Goal: Transaction & Acquisition: Purchase product/service

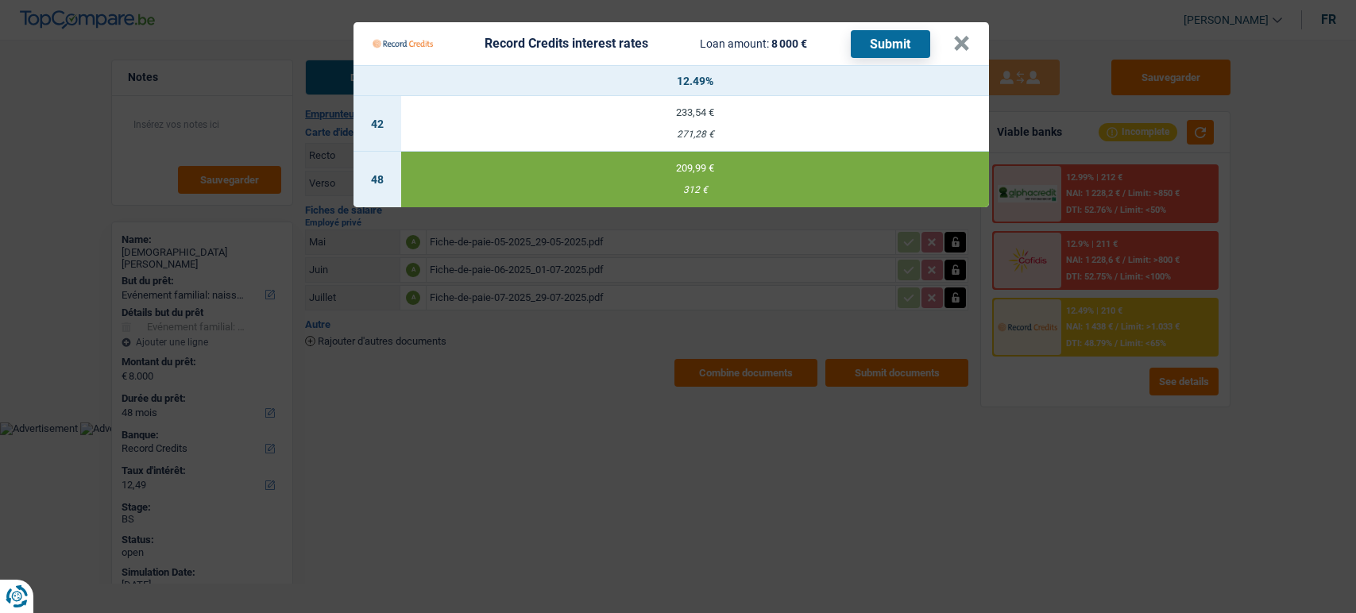
select select "familyEvent"
select select "48"
select select "record credits"
click at [963, 52] on button "×" at bounding box center [961, 44] width 17 height 16
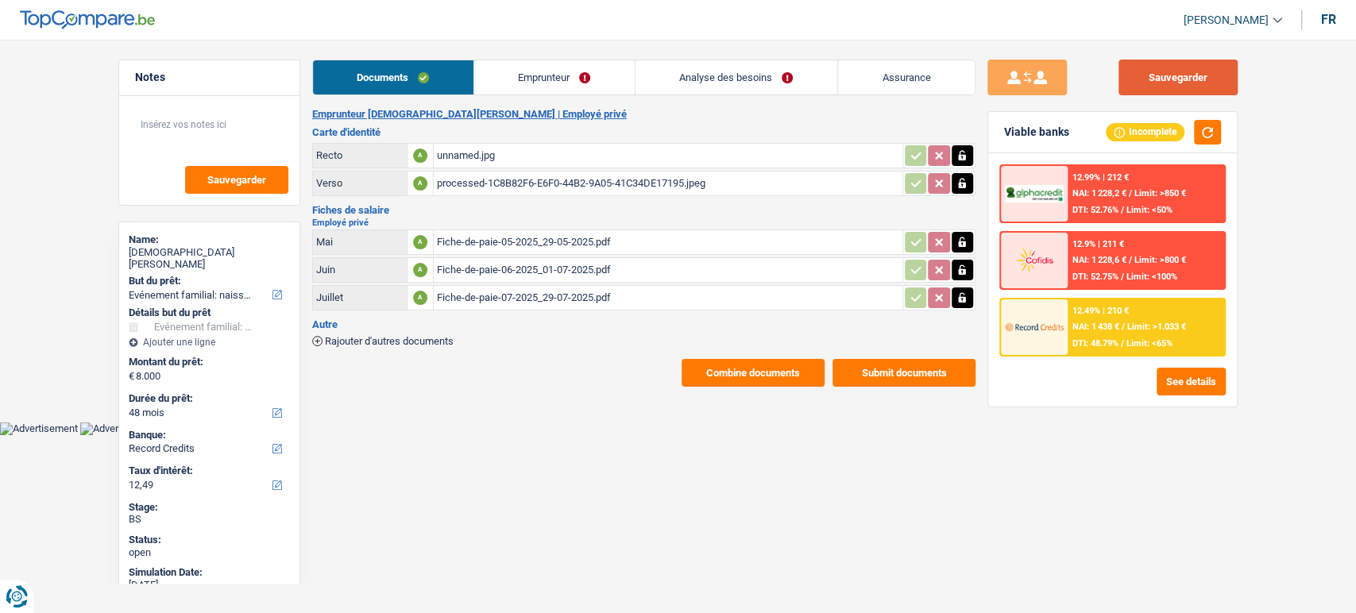
click at [1211, 79] on button "Sauvegarder" at bounding box center [1177, 78] width 119 height 36
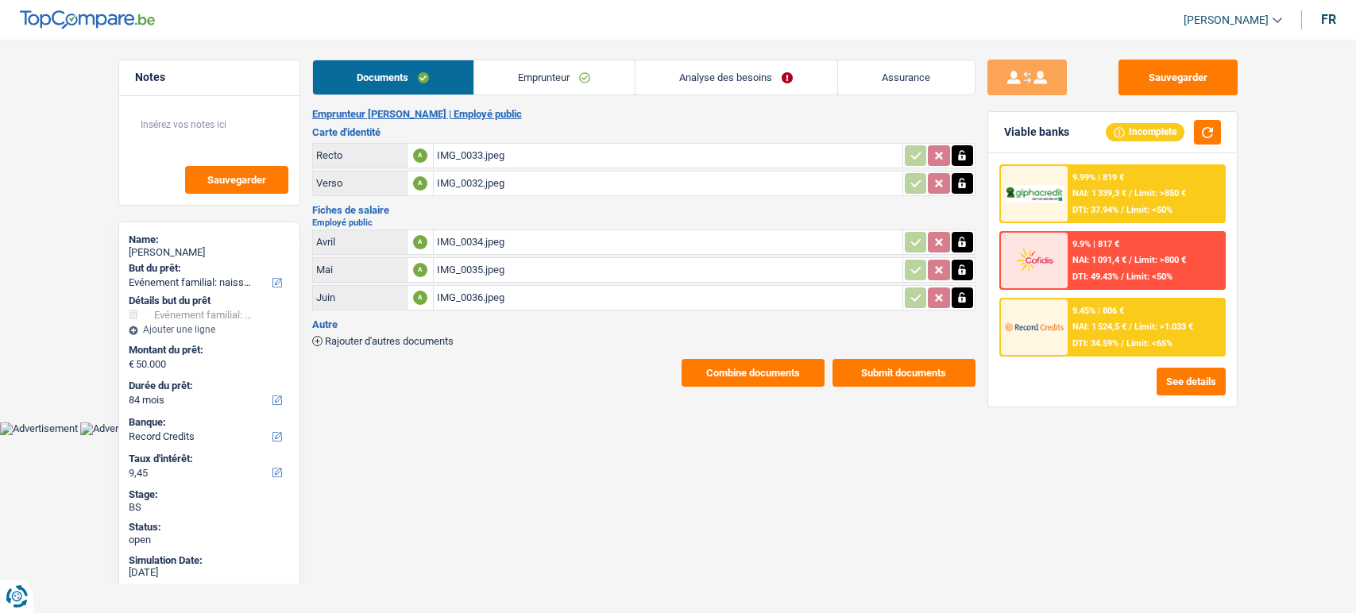
select select "familyEvent"
select select "84"
select select "record credits"
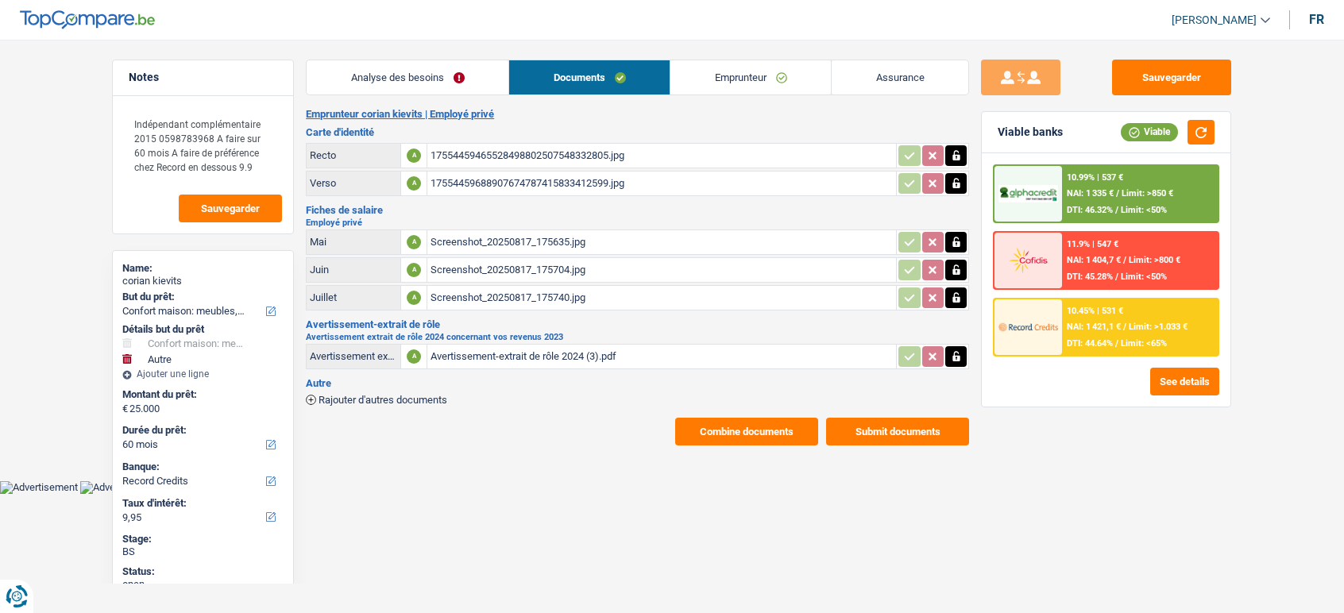
select select "household"
select select "other"
select select "60"
select select "record credits"
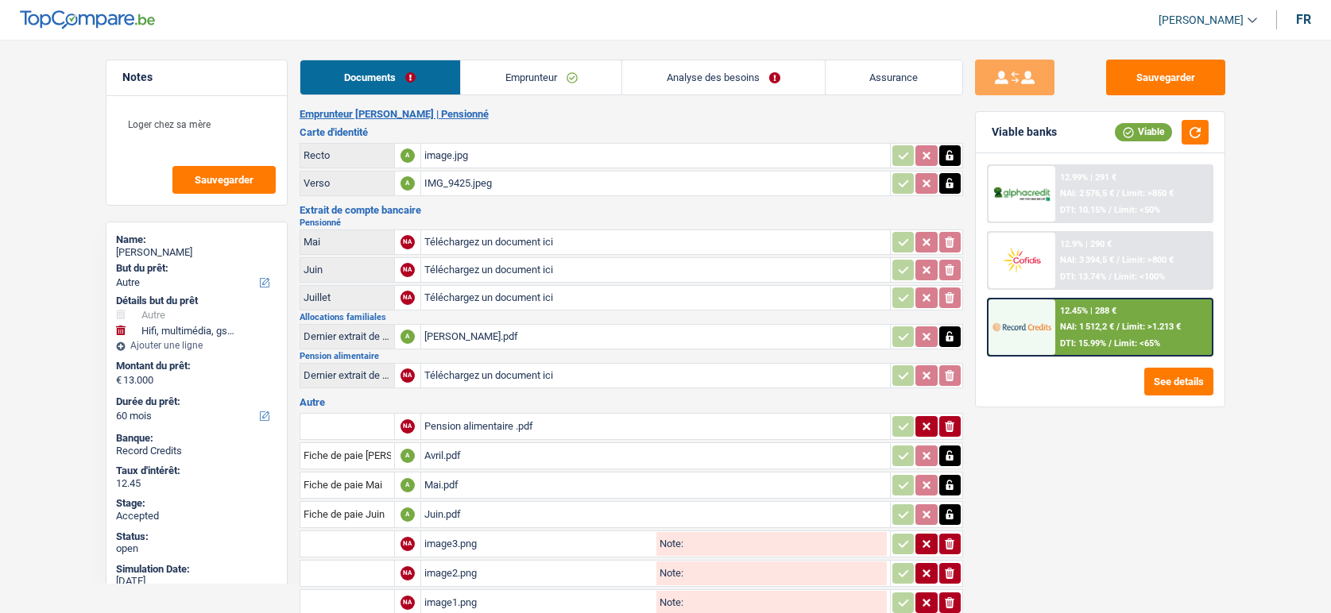
select select "other"
select select "tech"
select select "60"
click at [502, 85] on link "Emprunteur" at bounding box center [541, 77] width 160 height 34
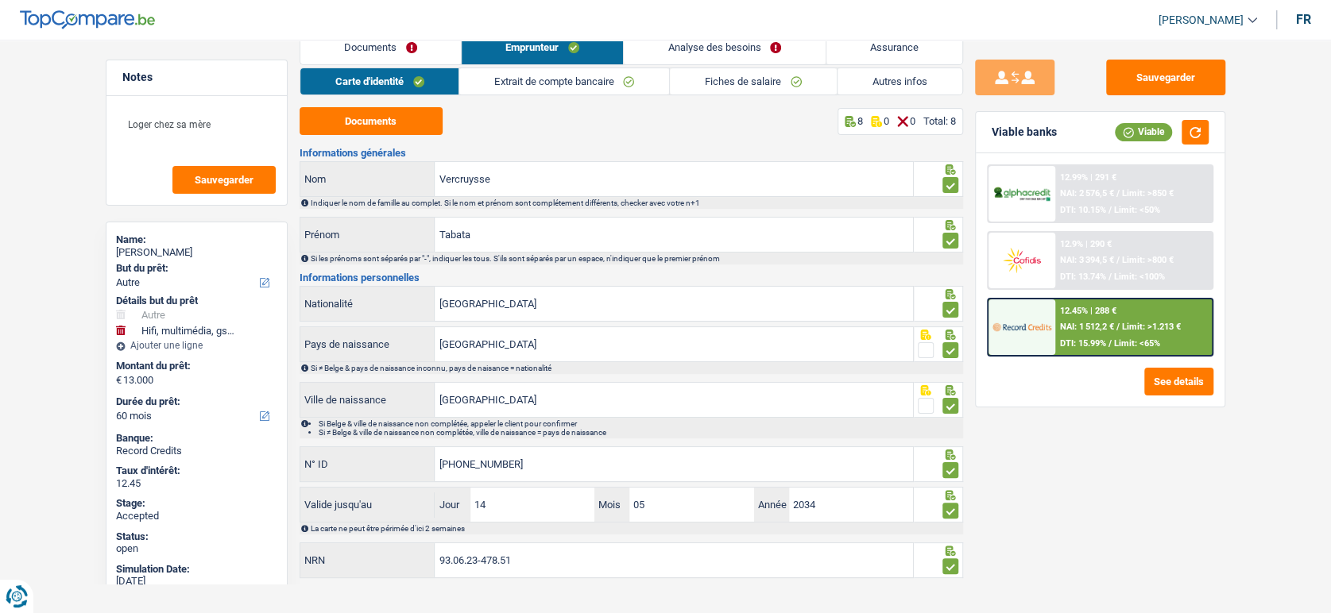
scroll to position [46, 0]
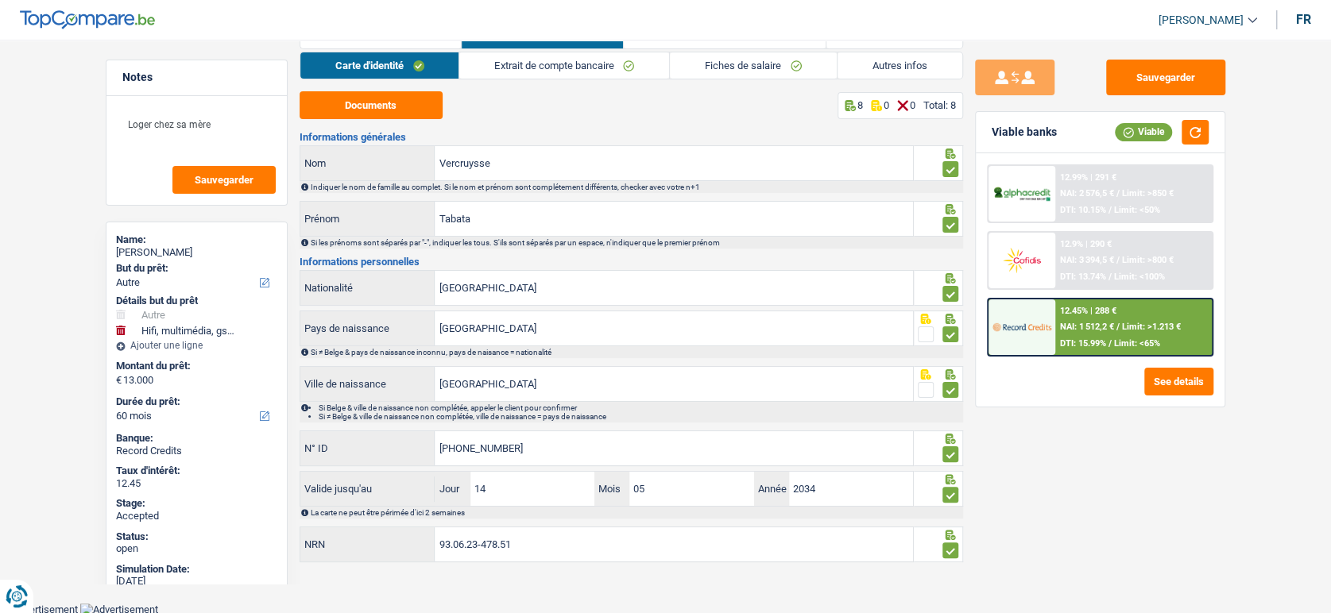
click at [1129, 330] on span "Limit: >1.213 €" at bounding box center [1151, 327] width 59 height 10
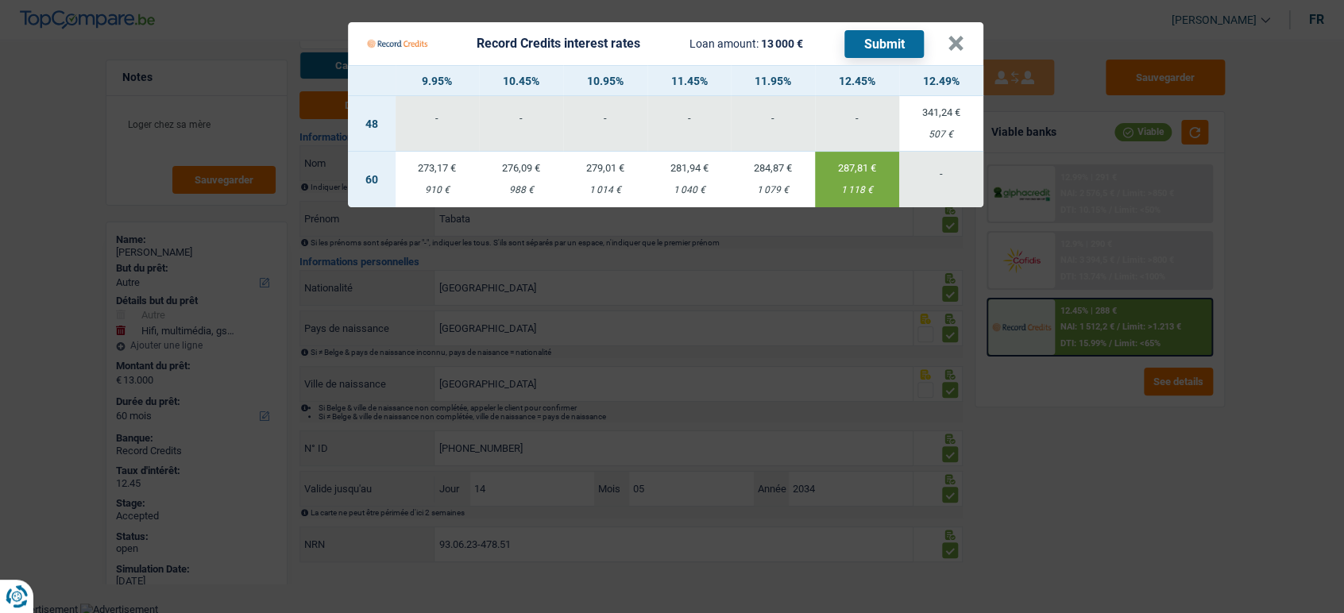
click at [1012, 499] on Credits "Record Credits interest rates Loan amount: 13 000 € Submit × 9.95% 10.45% 10.95…" at bounding box center [672, 306] width 1344 height 613
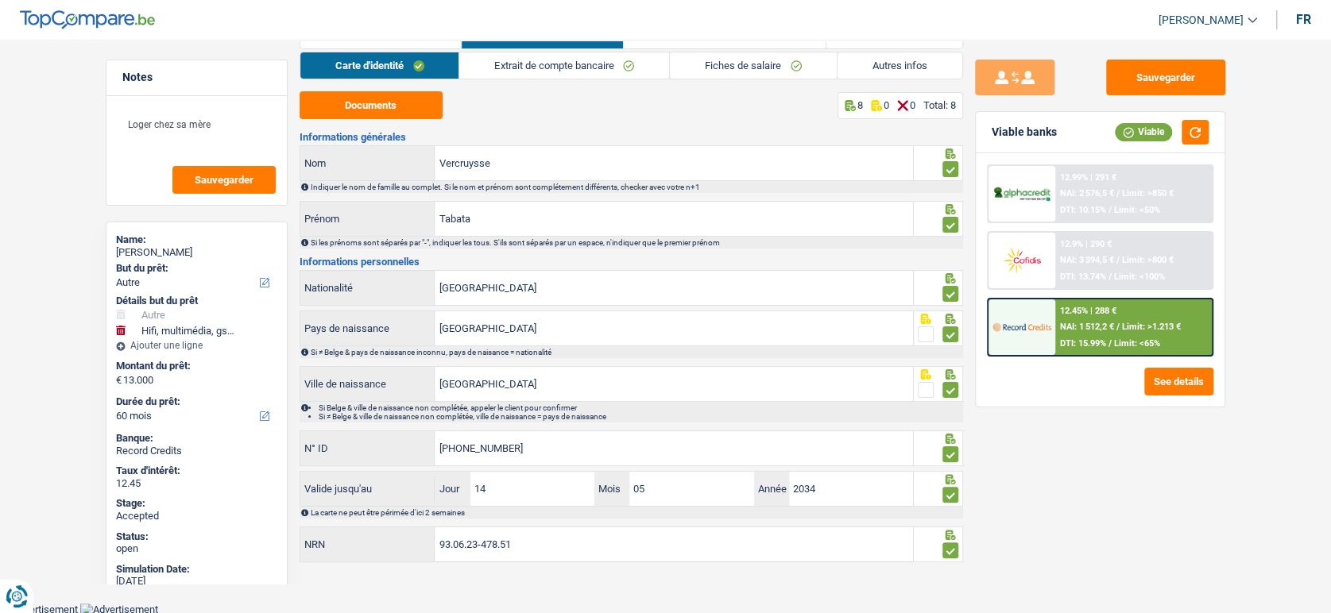
click at [1133, 258] on span "Limit: >800 €" at bounding box center [1148, 260] width 52 height 10
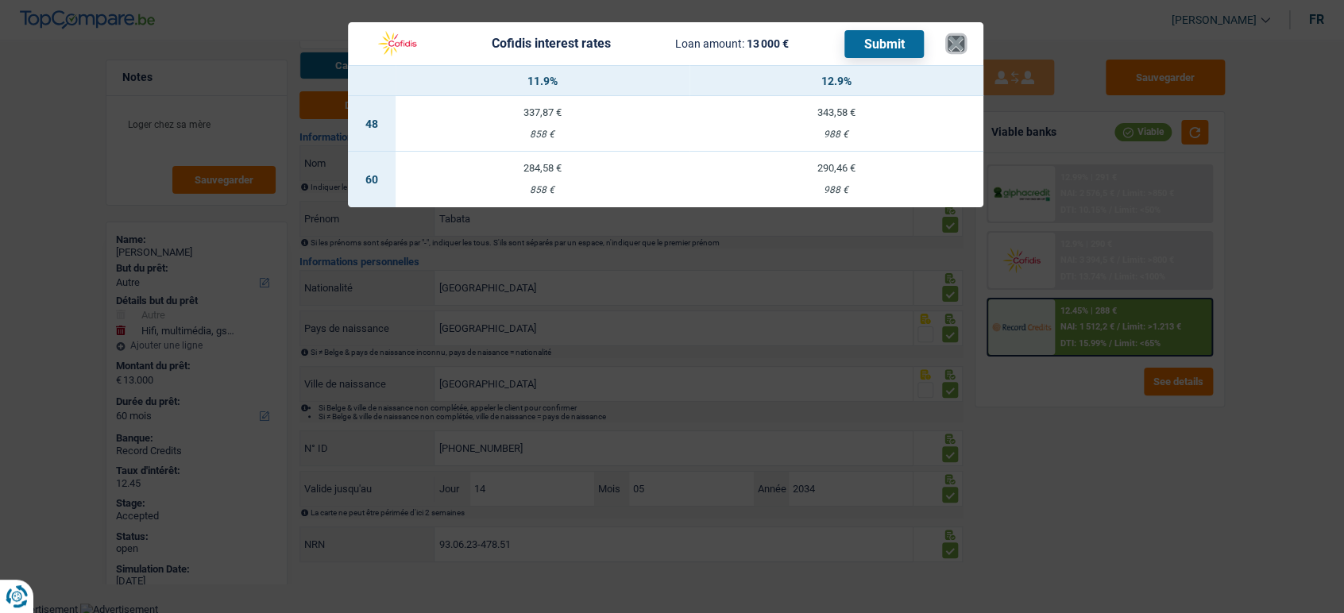
click at [954, 41] on button "×" at bounding box center [956, 44] width 17 height 16
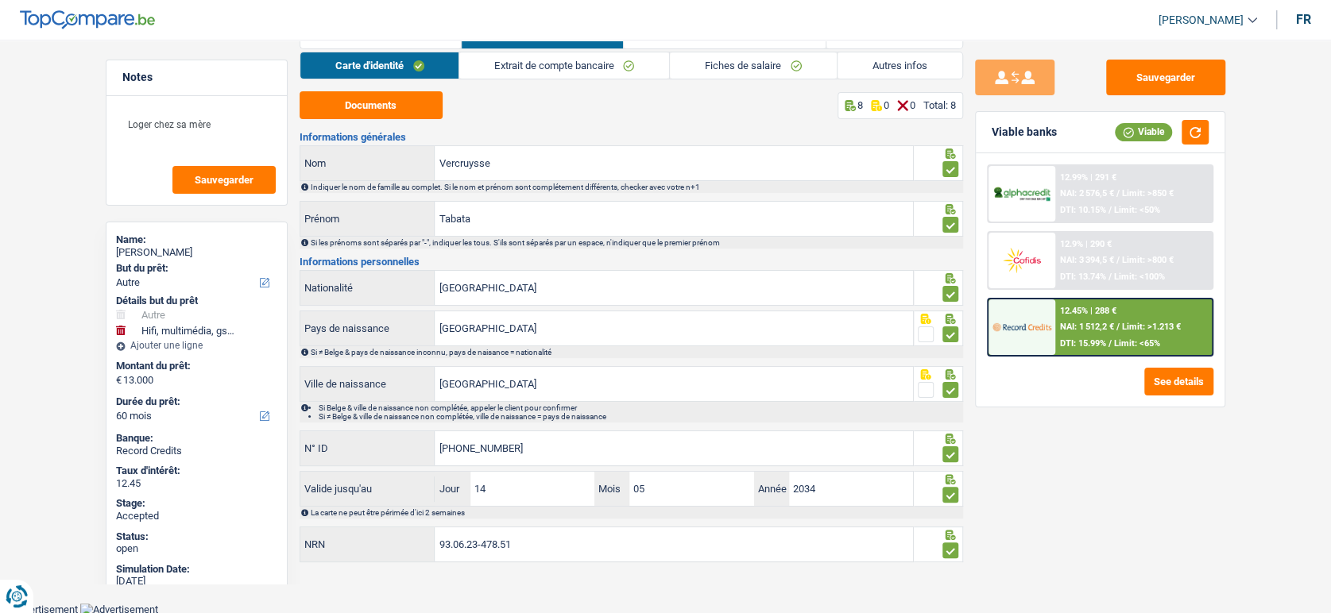
click at [384, 56] on link "Carte d'identité" at bounding box center [379, 65] width 159 height 26
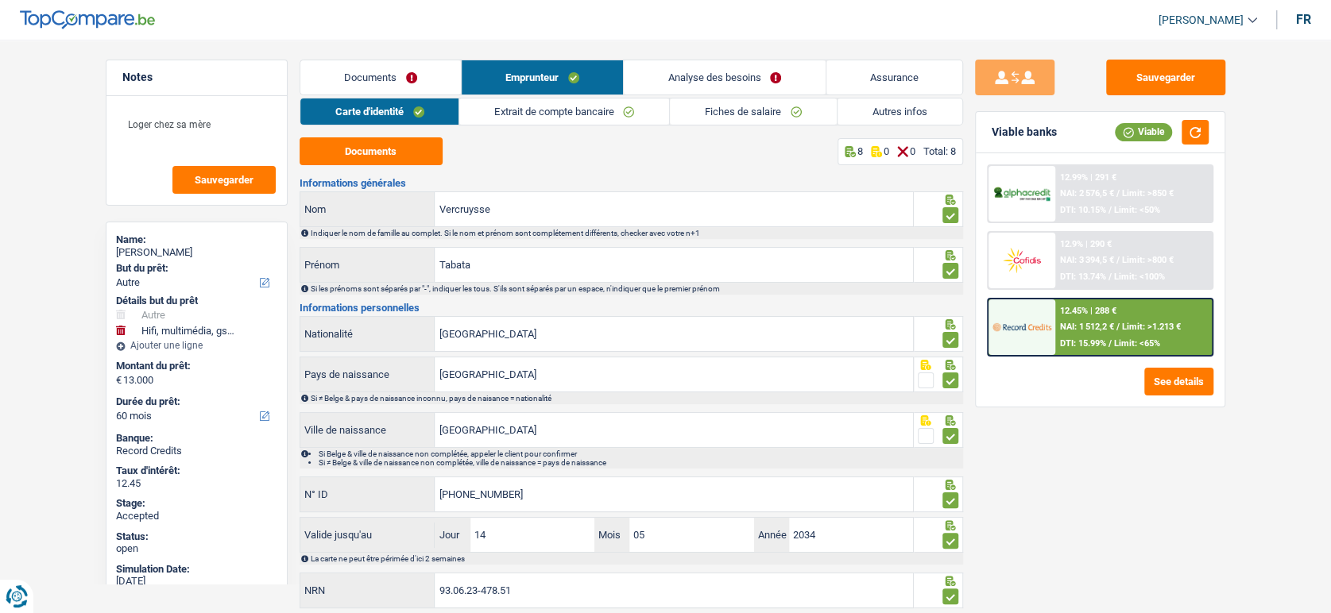
scroll to position [0, 0]
click at [401, 80] on link "Documents" at bounding box center [380, 77] width 160 height 34
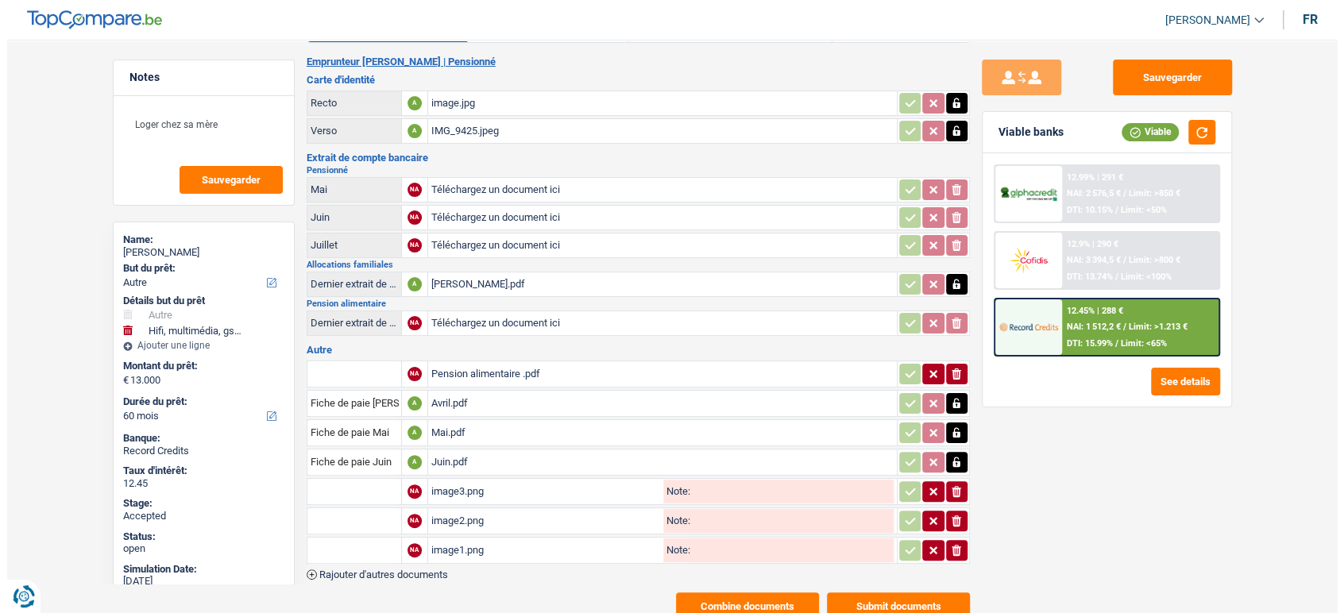
scroll to position [99, 0]
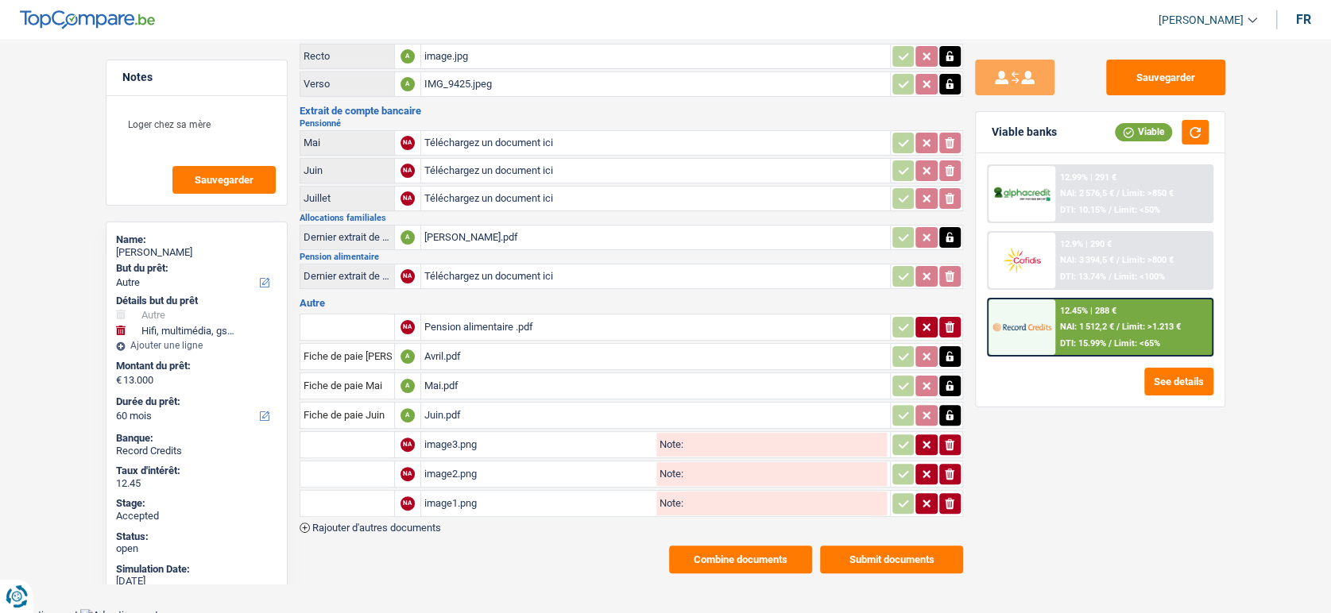
click at [697, 555] on button "Combine documents" at bounding box center [740, 560] width 143 height 28
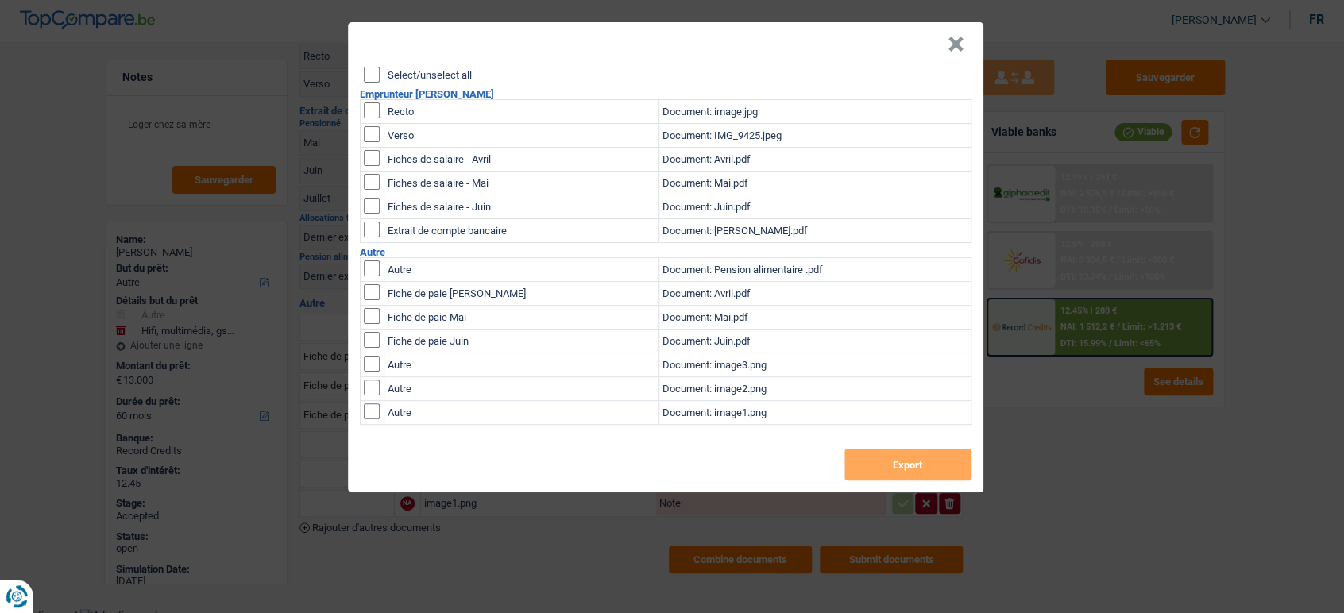
drag, startPoint x: 361, startPoint y: 81, endPoint x: 369, endPoint y: 79, distance: 8.3
click at [361, 79] on div "Select/unselect all Emprunteur Tabata Vercruysse Recto Document: image.jpg Vers…" at bounding box center [665, 280] width 635 height 426
click at [370, 78] on input "Select/unselect all" at bounding box center [372, 75] width 16 height 16
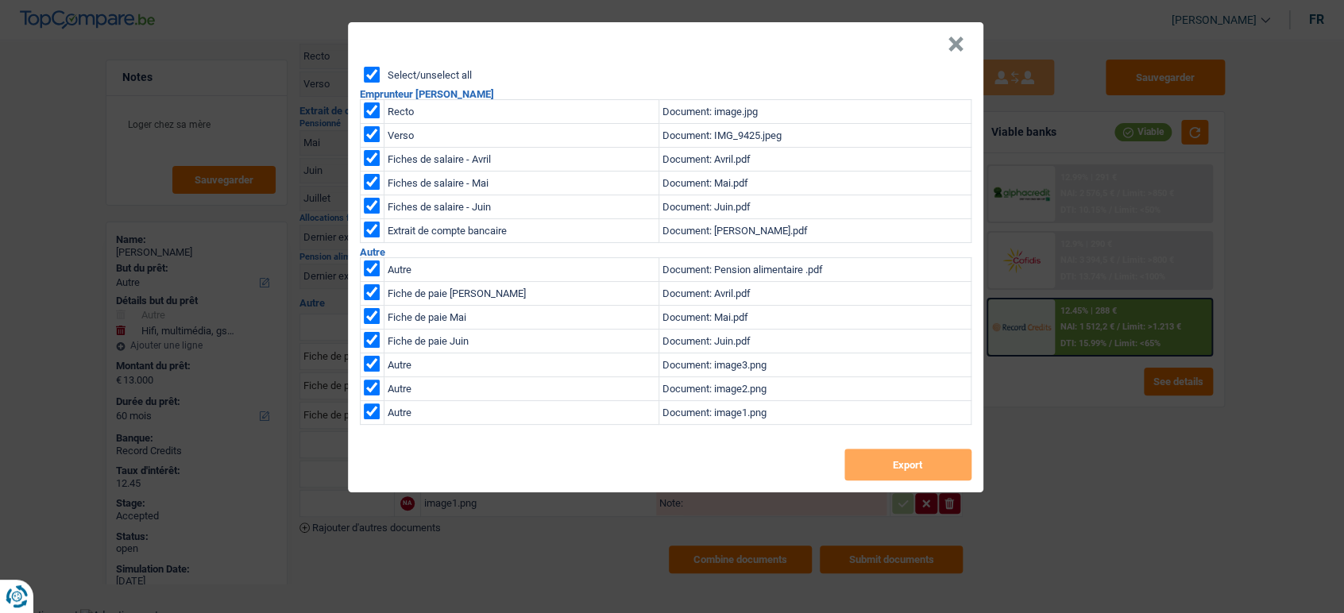
checkbox input "true"
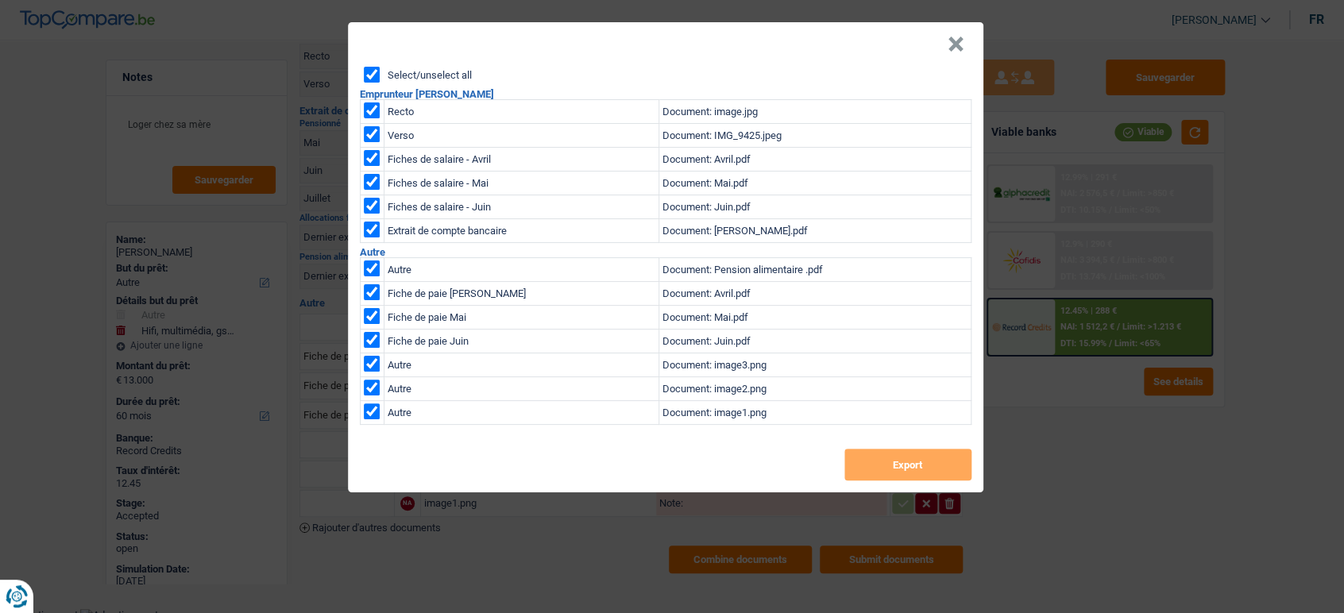
checkbox input "true"
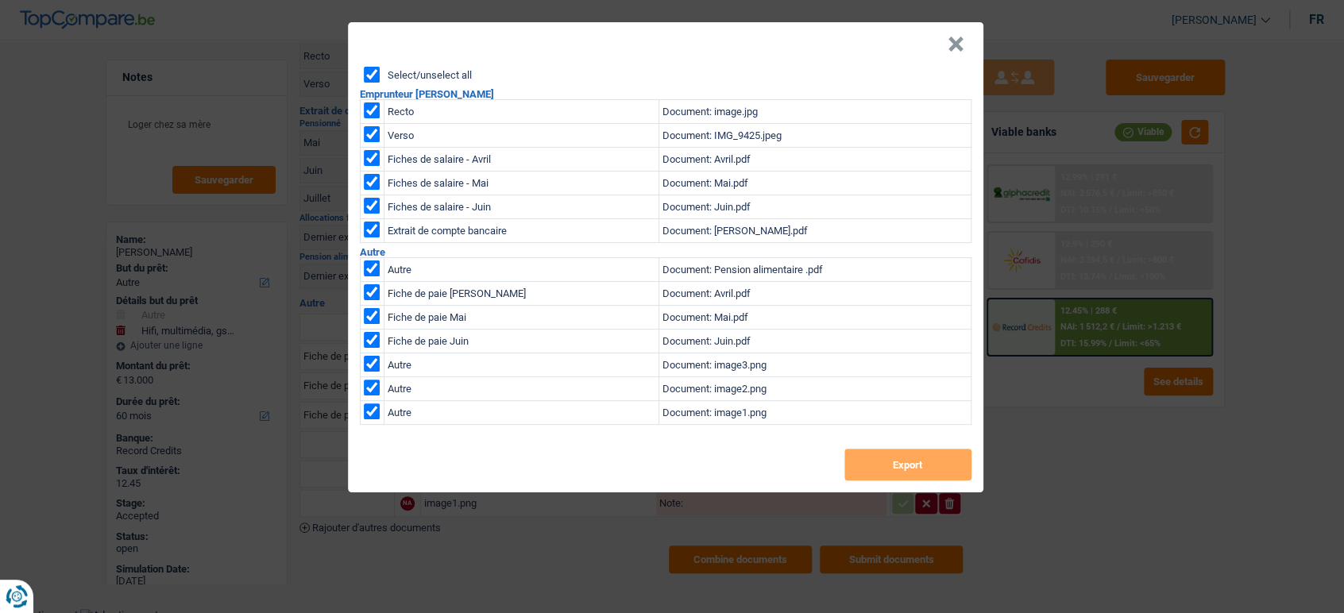
checkbox input "true"
click at [885, 462] on button "Export" at bounding box center [907, 465] width 127 height 32
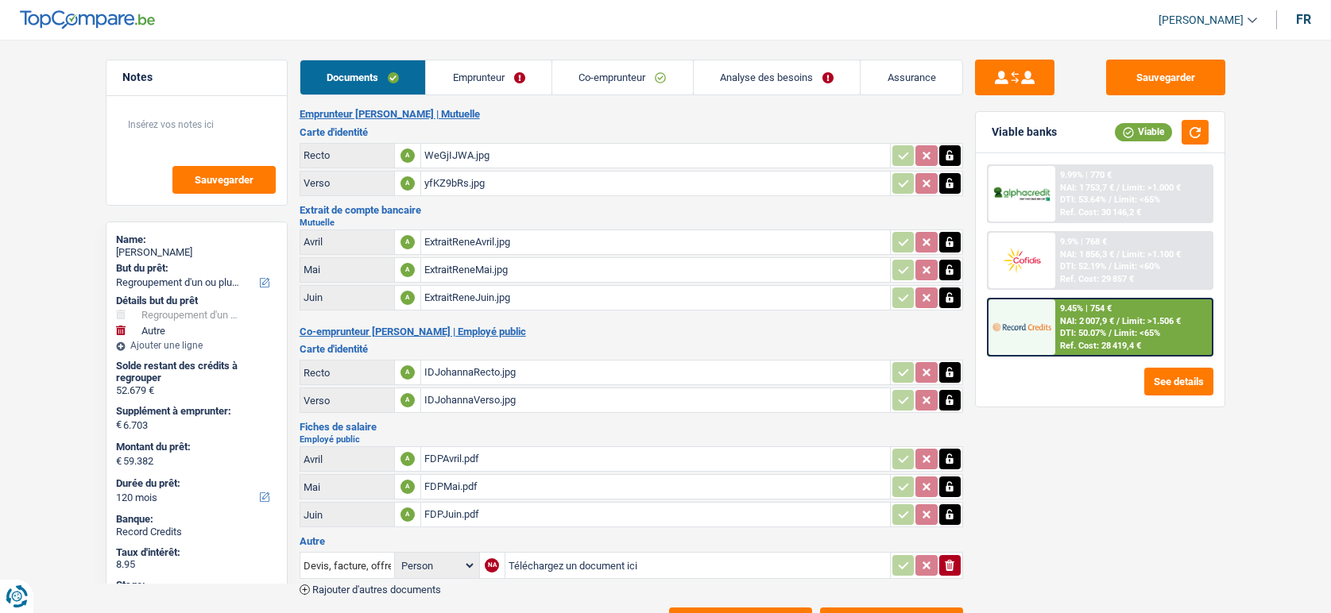
select select "refinancing"
select select "other"
select select "120"
select select "32"
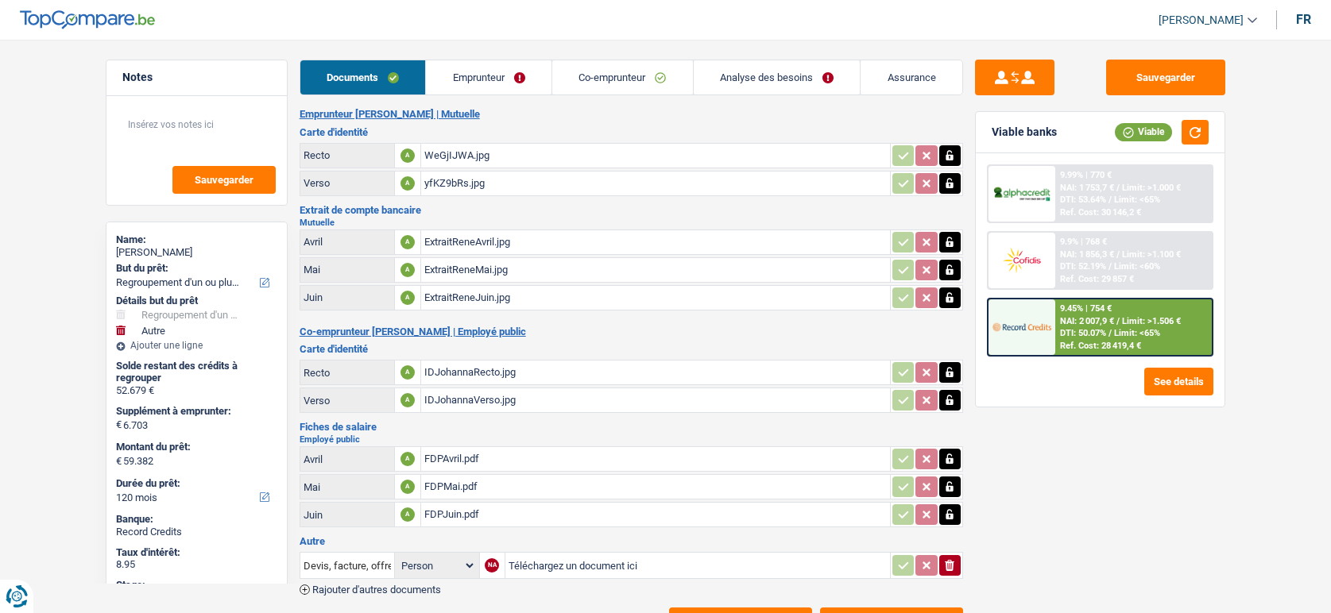
select select "cohabitation"
select select "ownerWithMortgage"
select select "BE"
select select "mortgage"
select select "300"
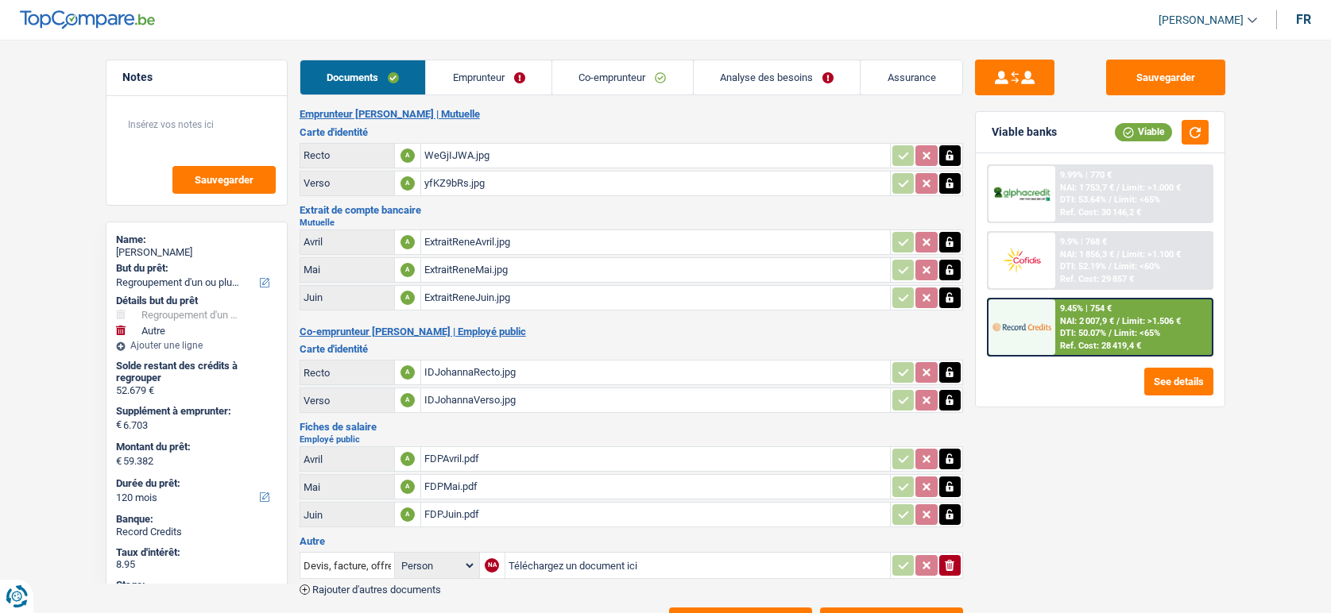
select select "carLoan"
select select "120"
select select "carLoan"
select select "60"
select select "personalLoan"
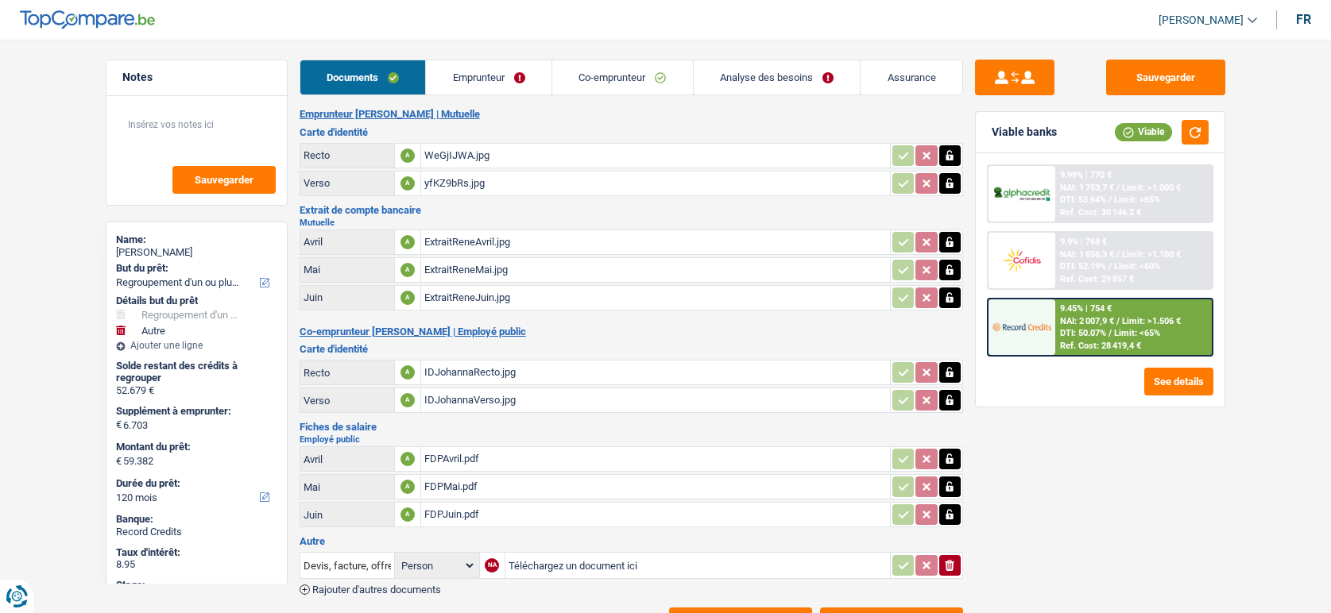
select select "homeFurnishingOrRelocation"
select select "30"
select select "cardOrCredit"
select select "creditConsolidation"
select select "84"
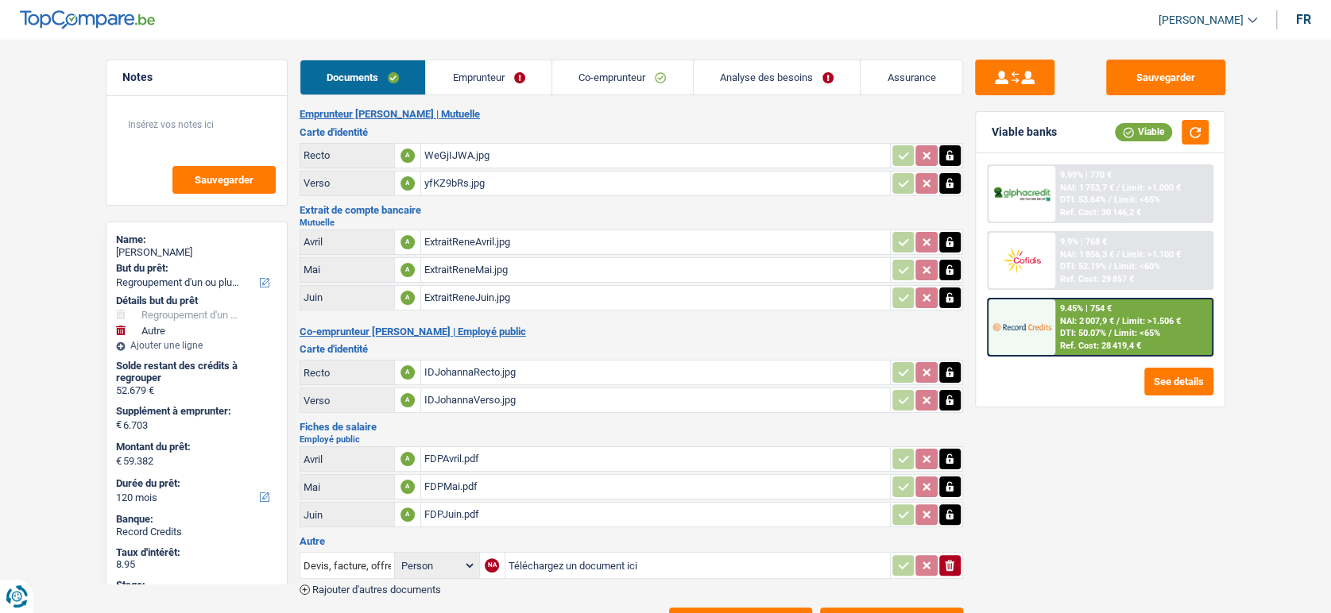
drag, startPoint x: 520, startPoint y: 65, endPoint x: 537, endPoint y: 75, distance: 19.9
click at [519, 65] on link "Emprunteur" at bounding box center [489, 77] width 126 height 34
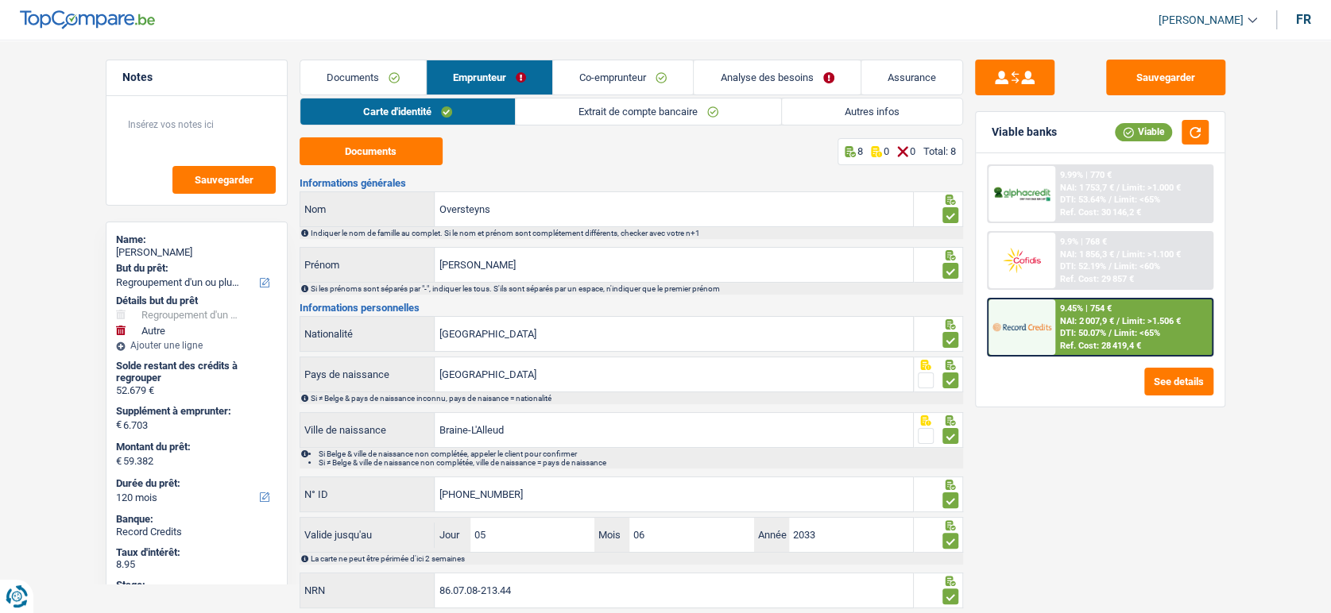
click at [882, 119] on link "Autres infos" at bounding box center [872, 111] width 180 height 26
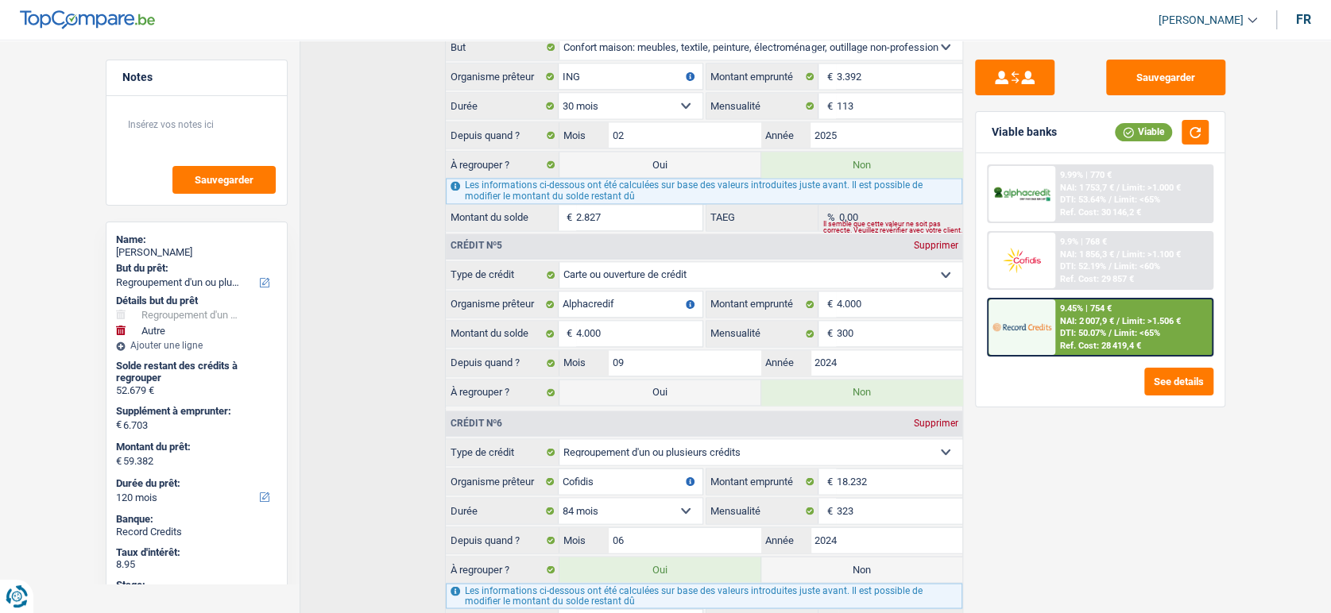
scroll to position [1667, 0]
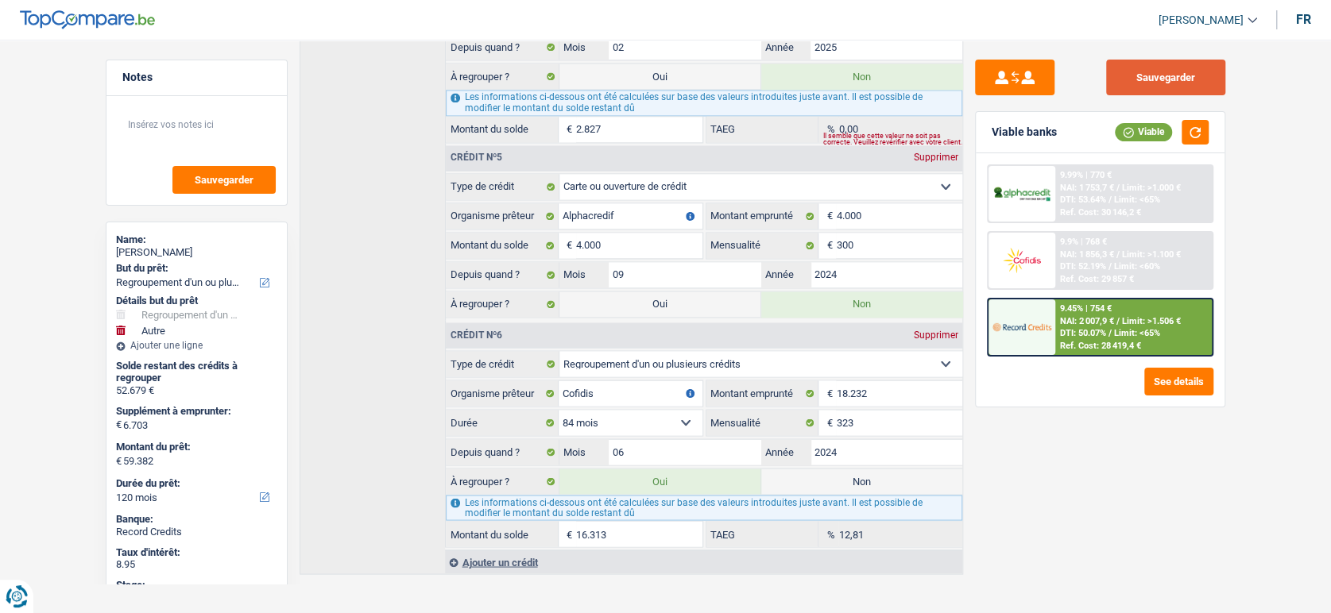
drag, startPoint x: 1146, startPoint y: 79, endPoint x: 966, endPoint y: 24, distance: 188.7
click at [1147, 79] on button "Sauvegarder" at bounding box center [1165, 78] width 119 height 36
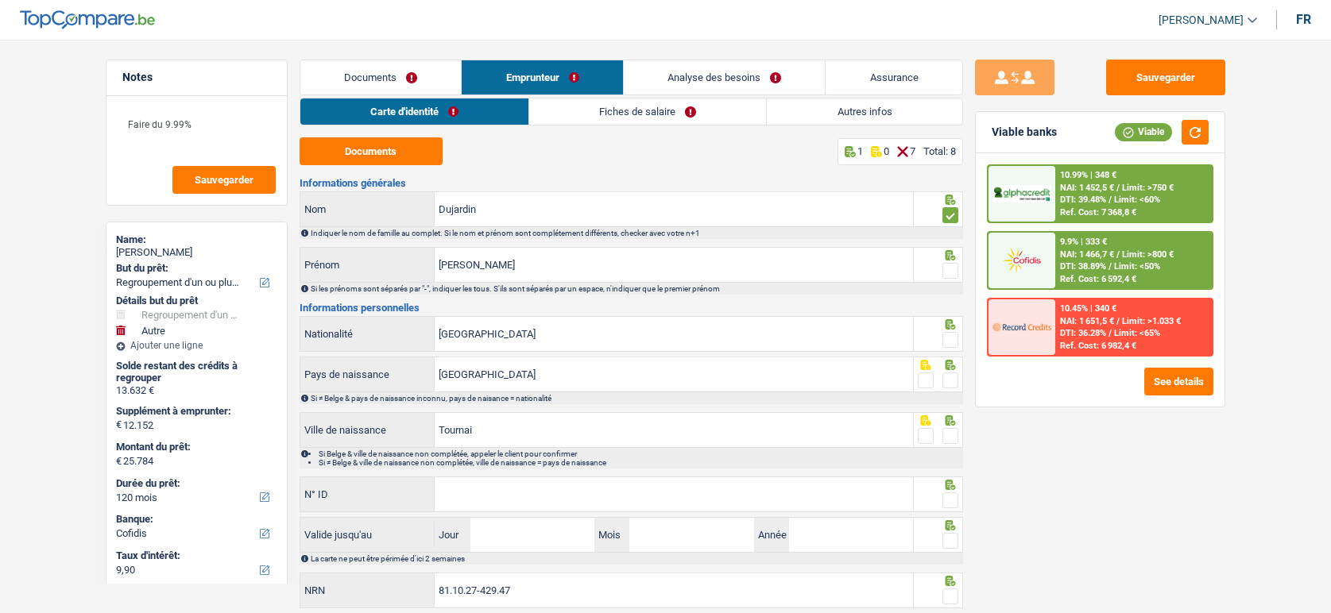
select select "refinancing"
select select "other"
select select "120"
select select "cofidis"
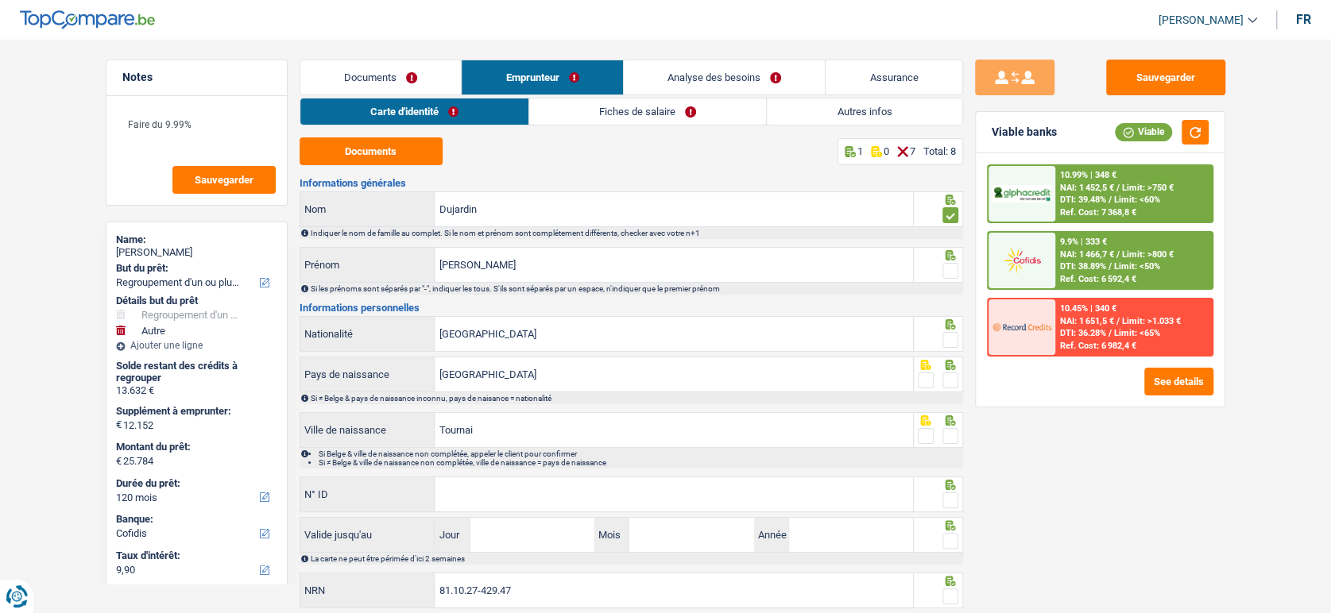
click at [955, 271] on span at bounding box center [950, 271] width 16 height 16
click at [0, 0] on input "radio" at bounding box center [0, 0] width 0 height 0
click at [952, 334] on div at bounding box center [950, 340] width 16 height 20
click at [948, 339] on span at bounding box center [950, 340] width 16 height 16
click at [0, 0] on input "radio" at bounding box center [0, 0] width 0 height 0
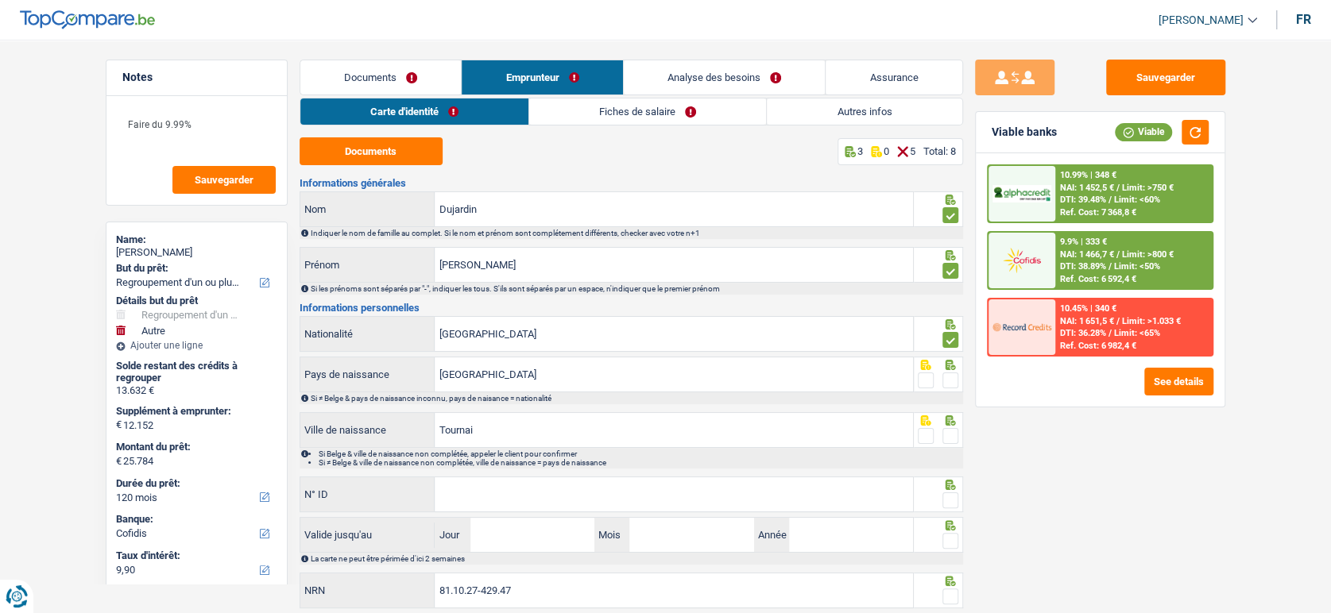
click at [948, 392] on div "Si ≠ Belge & pays de naissance inconnu, pays de naisance = nationalité" at bounding box center [630, 398] width 663 height 12
click at [950, 381] on span at bounding box center [950, 381] width 16 height 16
click at [0, 0] on input "radio" at bounding box center [0, 0] width 0 height 0
click at [950, 370] on icon at bounding box center [949, 365] width 10 height 10
click at [948, 433] on span at bounding box center [950, 436] width 16 height 16
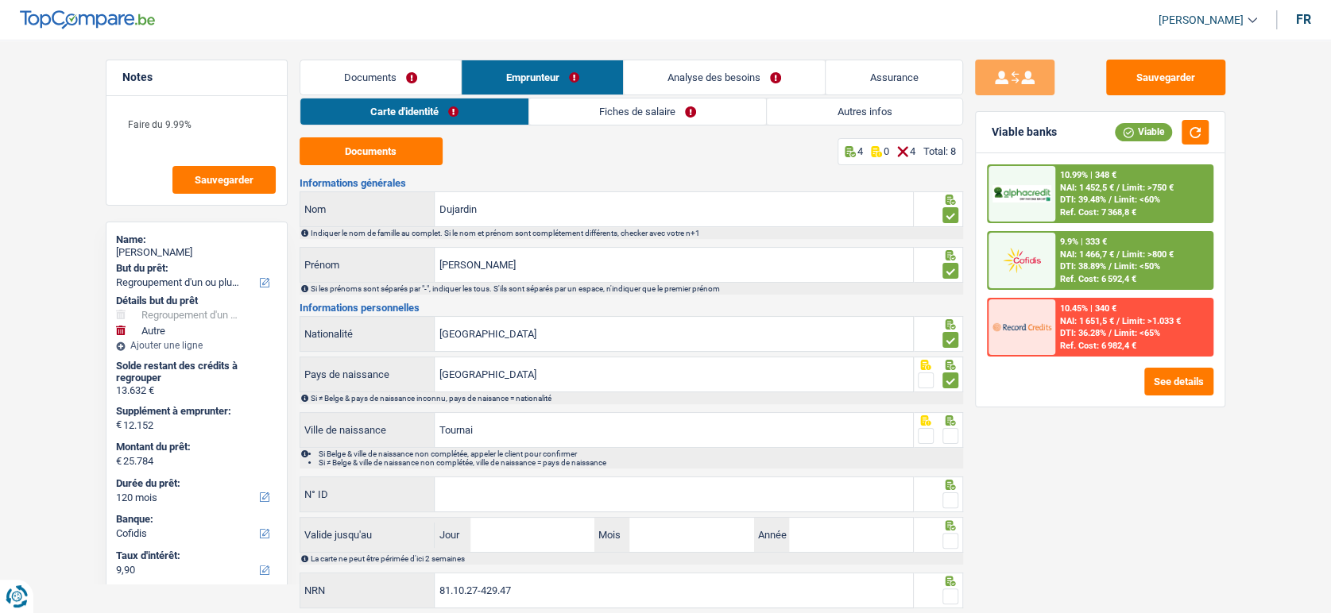
click at [0, 0] on input "radio" at bounding box center [0, 0] width 0 height 0
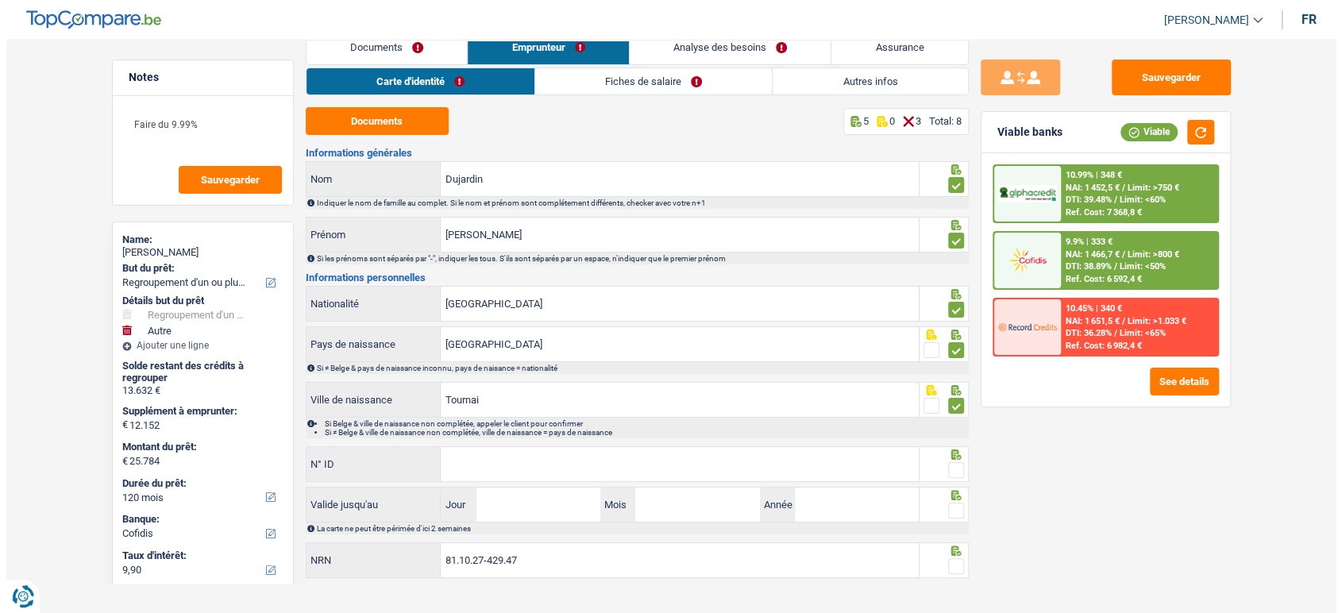
scroll to position [46, 0]
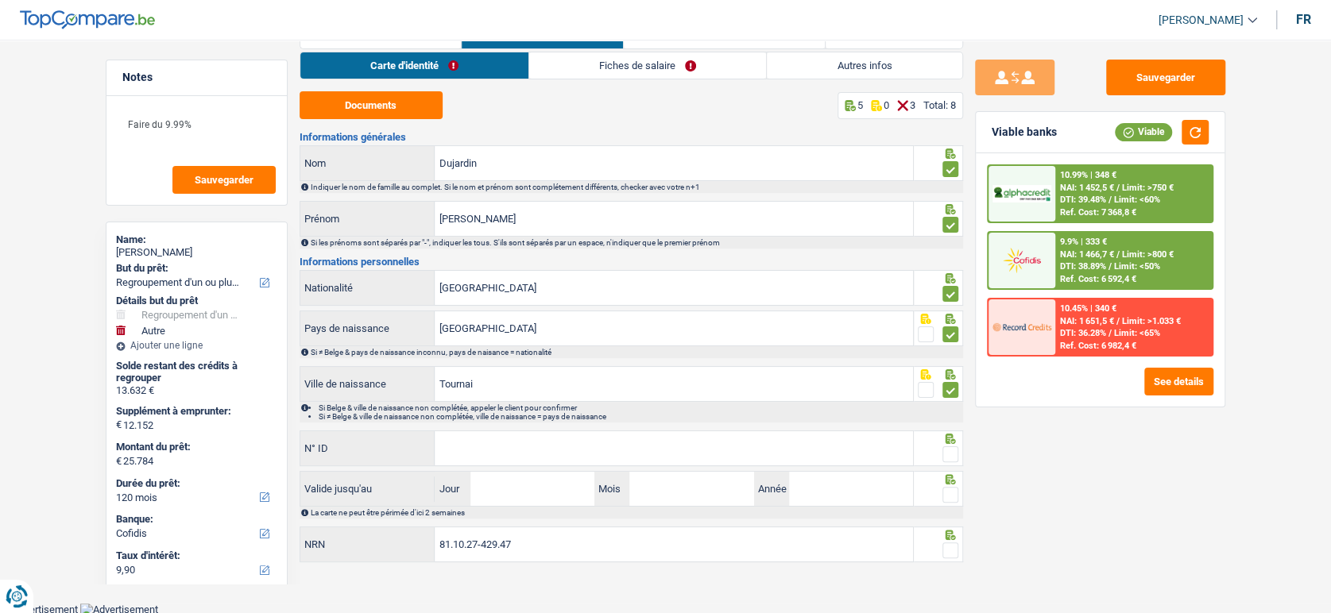
drag, startPoint x: 950, startPoint y: 450, endPoint x: 951, endPoint y: 278, distance: 171.6
click at [951, 450] on span at bounding box center [950, 454] width 16 height 16
click at [0, 0] on input "radio" at bounding box center [0, 0] width 0 height 0
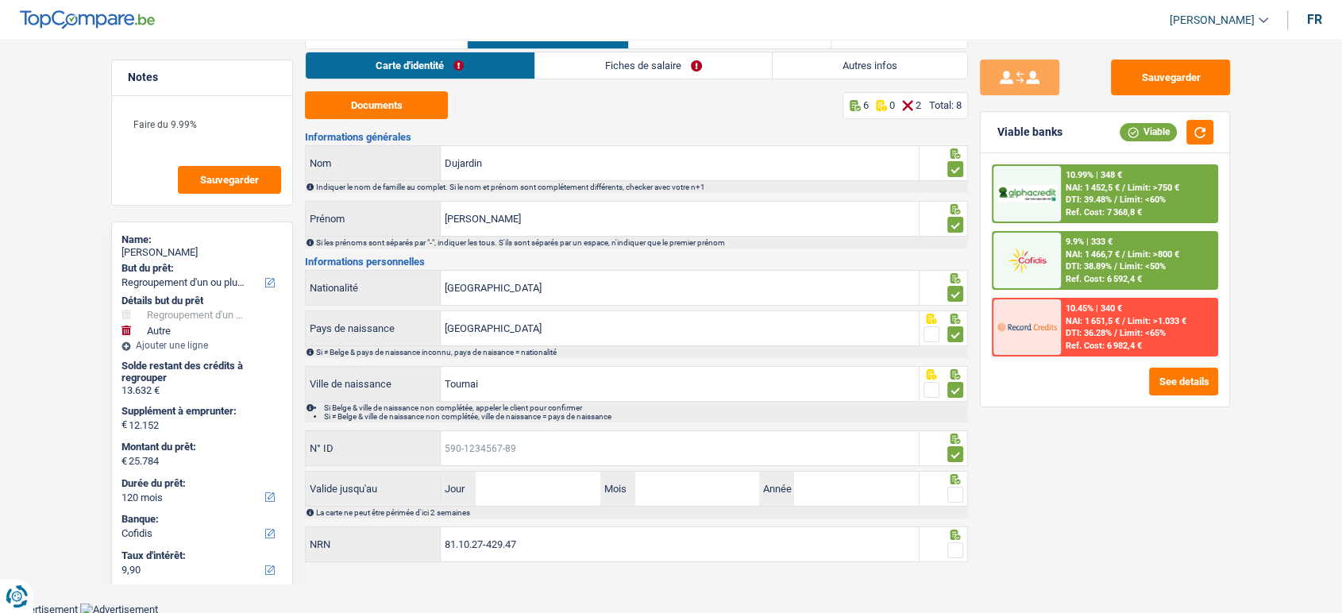
drag, startPoint x: 515, startPoint y: 437, endPoint x: 531, endPoint y: 429, distance: 18.5
click at [515, 437] on input "N° ID" at bounding box center [680, 448] width 478 height 34
drag, startPoint x: 512, startPoint y: 461, endPoint x: 445, endPoint y: 445, distance: 69.4
paste input "592-6120890-77"
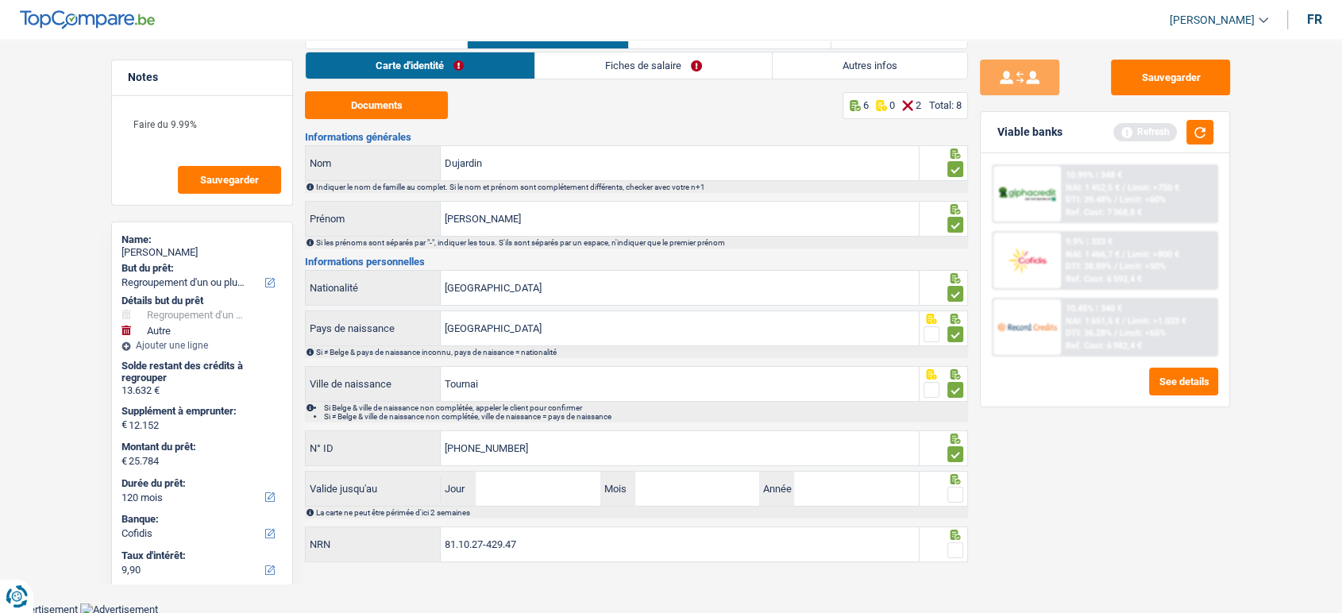
type input "592-6120890-77"
click at [525, 489] on input "Jour" at bounding box center [538, 489] width 124 height 34
type input "19"
type input "06"
type input "2027"
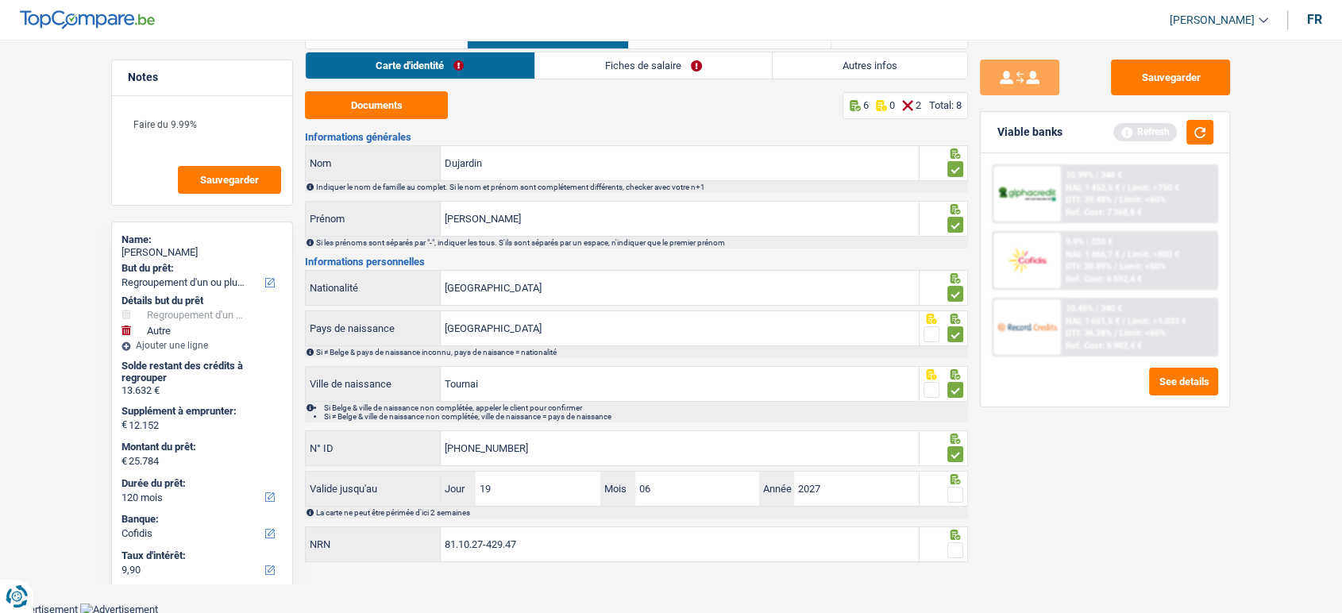
click at [956, 487] on span at bounding box center [956, 495] width 16 height 16
click at [0, 0] on input "radio" at bounding box center [0, 0] width 0 height 0
click at [948, 547] on span at bounding box center [956, 551] width 16 height 16
click at [0, 0] on input "radio" at bounding box center [0, 0] width 0 height 0
click at [610, 63] on link "Fiches de salaire" at bounding box center [653, 65] width 237 height 26
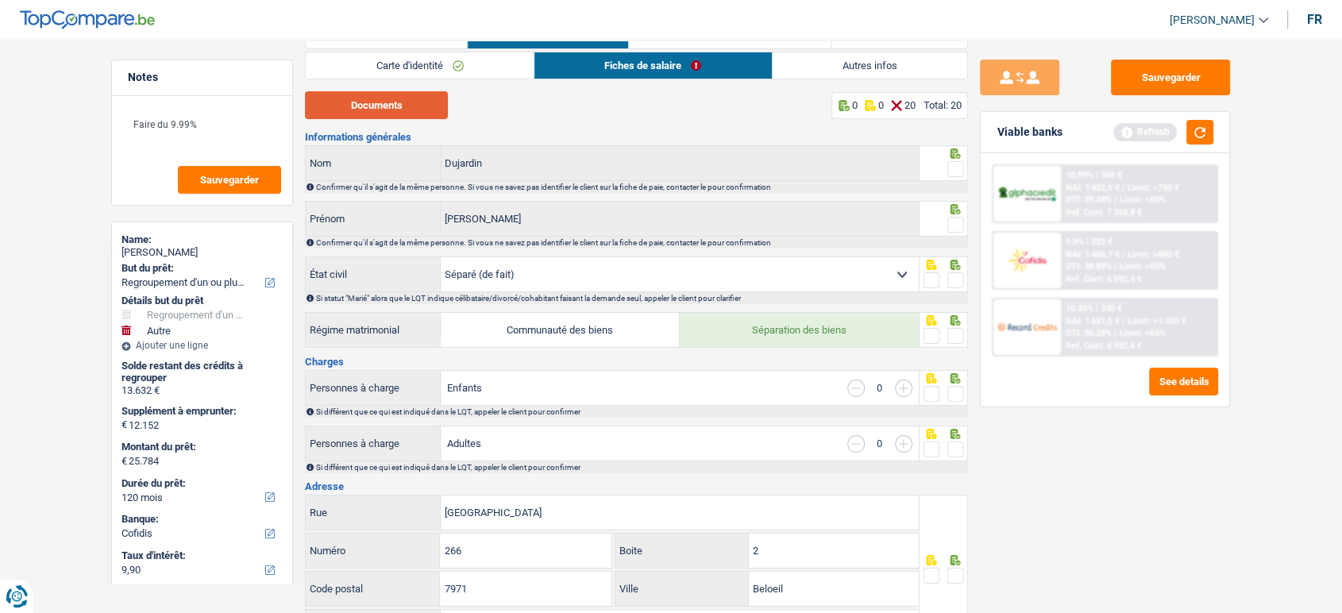
click at [382, 103] on button "Documents" at bounding box center [376, 105] width 143 height 28
click at [950, 172] on span at bounding box center [956, 169] width 16 height 16
click at [0, 0] on input "radio" at bounding box center [0, 0] width 0 height 0
click at [949, 228] on span at bounding box center [956, 225] width 16 height 16
click at [0, 0] on input "radio" at bounding box center [0, 0] width 0 height 0
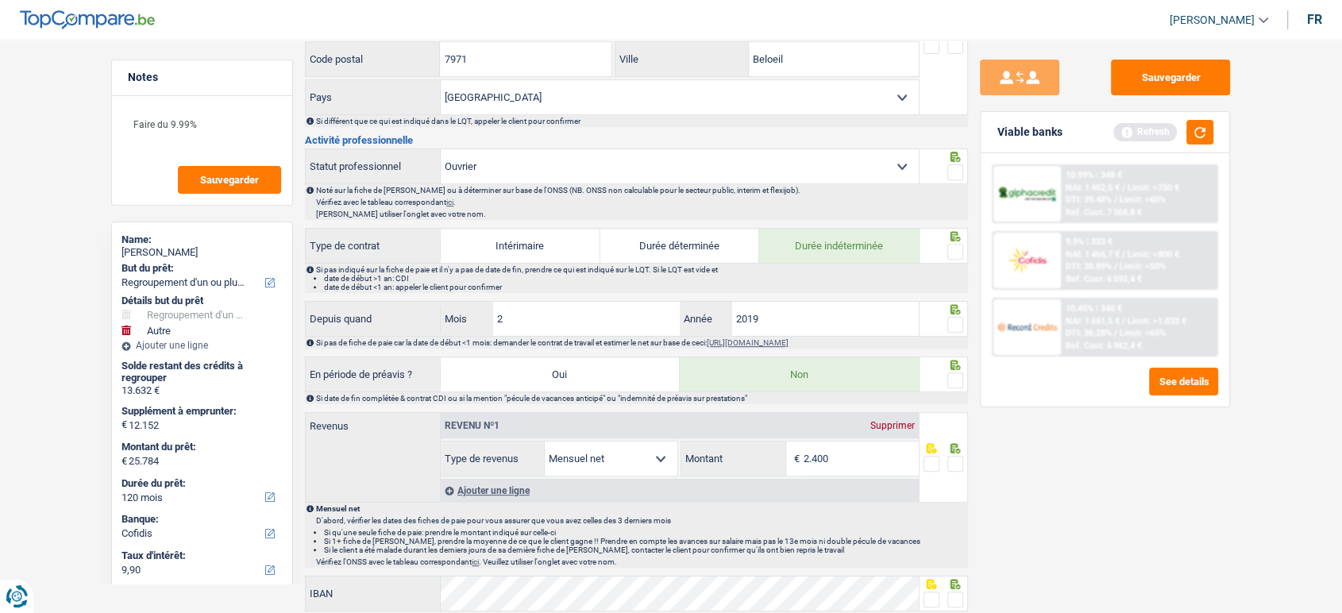
scroll to position [222, 0]
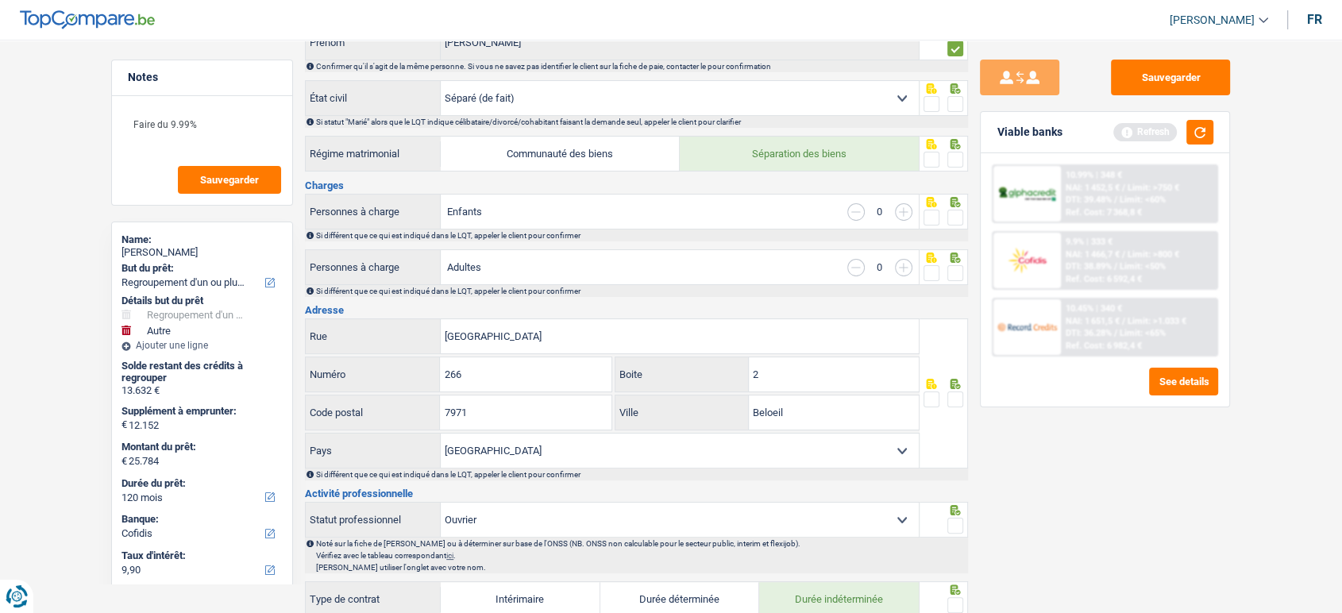
drag, startPoint x: 951, startPoint y: 398, endPoint x: 957, endPoint y: 316, distance: 82.1
click at [952, 398] on span at bounding box center [956, 400] width 16 height 16
click at [0, 0] on input "radio" at bounding box center [0, 0] width 0 height 0
click at [958, 266] on span at bounding box center [956, 273] width 16 height 16
click at [0, 0] on input "radio" at bounding box center [0, 0] width 0 height 0
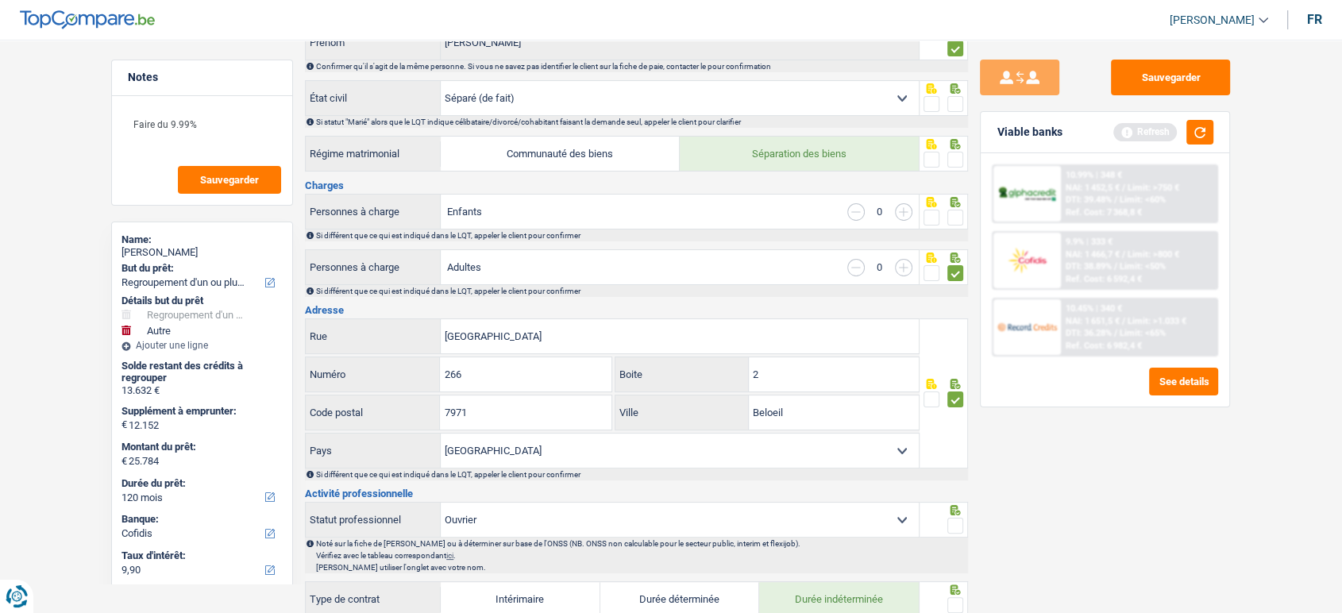
click at [960, 230] on div "Si différent que ce qui est indiqué dans le LQT, appeler le client pour confirm…" at bounding box center [636, 236] width 663 height 12
click at [959, 221] on span at bounding box center [956, 218] width 16 height 16
click at [0, 0] on input "radio" at bounding box center [0, 0] width 0 height 0
click at [959, 161] on span at bounding box center [956, 160] width 16 height 16
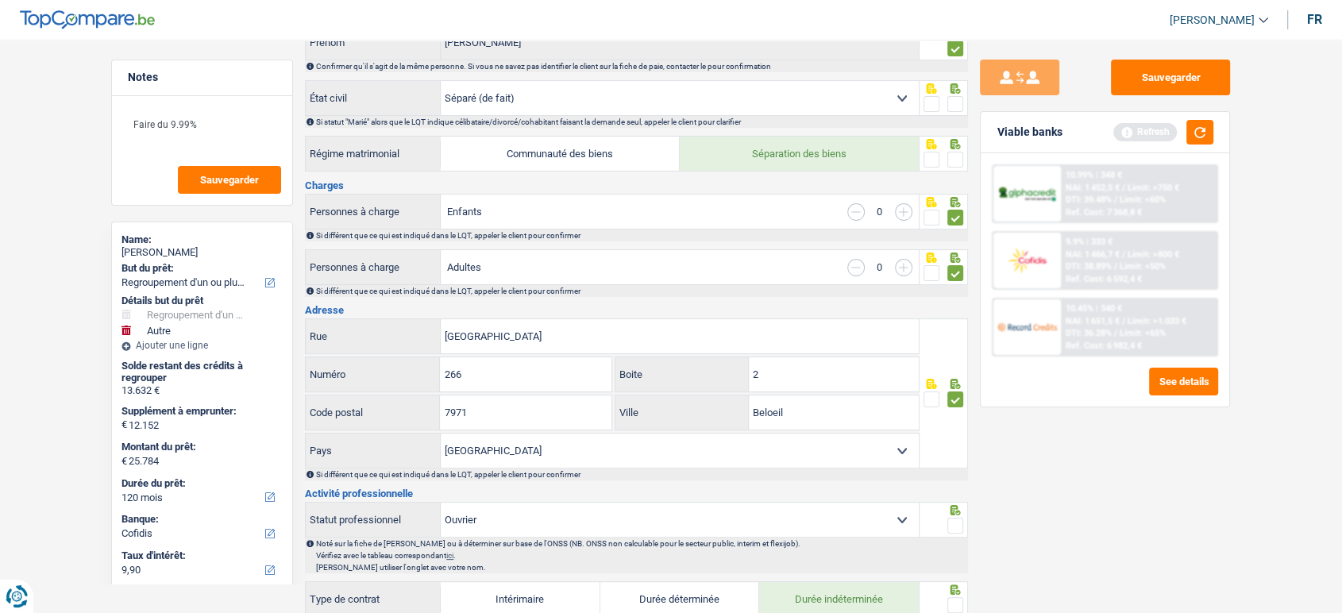
click at [0, 0] on input "radio" at bounding box center [0, 0] width 0 height 0
click at [952, 92] on icon at bounding box center [956, 88] width 10 height 10
click at [952, 106] on span at bounding box center [956, 104] width 16 height 16
click at [0, 0] on input "radio" at bounding box center [0, 0] width 0 height 0
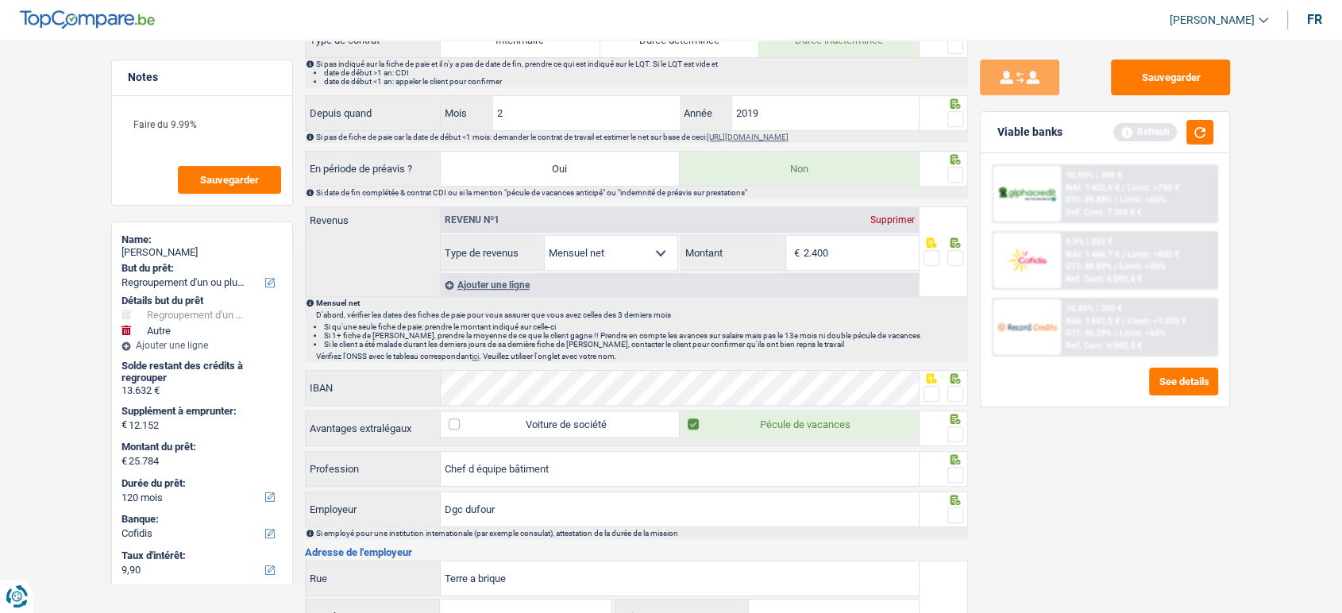
scroll to position [617, 0]
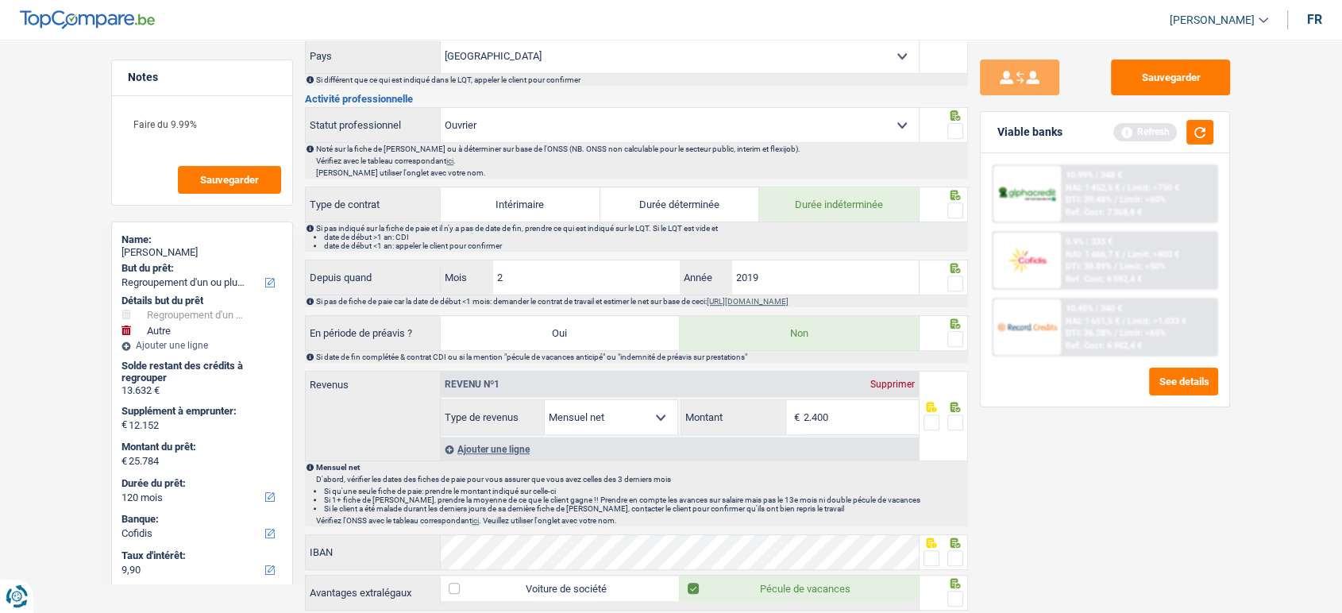
drag, startPoint x: 954, startPoint y: 128, endPoint x: 962, endPoint y: 159, distance: 32.0
click at [955, 128] on span at bounding box center [956, 131] width 16 height 16
click at [0, 0] on input "radio" at bounding box center [0, 0] width 0 height 0
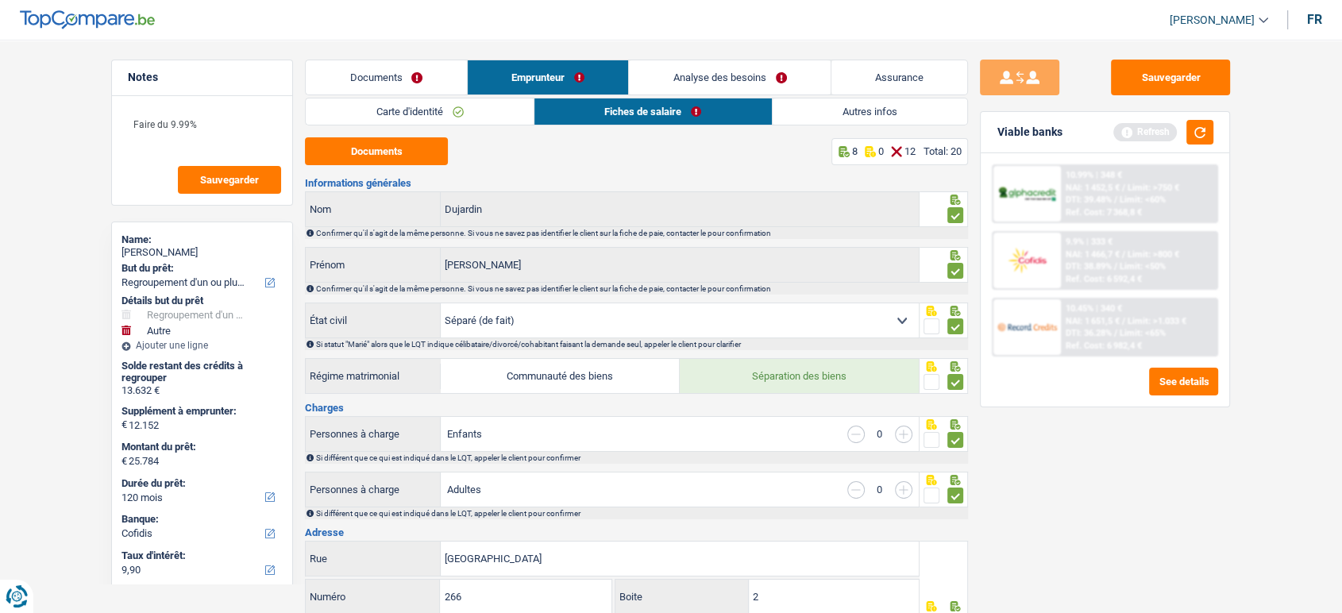
scroll to position [88, 0]
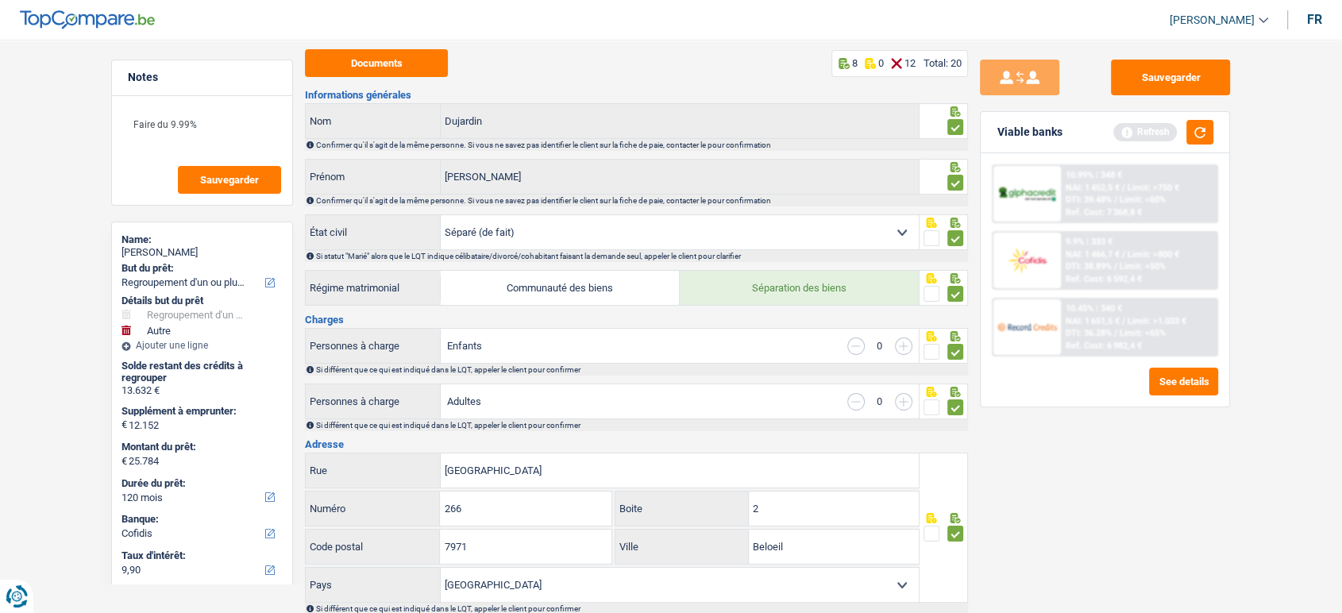
click at [896, 348] on input "button" at bounding box center [903, 346] width 17 height 17
select select "familyAllowances"
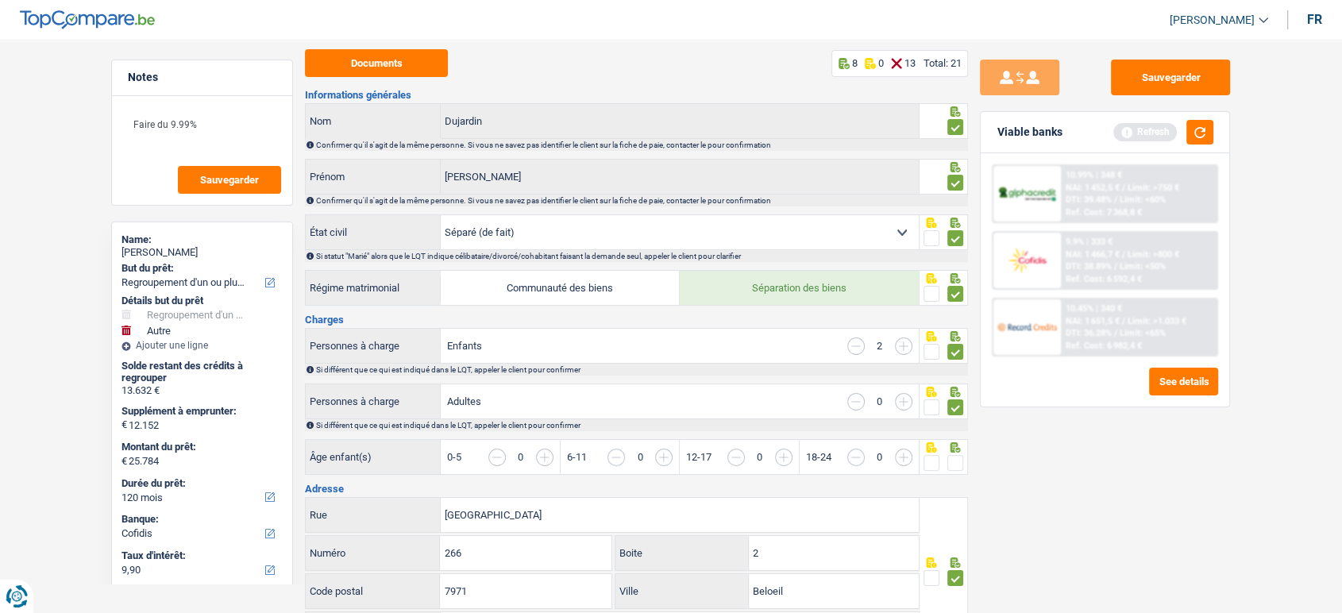
scroll to position [176, 0]
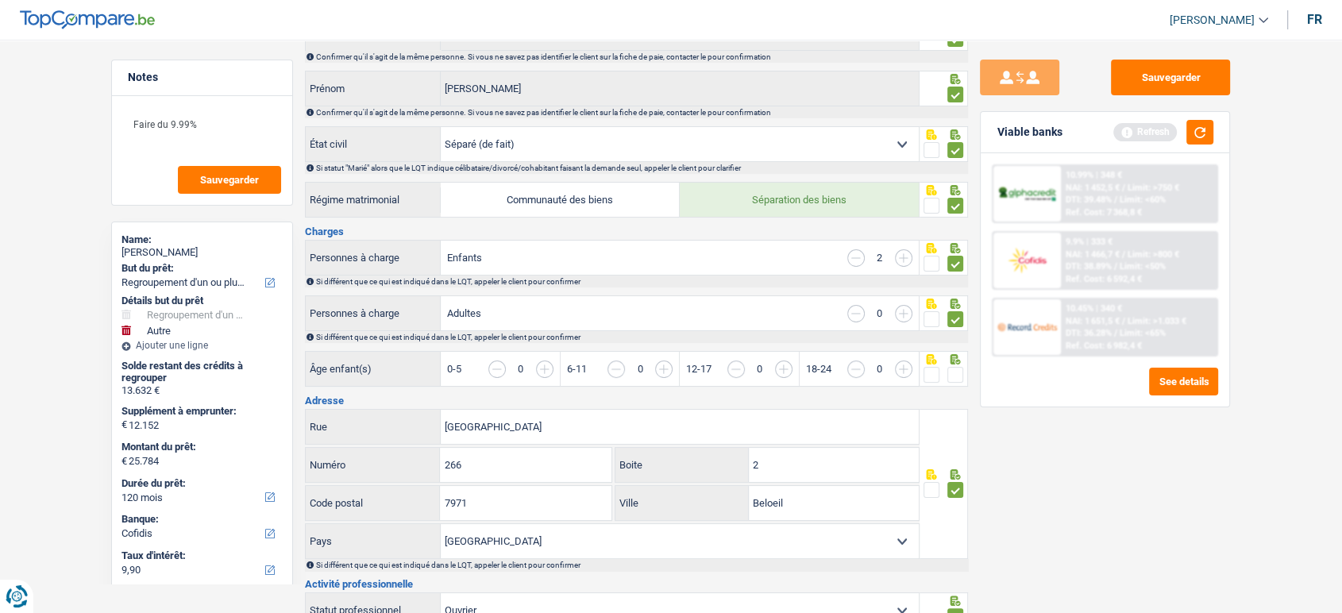
click at [668, 369] on input "button" at bounding box center [961, 378] width 613 height 34
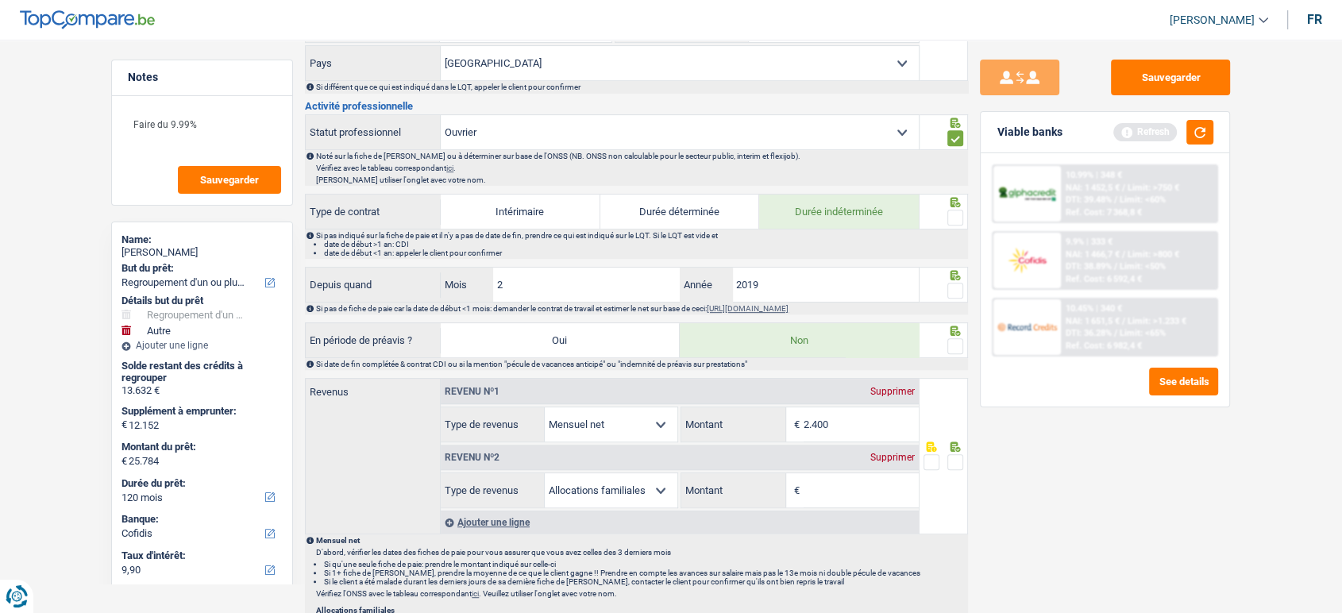
scroll to position [794, 0]
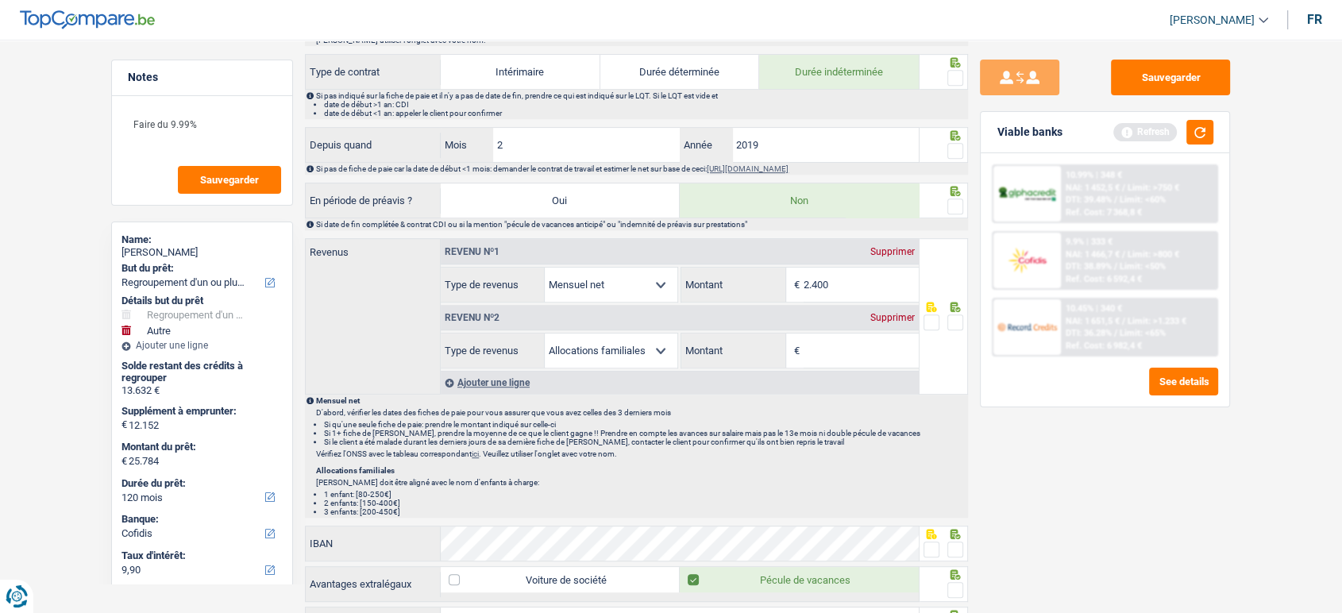
click at [956, 158] on div at bounding box center [956, 151] width 16 height 20
click at [956, 149] on span at bounding box center [956, 151] width 16 height 16
click at [0, 0] on input "radio" at bounding box center [0, 0] width 0 height 0
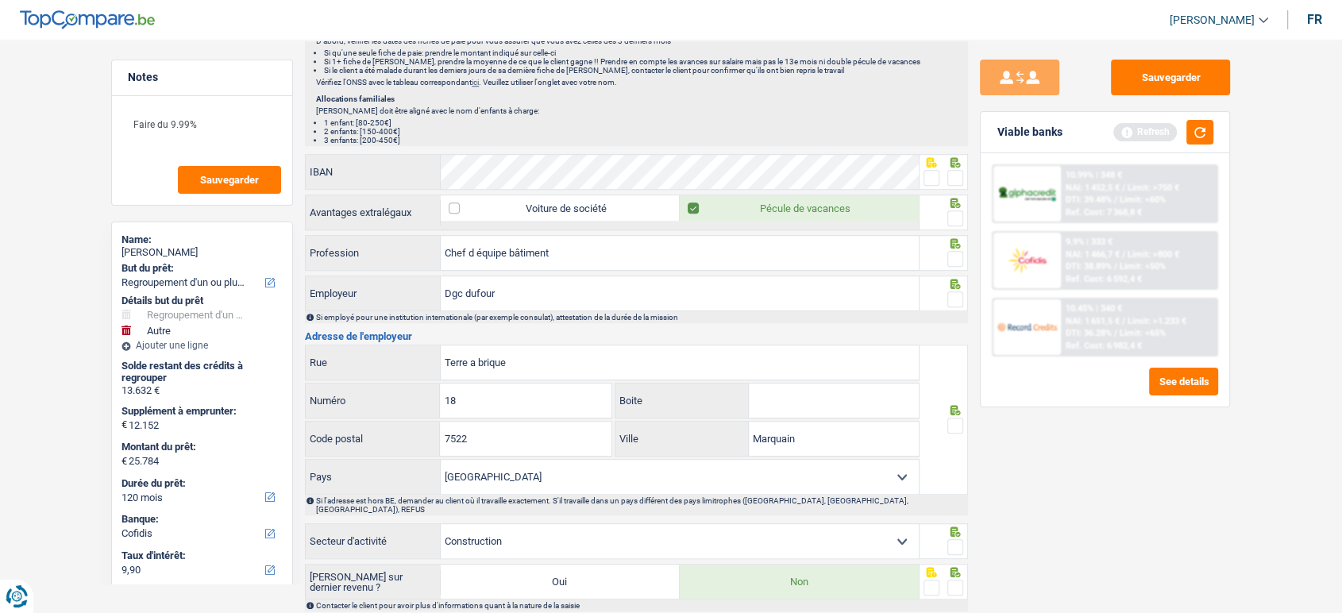
scroll to position [1235, 0]
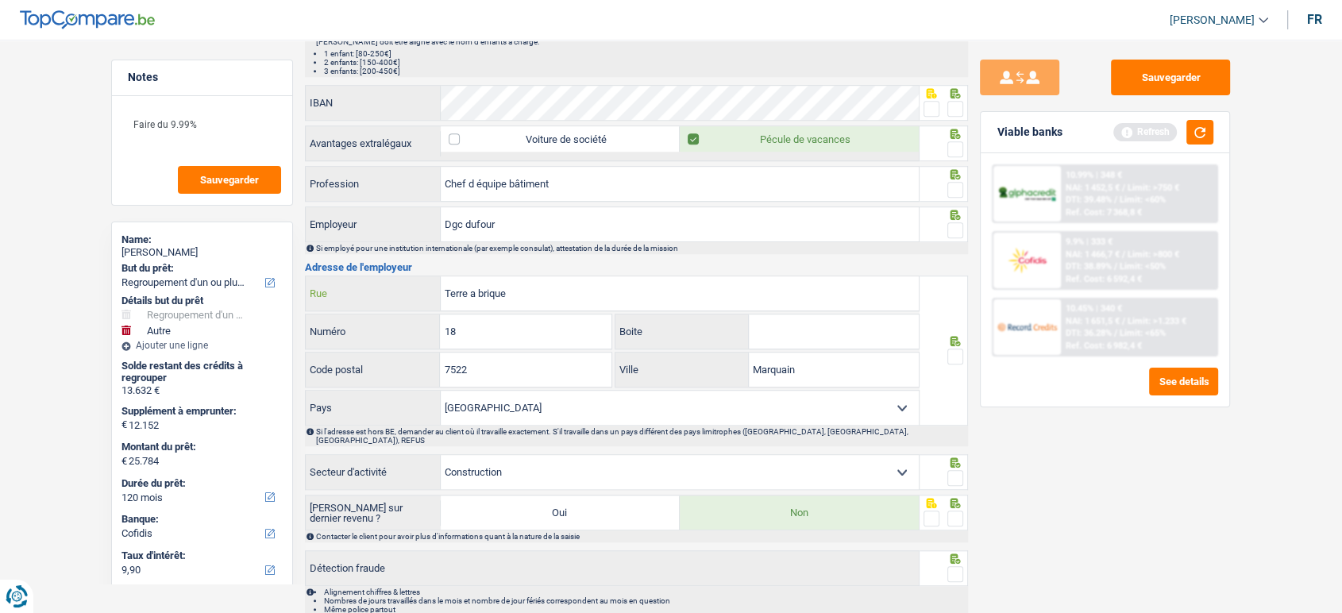
click at [447, 295] on input "Terre a brique" at bounding box center [680, 293] width 478 height 34
click at [560, 276] on input "rue terre a brique" at bounding box center [680, 293] width 478 height 34
type input "rue terre a briques"
click at [964, 349] on span at bounding box center [956, 357] width 16 height 16
click at [0, 0] on input "radio" at bounding box center [0, 0] width 0 height 0
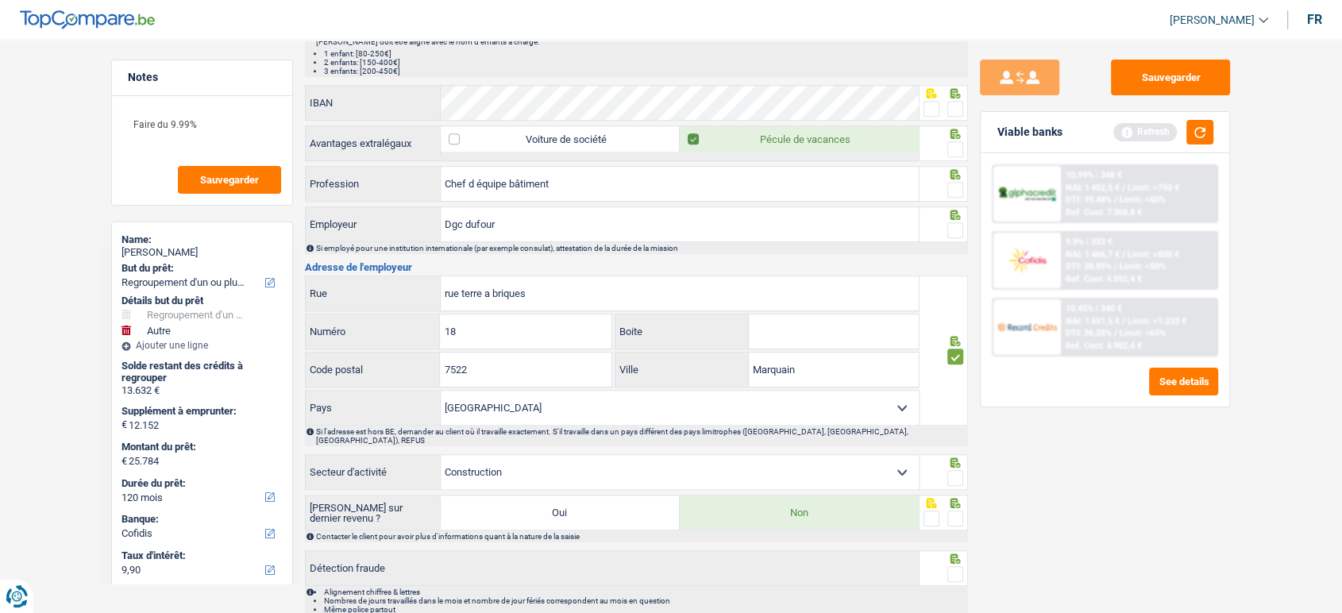
click at [959, 349] on span at bounding box center [956, 357] width 16 height 16
click at [0, 0] on input "radio" at bounding box center [0, 0] width 0 height 0
click at [956, 349] on span at bounding box center [956, 357] width 16 height 16
click at [0, 0] on input "radio" at bounding box center [0, 0] width 0 height 0
click at [951, 469] on fieldset at bounding box center [944, 479] width 41 height 20
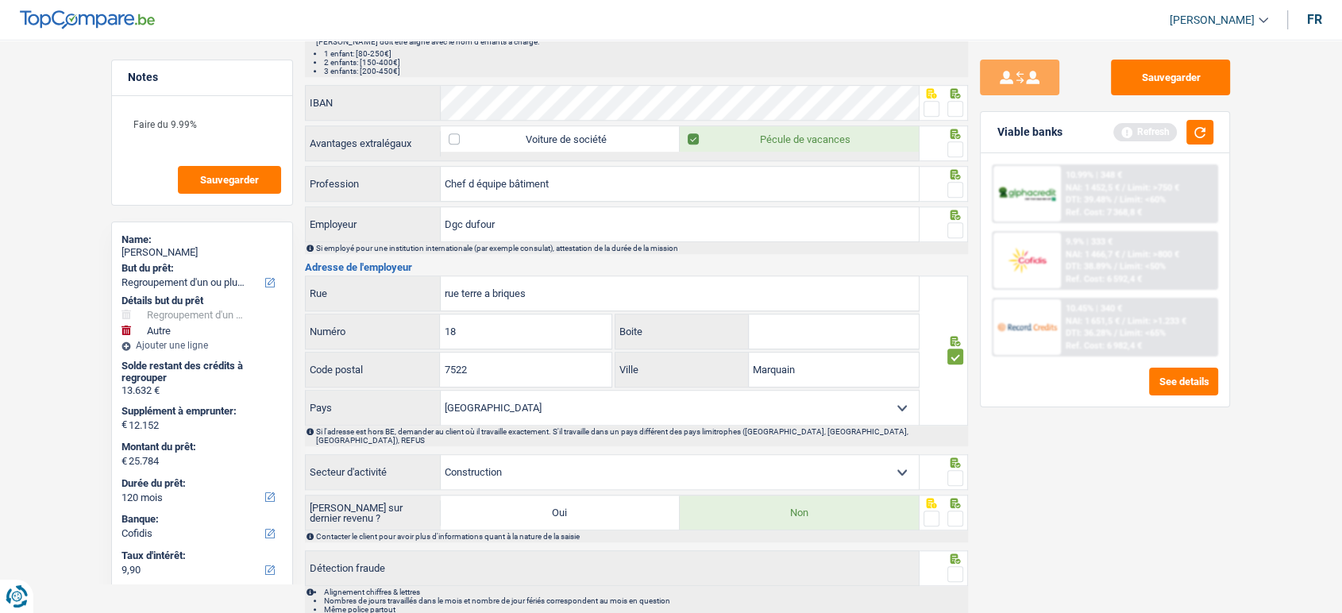
click at [953, 470] on span at bounding box center [956, 478] width 16 height 16
click at [0, 0] on input "radio" at bounding box center [0, 0] width 0 height 0
click at [963, 511] on label at bounding box center [956, 519] width 16 height 16
click at [0, 0] on input "radio" at bounding box center [0, 0] width 0 height 0
click at [959, 511] on span at bounding box center [956, 519] width 16 height 16
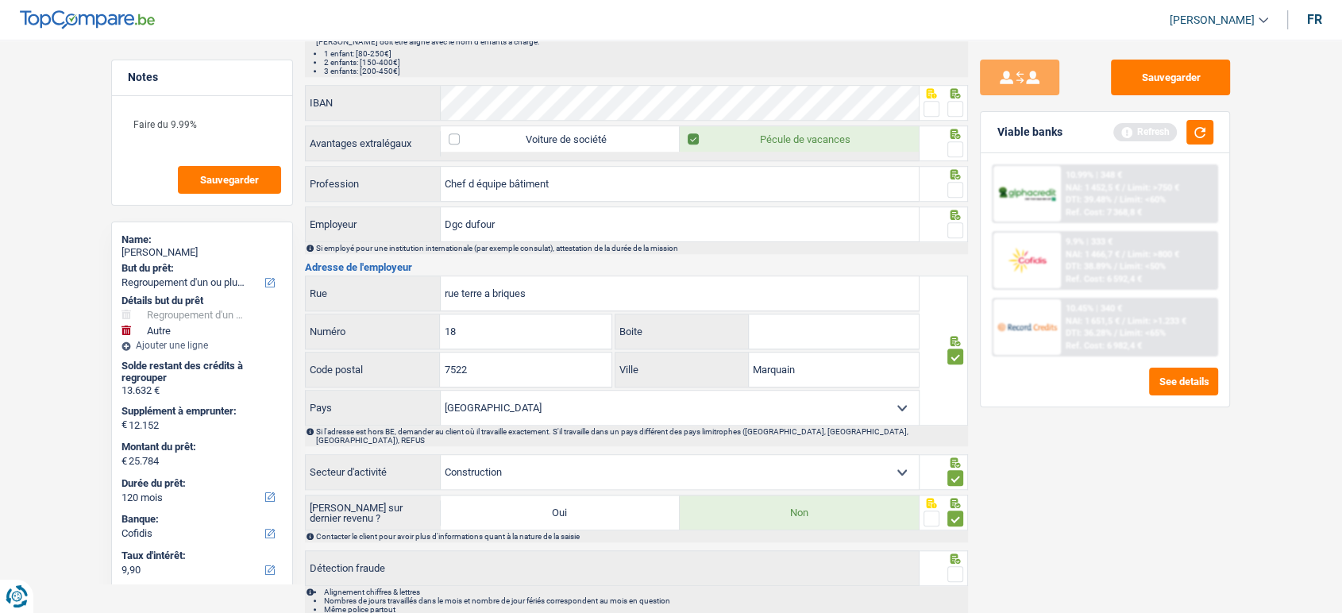
click at [0, 0] on input "radio" at bounding box center [0, 0] width 0 height 0
click at [955, 566] on label at bounding box center [956, 574] width 16 height 16
click at [0, 0] on input "radio" at bounding box center [0, 0] width 0 height 0
click at [959, 511] on span at bounding box center [956, 519] width 16 height 16
click at [0, 0] on input "radio" at bounding box center [0, 0] width 0 height 0
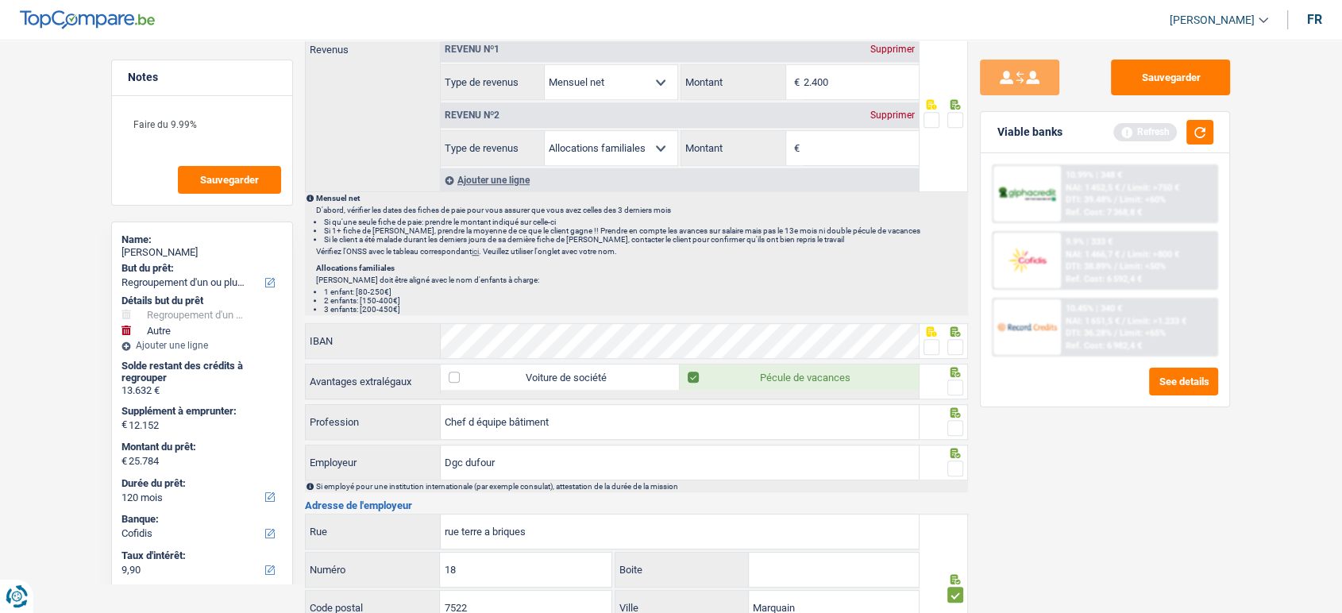
scroll to position [1059, 0]
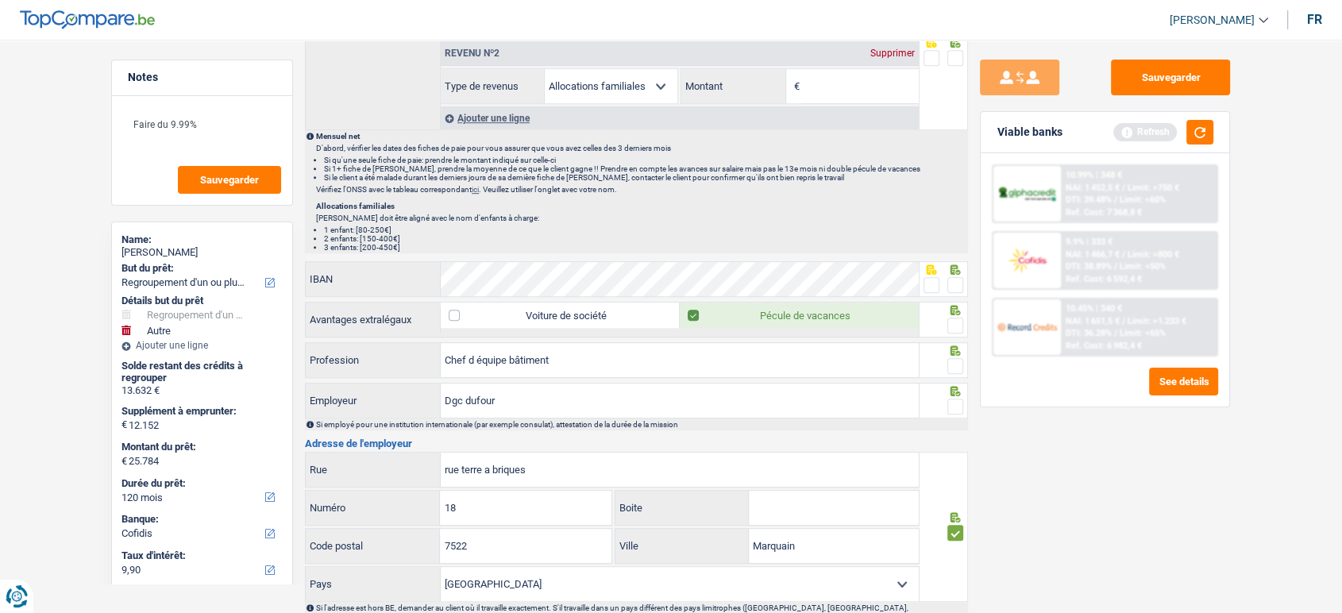
click at [955, 404] on span at bounding box center [956, 407] width 16 height 16
click at [0, 0] on input "radio" at bounding box center [0, 0] width 0 height 0
click at [477, 392] on input "Dgc dufour" at bounding box center [680, 401] width 478 height 34
type input "Dgc"
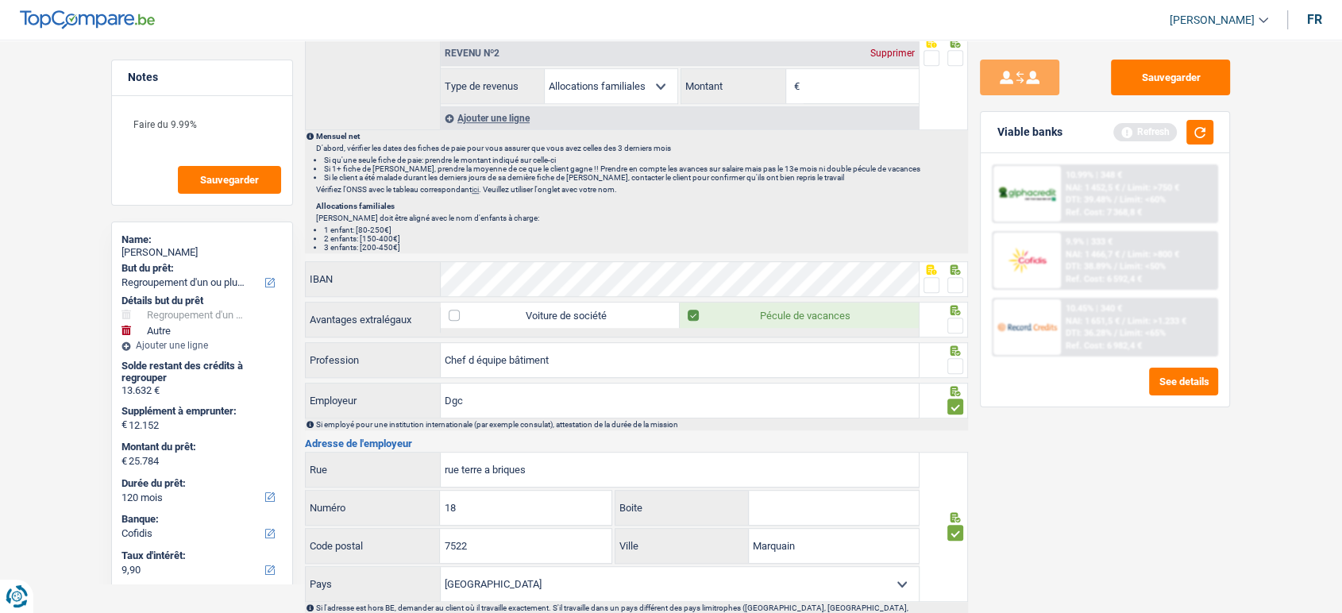
click at [944, 360] on fieldset at bounding box center [944, 367] width 41 height 20
click at [948, 360] on span at bounding box center [956, 366] width 16 height 16
click at [0, 0] on input "radio" at bounding box center [0, 0] width 0 height 0
click at [960, 285] on span at bounding box center [956, 285] width 16 height 16
click at [0, 0] on input "radio" at bounding box center [0, 0] width 0 height 0
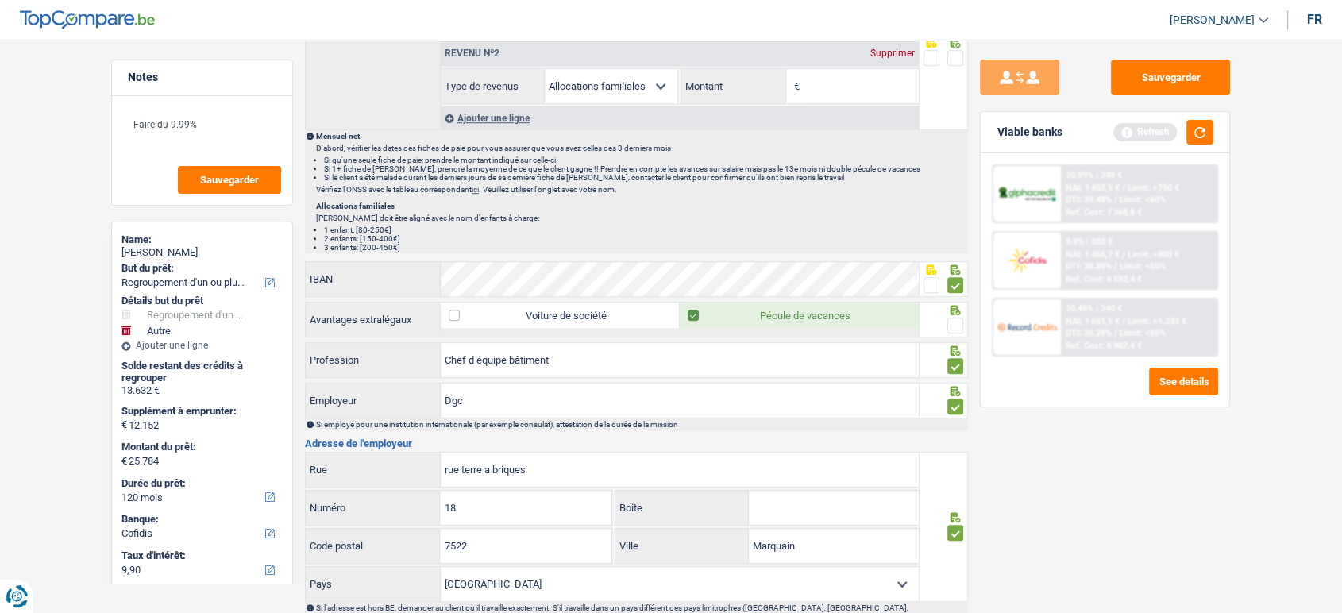
click at [955, 318] on span at bounding box center [956, 326] width 16 height 16
click at [0, 0] on input "radio" at bounding box center [0, 0] width 0 height 0
click at [924, 280] on span at bounding box center [932, 285] width 16 height 16
click at [0, 0] on input "radio" at bounding box center [0, 0] width 0 height 0
click at [948, 276] on div at bounding box center [944, 279] width 49 height 36
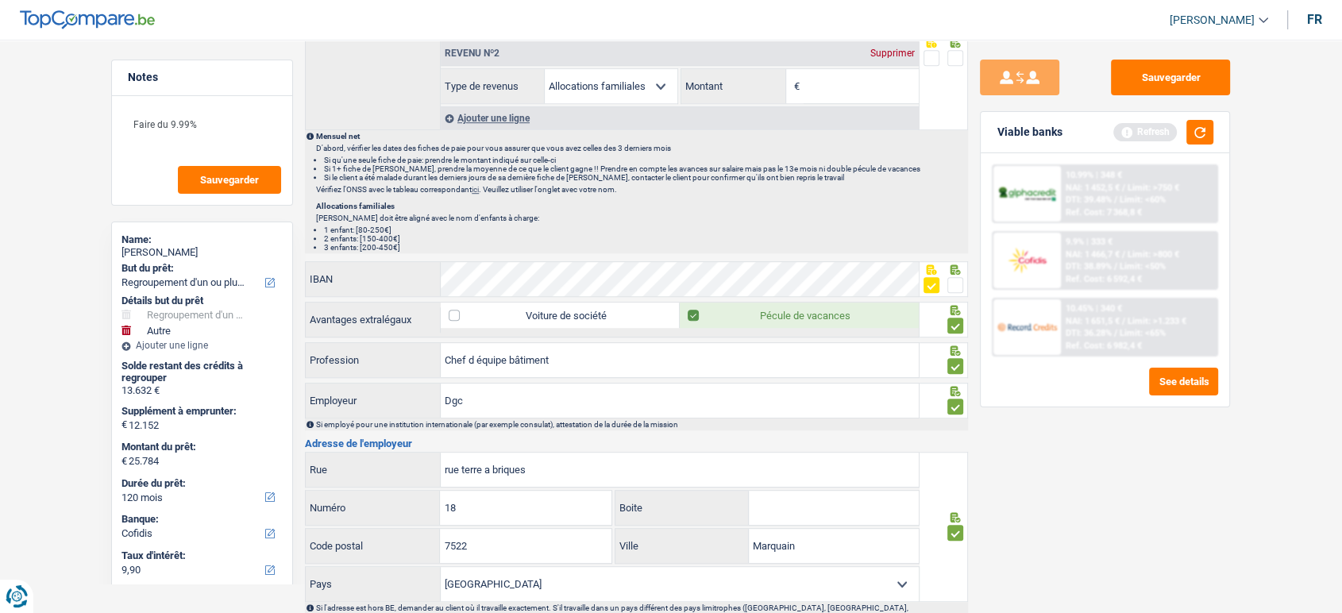
click at [958, 282] on span at bounding box center [956, 285] width 16 height 16
click at [0, 0] on input "radio" at bounding box center [0, 0] width 0 height 0
click at [1169, 75] on button "Sauvegarder" at bounding box center [1170, 78] width 119 height 36
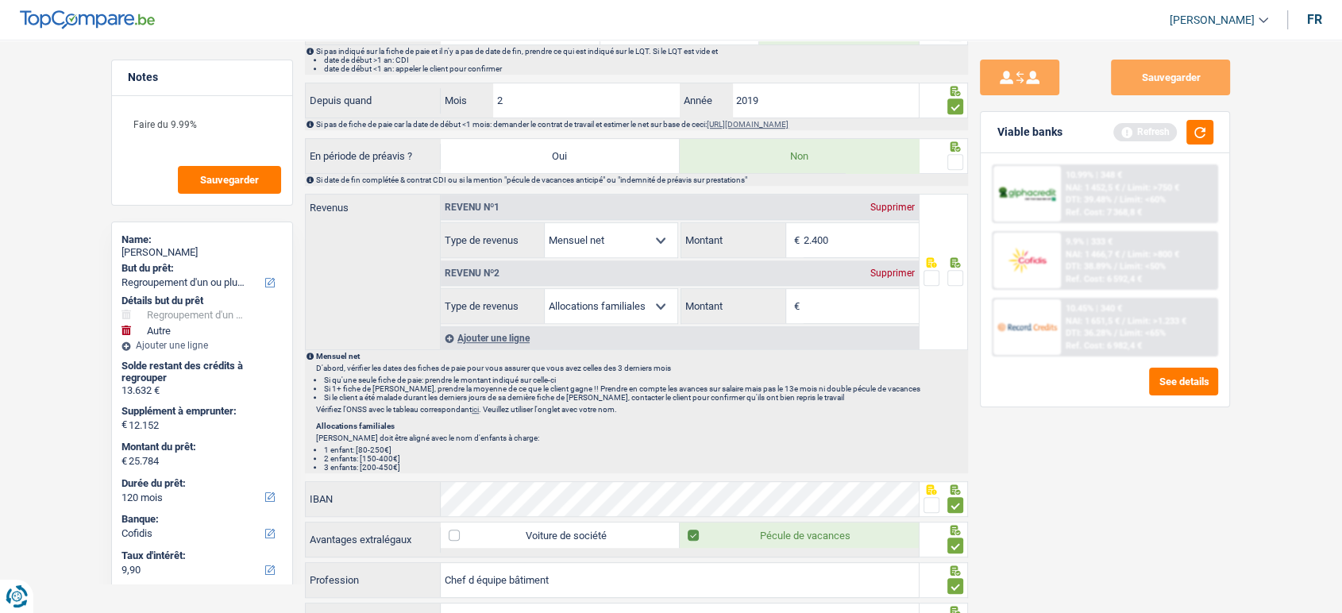
scroll to position [591, 0]
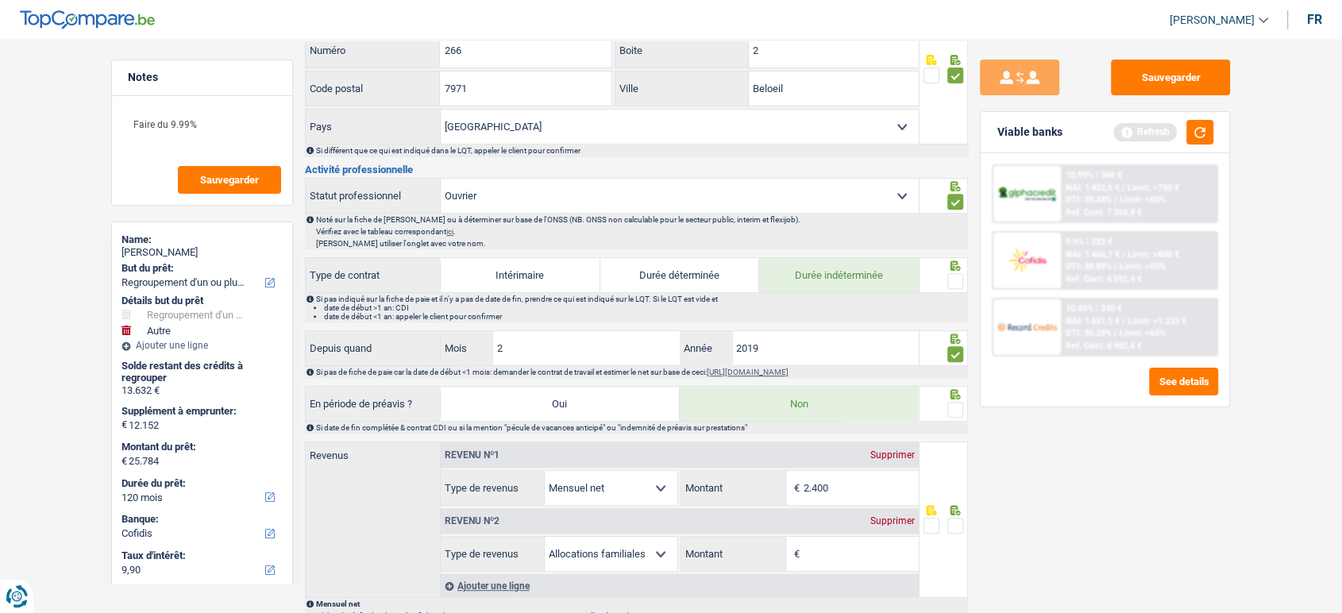
click at [848, 490] on input "2.400" at bounding box center [861, 488] width 115 height 34
drag, startPoint x: 850, startPoint y: 489, endPoint x: 631, endPoint y: 477, distance: 219.6
click at [631, 477] on div "Allocation d'handicap Allocations chômage Allocations familiales Chèques repas …" at bounding box center [680, 488] width 478 height 36
type input "2.363"
click at [960, 400] on div at bounding box center [956, 410] width 16 height 20
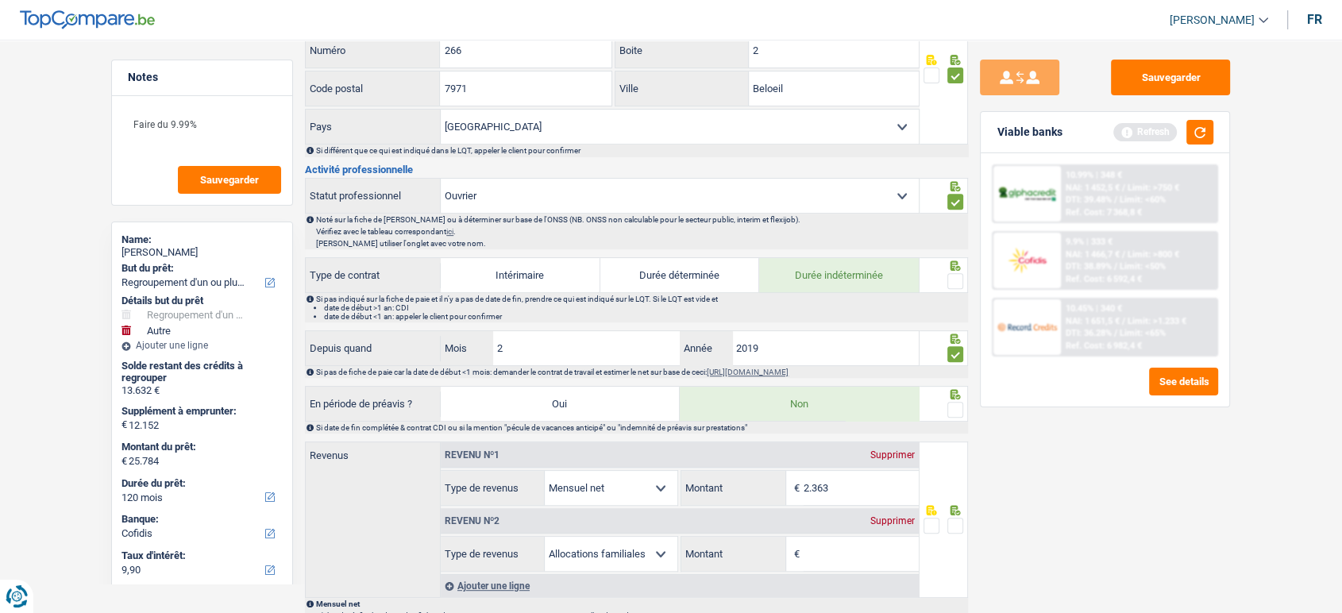
click at [960, 279] on span at bounding box center [956, 281] width 16 height 16
click at [0, 0] on input "radio" at bounding box center [0, 0] width 0 height 0
drag, startPoint x: 1219, startPoint y: 64, endPoint x: 1107, endPoint y: 141, distance: 136.6
click at [1218, 65] on button "Sauvegarder" at bounding box center [1170, 78] width 119 height 36
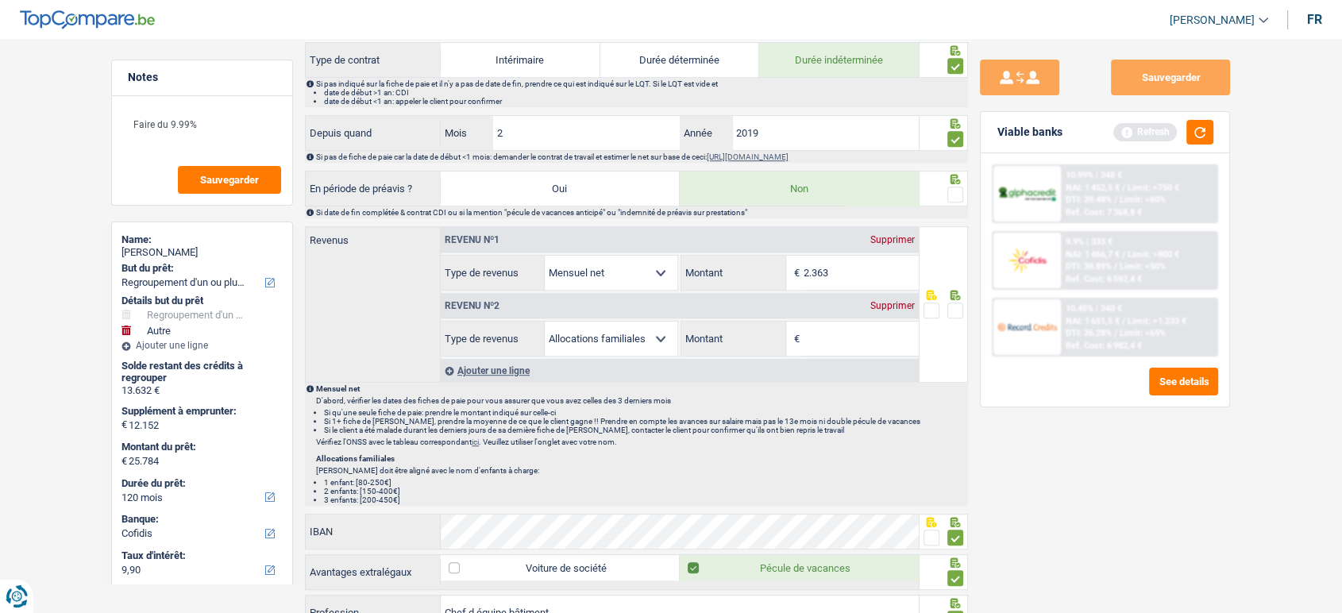
scroll to position [856, 0]
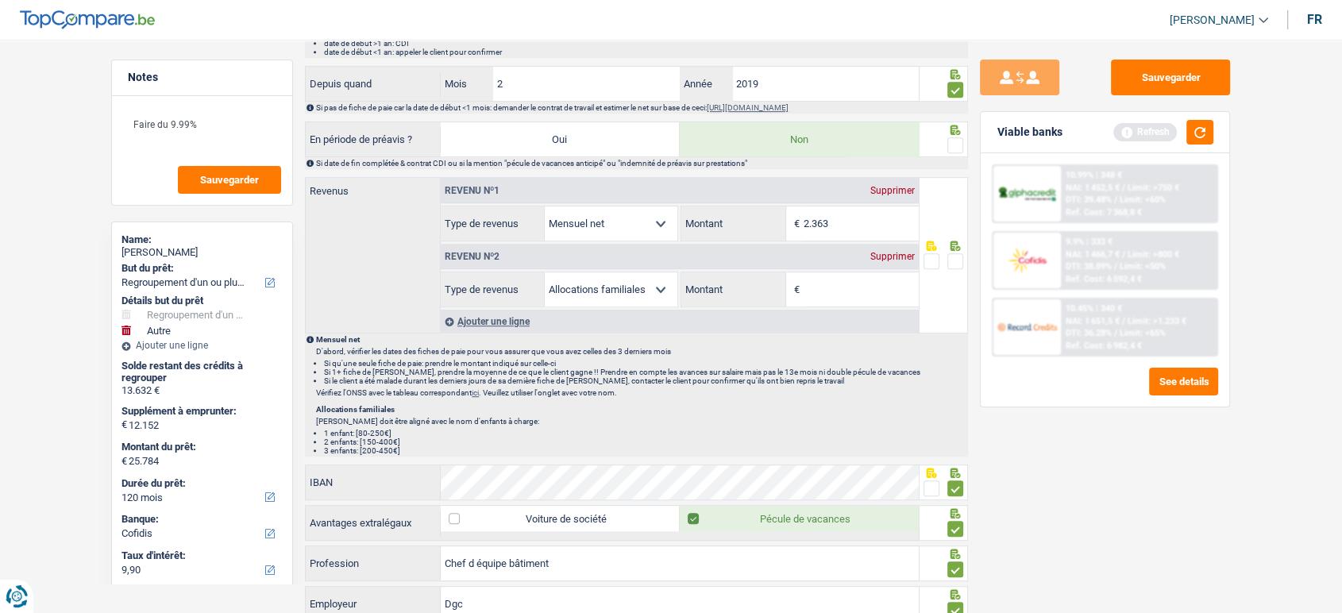
click at [953, 143] on span at bounding box center [956, 145] width 16 height 16
click at [0, 0] on input "radio" at bounding box center [0, 0] width 0 height 0
click at [1178, 86] on button "Sauvegarder" at bounding box center [1170, 78] width 119 height 36
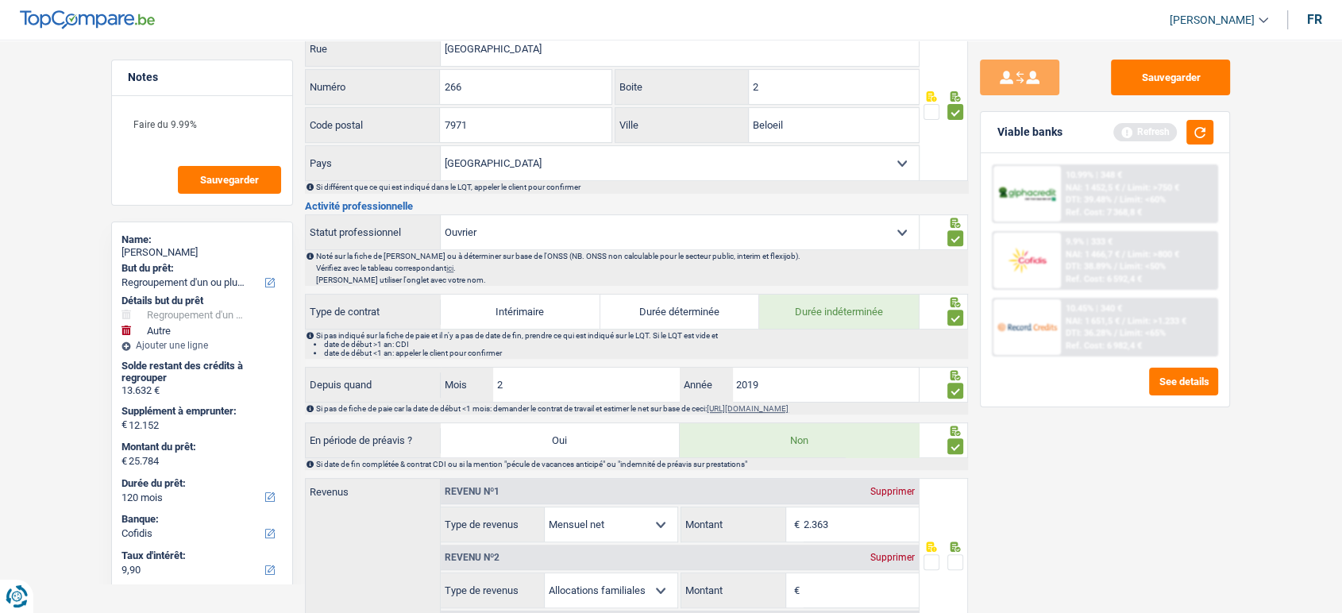
scroll to position [767, 0]
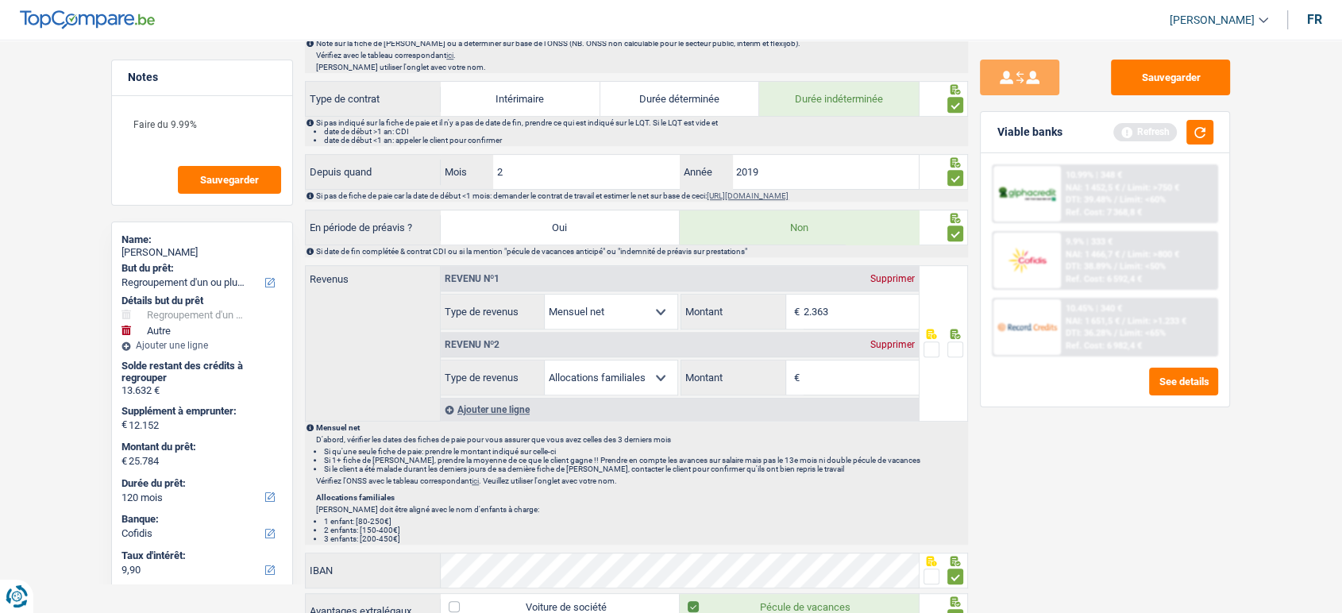
click at [874, 388] on input "Montant" at bounding box center [861, 378] width 115 height 34
type input "1"
click at [958, 342] on span at bounding box center [956, 350] width 16 height 16
click at [0, 0] on input "radio" at bounding box center [0, 0] width 0 height 0
click at [1146, 453] on div "Sauvegarder Viable banks Refresh 10.99% | 348 € NAI: 1 452,5 € / Limit: >750 € …" at bounding box center [1105, 322] width 274 height 524
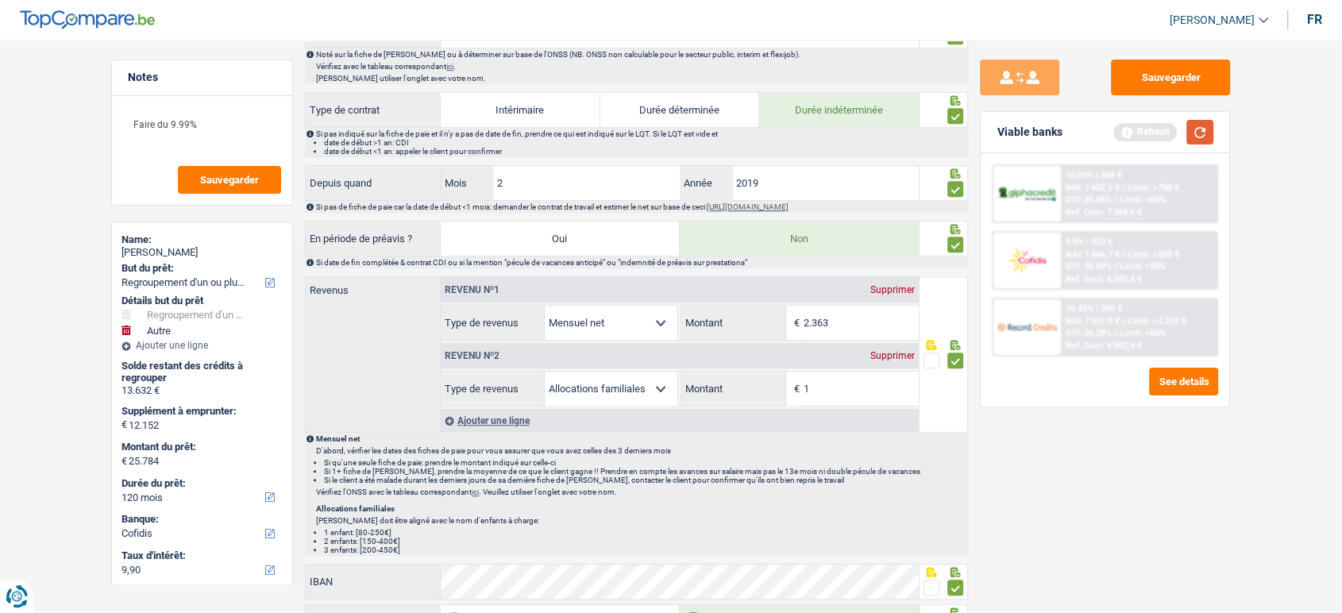
scroll to position [591, 0]
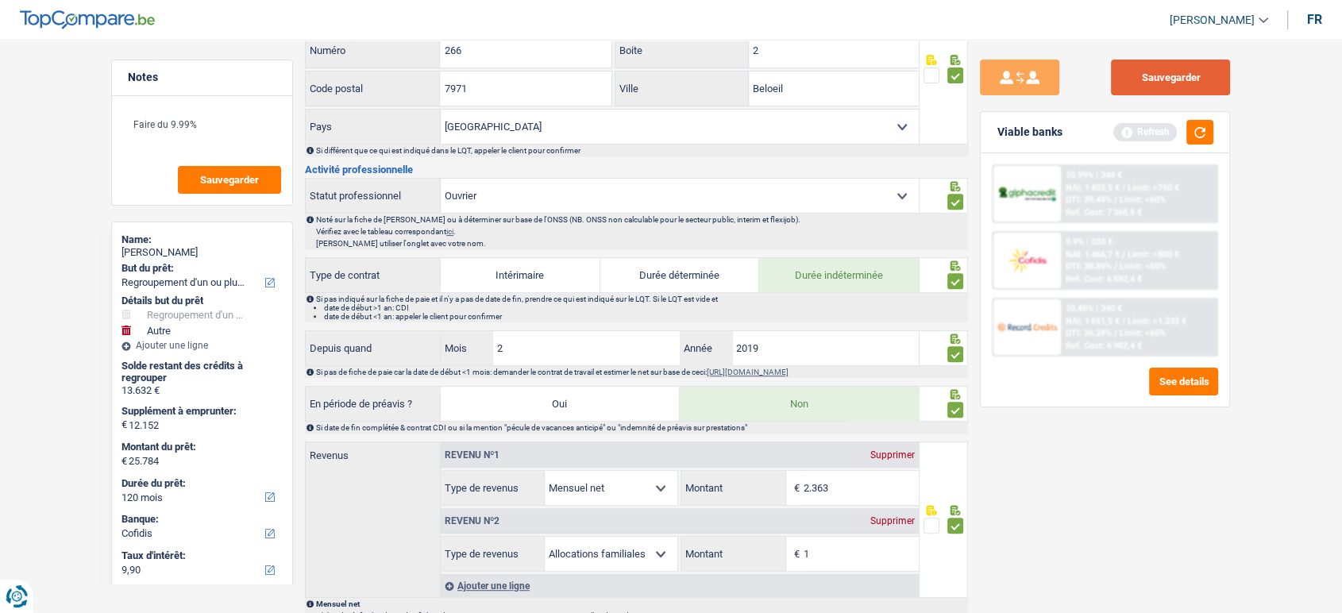
click at [1162, 90] on button "Sauvegarder" at bounding box center [1170, 78] width 119 height 36
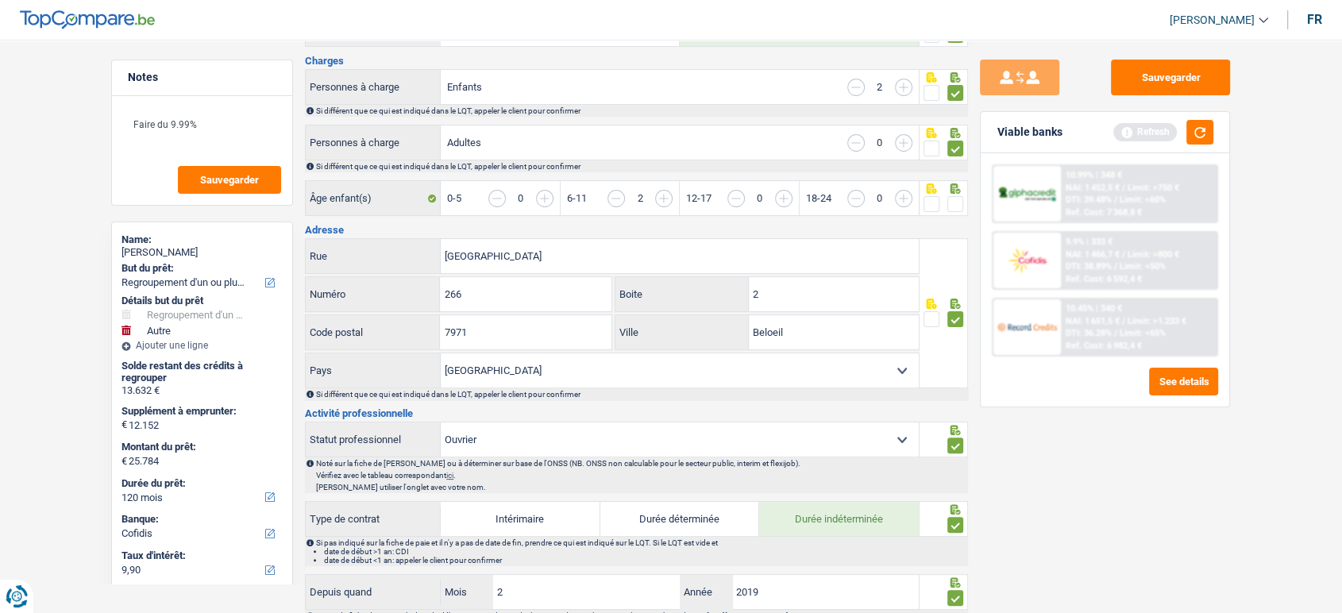
scroll to position [88, 0]
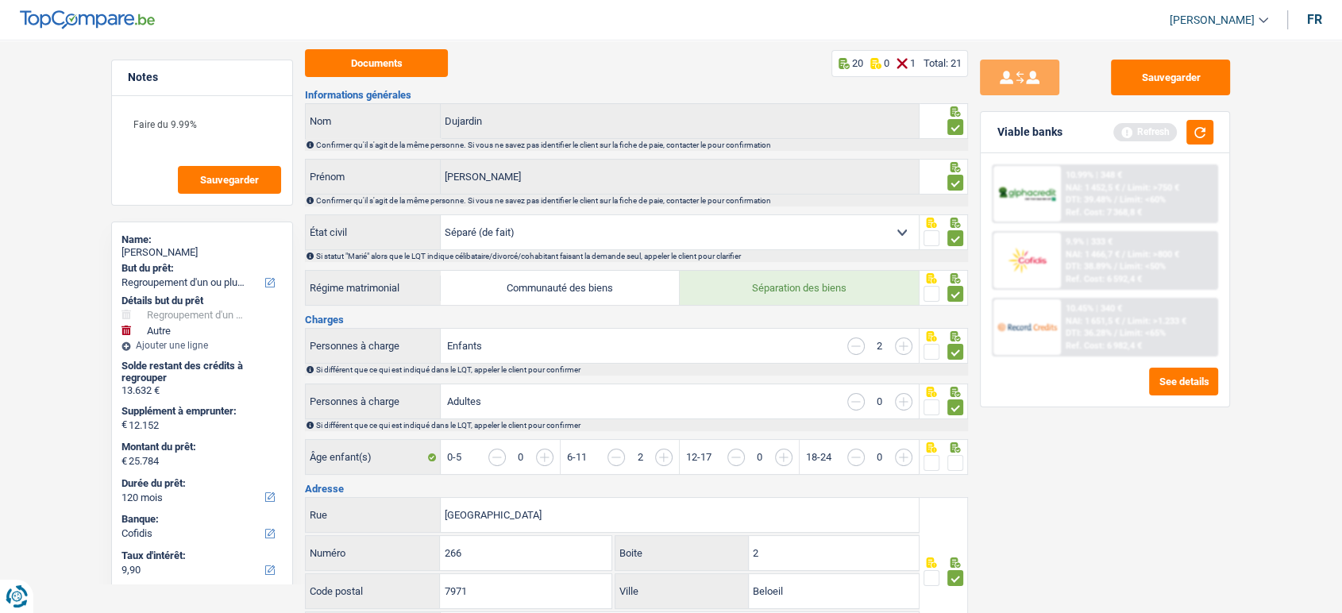
click at [946, 458] on input "button" at bounding box center [1201, 466] width 613 height 34
click at [952, 465] on span at bounding box center [956, 463] width 16 height 16
click at [0, 0] on input "radio" at bounding box center [0, 0] width 0 height 0
click at [1190, 98] on div "Sauvegarder Viable banks Refresh 10.99% | 348 € NAI: 1 452,5 € / Limit: >750 € …" at bounding box center [1105, 322] width 274 height 524
drag, startPoint x: 1187, startPoint y: 83, endPoint x: 902, endPoint y: 202, distance: 309.1
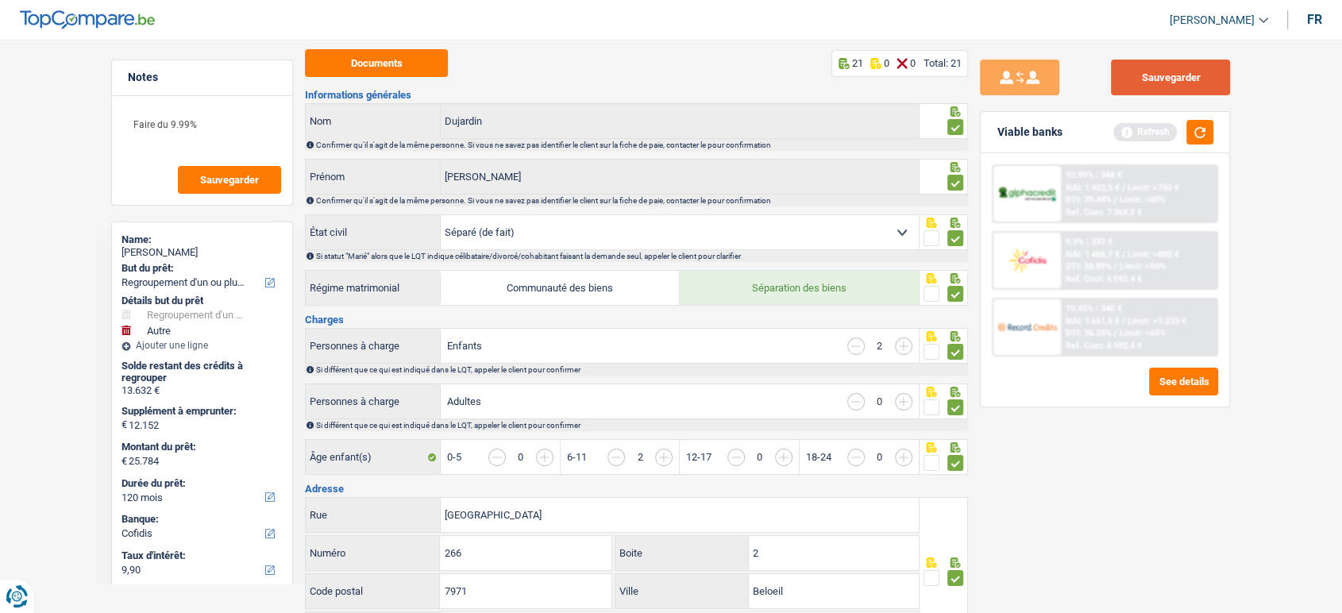
click at [1187, 82] on button "Sauvegarder" at bounding box center [1170, 78] width 119 height 36
drag, startPoint x: 924, startPoint y: 450, endPoint x: 835, endPoint y: 64, distance: 396.2
click at [927, 452] on input "button" at bounding box center [1201, 466] width 613 height 34
click at [934, 467] on span at bounding box center [932, 463] width 16 height 16
click at [0, 0] on input "radio" at bounding box center [0, 0] width 0 height 0
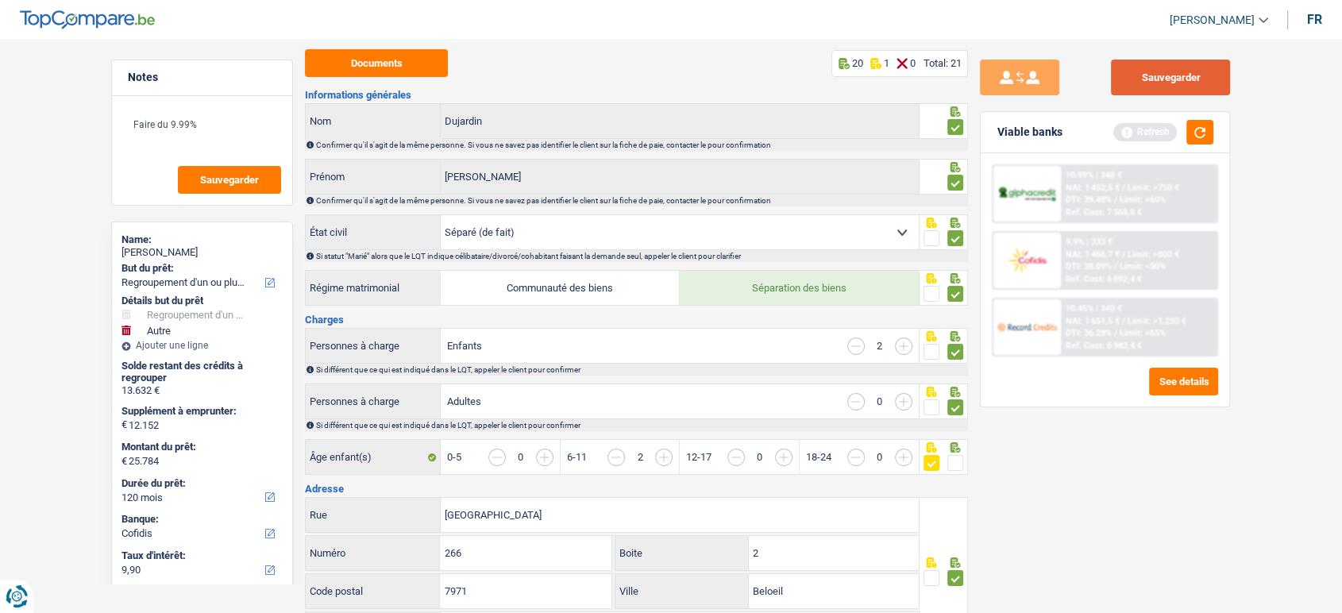
click at [1157, 87] on button "Sauvegarder" at bounding box center [1170, 78] width 119 height 36
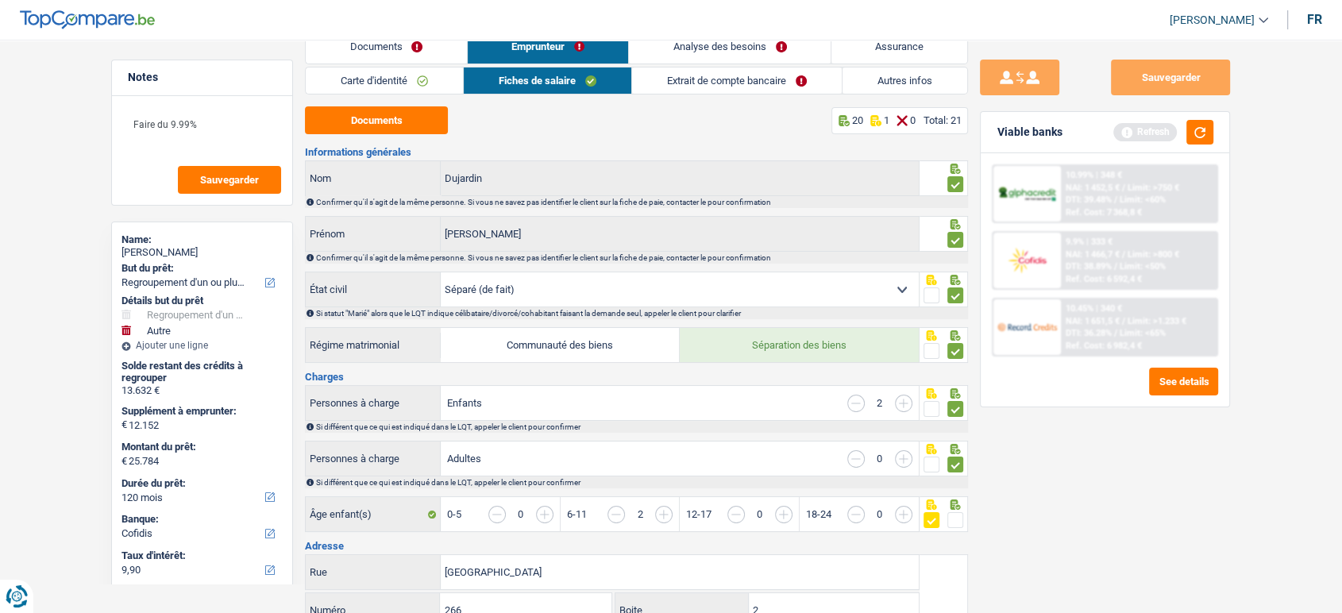
scroll to position [0, 0]
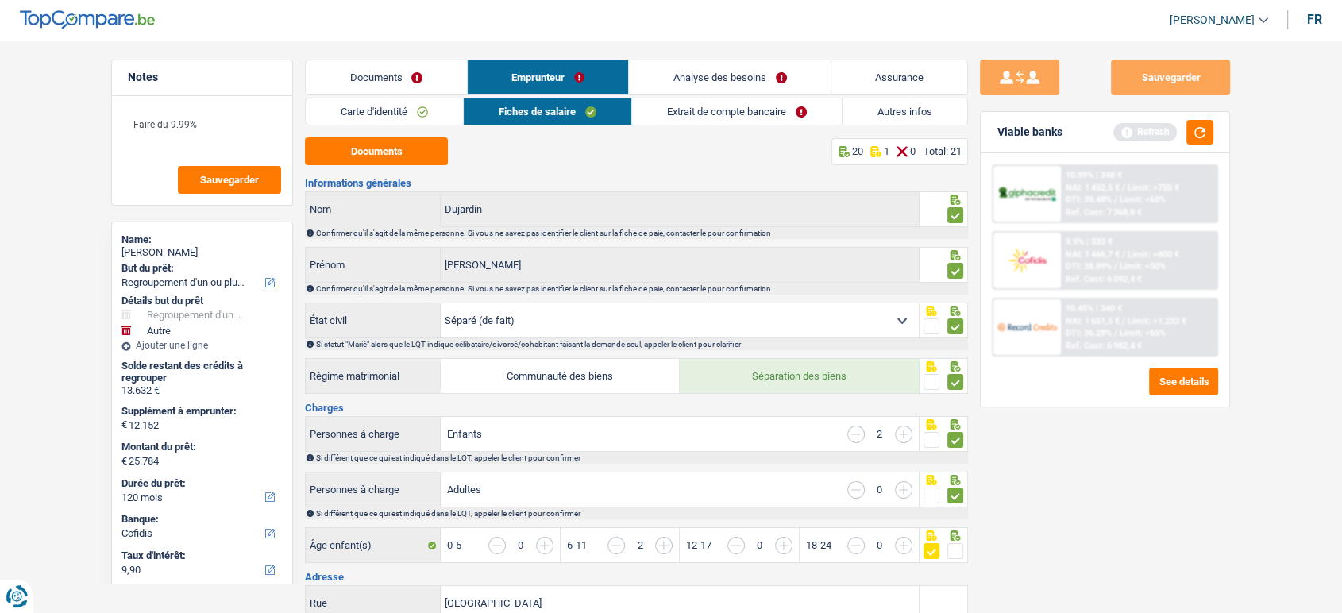
click at [769, 125] on li "Extrait de compte bancaire" at bounding box center [737, 112] width 211 height 28
click at [684, 108] on link "Extrait de compte bancaire" at bounding box center [737, 111] width 210 height 26
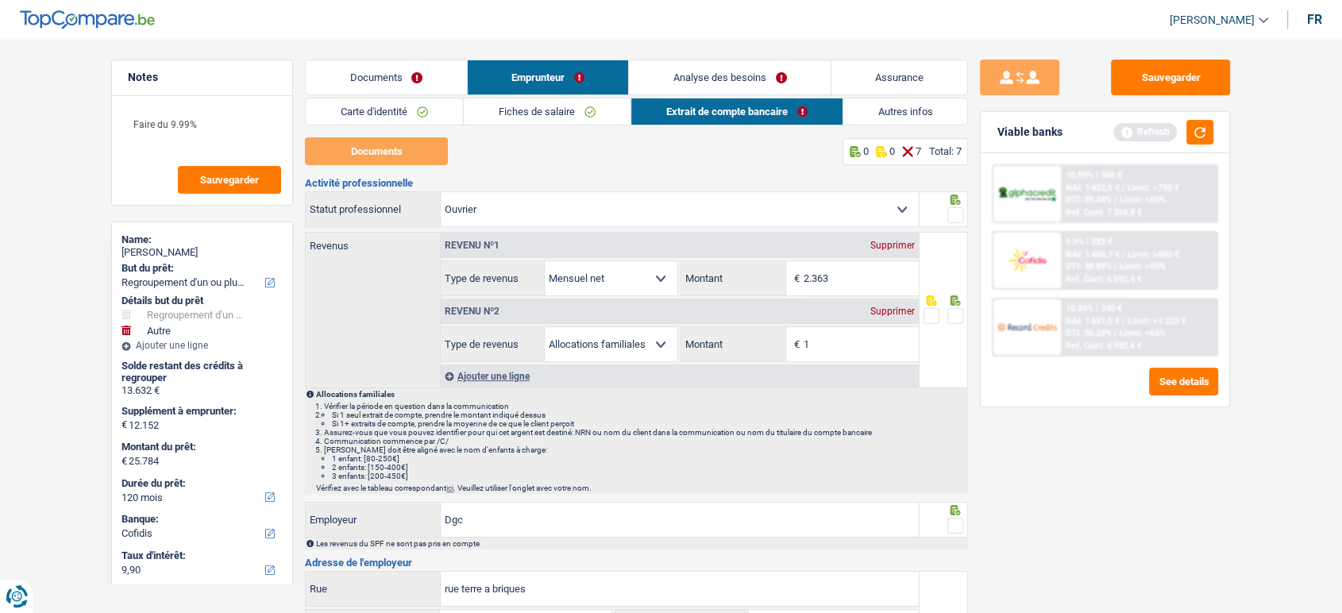
click at [953, 215] on span at bounding box center [956, 215] width 16 height 16
click at [0, 0] on input "radio" at bounding box center [0, 0] width 0 height 0
click at [960, 314] on span at bounding box center [956, 316] width 16 height 16
click at [0, 0] on input "radio" at bounding box center [0, 0] width 0 height 0
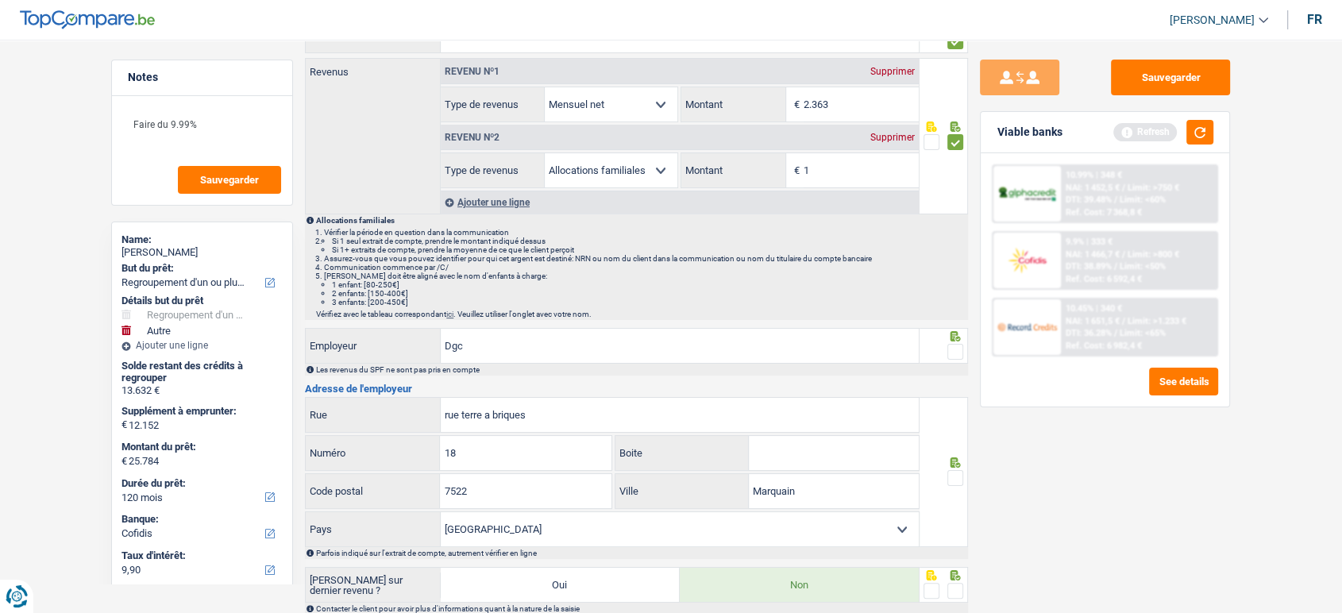
scroll to position [265, 0]
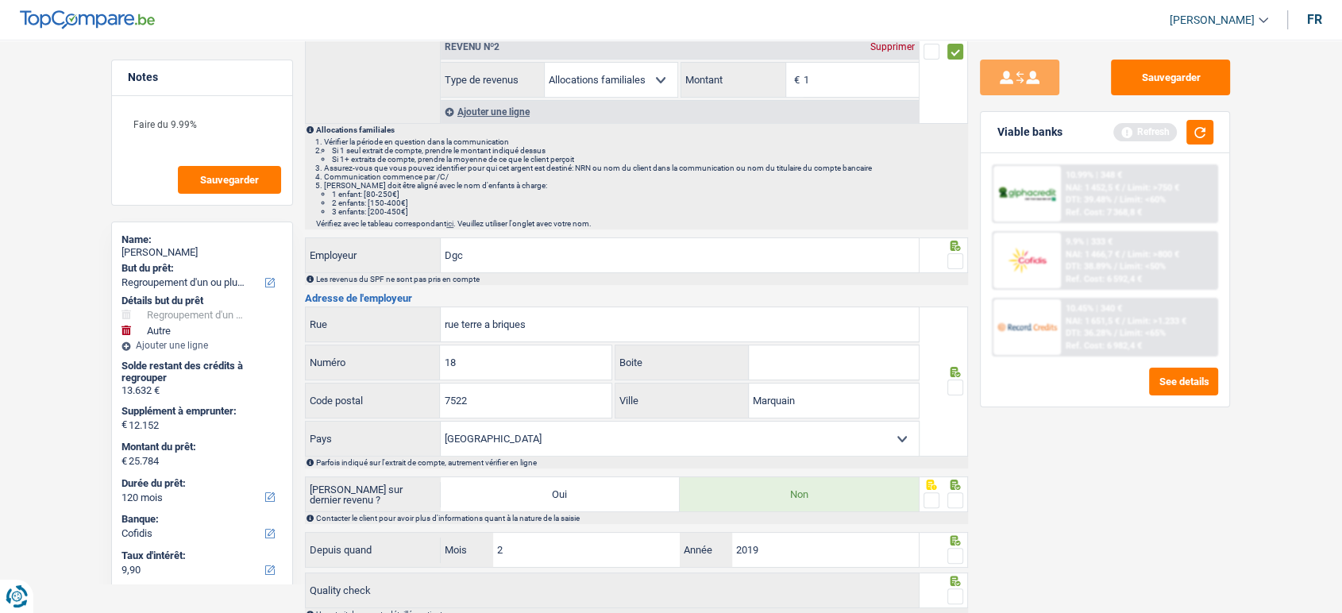
click at [948, 247] on icon at bounding box center [956, 246] width 16 height 10
click at [953, 259] on span at bounding box center [956, 261] width 16 height 16
click at [0, 0] on input "radio" at bounding box center [0, 0] width 0 height 0
drag, startPoint x: 963, startPoint y: 378, endPoint x: 951, endPoint y: 410, distance: 33.9
click at [961, 382] on span at bounding box center [956, 388] width 16 height 16
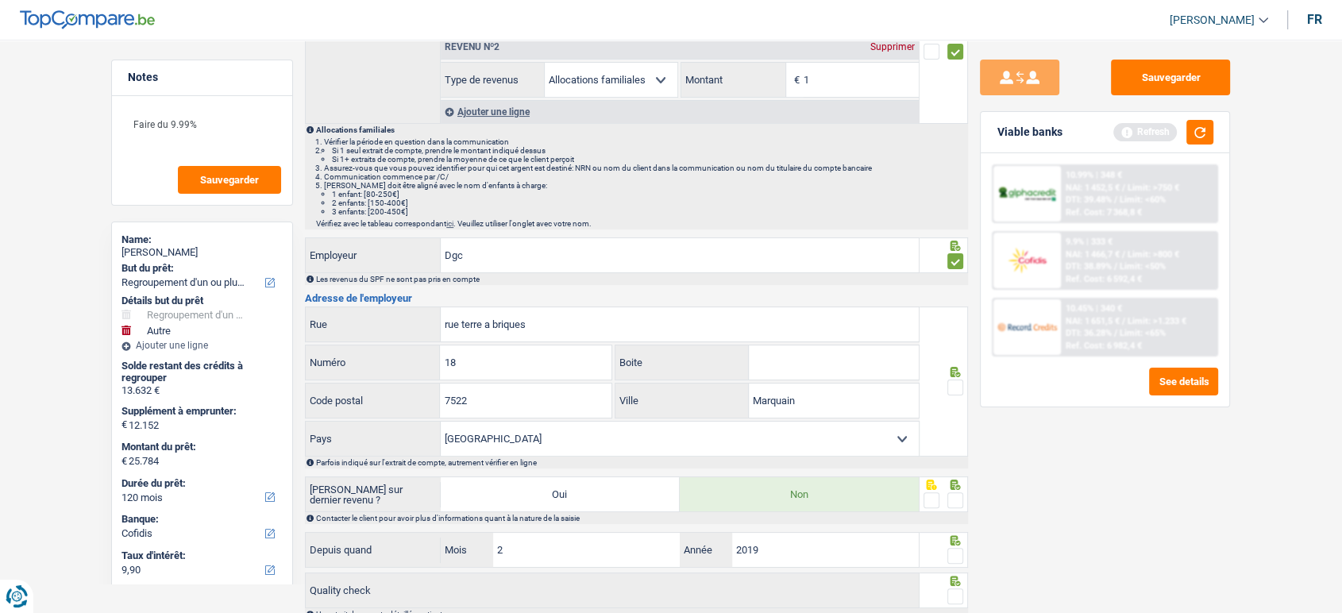
click at [0, 0] on input "radio" at bounding box center [0, 0] width 0 height 0
drag, startPoint x: 952, startPoint y: 494, endPoint x: 949, endPoint y: 539, distance: 44.6
click at [952, 495] on span at bounding box center [956, 500] width 16 height 16
click at [0, 0] on input "radio" at bounding box center [0, 0] width 0 height 0
click at [942, 554] on fieldset at bounding box center [944, 557] width 41 height 20
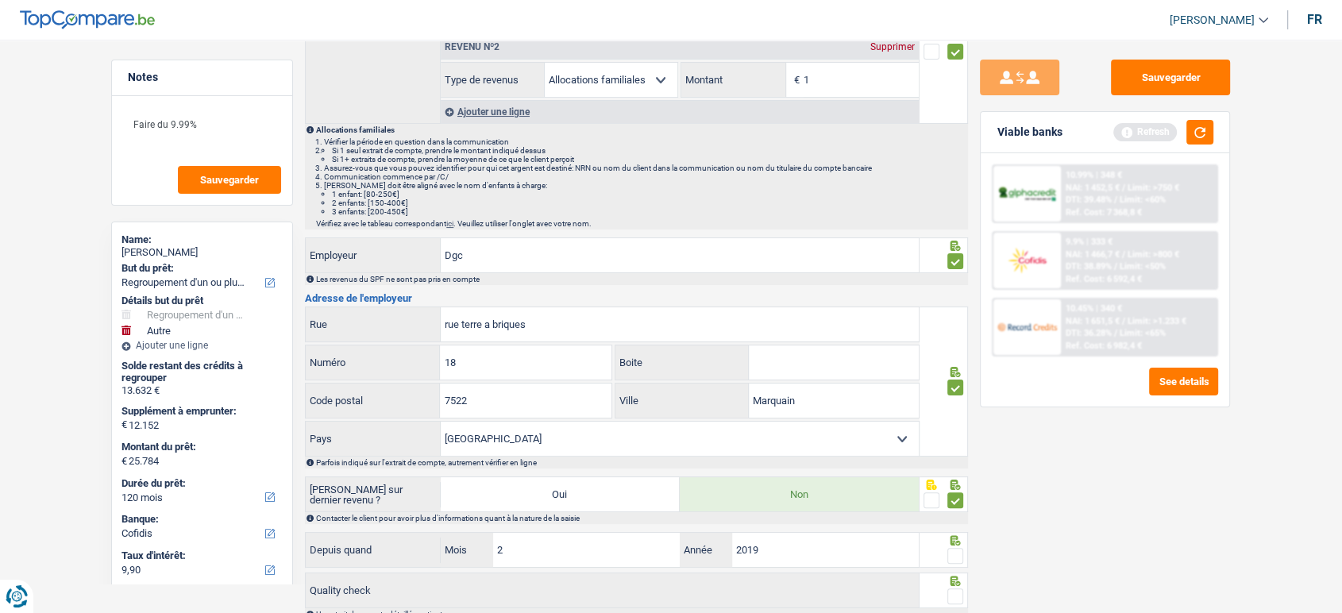
click at [955, 552] on span at bounding box center [956, 556] width 16 height 16
click at [0, 0] on input "radio" at bounding box center [0, 0] width 0 height 0
click at [956, 587] on div at bounding box center [956, 597] width 16 height 20
click at [965, 589] on div at bounding box center [944, 591] width 49 height 36
click at [954, 591] on span at bounding box center [956, 597] width 16 height 16
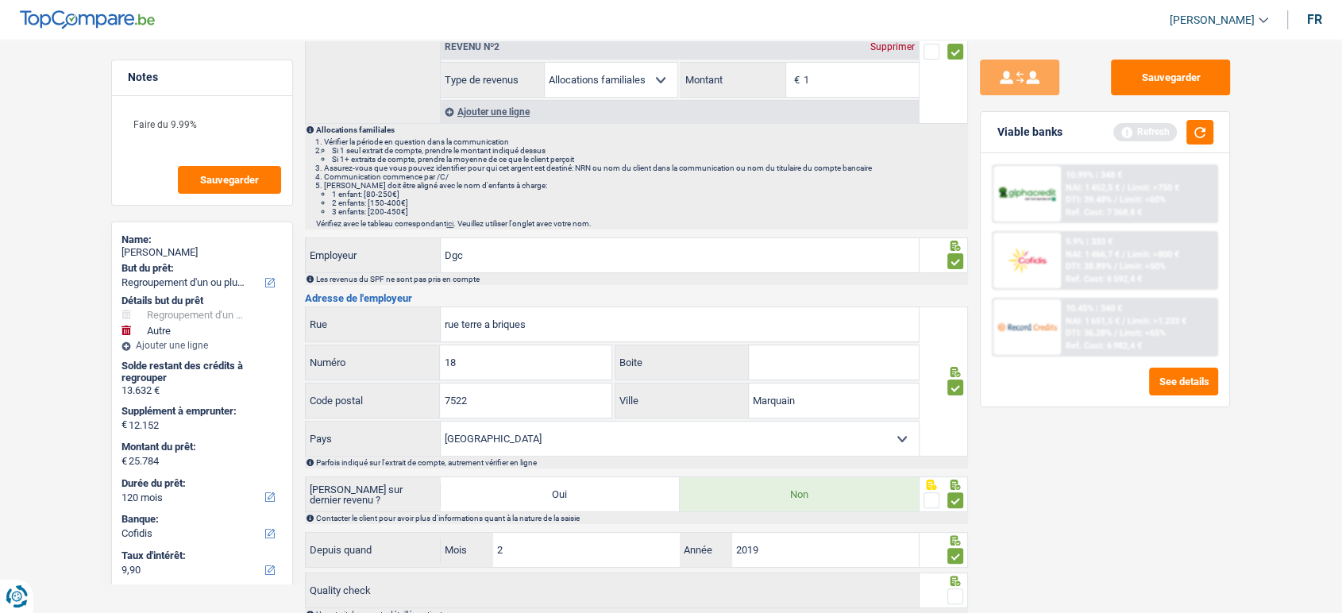
click at [0, 0] on input "radio" at bounding box center [0, 0] width 0 height 0
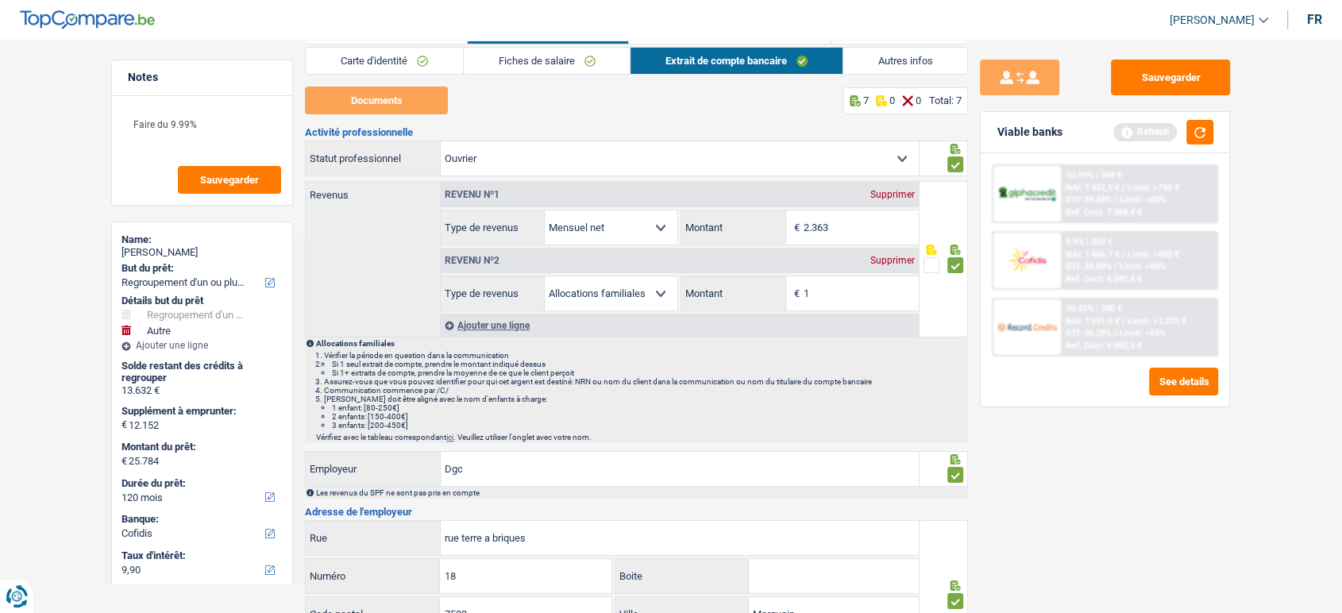
scroll to position [0, 0]
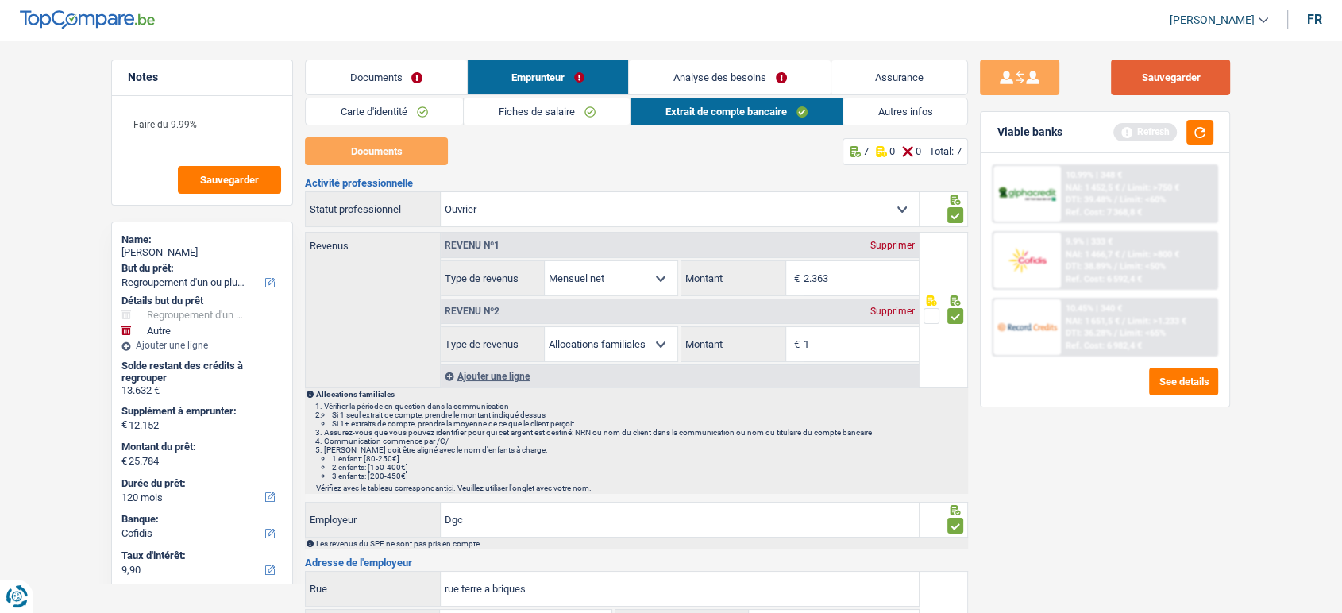
click at [1184, 85] on button "Sauvegarder" at bounding box center [1170, 78] width 119 height 36
click at [905, 110] on link "Autres infos" at bounding box center [906, 111] width 125 height 26
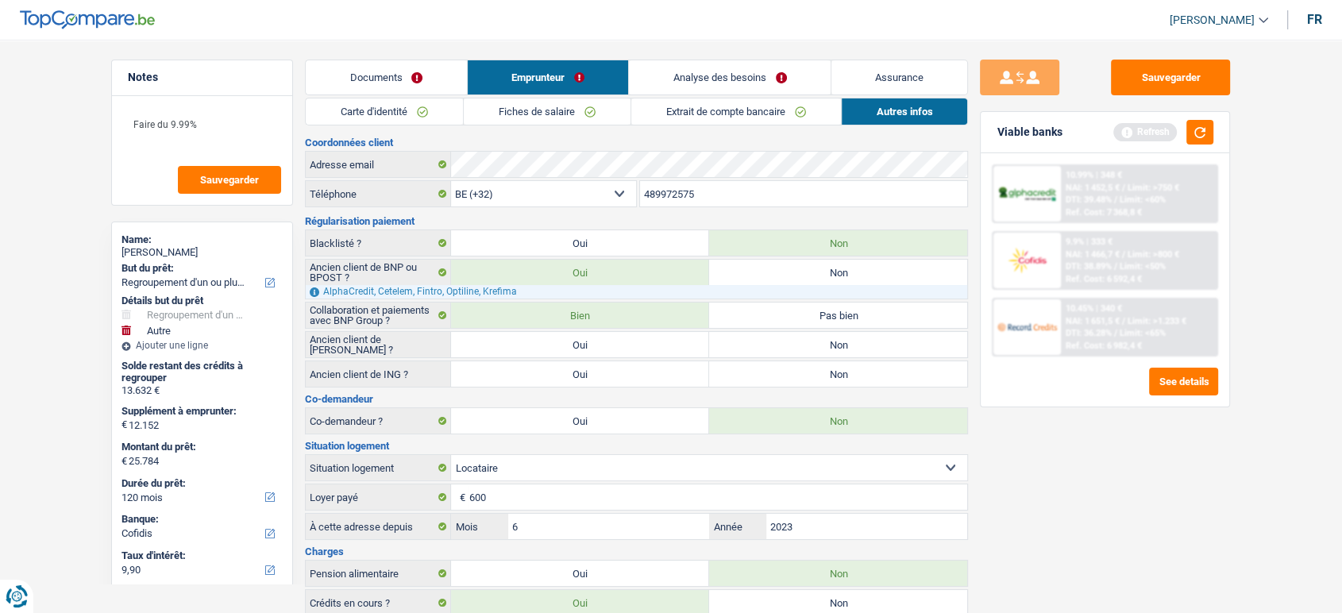
drag, startPoint x: 756, startPoint y: 369, endPoint x: 752, endPoint y: 356, distance: 13.3
click at [754, 367] on label "Non" at bounding box center [838, 373] width 258 height 25
click at [754, 367] on input "Non" at bounding box center [838, 373] width 258 height 25
radio input "true"
click at [747, 342] on label "Non" at bounding box center [838, 344] width 258 height 25
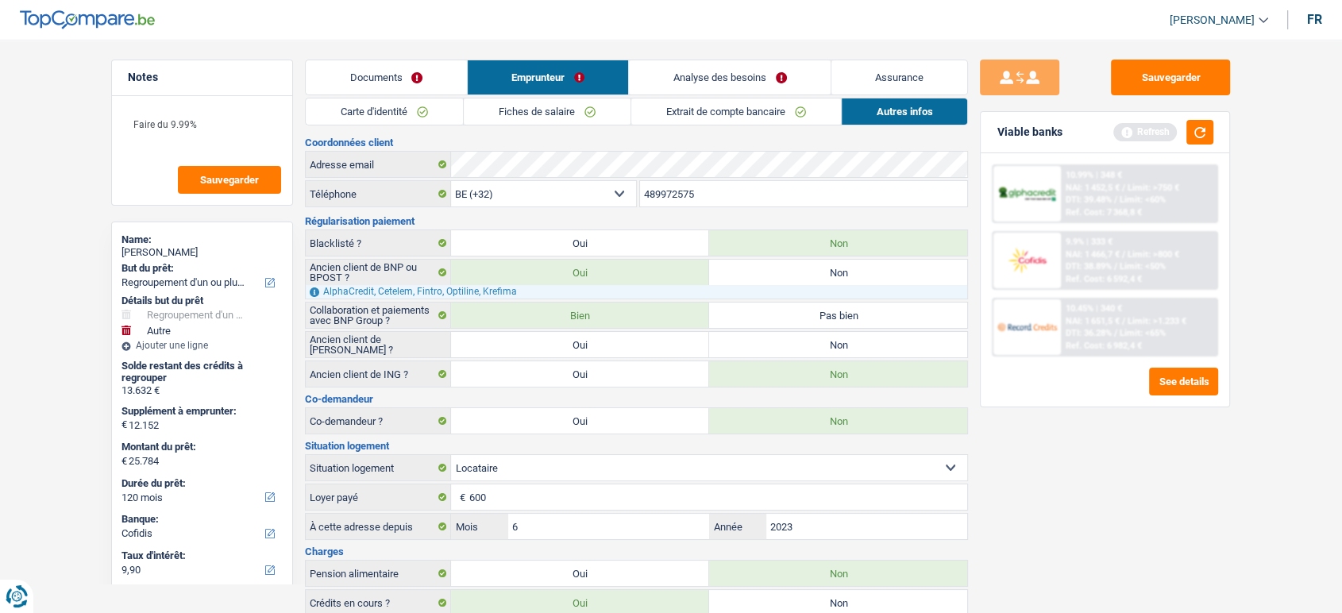
click at [747, 342] on input "Non" at bounding box center [838, 344] width 258 height 25
radio input "true"
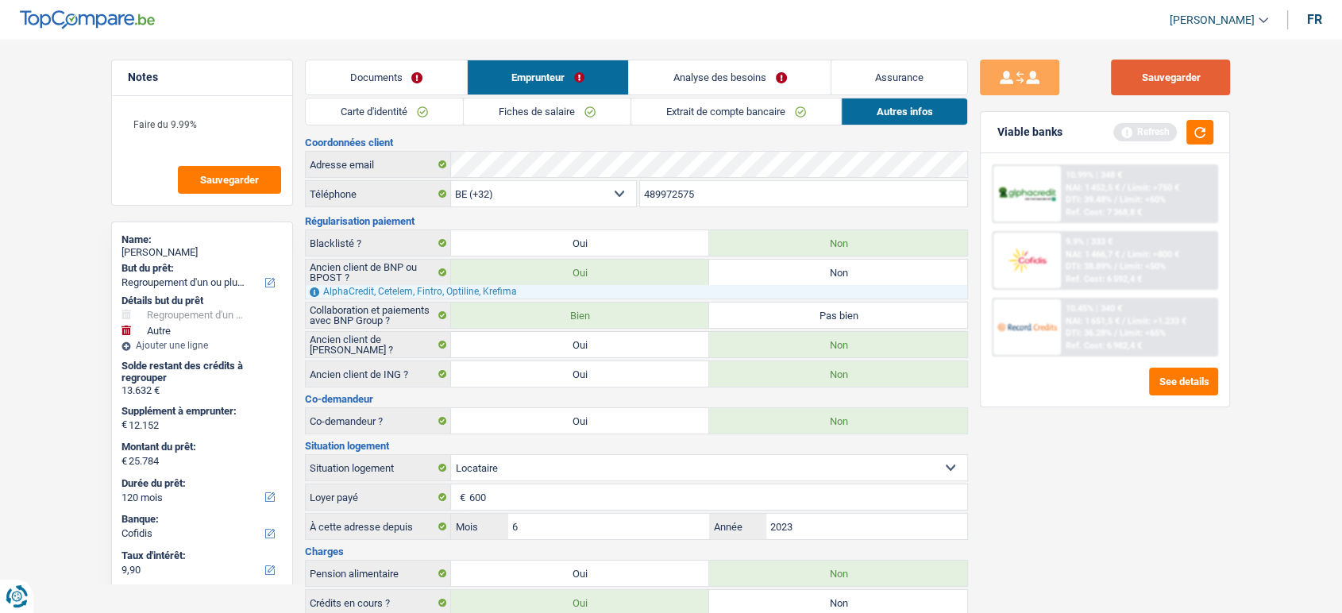
click at [1177, 74] on button "Sauvegarder" at bounding box center [1170, 78] width 119 height 36
click at [1199, 138] on button "button" at bounding box center [1200, 132] width 27 height 25
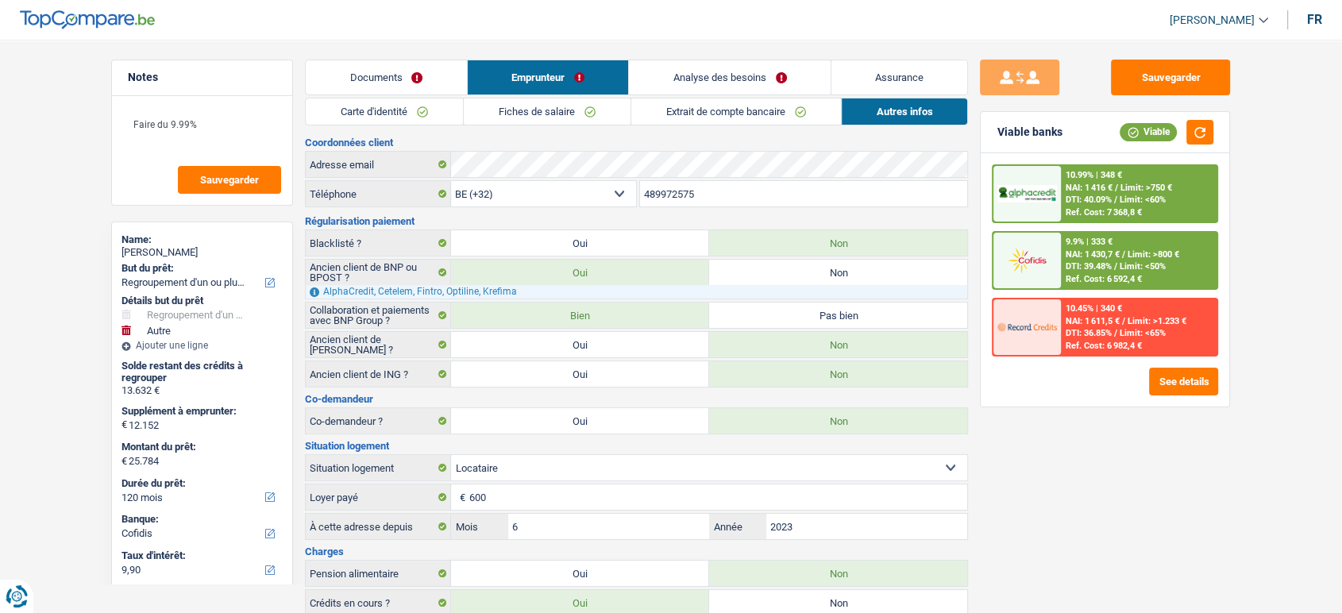
click at [414, 68] on link "Documents" at bounding box center [386, 77] width 161 height 34
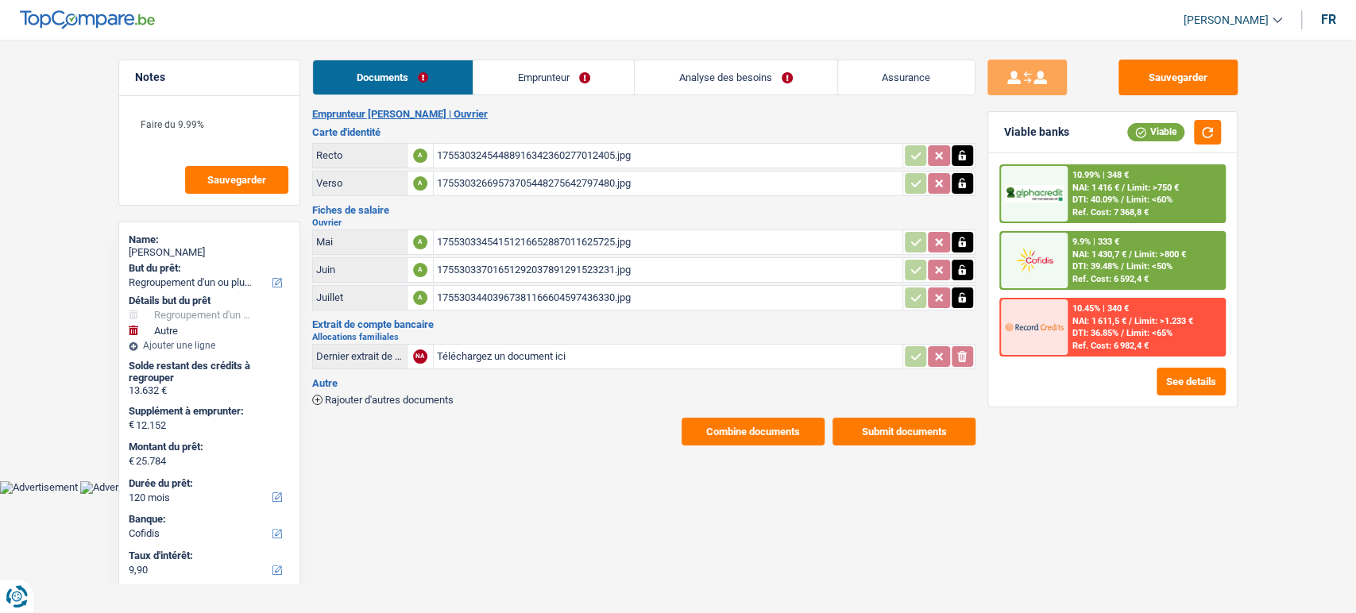
click at [662, 68] on link "Analyse des besoins" at bounding box center [736, 77] width 202 height 34
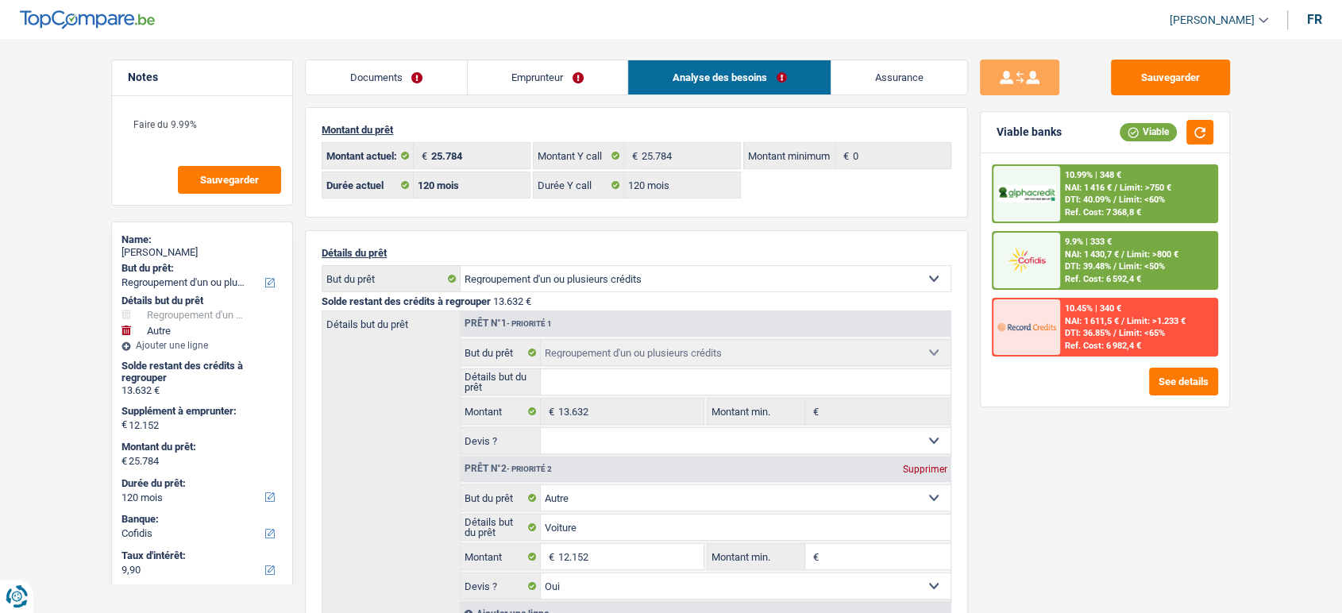
click at [570, 77] on link "Emprunteur" at bounding box center [548, 77] width 160 height 34
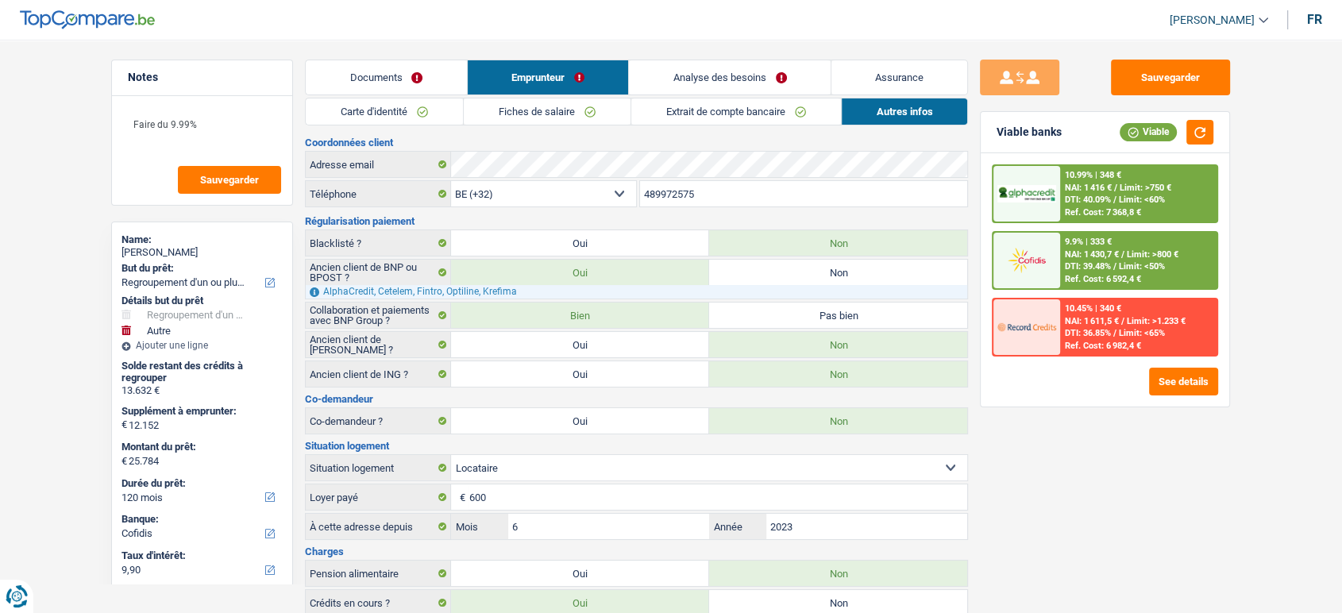
click at [790, 83] on link "Analyse des besoins" at bounding box center [730, 77] width 202 height 34
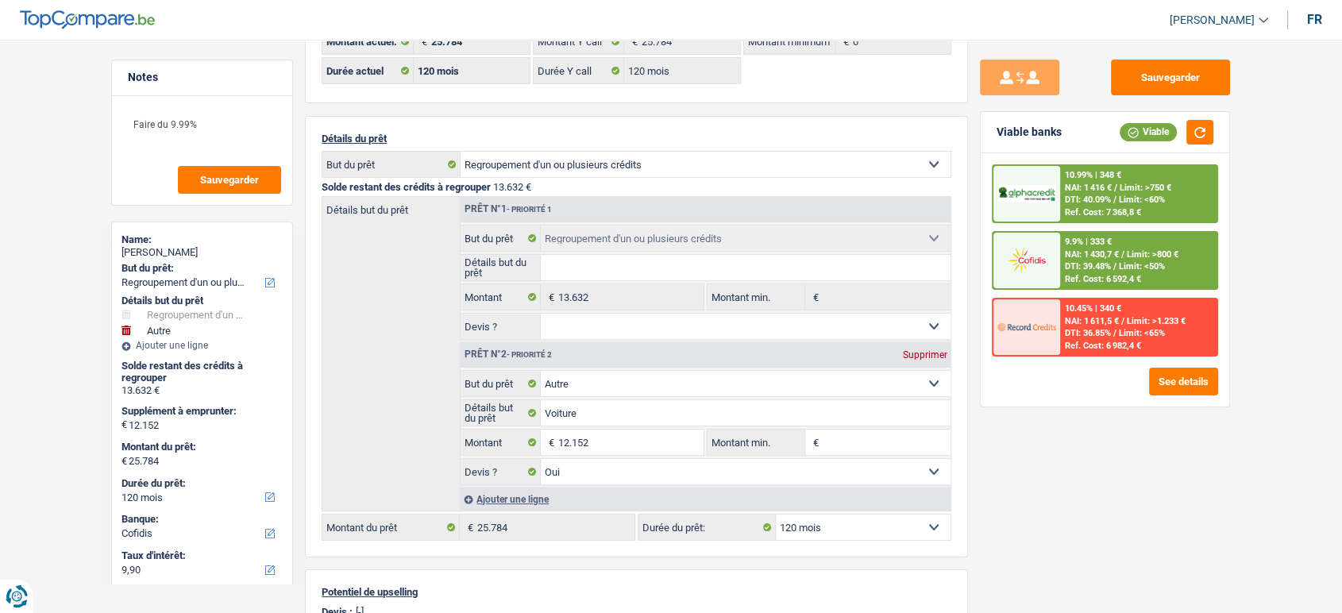
scroll to position [176, 0]
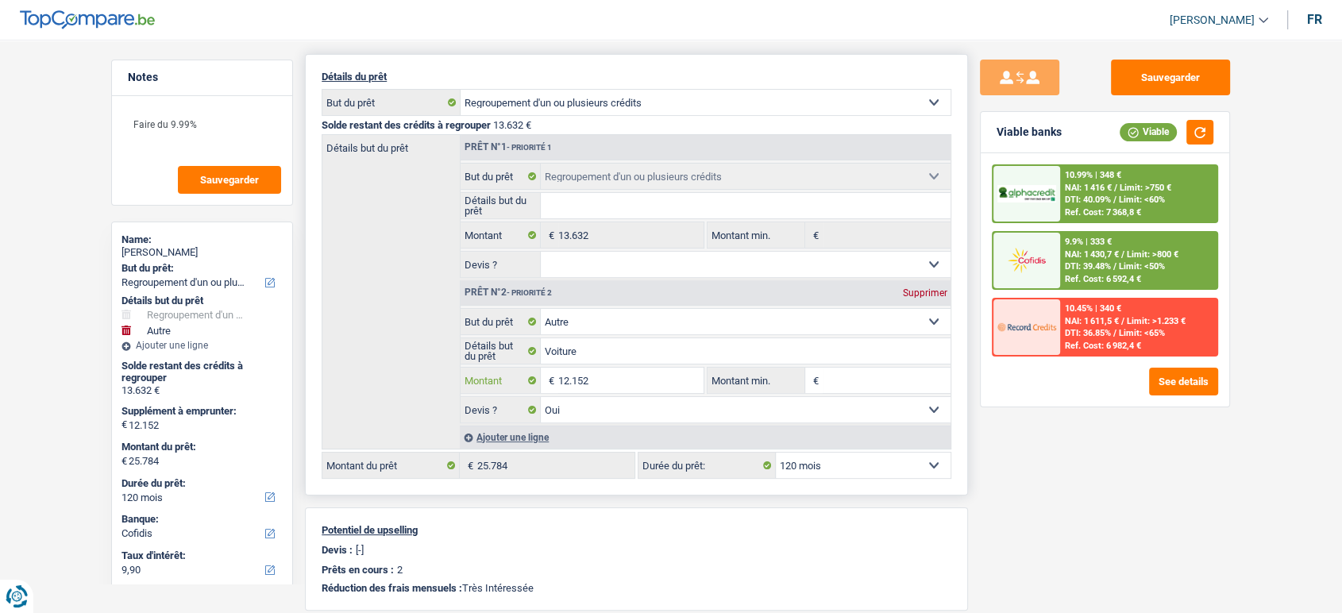
click at [603, 380] on input "12.152" at bounding box center [630, 380] width 145 height 25
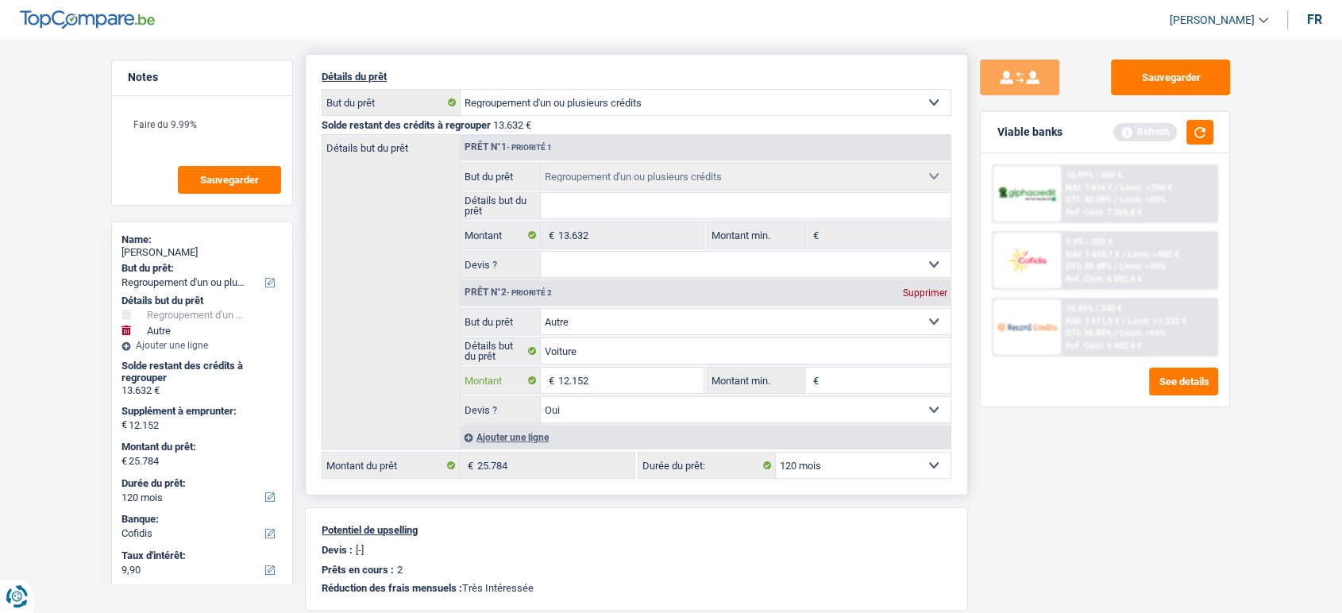
click at [605, 383] on input "12.152" at bounding box center [630, 380] width 145 height 25
type input "12.162"
type input "25.794"
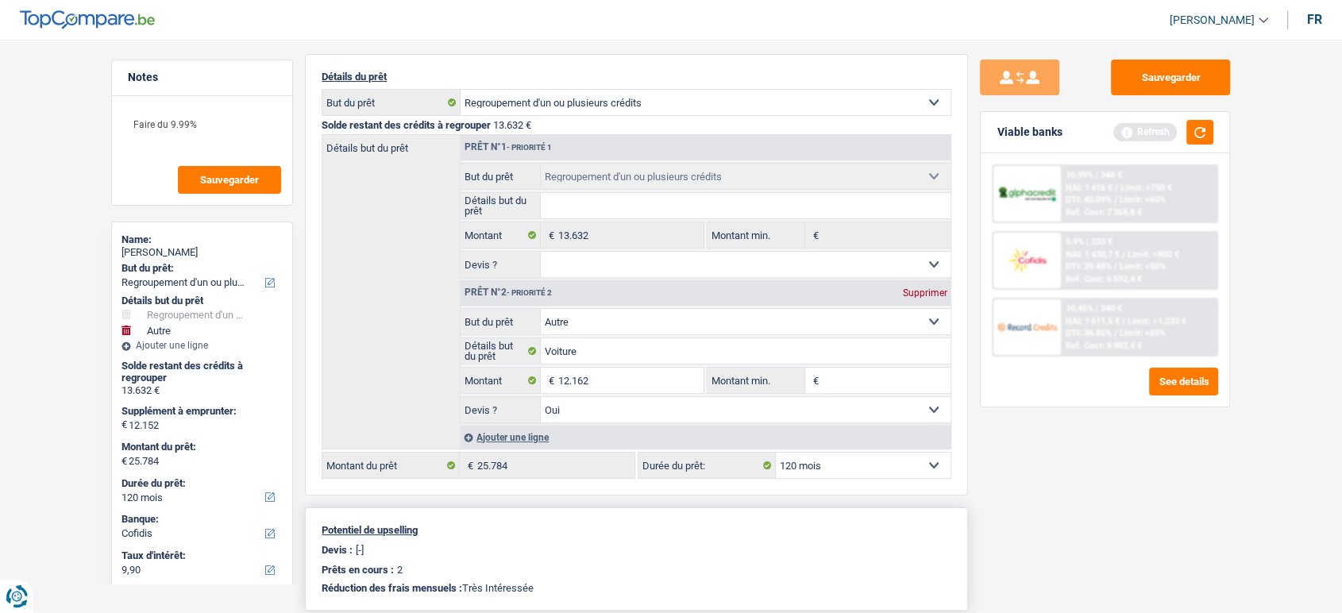
type input "25.794"
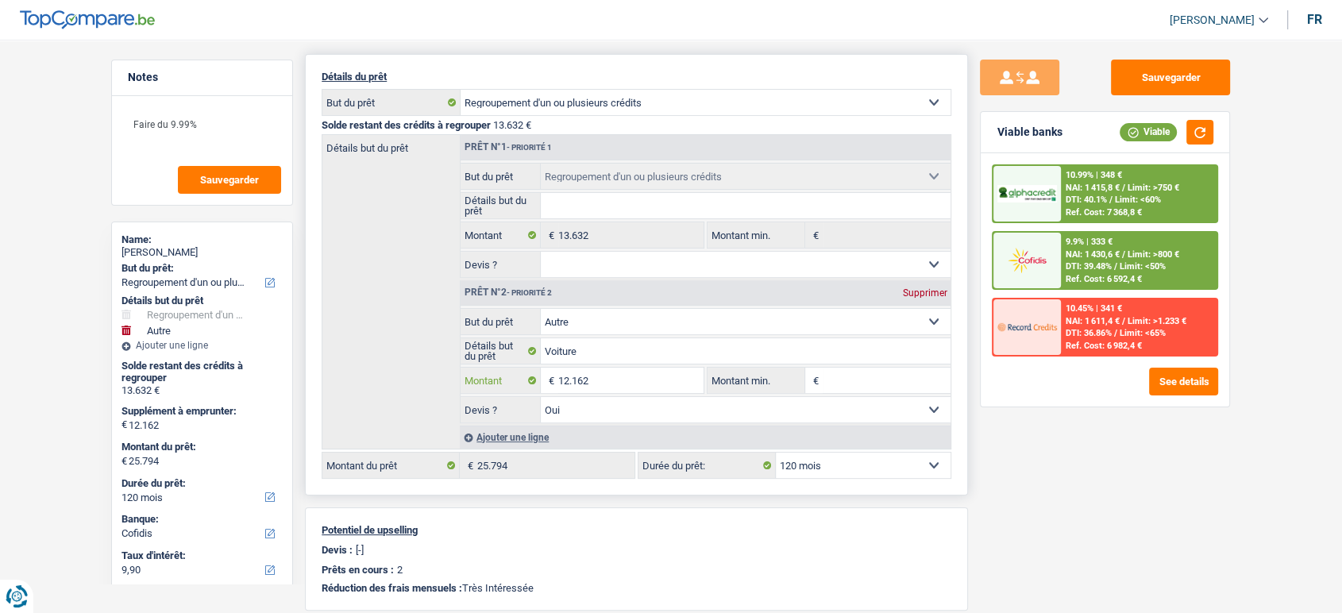
click at [657, 381] on input "12.162" at bounding box center [630, 380] width 145 height 25
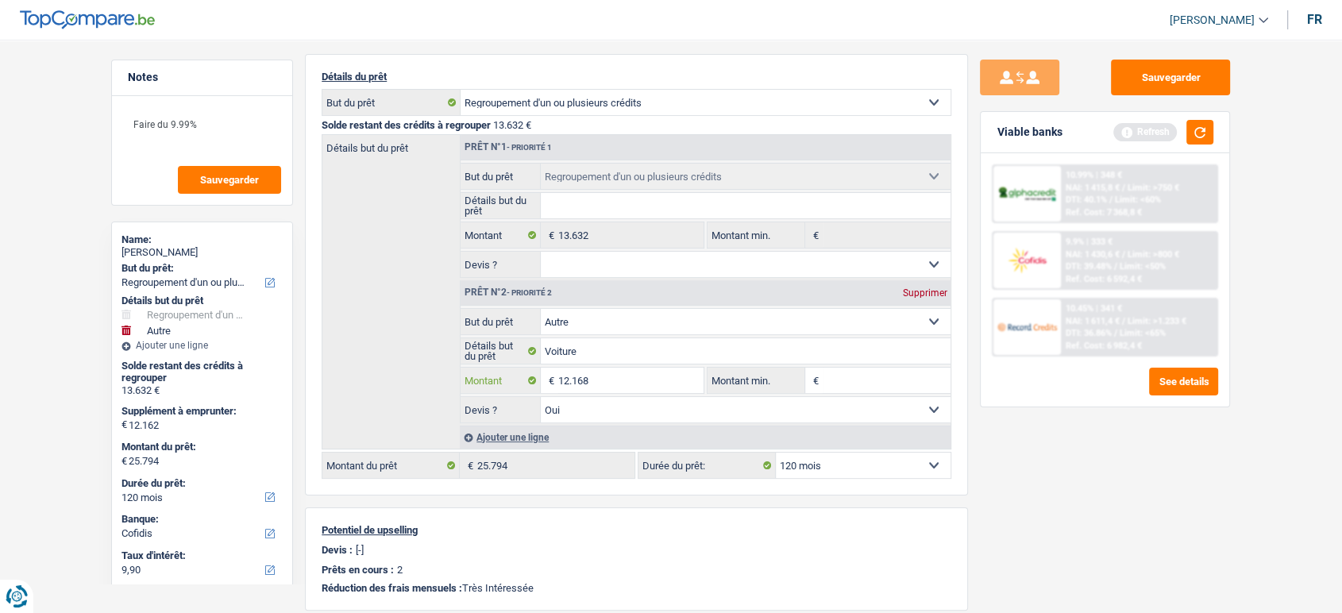
type input "12.168"
type input "25.800"
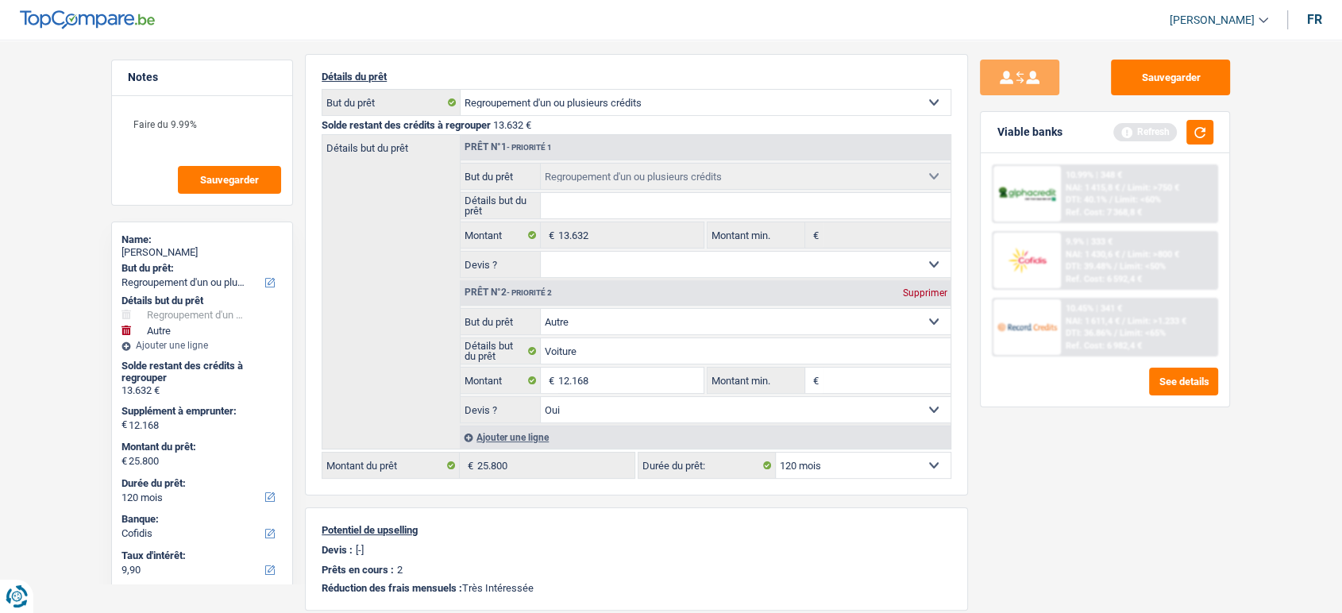
click at [1042, 520] on div "Sauvegarder Viable banks Refresh 10.99% | 348 € NAI: 1 415,8 € / Limit: >750 € …" at bounding box center [1105, 322] width 274 height 524
click at [620, 374] on input "12.168" at bounding box center [630, 380] width 145 height 25
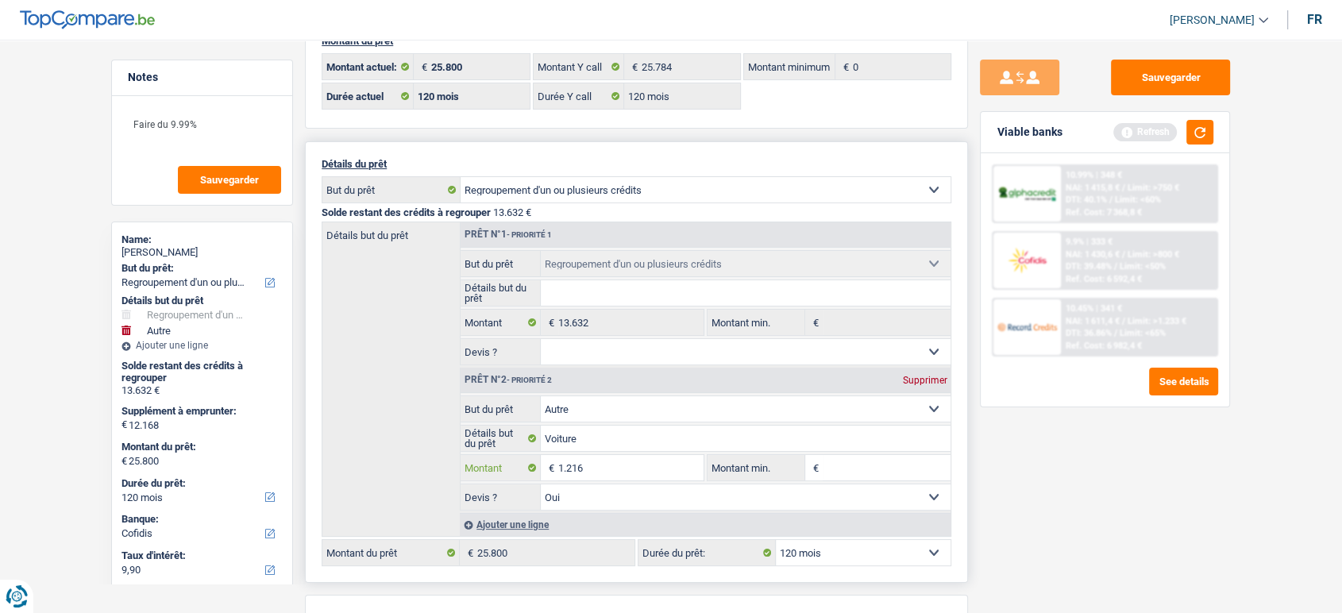
scroll to position [88, 0]
type input "1.216"
type input "14.848"
select select "60"
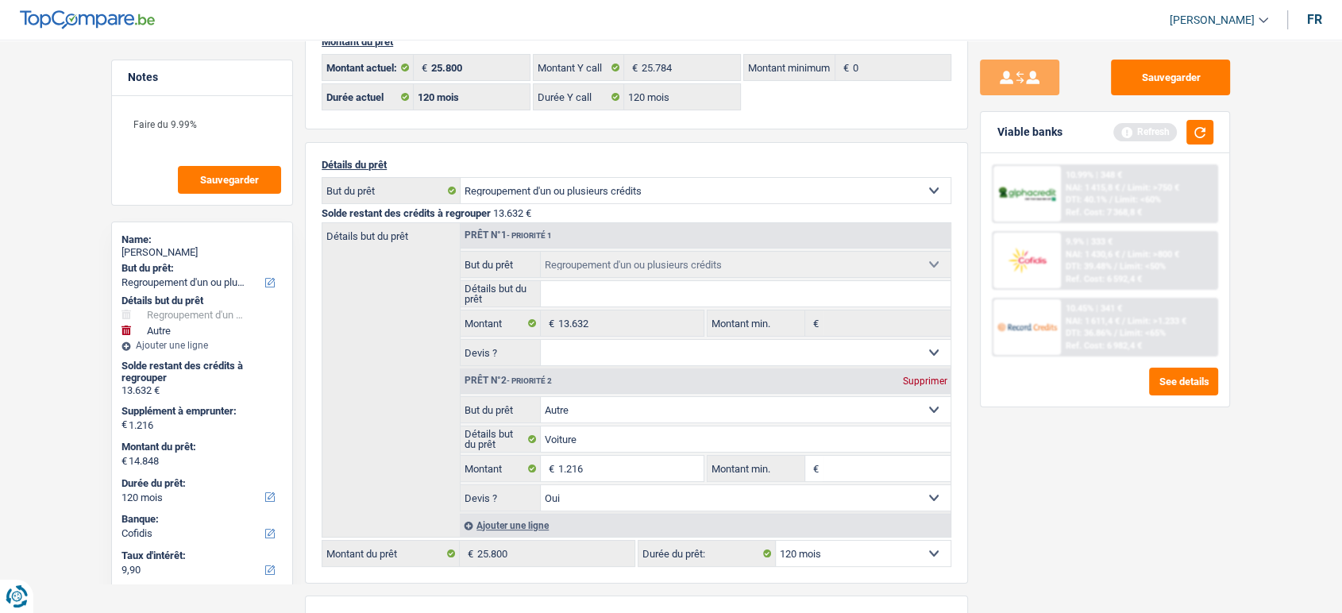
type input "14.848"
select select "60"
type input "14.848"
select select "60"
click at [1226, 437] on div "Sauvegarder Viable banks Refresh 10.99% | 348 € NAI: 1 415,8 € / Limit: >750 € …" at bounding box center [1105, 322] width 274 height 524
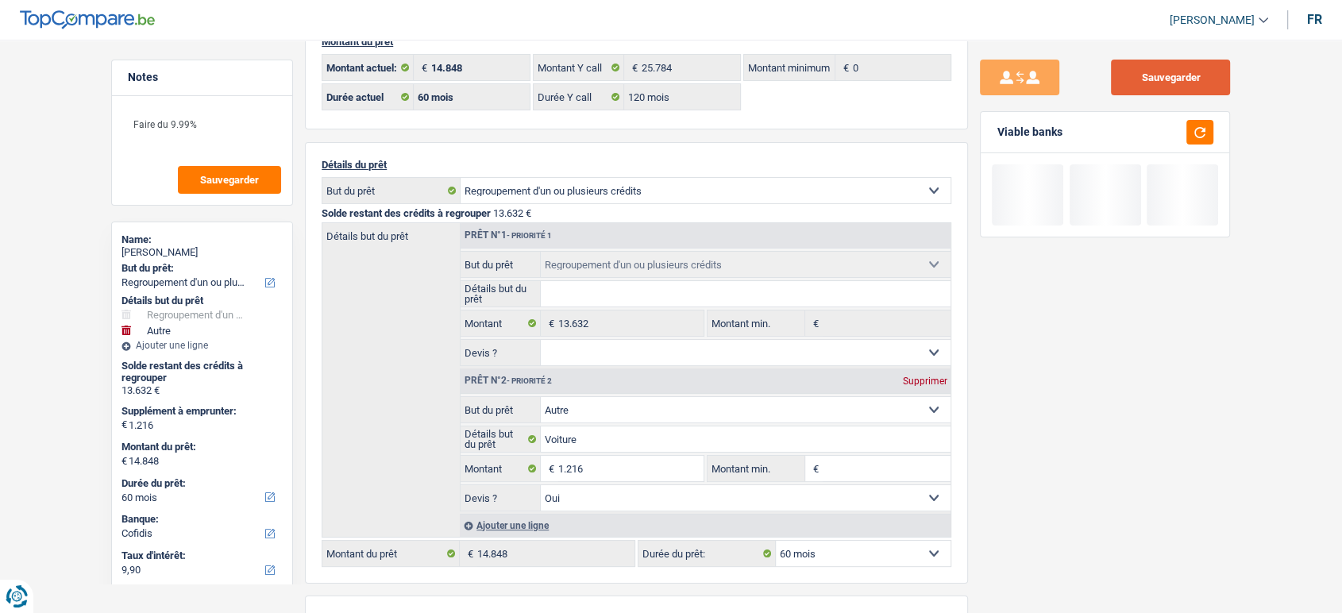
click at [1192, 74] on button "Sauvegarder" at bounding box center [1170, 78] width 119 height 36
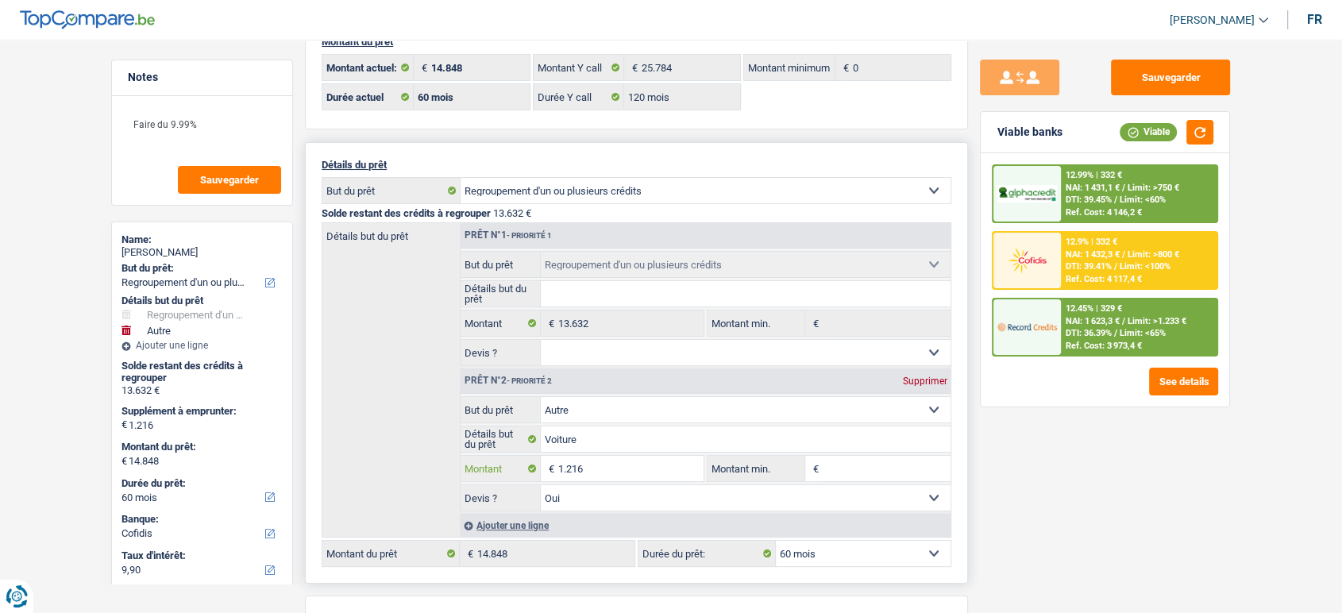
click at [601, 469] on input "1.216" at bounding box center [630, 468] width 145 height 25
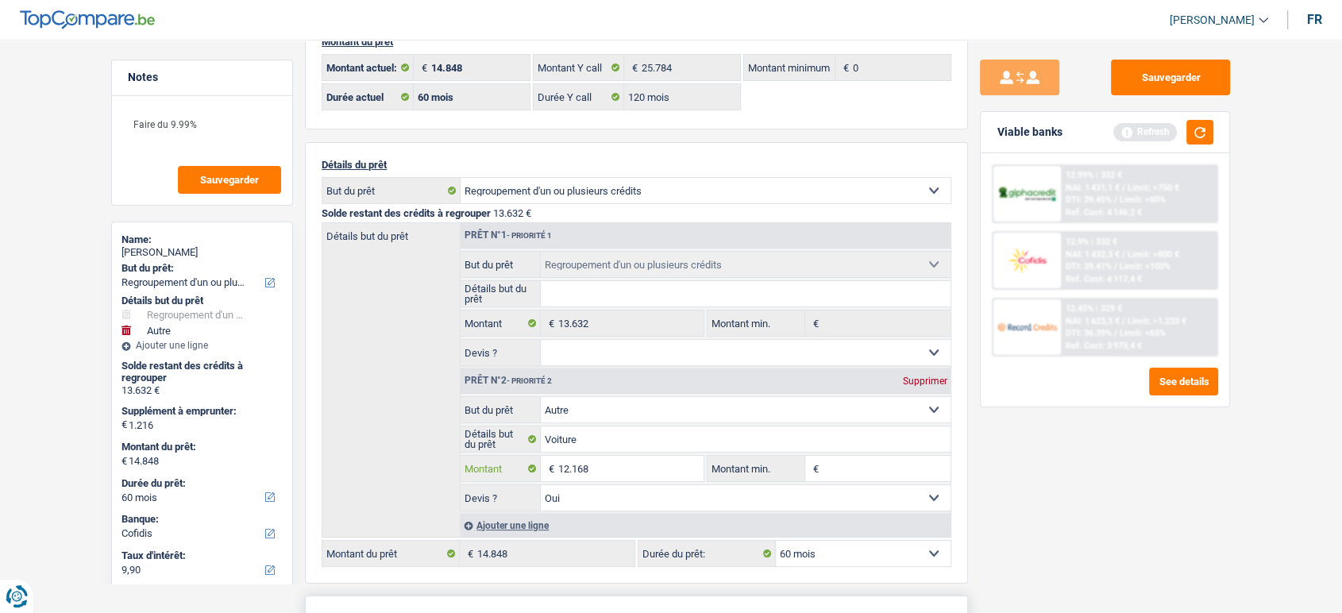
type input "12.168"
type input "25.800"
select select "120"
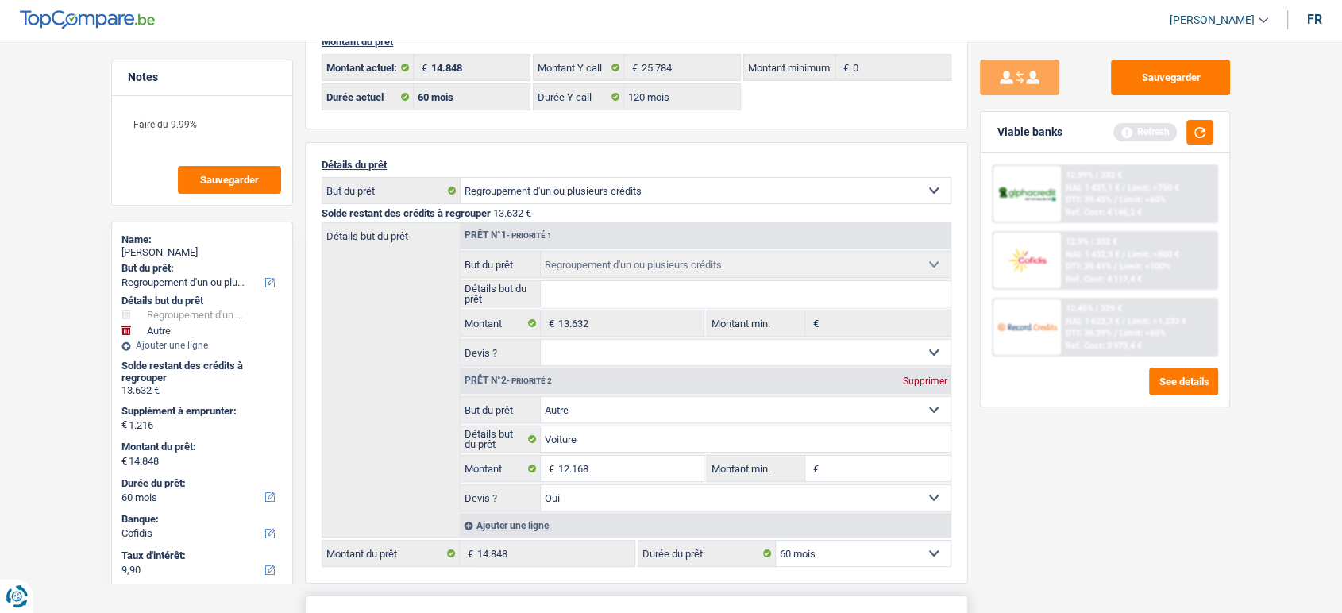
type input "25.800"
select select "120"
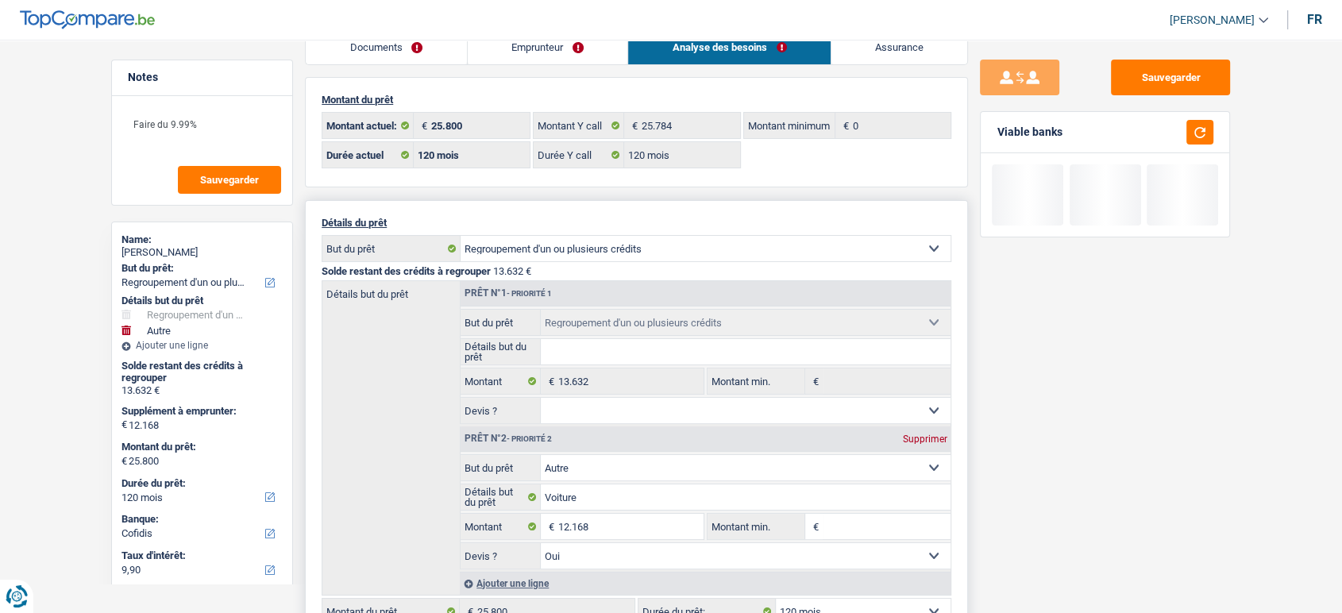
scroll to position [0, 0]
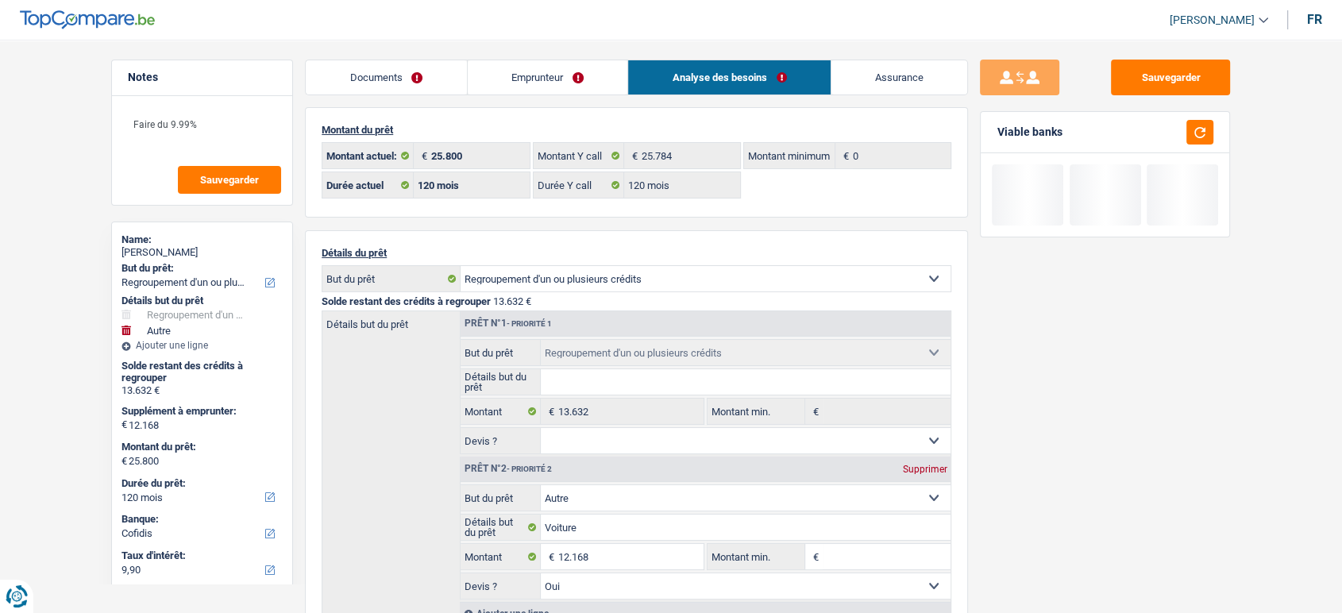
click at [1292, 311] on main "Notes Faire du 9.99% Sauvegarder Name: Thomas Dujardin But du prêt: Confort mai…" at bounding box center [671, 591] width 1342 height 1135
click at [1184, 77] on button "Sauvegarder" at bounding box center [1170, 78] width 119 height 36
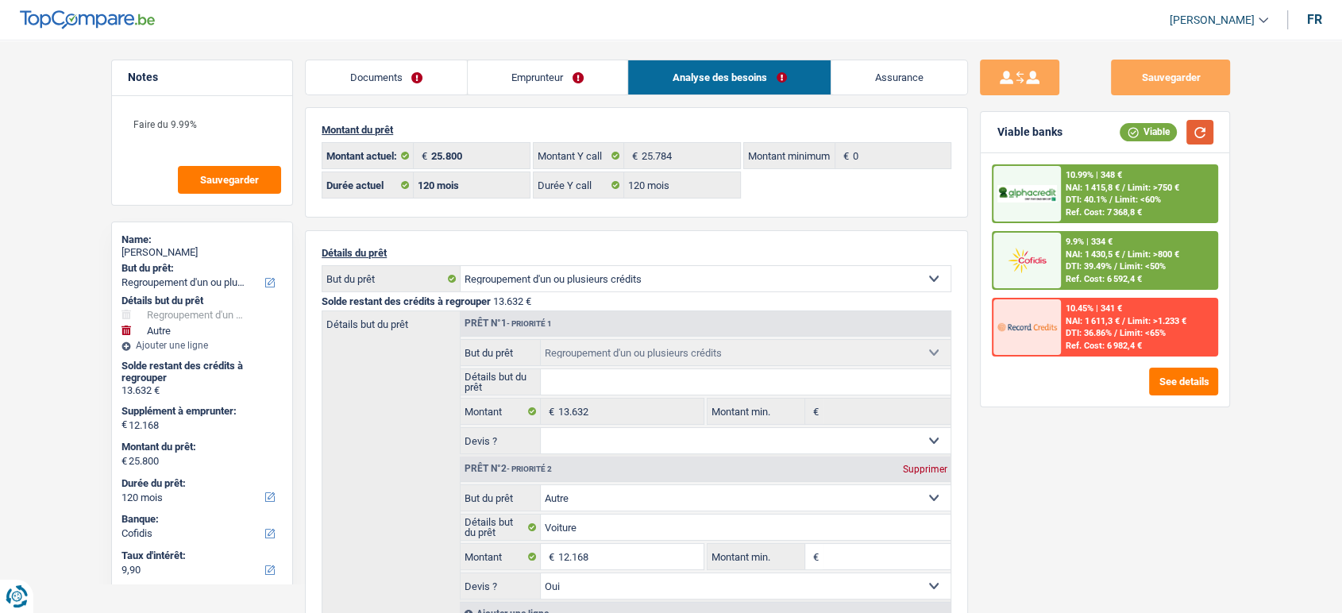
click at [1196, 137] on button "button" at bounding box center [1200, 132] width 27 height 25
click at [1133, 185] on span "Limit: >750 €" at bounding box center [1154, 188] width 52 height 10
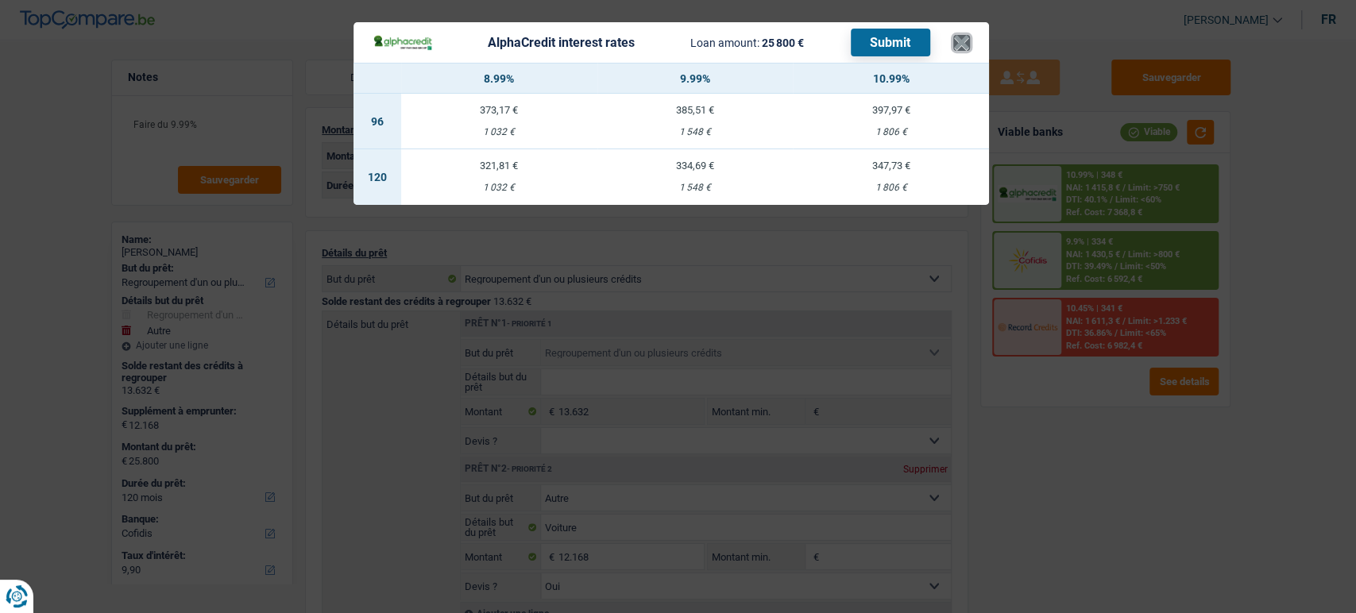
click at [966, 43] on button "×" at bounding box center [961, 43] width 17 height 16
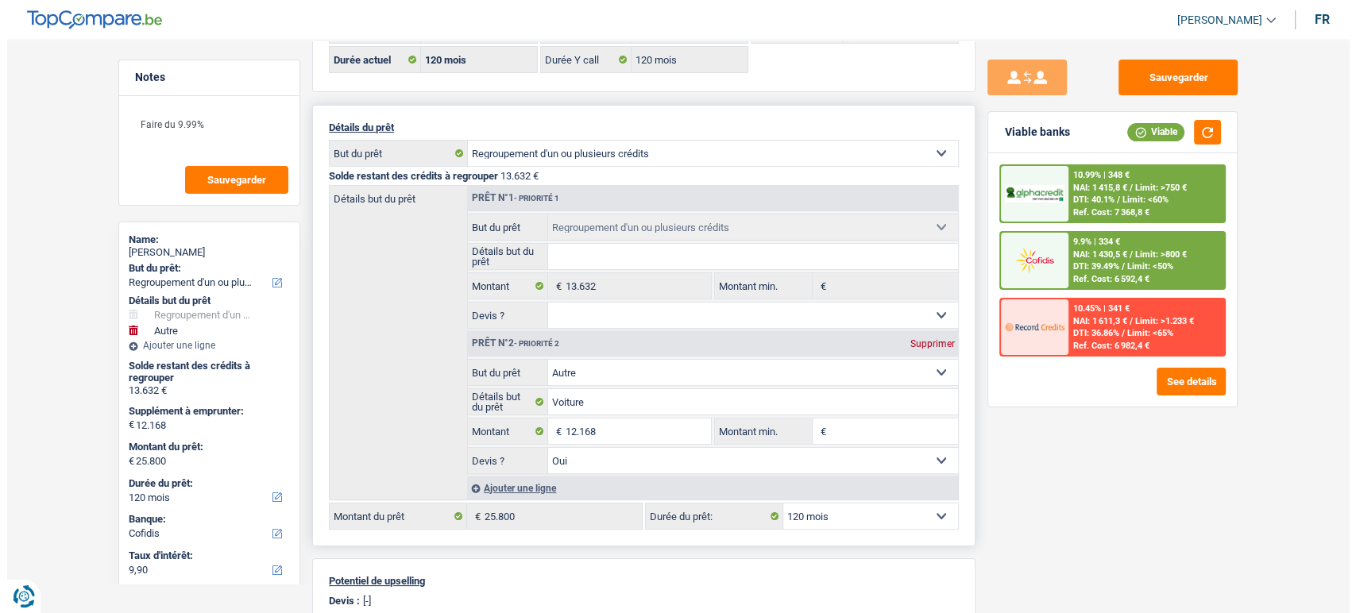
scroll to position [265, 0]
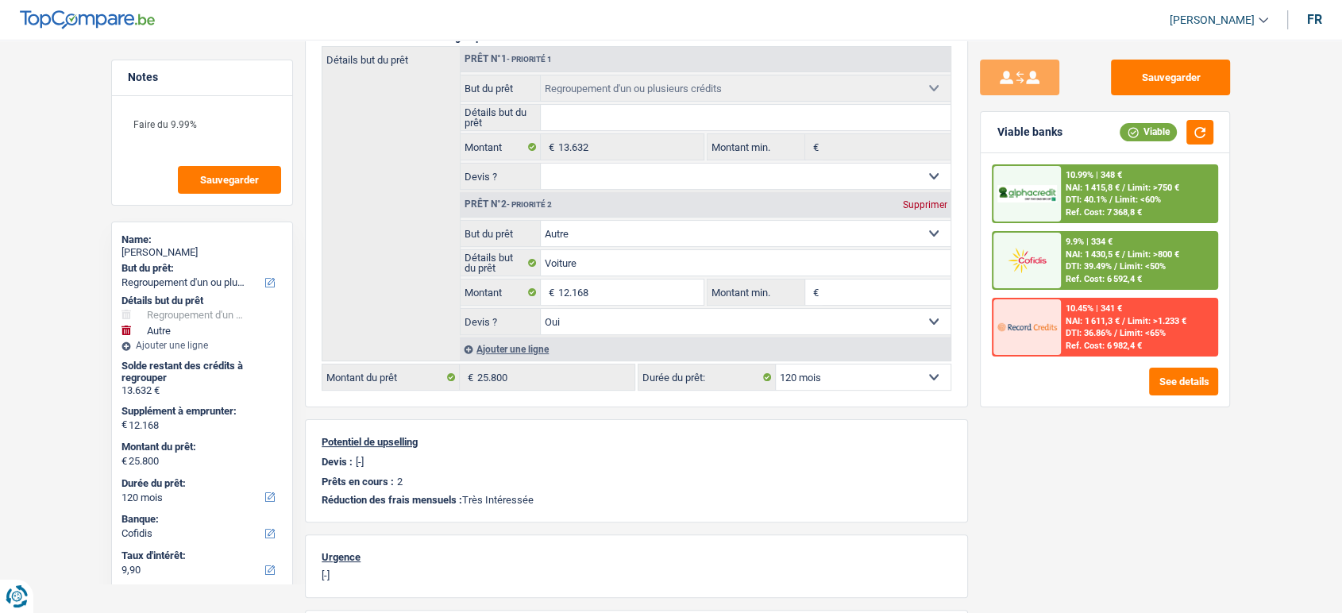
click at [1132, 186] on span "Limit: >750 €" at bounding box center [1154, 188] width 52 height 10
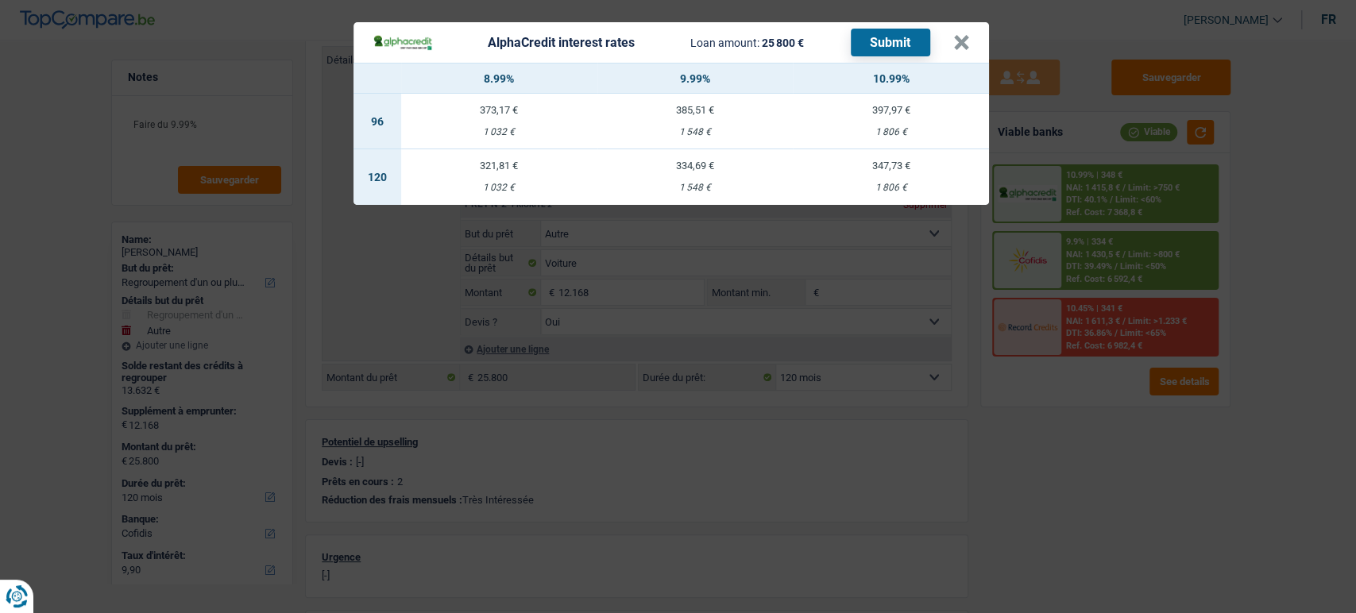
click at [711, 185] on div "1 548 €" at bounding box center [695, 188] width 196 height 10
select select "alphacredit"
type input "9,99"
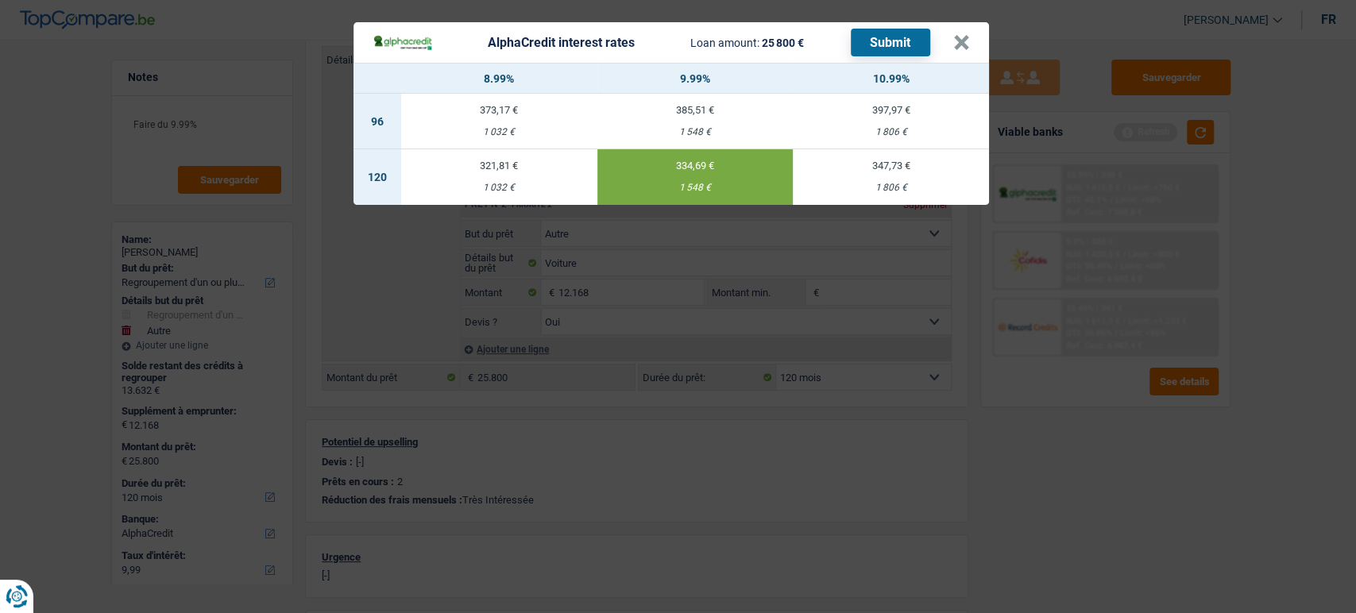
click at [894, 47] on button "Submit" at bounding box center [890, 43] width 79 height 28
drag, startPoint x: 957, startPoint y: 44, endPoint x: 1057, endPoint y: 173, distance: 163.0
click at [956, 46] on button "×" at bounding box center [961, 43] width 17 height 16
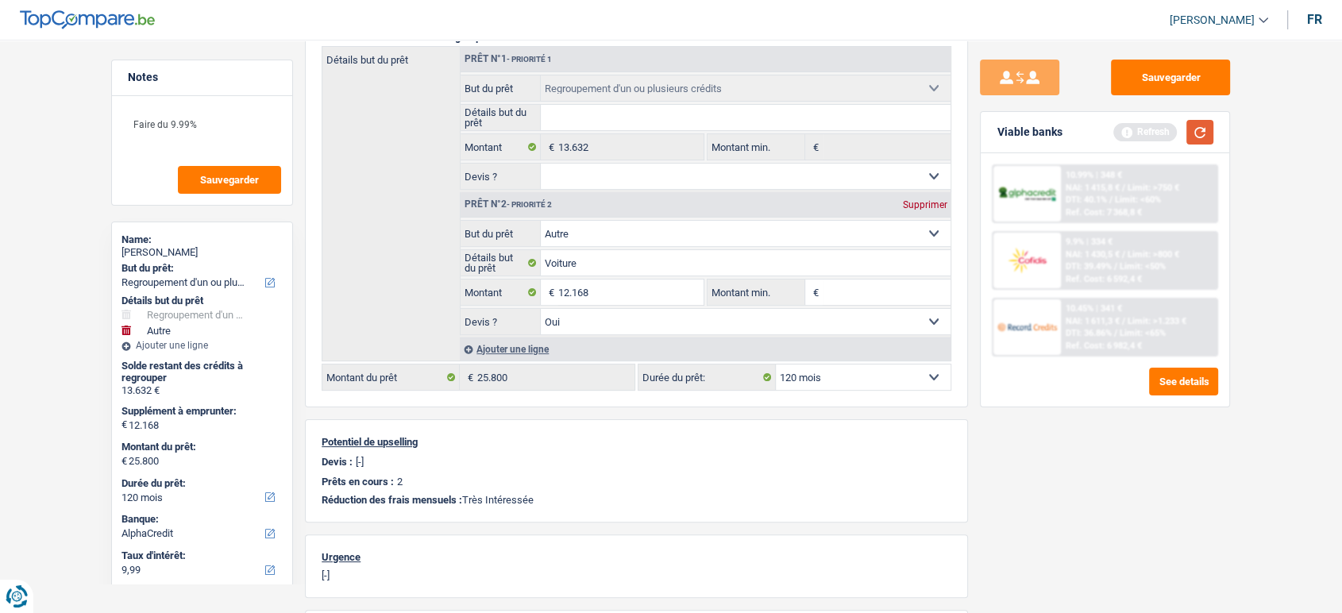
click at [1205, 131] on button "button" at bounding box center [1200, 132] width 27 height 25
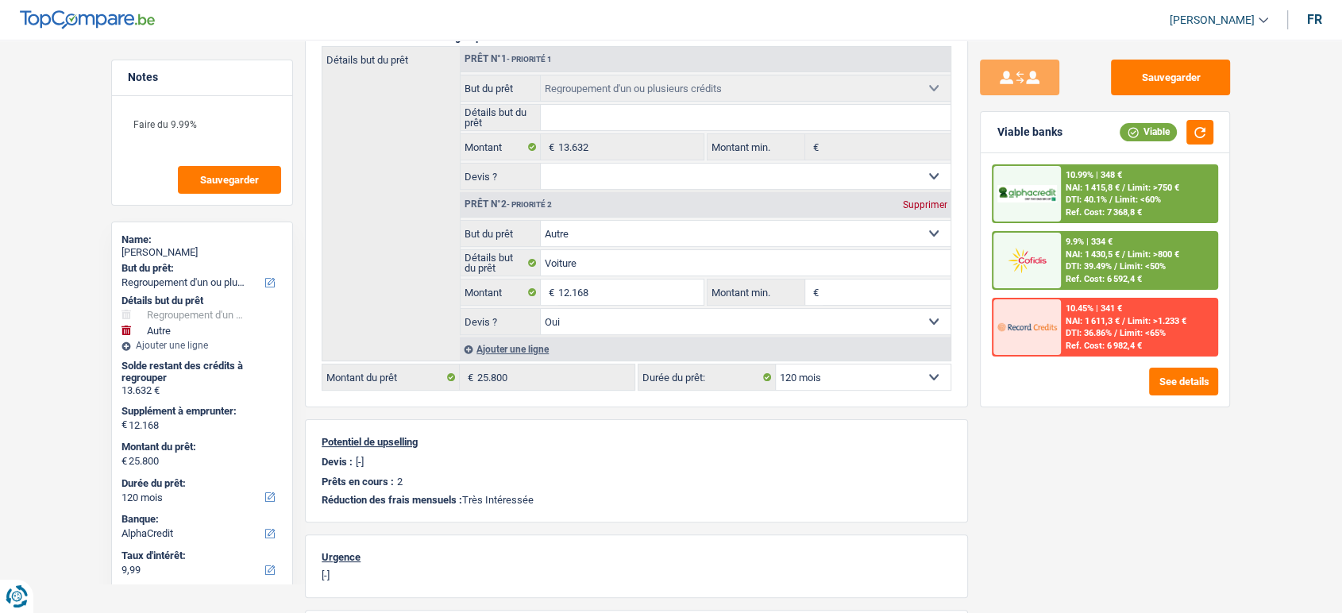
click at [1150, 235] on div "9.9% | 334 € NAI: 1 430,5 € / Limit: >800 € DTI: 39.49% / Limit: <50% Ref. Cost…" at bounding box center [1139, 261] width 156 height 56
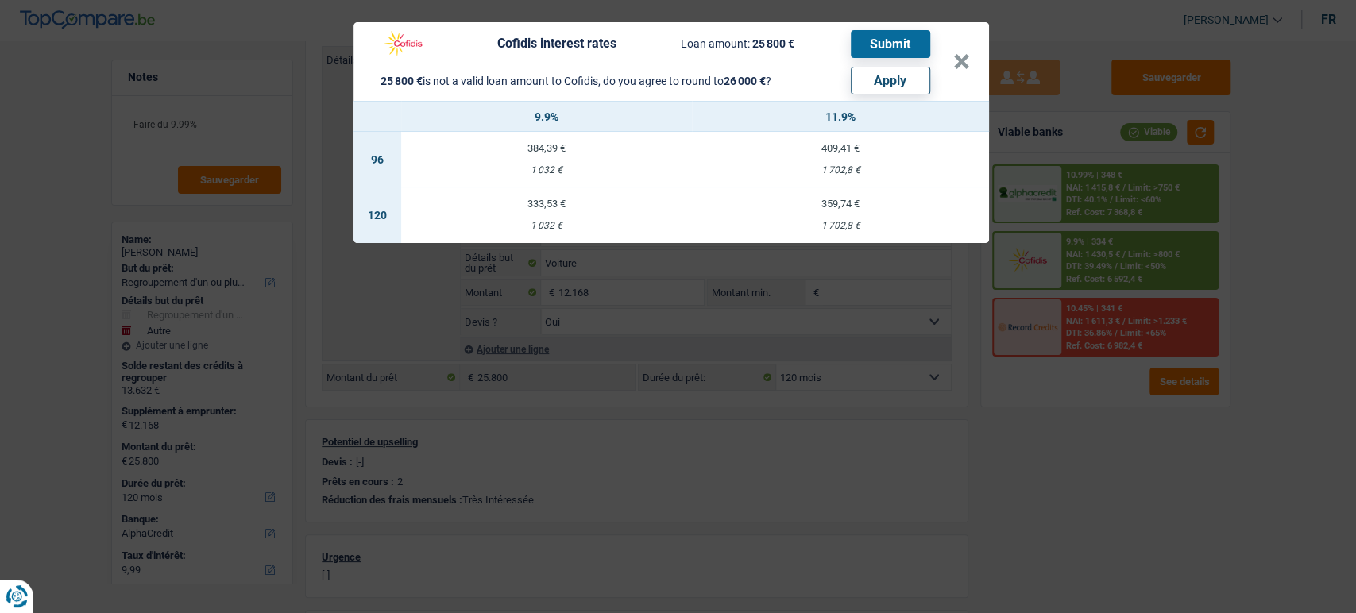
click at [1141, 442] on div "Cofidis interest rates Loan amount: 25 800 € Submit 25 800 € is not a valid loa…" at bounding box center [678, 306] width 1356 height 613
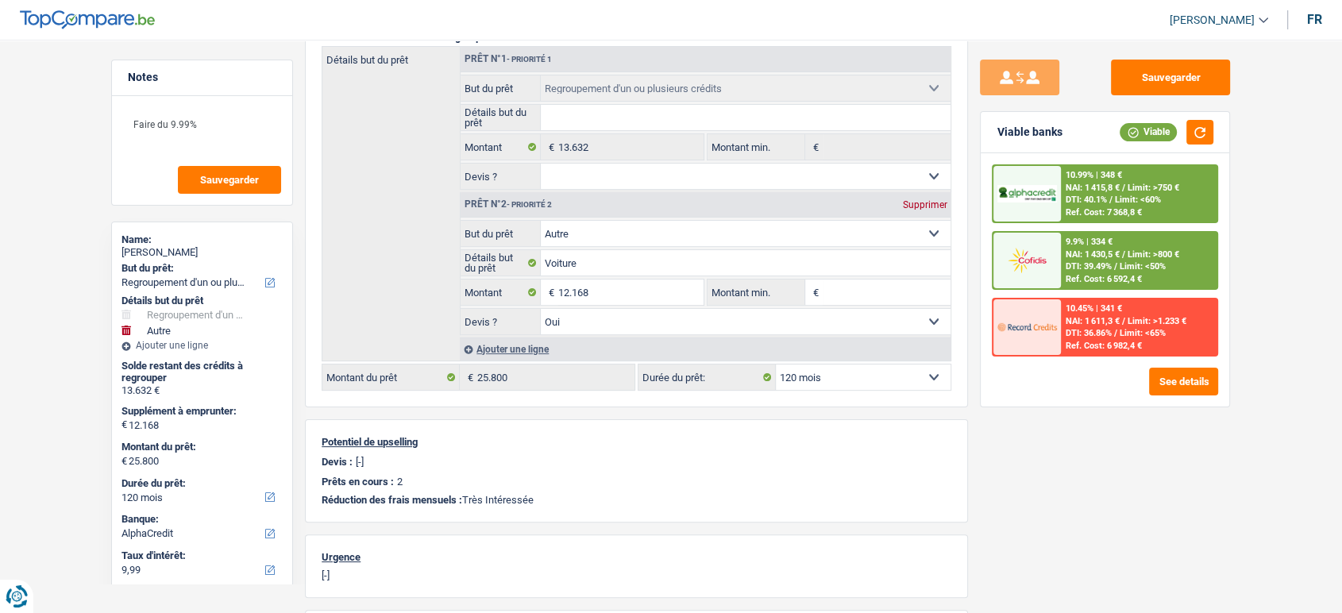
click at [1123, 331] on span "Limit: <65%" at bounding box center [1143, 333] width 46 height 10
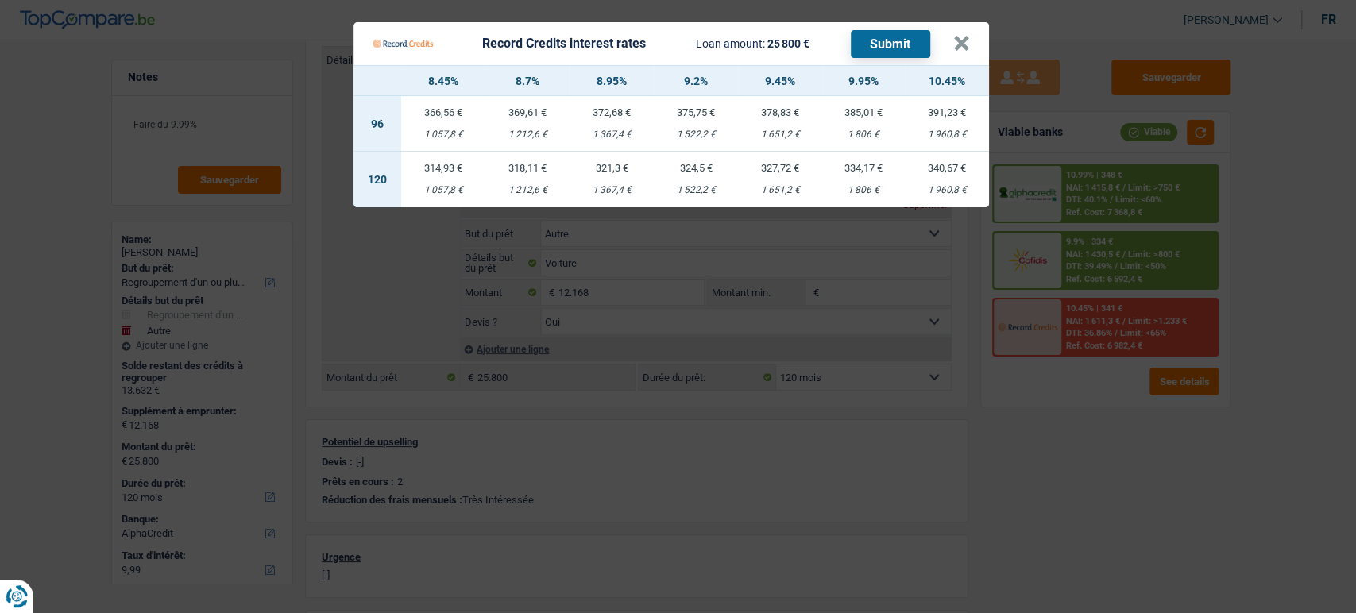
click at [1091, 437] on Credits "Record Credits interest rates Loan amount: 25 800 € Submit × 8.45% 8.7% 8.95% 9…" at bounding box center [678, 306] width 1356 height 613
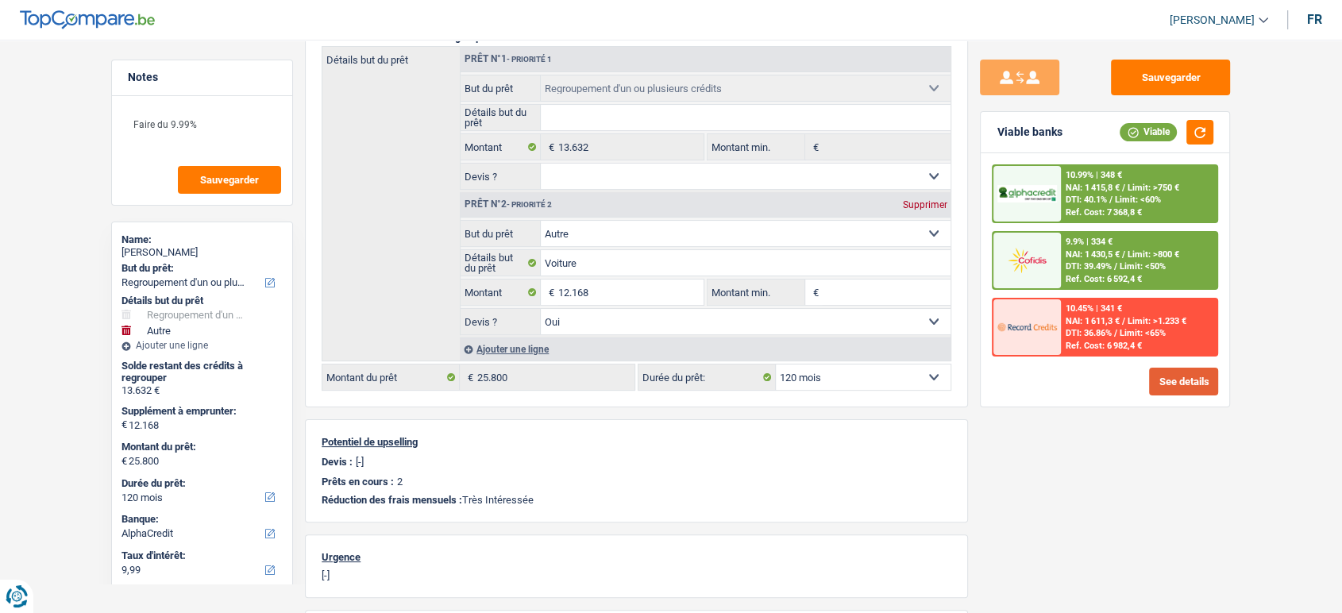
click at [1180, 378] on button "See details" at bounding box center [1183, 382] width 69 height 28
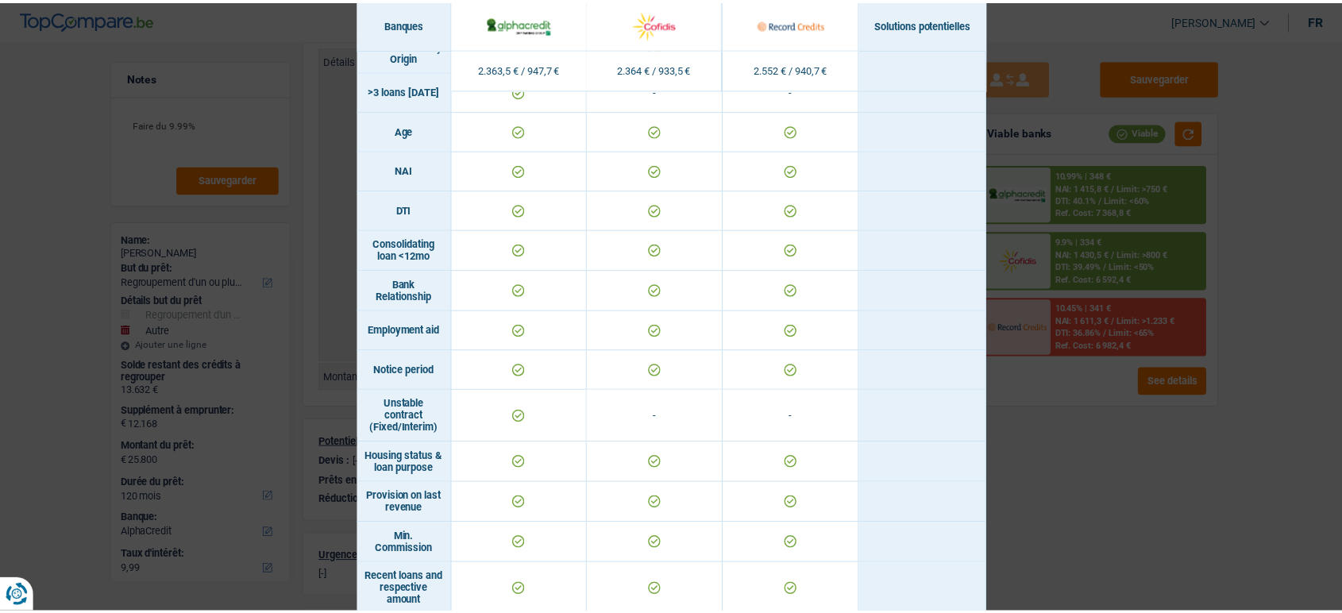
scroll to position [937, 0]
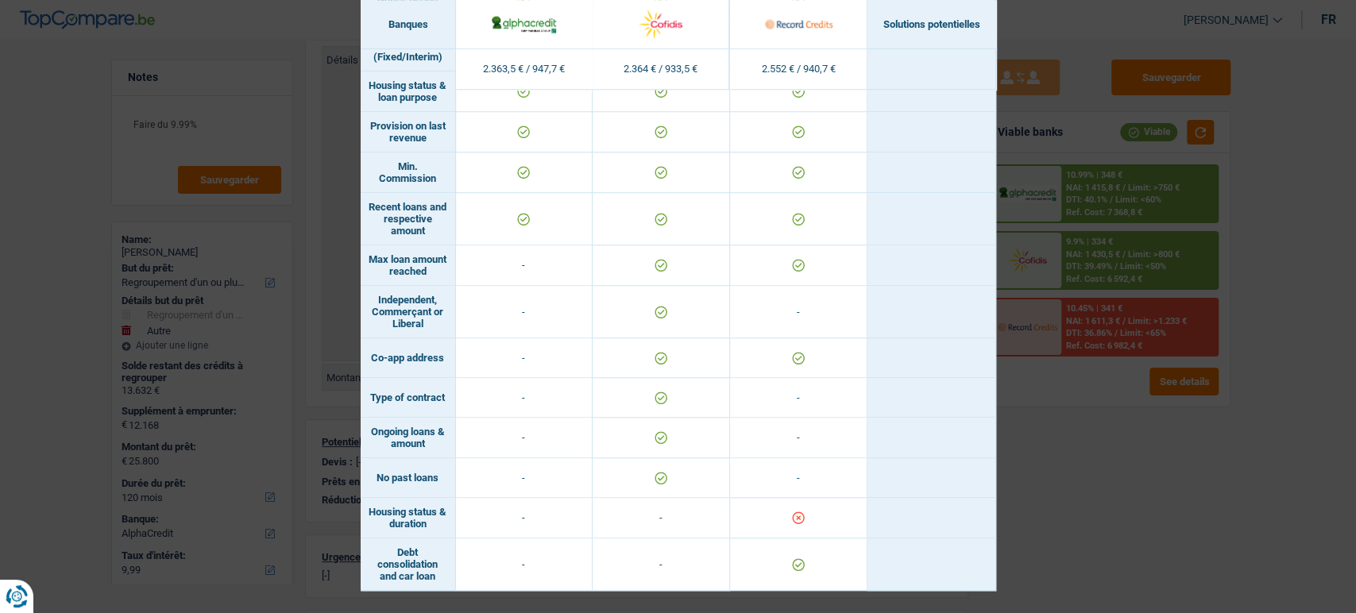
click at [1049, 506] on div "Banks conditions × Banques Solutions potentielles Revenus / Charges 2.363,5 € /…" at bounding box center [678, 306] width 1356 height 613
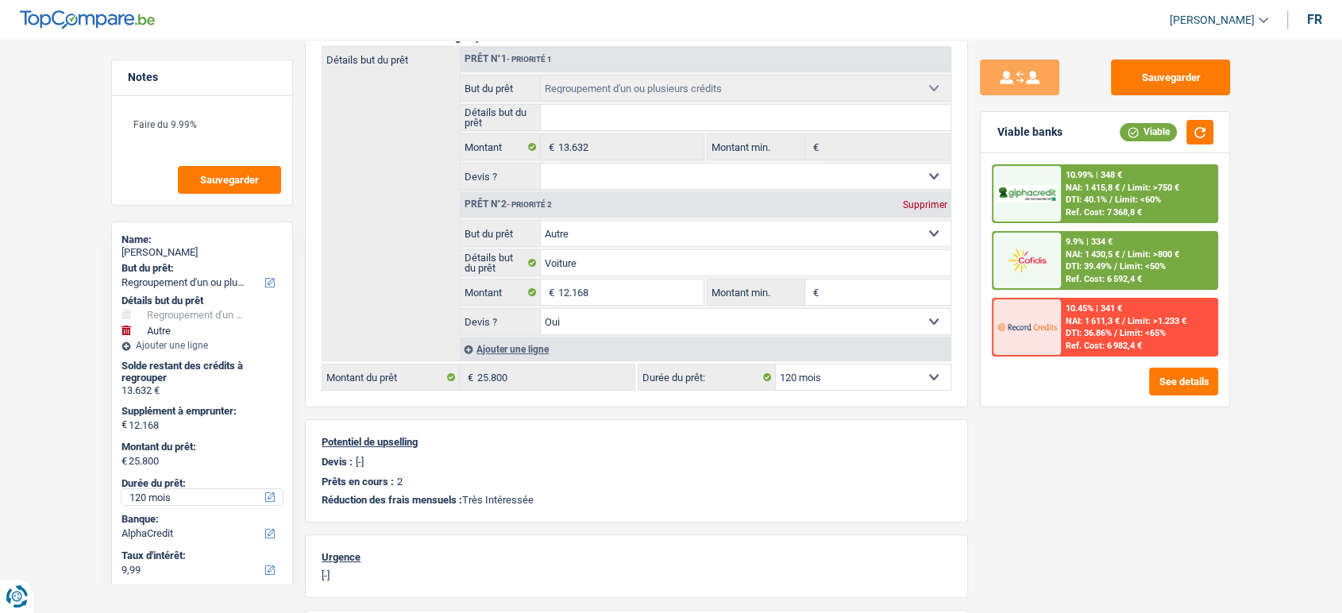
click at [168, 494] on select "12 mois 18 mois 24 mois 30 mois 36 mois 42 mois 48 mois 60 mois 72 mois 84 mois…" at bounding box center [202, 497] width 161 height 16
select select "84"
click at [122, 489] on select "12 mois 18 mois 24 mois 30 mois 36 mois 42 mois 48 mois 60 mois 72 mois 84 mois…" at bounding box center [202, 497] width 161 height 16
select select "84"
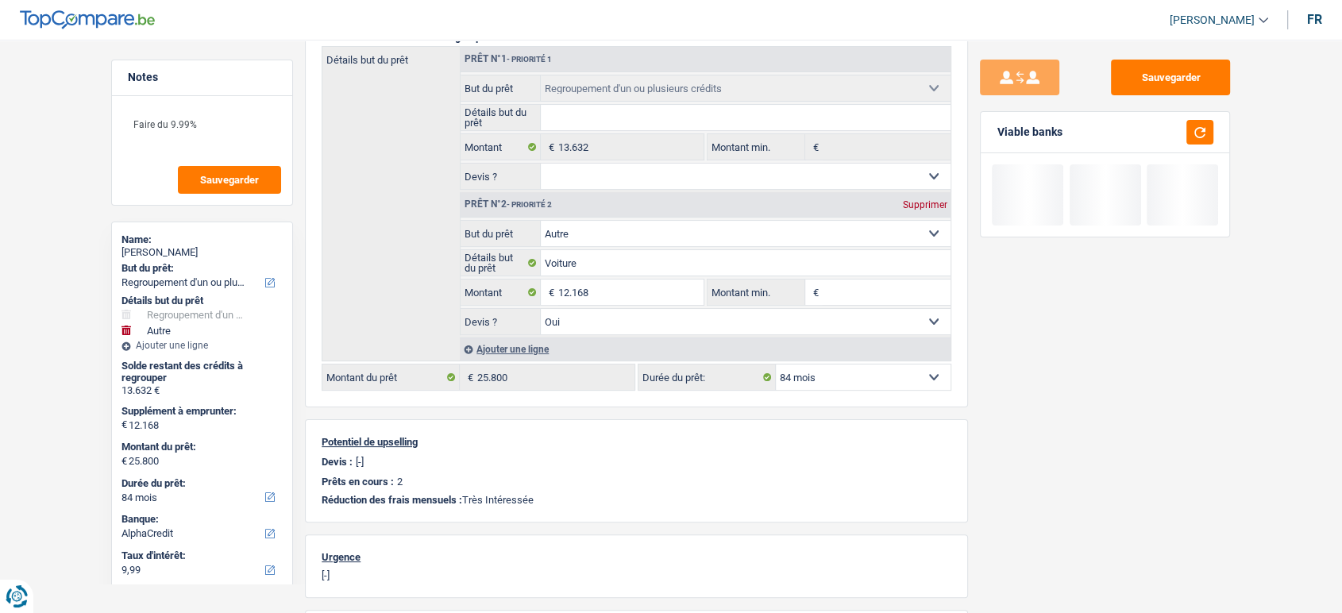
click at [1113, 453] on div "Sauvegarder Viable banks" at bounding box center [1105, 322] width 274 height 524
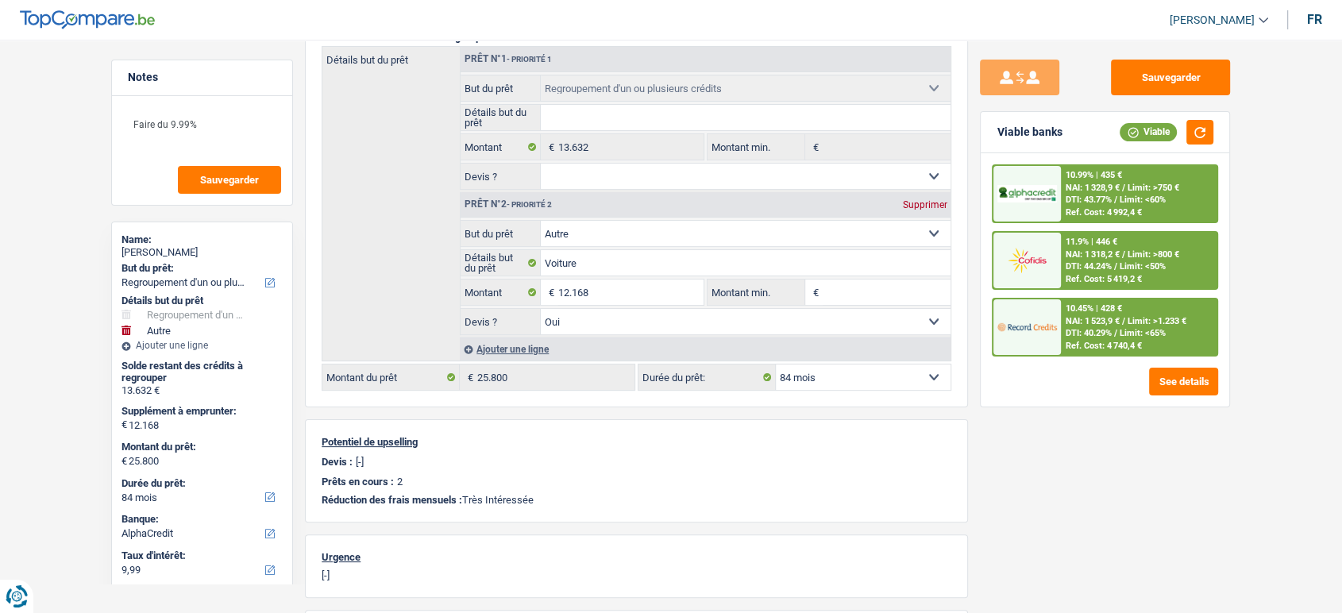
click at [1156, 323] on span "Limit: >1.233 €" at bounding box center [1157, 321] width 59 height 10
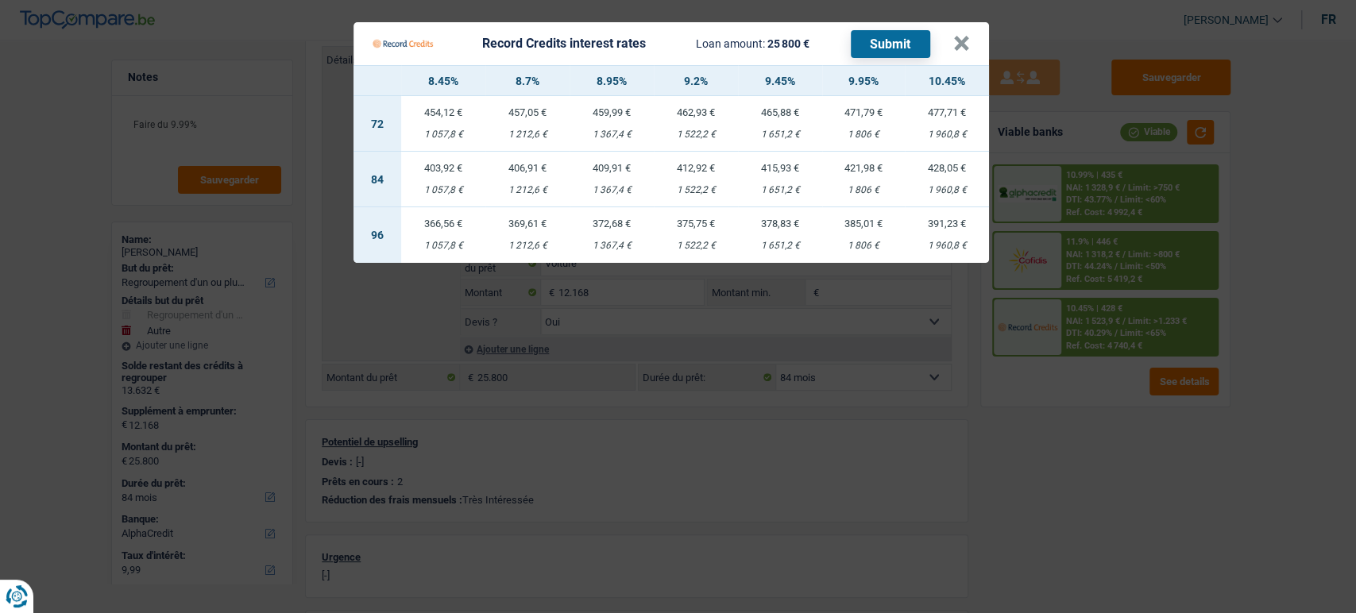
click at [851, 193] on div "1 806 €" at bounding box center [863, 190] width 83 height 10
select select "record credits"
type input "9,95"
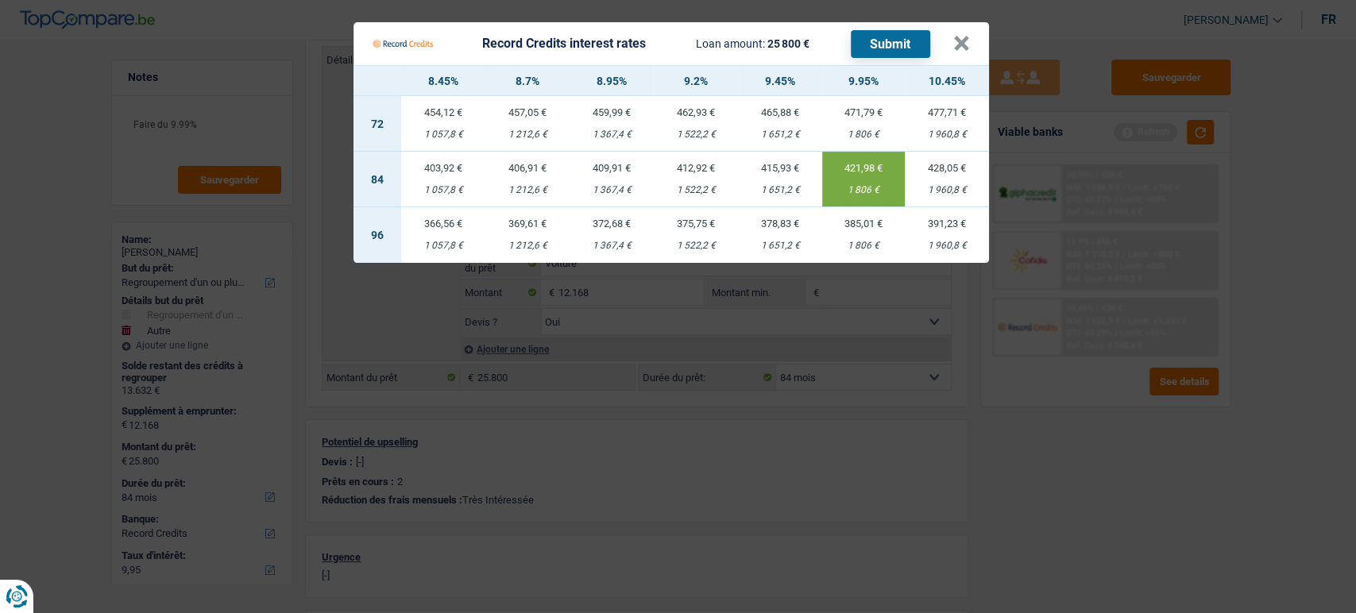
click at [899, 33] on button "Submit" at bounding box center [890, 44] width 79 height 28
click at [954, 40] on button "×" at bounding box center [961, 44] width 17 height 16
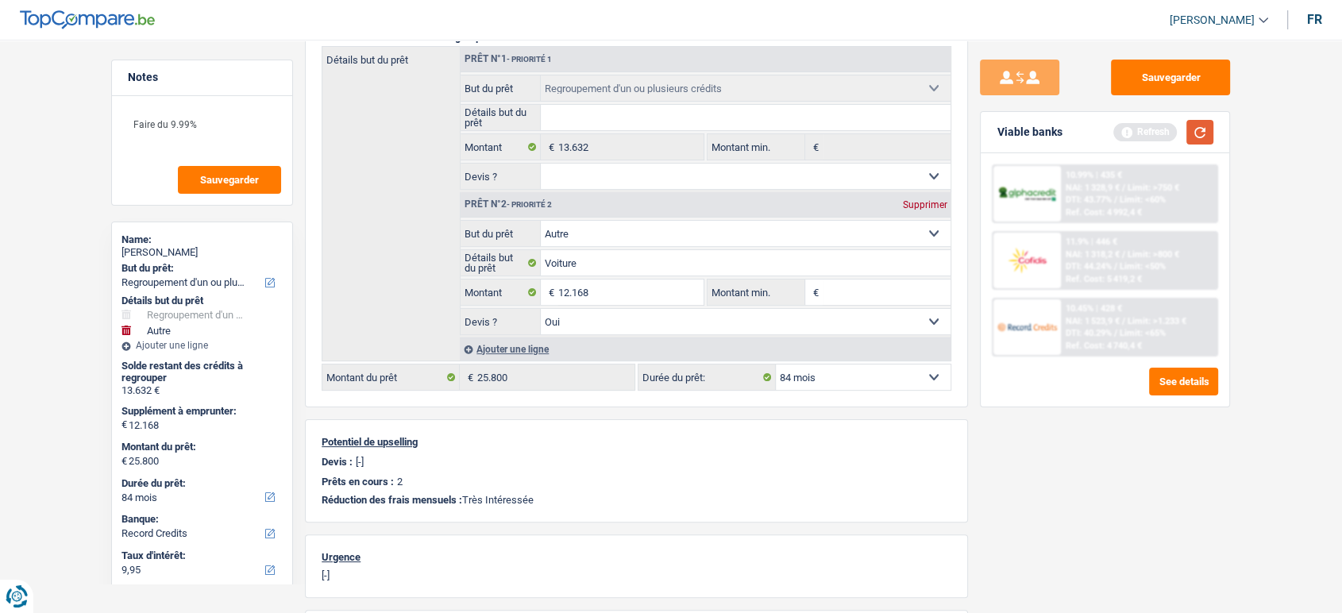
click at [1192, 127] on button "button" at bounding box center [1200, 132] width 27 height 25
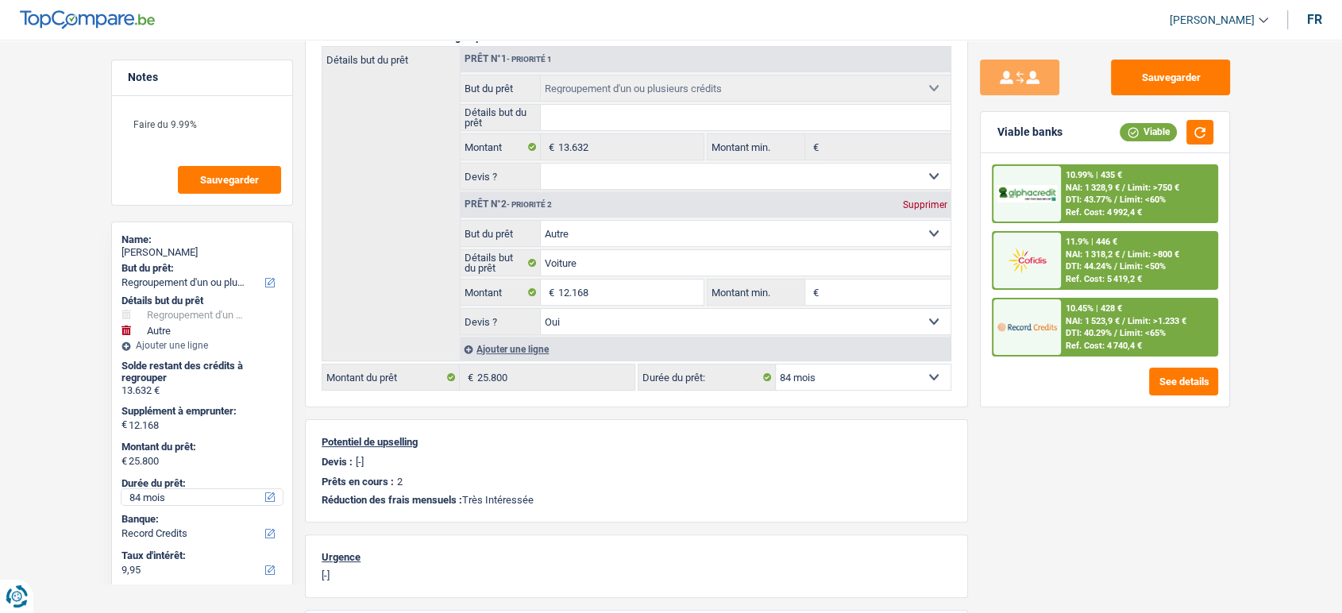
click at [156, 496] on select "12 mois 18 mois 24 mois 30 mois 36 mois 42 mois 48 mois 60 mois 72 mois 84 mois…" at bounding box center [202, 497] width 161 height 16
select select "120"
click at [122, 489] on select "12 mois 18 mois 24 mois 30 mois 36 mois 42 mois 48 mois 60 mois 72 mois 84 mois…" at bounding box center [202, 497] width 161 height 16
select select "120"
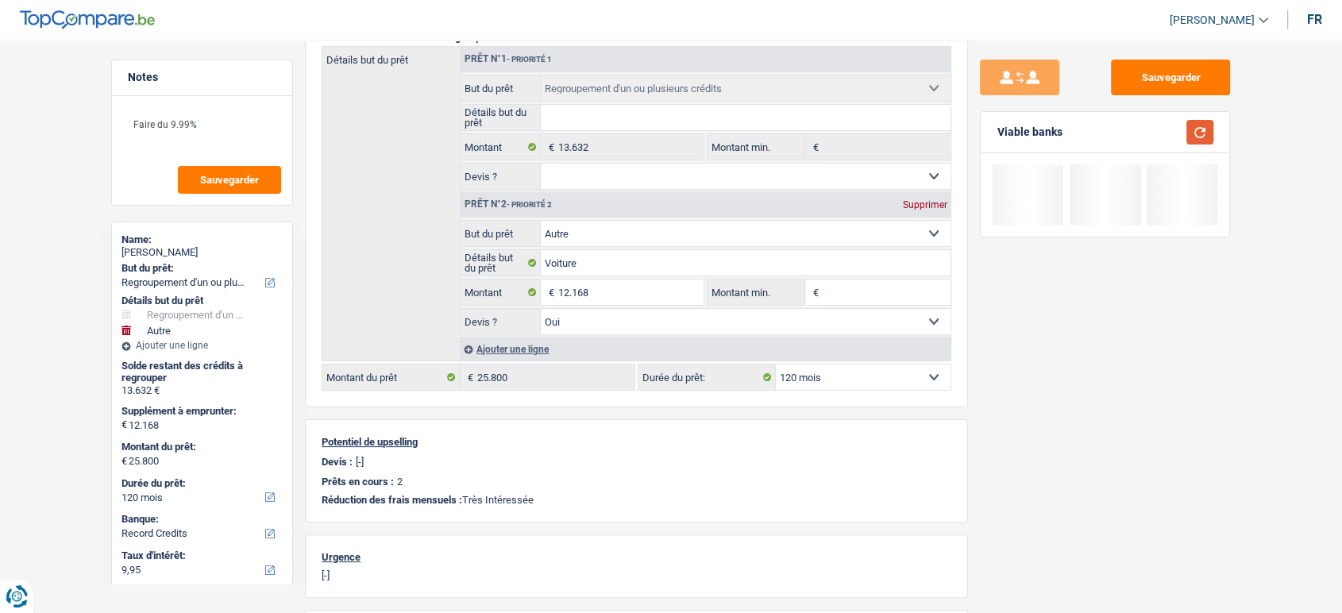
click at [1205, 134] on button "button" at bounding box center [1200, 132] width 27 height 25
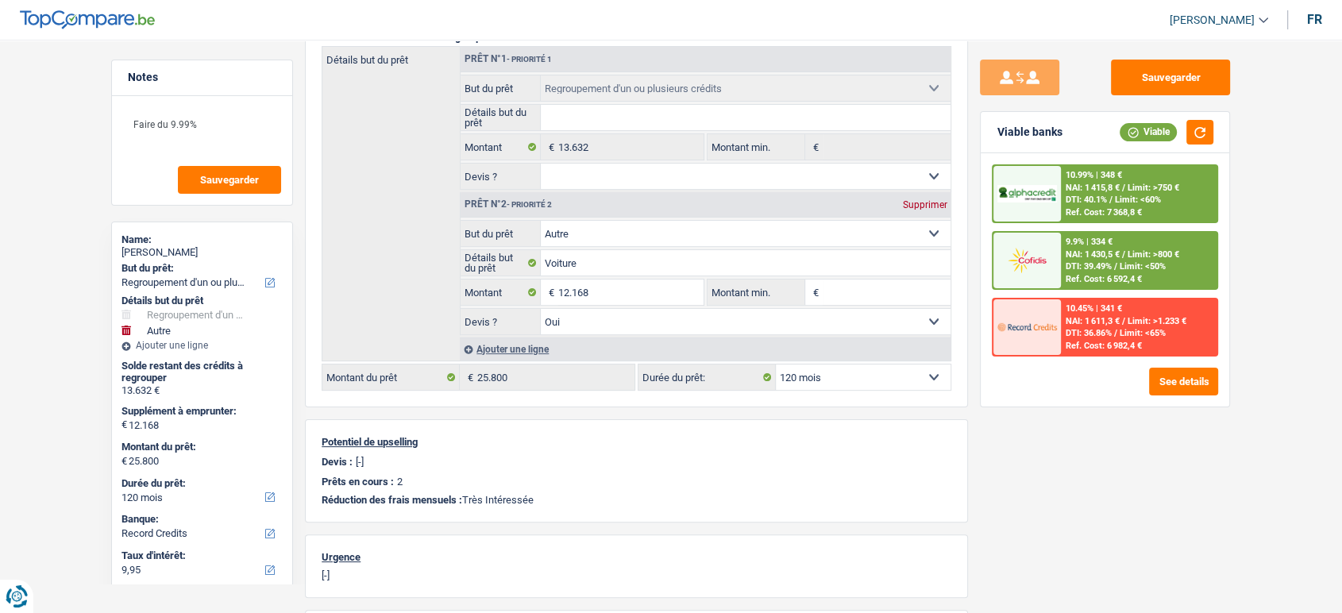
click at [1154, 259] on div "9.9% | 334 € NAI: 1 430,5 € / Limit: >800 € DTI: 39.49% / Limit: <50% Ref. Cost…" at bounding box center [1139, 261] width 156 height 56
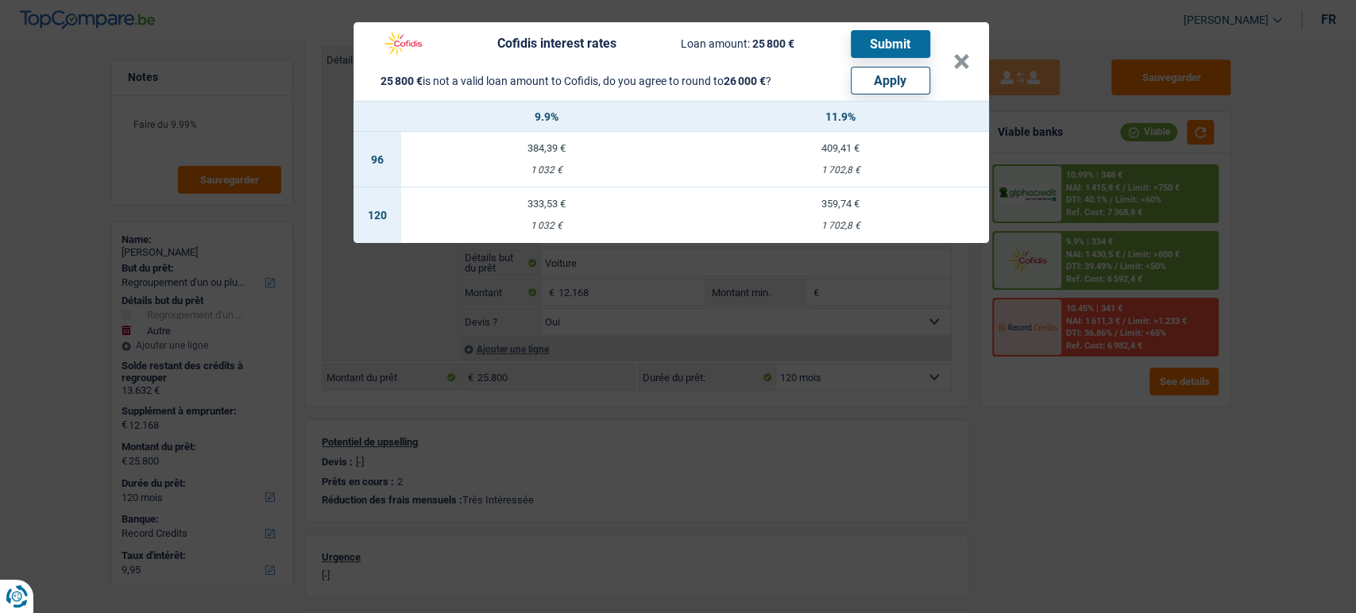
click at [872, 87] on button "Apply" at bounding box center [890, 81] width 79 height 28
type input "12.368"
type input "26.000"
type input "12.368"
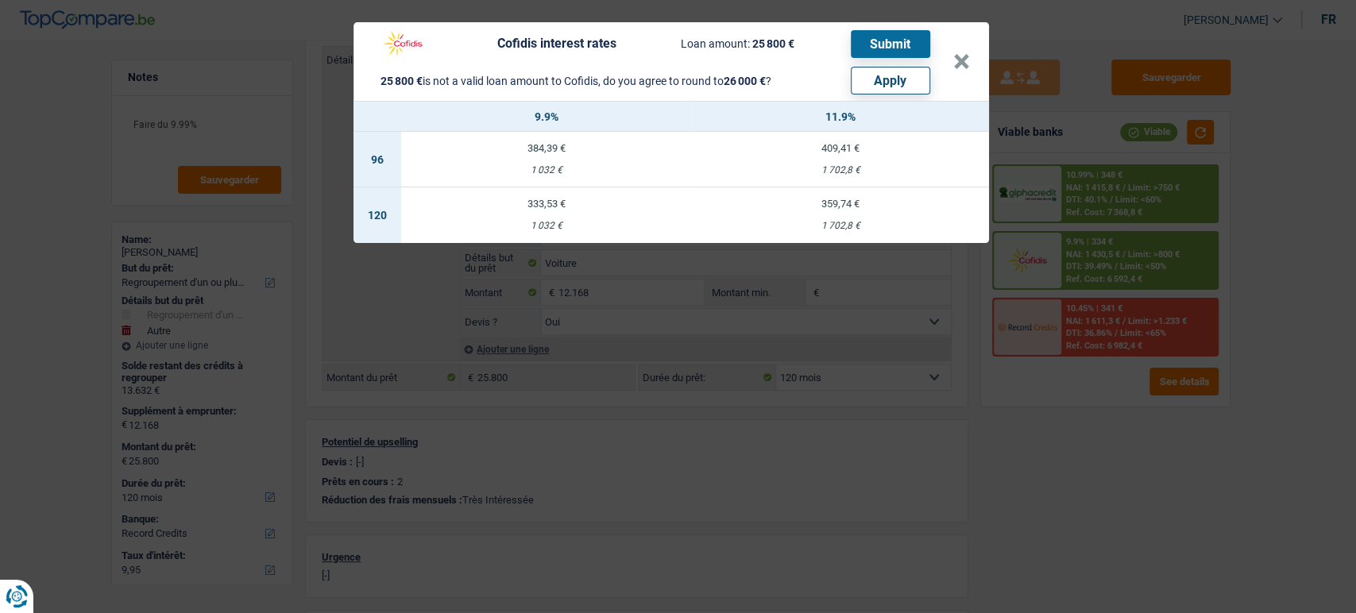
type input "26.000"
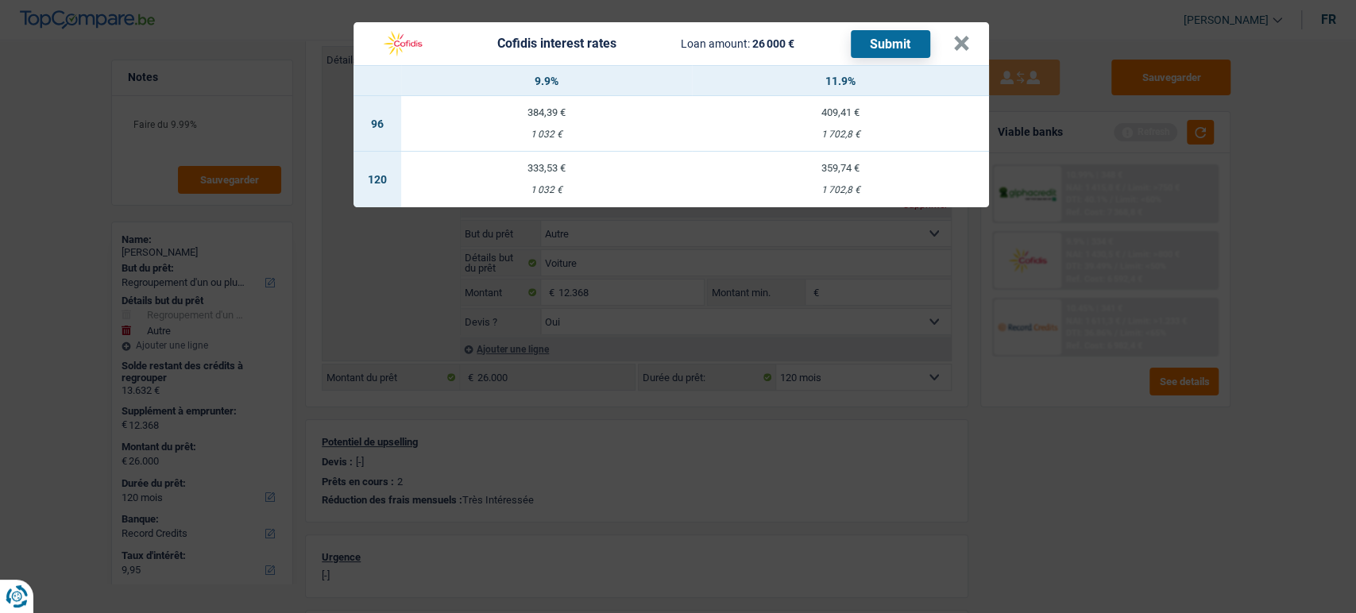
click at [562, 189] on div "1 032 €" at bounding box center [546, 190] width 291 height 10
select select "cofidis"
type input "9,90"
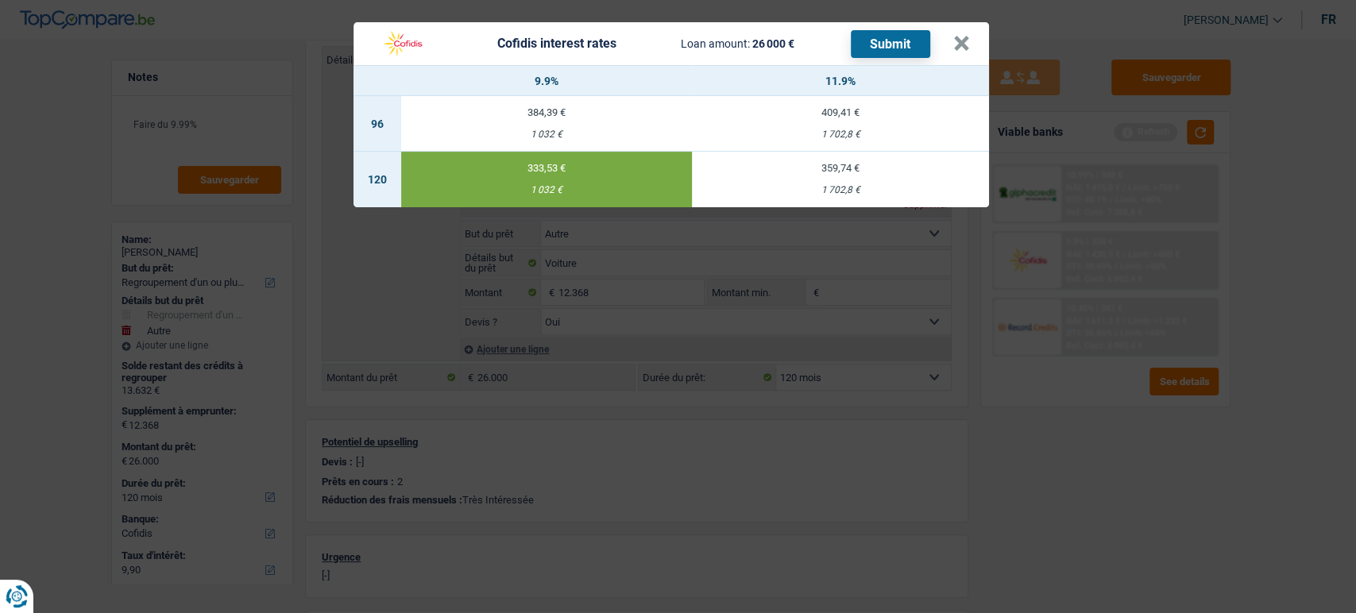
click at [879, 43] on button "Submit" at bounding box center [890, 44] width 79 height 28
click at [969, 44] on header "Cofidis interest rates Loan amount: 26 000 € Submit ×" at bounding box center [670, 43] width 635 height 43
click at [964, 48] on button "×" at bounding box center [961, 44] width 17 height 16
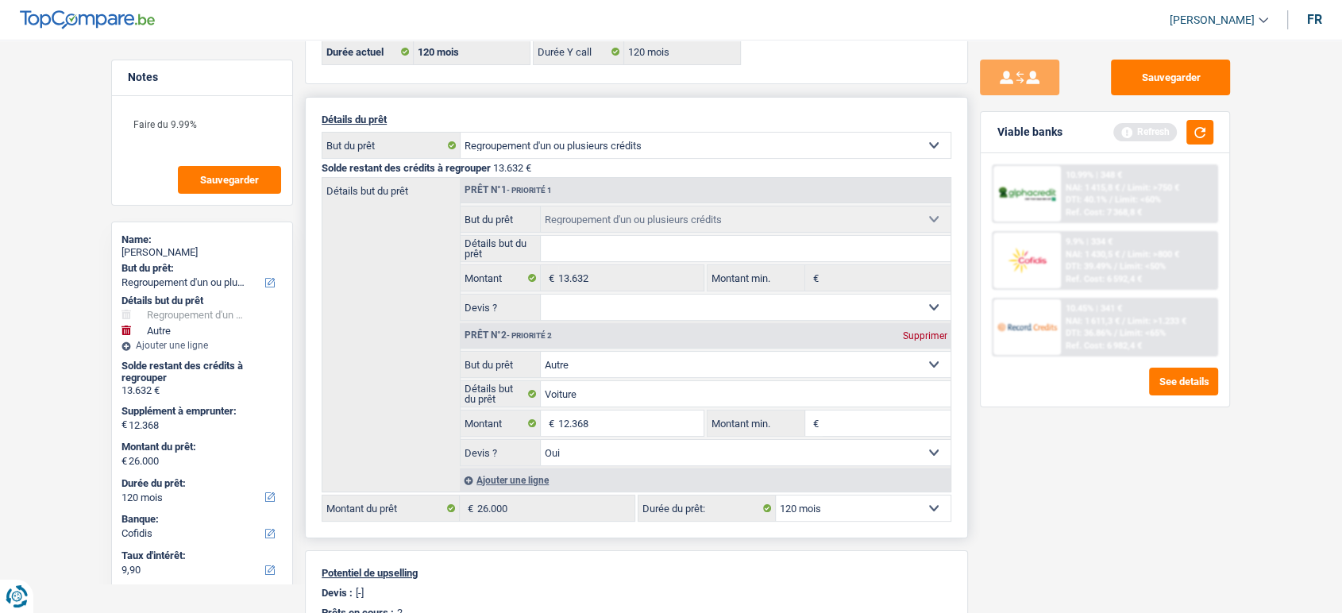
scroll to position [265, 0]
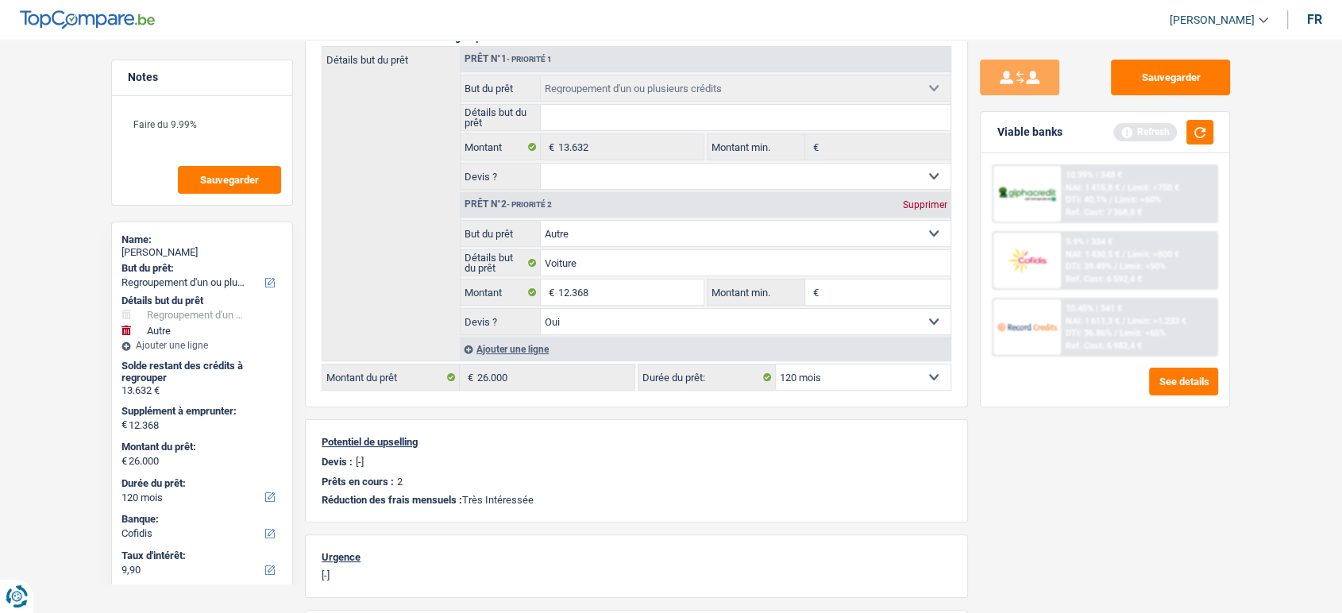
drag, startPoint x: 0, startPoint y: 220, endPoint x: 14, endPoint y: 220, distance: 14.3
click at [2, 220] on main "Notes Faire du 9.99% Sauvegarder Name: Thomas Dujardin But du prêt: Confort mai…" at bounding box center [671, 326] width 1342 height 1135
click at [1156, 87] on button "Sauvegarder" at bounding box center [1170, 78] width 119 height 36
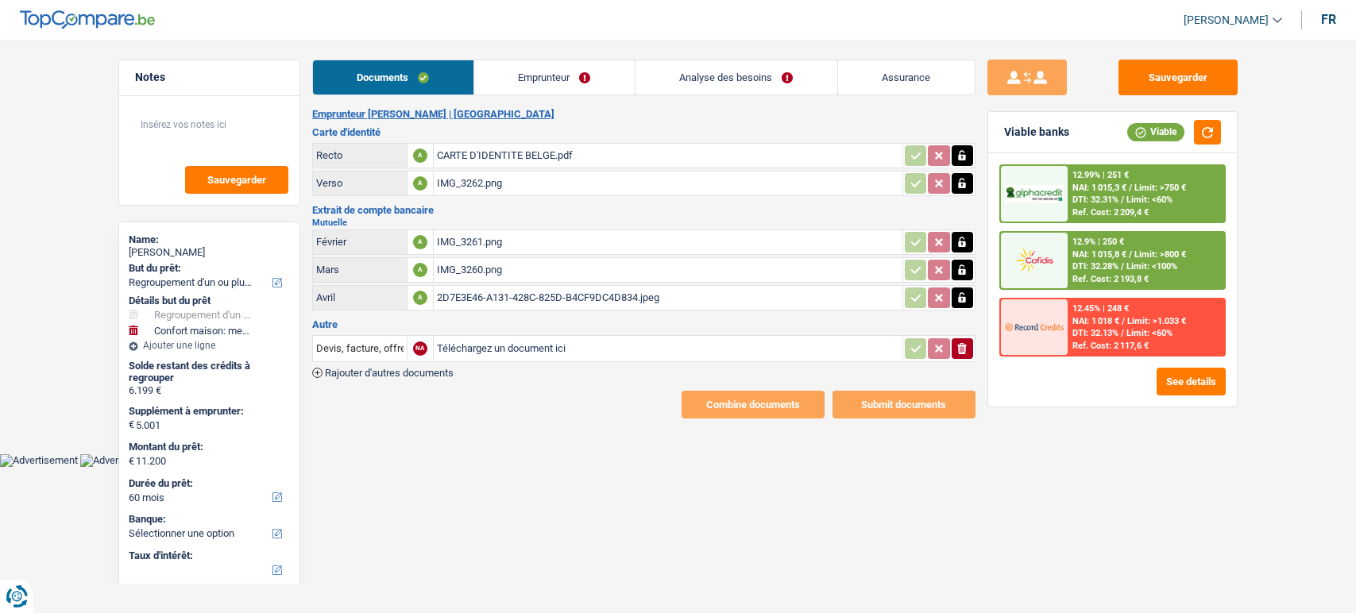
select select "refinancing"
select select "household"
select select "60"
click at [929, 467] on html "Vous avez le contrôle de vos données Nous utilisons des cookies, tout comme nos…" at bounding box center [678, 233] width 1356 height 467
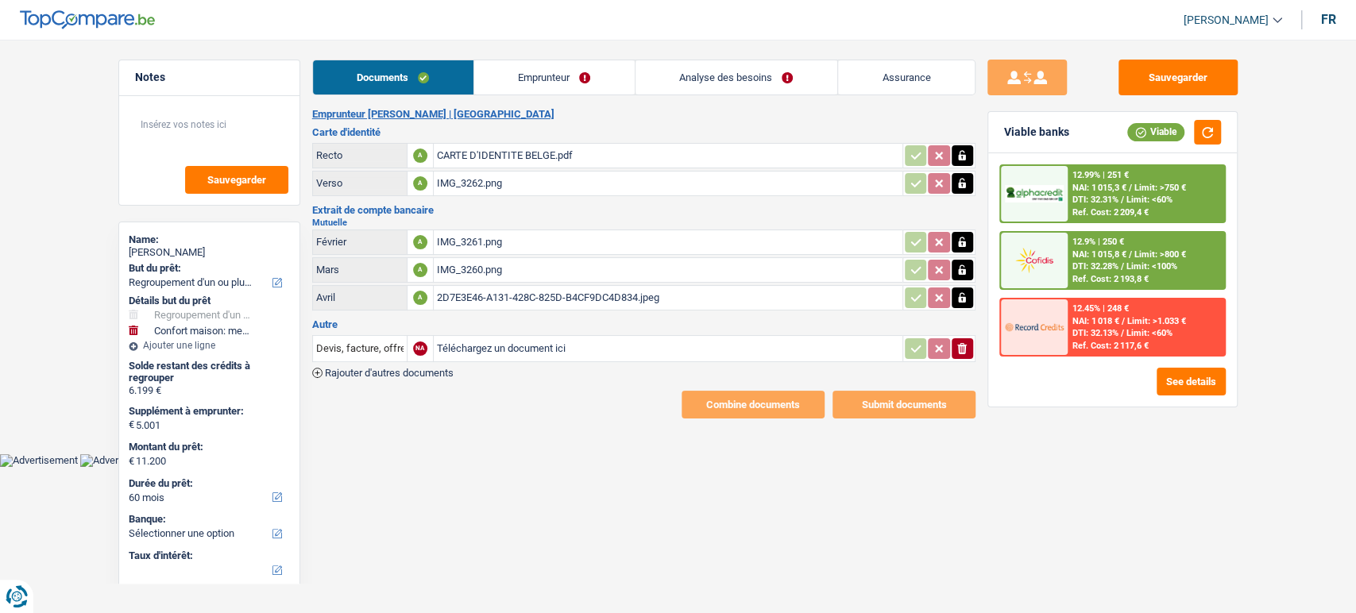
click at [961, 345] on icon "ionicons-v5-e" at bounding box center [962, 349] width 13 height 16
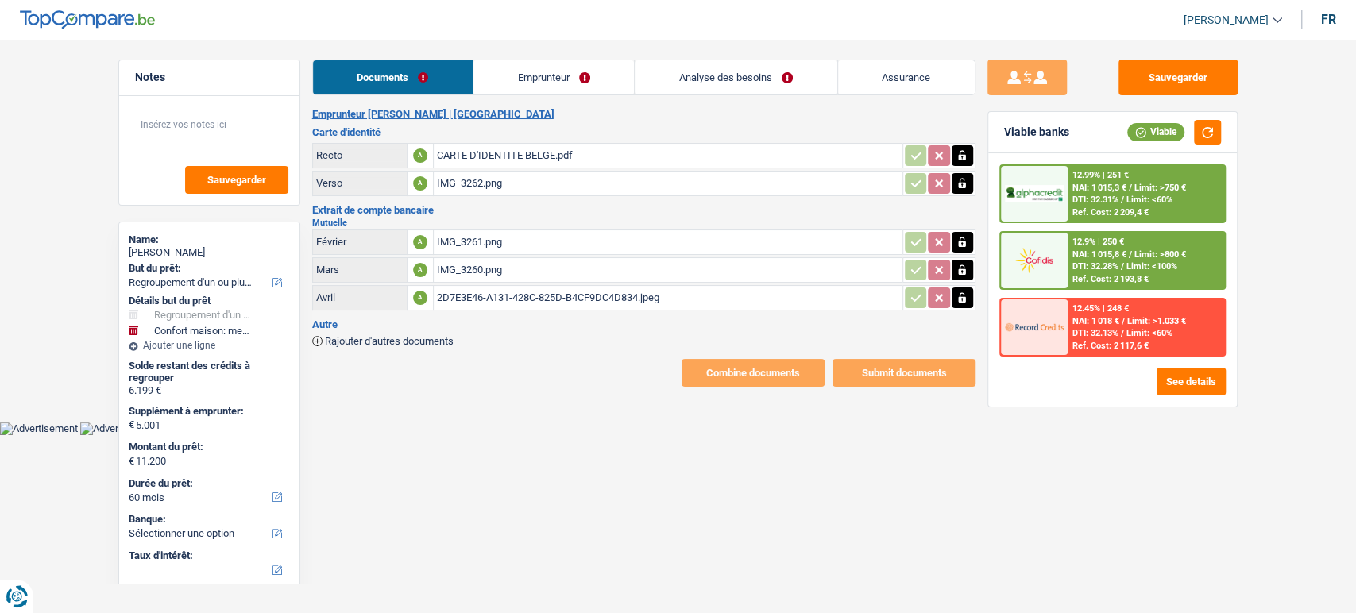
click at [558, 68] on link "Emprunteur" at bounding box center [553, 77] width 160 height 34
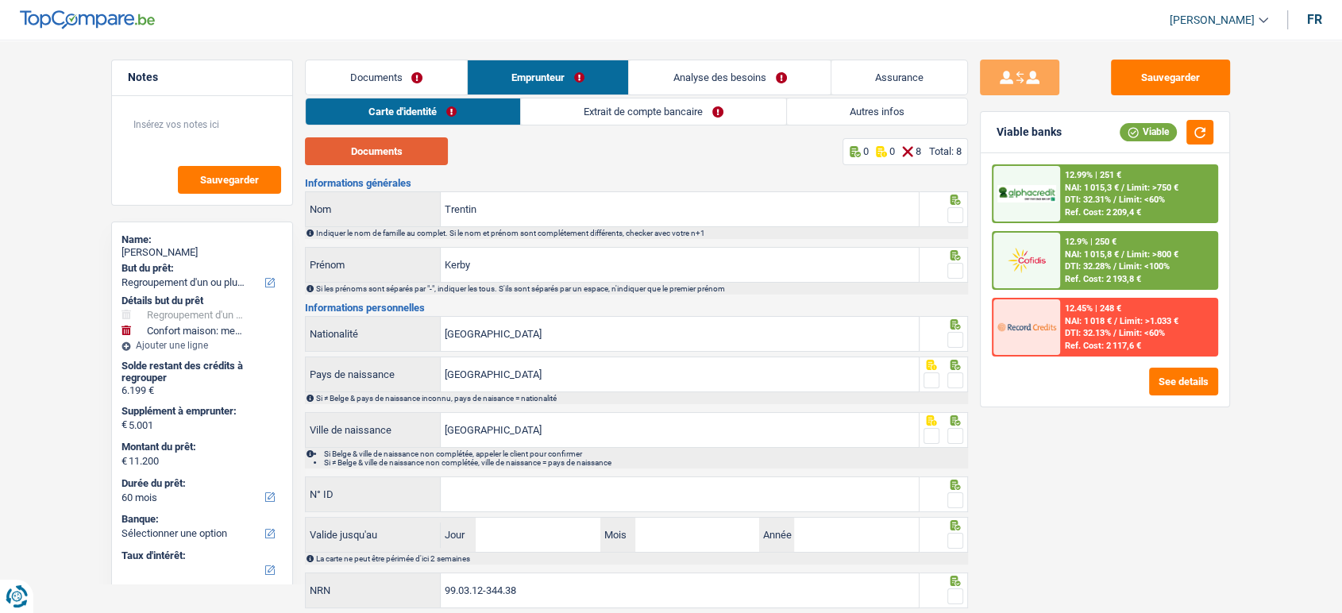
click at [373, 150] on button "Documents" at bounding box center [376, 151] width 143 height 28
click at [426, 164] on button "Documents" at bounding box center [376, 151] width 143 height 28
click at [411, 90] on link "Documents" at bounding box center [386, 77] width 161 height 34
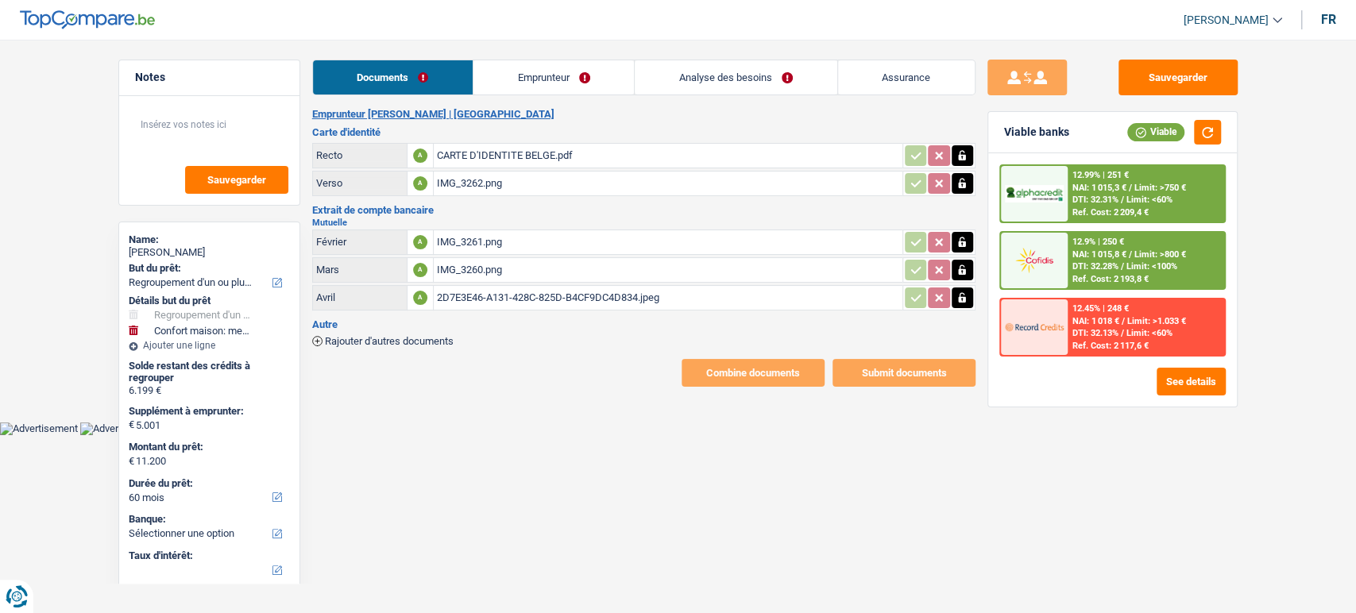
click at [459, 144] on div "CARTE D'IDENTITE BELGE.pdf" at bounding box center [668, 156] width 462 height 24
click at [978, 156] on div "Sauvegarder Viable banks Viable 12.99% | 251 € NAI: 1 015,3 € / Limit: >750 € D…" at bounding box center [1112, 322] width 274 height 524
click at [964, 157] on icon "button" at bounding box center [962, 155] width 7 height 10
click at [964, 157] on icon "button" at bounding box center [962, 156] width 13 height 16
click at [1217, 422] on div "Sauvegarder Viable banks Viable 12.99% | 251 € NAI: 1 015,3 € / Limit: >750 € D…" at bounding box center [1112, 322] width 274 height 524
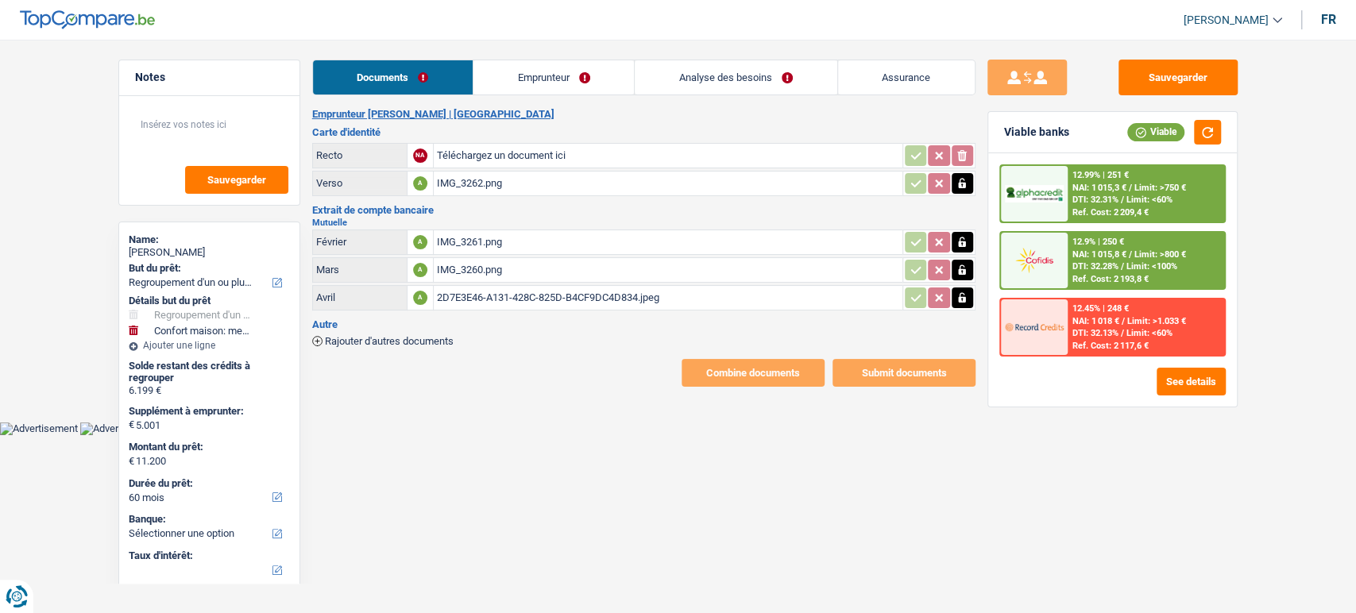
click at [601, 160] on input "Téléchargez un document ici" at bounding box center [668, 156] width 462 height 24
type input "C:\fakepath\image4.png"
click at [962, 176] on icon "button" at bounding box center [962, 184] width 13 height 16
click at [960, 180] on icon "button" at bounding box center [962, 183] width 10 height 11
click at [983, 472] on div "Sauvegarder Viable banks Viable 12.99% | 251 € NAI: 1 015,3 € / Limit: >750 € D…" at bounding box center [1112, 322] width 274 height 524
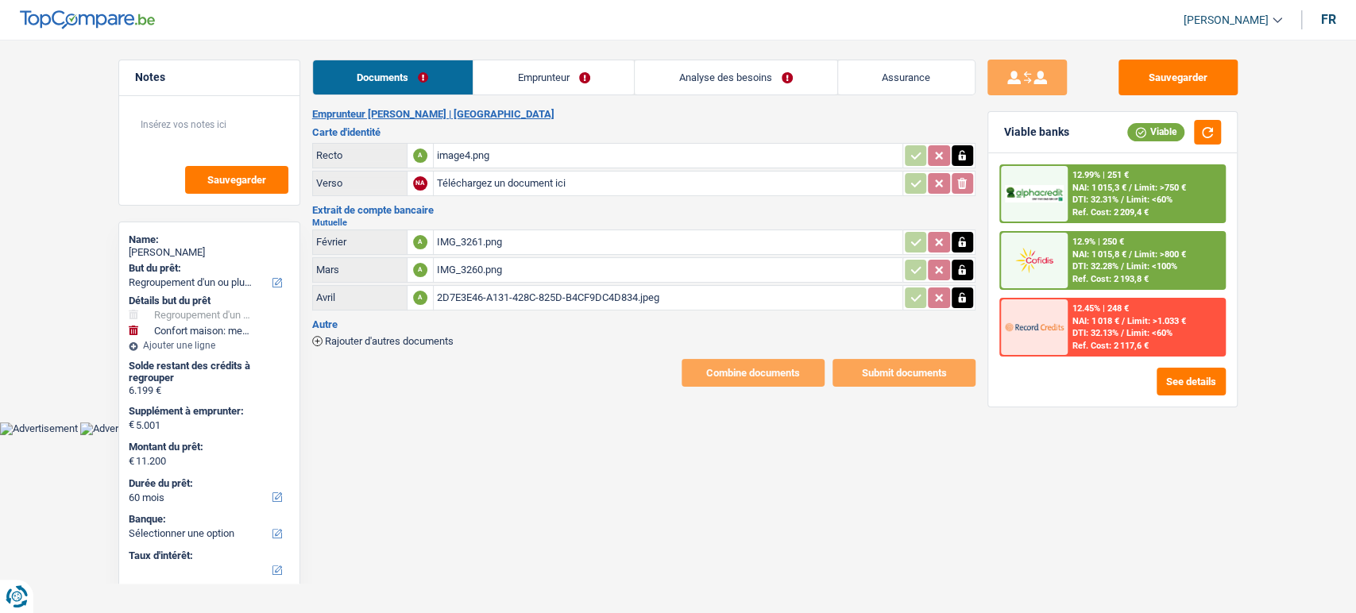
click at [573, 189] on input "Téléchargez un document ici" at bounding box center [668, 184] width 462 height 24
type input "C:\fakepath\image3.png"
click at [593, 249] on div "IMG_3261.png" at bounding box center [668, 242] width 462 height 24
click at [964, 246] on icon "button" at bounding box center [962, 242] width 13 height 16
click at [962, 250] on button "ionicons-v5-e" at bounding box center [962, 242] width 21 height 21
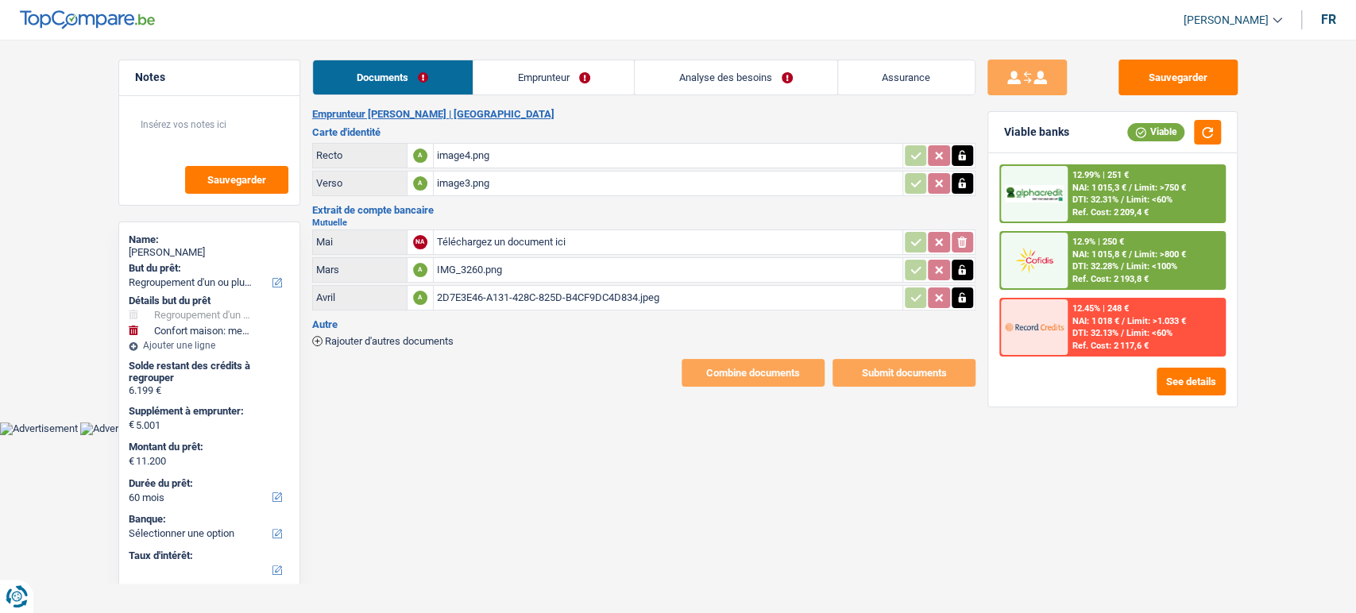
click at [964, 268] on icon "button" at bounding box center [962, 270] width 7 height 10
drag, startPoint x: 970, startPoint y: 303, endPoint x: 955, endPoint y: 295, distance: 17.4
click at [970, 303] on button "button" at bounding box center [962, 298] width 21 height 21
click at [687, 286] on div "2D7E3E46-A131-428C-825D-B4CF9DC4D834.jpeg" at bounding box center [668, 298] width 462 height 24
click at [953, 276] on button "ionicons-v5-e" at bounding box center [962, 270] width 21 height 21
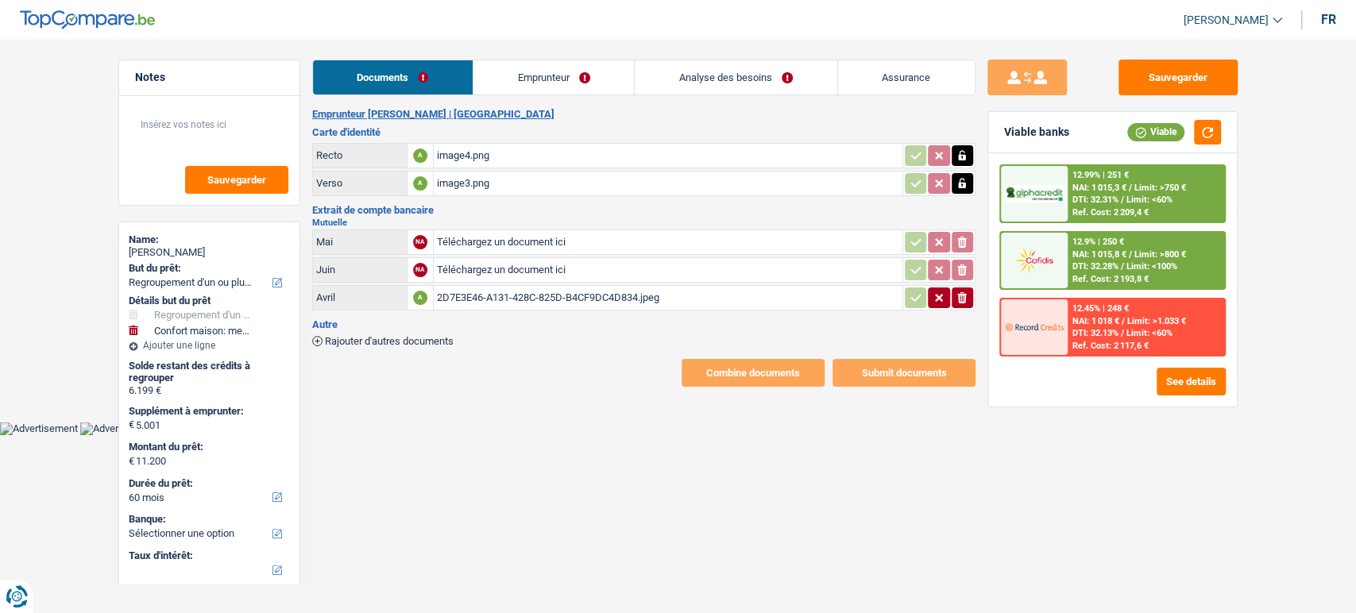
click at [970, 296] on button "ionicons-v5-e" at bounding box center [962, 298] width 21 height 21
click at [1216, 492] on div "Sauvegarder Viable banks Viable 12.99% | 251 € NAI: 1 015,3 € / Limit: >750 € D…" at bounding box center [1112, 322] width 274 height 524
type input "C:\fakepath\image0.jpeg"
type input "C:\fakepath\image1.jpeg"
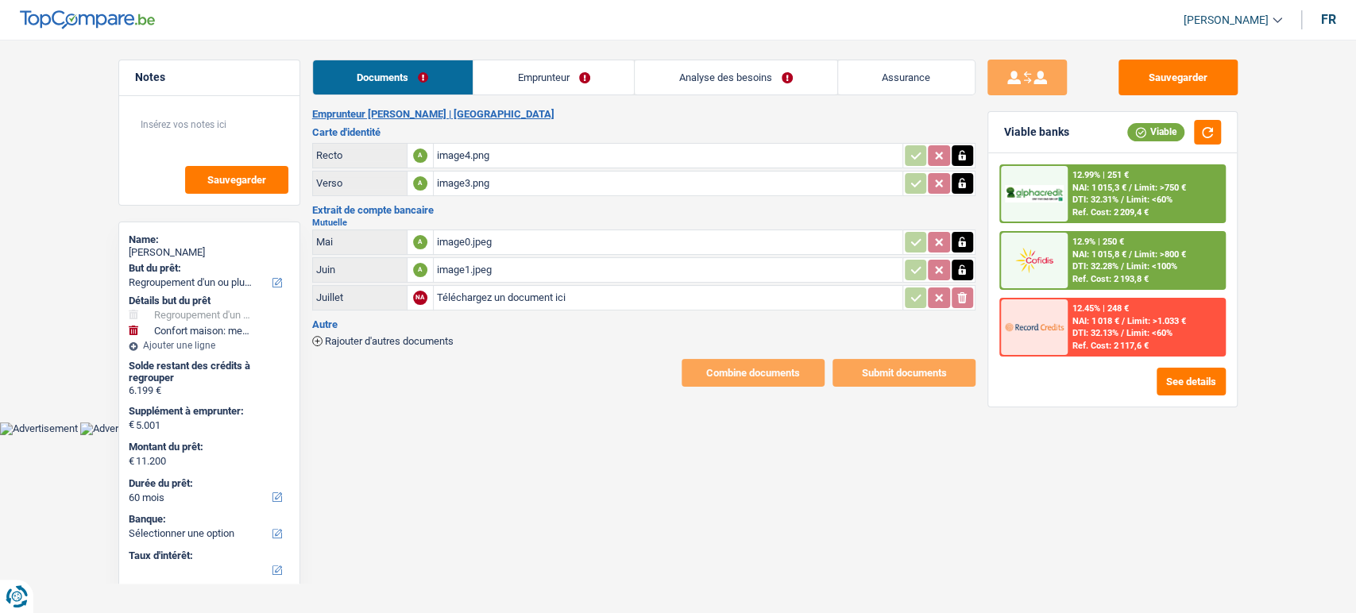
type input "C:\fakepath\image2.jpeg"
click at [1182, 77] on button "Sauvegarder" at bounding box center [1177, 78] width 119 height 36
click at [555, 68] on link "Emprunteur" at bounding box center [553, 77] width 160 height 34
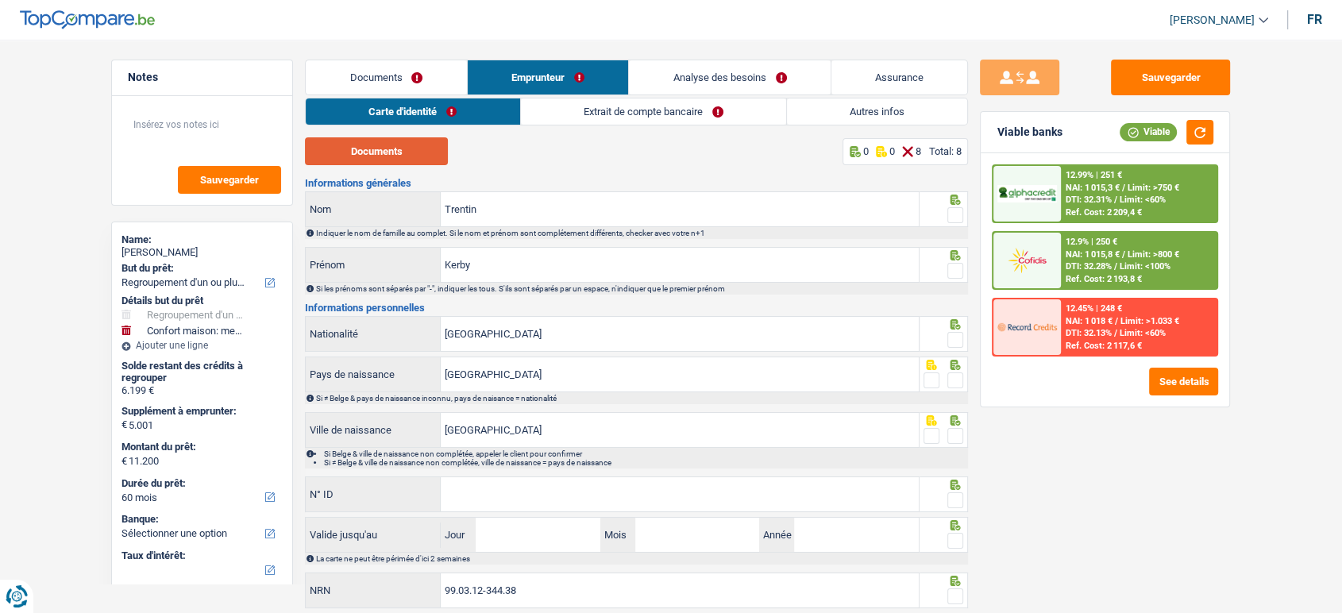
drag, startPoint x: 396, startPoint y: 139, endPoint x: 491, endPoint y: 159, distance: 97.4
click at [396, 139] on button "Documents" at bounding box center [376, 151] width 143 height 28
click at [949, 213] on span at bounding box center [956, 215] width 16 height 16
click at [0, 0] on input "radio" at bounding box center [0, 0] width 0 height 0
drag, startPoint x: 953, startPoint y: 268, endPoint x: 952, endPoint y: 280, distance: 11.2
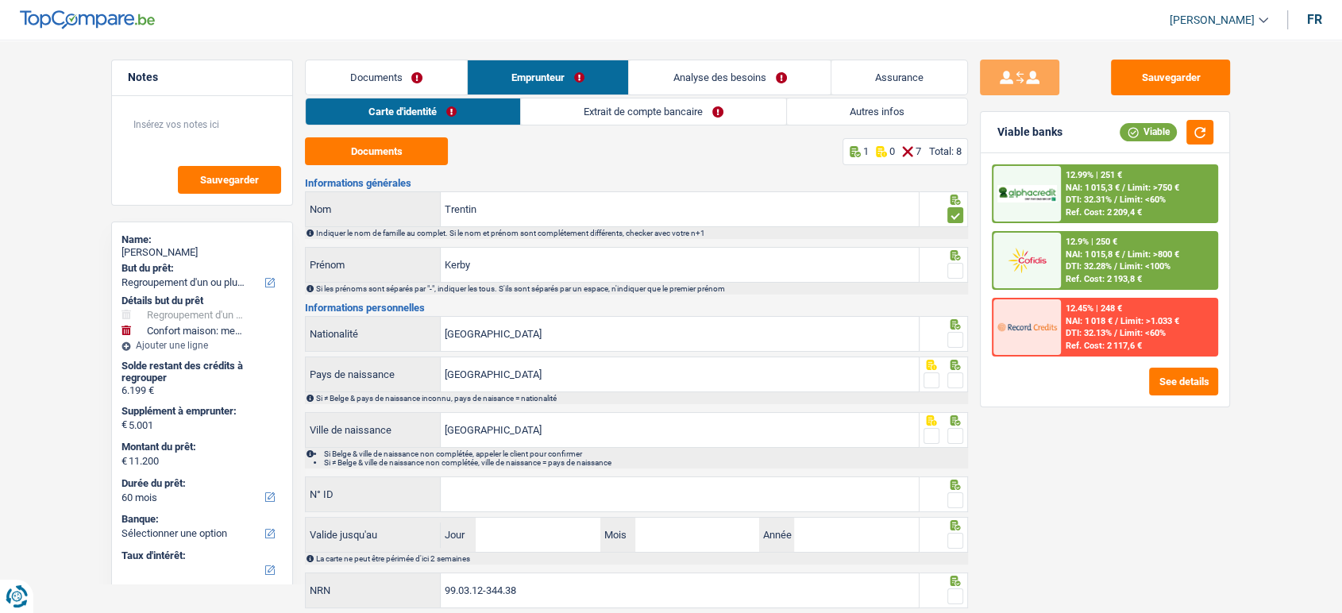
click at [953, 269] on span at bounding box center [956, 271] width 16 height 16
click at [0, 0] on input "radio" at bounding box center [0, 0] width 0 height 0
click at [957, 333] on span at bounding box center [956, 340] width 16 height 16
click at [0, 0] on input "radio" at bounding box center [0, 0] width 0 height 0
click at [959, 380] on span at bounding box center [956, 381] width 16 height 16
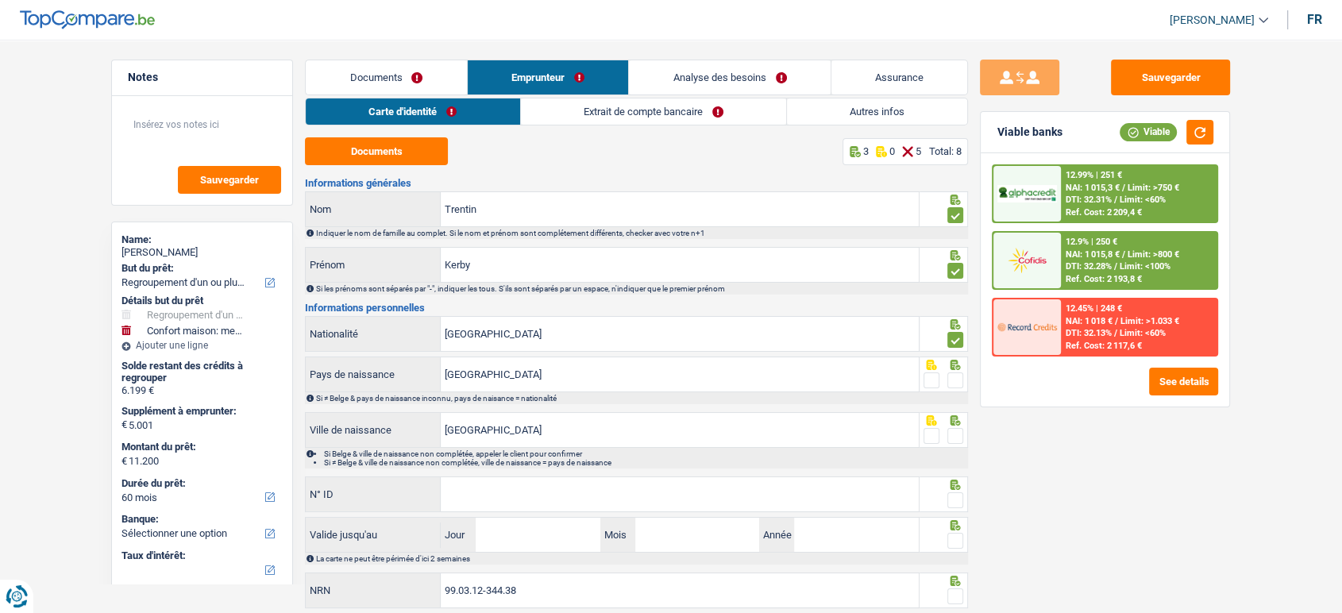
click at [0, 0] on input "radio" at bounding box center [0, 0] width 0 height 0
click at [956, 436] on span at bounding box center [956, 436] width 16 height 16
click at [0, 0] on input "radio" at bounding box center [0, 0] width 0 height 0
click at [953, 499] on span at bounding box center [956, 500] width 16 height 16
click at [0, 0] on input "radio" at bounding box center [0, 0] width 0 height 0
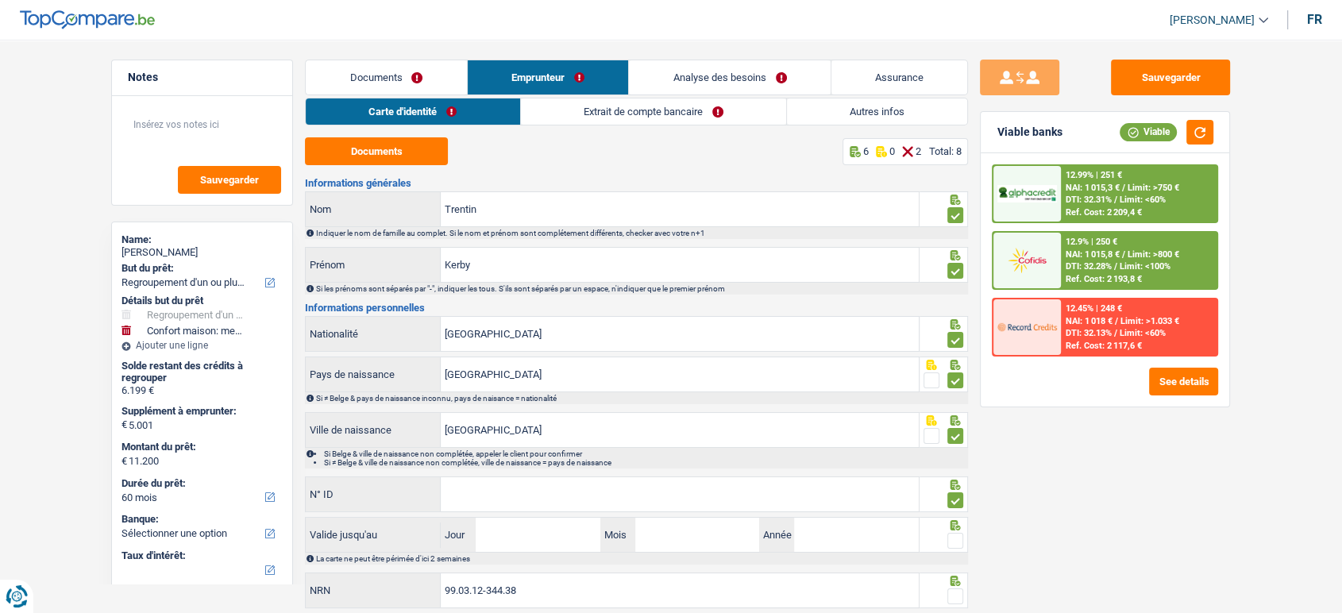
scroll to position [46, 0]
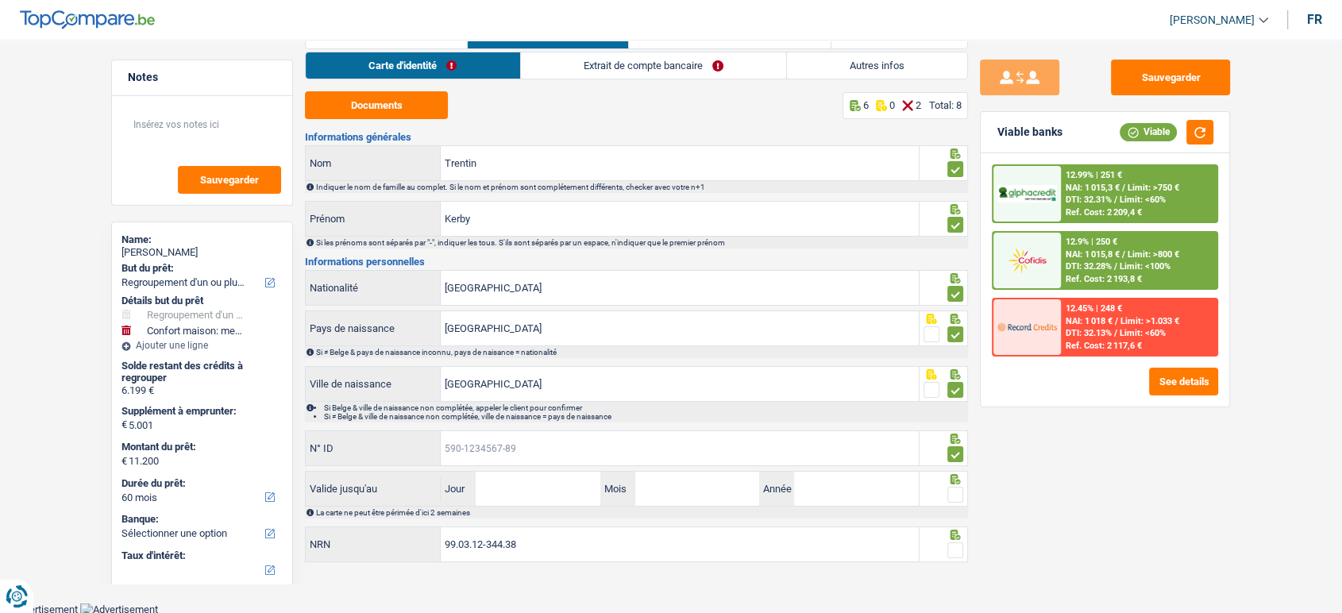
paste input "592-8459333-44"
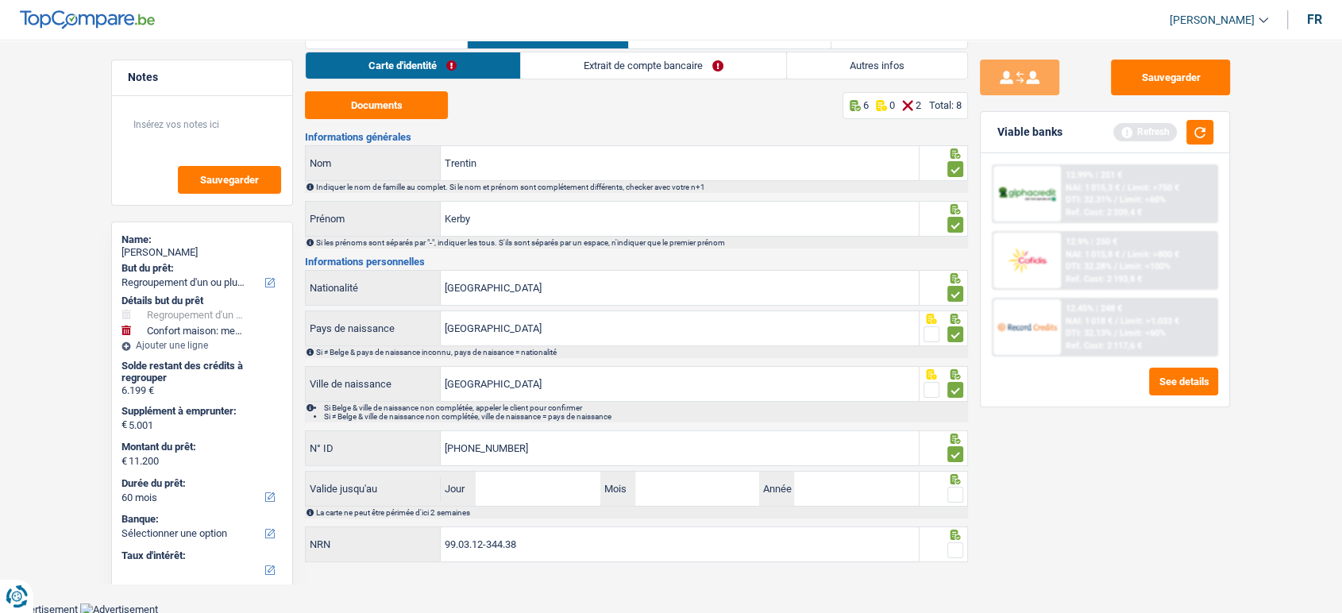
type input "592-8459333-44"
click at [553, 488] on input "Jour" at bounding box center [538, 489] width 124 height 34
type input "30"
type input "07"
type input "2028"
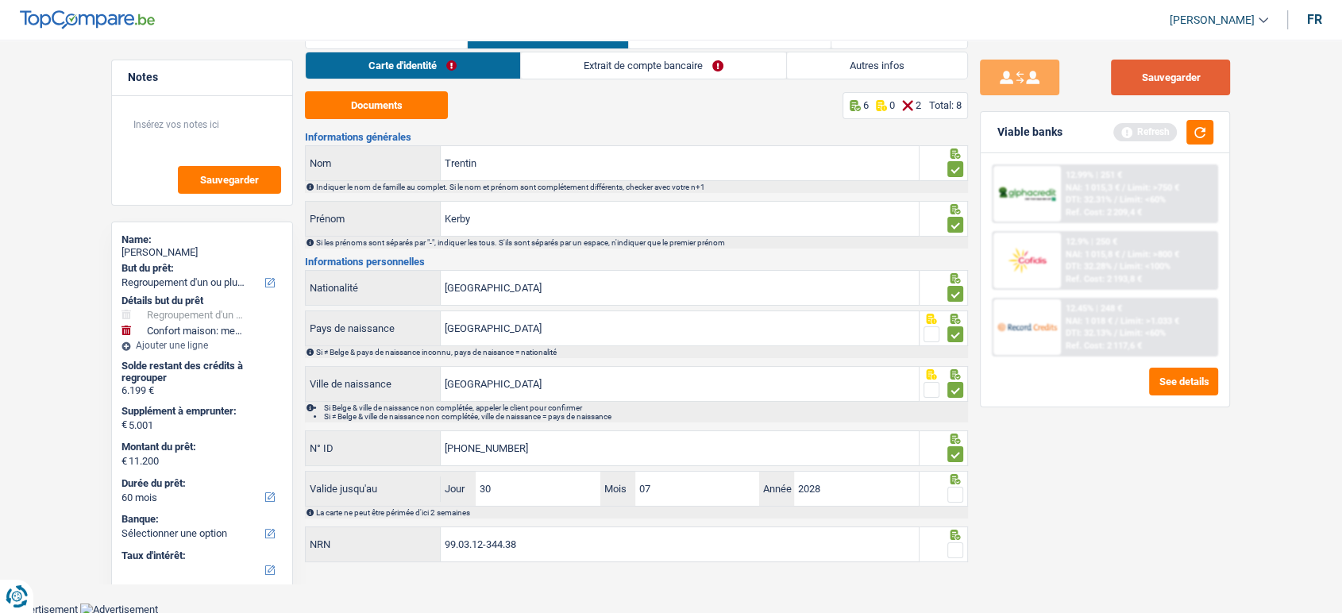
click at [1176, 64] on button "Sauvegarder" at bounding box center [1170, 78] width 119 height 36
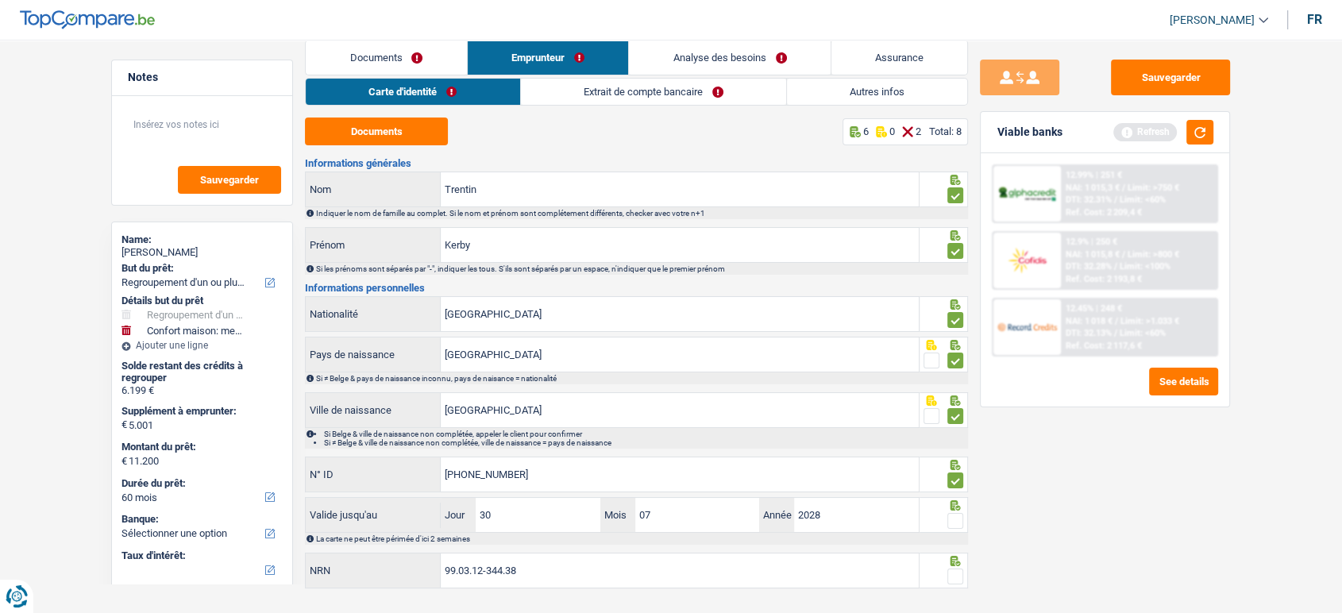
scroll to position [0, 0]
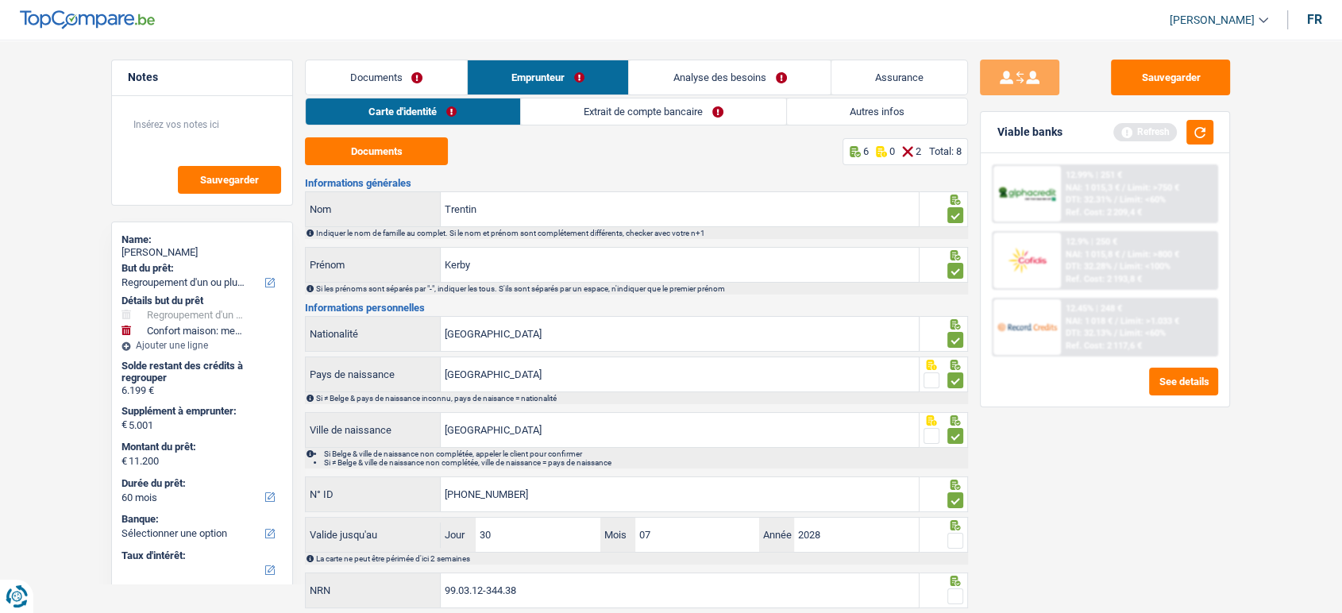
click at [616, 107] on link "Extrait de compte bancaire" at bounding box center [653, 111] width 265 height 26
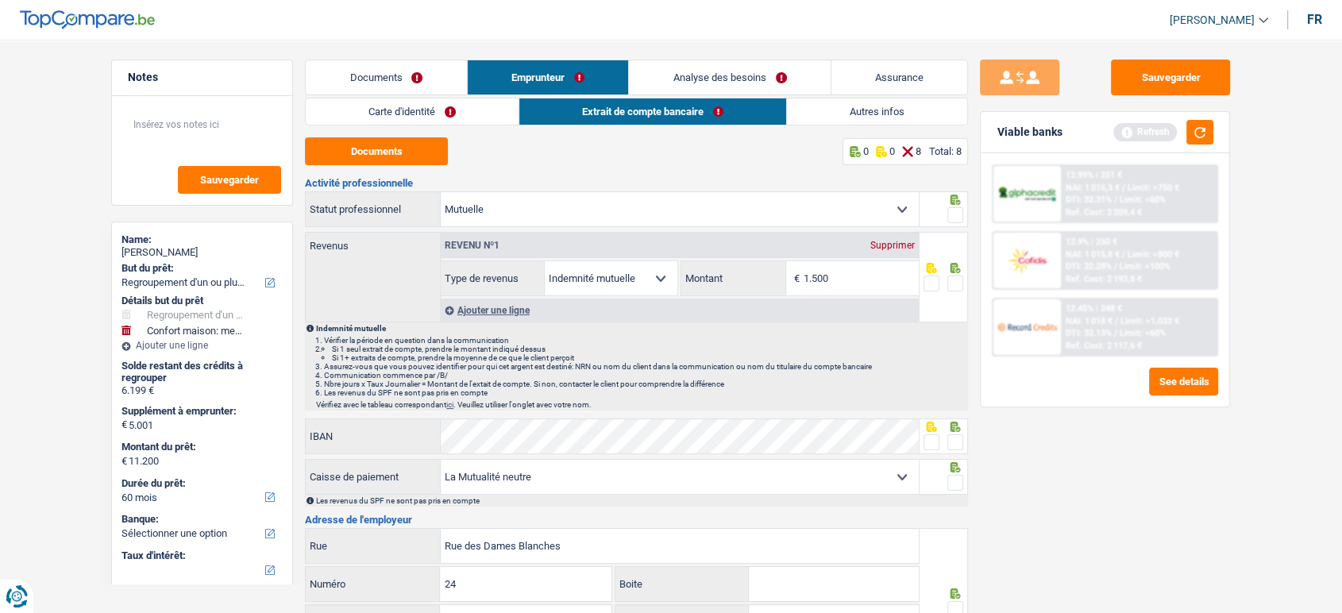
click at [394, 137] on div "Documents 0 0 8 Total: 8" at bounding box center [636, 151] width 663 height 28
click at [961, 215] on span at bounding box center [956, 215] width 16 height 16
click at [0, 0] on input "radio" at bounding box center [0, 0] width 0 height 0
click at [966, 283] on div at bounding box center [944, 277] width 49 height 91
click at [399, 150] on button "Documents" at bounding box center [376, 151] width 143 height 28
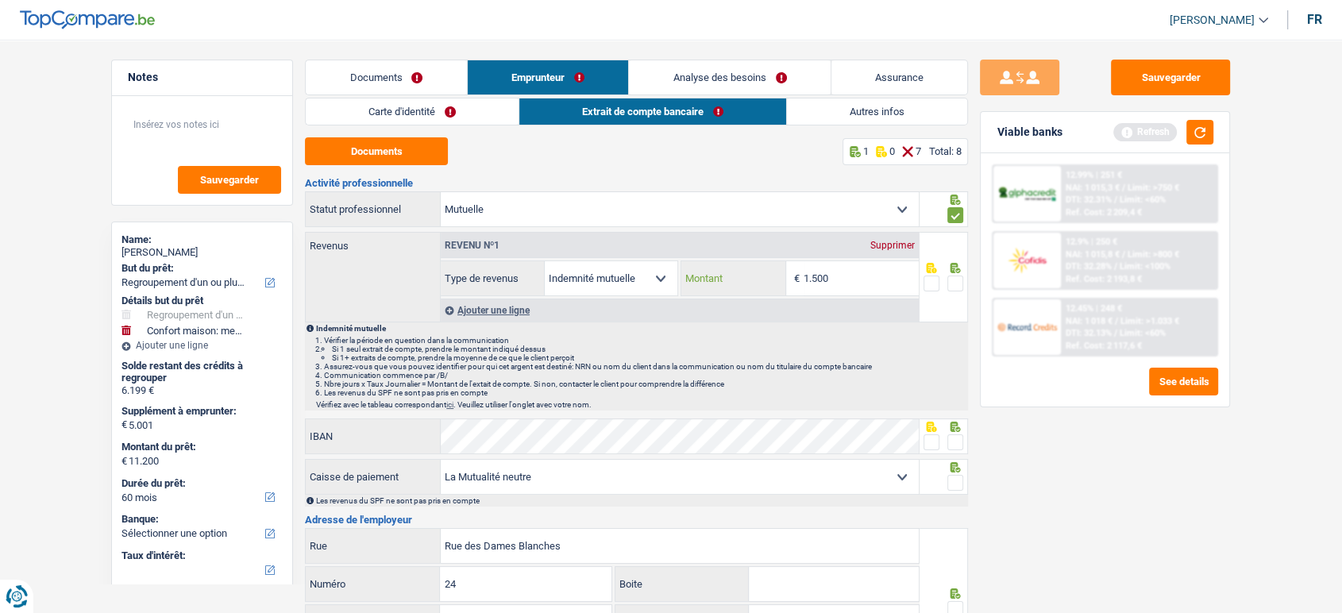
drag, startPoint x: 863, startPoint y: 271, endPoint x: 536, endPoint y: 253, distance: 327.8
click at [628, 271] on div "Allocation d'handicap Allocations chômage Allocations familiales Chèques repas …" at bounding box center [680, 279] width 478 height 36
type input "1.701"
drag, startPoint x: 962, startPoint y: 280, endPoint x: 953, endPoint y: 276, distance: 10.0
click at [953, 276] on span at bounding box center [956, 284] width 16 height 16
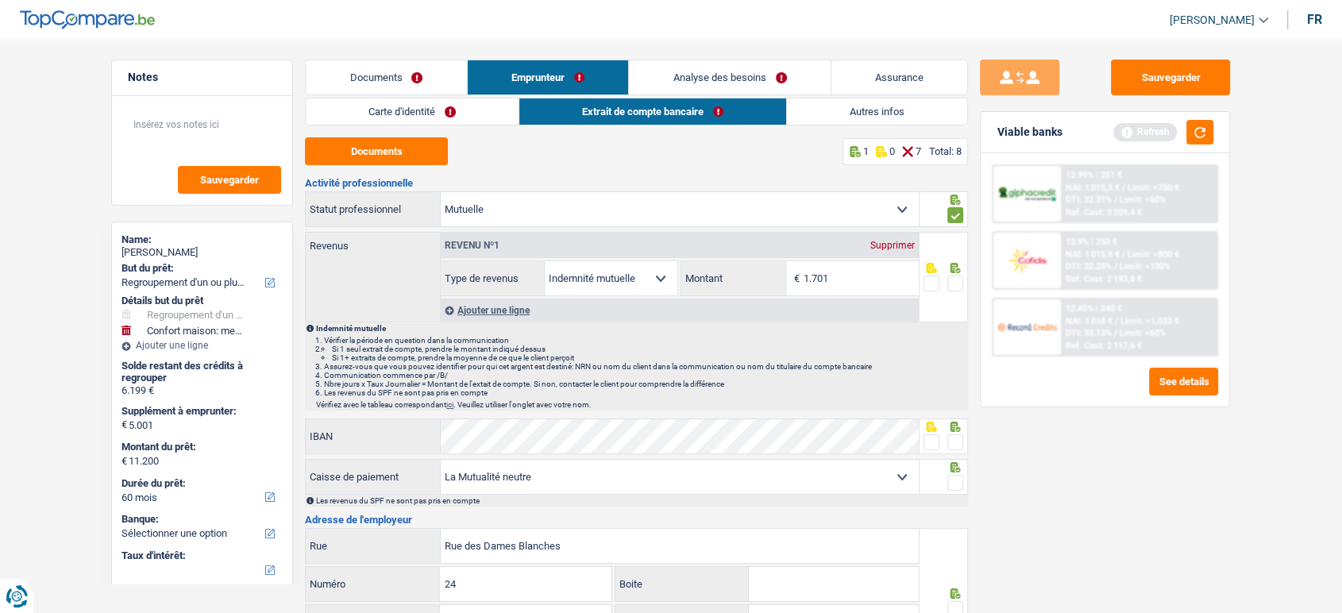
click at [0, 0] on input "radio" at bounding box center [0, 0] width 0 height 0
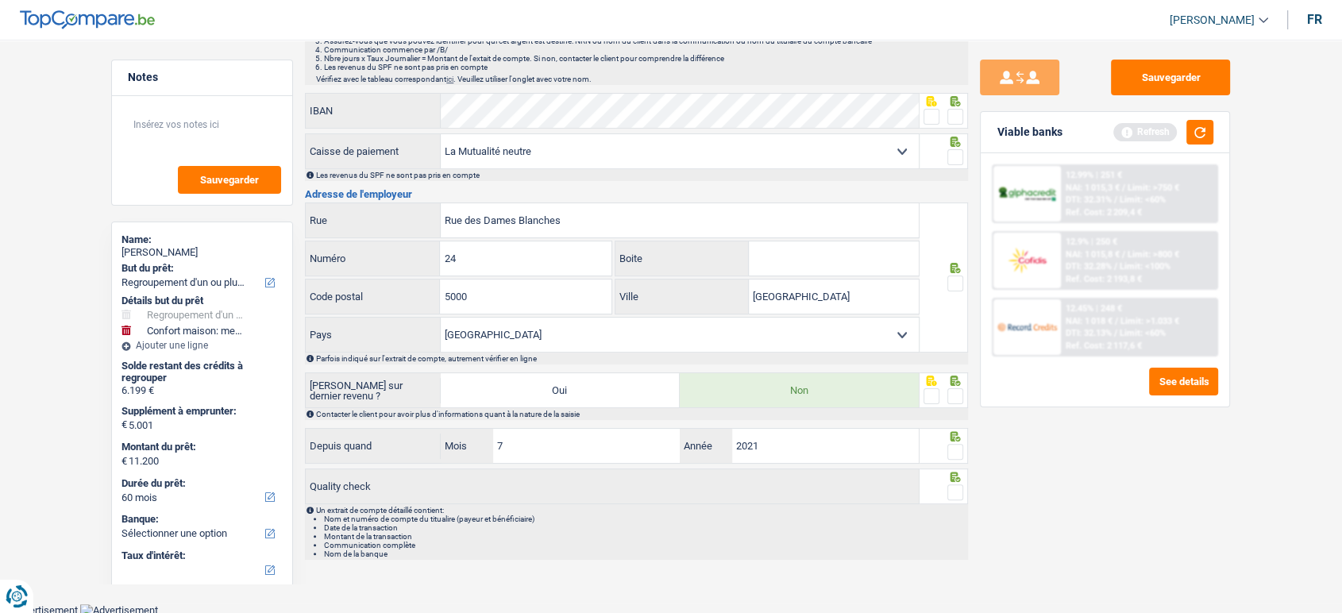
click at [949, 109] on span at bounding box center [956, 117] width 16 height 16
click at [0, 0] on input "radio" at bounding box center [0, 0] width 0 height 0
click at [959, 152] on span at bounding box center [956, 157] width 16 height 16
click at [0, 0] on input "radio" at bounding box center [0, 0] width 0 height 0
click at [948, 282] on span at bounding box center [956, 284] width 16 height 16
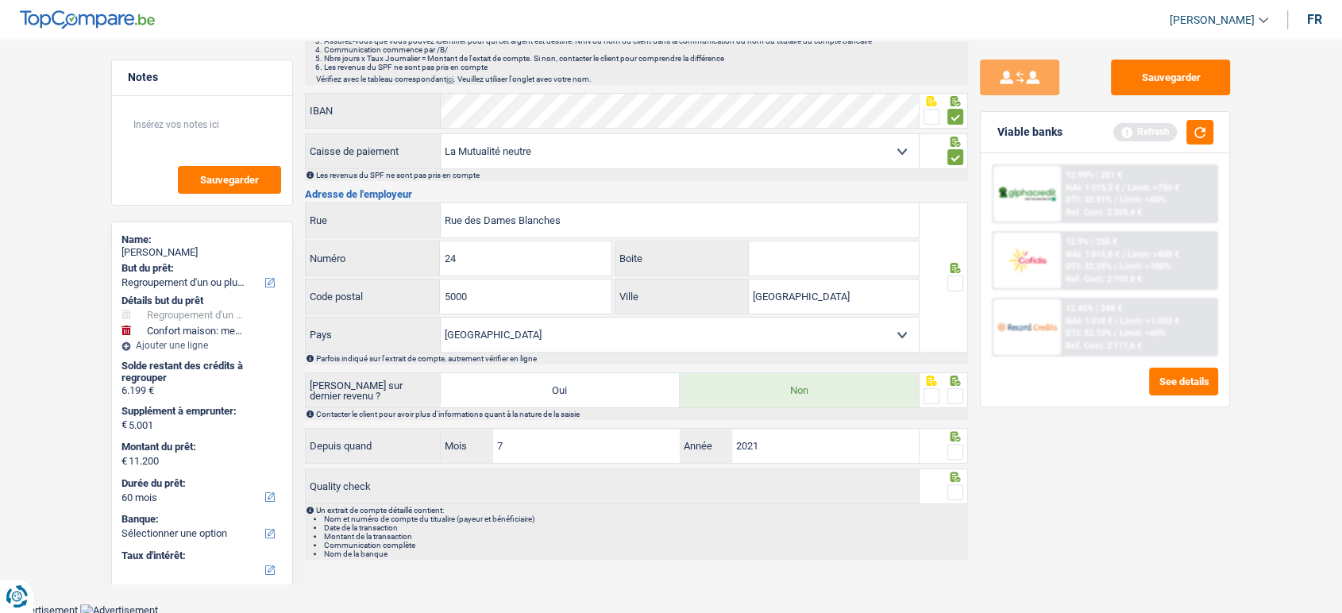
click at [0, 0] on input "radio" at bounding box center [0, 0] width 0 height 0
click at [952, 396] on span at bounding box center [956, 396] width 16 height 16
click at [0, 0] on input "radio" at bounding box center [0, 0] width 0 height 0
click at [965, 450] on div at bounding box center [944, 446] width 49 height 36
drag, startPoint x: 965, startPoint y: 450, endPoint x: 957, endPoint y: 452, distance: 8.3
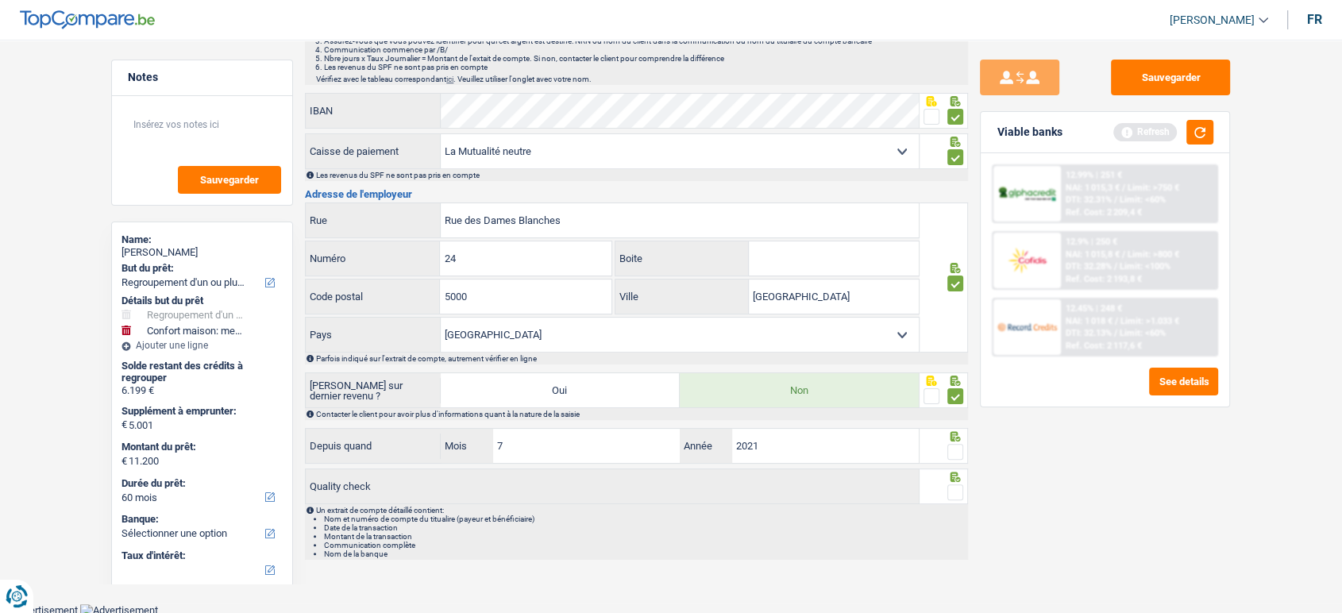
click at [962, 450] on div at bounding box center [944, 446] width 49 height 36
click at [957, 452] on span at bounding box center [956, 452] width 16 height 16
click at [0, 0] on input "radio" at bounding box center [0, 0] width 0 height 0
click at [956, 489] on span at bounding box center [956, 493] width 16 height 16
click at [0, 0] on input "radio" at bounding box center [0, 0] width 0 height 0
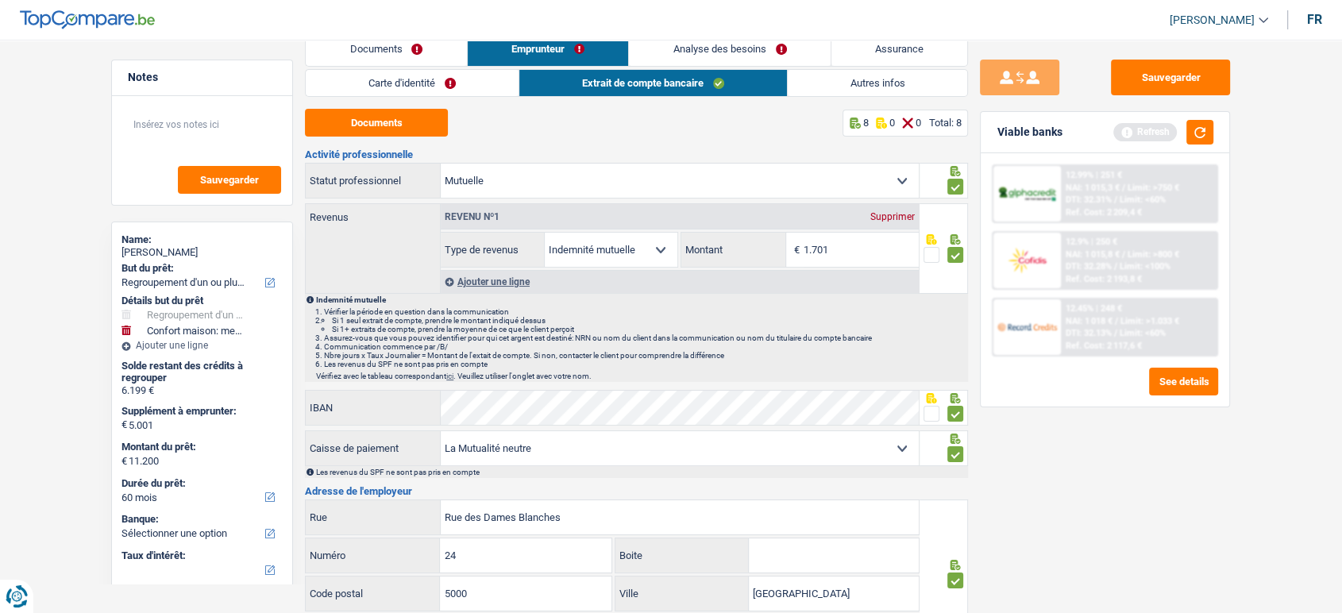
scroll to position [0, 0]
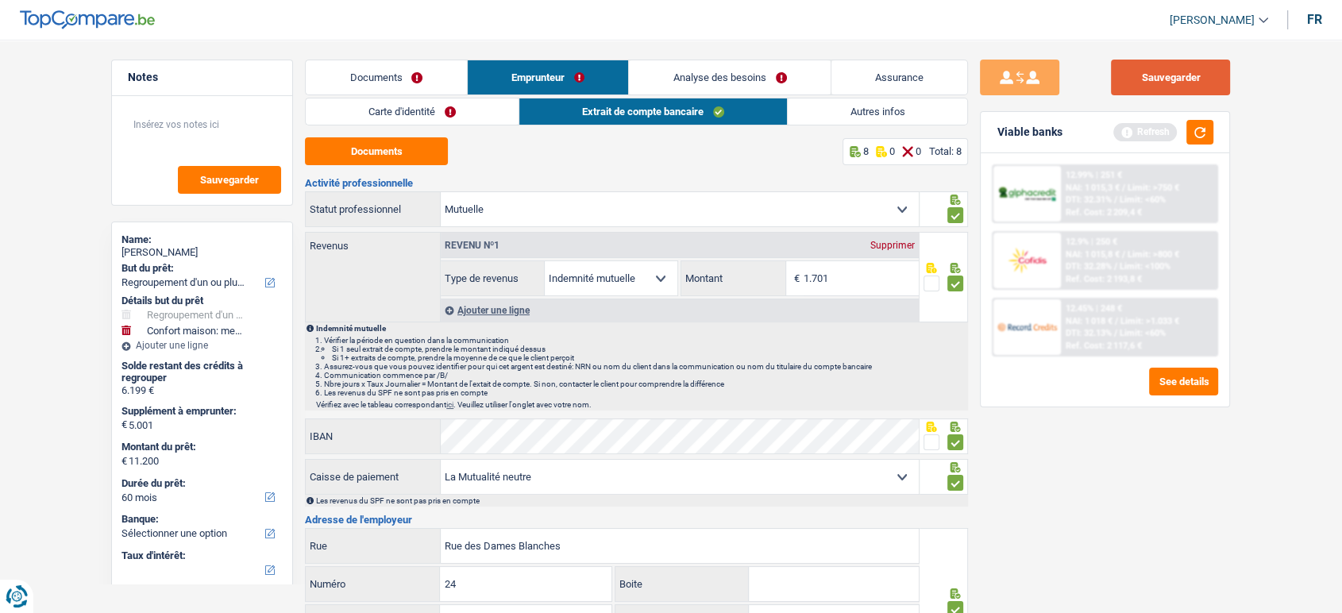
click at [1164, 78] on button "Sauvegarder" at bounding box center [1170, 78] width 119 height 36
drag, startPoint x: 919, startPoint y: 117, endPoint x: 1106, endPoint y: 131, distance: 187.2
click at [919, 117] on link "Autres infos" at bounding box center [878, 111] width 180 height 26
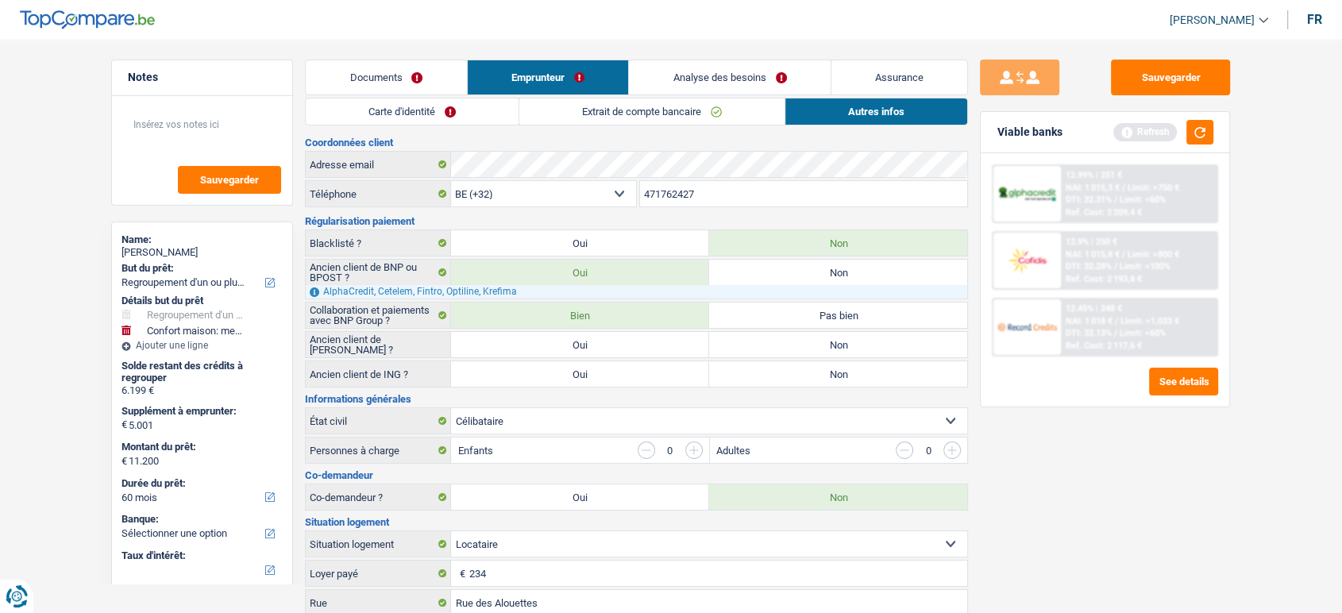
click at [808, 341] on label "Non" at bounding box center [838, 344] width 258 height 25
click at [808, 341] on input "Non" at bounding box center [838, 344] width 258 height 25
radio input "true"
click at [800, 380] on label "Non" at bounding box center [838, 373] width 258 height 25
click at [800, 380] on input "Non" at bounding box center [838, 373] width 258 height 25
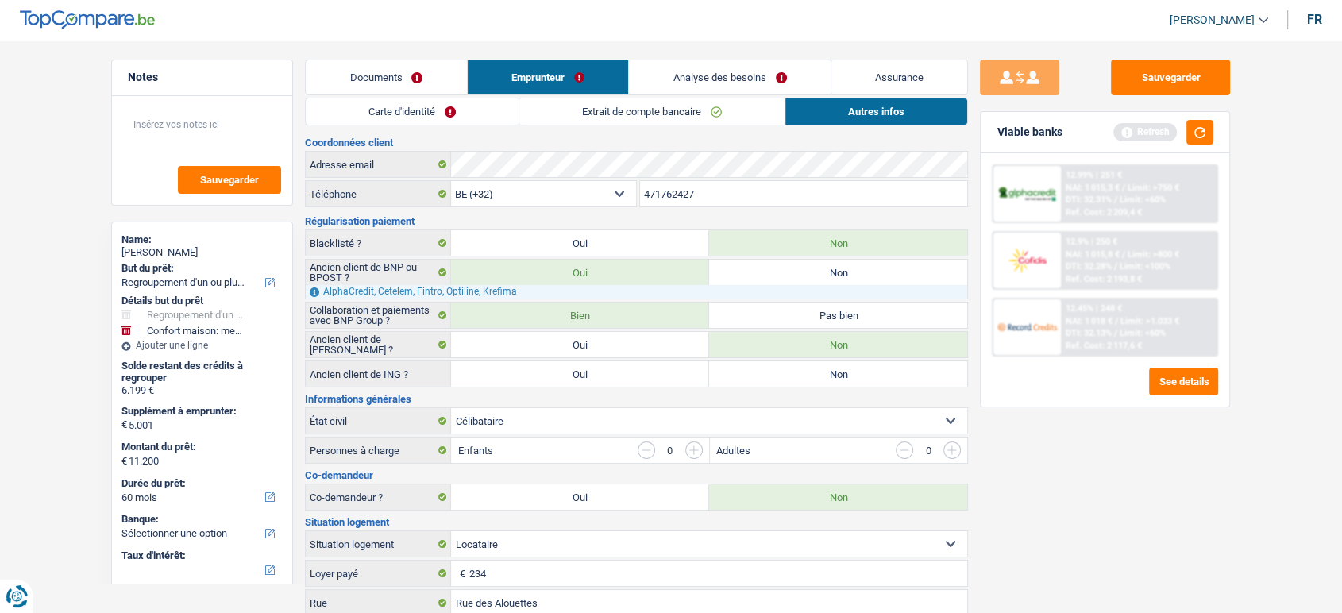
radio input "true"
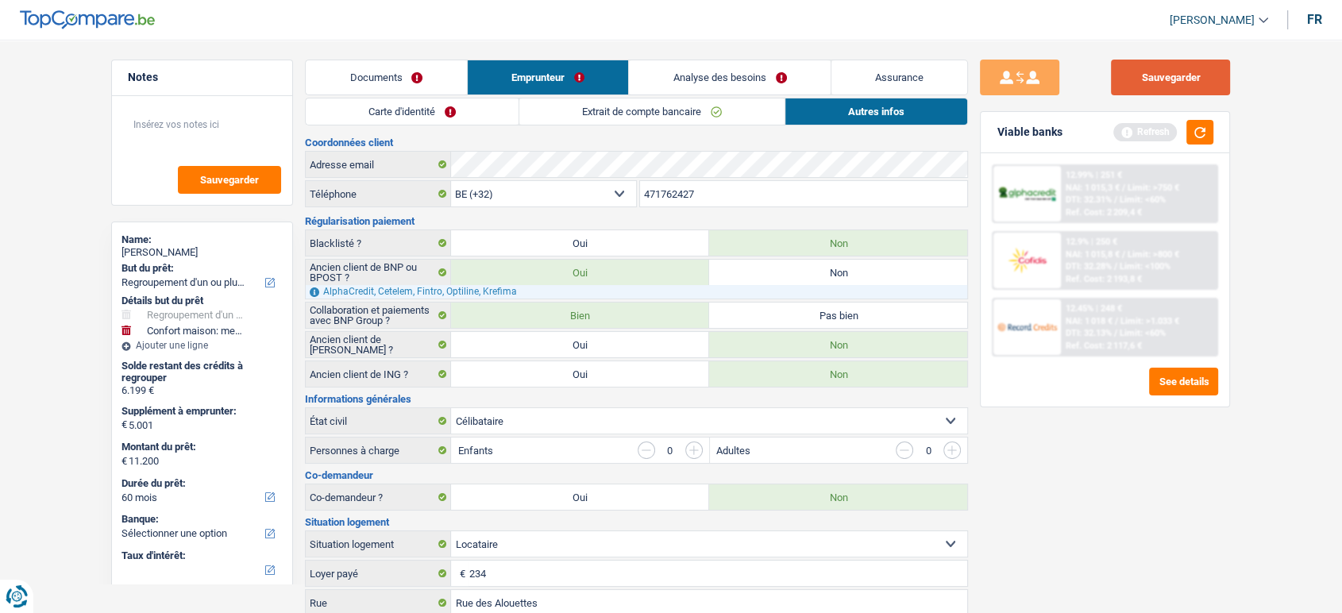
click at [1188, 86] on button "Sauvegarder" at bounding box center [1170, 78] width 119 height 36
click at [1207, 136] on button "button" at bounding box center [1200, 132] width 27 height 25
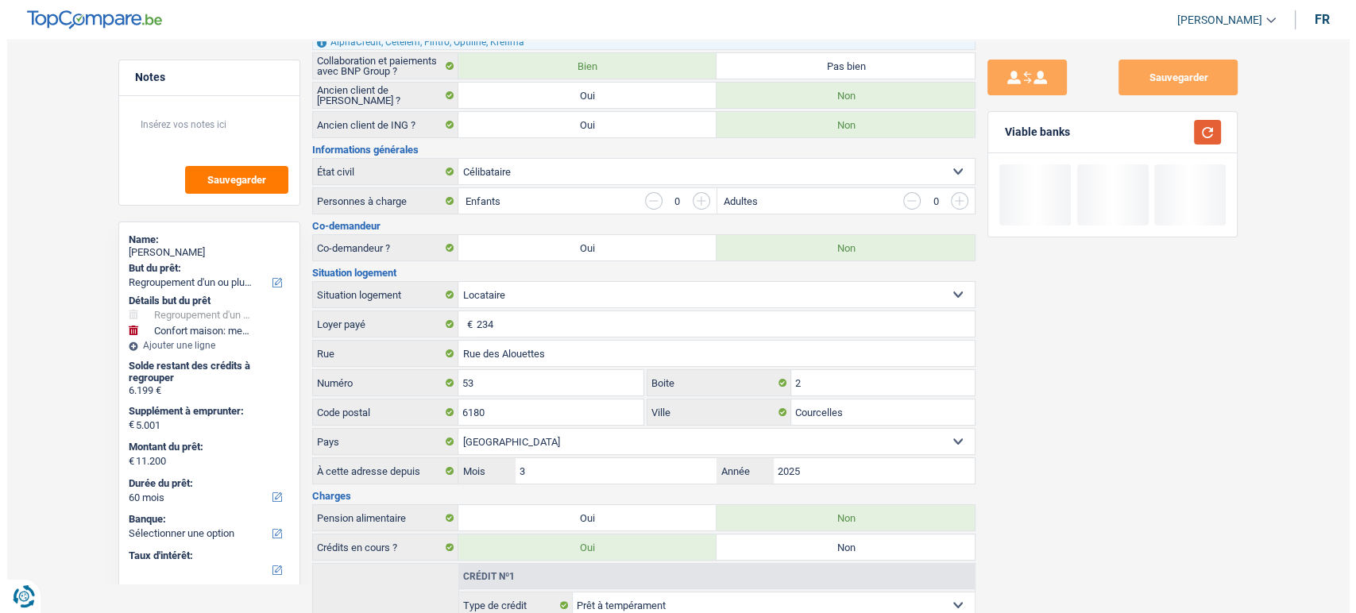
scroll to position [353, 0]
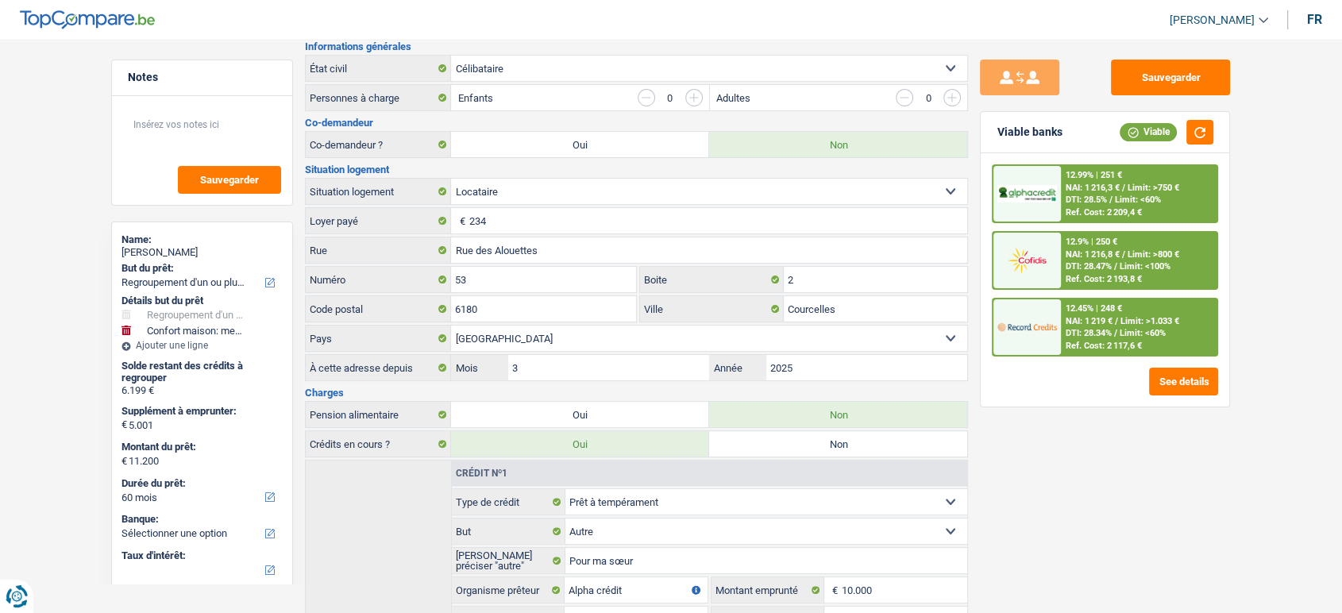
drag, startPoint x: 1091, startPoint y: 168, endPoint x: 1091, endPoint y: 179, distance: 10.3
click at [1091, 179] on div "12.99% | 251 € NAI: 1 216,3 € / Limit: >750 € DTI: 28.5% / Limit: <60% Ref. Cos…" at bounding box center [1139, 194] width 156 height 56
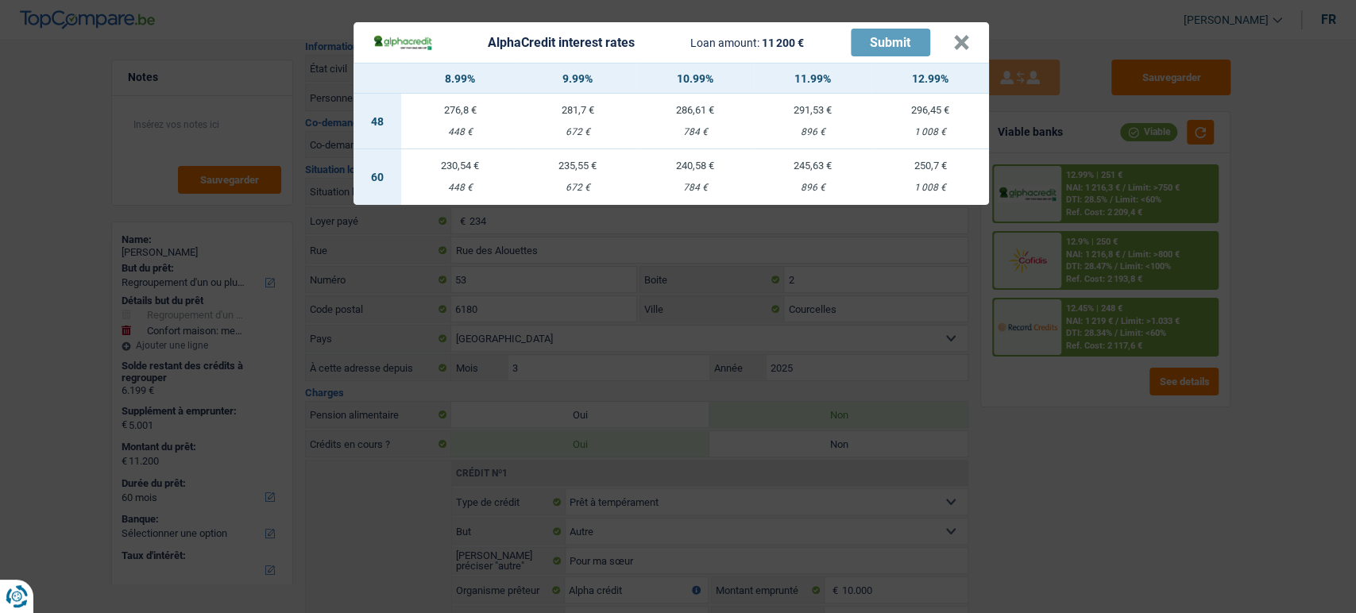
click at [908, 189] on div "1 008 €" at bounding box center [930, 188] width 118 height 10
select select "alphacredit"
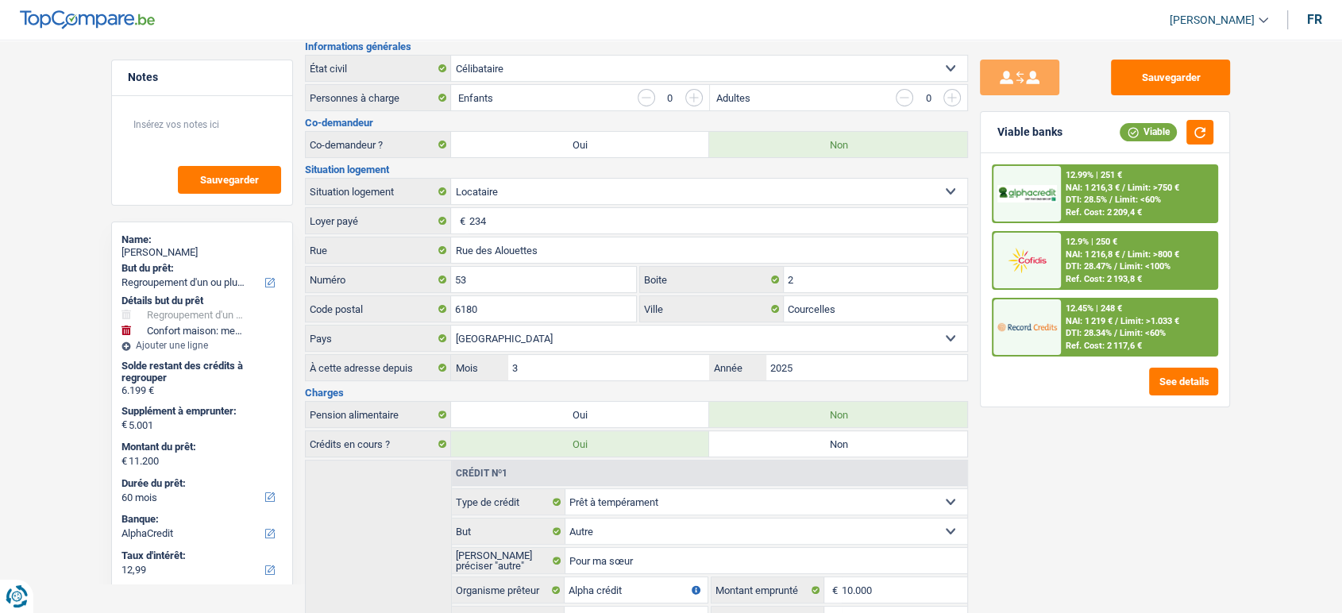
click at [1186, 194] on div "12.99% | 251 € NAI: 1 216,3 € / Limit: >750 € DTI: 28.5% / Limit: <60% Ref. Cos…" at bounding box center [1139, 194] width 156 height 56
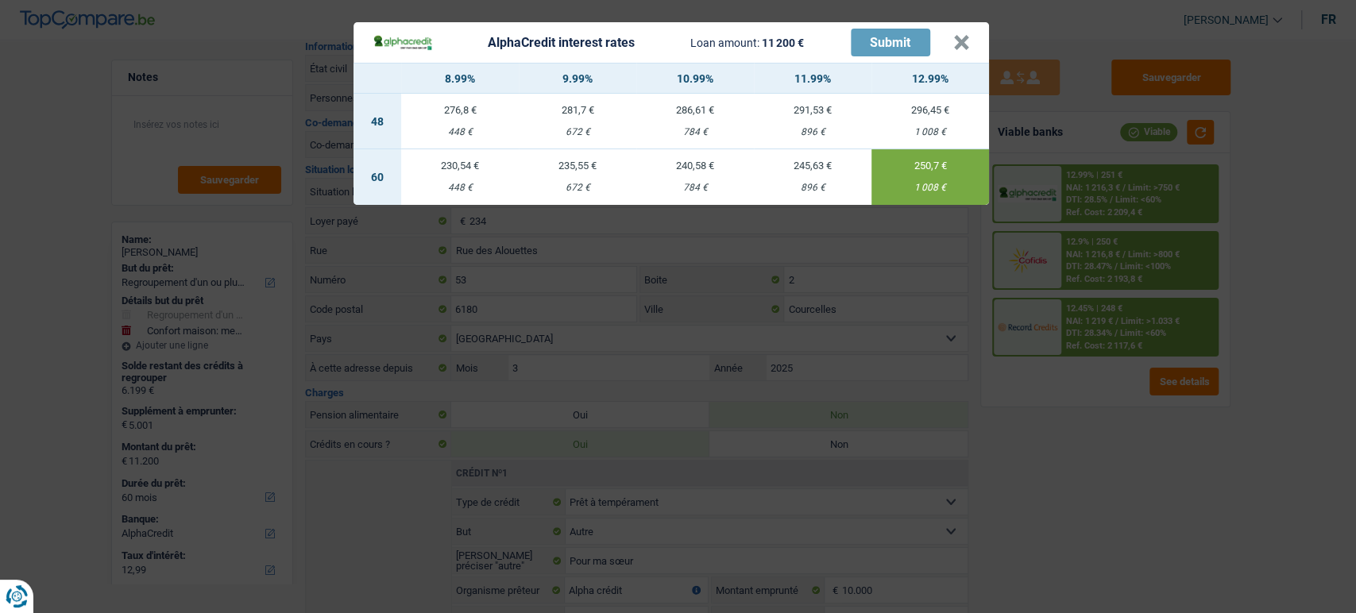
click at [799, 186] on div "896 €" at bounding box center [813, 188] width 118 height 10
type input "11,99"
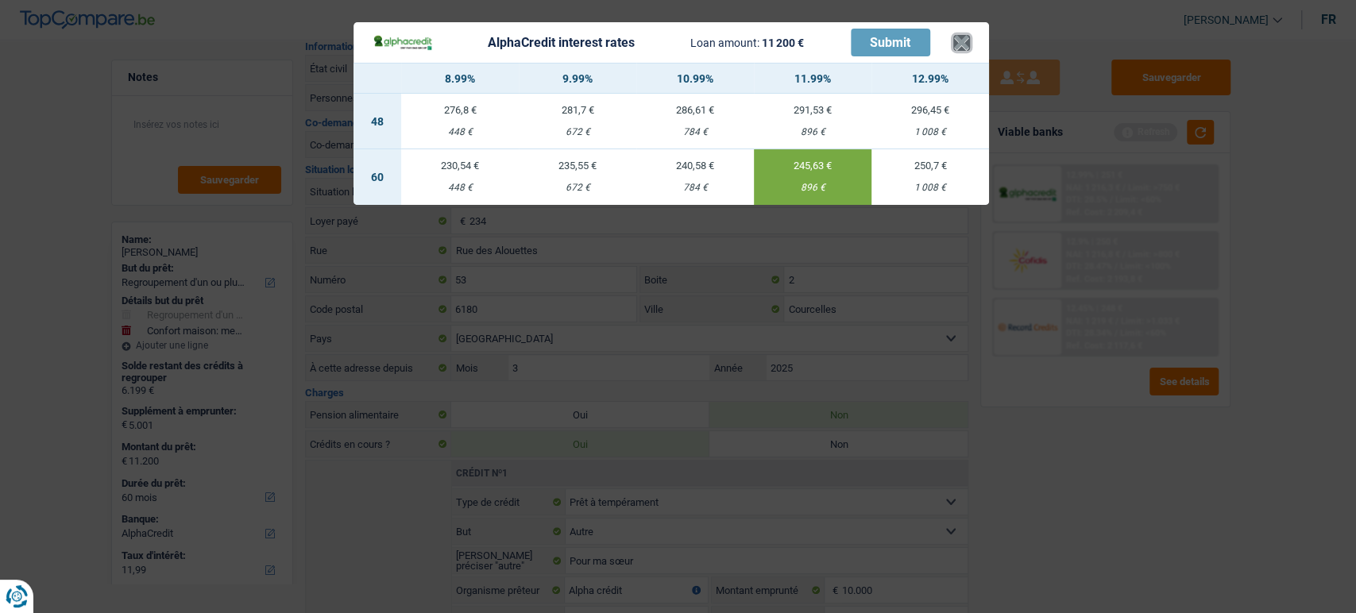
click at [963, 43] on button "×" at bounding box center [961, 43] width 17 height 16
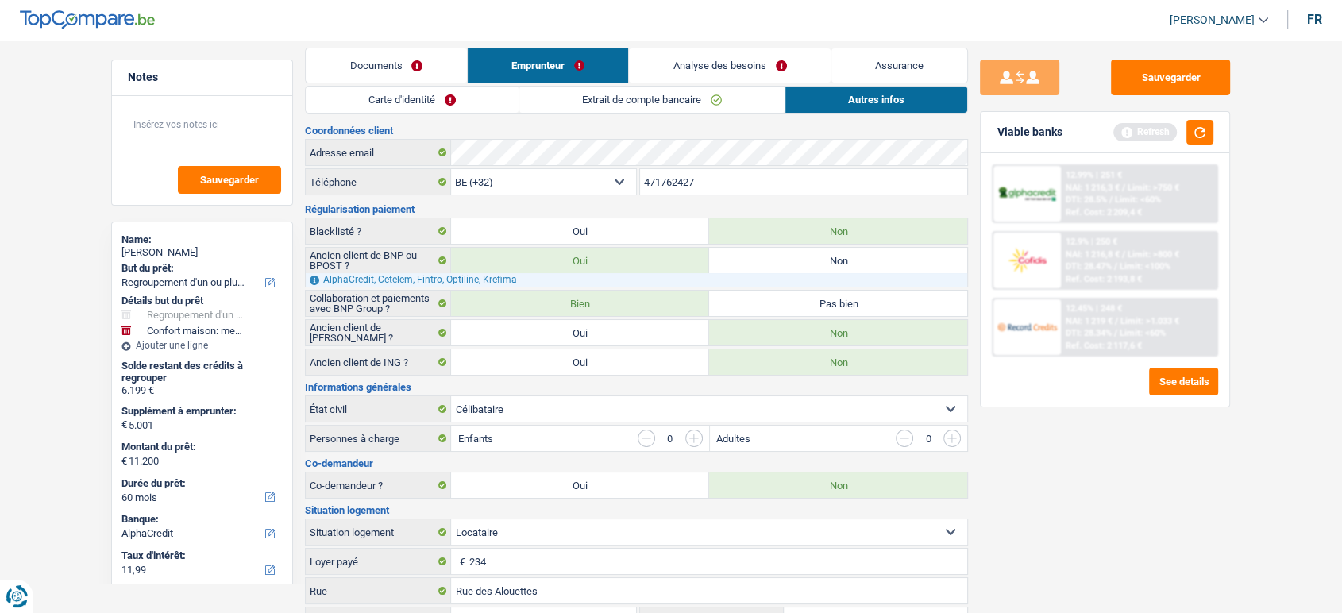
scroll to position [0, 0]
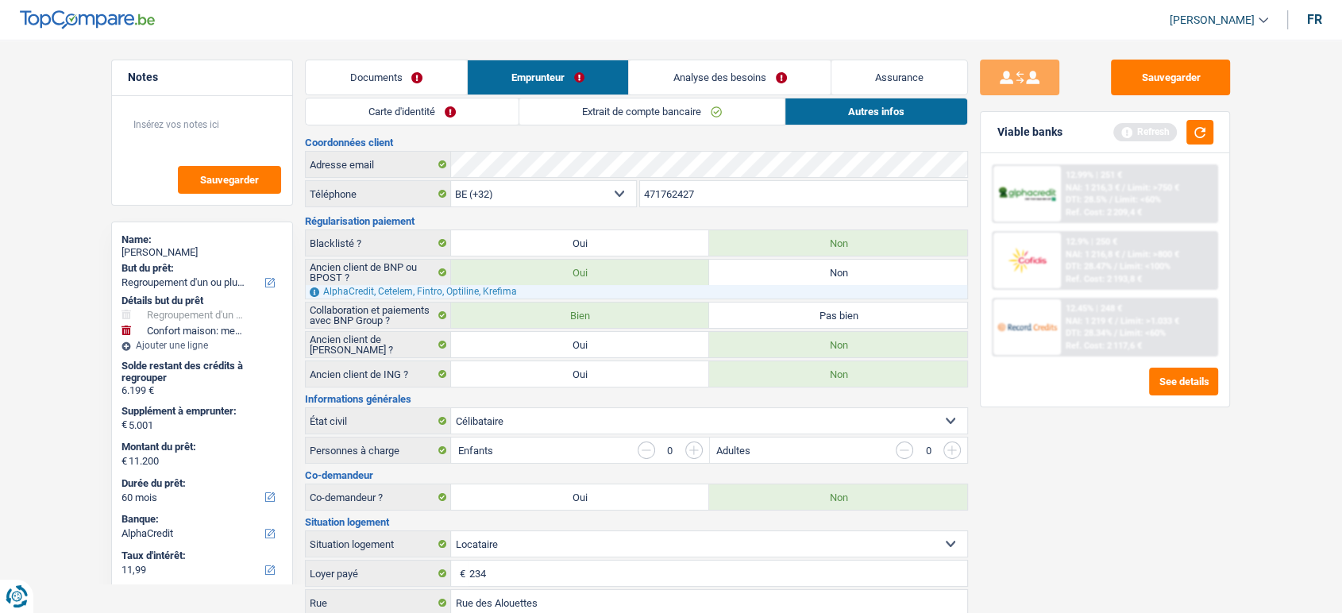
drag, startPoint x: 452, startPoint y: 102, endPoint x: 451, endPoint y: 110, distance: 8.0
click at [451, 109] on li "Carte d'identité" at bounding box center [412, 112] width 214 height 28
click at [451, 111] on link "Carte d'identité" at bounding box center [412, 111] width 213 height 26
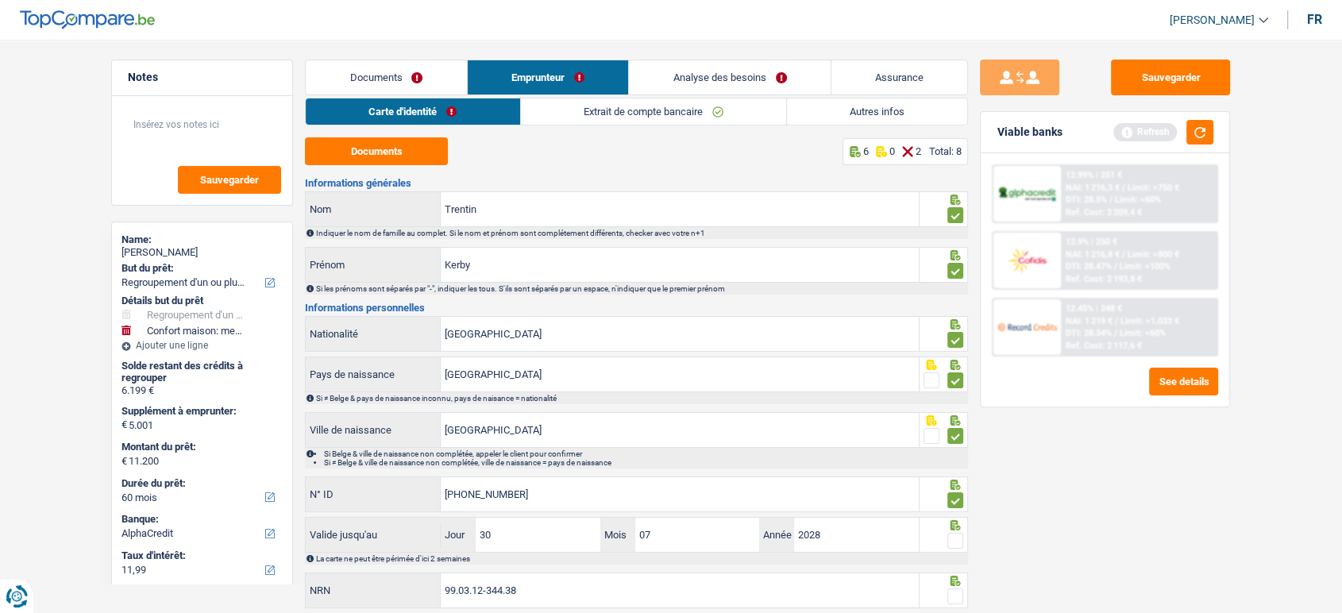
click at [689, 111] on link "Extrait de compte bancaire" at bounding box center [653, 111] width 265 height 26
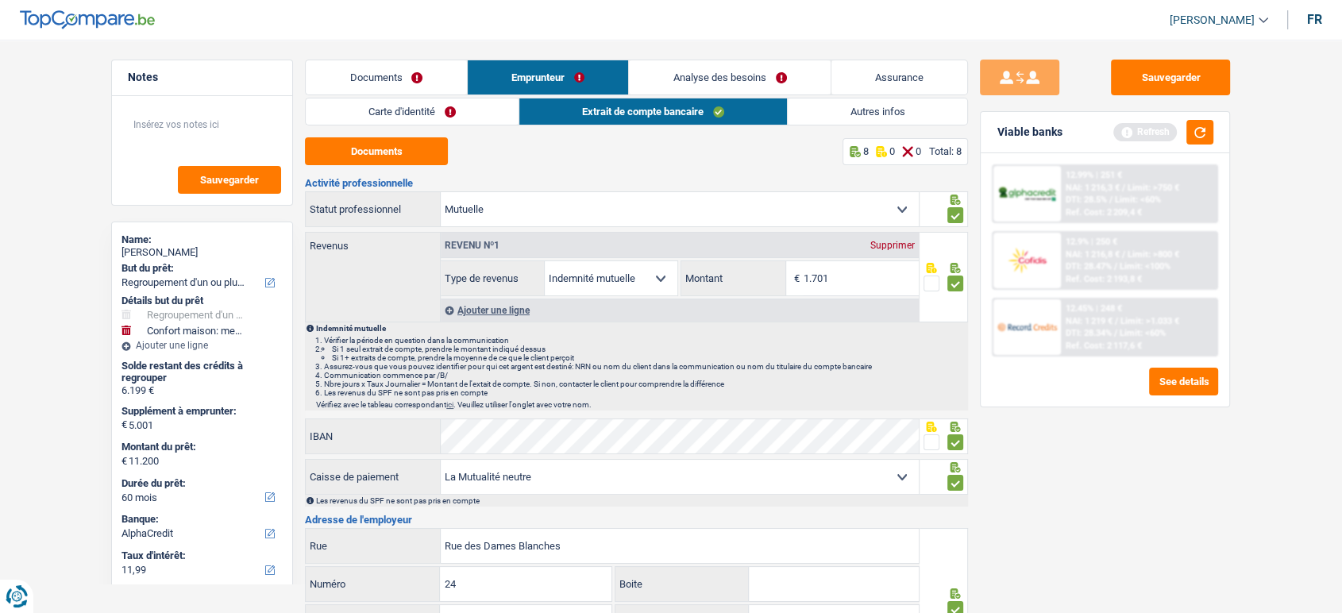
click at [515, 111] on link "Carte d'identité" at bounding box center [412, 111] width 213 height 26
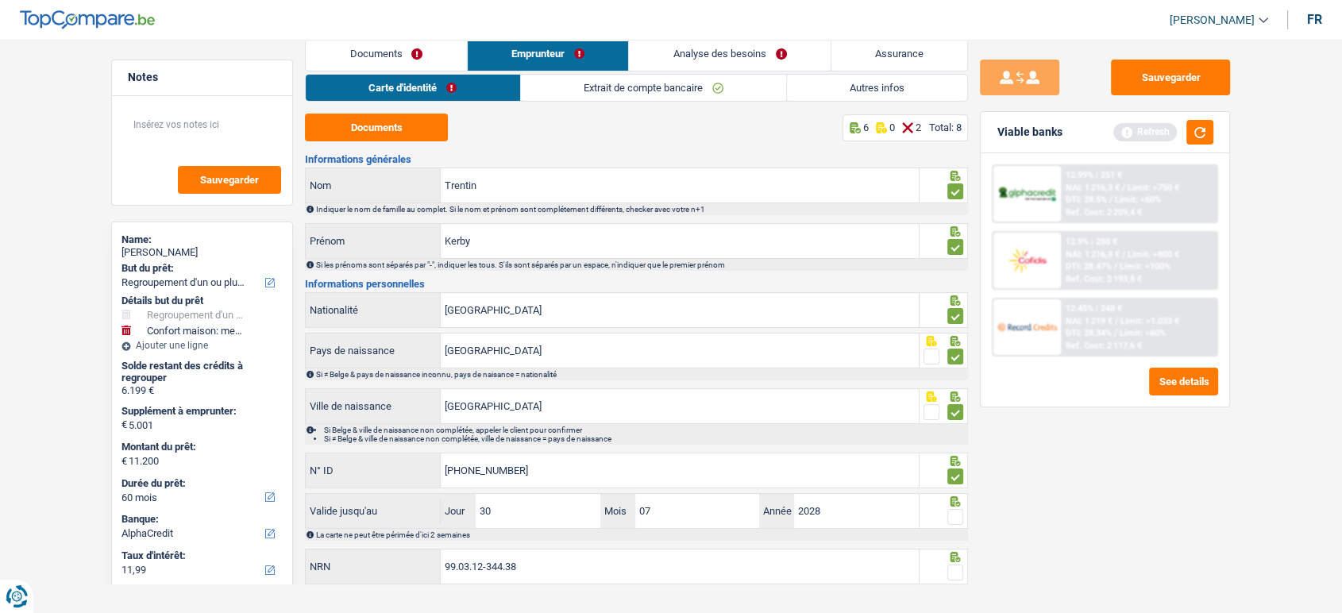
scroll to position [46, 0]
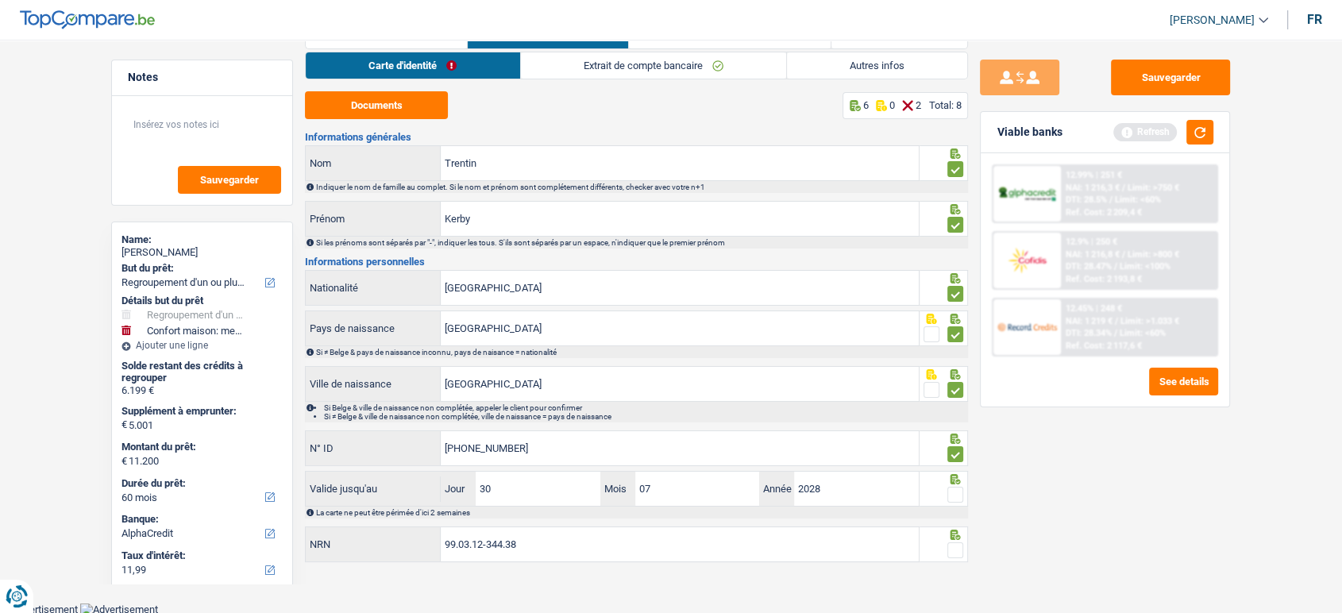
drag, startPoint x: 960, startPoint y: 491, endPoint x: 960, endPoint y: 508, distance: 16.7
click at [960, 492] on span at bounding box center [956, 495] width 16 height 16
click at [0, 0] on input "radio" at bounding box center [0, 0] width 0 height 0
click at [961, 547] on span at bounding box center [956, 551] width 16 height 16
click at [0, 0] on input "radio" at bounding box center [0, 0] width 0 height 0
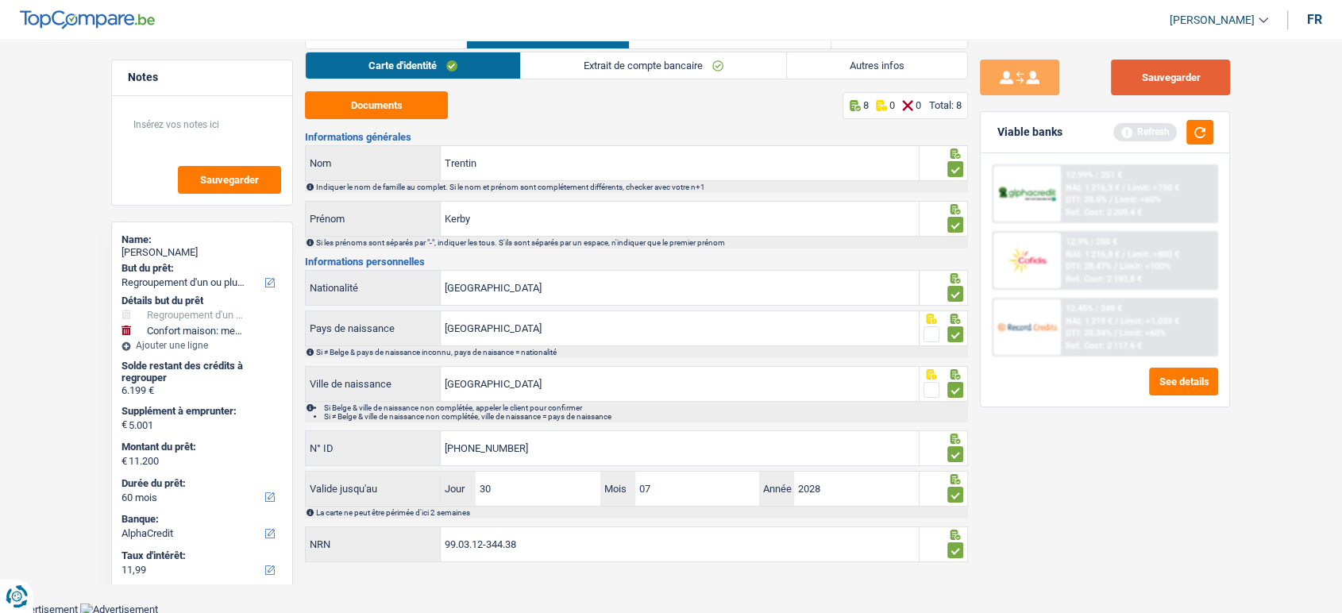
drag, startPoint x: 1145, startPoint y: 73, endPoint x: 1185, endPoint y: 111, distance: 55.1
click at [1145, 75] on button "Sauvegarder" at bounding box center [1170, 78] width 119 height 36
click at [1204, 130] on button "button" at bounding box center [1200, 132] width 27 height 25
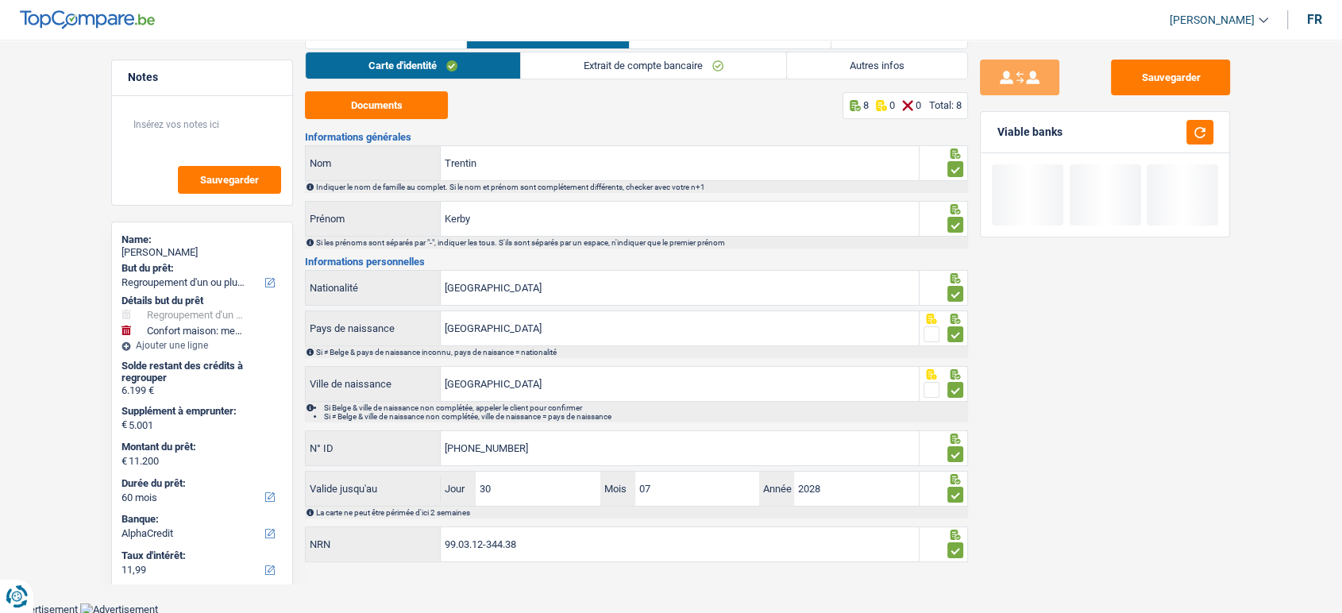
click at [833, 73] on link "Autres infos" at bounding box center [877, 65] width 180 height 26
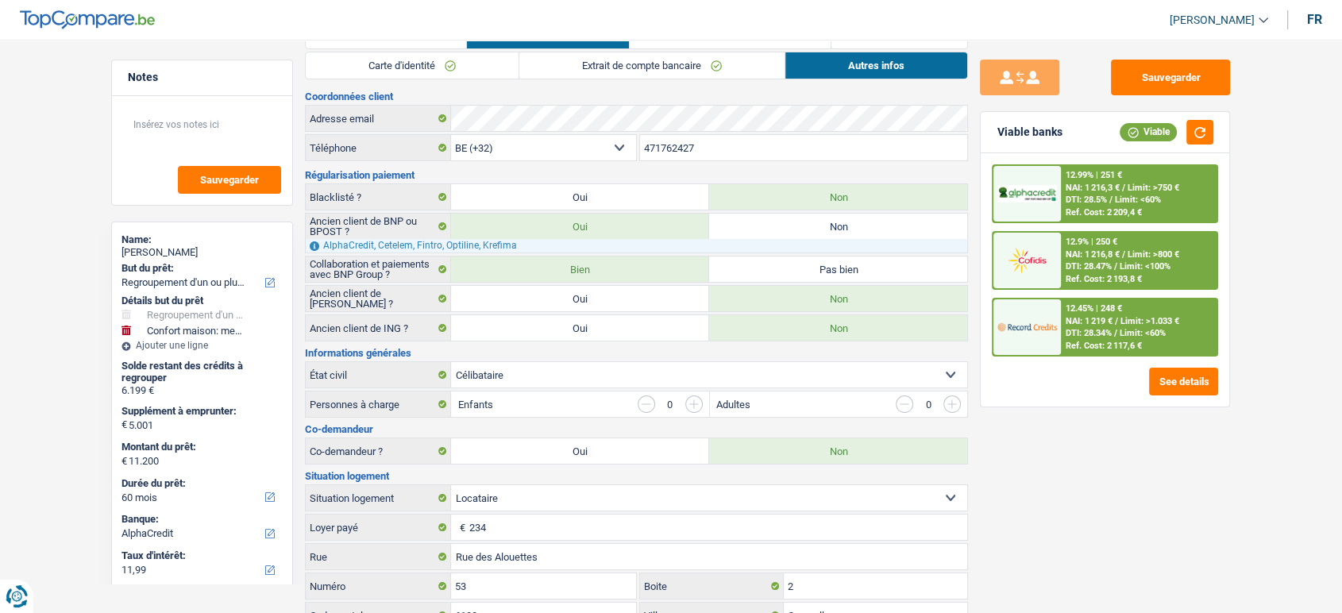
click at [1137, 186] on span "Limit: >750 €" at bounding box center [1154, 188] width 52 height 10
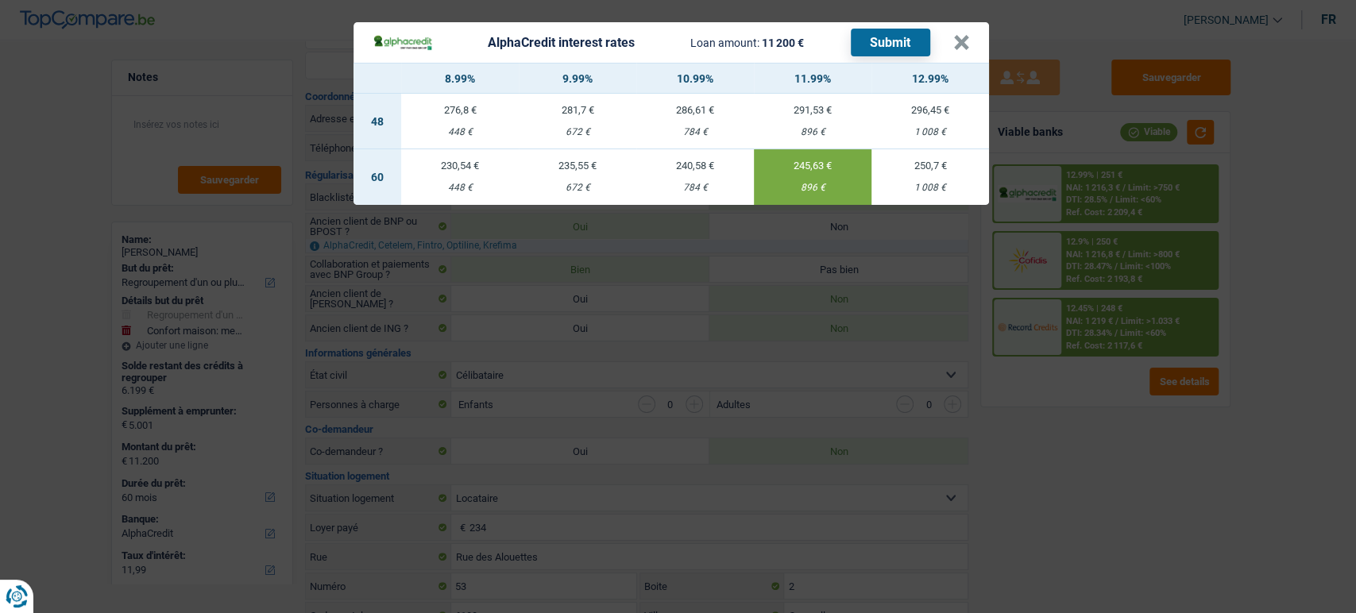
click at [892, 59] on header "AlphaCredit interest rates Loan amount: 11 200 € Submit ×" at bounding box center [670, 42] width 635 height 41
click at [890, 48] on button "Submit" at bounding box center [890, 43] width 79 height 28
click at [955, 43] on button "×" at bounding box center [961, 43] width 17 height 16
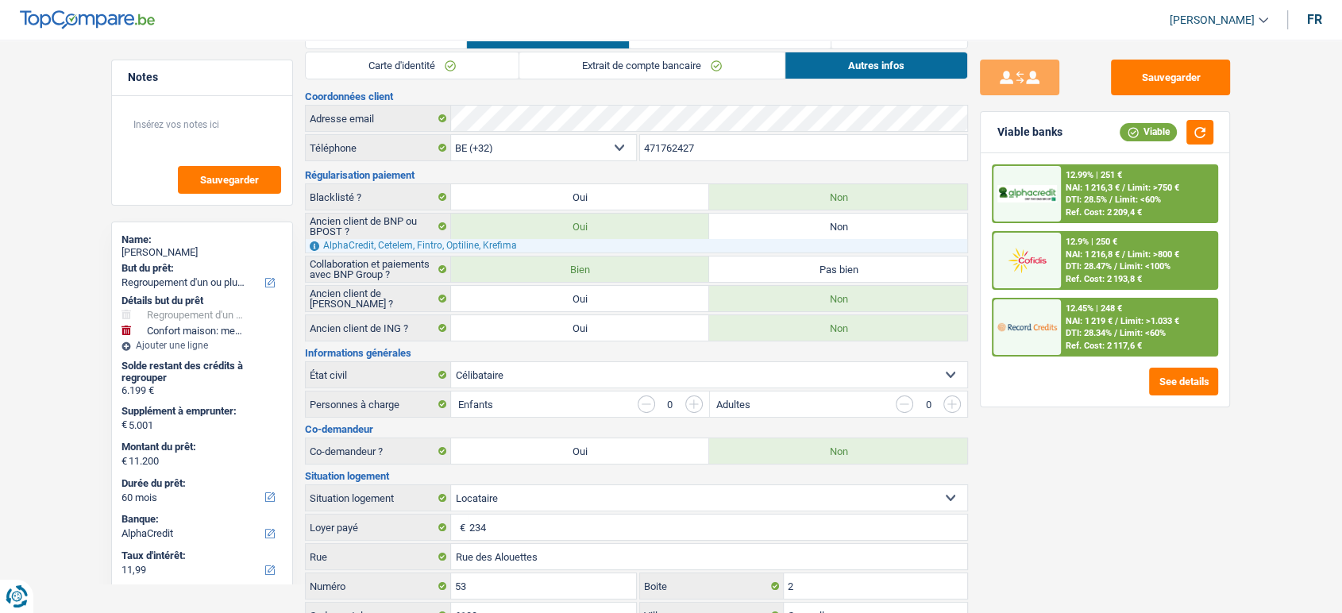
click at [1103, 335] on span "DTI: 28.34%" at bounding box center [1089, 333] width 46 height 10
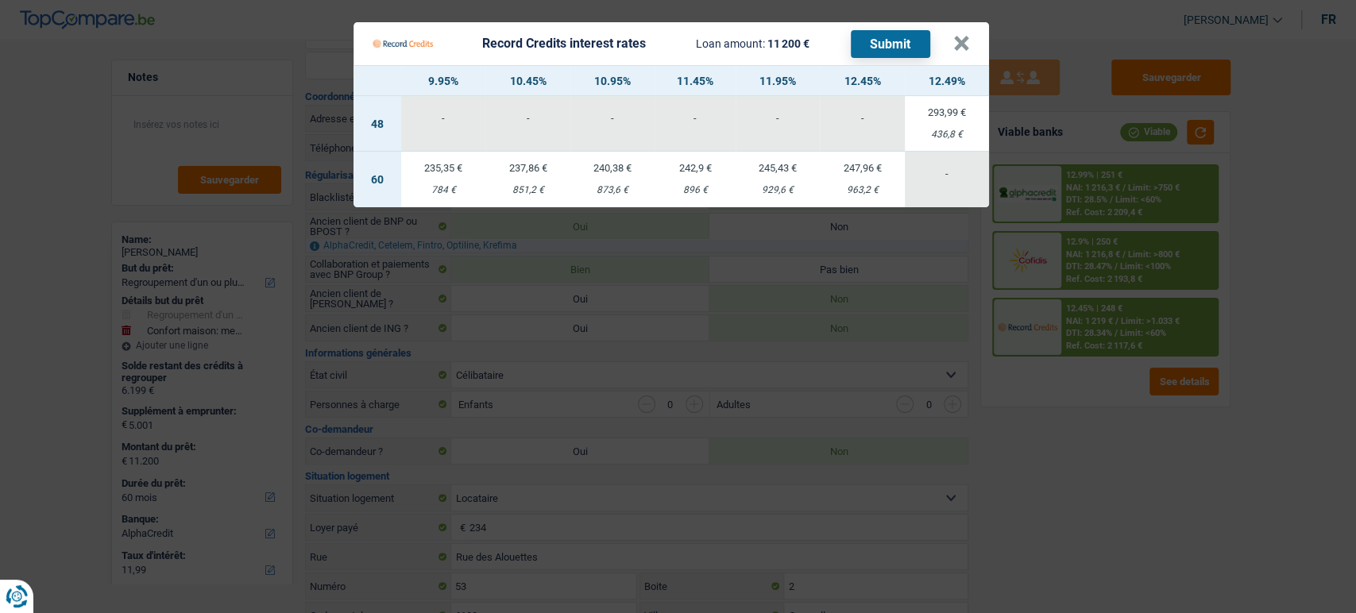
click at [968, 415] on Credits "Record Credits interest rates Loan amount: 11 200 € Submit × 9.95% 10.45% 10.95…" at bounding box center [678, 306] width 1356 height 613
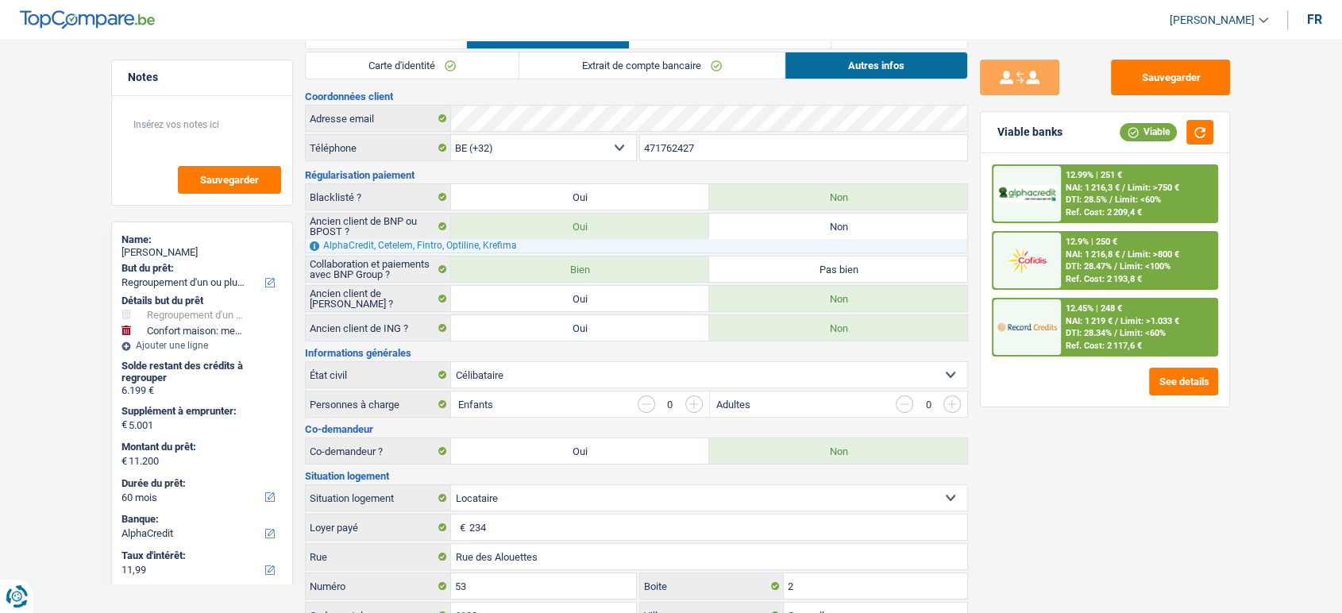
click at [1086, 189] on span "NAI: 1 216,3 €" at bounding box center [1093, 188] width 54 height 10
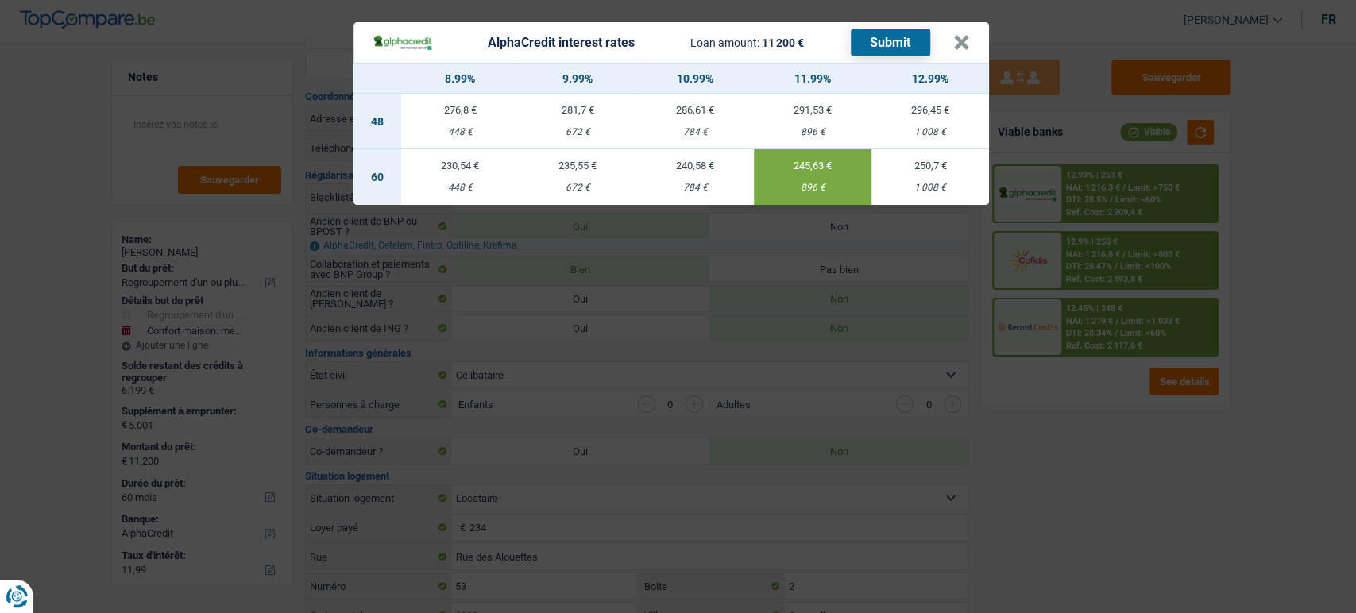
click at [1176, 484] on div "AlphaCredit interest rates Loan amount: 11 200 € Submit × 8.99% 9.99% 10.99% 11…" at bounding box center [678, 306] width 1356 height 613
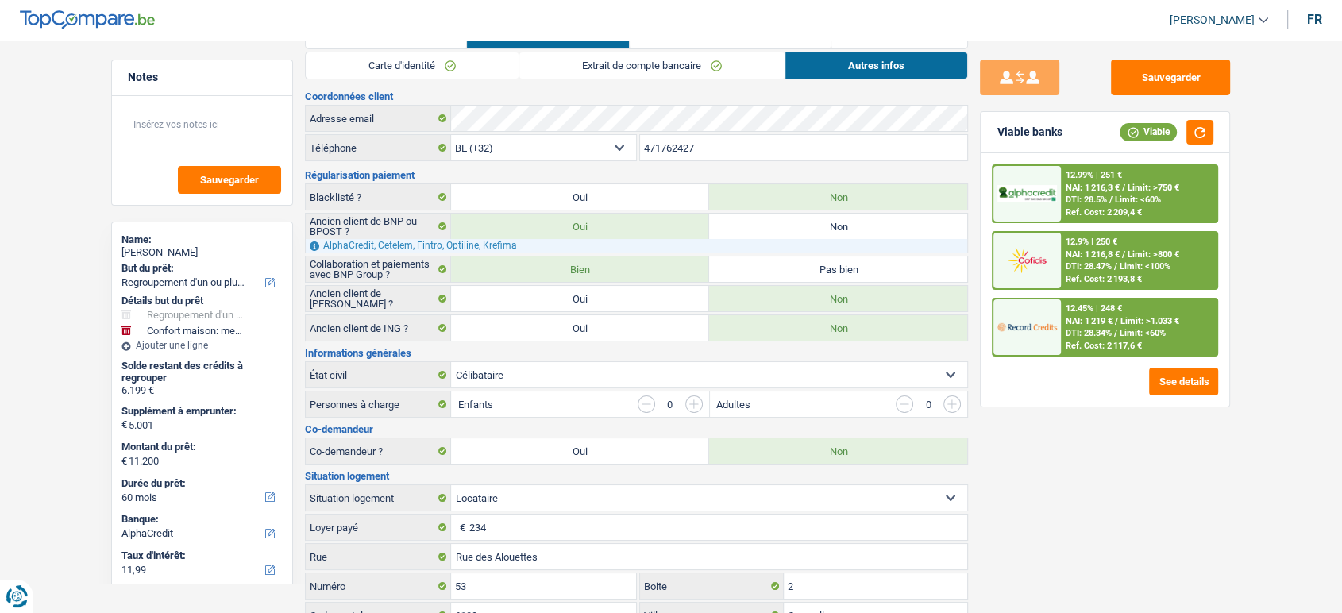
click at [1124, 333] on span "Limit: <60%" at bounding box center [1143, 333] width 46 height 10
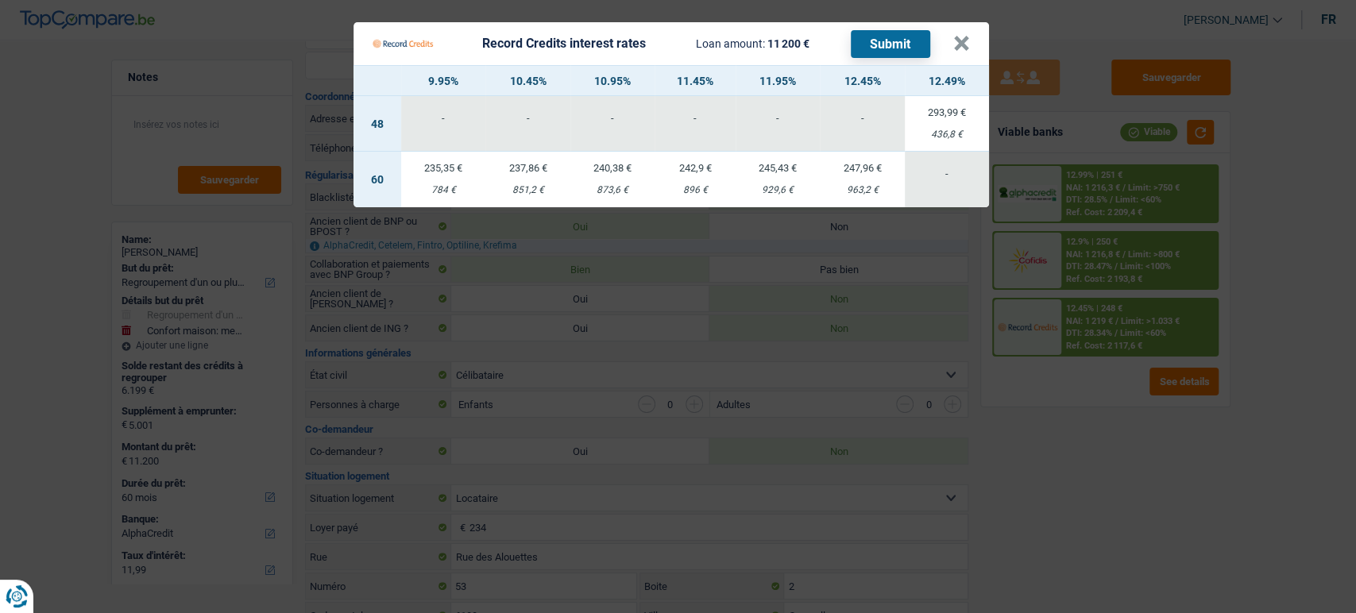
click at [797, 191] on div "929,6 €" at bounding box center [778, 190] width 84 height 10
select select "record credits"
type input "11,95"
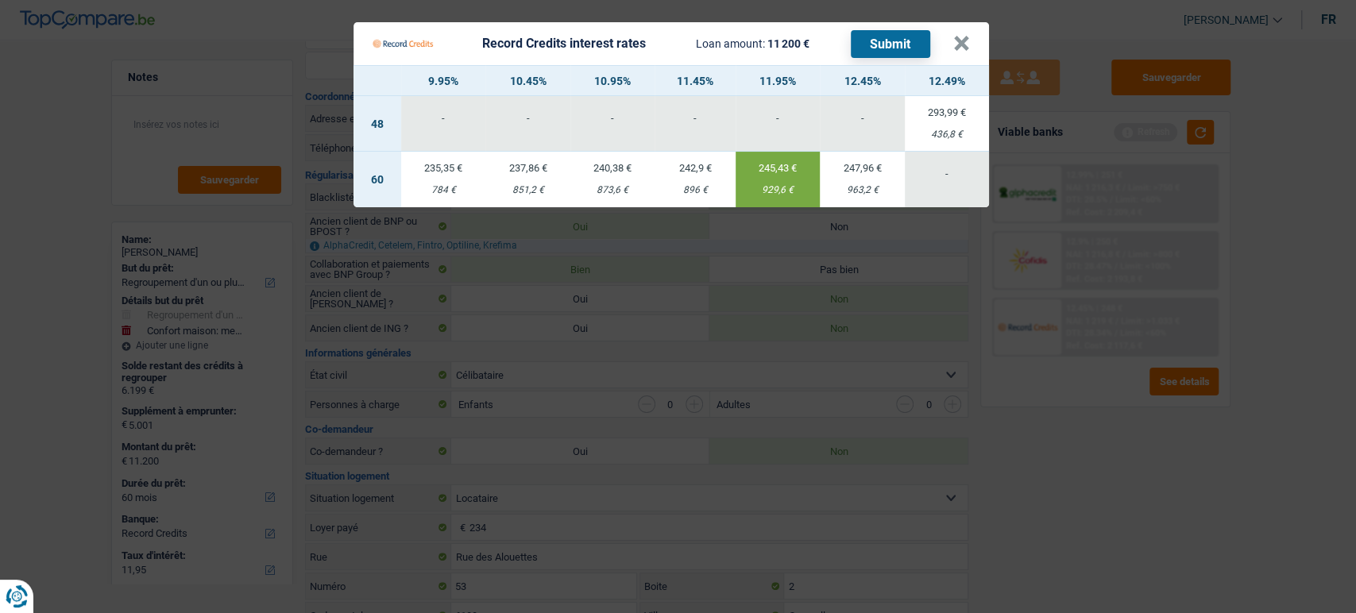
click at [883, 41] on button "Submit" at bounding box center [890, 44] width 79 height 28
drag, startPoint x: 1320, startPoint y: 345, endPoint x: 1309, endPoint y: 324, distance: 23.5
click at [1321, 344] on Credits "Record Credits interest rates Loan amount: 11 200 € Submit × 9.95% 10.45% 10.95…" at bounding box center [678, 306] width 1356 height 613
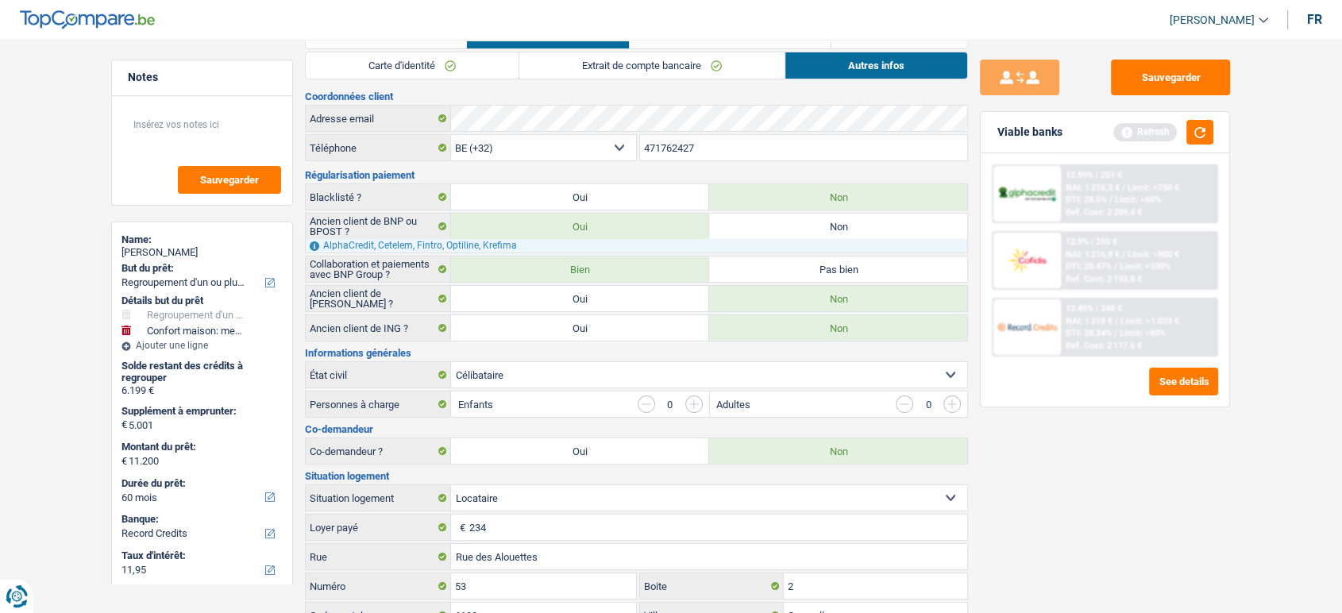
scroll to position [400, 0]
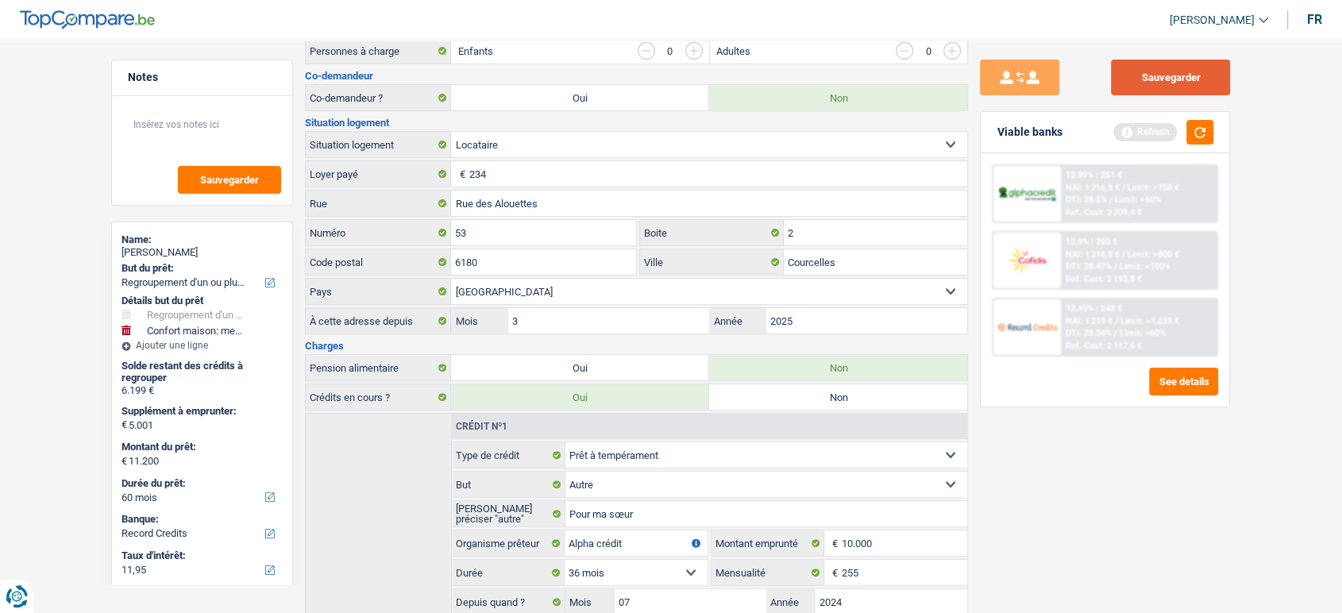
drag, startPoint x: 1190, startPoint y: 75, endPoint x: 1207, endPoint y: 94, distance: 25.9
click at [1190, 75] on button "Sauvegarder" at bounding box center [1170, 78] width 119 height 36
click at [1210, 127] on button "button" at bounding box center [1200, 132] width 27 height 25
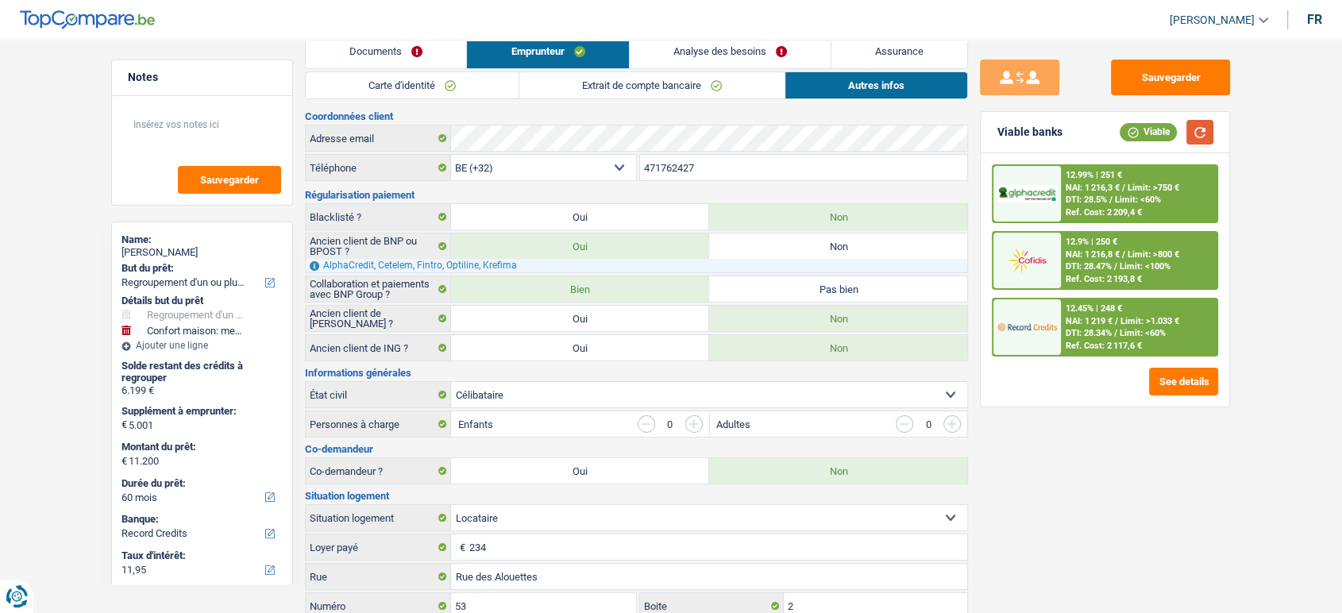
scroll to position [0, 0]
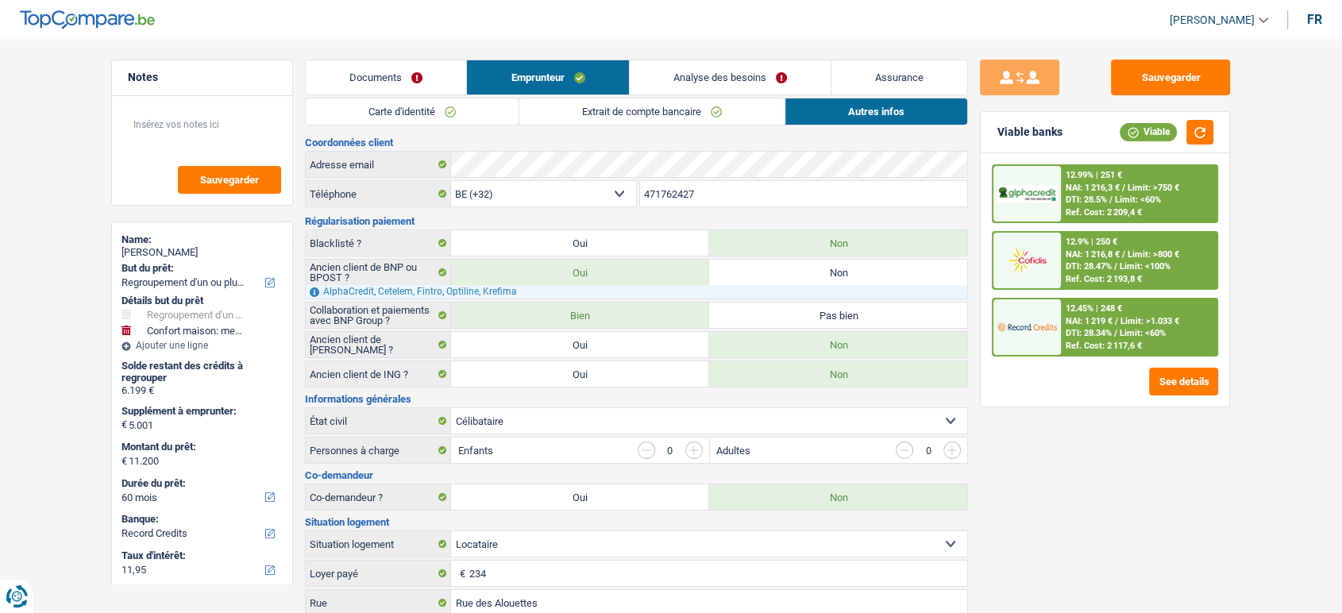
drag, startPoint x: 1265, startPoint y: 466, endPoint x: 1230, endPoint y: 404, distance: 71.4
click at [1265, 466] on main "Notes Sauvegarder Name: Kerby Trentin But du prêt: Confort maison: meubles, tex…" at bounding box center [671, 593] width 1342 height 1139
click at [1178, 335] on div "12.45% | 248 € NAI: 1 219 € / Limit: >1.033 € DTI: 28.34% / Limit: <60% Ref. Co…" at bounding box center [1139, 327] width 156 height 56
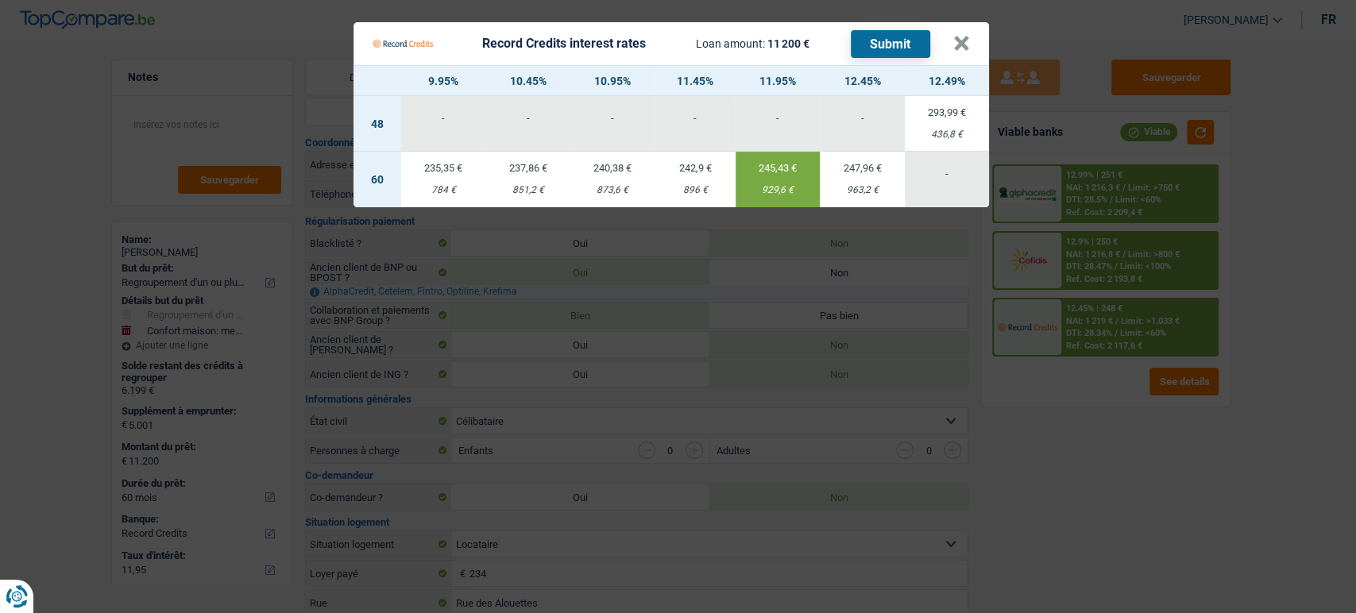
click at [1118, 477] on Credits "Record Credits interest rates Loan amount: 11 200 € Submit × 9.95% 10.45% 10.95…" at bounding box center [678, 306] width 1356 height 613
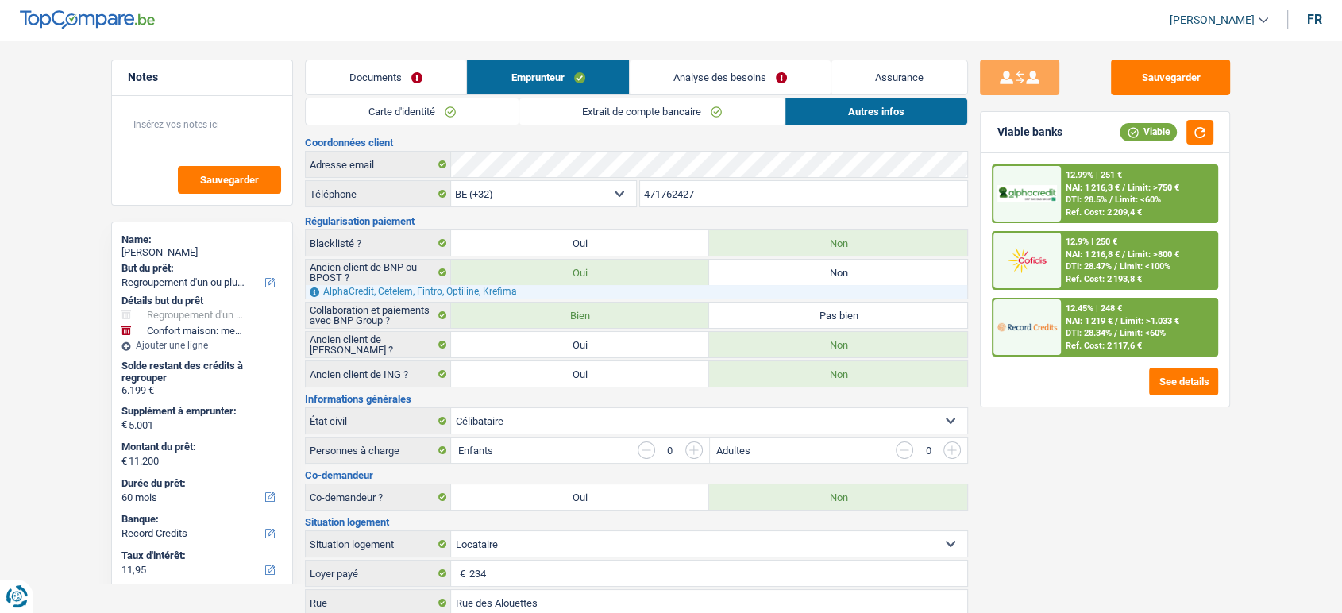
click at [1077, 344] on div "Ref. Cost: 2 117,6 €" at bounding box center [1104, 346] width 76 height 10
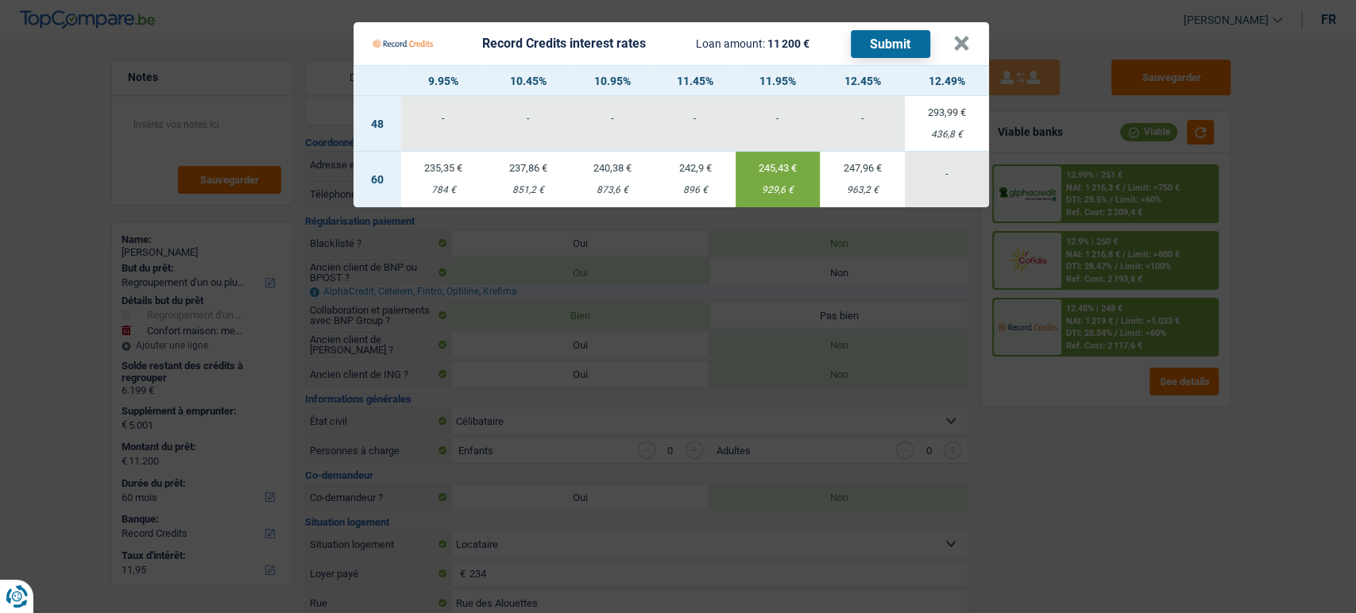
click at [1160, 469] on Credits "Record Credits interest rates Loan amount: 11 200 € Submit × 9.95% 10.45% 10.95…" at bounding box center [678, 306] width 1356 height 613
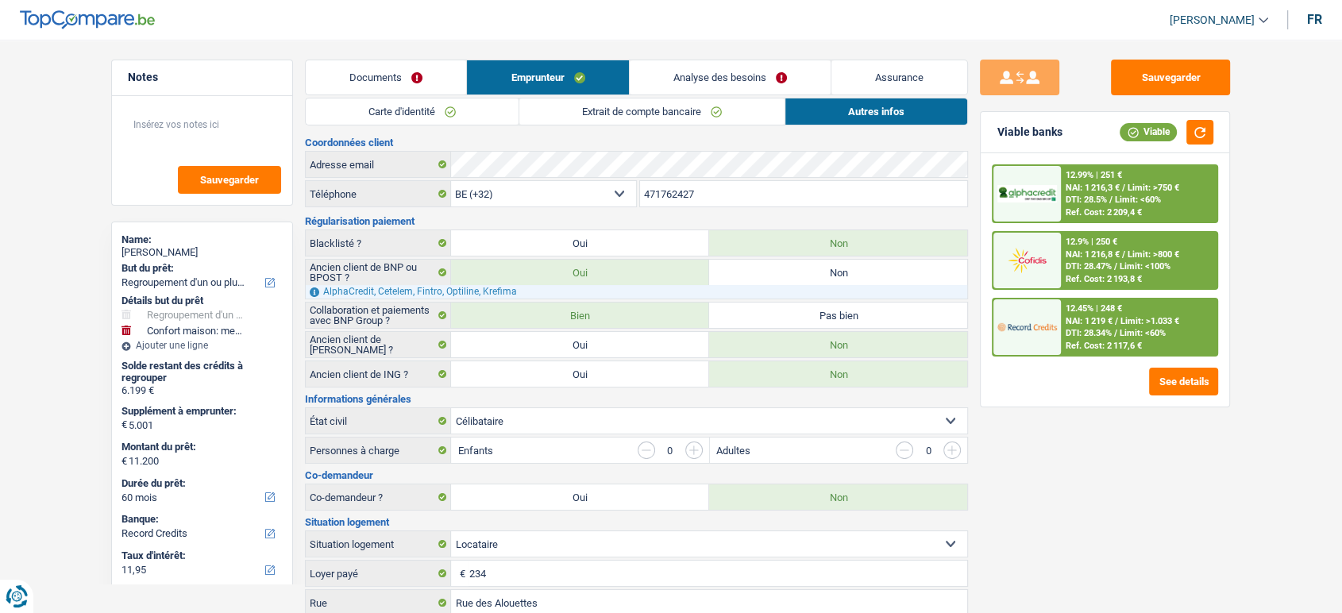
click at [1107, 311] on div "12.45% | 248 €" at bounding box center [1094, 308] width 56 height 10
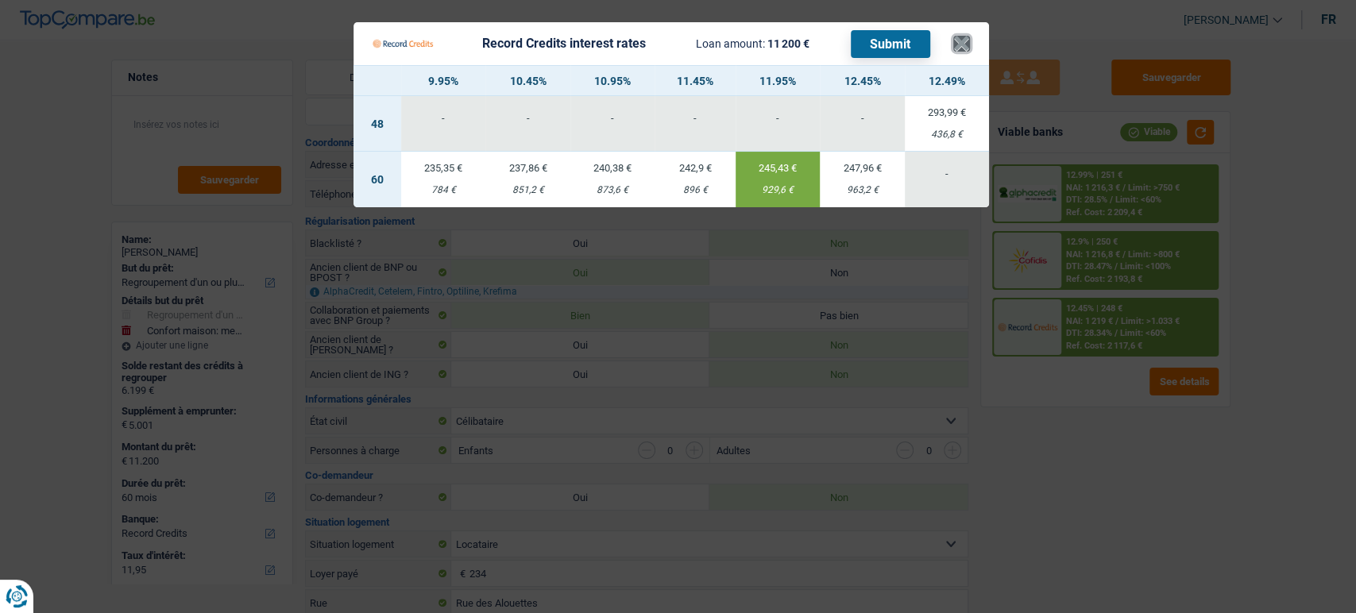
click at [960, 48] on button "×" at bounding box center [961, 44] width 17 height 16
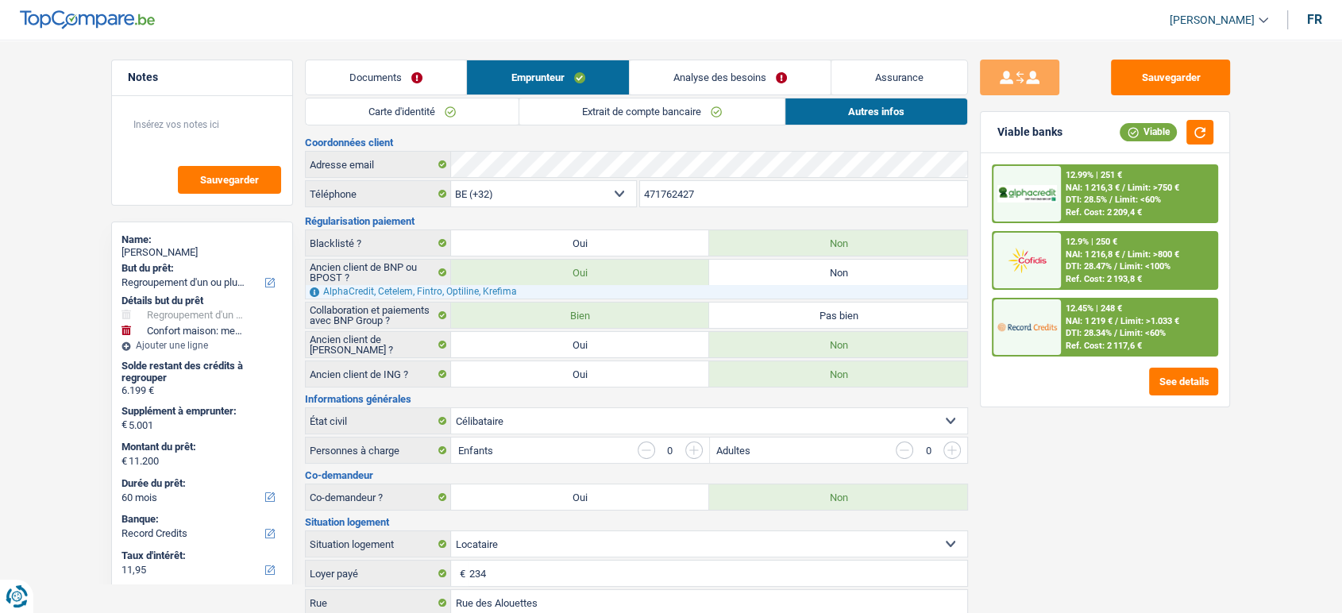
click at [438, 115] on link "Carte d'identité" at bounding box center [412, 111] width 213 height 26
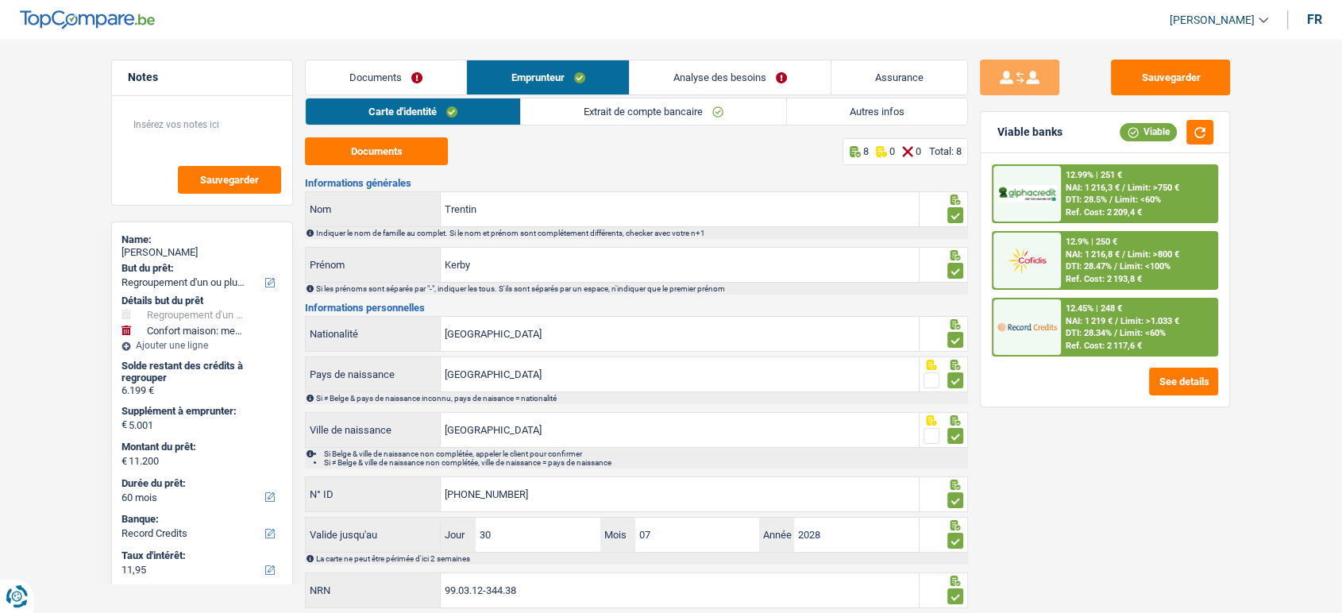
click at [421, 73] on link "Documents" at bounding box center [386, 77] width 160 height 34
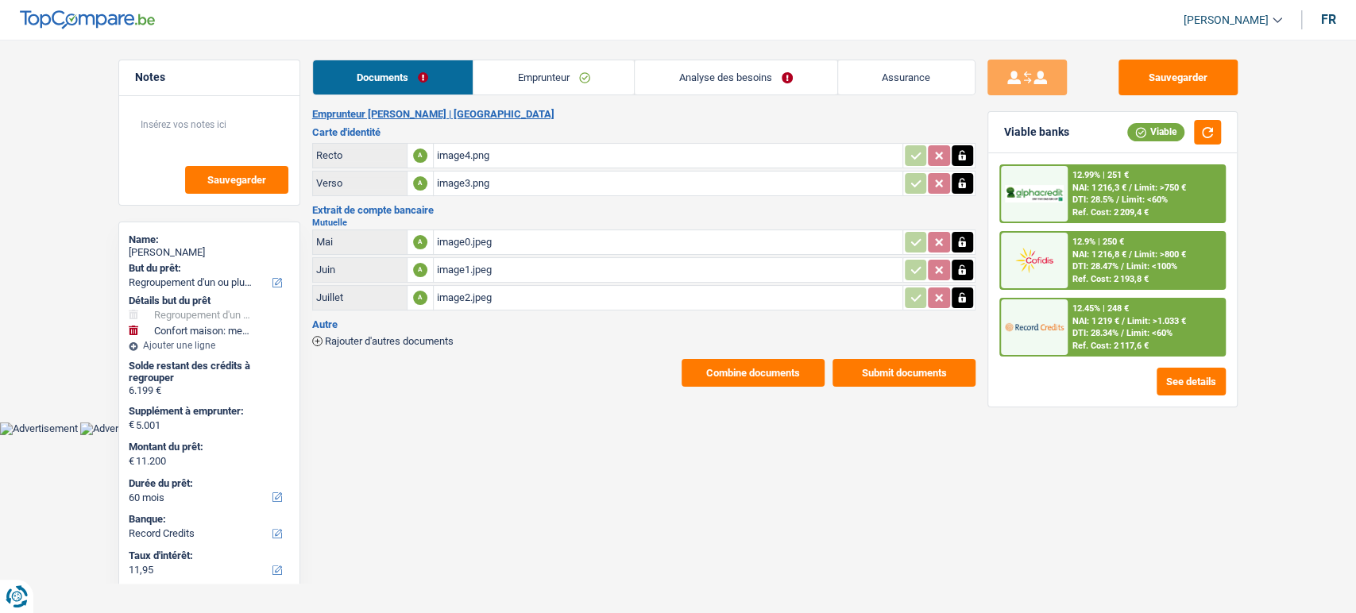
click at [763, 86] on link "Analyse des besoins" at bounding box center [736, 77] width 202 height 34
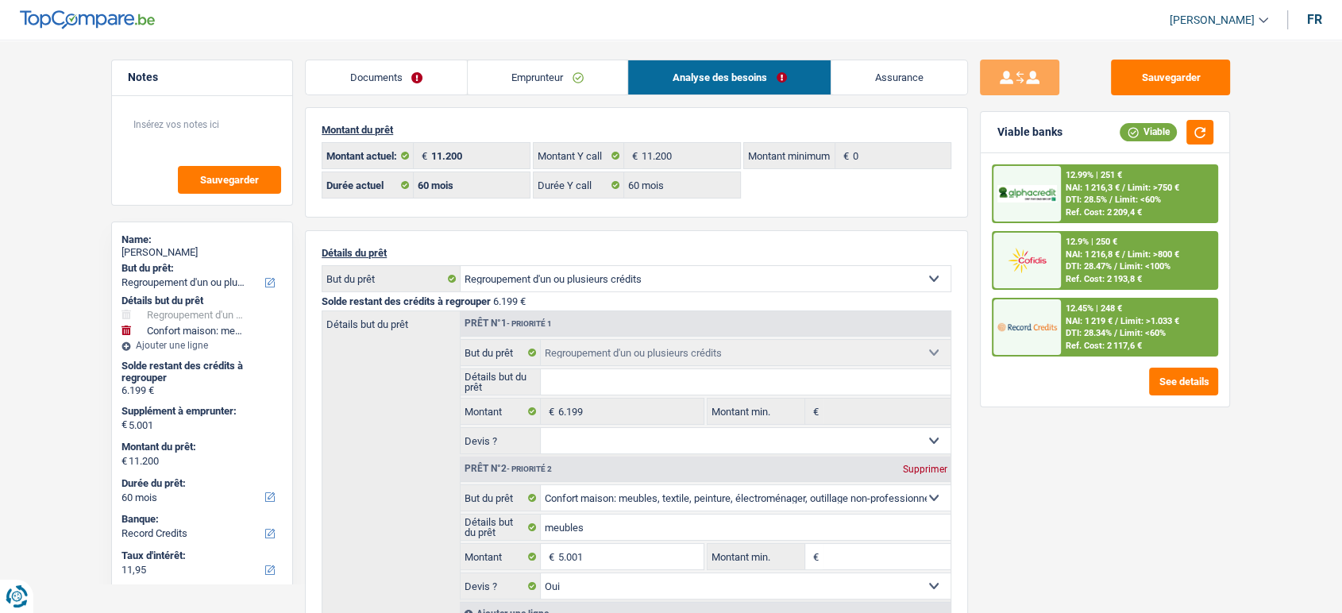
click at [585, 79] on link "Emprunteur" at bounding box center [548, 77] width 160 height 34
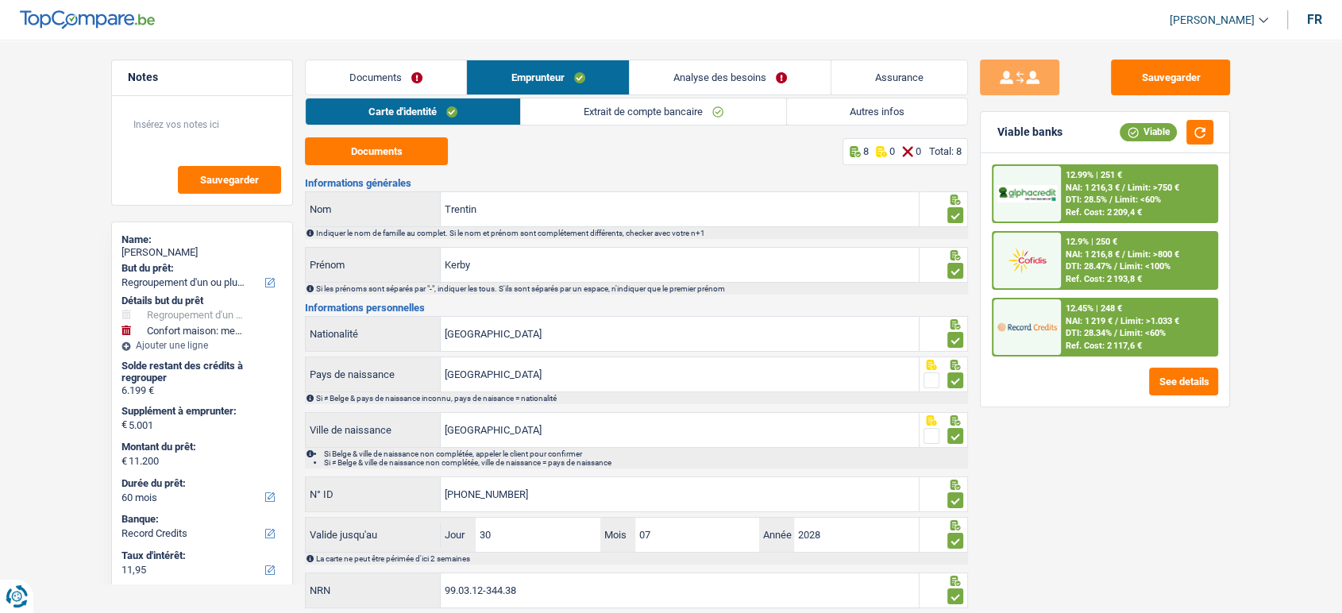
click at [827, 110] on link "Autres infos" at bounding box center [877, 111] width 180 height 26
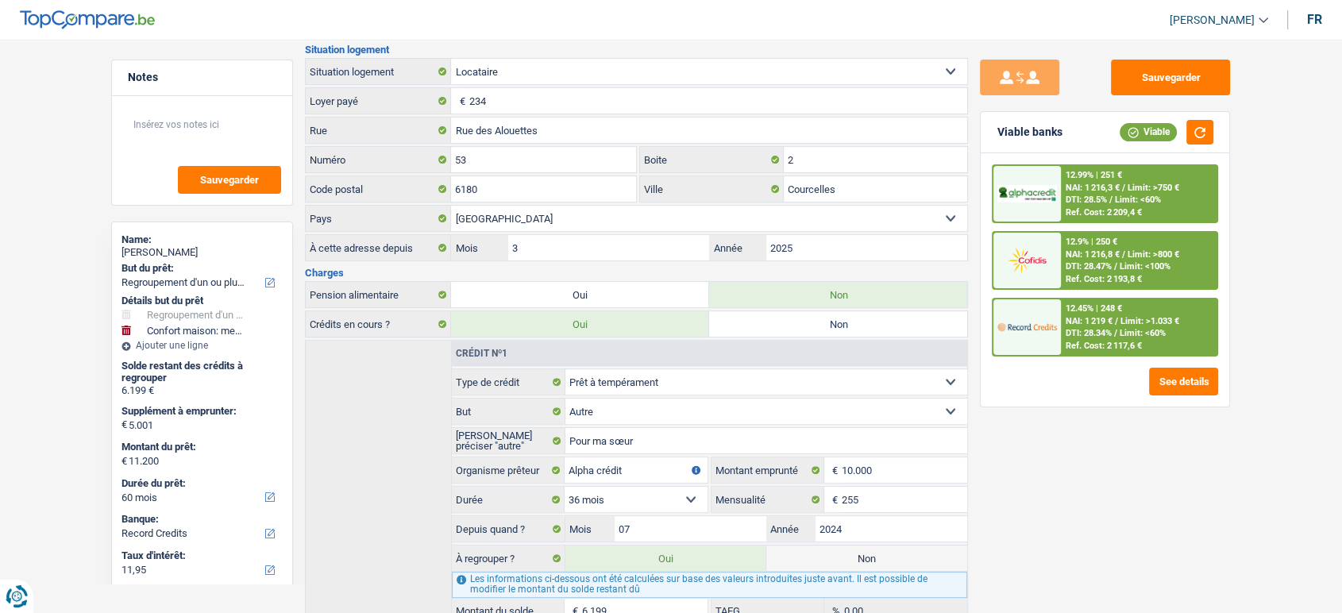
scroll to position [556, 0]
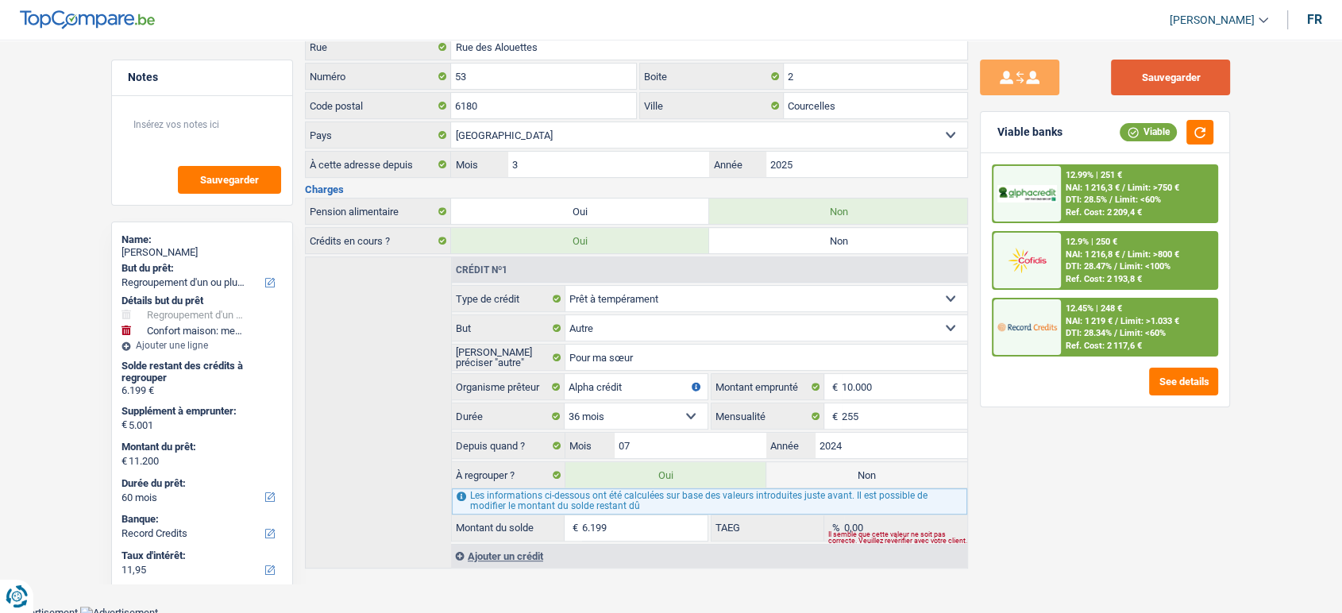
click at [1189, 62] on button "Sauvegarder" at bounding box center [1170, 78] width 119 height 36
click at [1209, 125] on button "button" at bounding box center [1200, 132] width 27 height 25
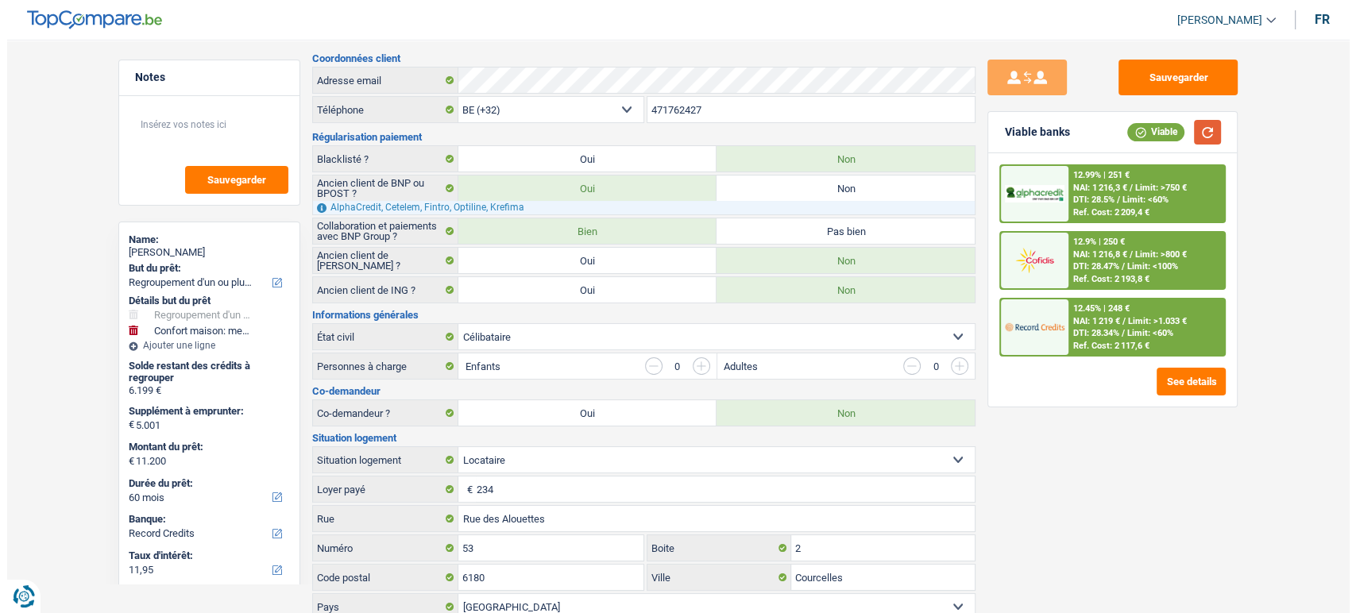
scroll to position [0, 0]
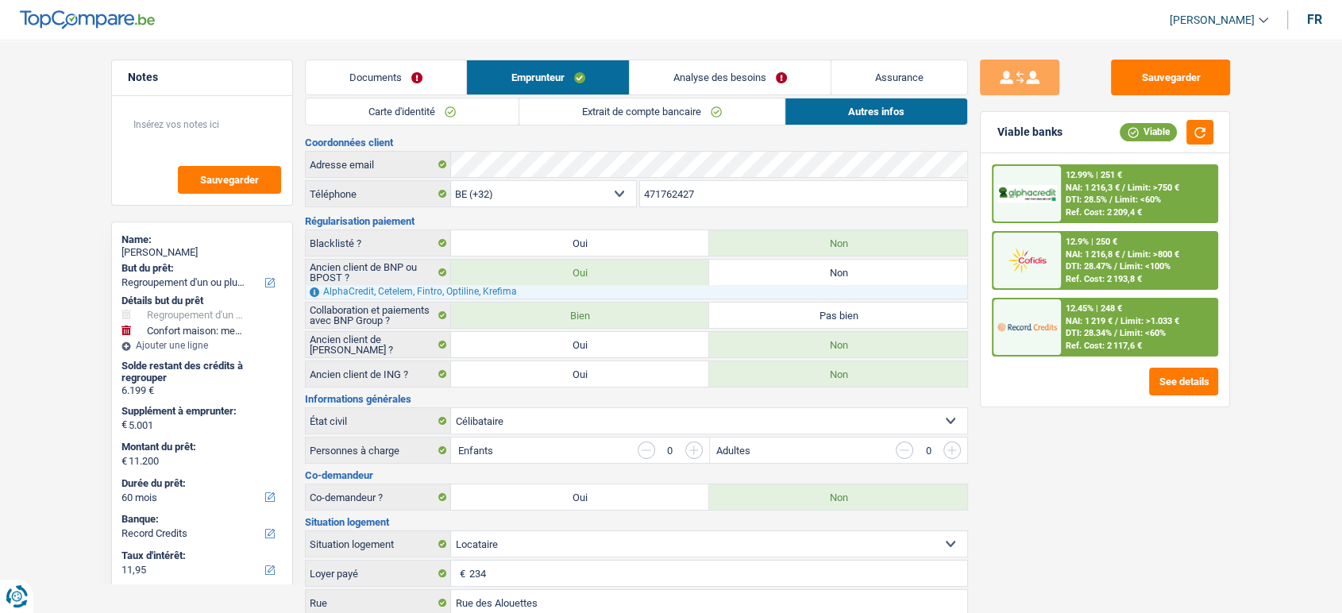
click at [1172, 265] on div "12.9% | 250 € NAI: 1 216,8 € / Limit: >800 € DTI: 28.47% / Limit: <100% Ref. Co…" at bounding box center [1139, 261] width 156 height 56
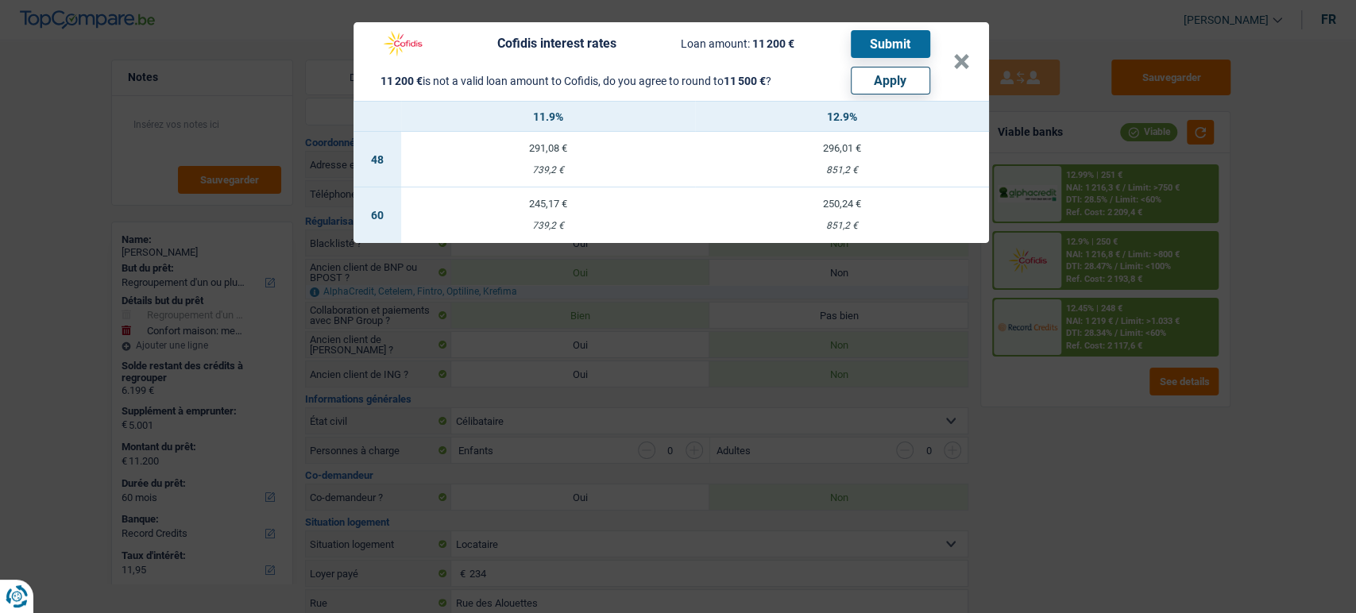
click at [884, 75] on button "Apply" at bounding box center [890, 81] width 79 height 28
type input "5.301"
type input "11.500"
select select "other"
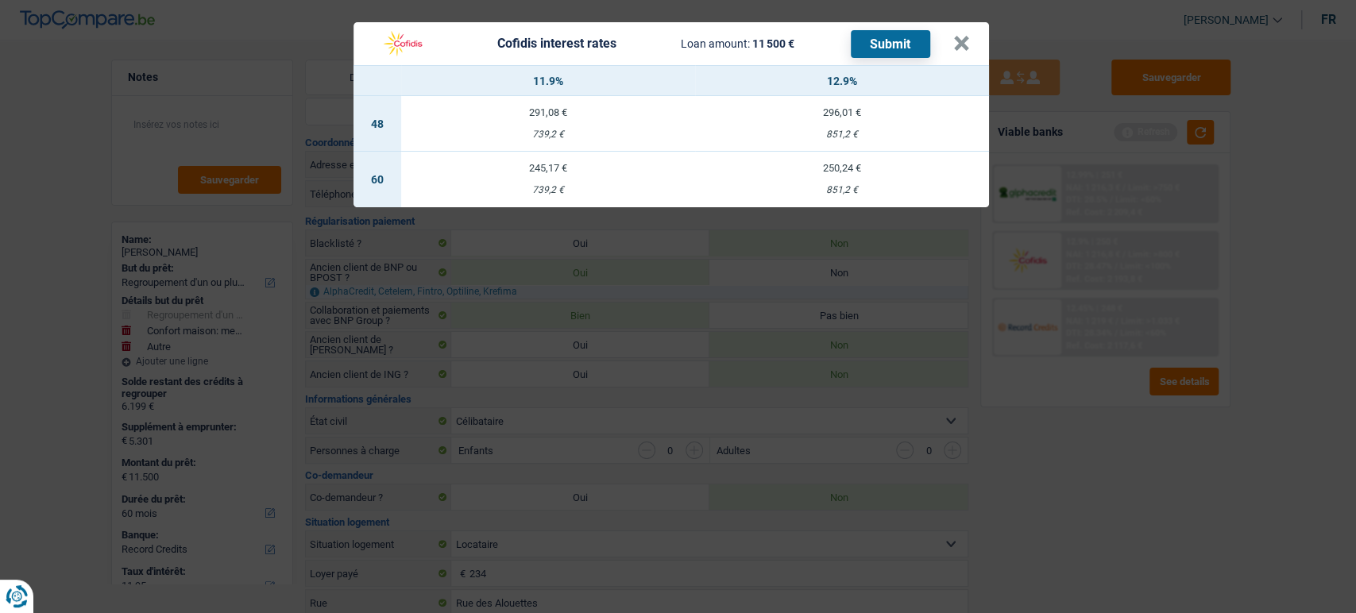
click at [863, 171] on div "250,24 €" at bounding box center [842, 168] width 294 height 10
select select "cofidis"
type input "12,90"
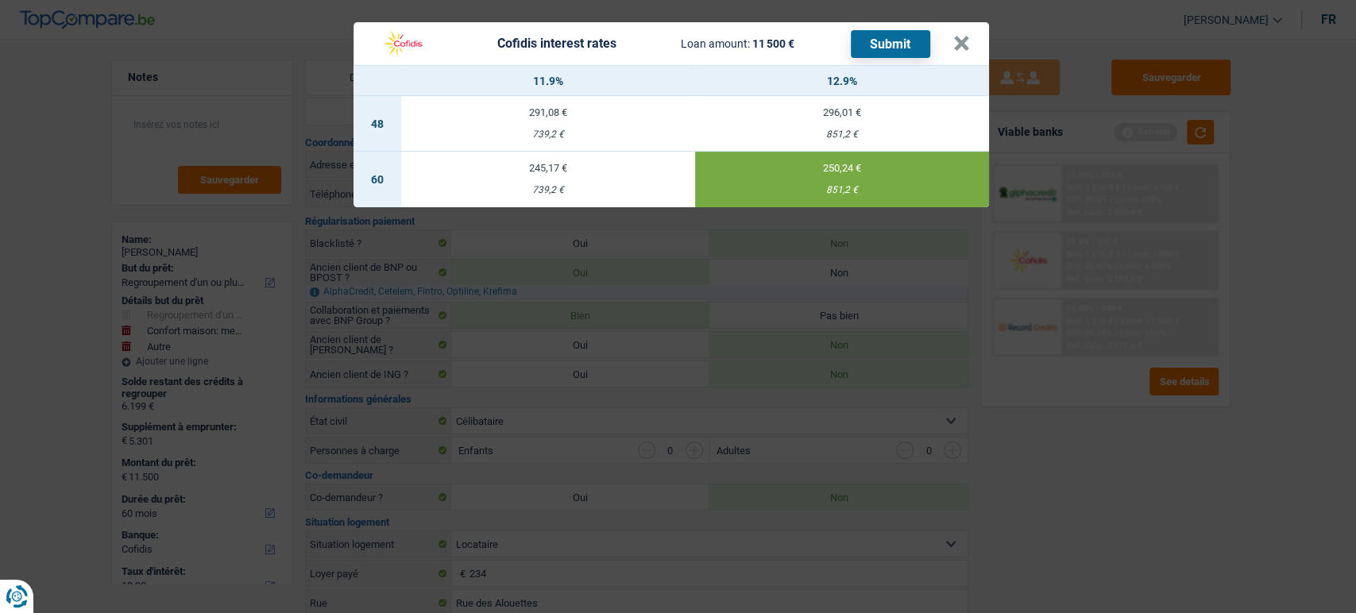
click at [902, 33] on button "Submit" at bounding box center [890, 44] width 79 height 28
click at [969, 44] on button "×" at bounding box center [961, 44] width 17 height 16
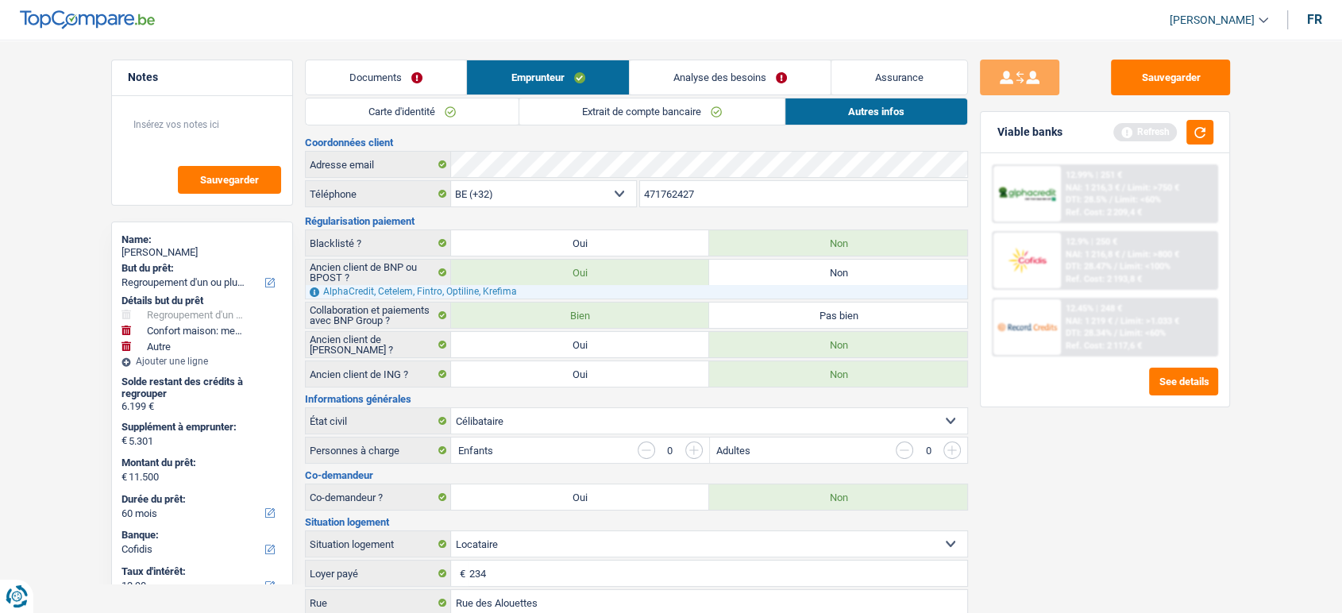
click at [405, 71] on link "Documents" at bounding box center [386, 77] width 160 height 34
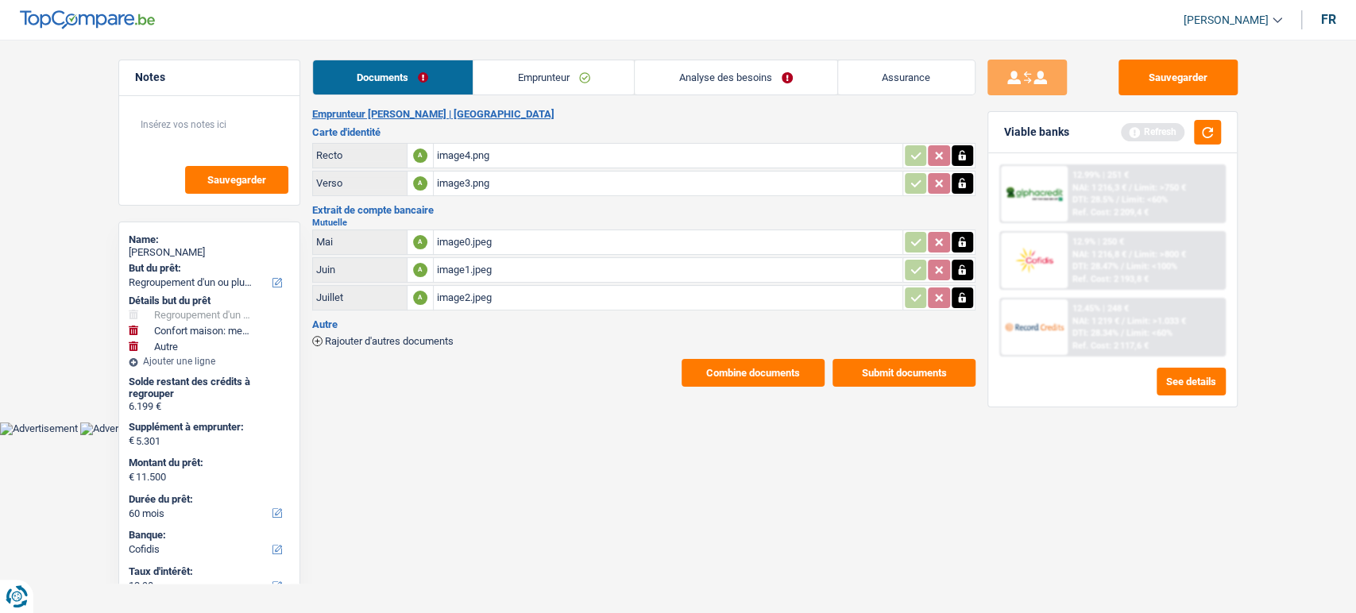
click at [946, 377] on button "Submit documents" at bounding box center [903, 373] width 143 height 28
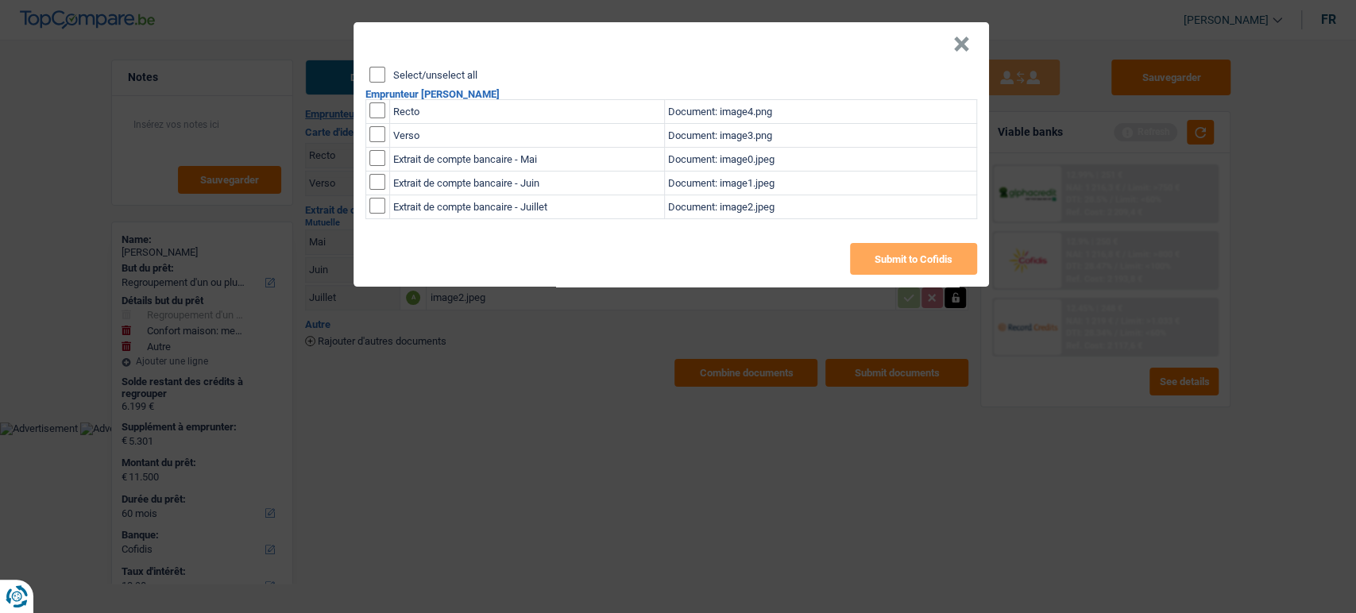
drag, startPoint x: 380, startPoint y: 75, endPoint x: 704, endPoint y: 187, distance: 343.2
click at [377, 75] on input "Select/unselect all" at bounding box center [377, 75] width 16 height 16
checkbox input "true"
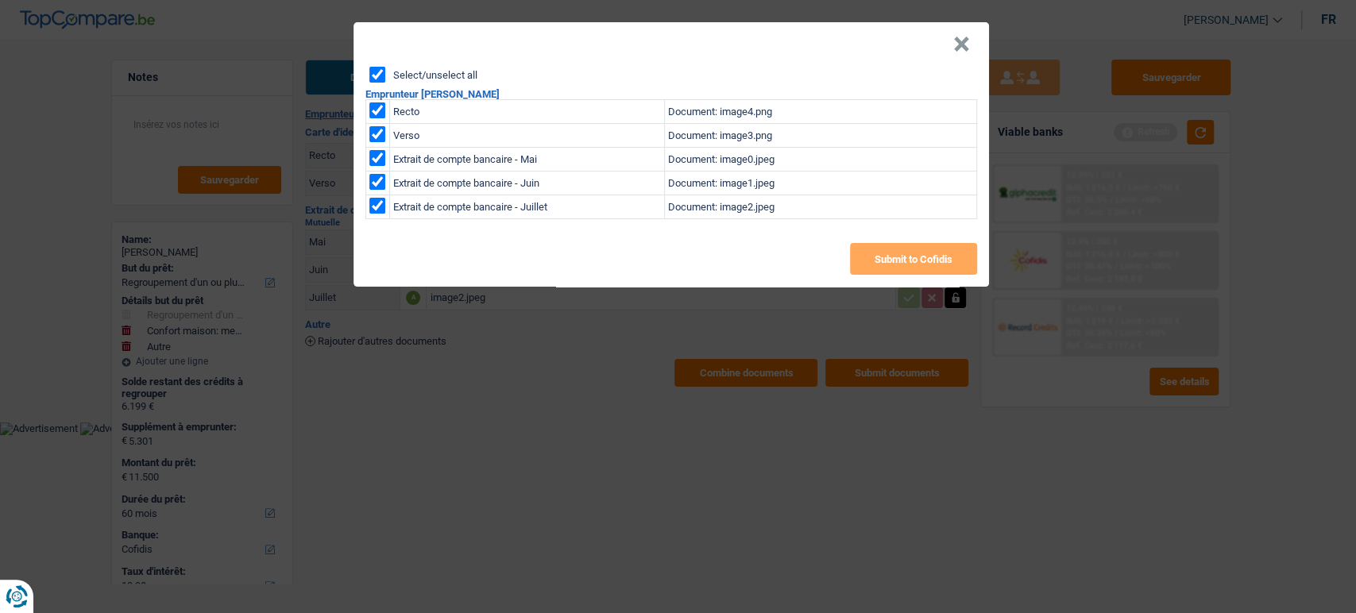
checkbox input "true"
click at [890, 263] on button "Submit to Cofidis" at bounding box center [913, 259] width 127 height 32
click at [966, 48] on button "×" at bounding box center [961, 45] width 17 height 16
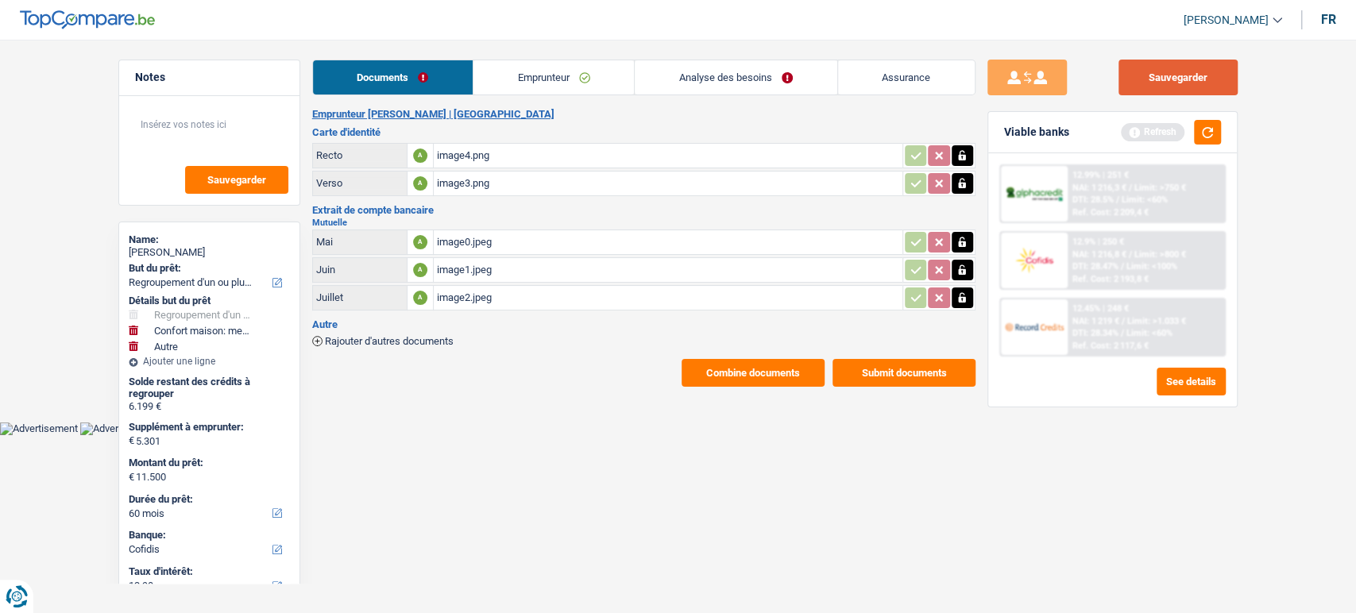
drag, startPoint x: 1217, startPoint y: 72, endPoint x: 1199, endPoint y: 83, distance: 20.7
click at [1199, 83] on button "Sauvegarder" at bounding box center [1177, 78] width 119 height 36
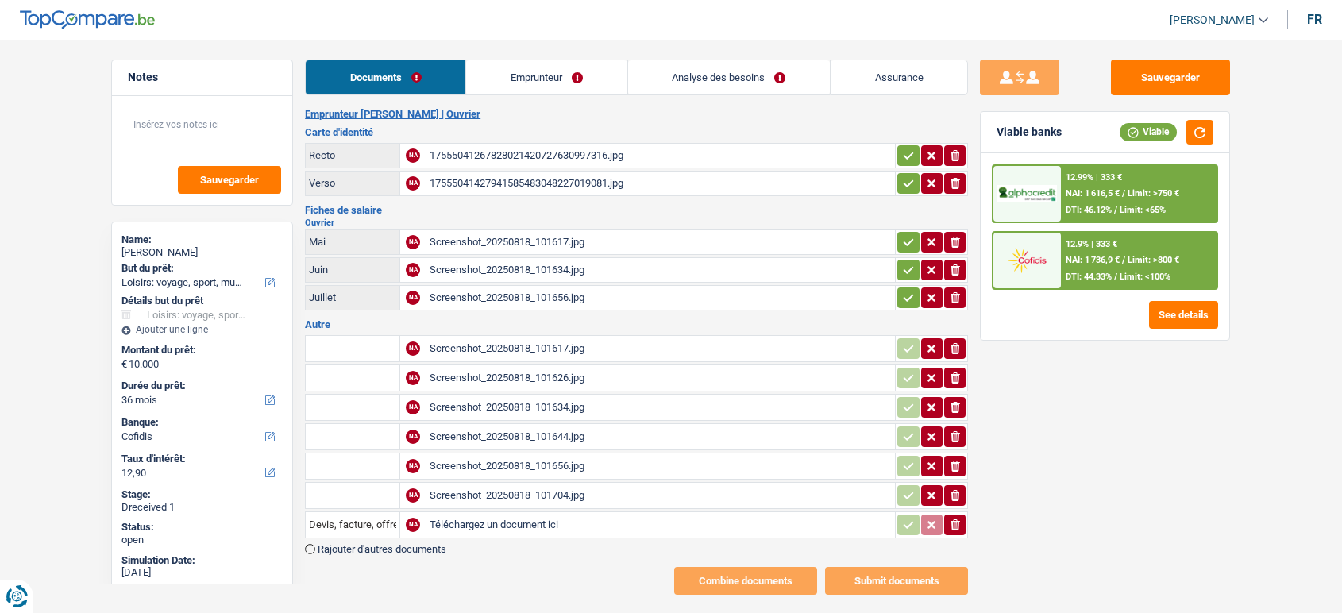
select select "hobbies"
select select "36"
select select "cofidis"
click at [547, 156] on div "17555041267828021420727630997316.jpg" at bounding box center [661, 156] width 462 height 24
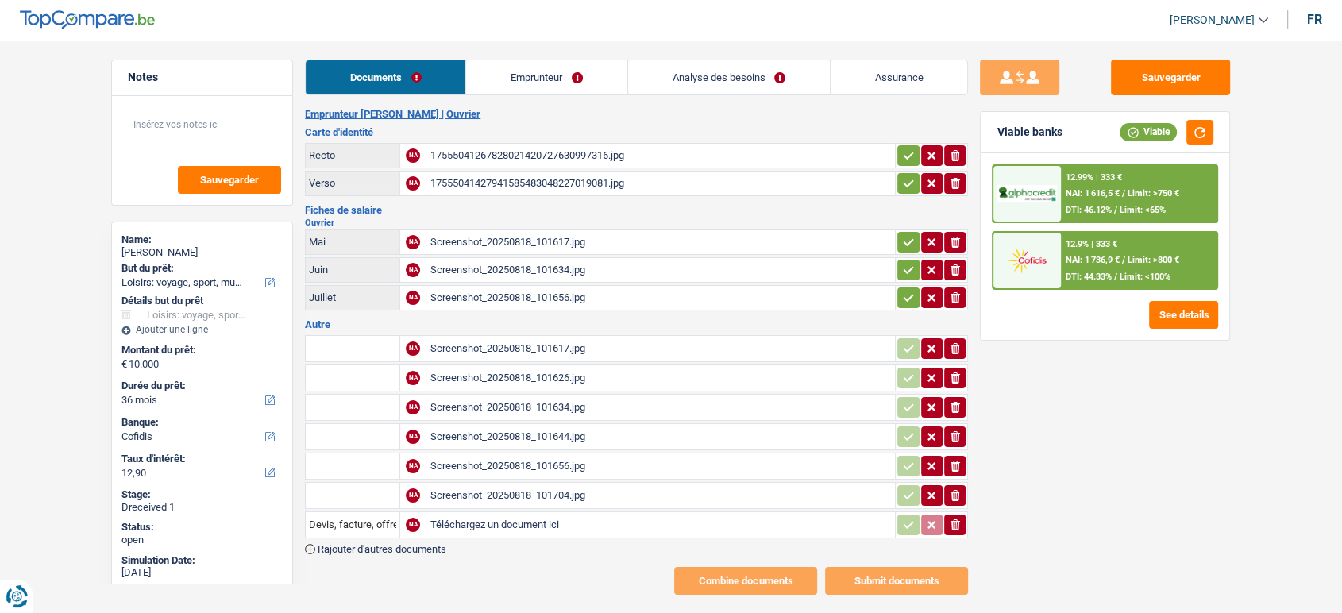
click at [908, 153] on icon "button" at bounding box center [908, 156] width 13 height 16
click at [902, 190] on button "button" at bounding box center [908, 183] width 21 height 21
click at [902, 246] on icon "button" at bounding box center [908, 242] width 13 height 16
click at [900, 288] on button "button" at bounding box center [908, 298] width 21 height 21
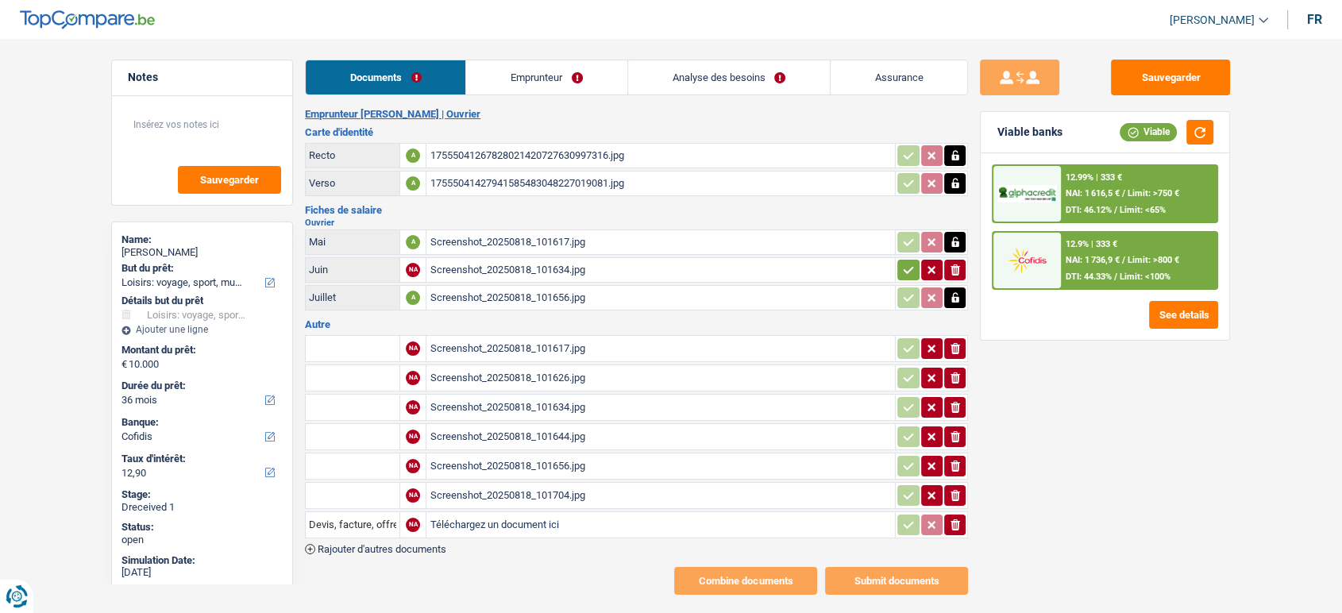
click at [900, 314] on div "Emprunteur Fabrizio Ballone | Ouvrier Carte d'identité Recto A 1755504126782802…" at bounding box center [636, 351] width 663 height 487
click at [908, 269] on icon "button" at bounding box center [909, 269] width 10 height 7
click at [594, 227] on table "Mai A Screenshot_20250818_101617.jpg Juin A Screenshot_20250818_101634.jpg Juil…" at bounding box center [636, 270] width 663 height 86
click at [589, 238] on div "Screenshot_20250818_101617.jpg" at bounding box center [661, 242] width 462 height 24
click at [569, 265] on div "Screenshot_20250818_101634.jpg" at bounding box center [661, 270] width 462 height 24
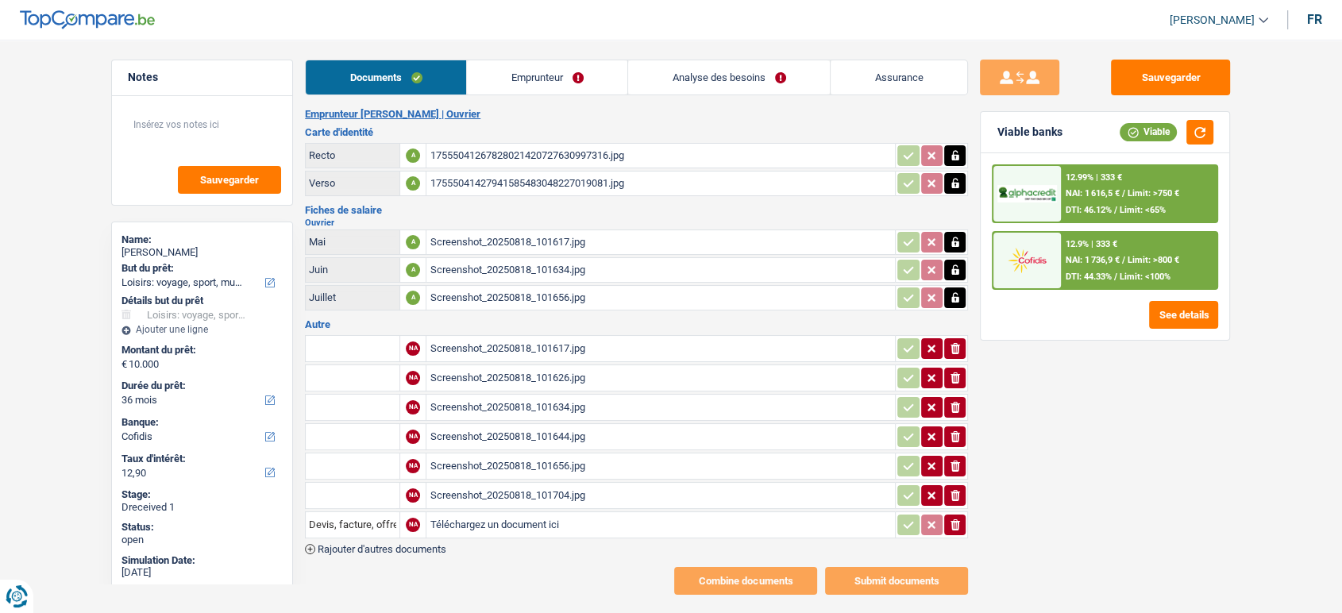
click at [559, 293] on div "Screenshot_20250818_101656.jpg" at bounding box center [661, 298] width 462 height 24
click at [516, 341] on div "Screenshot_20250818_101617.jpg" at bounding box center [661, 349] width 462 height 24
click at [963, 339] on button "ionicons-v5-e" at bounding box center [954, 348] width 21 height 21
click at [611, 372] on div "Screenshot_20250818_101626.jpg" at bounding box center [661, 378] width 462 height 24
click at [572, 381] on div "Screenshot_20250818_101626.jpg" at bounding box center [661, 378] width 462 height 24
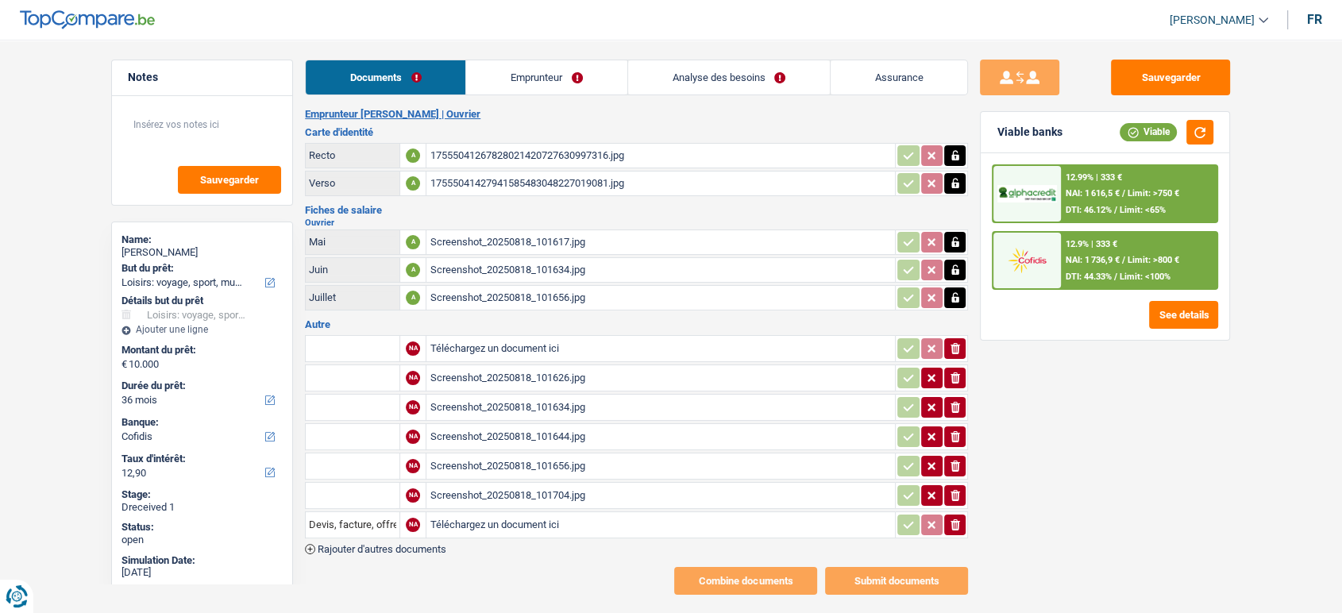
click at [570, 396] on div "Screenshot_20250818_101634.jpg" at bounding box center [661, 408] width 462 height 24
click at [749, 403] on div "Screenshot_20250818_101634.jpg" at bounding box center [661, 408] width 462 height 24
click at [964, 405] on button "ionicons-v5-e" at bounding box center [954, 407] width 21 height 21
click at [586, 431] on div "Screenshot_20250818_101644.jpg" at bounding box center [661, 437] width 462 height 24
click at [552, 438] on div "Screenshot_20250818_101644.jpg" at bounding box center [661, 437] width 462 height 24
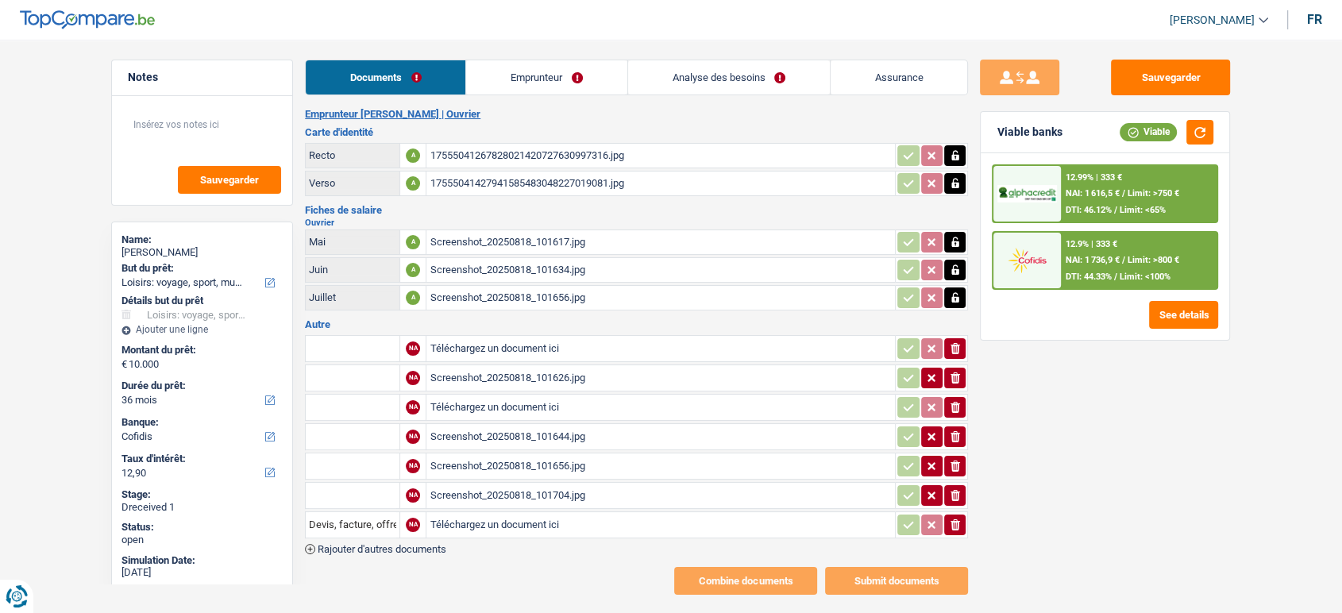
click at [579, 462] on div "Screenshot_20250818_101656.jpg" at bounding box center [661, 466] width 462 height 24
click at [601, 465] on div "Screenshot_20250818_101656.jpg" at bounding box center [661, 466] width 462 height 24
click at [591, 461] on div "Screenshot_20250818_101656.jpg" at bounding box center [661, 466] width 462 height 24
click at [951, 462] on icon "ionicons-v5-e" at bounding box center [955, 466] width 13 height 16
click at [682, 494] on div "Screenshot_20250818_101704.jpg" at bounding box center [661, 496] width 462 height 24
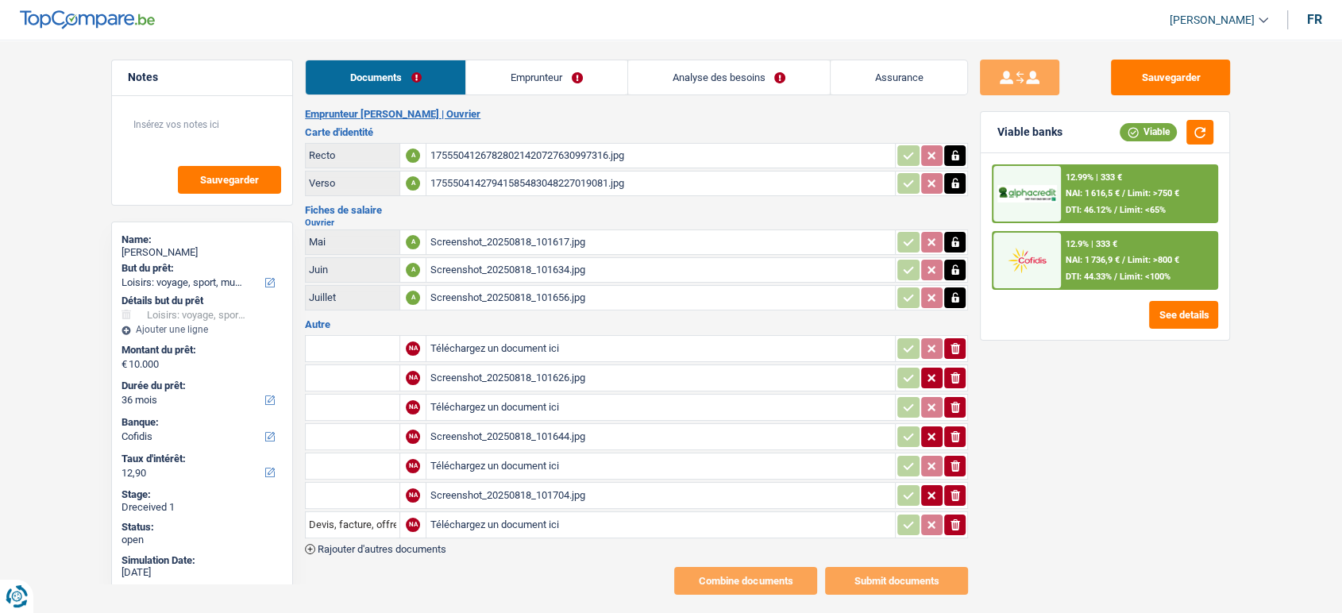
click at [965, 521] on button "ionicons-v5-e" at bounding box center [954, 525] width 21 height 21
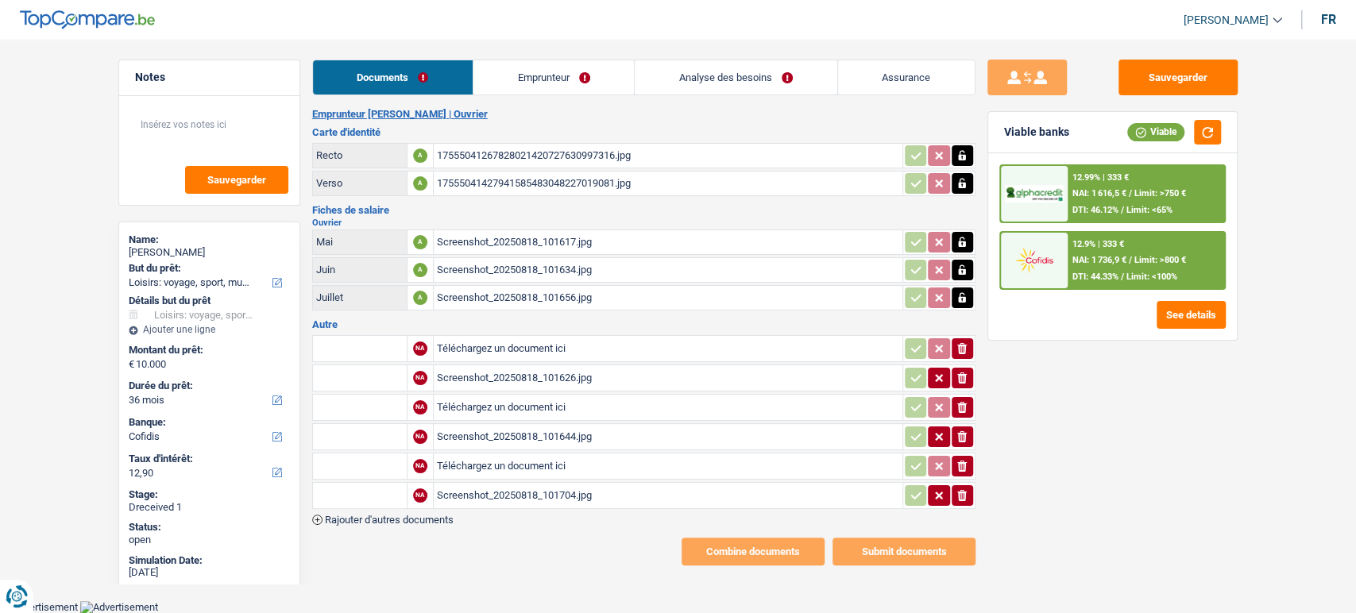
click at [963, 461] on icon "button" at bounding box center [962, 466] width 10 height 11
click at [967, 404] on icon "ionicons-v5-e" at bounding box center [962, 408] width 13 height 16
click at [960, 346] on icon "button" at bounding box center [962, 348] width 10 height 11
click at [1188, 77] on button "Sauvegarder" at bounding box center [1177, 78] width 119 height 36
click at [484, 374] on div "Screenshot_20250818_101626.jpg" at bounding box center [668, 378] width 462 height 24
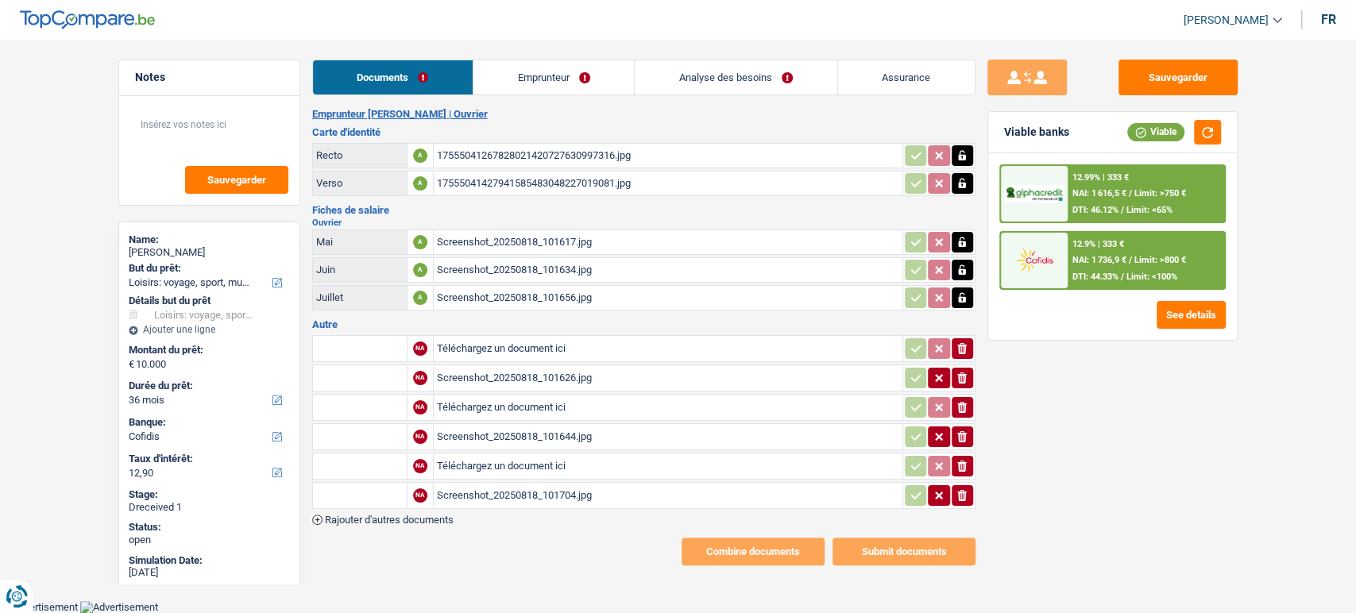
click at [387, 380] on input "text" at bounding box center [359, 377] width 87 height 25
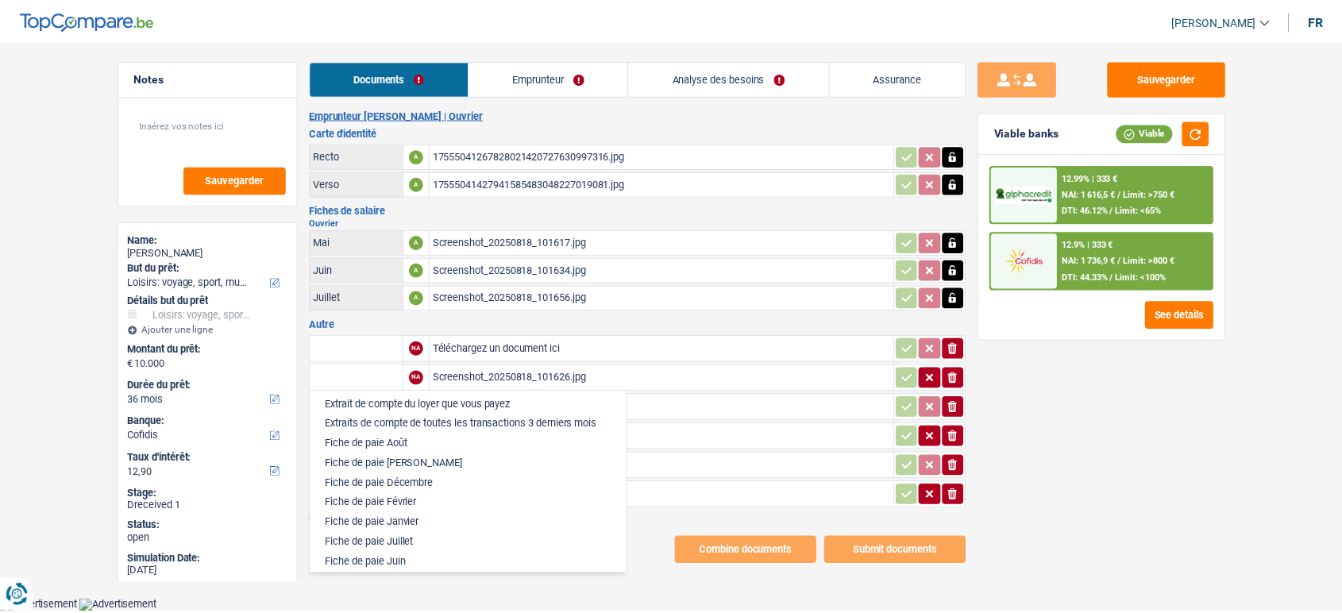
scroll to position [794, 0]
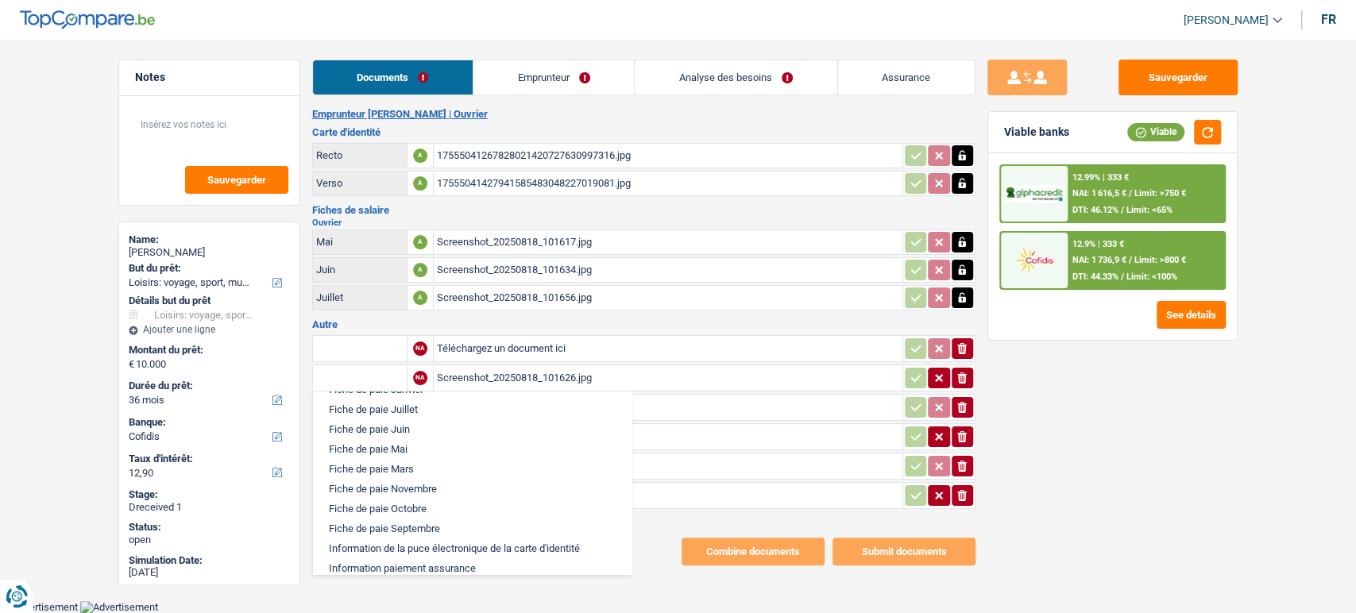
click at [411, 459] on li "Fiche de paie Mai" at bounding box center [472, 449] width 303 height 20
type input "Fiche de paie Mai"
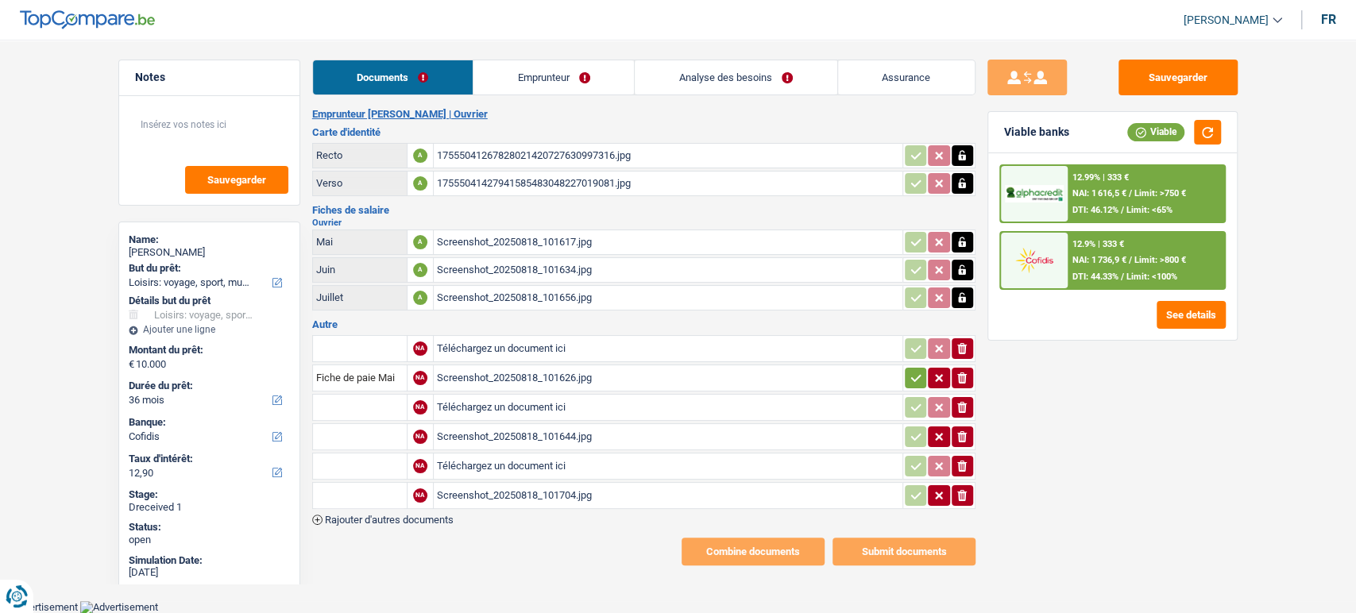
click at [473, 405] on input "Téléchargez un document ici" at bounding box center [668, 408] width 462 height 24
click at [474, 427] on div "Screenshot_20250818_101644.jpg" at bounding box center [668, 437] width 462 height 24
click at [392, 430] on input "text" at bounding box center [359, 436] width 87 height 25
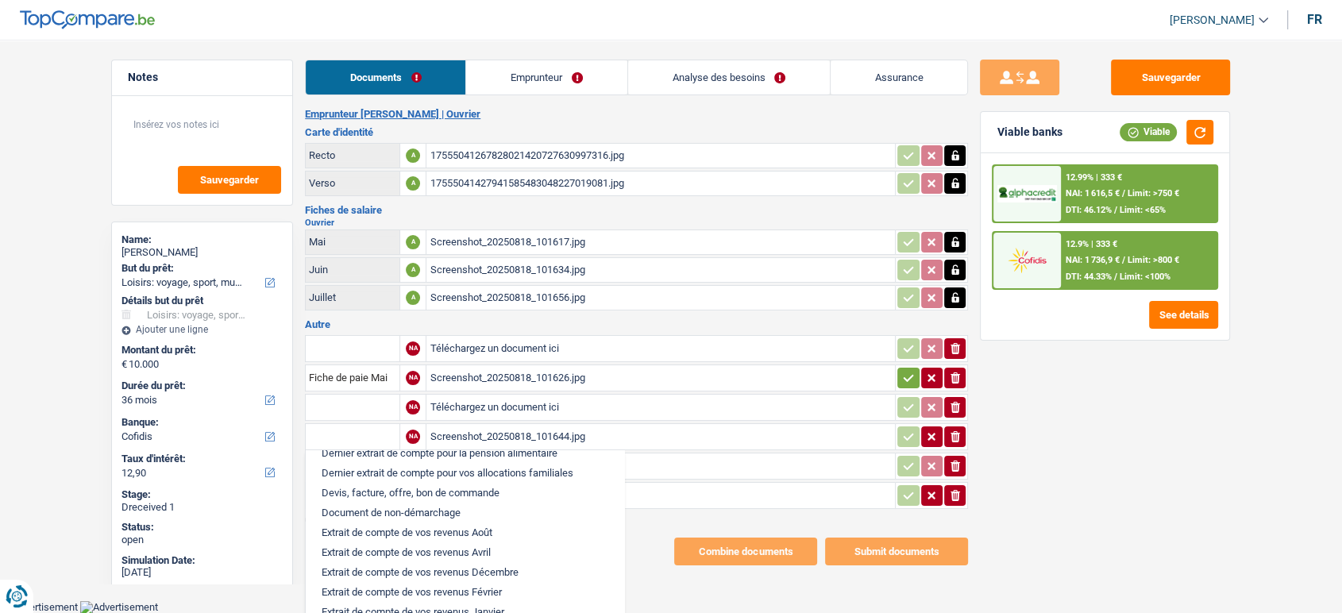
scroll to position [441, 0]
click at [473, 571] on li "Extrait de compte de vos revenus Juin" at bounding box center [465, 564] width 303 height 20
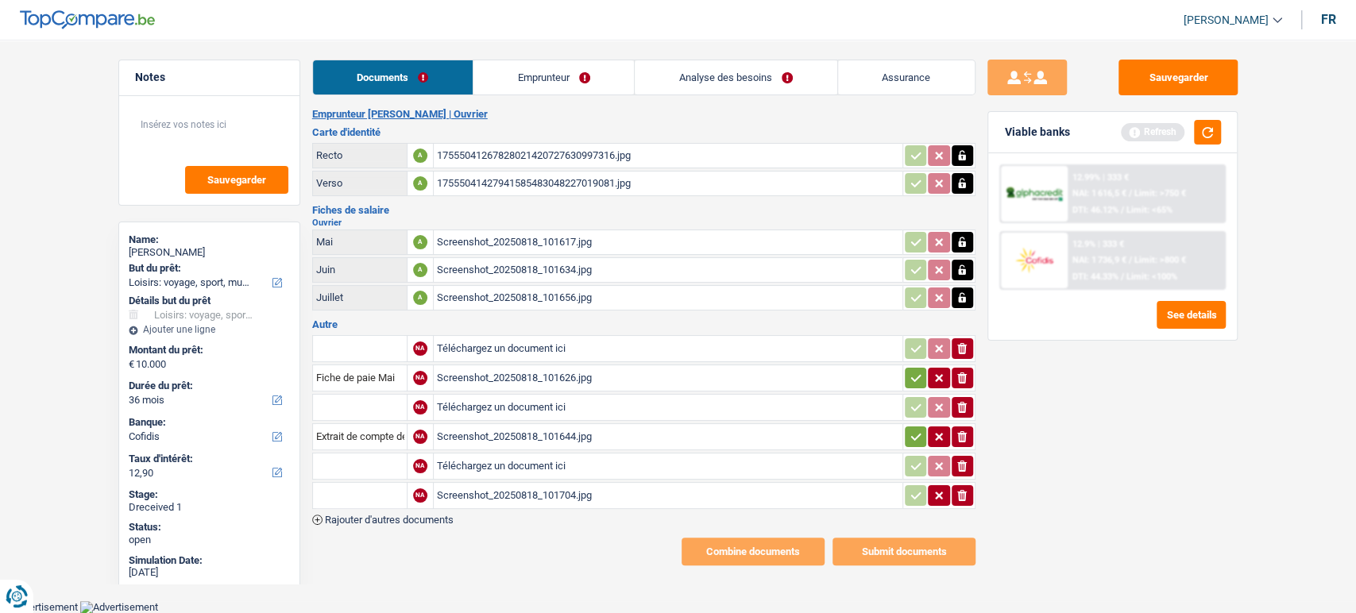
click at [380, 454] on input "text" at bounding box center [359, 466] width 87 height 25
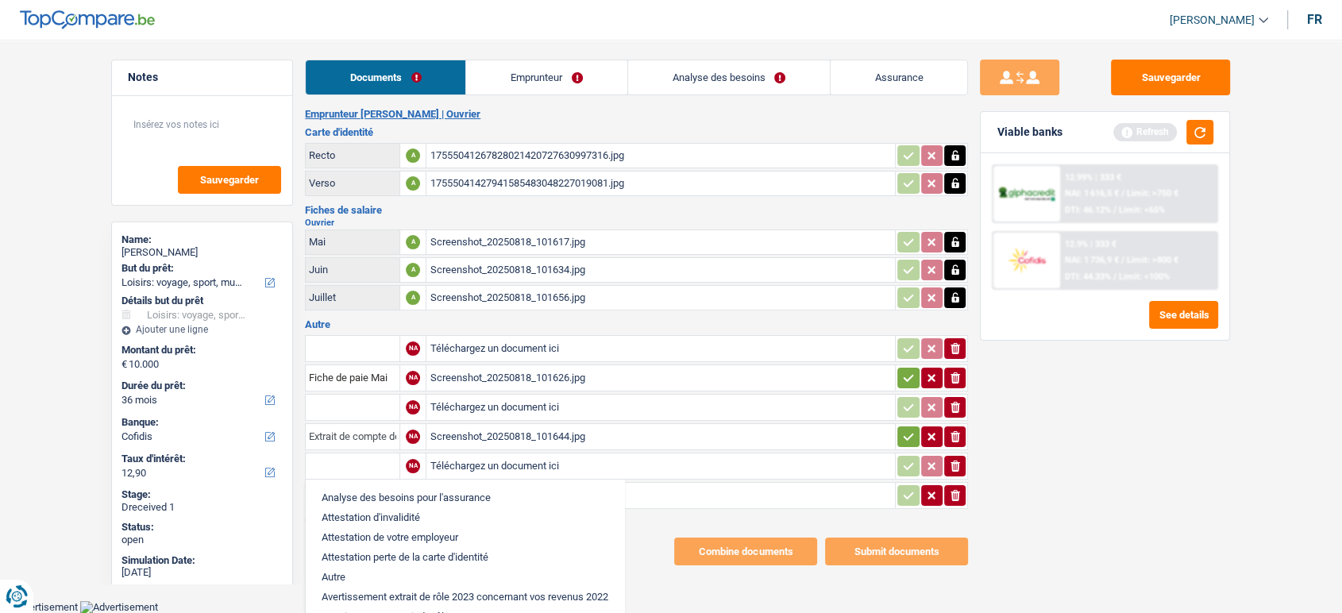
click at [384, 434] on input "Extrait de compte de vos revenus Juin" at bounding box center [352, 436] width 87 height 25
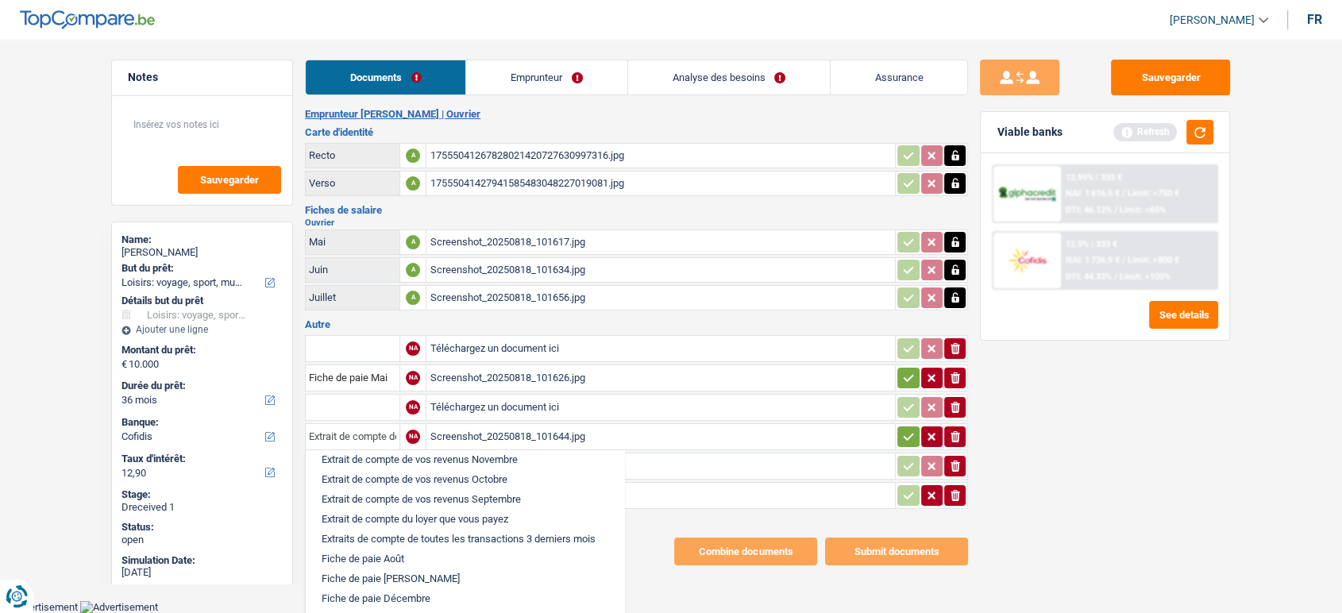
scroll to position [705, 0]
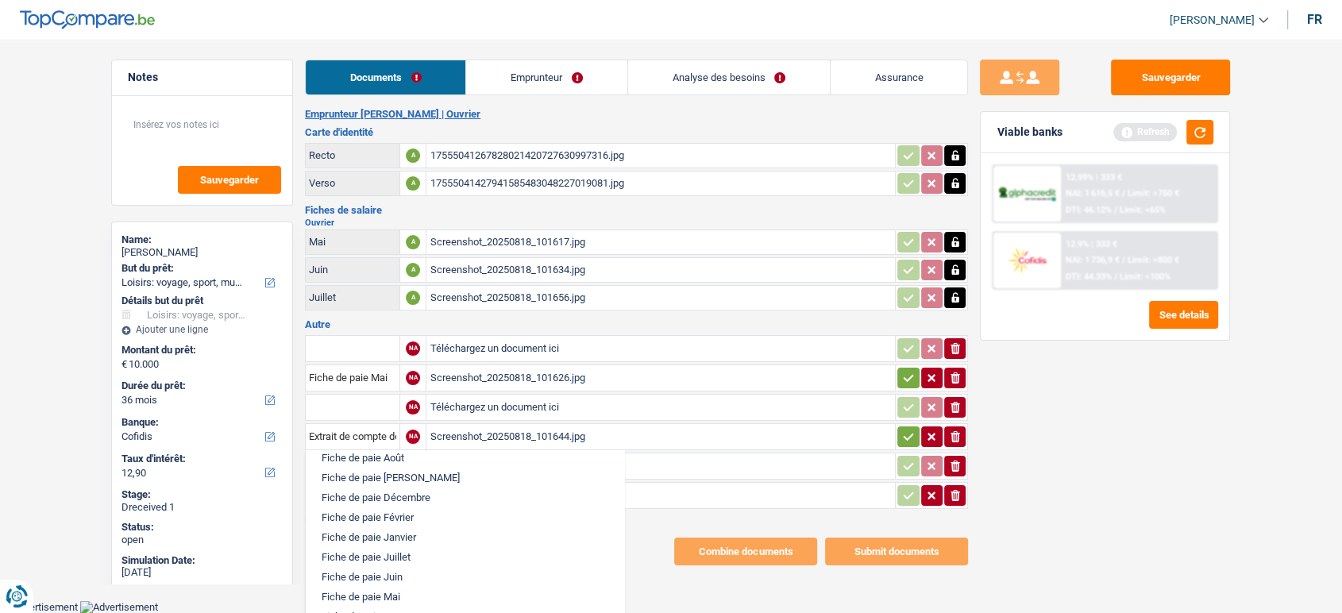
click at [404, 587] on li "Fiche de paie Juin" at bounding box center [465, 577] width 303 height 20
type input "Fiche de paie Juin"
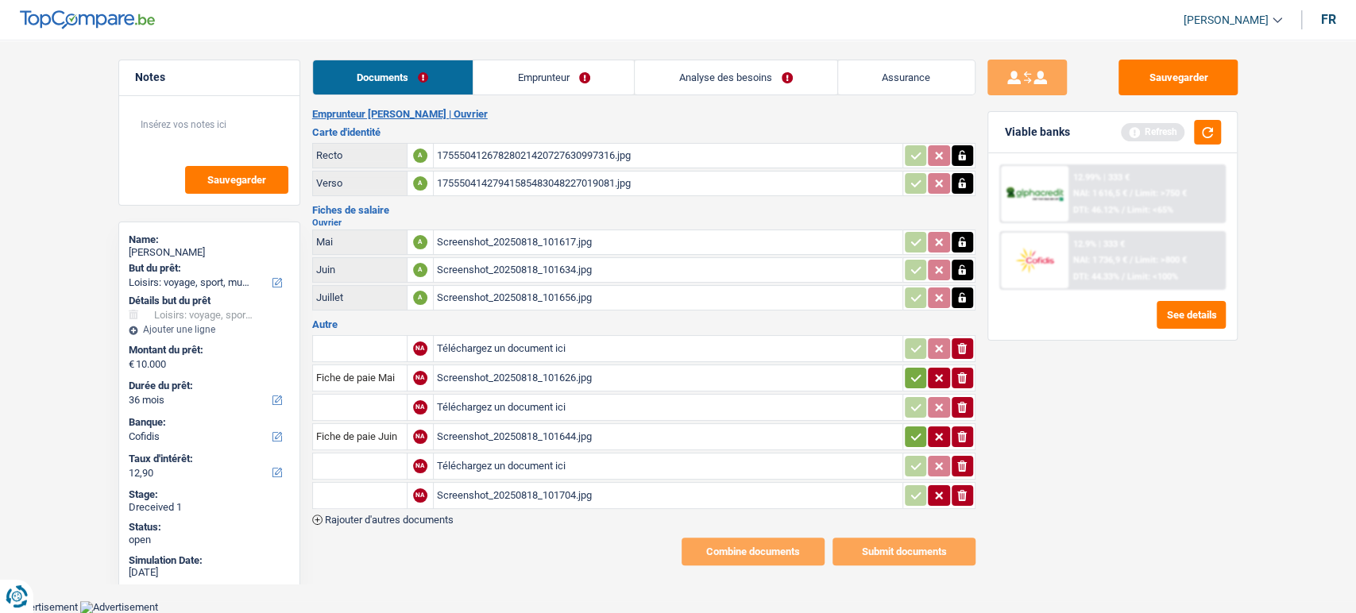
click at [511, 434] on div "Screenshot_20250818_101644.jpg" at bounding box center [668, 437] width 462 height 24
click at [462, 494] on div "Screenshot_20250818_101704.jpg" at bounding box center [668, 496] width 462 height 24
drag, startPoint x: 383, startPoint y: 477, endPoint x: 385, endPoint y: 492, distance: 14.5
click at [384, 483] on input "text" at bounding box center [359, 495] width 87 height 25
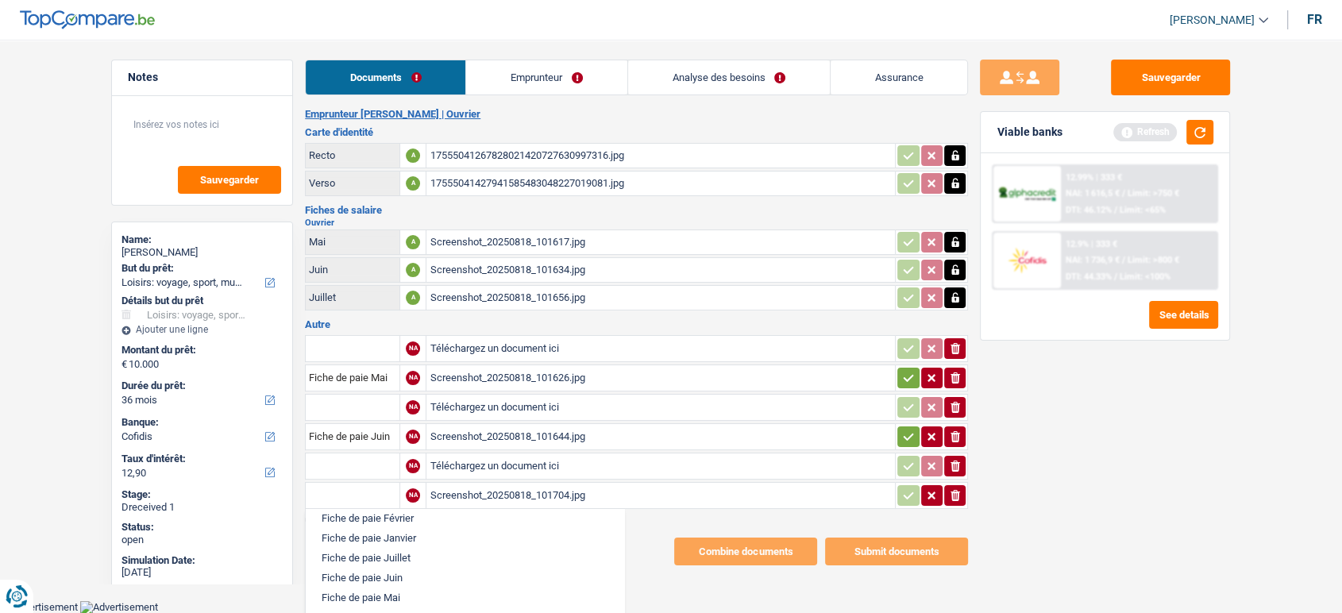
scroll to position [794, 0]
click at [419, 537] on li "Fiche de paie Juillet" at bounding box center [465, 527] width 303 height 20
type input "Fiche de paie Juillet"
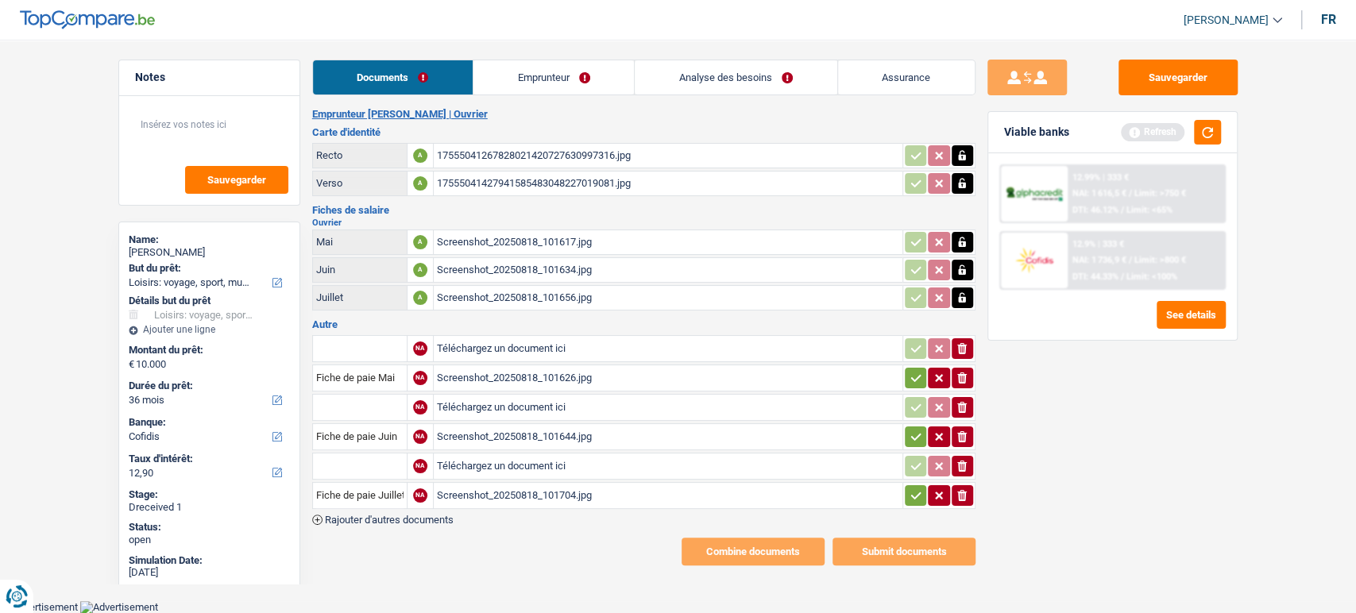
click at [915, 505] on table "NA Téléchargez un document ici ionicons-v5-e Fiche de paie Mai NA Screenshot_20…" at bounding box center [643, 422] width 663 height 179
click at [915, 494] on icon "button" at bounding box center [916, 496] width 13 height 16
click at [915, 433] on icon "button" at bounding box center [915, 436] width 10 height 7
click at [918, 374] on icon "button" at bounding box center [916, 378] width 13 height 16
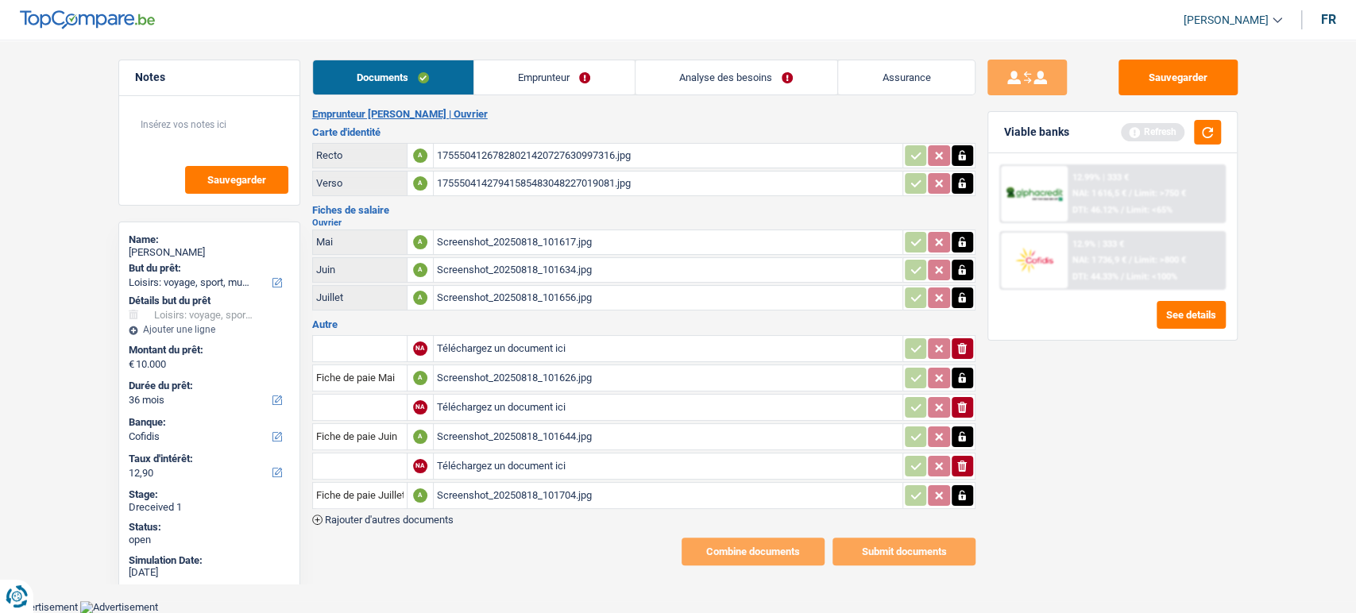
click at [555, 72] on link "Emprunteur" at bounding box center [554, 77] width 160 height 34
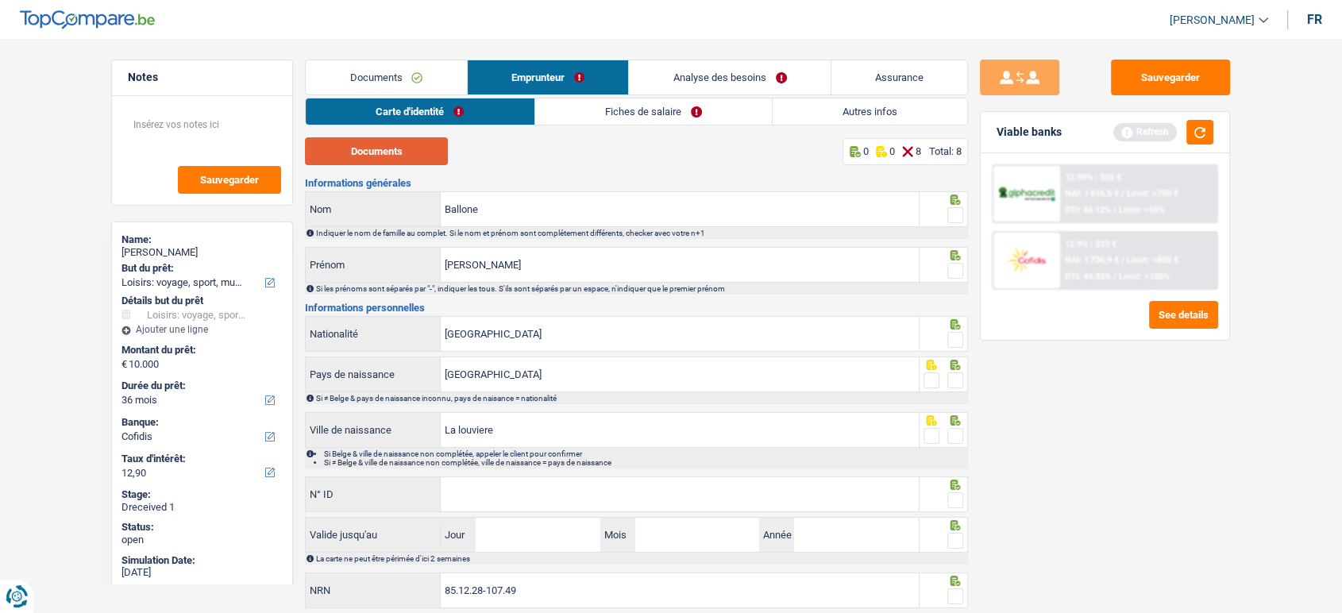
click at [388, 164] on button "Documents" at bounding box center [376, 151] width 143 height 28
click at [960, 208] on span at bounding box center [956, 215] width 16 height 16
click at [0, 0] on input "radio" at bounding box center [0, 0] width 0 height 0
drag, startPoint x: 953, startPoint y: 256, endPoint x: 956, endPoint y: 265, distance: 9.3
click at [954, 205] on icon at bounding box center [956, 200] width 10 height 10
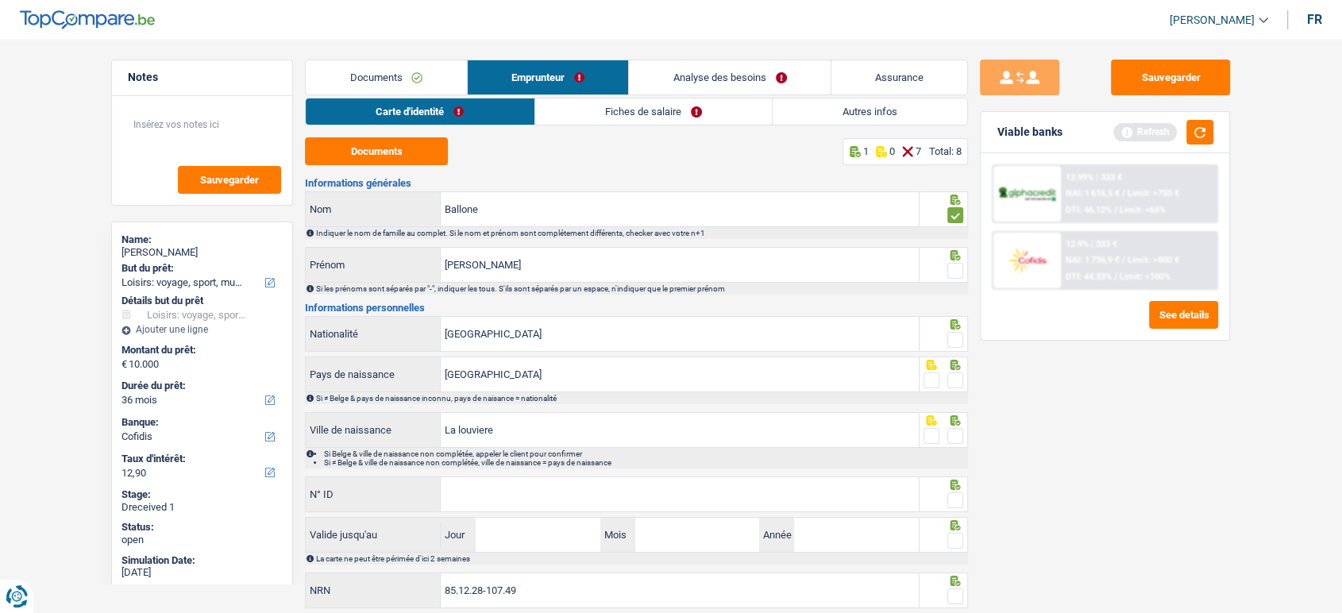
click at [957, 265] on span at bounding box center [956, 271] width 16 height 16
click at [0, 0] on input "radio" at bounding box center [0, 0] width 0 height 0
click at [956, 332] on span at bounding box center [956, 340] width 16 height 16
click at [0, 0] on input "radio" at bounding box center [0, 0] width 0 height 0
click at [957, 392] on div "Si ≠ Belge & pays de naissance inconnu, pays de naisance = nationalité" at bounding box center [636, 398] width 663 height 12
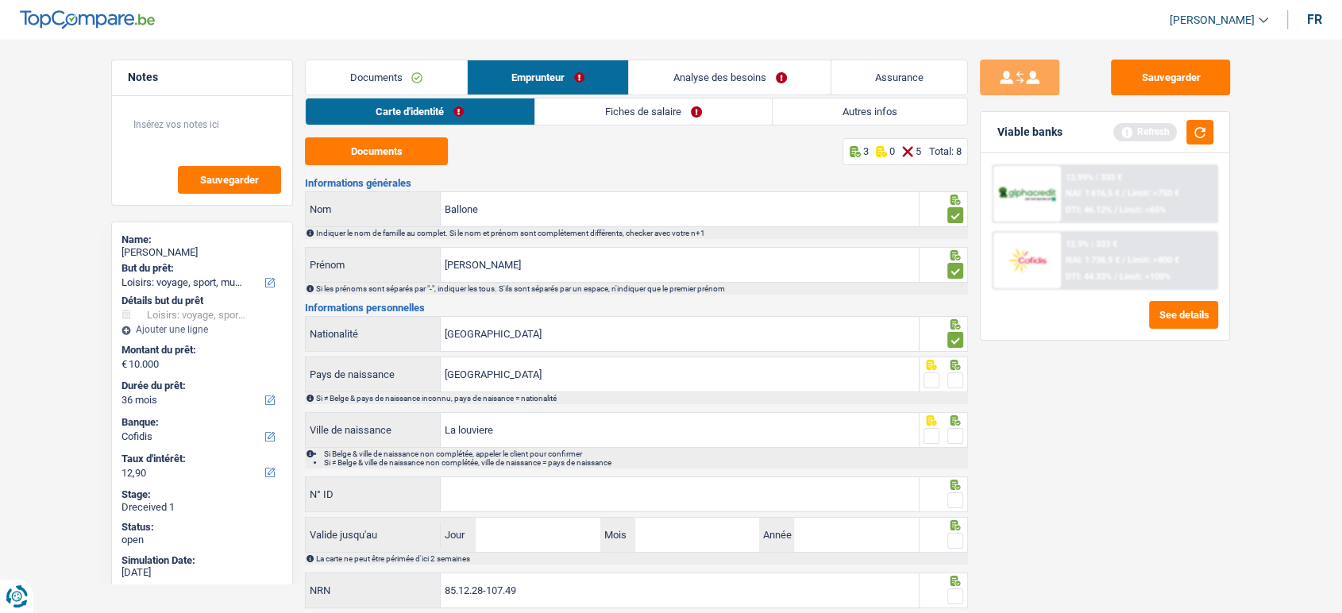
click at [957, 379] on span at bounding box center [956, 381] width 16 height 16
click at [0, 0] on input "radio" at bounding box center [0, 0] width 0 height 0
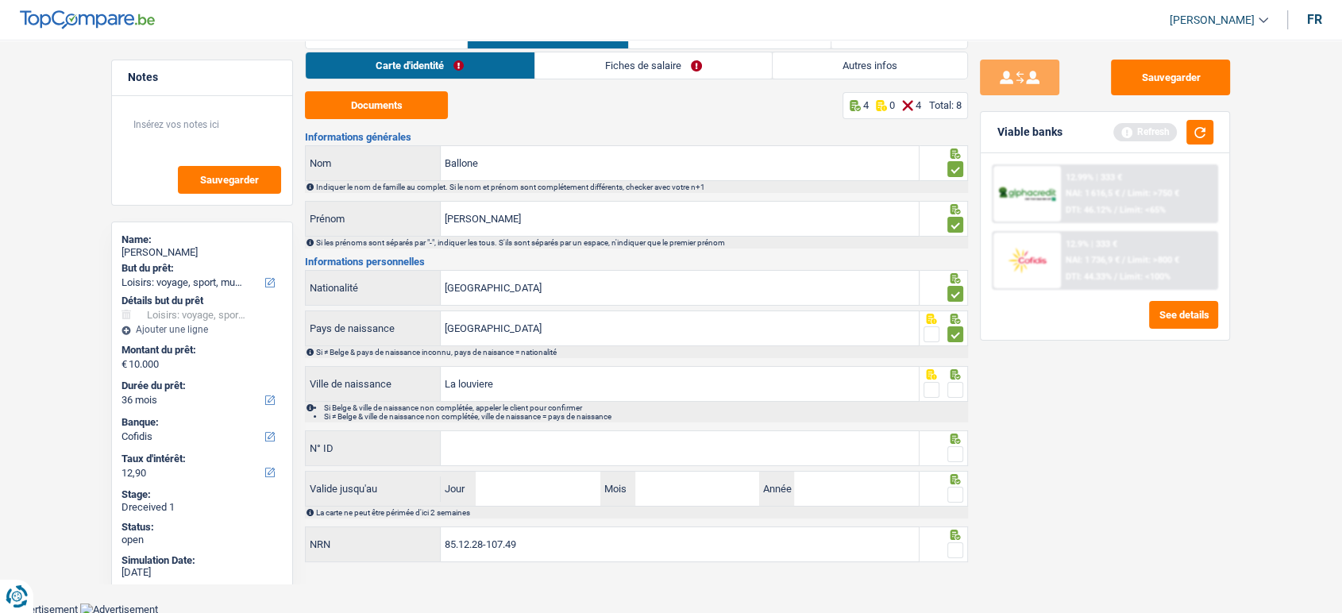
click at [953, 382] on span at bounding box center [956, 390] width 16 height 16
click at [0, 0] on input "radio" at bounding box center [0, 0] width 0 height 0
click at [957, 450] on span at bounding box center [956, 454] width 16 height 16
click at [0, 0] on input "radio" at bounding box center [0, 0] width 0 height 0
drag, startPoint x: 844, startPoint y: 450, endPoint x: 998, endPoint y: 228, distance: 269.5
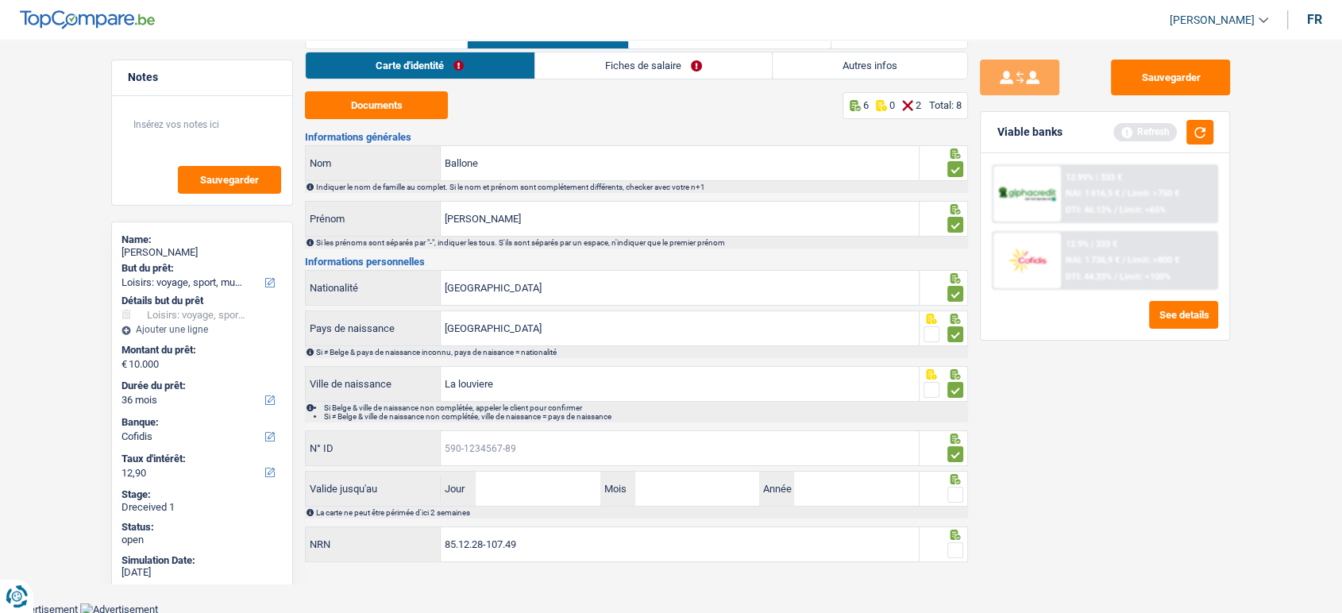
click at [844, 450] on input "N° ID" at bounding box center [680, 448] width 478 height 34
paste input "595-1160739-55"
type input "595-1160739-55"
drag, startPoint x: 535, startPoint y: 491, endPoint x: 699, endPoint y: 336, distance: 225.9
click at [535, 491] on input "Jour" at bounding box center [538, 489] width 124 height 34
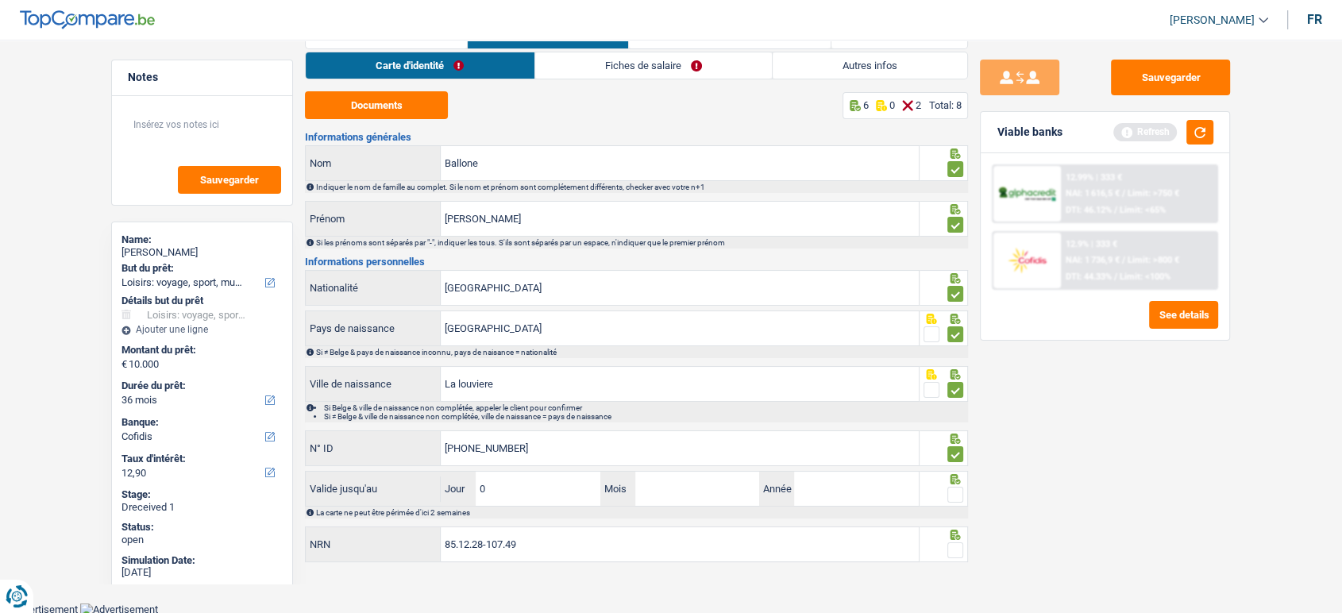
type input "08"
type input "10"
type input "2032"
drag, startPoint x: 951, startPoint y: 495, endPoint x: 958, endPoint y: 499, distance: 8.2
click at [952, 495] on span at bounding box center [956, 495] width 16 height 16
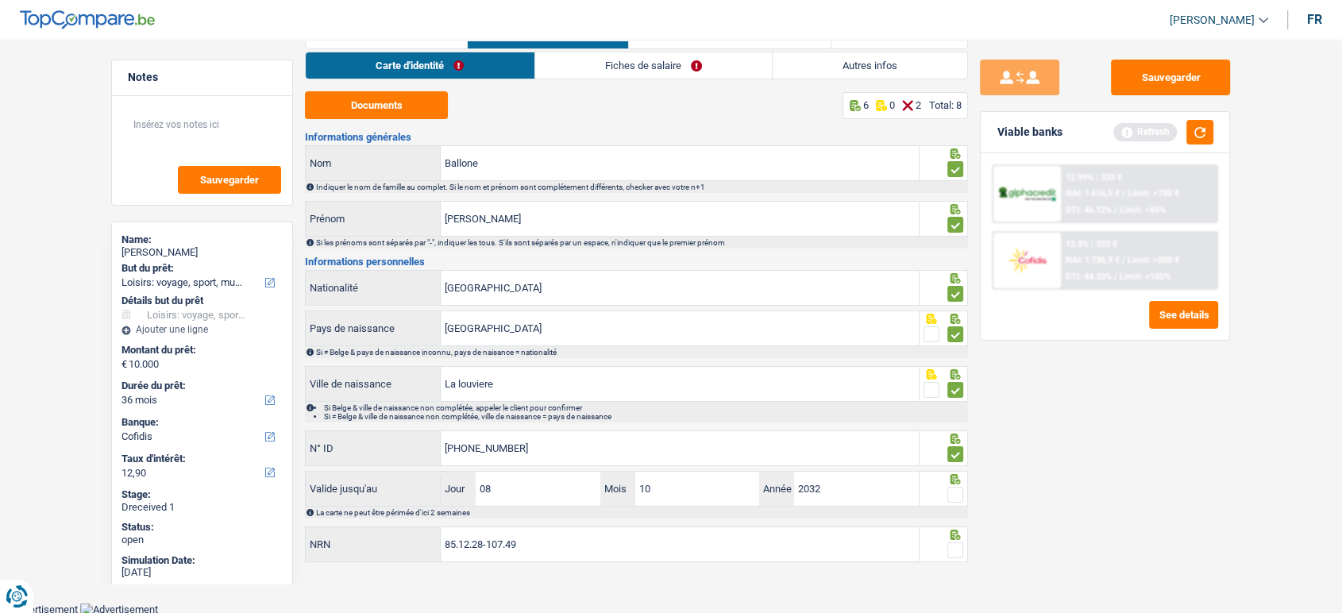
click at [0, 0] on input "radio" at bounding box center [0, 0] width 0 height 0
click at [960, 531] on icon at bounding box center [956, 535] width 16 height 10
click at [960, 543] on span at bounding box center [956, 551] width 16 height 16
click at [0, 0] on input "radio" at bounding box center [0, 0] width 0 height 0
click at [960, 546] on span at bounding box center [956, 551] width 16 height 16
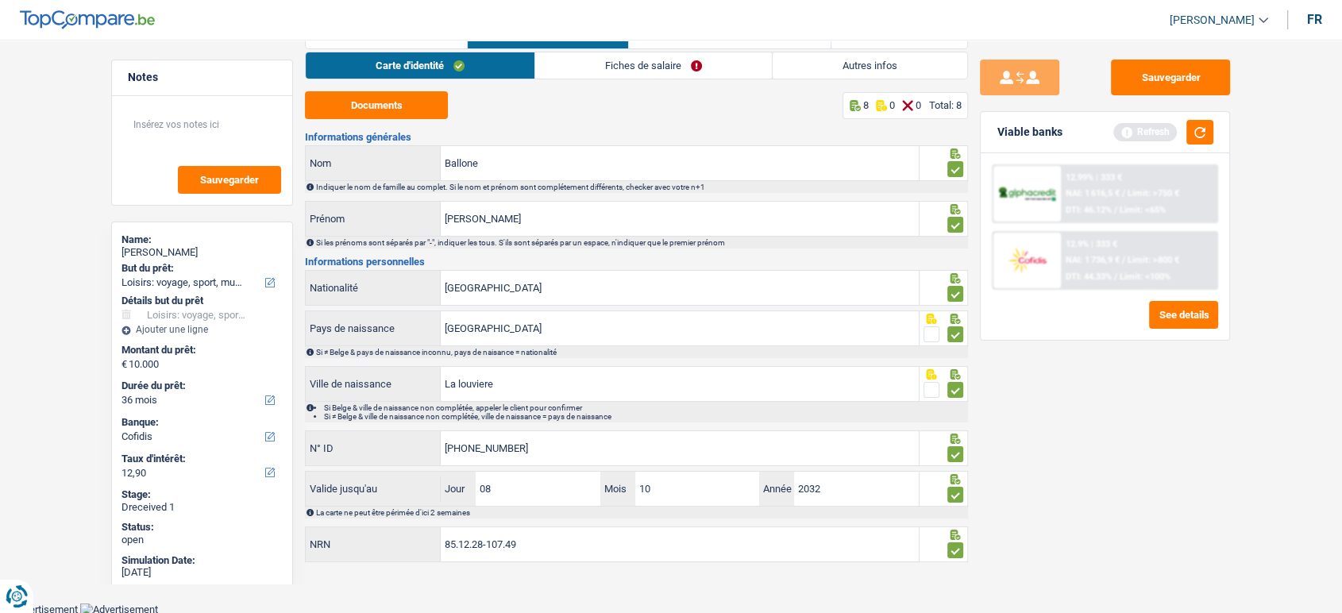
click at [0, 0] on input "radio" at bounding box center [0, 0] width 0 height 0
click at [961, 551] on span at bounding box center [956, 551] width 16 height 16
click at [0, 0] on input "radio" at bounding box center [0, 0] width 0 height 0
drag, startPoint x: 1205, startPoint y: 79, endPoint x: 916, endPoint y: 82, distance: 289.2
click at [1186, 81] on button "Sauvegarder" at bounding box center [1170, 78] width 119 height 36
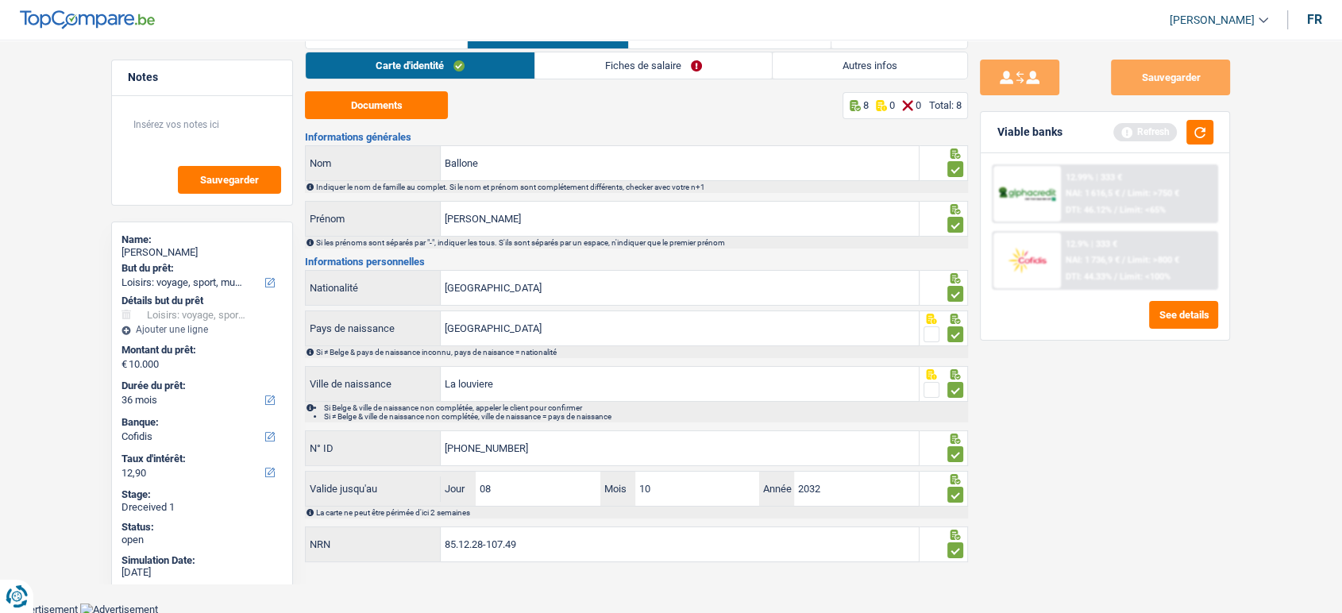
click at [693, 75] on link "Fiches de salaire" at bounding box center [653, 65] width 237 height 26
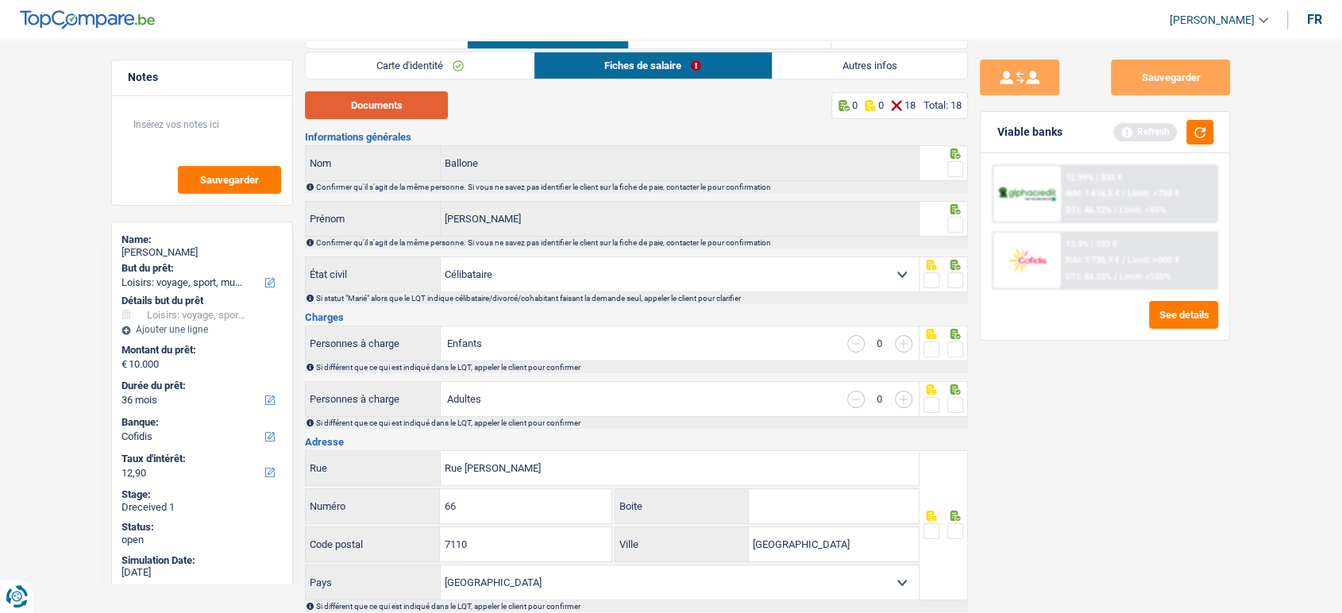
click at [409, 114] on button "Documents" at bounding box center [376, 105] width 143 height 28
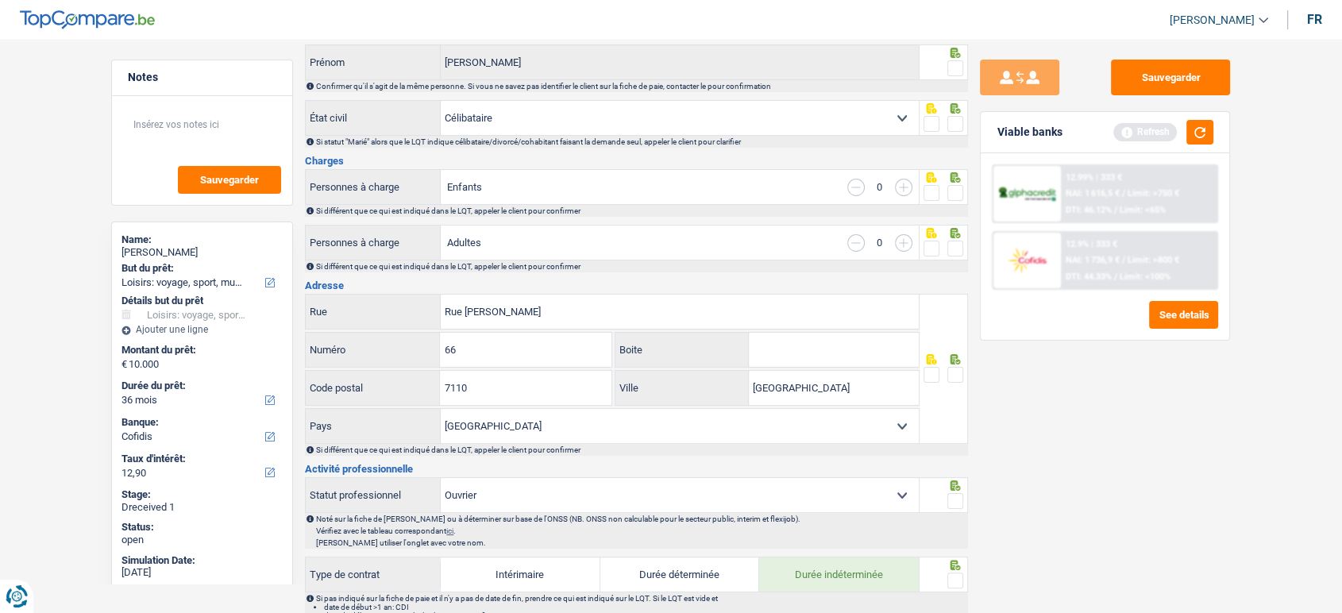
scroll to position [0, 0]
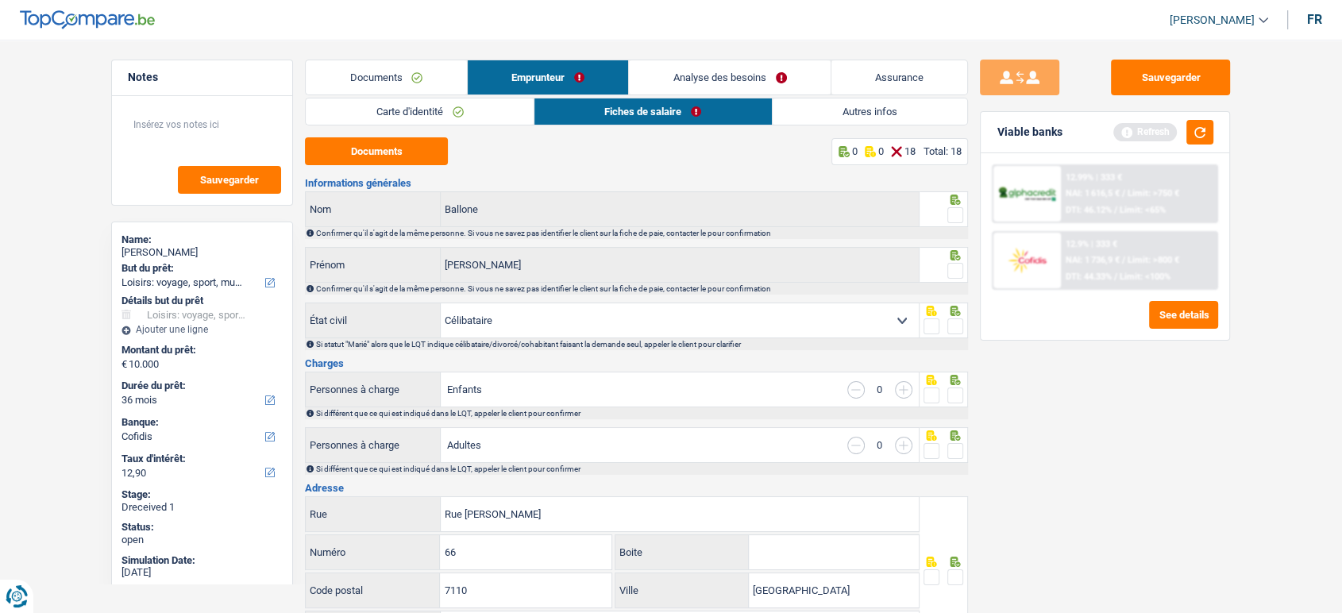
drag, startPoint x: 470, startPoint y: 131, endPoint x: 470, endPoint y: 111, distance: 19.9
click at [470, 111] on link "Carte d'identité" at bounding box center [420, 111] width 228 height 26
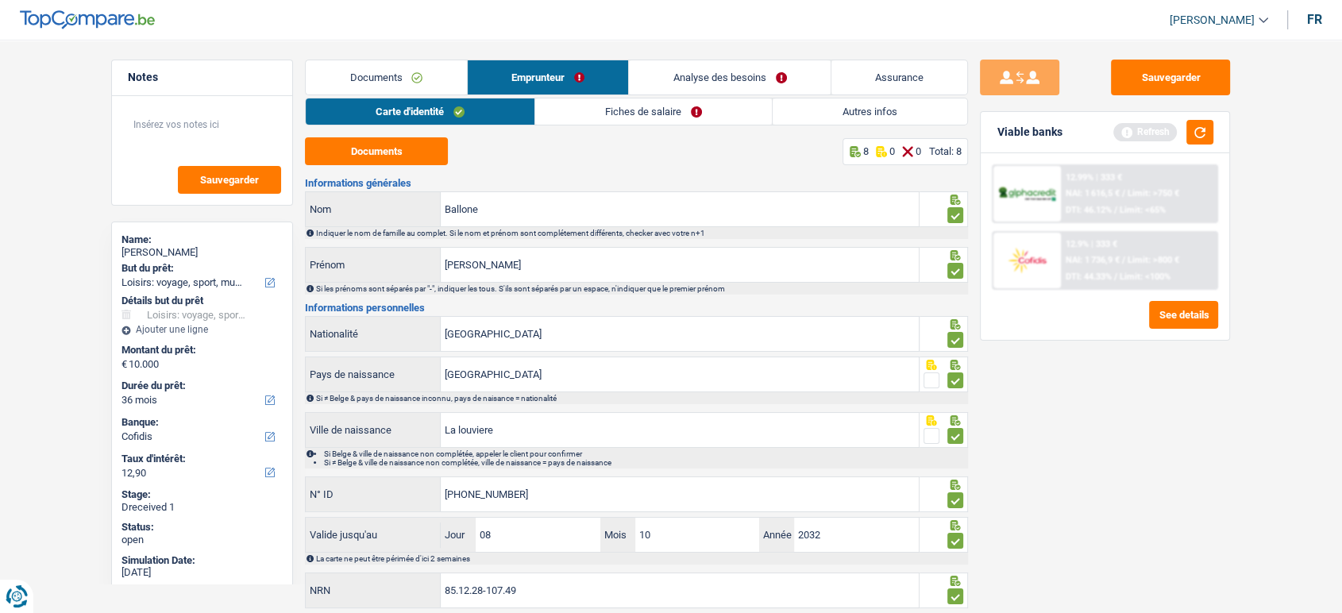
click at [609, 112] on link "Fiches de salaire" at bounding box center [653, 111] width 237 height 26
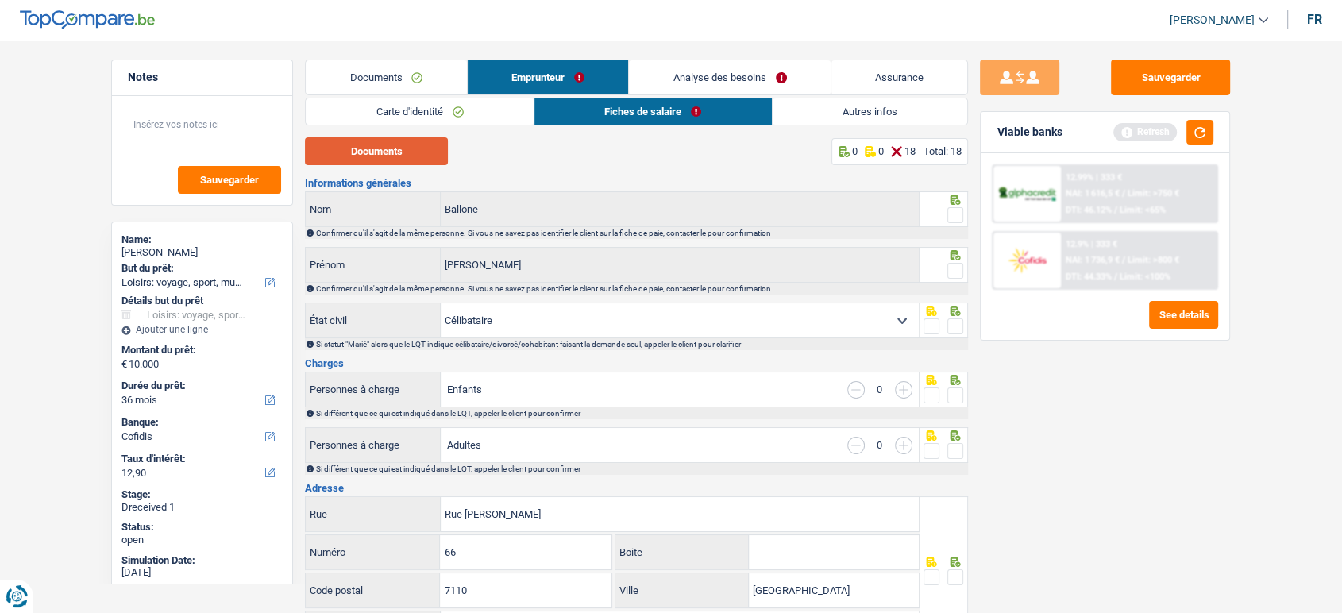
click at [422, 145] on button "Documents" at bounding box center [376, 151] width 143 height 28
click at [961, 220] on span at bounding box center [956, 215] width 16 height 16
click at [0, 0] on input "radio" at bounding box center [0, 0] width 0 height 0
click at [957, 263] on span at bounding box center [956, 271] width 16 height 16
click at [0, 0] on input "radio" at bounding box center [0, 0] width 0 height 0
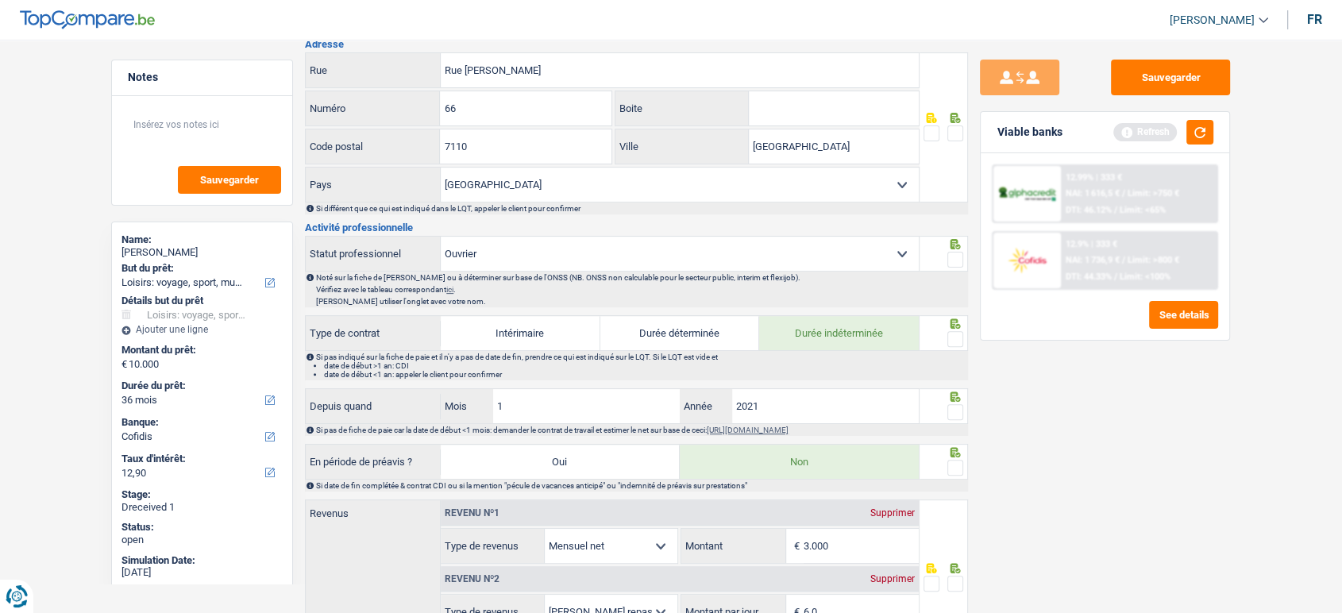
scroll to position [617, 0]
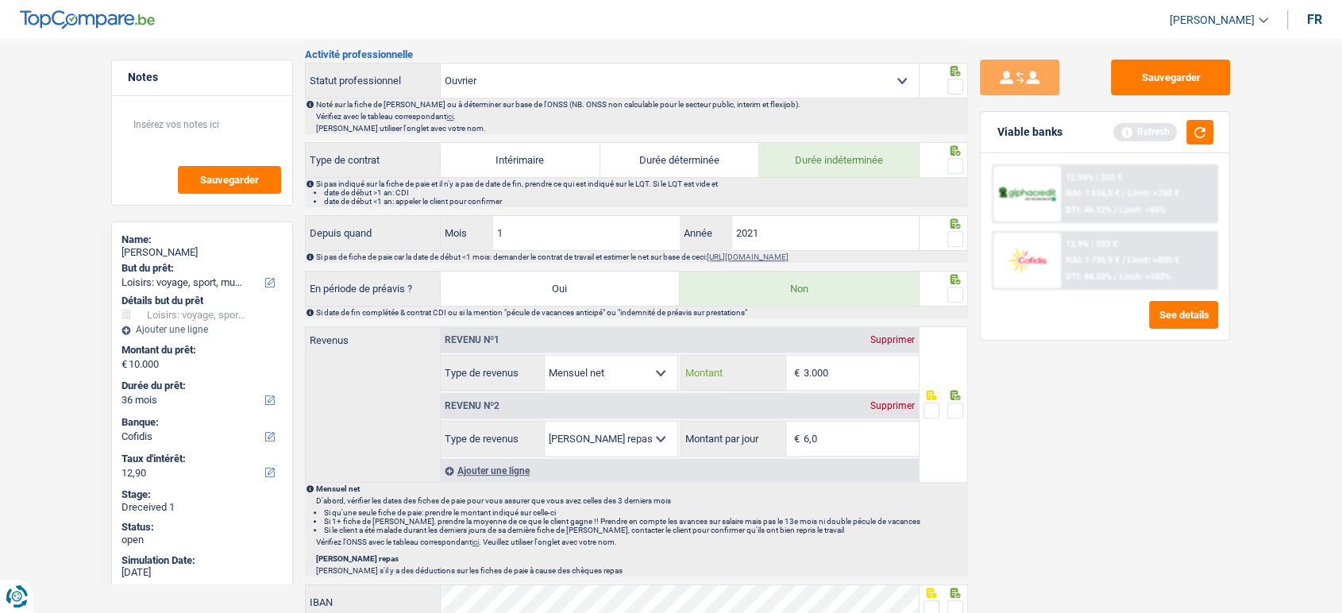
drag, startPoint x: 840, startPoint y: 373, endPoint x: 583, endPoint y: 360, distance: 257.7
click at [616, 369] on div "Allocation d'handicap Allocations chômage Allocations familiales Chèques repas …" at bounding box center [680, 373] width 478 height 36
type input "2.941"
click at [955, 91] on span at bounding box center [956, 87] width 16 height 16
click at [0, 0] on input "radio" at bounding box center [0, 0] width 0 height 0
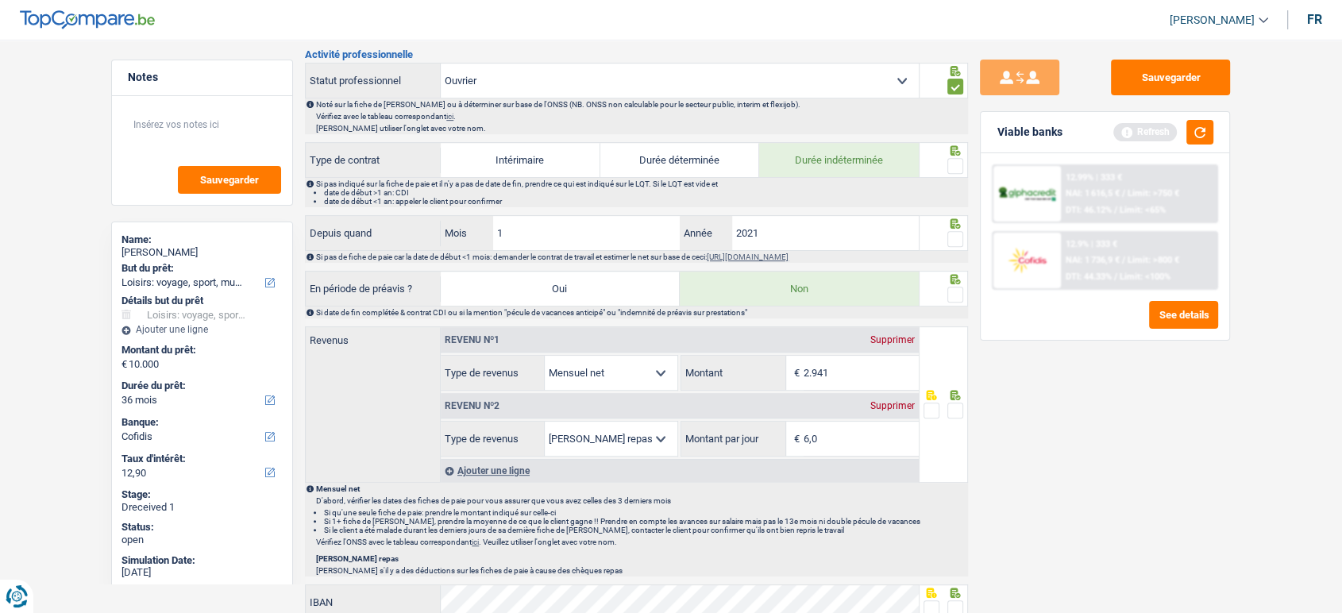
click at [958, 160] on span at bounding box center [956, 166] width 16 height 16
click at [0, 0] on input "radio" at bounding box center [0, 0] width 0 height 0
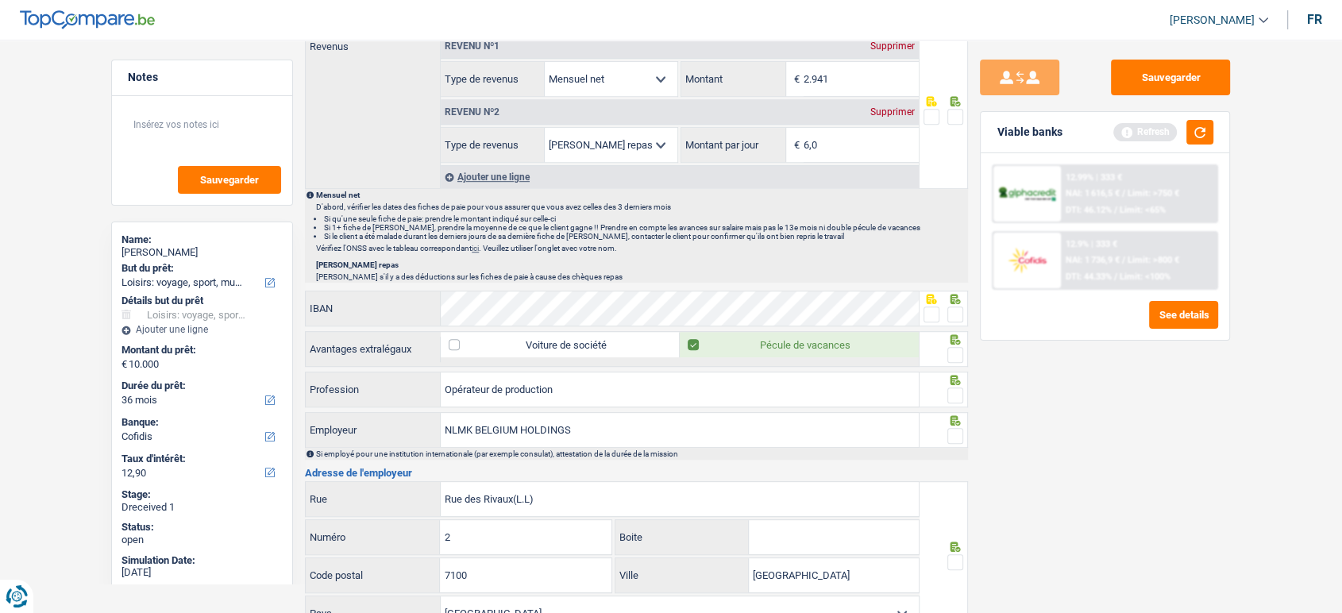
scroll to position [1138, 0]
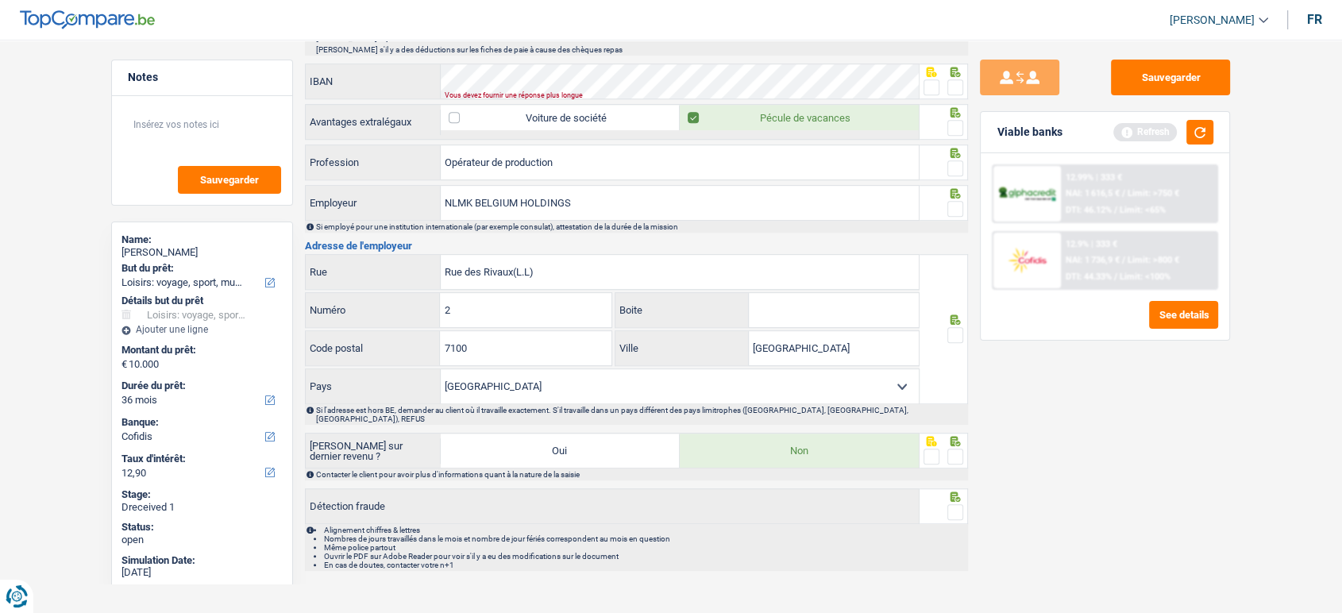
drag, startPoint x: 573, startPoint y: 124, endPoint x: 648, endPoint y: 98, distance: 79.6
click at [573, 110] on div "Voiture de société Pécule de vacances" at bounding box center [680, 122] width 478 height 34
drag, startPoint x: 958, startPoint y: 76, endPoint x: 955, endPoint y: 85, distance: 9.3
click at [957, 79] on span at bounding box center [956, 87] width 16 height 16
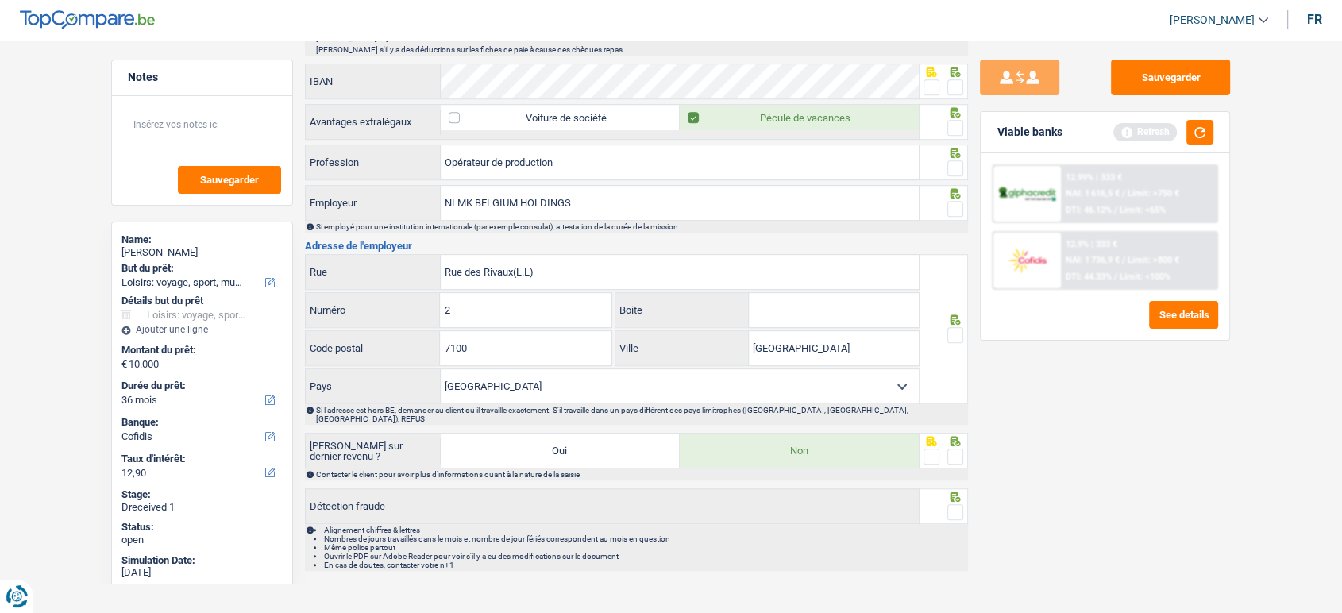
click at [0, 0] on input "radio" at bounding box center [0, 0] width 0 height 0
click at [954, 123] on span at bounding box center [956, 128] width 16 height 16
click at [0, 0] on input "radio" at bounding box center [0, 0] width 0 height 0
click at [955, 171] on span at bounding box center [956, 168] width 16 height 16
click at [0, 0] on input "radio" at bounding box center [0, 0] width 0 height 0
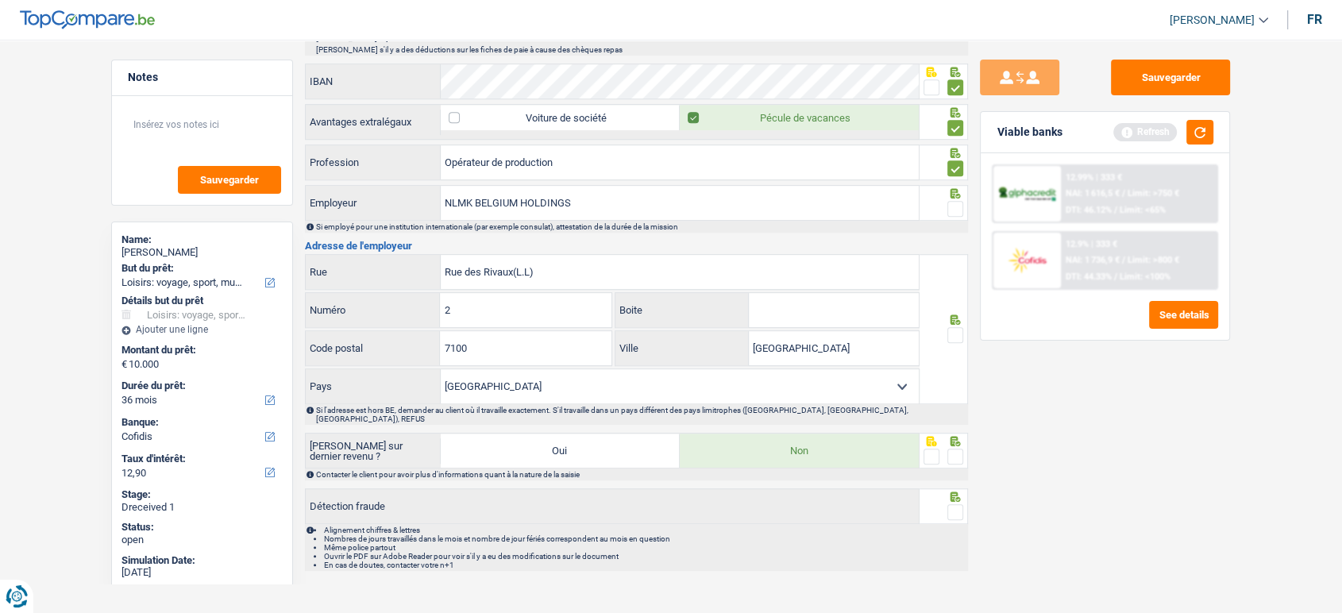
click at [956, 205] on span at bounding box center [956, 209] width 16 height 16
click at [0, 0] on input "radio" at bounding box center [0, 0] width 0 height 0
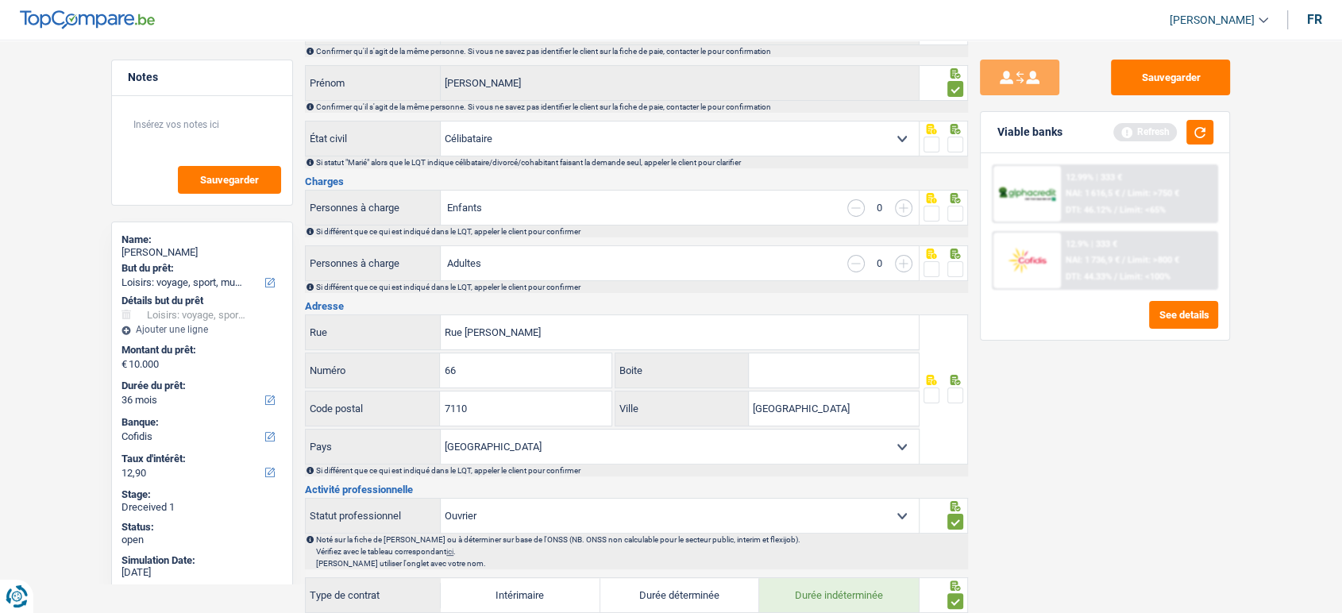
scroll to position [79, 0]
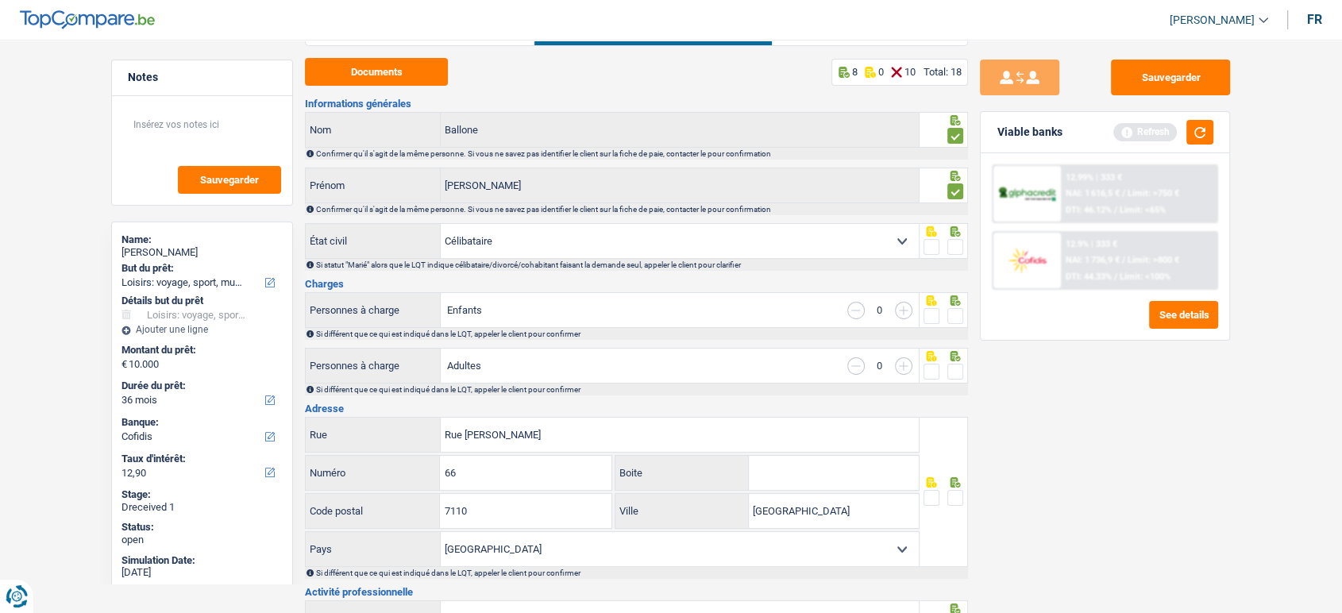
click at [952, 490] on span at bounding box center [956, 498] width 16 height 16
click at [0, 0] on input "radio" at bounding box center [0, 0] width 0 height 0
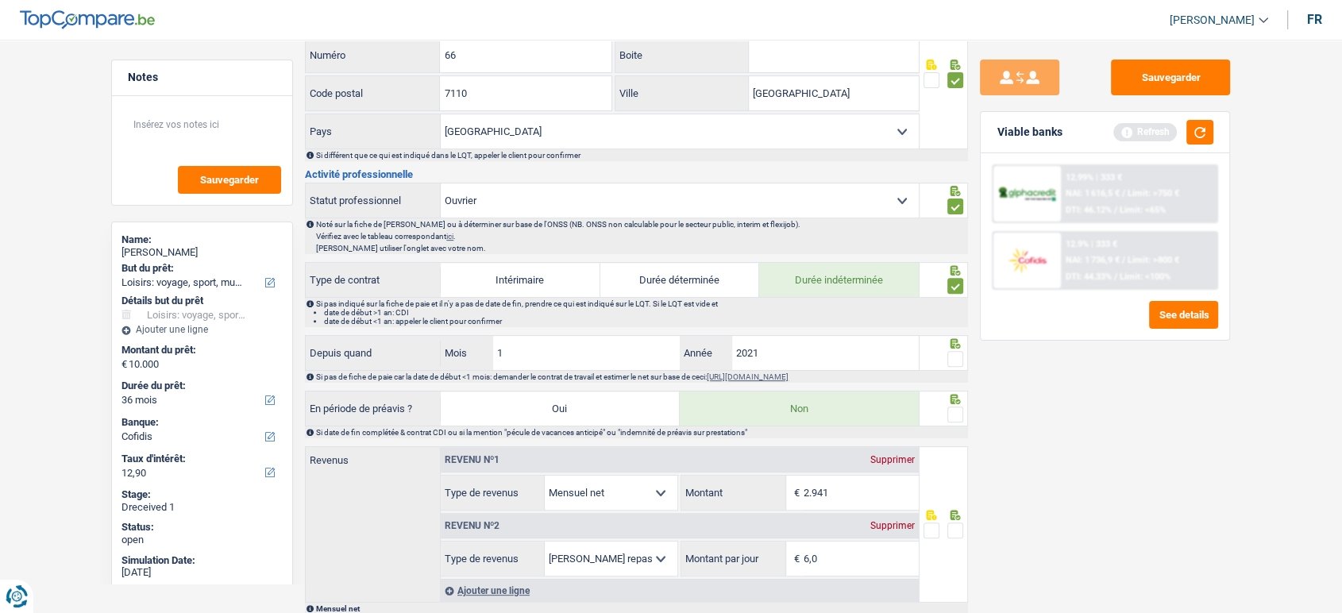
scroll to position [609, 0]
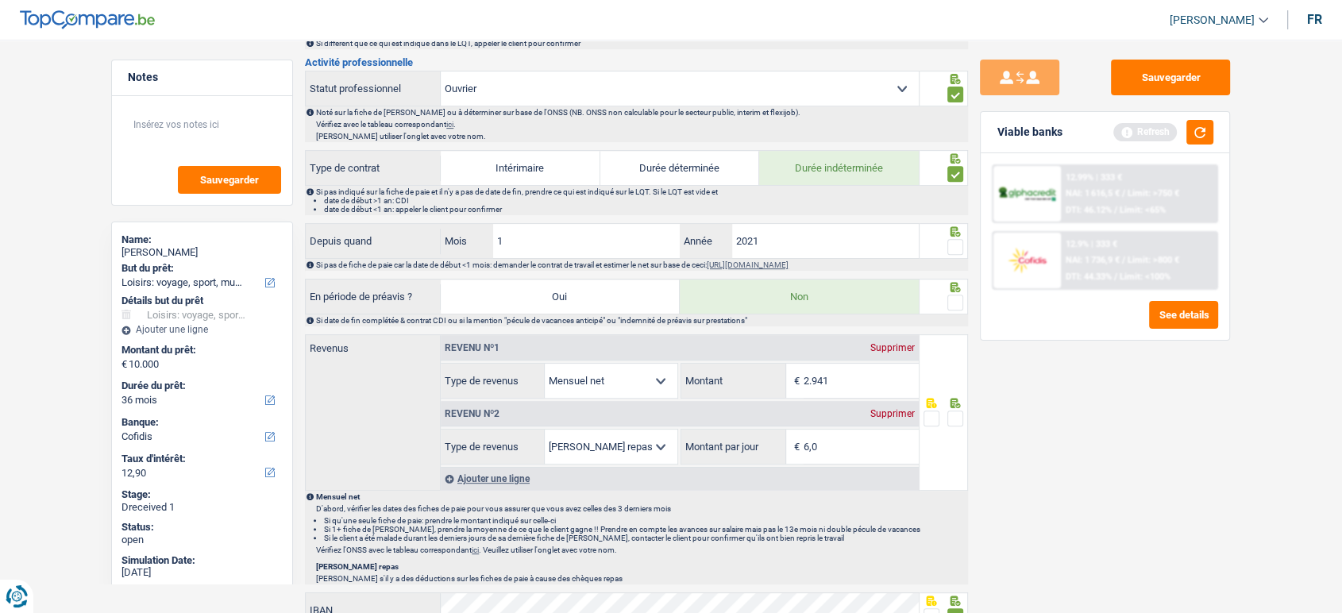
click at [961, 243] on span at bounding box center [956, 247] width 16 height 16
click at [0, 0] on input "radio" at bounding box center [0, 0] width 0 height 0
click at [956, 315] on div "Si date de fin complétée & contrat CDI ou si la mention "pécule de vacances ant…" at bounding box center [636, 321] width 663 height 12
click at [956, 298] on span at bounding box center [956, 303] width 16 height 16
click at [0, 0] on input "radio" at bounding box center [0, 0] width 0 height 0
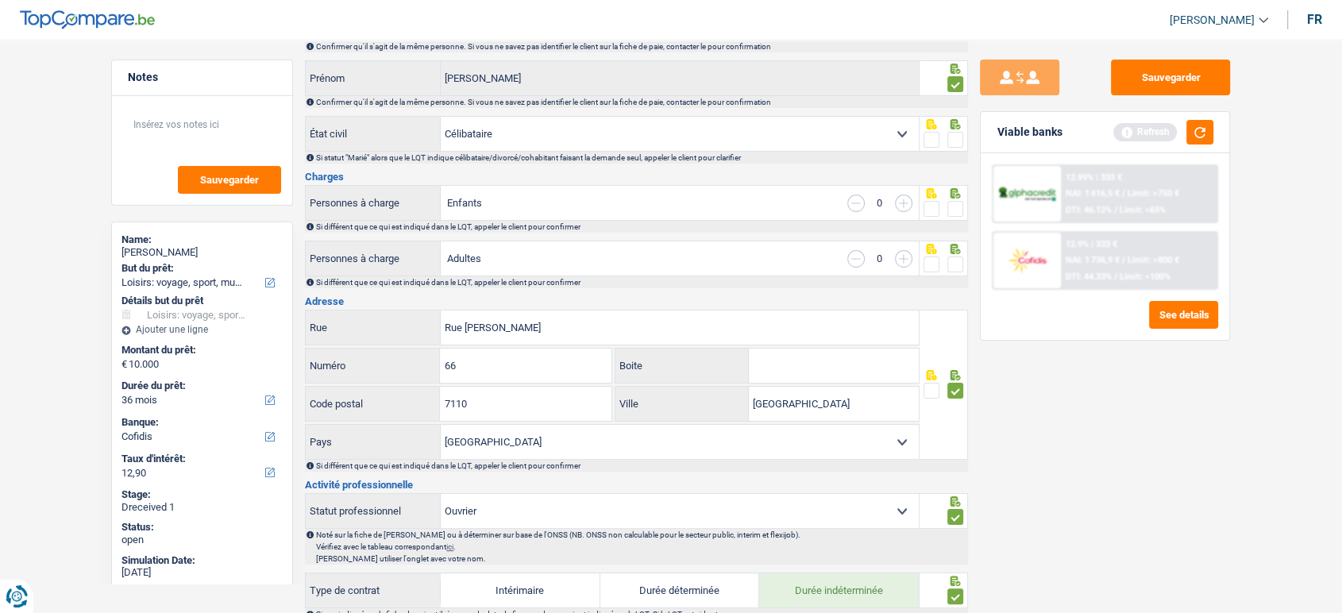
scroll to position [79, 0]
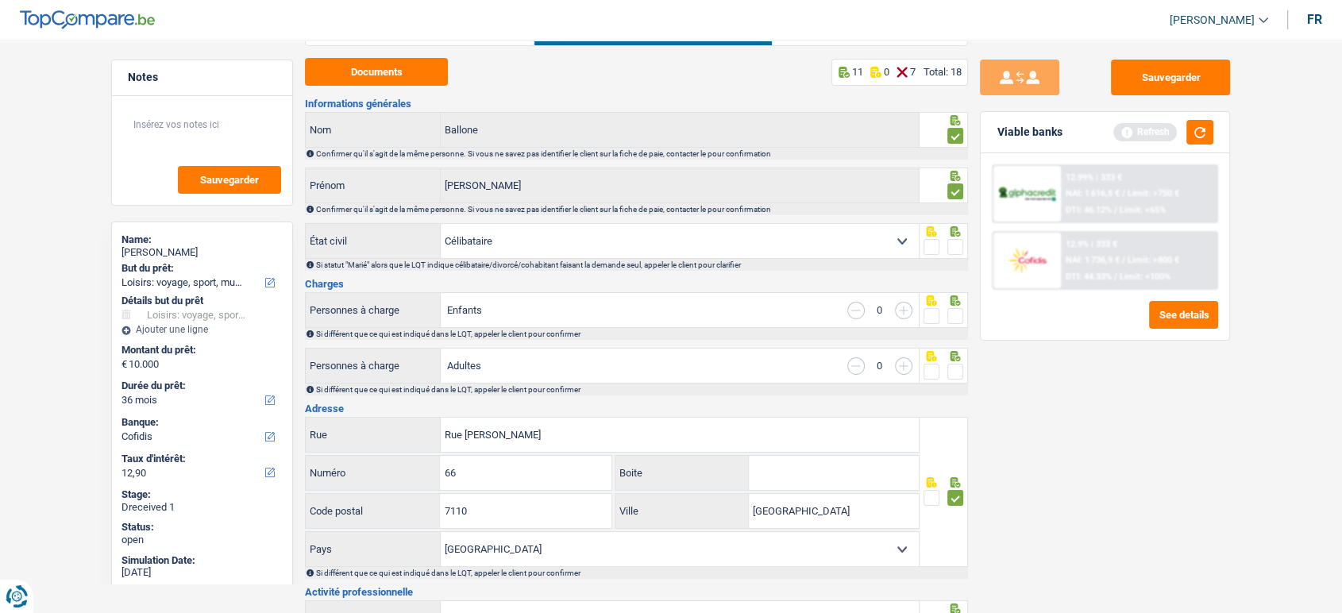
drag, startPoint x: 960, startPoint y: 370, endPoint x: 962, endPoint y: 338, distance: 32.7
click at [960, 369] on span at bounding box center [956, 372] width 16 height 16
click at [0, 0] on input "radio" at bounding box center [0, 0] width 0 height 0
click at [963, 316] on span at bounding box center [956, 316] width 16 height 16
click at [0, 0] on input "radio" at bounding box center [0, 0] width 0 height 0
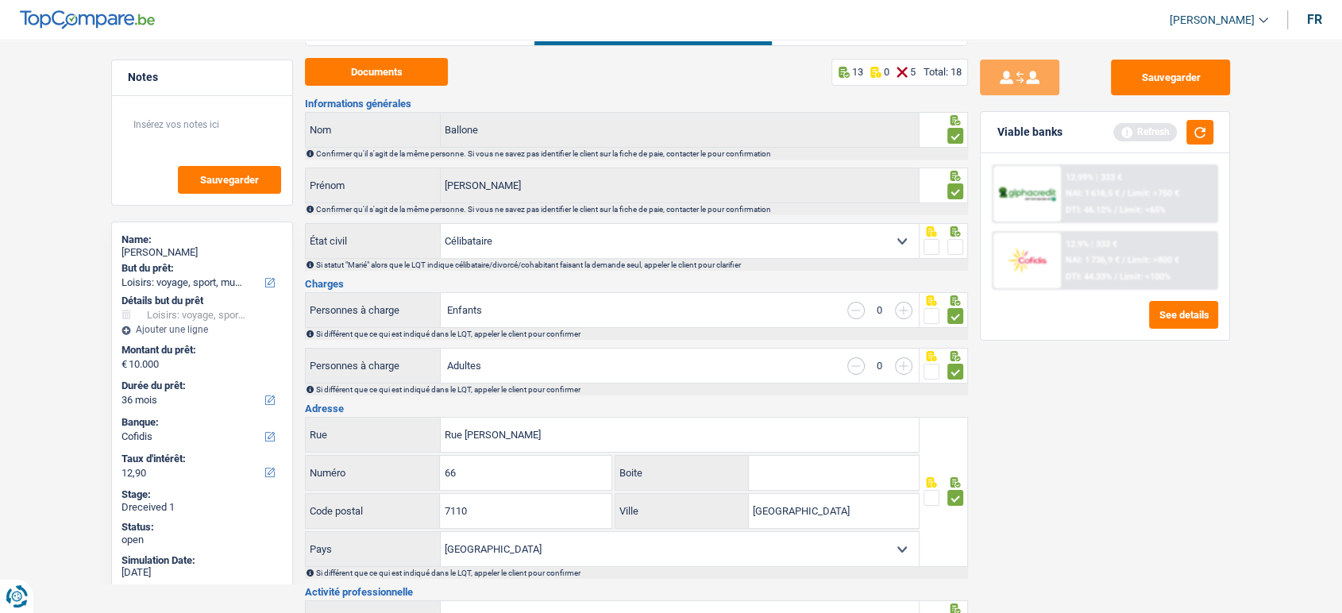
click at [961, 261] on div "Si statut "Marié" alors que le LQT indique célibataire/divorcé/cohabitant faisa…" at bounding box center [641, 265] width 651 height 9
click at [960, 241] on span at bounding box center [956, 247] width 16 height 16
click at [0, 0] on input "radio" at bounding box center [0, 0] width 0 height 0
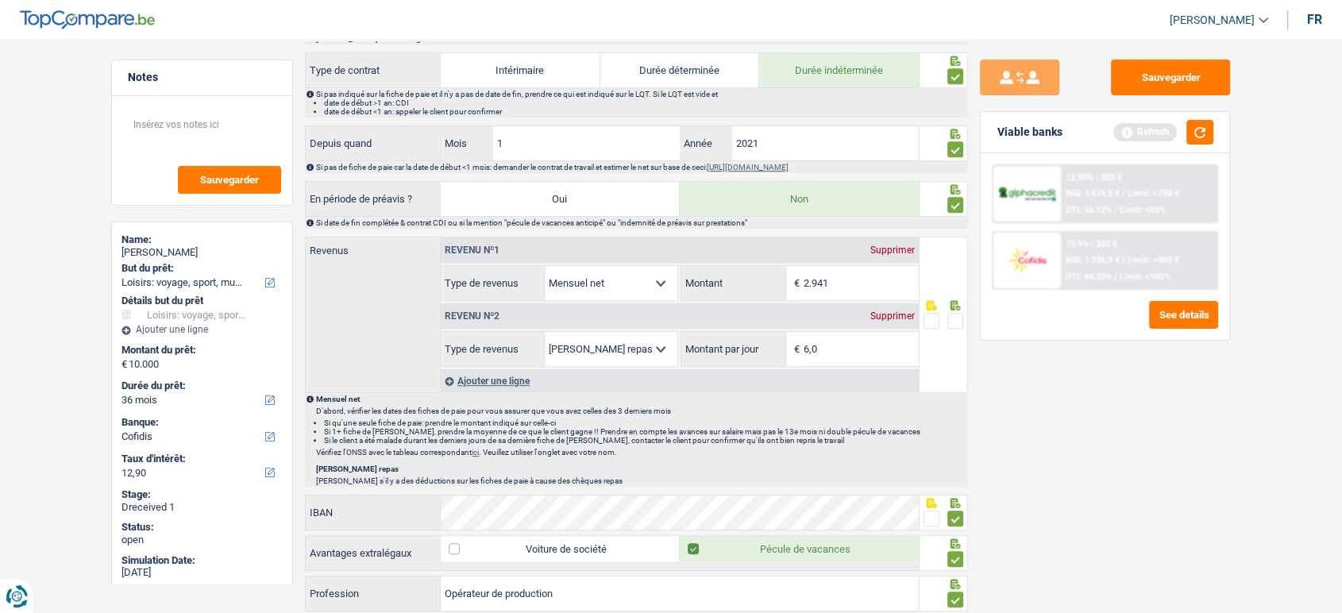
scroll to position [705, 0]
drag, startPoint x: 834, startPoint y: 349, endPoint x: 699, endPoint y: 320, distance: 138.0
click at [705, 320] on div "Revenu nº2 Supprimer Allocation d'handicap Allocations chômage Allocations fami…" at bounding box center [680, 336] width 478 height 66
type input "4,0"
drag, startPoint x: 958, startPoint y: 329, endPoint x: 954, endPoint y: 322, distance: 8.2
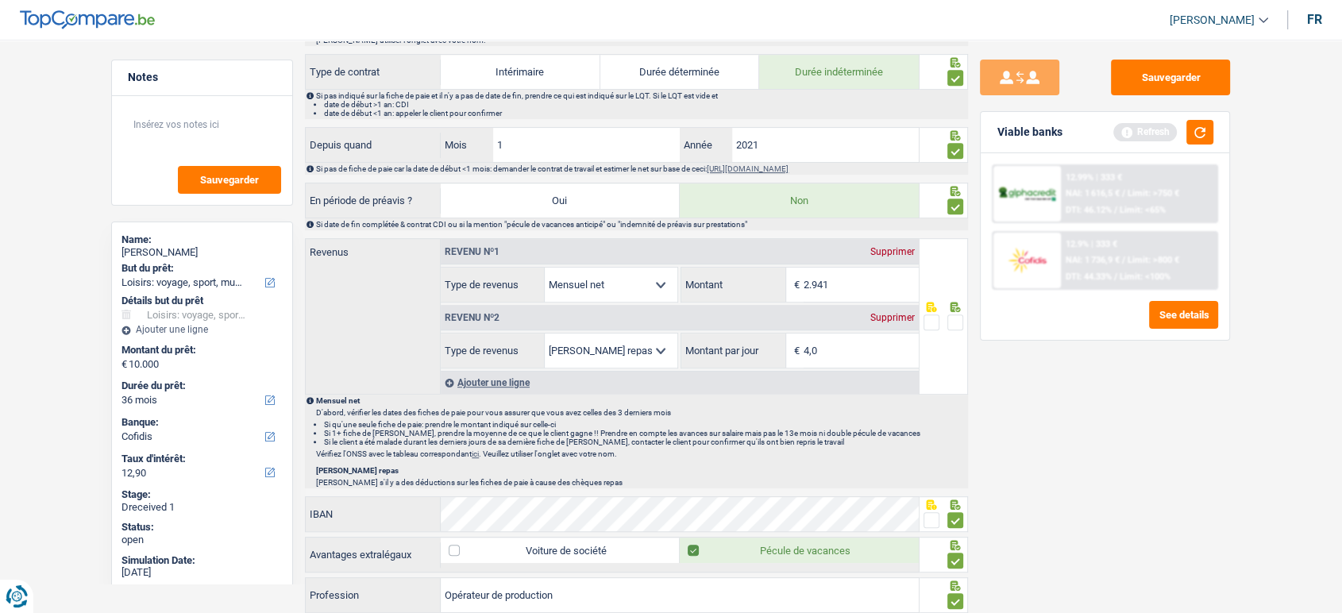
click at [956, 323] on div at bounding box center [956, 323] width 16 height 20
click at [954, 321] on span at bounding box center [956, 323] width 16 height 16
click at [0, 0] on input "radio" at bounding box center [0, 0] width 0 height 0
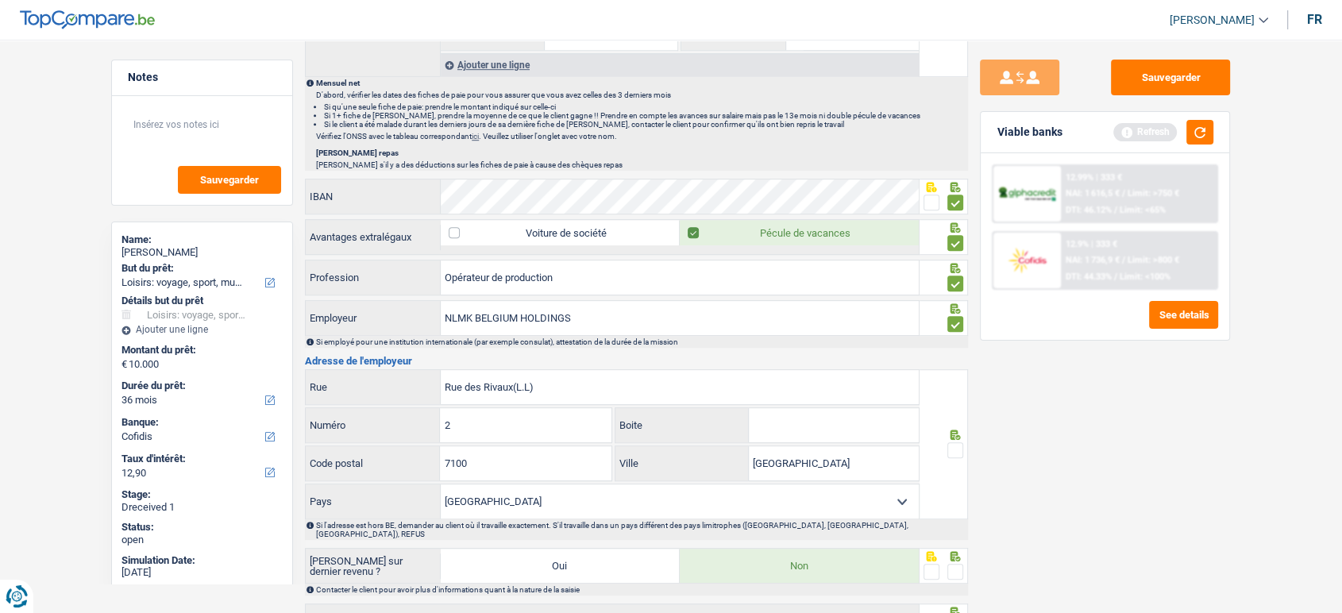
scroll to position [1138, 0]
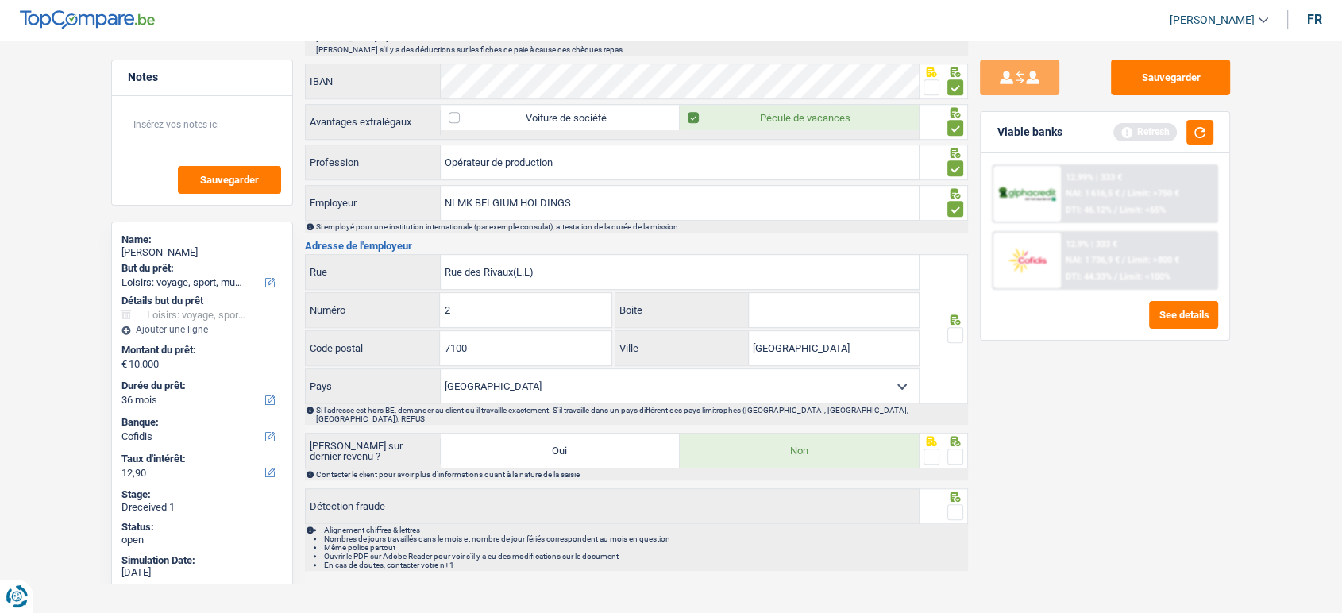
click at [958, 326] on div at bounding box center [956, 336] width 16 height 20
drag, startPoint x: 515, startPoint y: 265, endPoint x: 591, endPoint y: 271, distance: 76.5
click at [571, 274] on input "Rue des Rivaux(L.L)" at bounding box center [680, 272] width 478 height 34
type input "Rue des Rivaux"
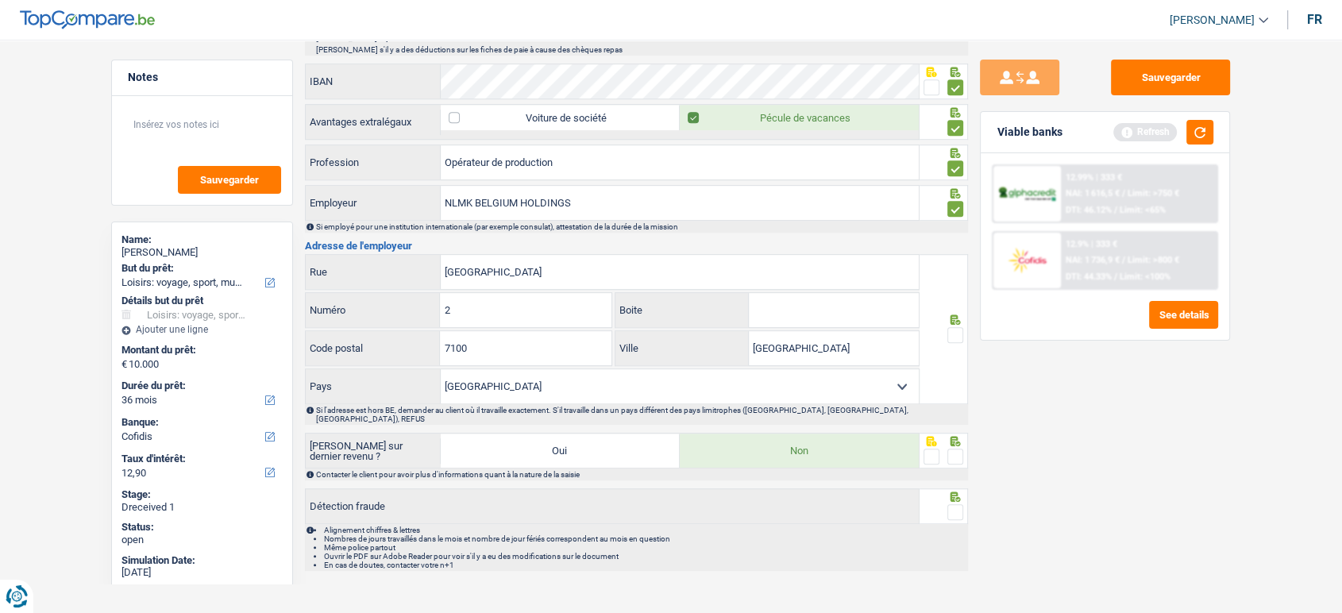
click at [960, 329] on span at bounding box center [956, 335] width 16 height 16
click at [0, 0] on input "radio" at bounding box center [0, 0] width 0 height 0
click at [952, 447] on div at bounding box center [956, 457] width 16 height 20
drag, startPoint x: 960, startPoint y: 482, endPoint x: 958, endPoint y: 498, distance: 16.1
click at [960, 492] on icon at bounding box center [956, 497] width 16 height 10
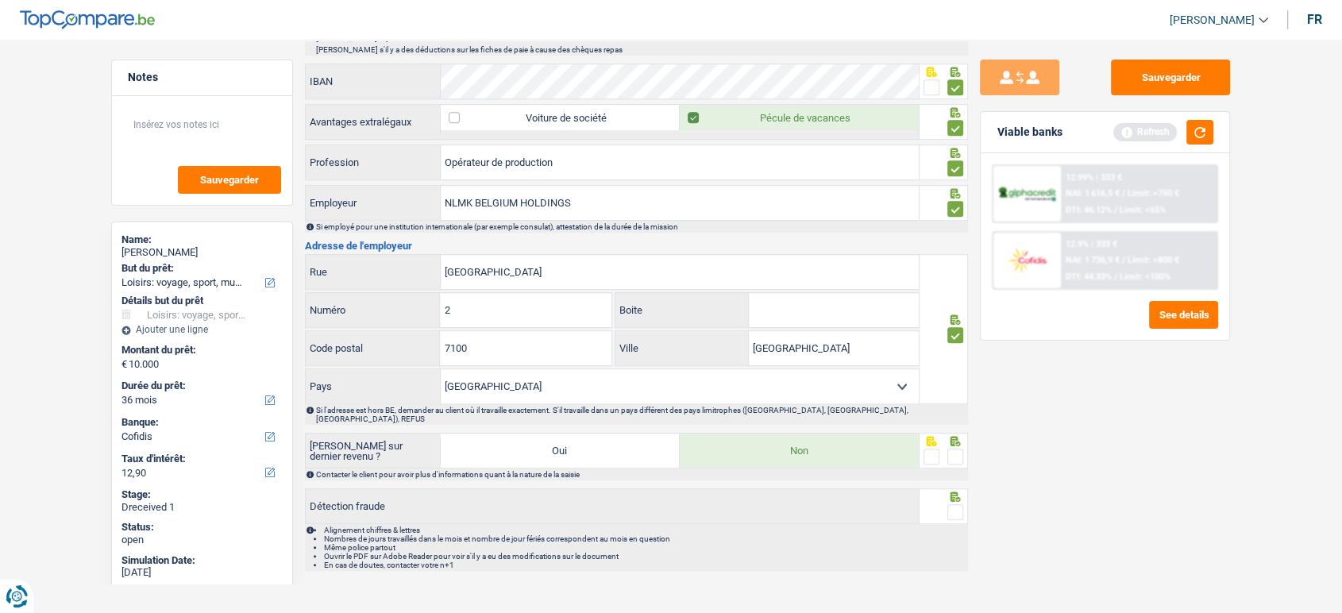
click at [958, 504] on span at bounding box center [956, 512] width 16 height 16
click at [0, 0] on input "radio" at bounding box center [0, 0] width 0 height 0
click at [956, 449] on span at bounding box center [956, 457] width 16 height 16
click at [0, 0] on input "radio" at bounding box center [0, 0] width 0 height 0
click at [1186, 77] on button "Sauvegarder" at bounding box center [1170, 78] width 119 height 36
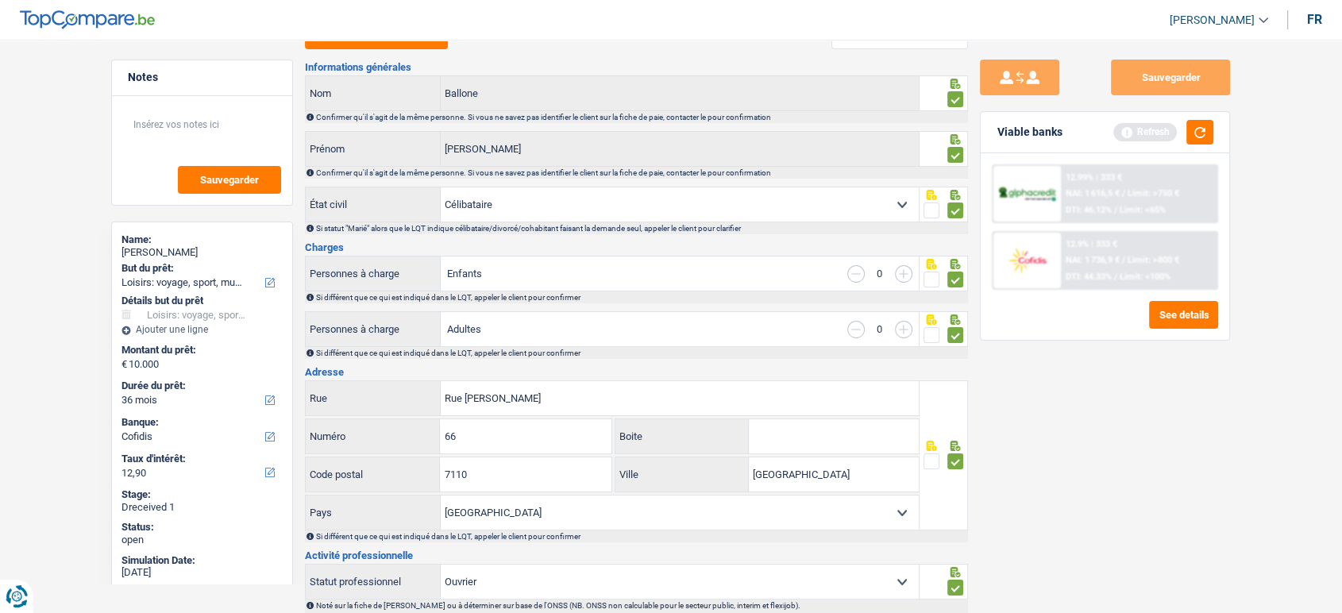
scroll to position [0, 0]
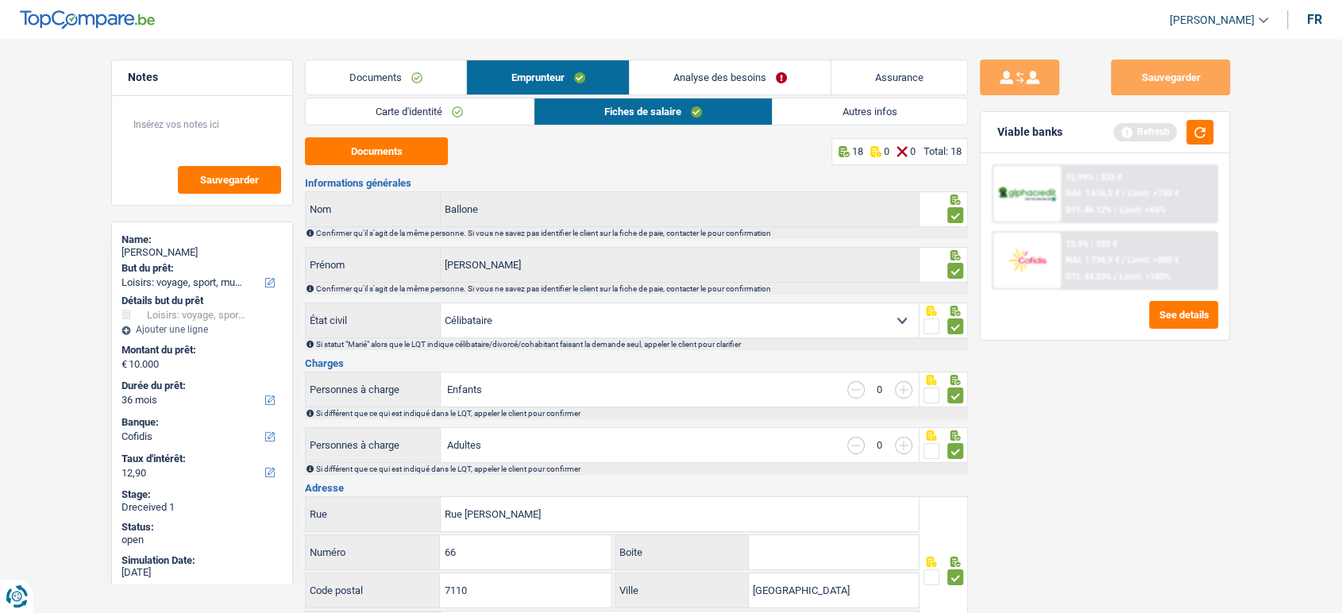
click at [856, 110] on link "Autres infos" at bounding box center [870, 111] width 195 height 26
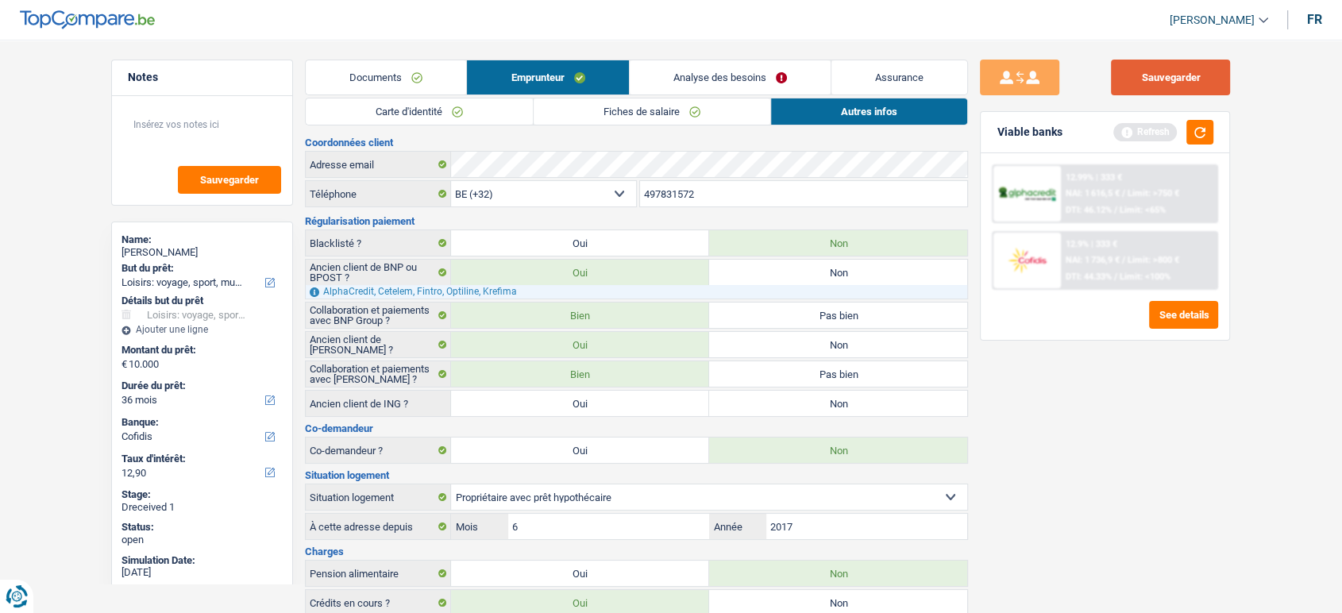
drag, startPoint x: 1157, startPoint y: 75, endPoint x: 1115, endPoint y: 104, distance: 50.7
click at [1157, 75] on button "Sauvegarder" at bounding box center [1170, 78] width 119 height 36
click at [810, 396] on label "Non" at bounding box center [838, 403] width 258 height 25
click at [810, 396] on input "Non" at bounding box center [838, 403] width 258 height 25
radio input "true"
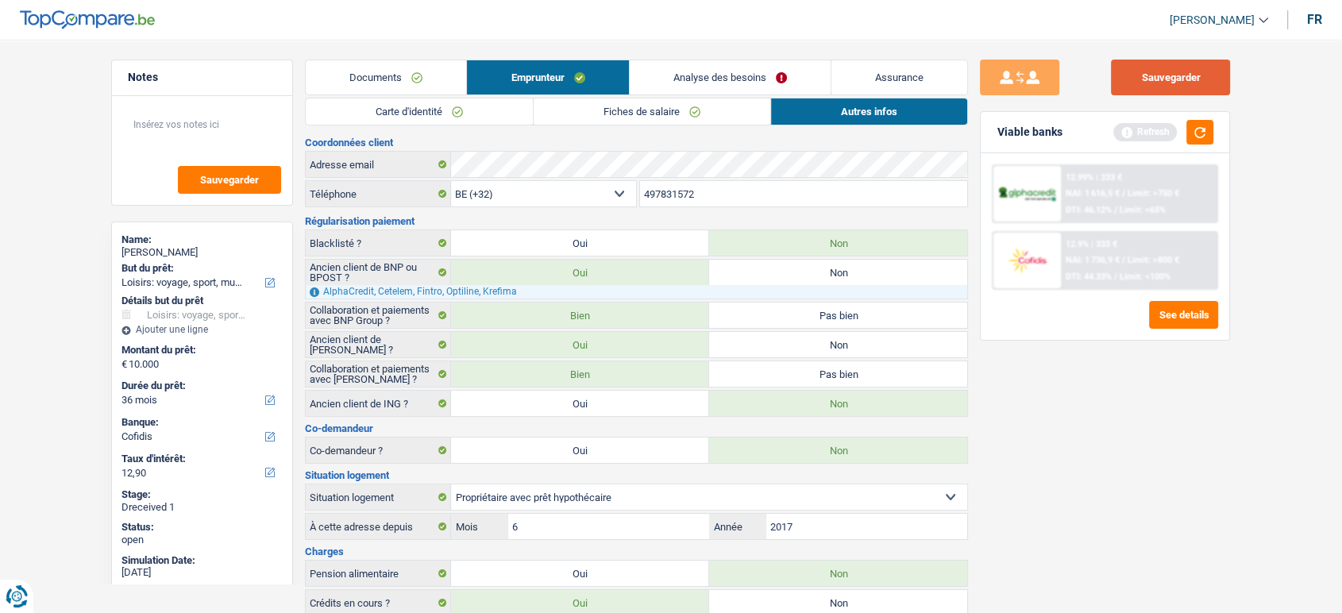
click at [1214, 83] on button "Sauvegarder" at bounding box center [1170, 78] width 119 height 36
click at [1209, 129] on button "button" at bounding box center [1200, 132] width 27 height 25
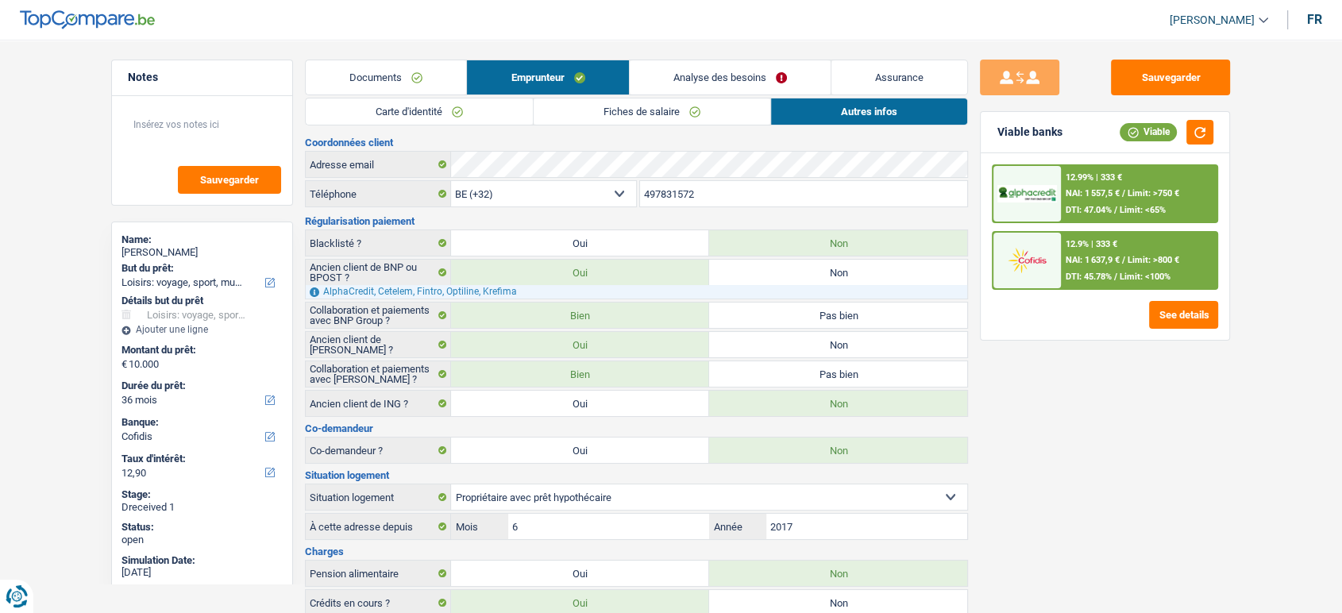
click at [435, 71] on link "Documents" at bounding box center [386, 77] width 160 height 34
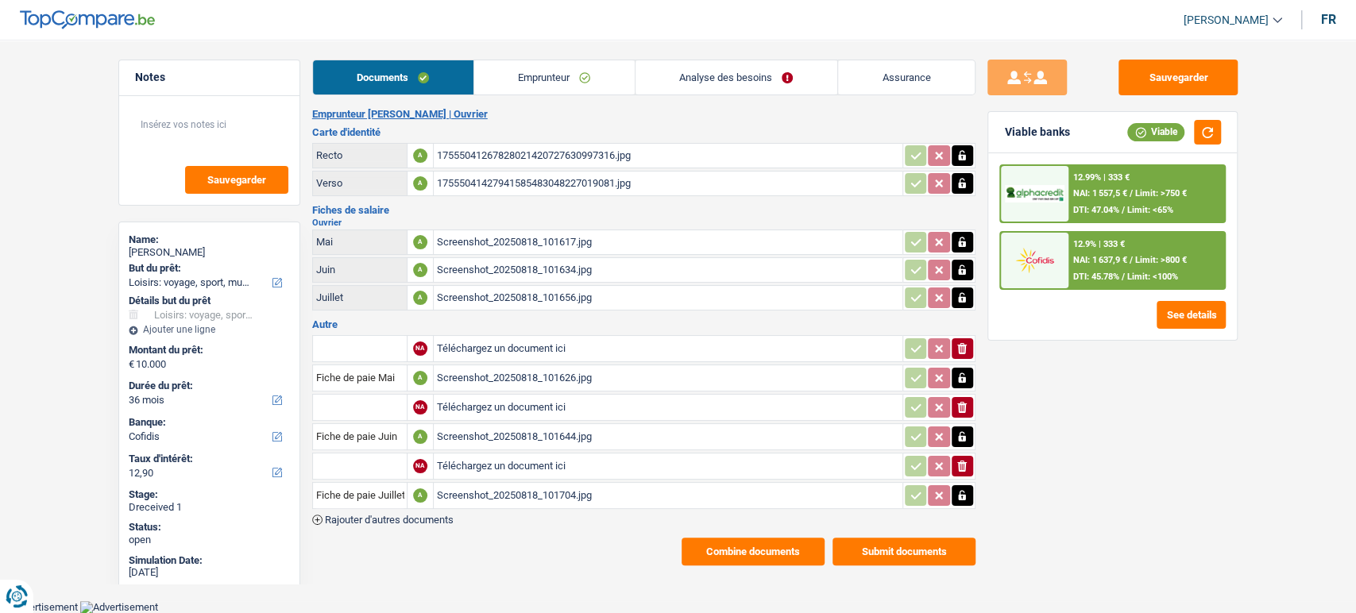
click at [778, 74] on link "Analyse des besoins" at bounding box center [736, 77] width 202 height 34
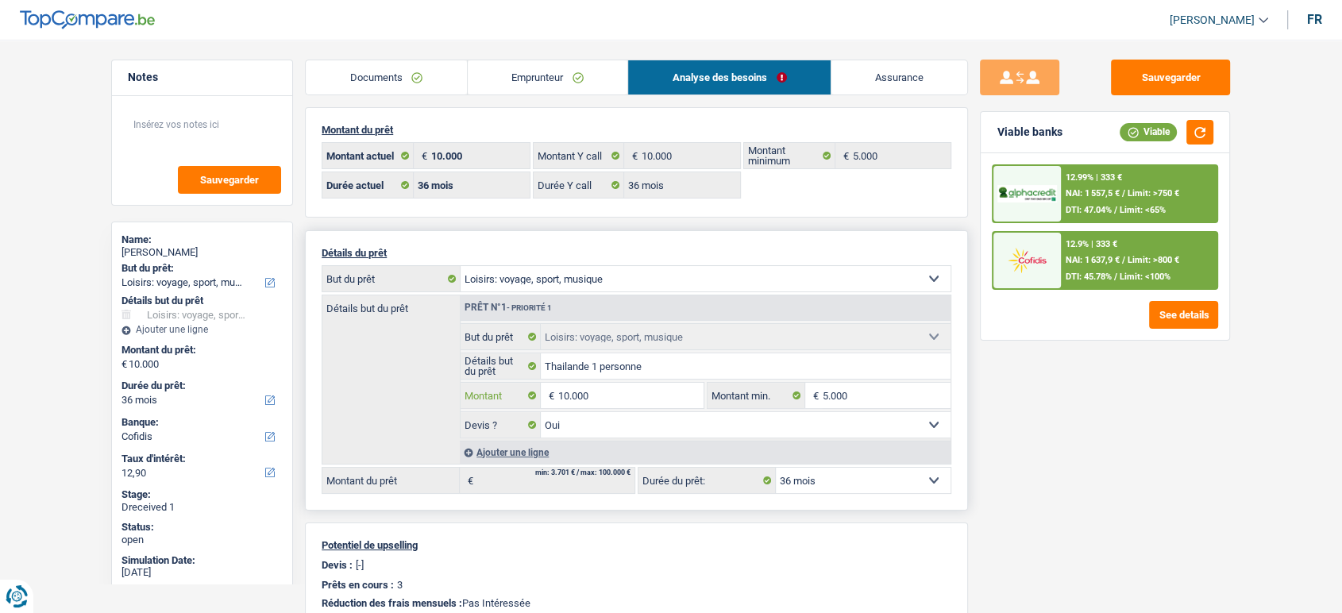
click at [596, 404] on input "10.000" at bounding box center [630, 395] width 145 height 25
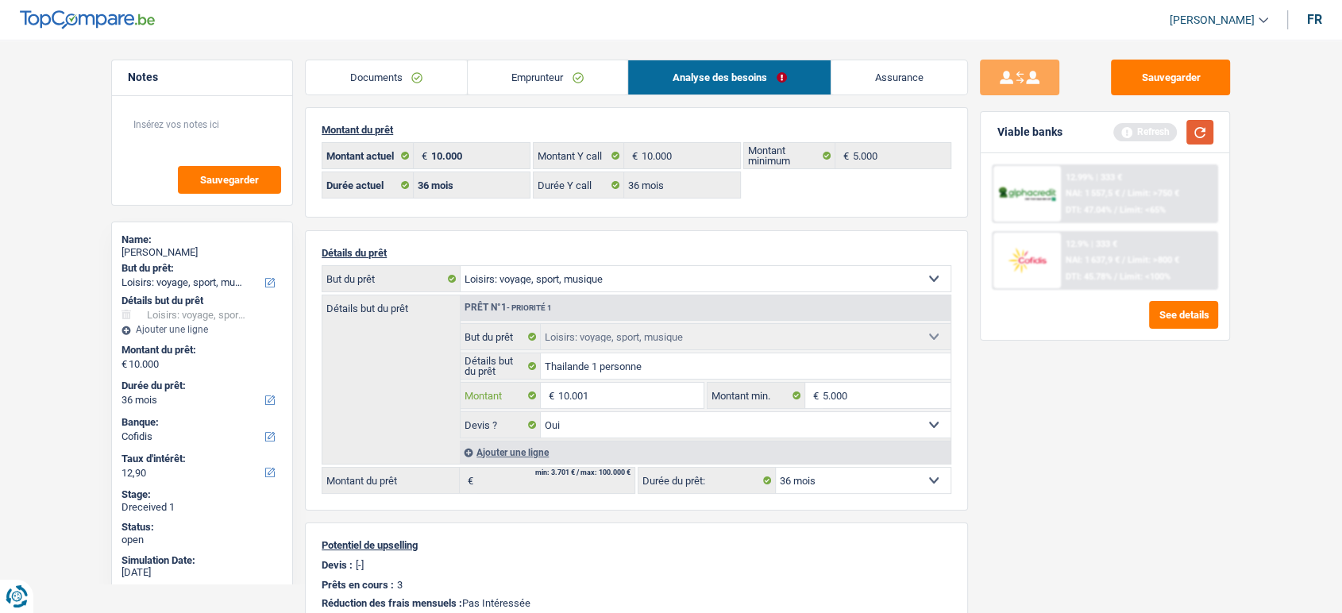
type input "10.001"
select select "60"
type input "10.001"
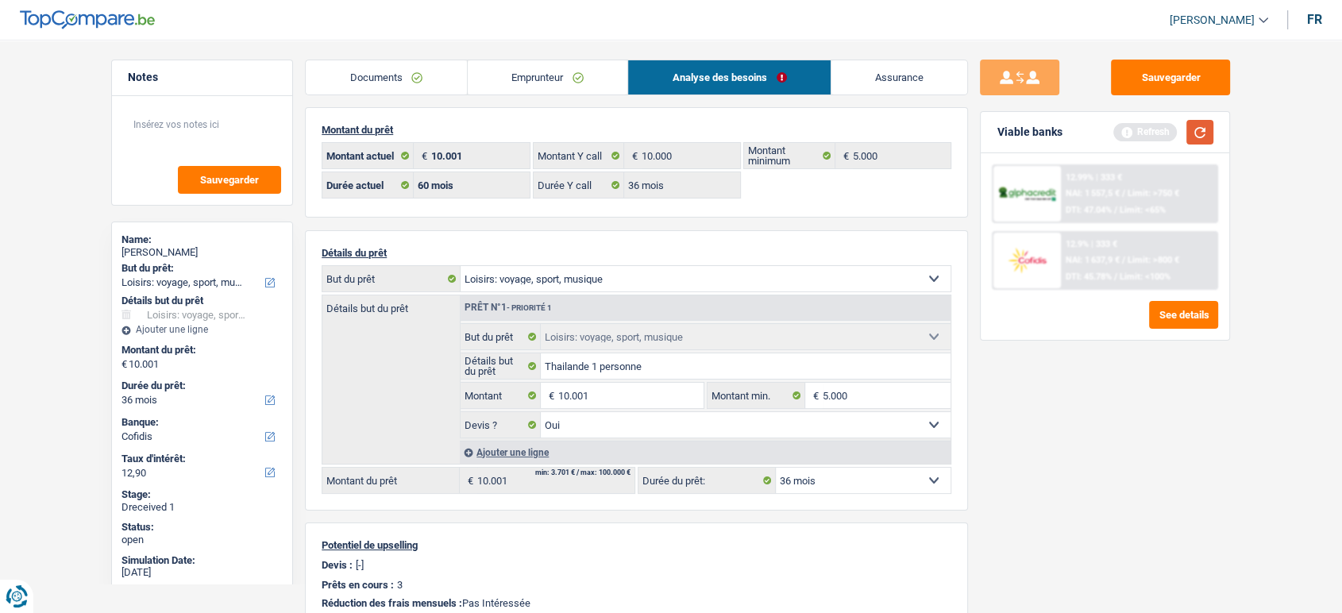
select select "60"
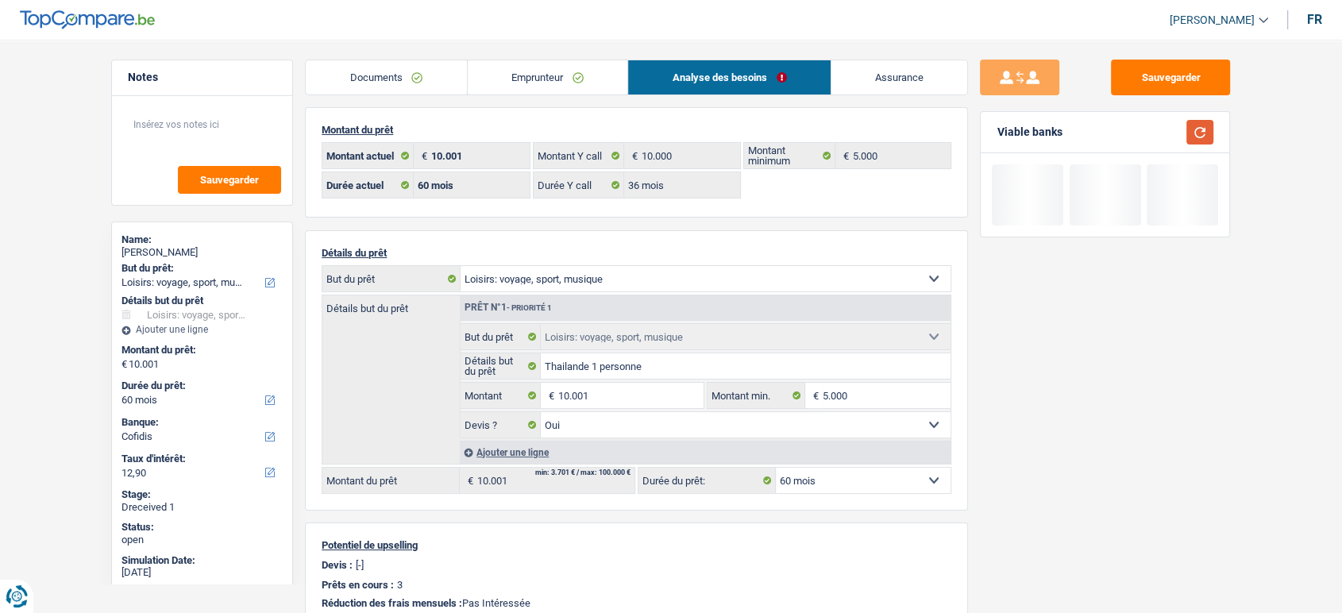
click at [1211, 127] on button "button" at bounding box center [1200, 132] width 27 height 25
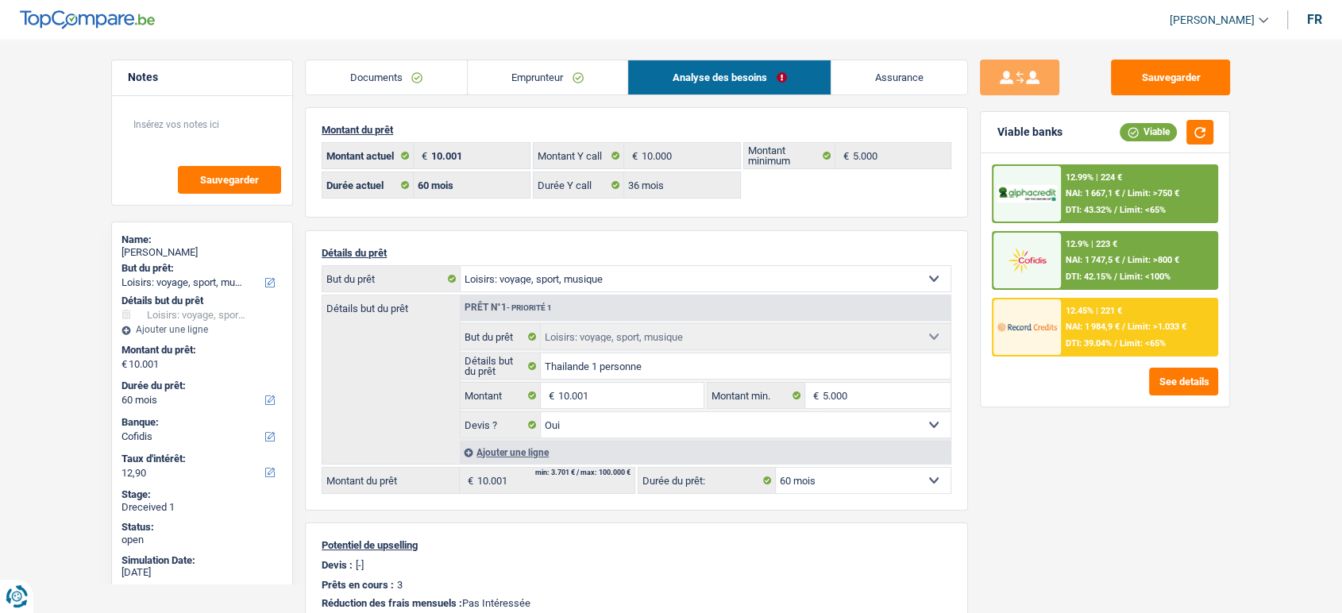
click at [1175, 172] on div "12.99% | 224 € NAI: 1 667,1 € / Limit: >750 € DTI: 43.32% / Limit: <65%" at bounding box center [1139, 194] width 156 height 56
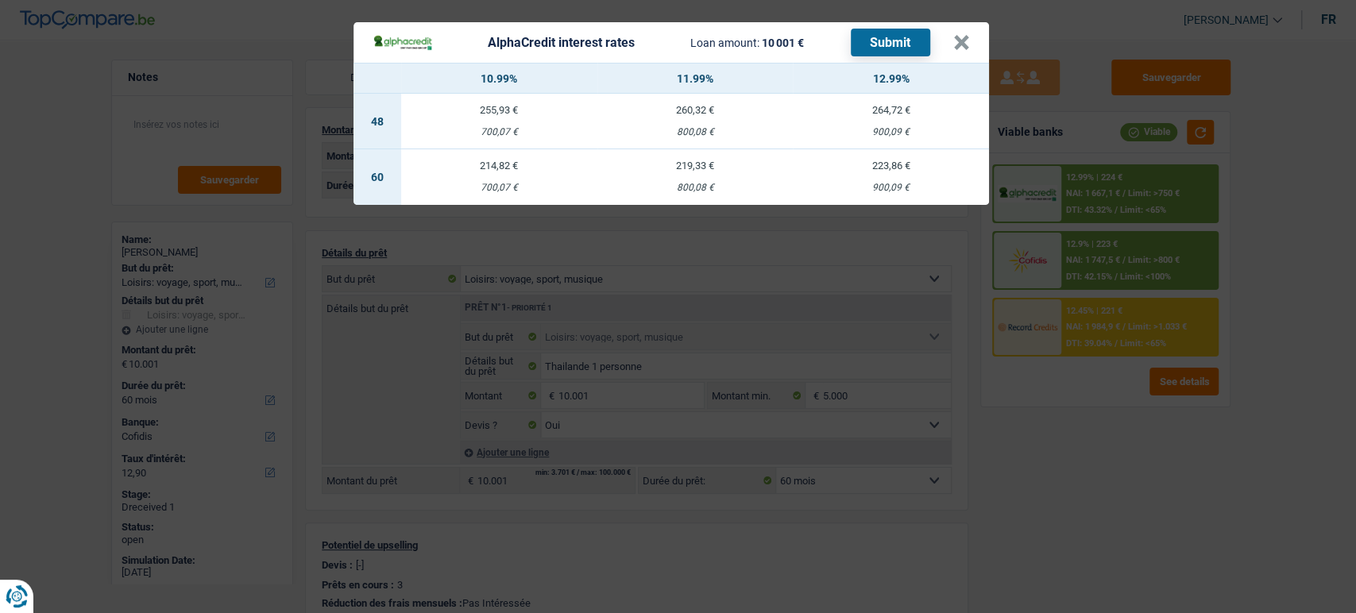
click at [910, 155] on td "223,86 € 900,09 €" at bounding box center [891, 177] width 196 height 56
select select "alphacredit"
type input "12,99"
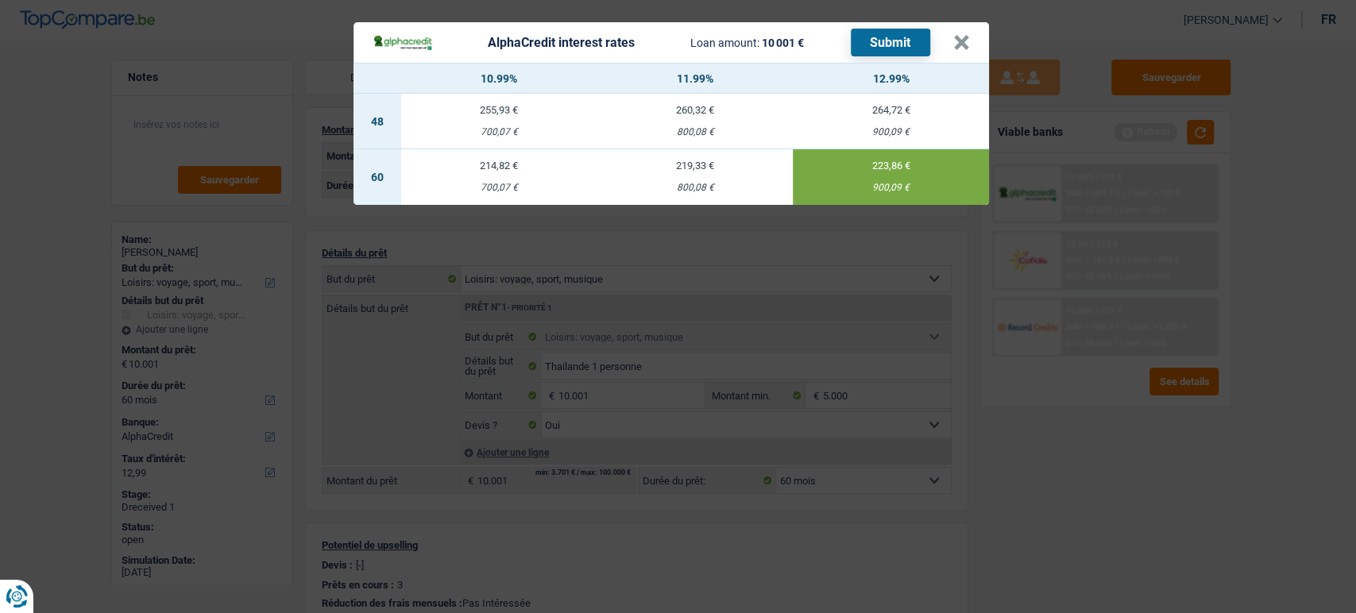
click at [898, 37] on button "Submit" at bounding box center [890, 43] width 79 height 28
click at [960, 39] on button "×" at bounding box center [961, 43] width 17 height 16
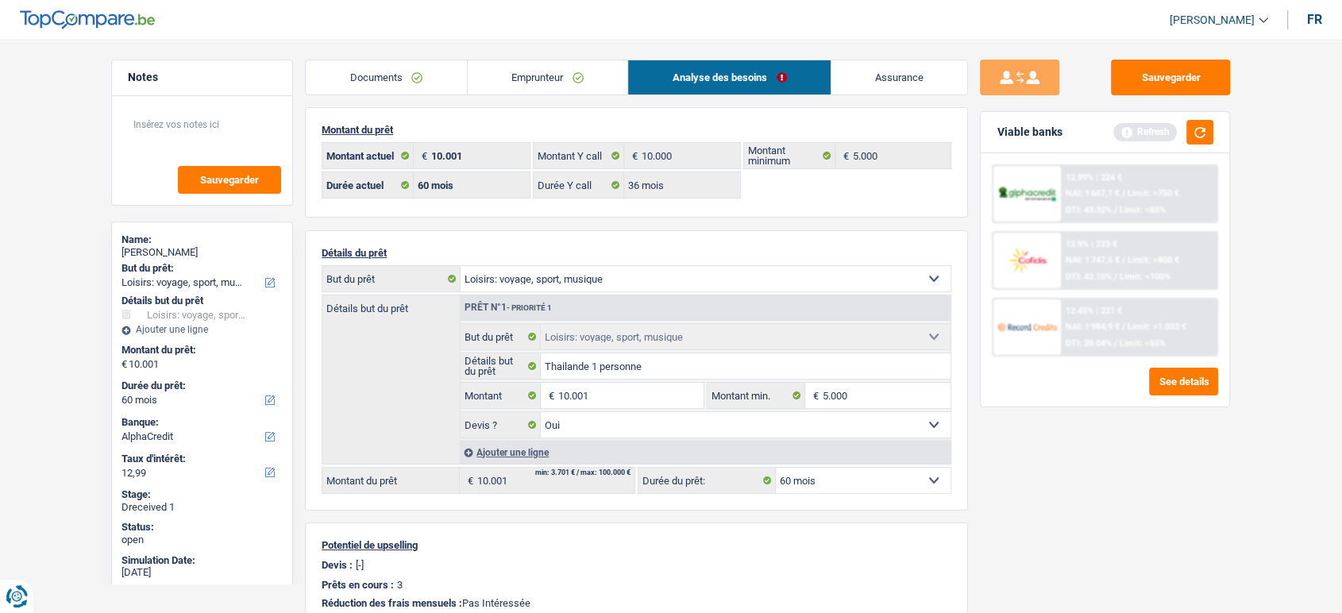
click at [1215, 130] on div "Viable banks Refresh" at bounding box center [1105, 132] width 249 height 41
click at [1205, 126] on button "button" at bounding box center [1200, 132] width 27 height 25
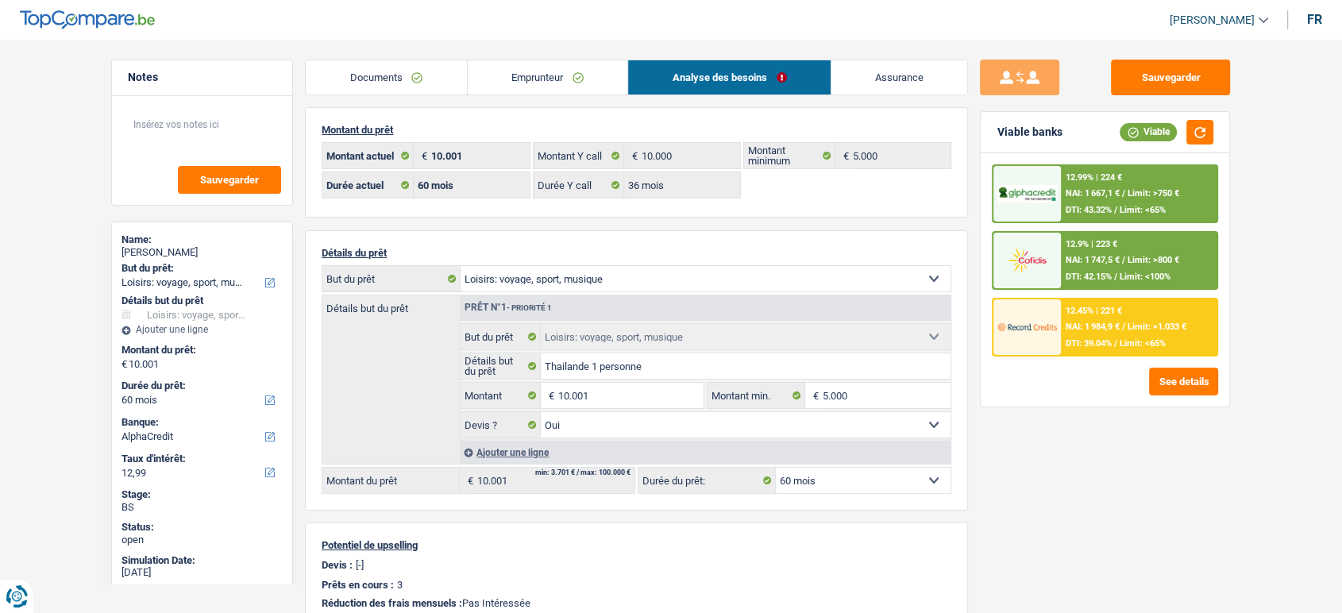
click at [1170, 500] on div "Sauvegarder Viable banks Viable 12.99% | 224 € NAI: 1 667,1 € / Limit: >750 € D…" at bounding box center [1105, 322] width 274 height 524
click at [1158, 191] on span "Limit: >750 €" at bounding box center [1154, 193] width 52 height 10
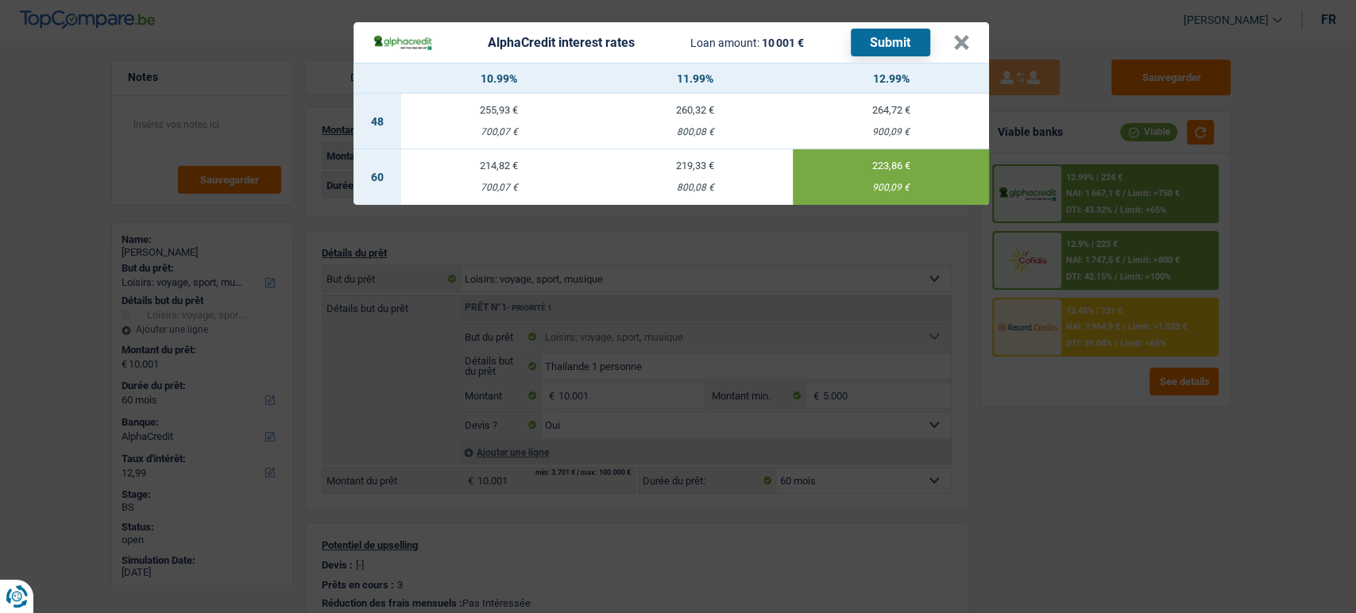
click at [877, 32] on button "Submit" at bounding box center [890, 43] width 79 height 28
drag, startPoint x: 975, startPoint y: 41, endPoint x: 965, endPoint y: 46, distance: 11.7
click at [972, 43] on header "AlphaCredit interest rates Loan amount: 10 001 € Submit ×" at bounding box center [670, 42] width 635 height 41
click at [964, 46] on button "×" at bounding box center [961, 43] width 17 height 16
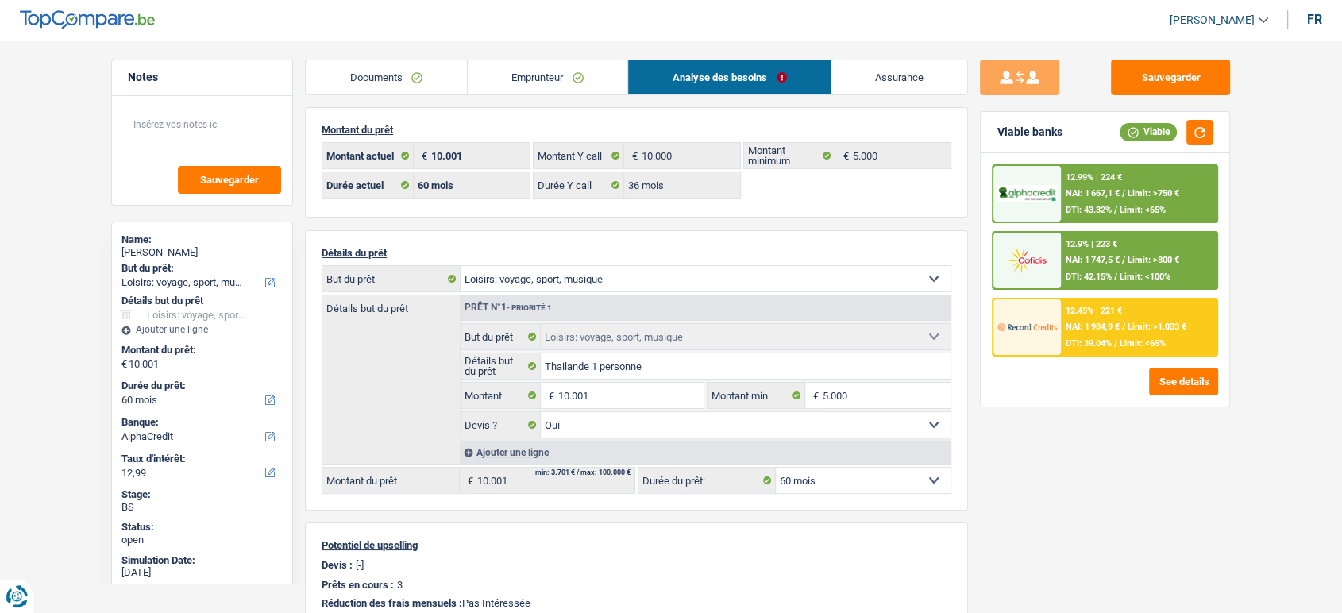
click at [1161, 260] on span "Limit: >800 €" at bounding box center [1154, 260] width 52 height 10
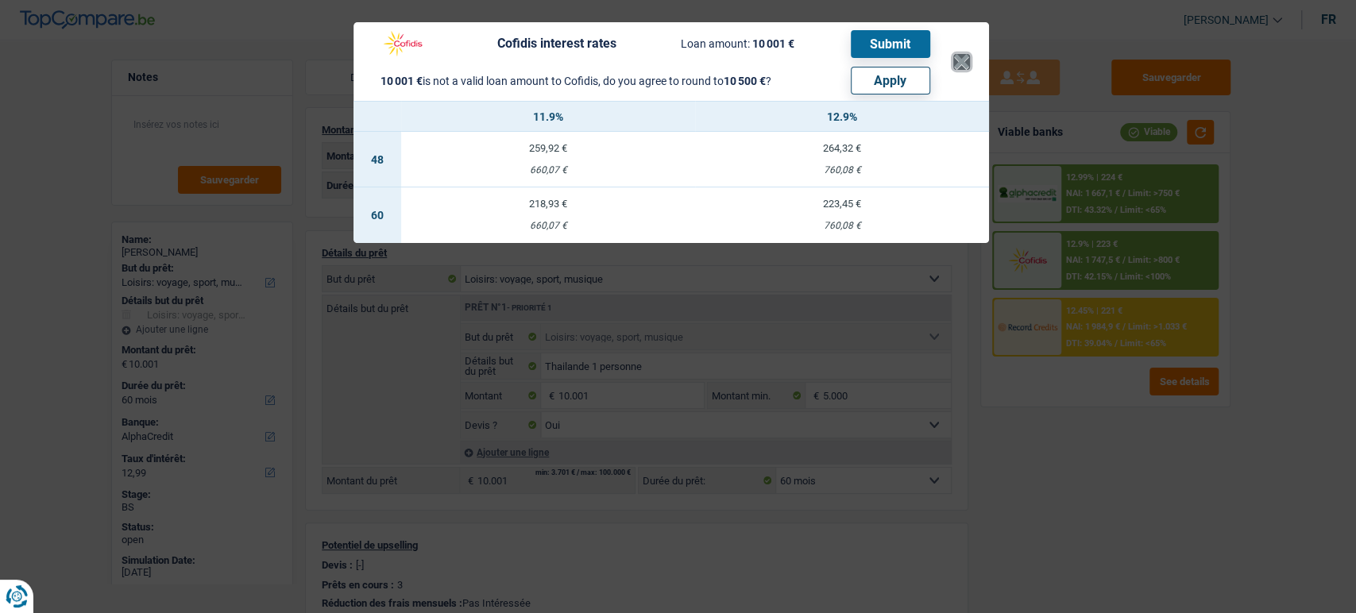
click at [961, 59] on button "×" at bounding box center [961, 62] width 17 height 16
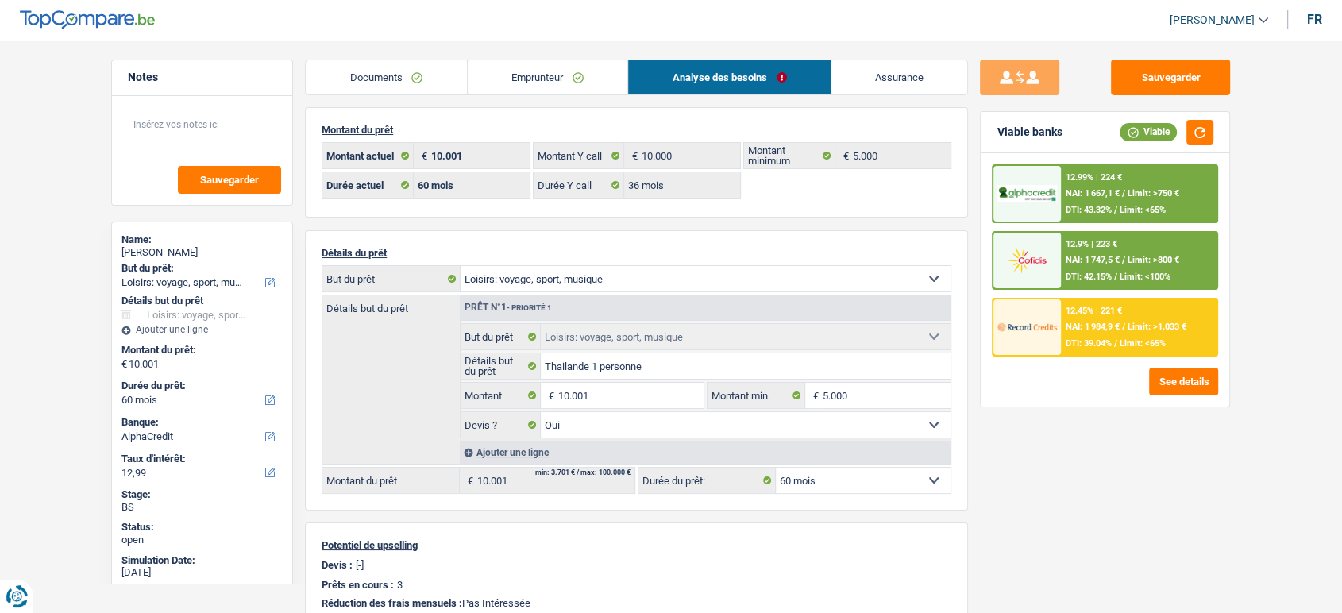
click at [1131, 180] on div "12.99% | 224 € NAI: 1 667,1 € / Limit: >750 € DTI: 43.32% / Limit: <65%" at bounding box center [1139, 194] width 156 height 56
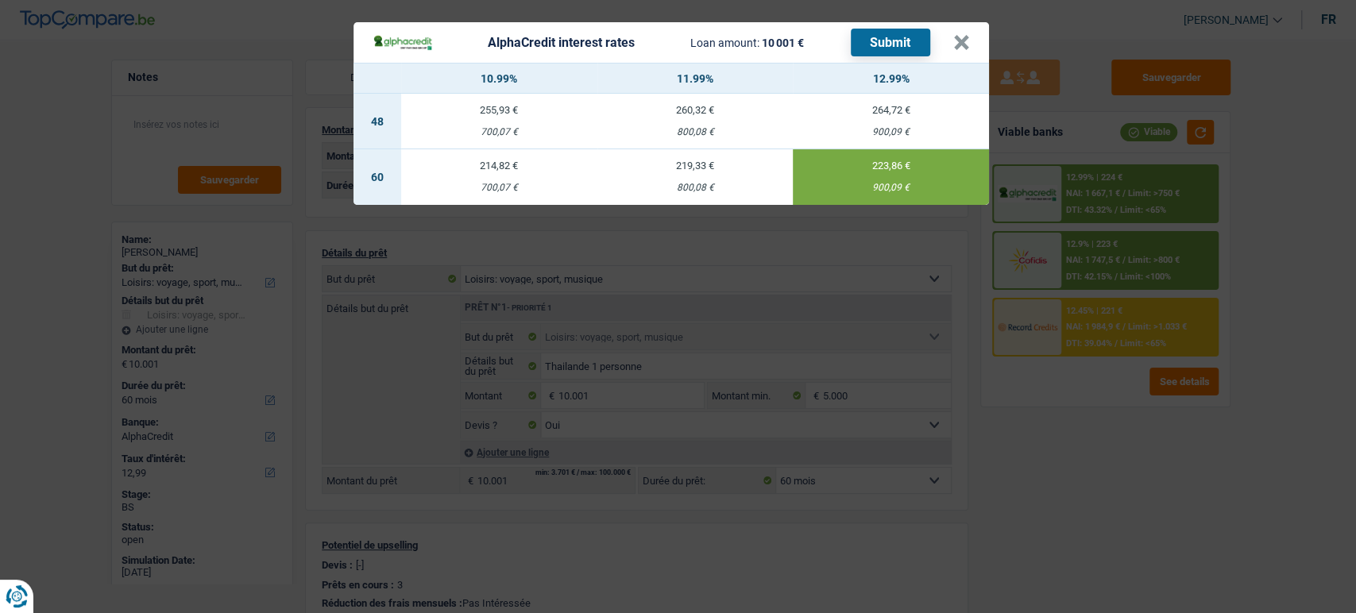
click at [1118, 499] on div "AlphaCredit interest rates Loan amount: 10 001 € Submit × 10.99% 11.99% 12.99% …" at bounding box center [678, 306] width 1356 height 613
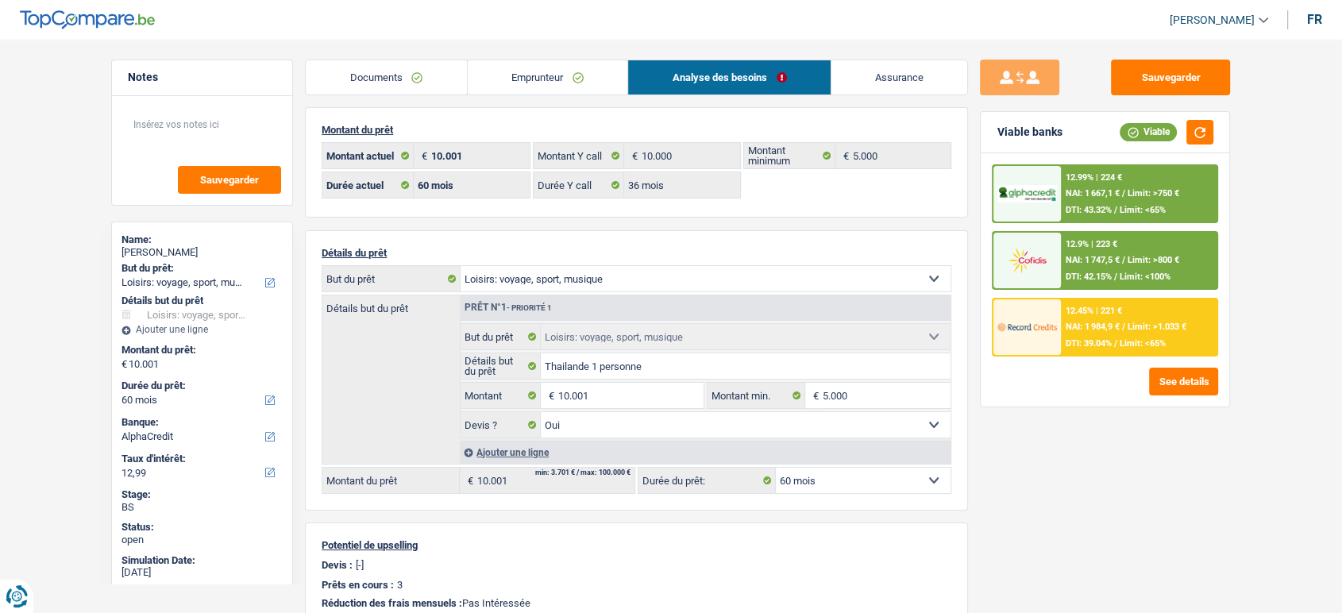
click at [1109, 330] on span "NAI: 1 984,9 €" at bounding box center [1093, 327] width 54 height 10
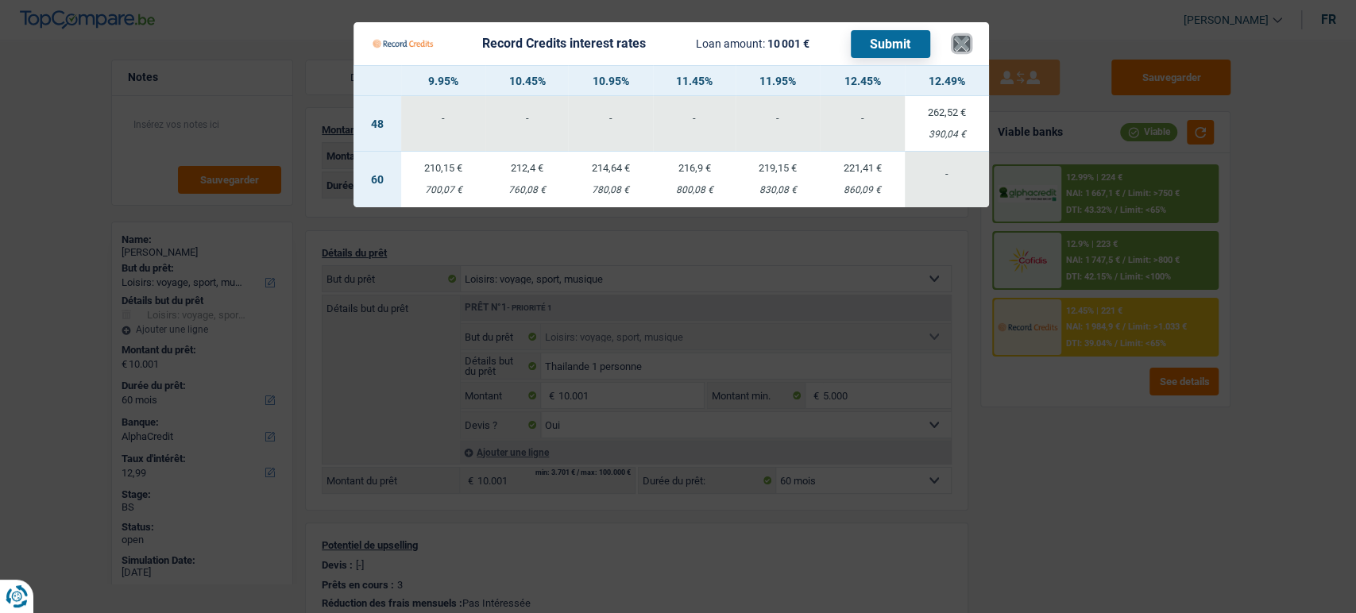
click at [968, 47] on button "×" at bounding box center [961, 44] width 17 height 16
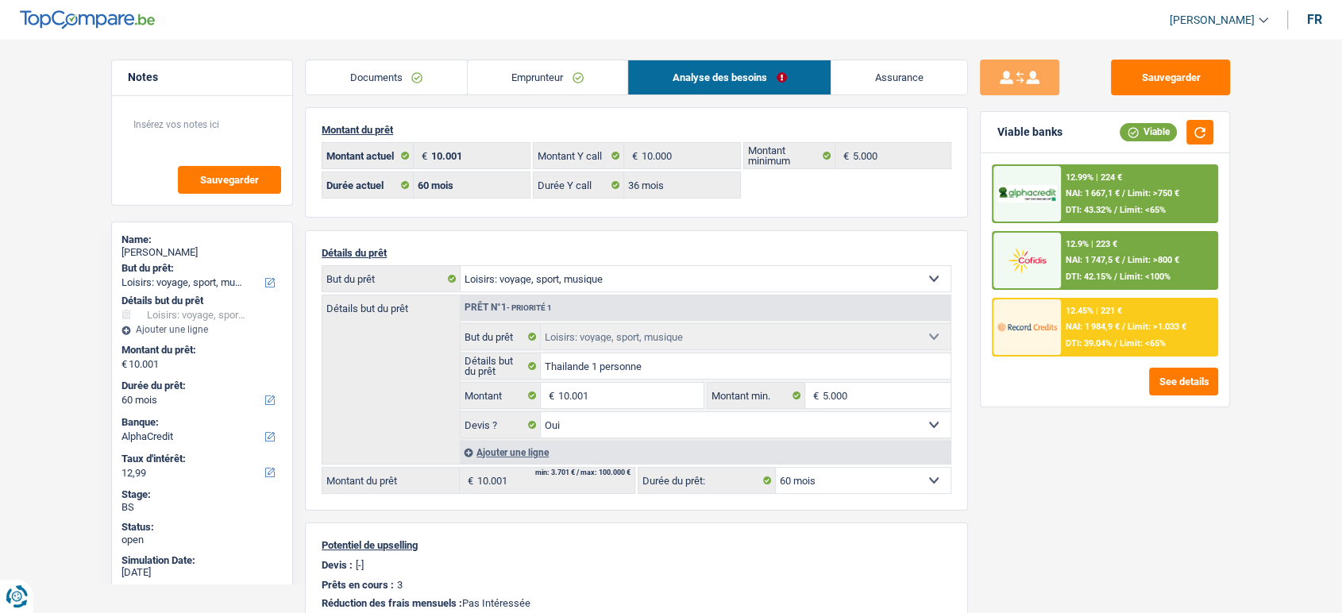
click at [1154, 183] on div "12.99% | 224 € NAI: 1 667,1 € / Limit: >750 € DTI: 43.32% / Limit: <65%" at bounding box center [1139, 194] width 156 height 56
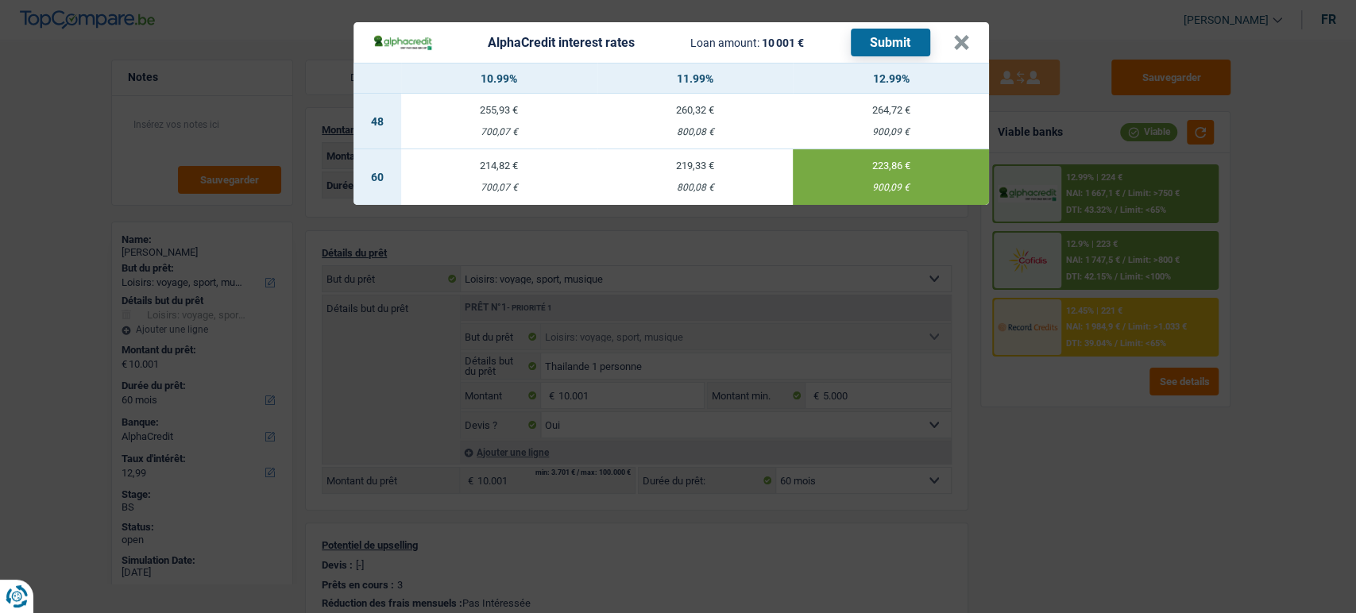
click at [1090, 412] on div "AlphaCredit interest rates Loan amount: 10 001 € Submit × 10.99% 11.99% 12.99% …" at bounding box center [678, 306] width 1356 height 613
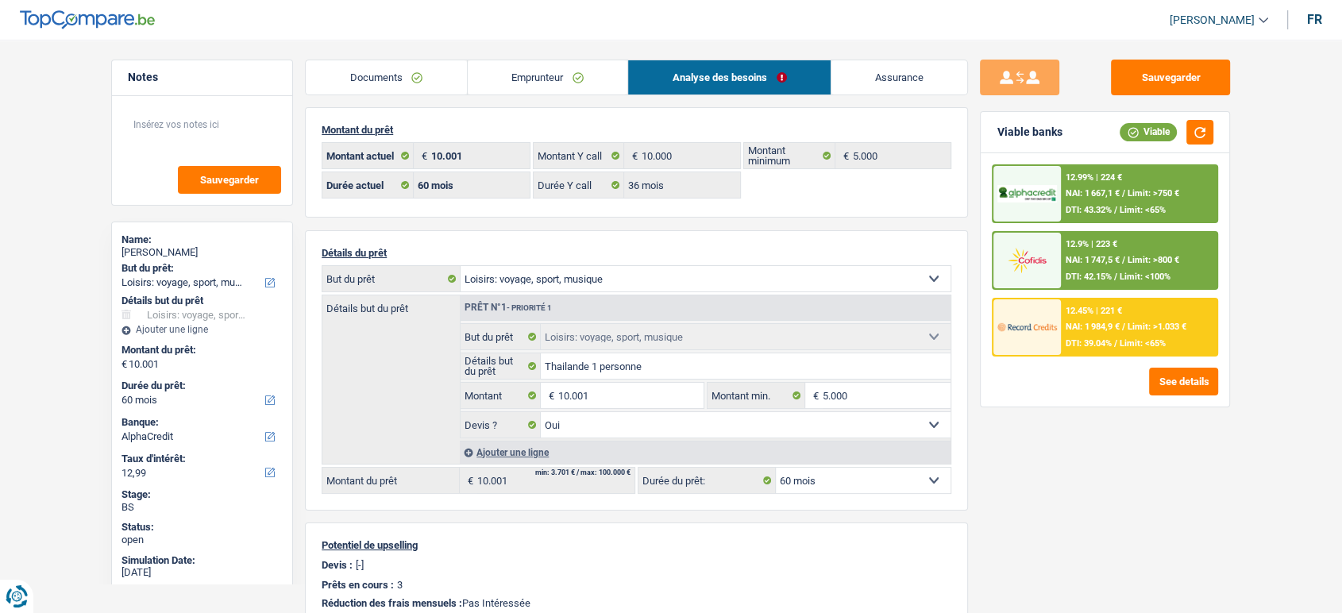
click at [1094, 313] on div "12.45% | 221 €" at bounding box center [1094, 311] width 56 height 10
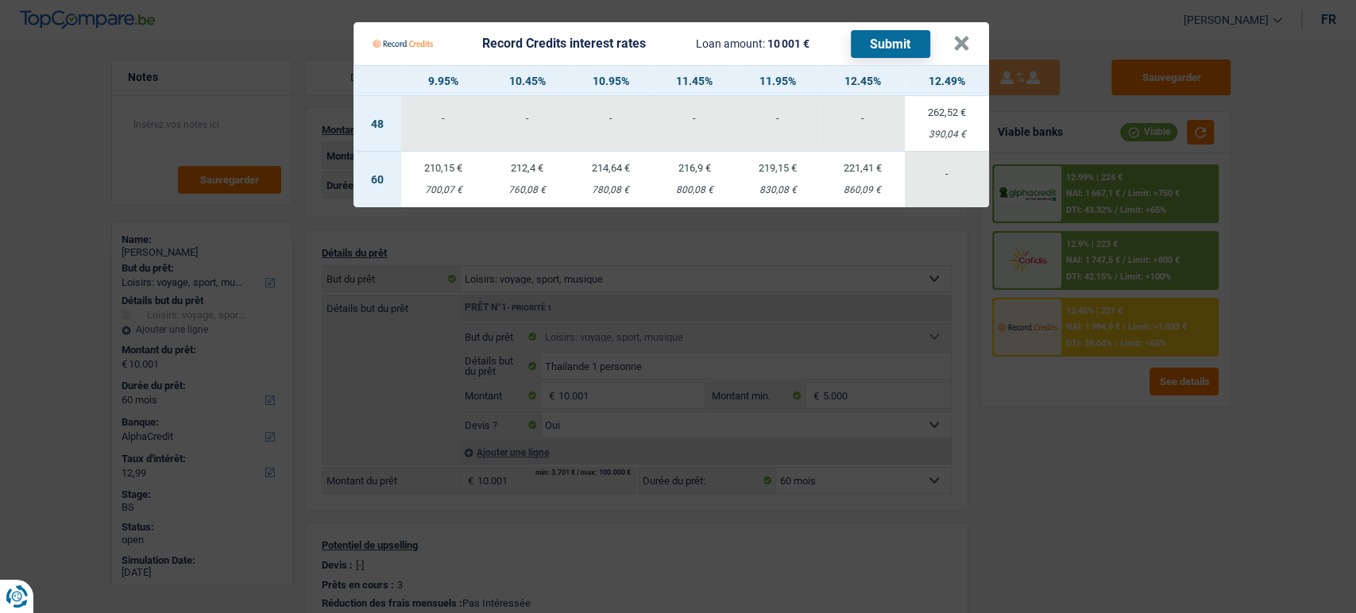
click at [839, 173] on td "221,41 € 860,09 €" at bounding box center [862, 180] width 84 height 56
select select "record credits"
type input "12,45"
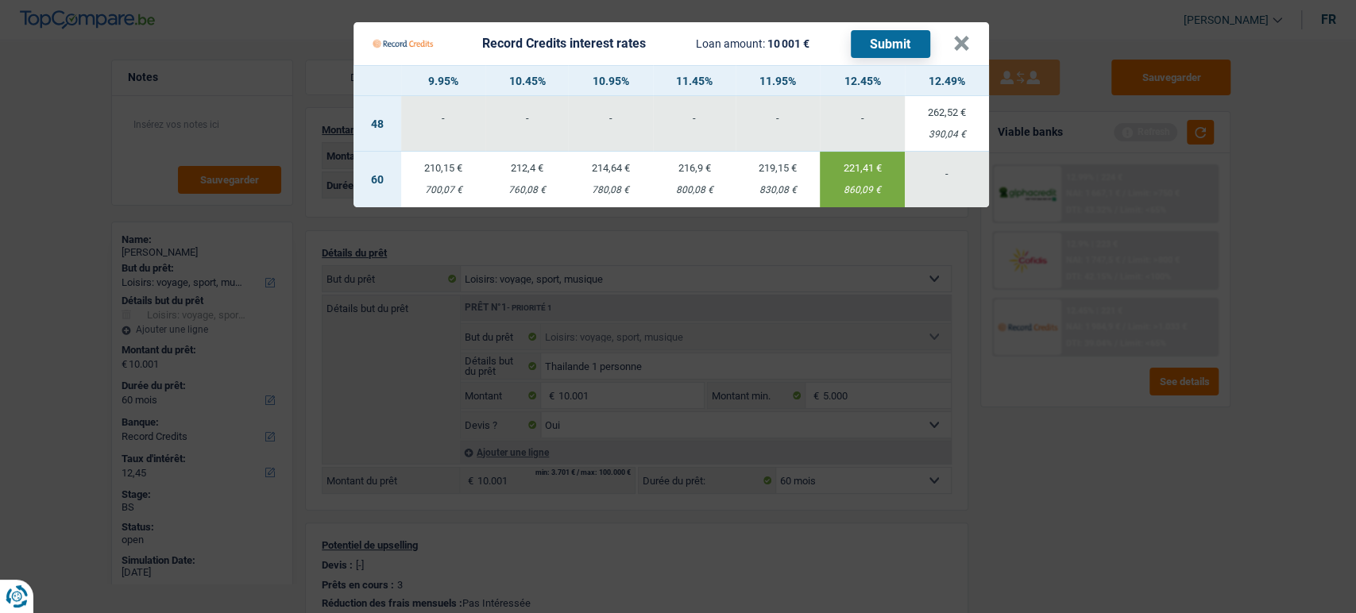
click at [899, 37] on button "Submit" at bounding box center [890, 44] width 79 height 28
click at [970, 37] on Credits___BV_modal_header_ "Record Credits interest rates Loan amount: 10 001 € Submit ×" at bounding box center [670, 43] width 635 height 43
drag, startPoint x: 961, startPoint y: 46, endPoint x: 1002, endPoint y: 43, distance: 40.6
click at [960, 48] on button "×" at bounding box center [961, 44] width 17 height 16
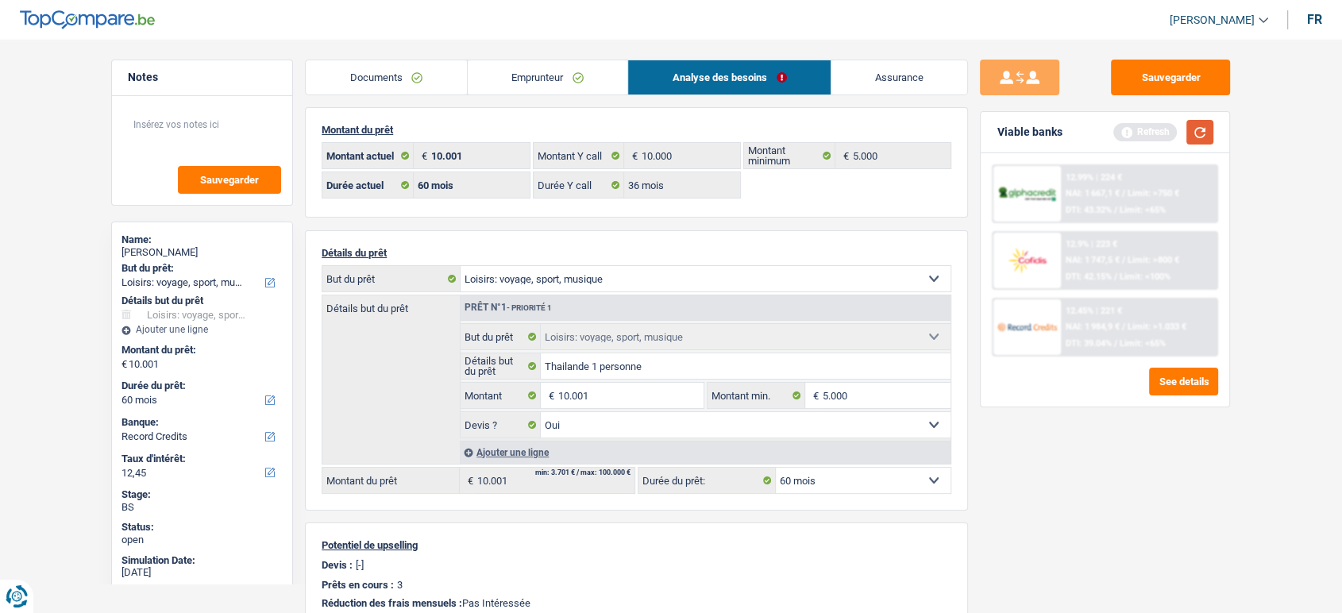
click at [1201, 137] on button "button" at bounding box center [1200, 132] width 27 height 25
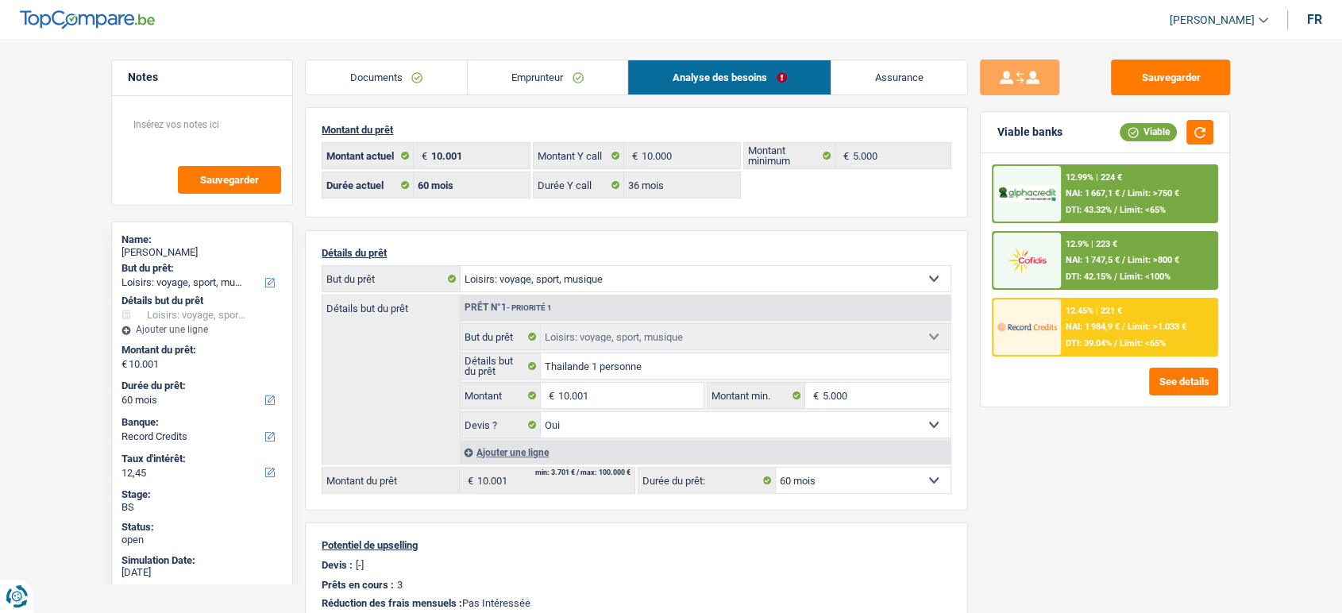
click at [1096, 253] on div "12.9% | 223 € NAI: 1 747,5 € / Limit: >800 € DTI: 42.15% / Limit: <100%" at bounding box center [1139, 261] width 156 height 56
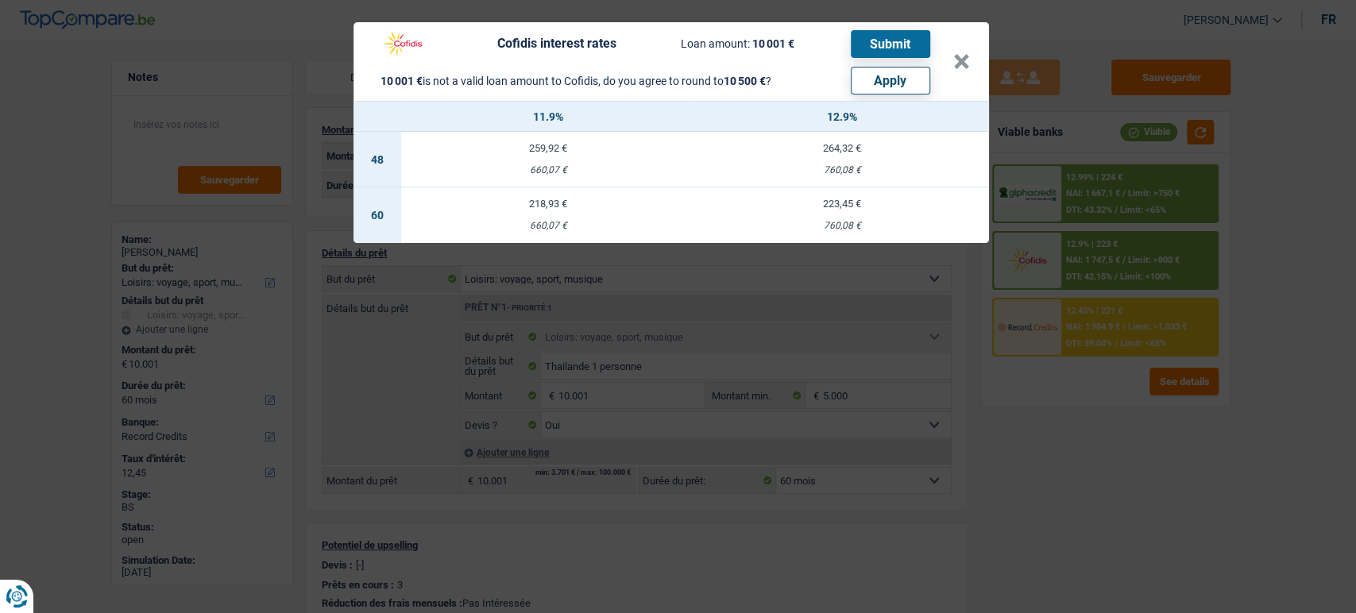
click at [879, 80] on button "Apply" at bounding box center [890, 81] width 79 height 28
type input "10.500"
select select "other"
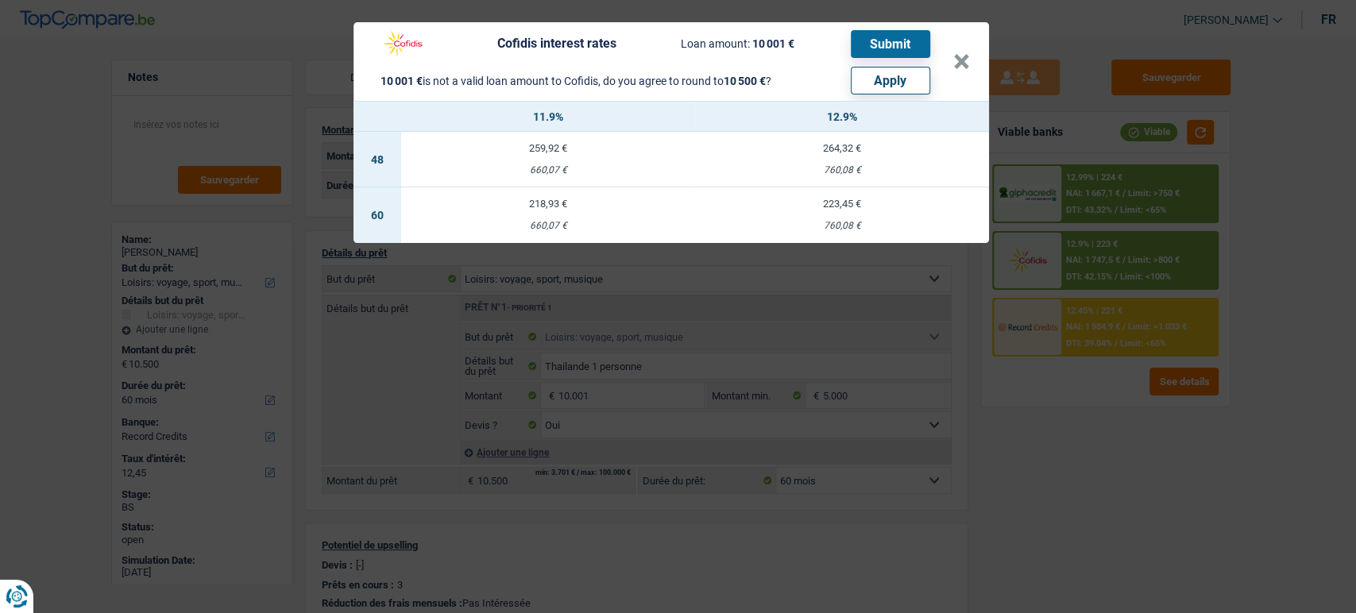
select select "other"
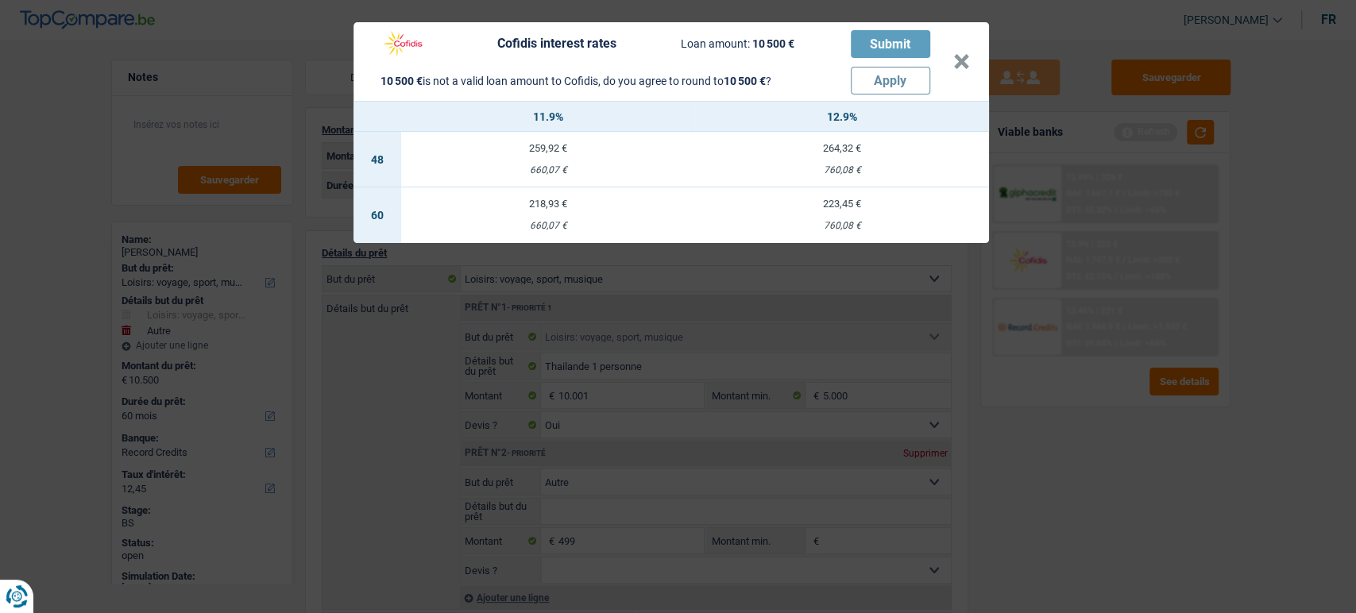
click at [851, 228] on div "760,08 €" at bounding box center [842, 226] width 294 height 10
select select "cofidis"
type input "12,90"
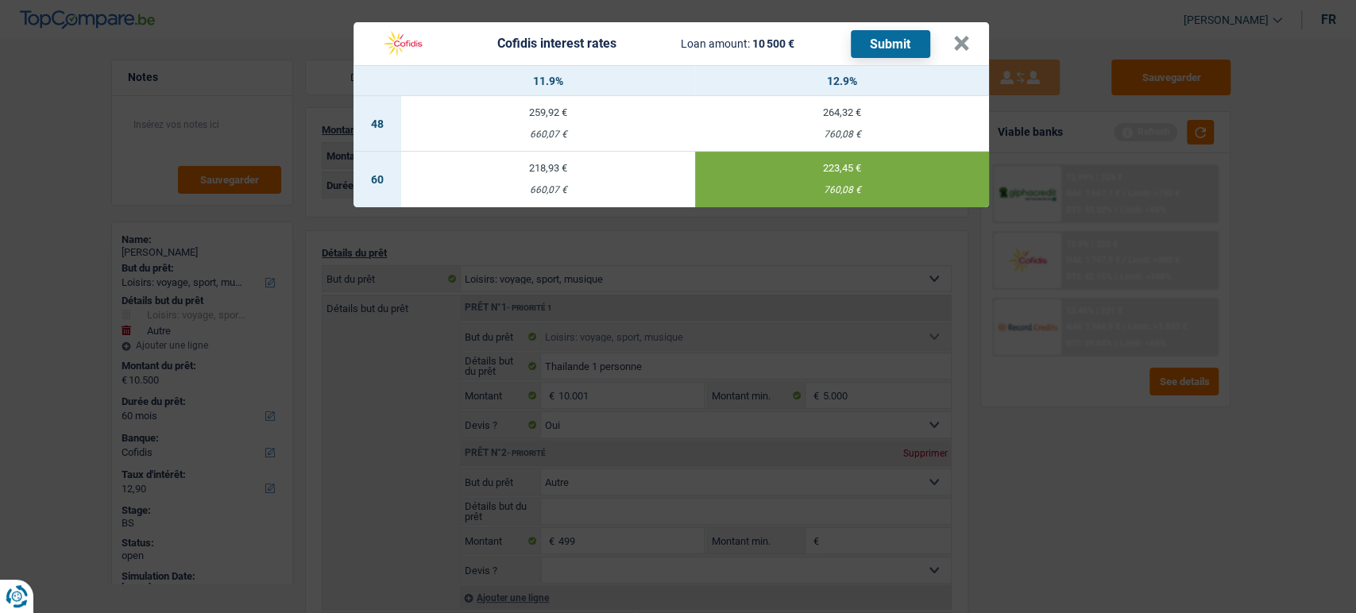
click at [891, 37] on button "Submit" at bounding box center [890, 44] width 79 height 28
click at [968, 43] on button "×" at bounding box center [961, 44] width 17 height 16
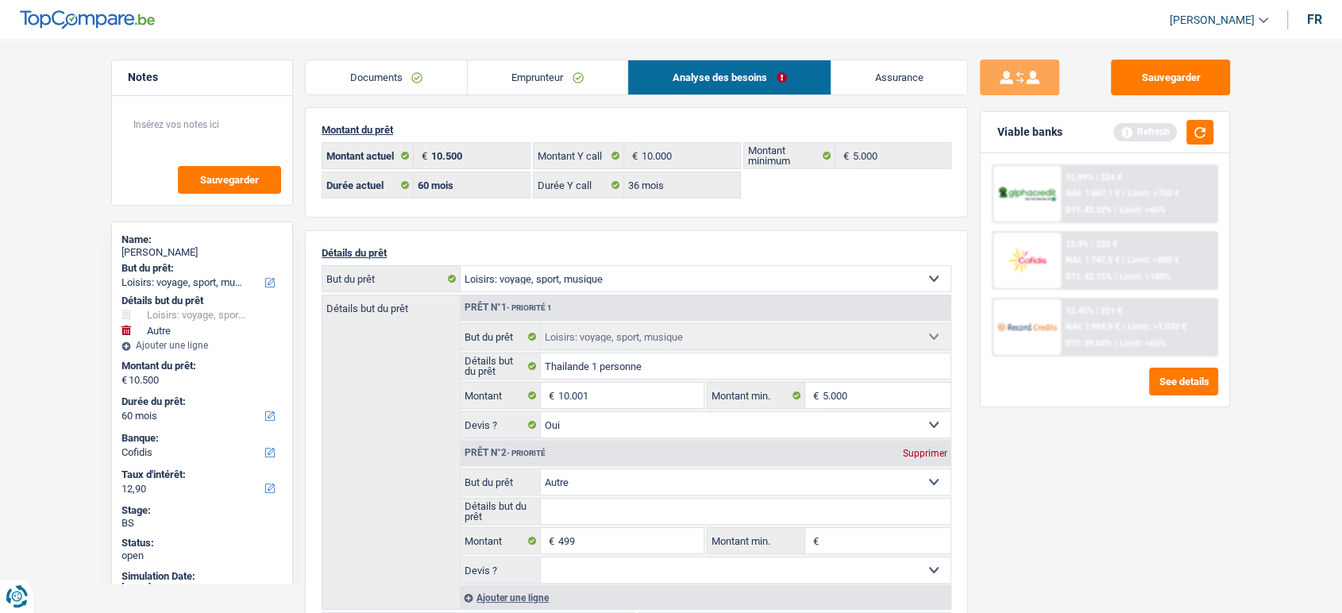
click at [357, 87] on link "Documents" at bounding box center [386, 77] width 161 height 34
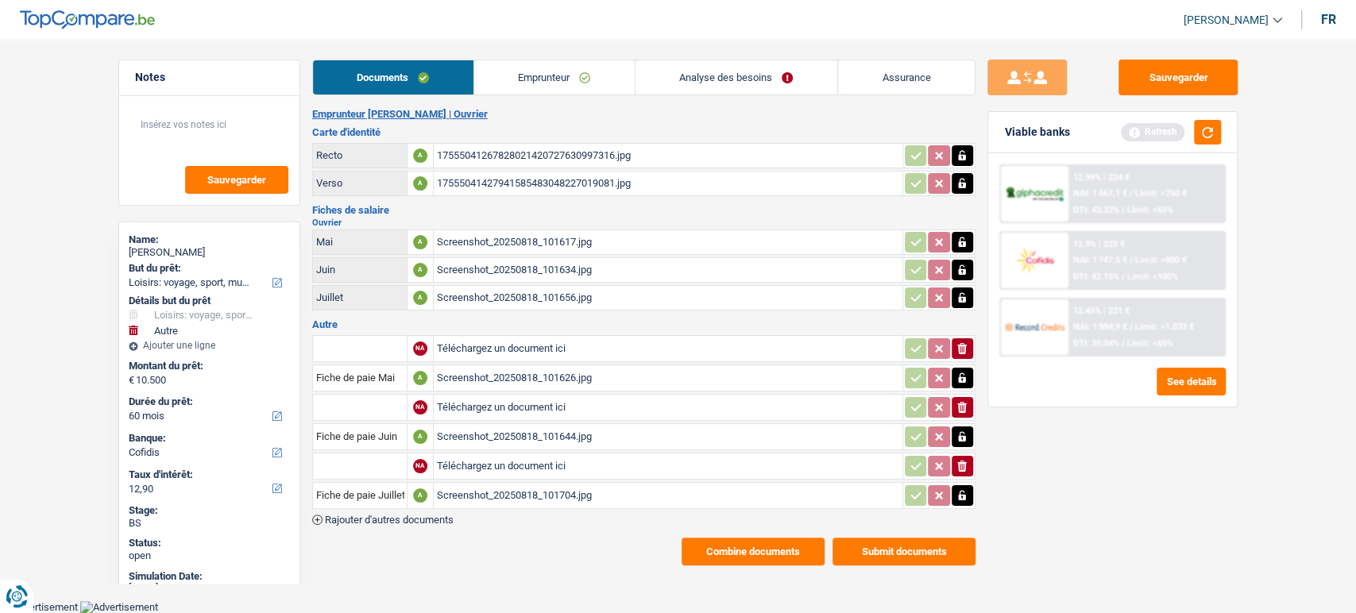
click at [902, 540] on button "Submit documents" at bounding box center [903, 552] width 143 height 28
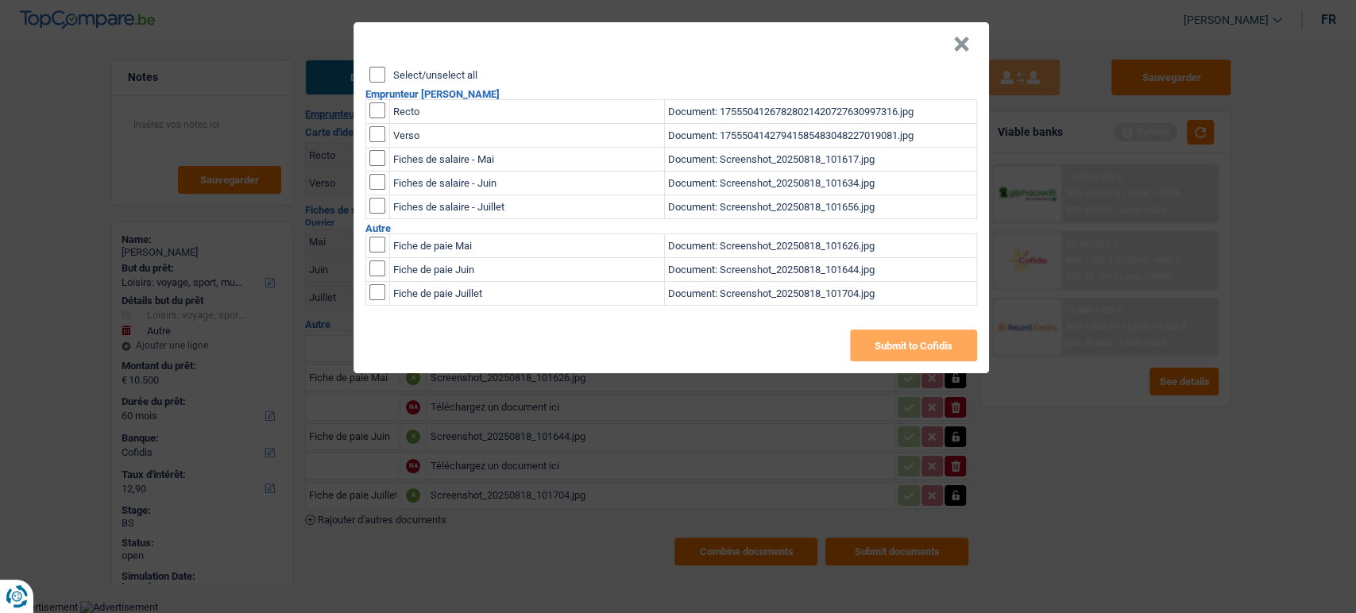
click at [378, 67] on input "Select/unselect all" at bounding box center [377, 75] width 16 height 16
checkbox input "true"
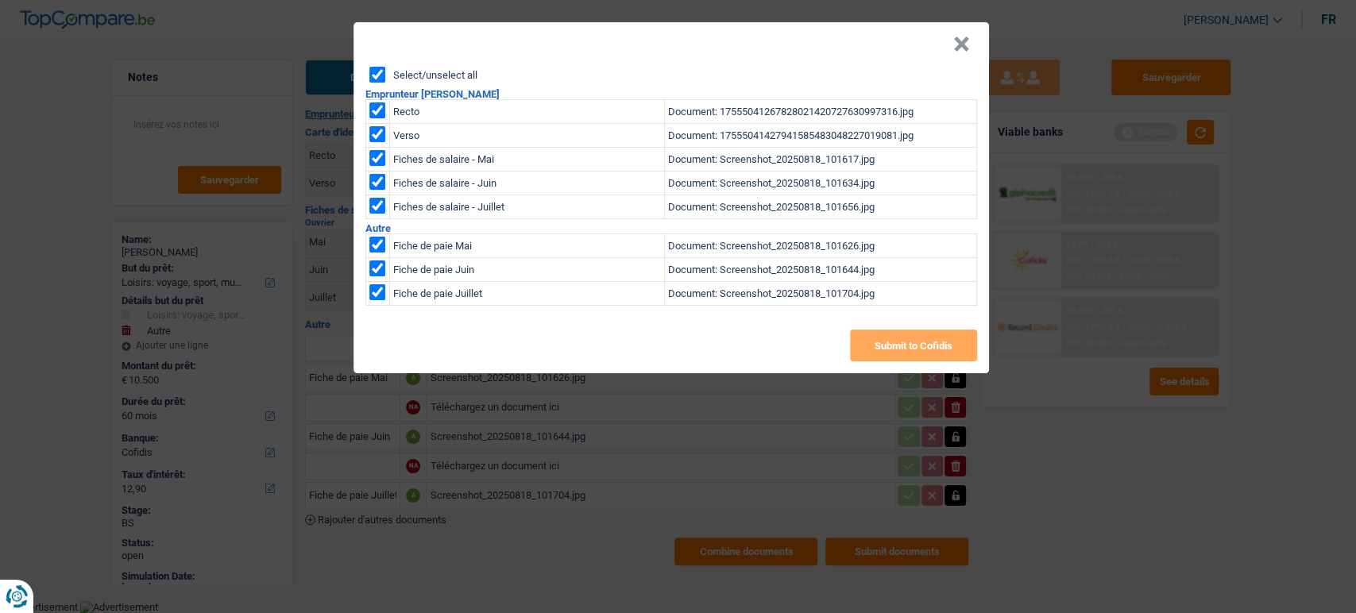
checkbox input "true"
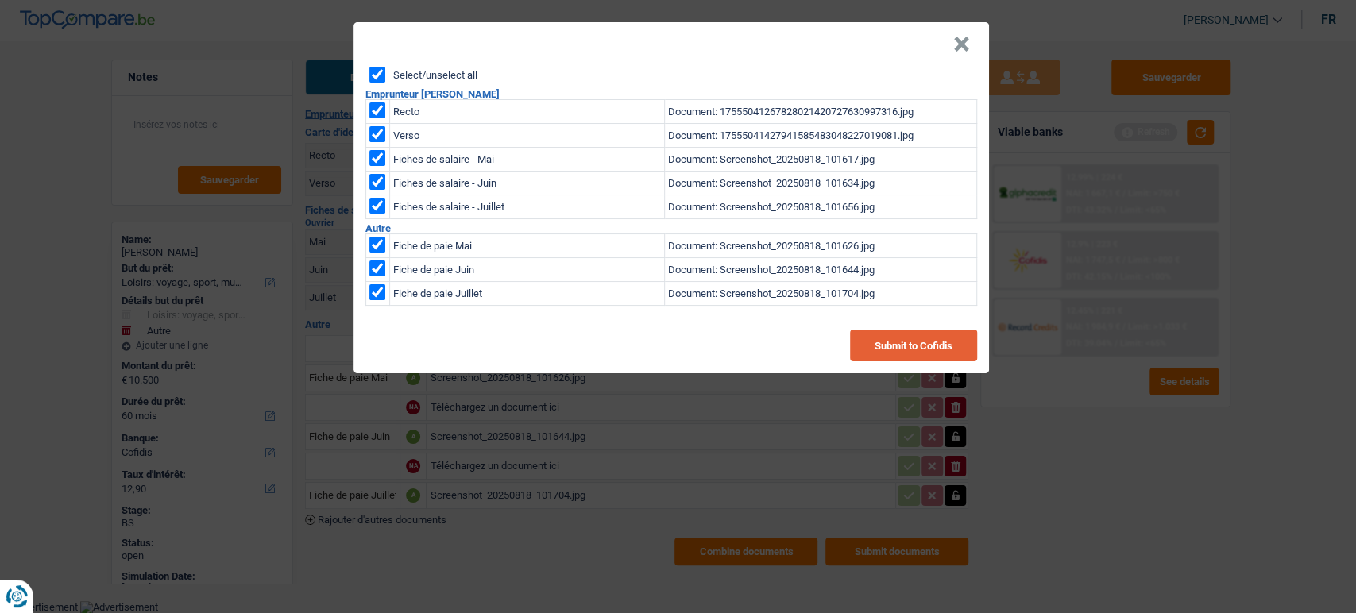
click at [914, 335] on button "Submit to Cofidis" at bounding box center [913, 346] width 127 height 32
click at [967, 46] on button "×" at bounding box center [961, 45] width 17 height 16
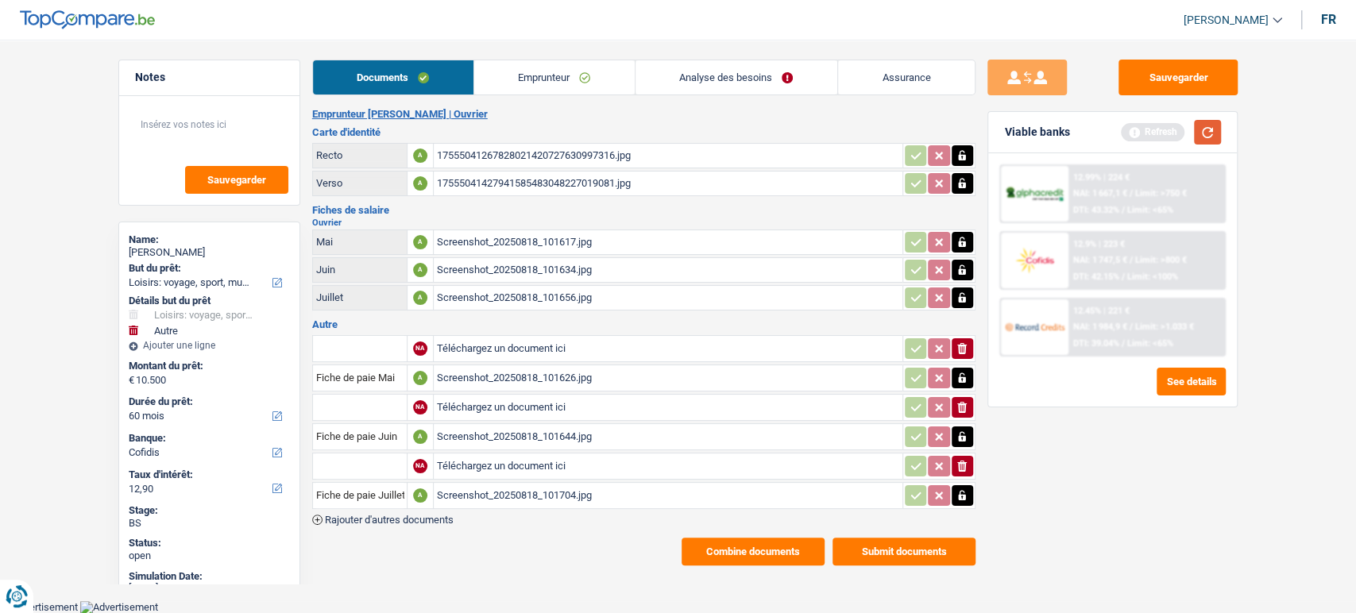
click at [1196, 126] on button "button" at bounding box center [1207, 132] width 27 height 25
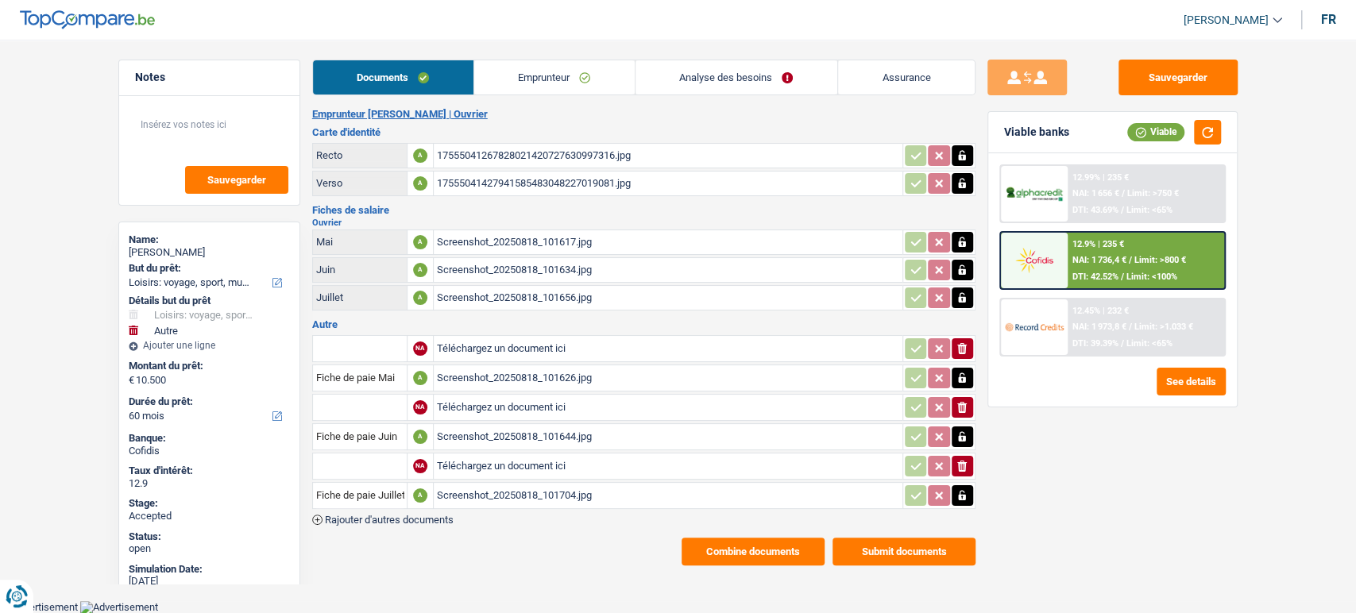
click at [515, 98] on div "Documents Emprunteur Analyse des besoins Assurance Emprunteur Fabrizio Ballone …" at bounding box center [643, 313] width 663 height 506
click at [551, 73] on link "Emprunteur" at bounding box center [554, 77] width 160 height 34
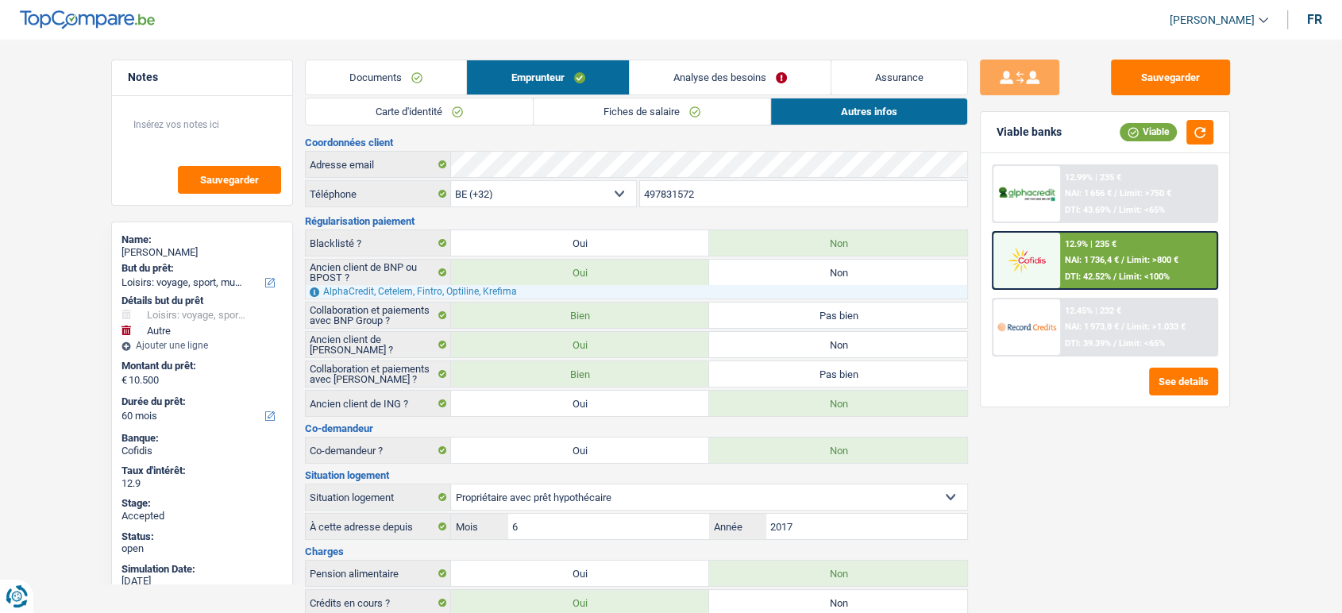
click at [418, 103] on link "Carte d'identité" at bounding box center [419, 111] width 227 height 26
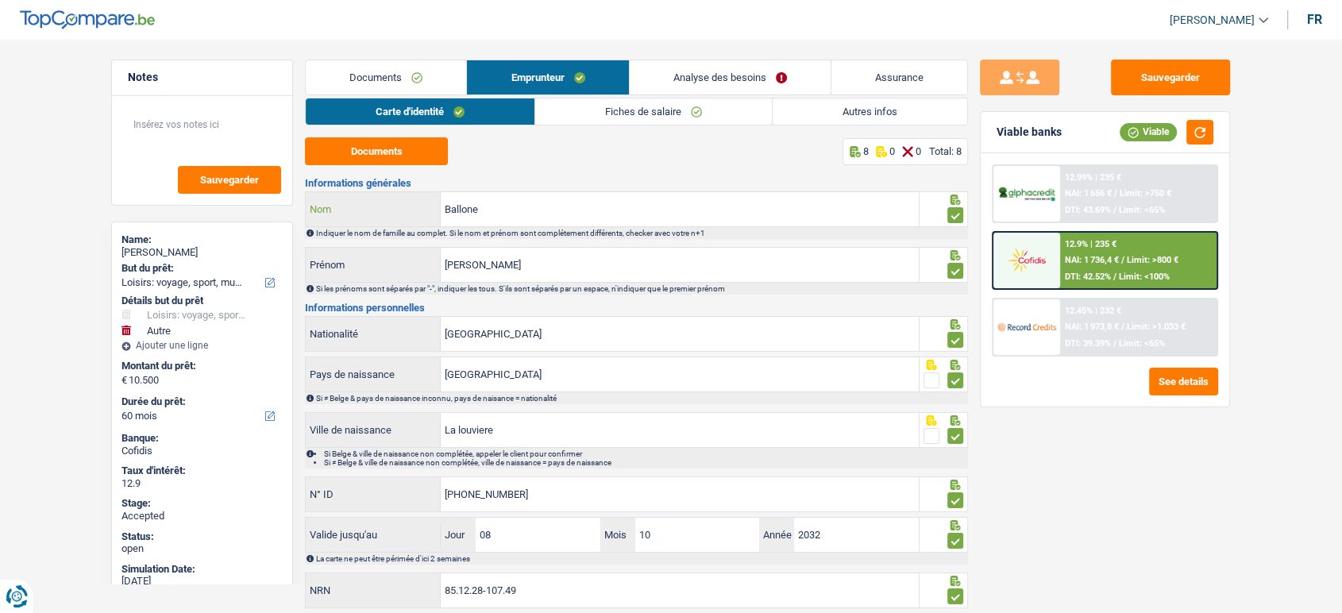
drag, startPoint x: 507, startPoint y: 205, endPoint x: 412, endPoint y: 214, distance: 95.0
click at [303, 205] on div "Notes Sauvegarder Name: Fabrizio Ballone But du prêt: Confort maison: meubles, …" at bounding box center [671, 337] width 1144 height 554
drag, startPoint x: 380, startPoint y: 77, endPoint x: 730, endPoint y: 40, distance: 351.5
click at [380, 77] on link "Documents" at bounding box center [386, 77] width 160 height 34
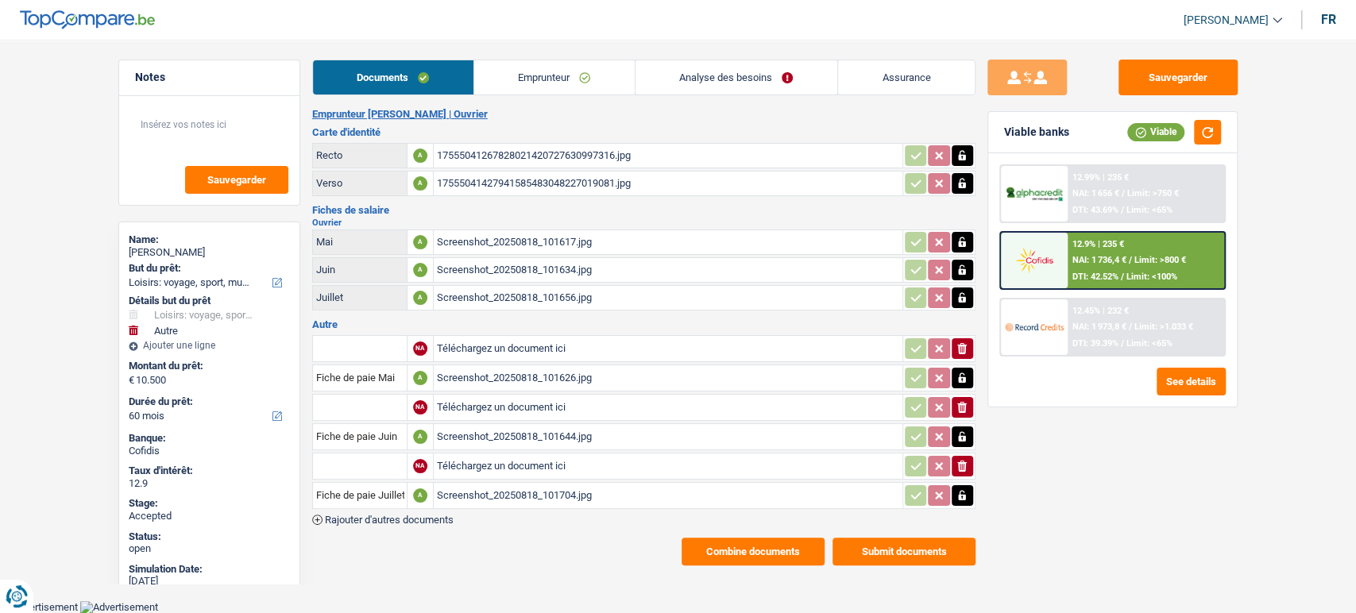
click at [553, 87] on link "Emprunteur" at bounding box center [554, 77] width 160 height 34
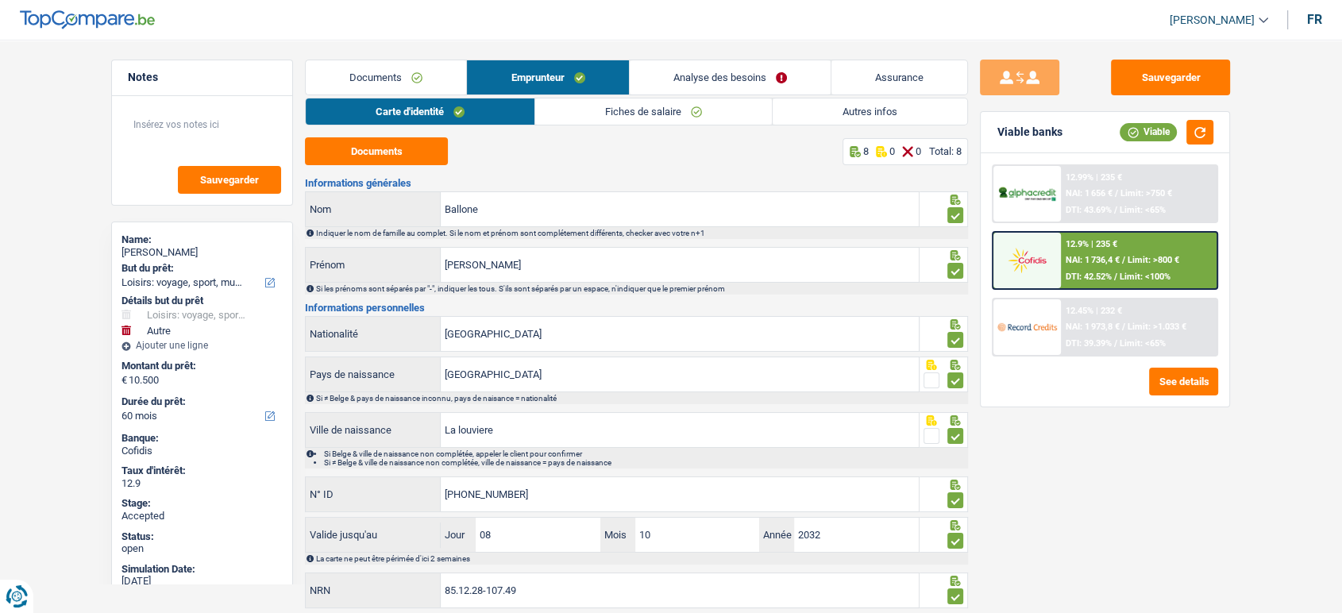
drag, startPoint x: 1149, startPoint y: 570, endPoint x: 1081, endPoint y: 581, distance: 69.2
click at [1149, 570] on div "Sauvegarder Viable banks Viable 12.99% | 235 € NAI: 1 656 € / Limit: >750 € DTI…" at bounding box center [1105, 322] width 274 height 524
drag, startPoint x: 424, startPoint y: 83, endPoint x: 505, endPoint y: 64, distance: 83.2
click at [424, 83] on link "Documents" at bounding box center [386, 77] width 160 height 34
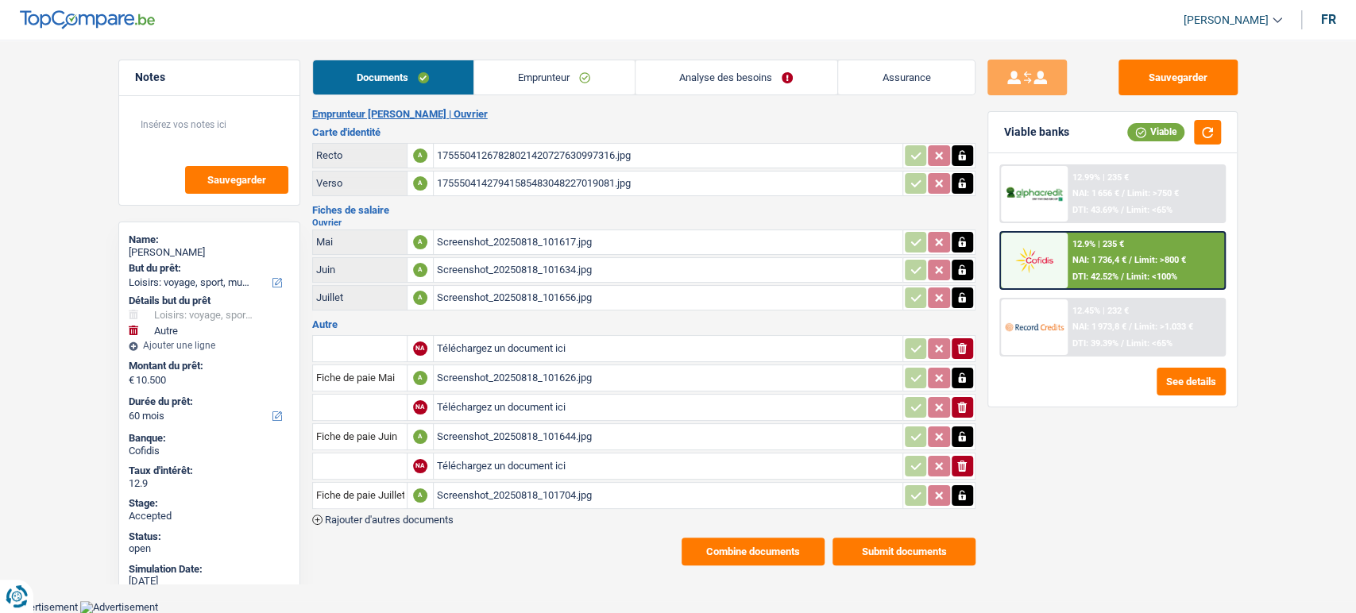
click at [728, 543] on button "Combine documents" at bounding box center [753, 552] width 143 height 28
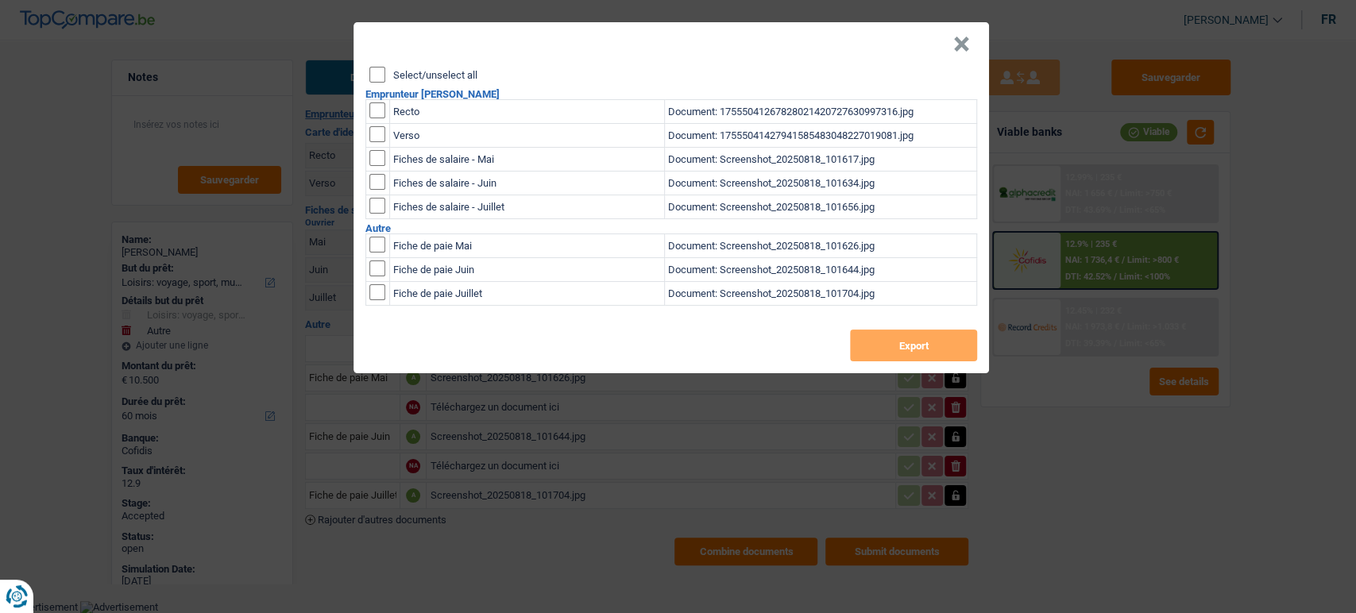
click at [373, 69] on input "Select/unselect all" at bounding box center [377, 75] width 16 height 16
checkbox input "true"
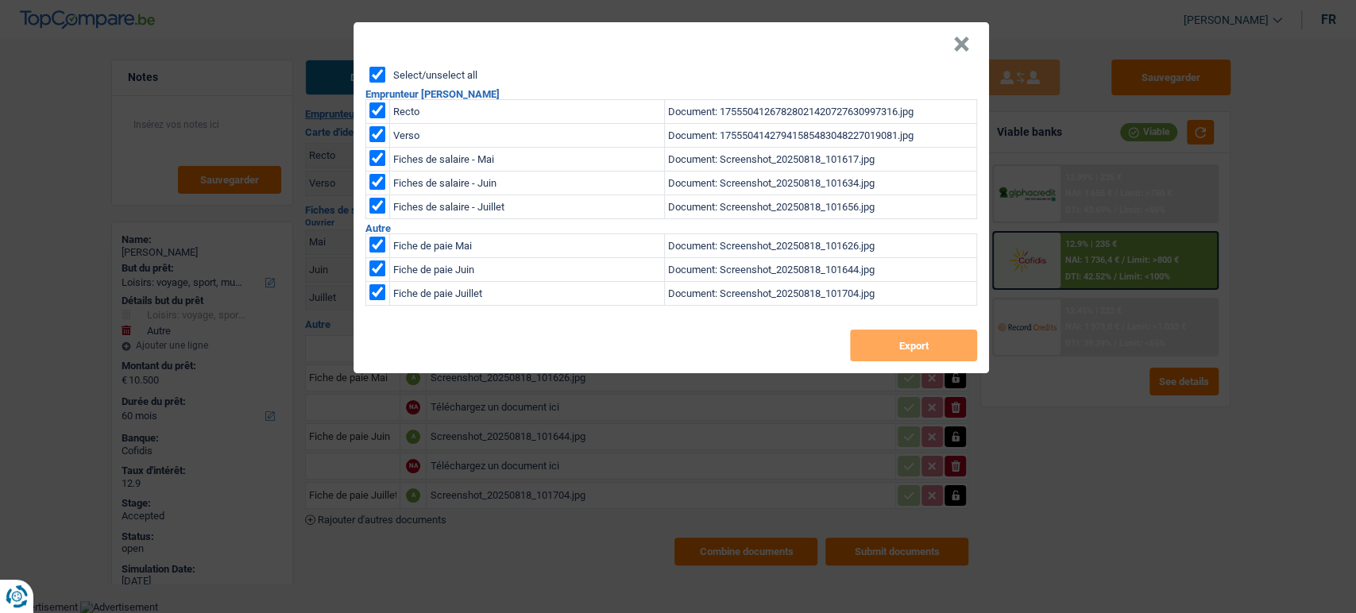
checkbox input "true"
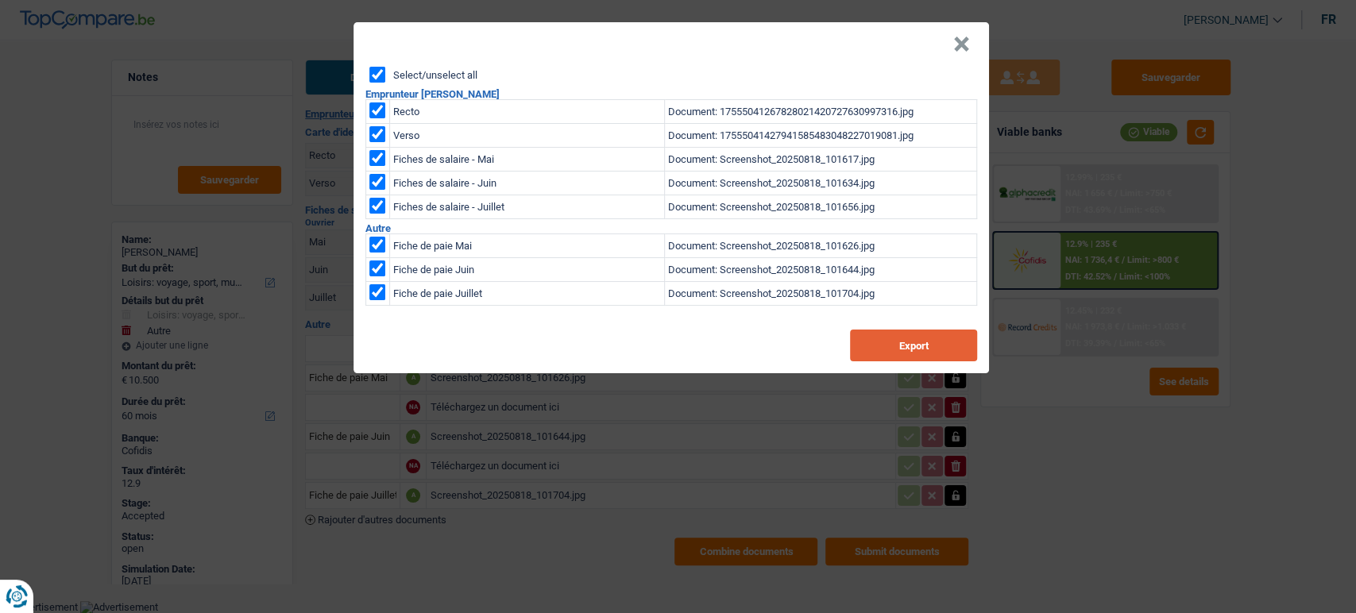
click at [883, 334] on button "Export" at bounding box center [913, 346] width 127 height 32
click at [967, 49] on button "×" at bounding box center [961, 45] width 17 height 16
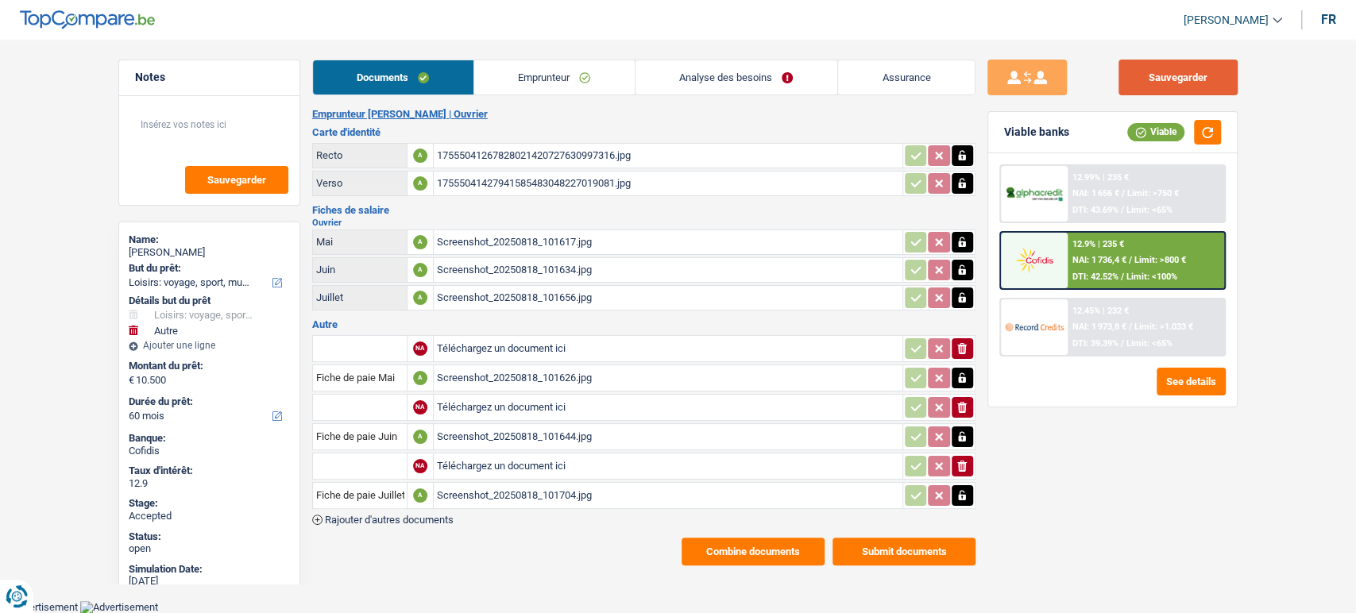
click at [1172, 83] on button "Sauvegarder" at bounding box center [1177, 78] width 119 height 36
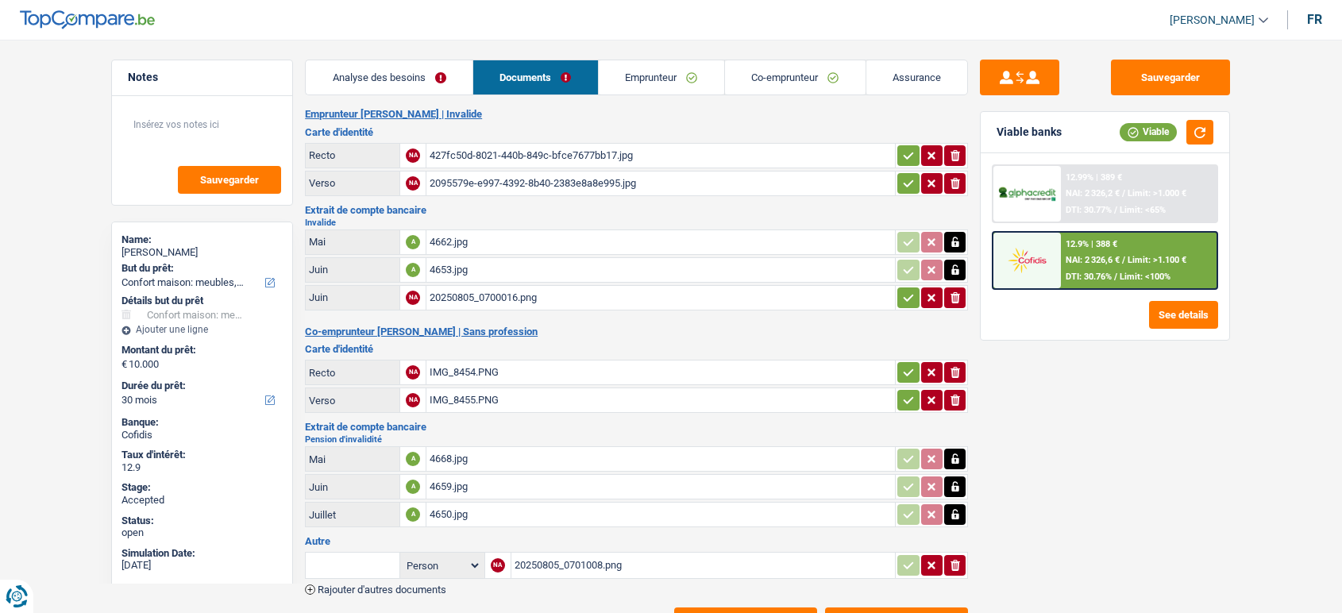
select select "household"
select select "30"
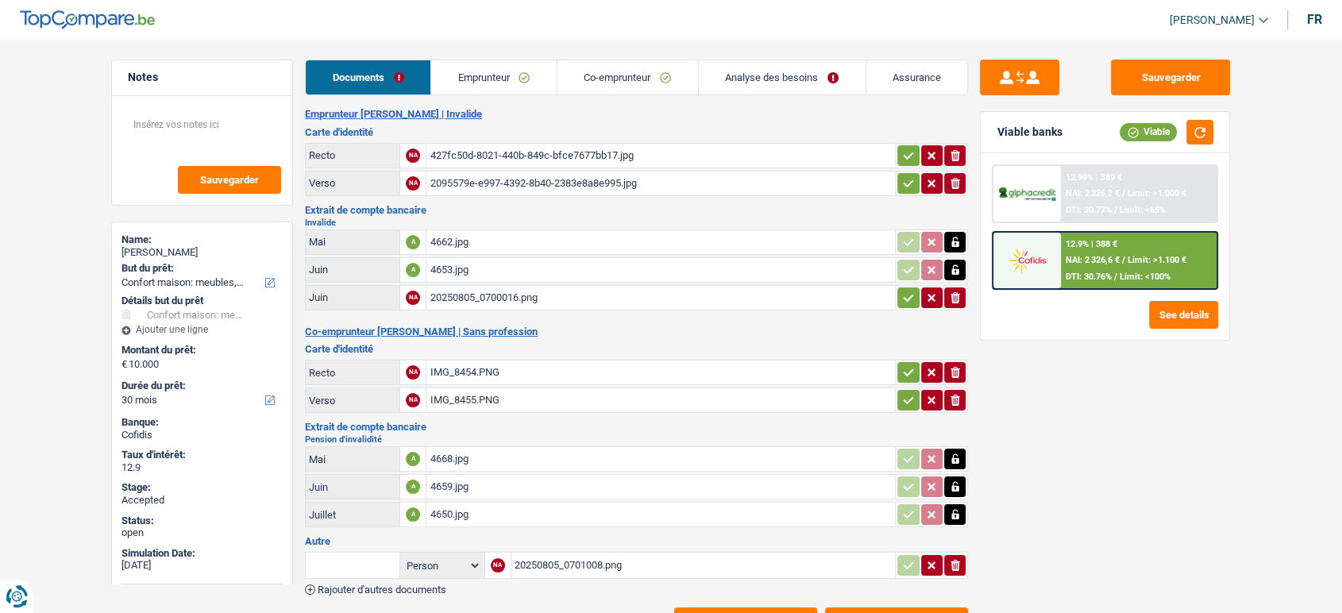
click at [478, 479] on div "4659.jpg" at bounding box center [661, 487] width 462 height 24
click at [500, 241] on div "4662.jpg" at bounding box center [661, 242] width 462 height 24
click at [514, 264] on div "4653.jpg" at bounding box center [661, 270] width 462 height 24
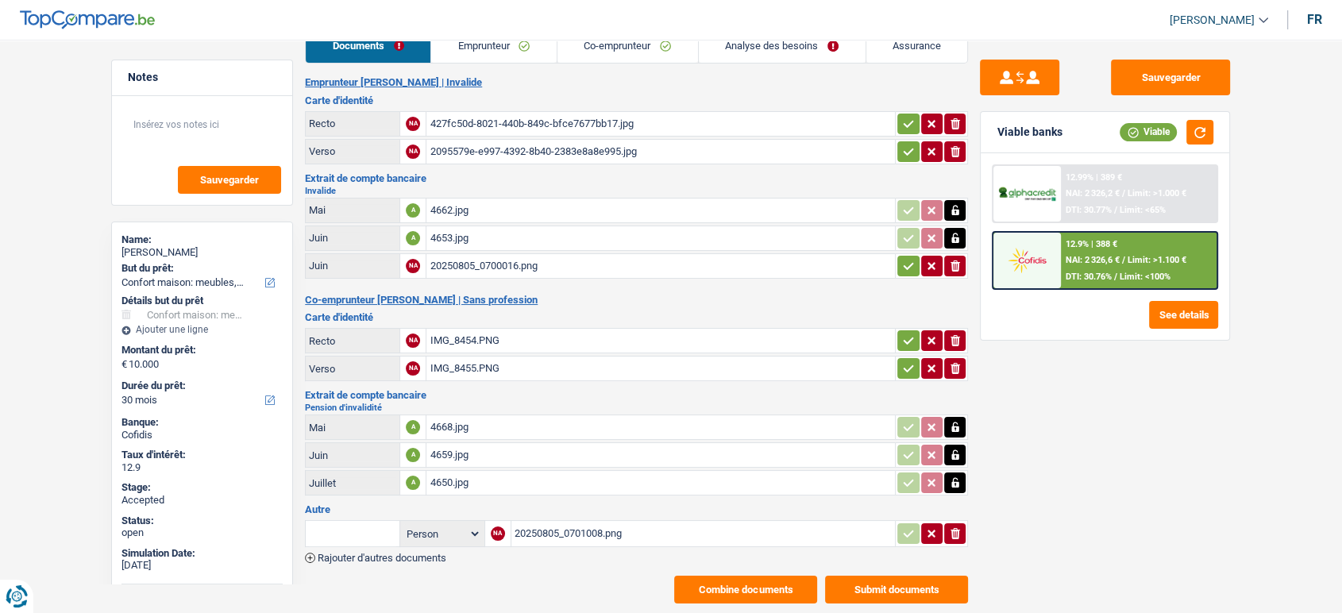
scroll to position [64, 0]
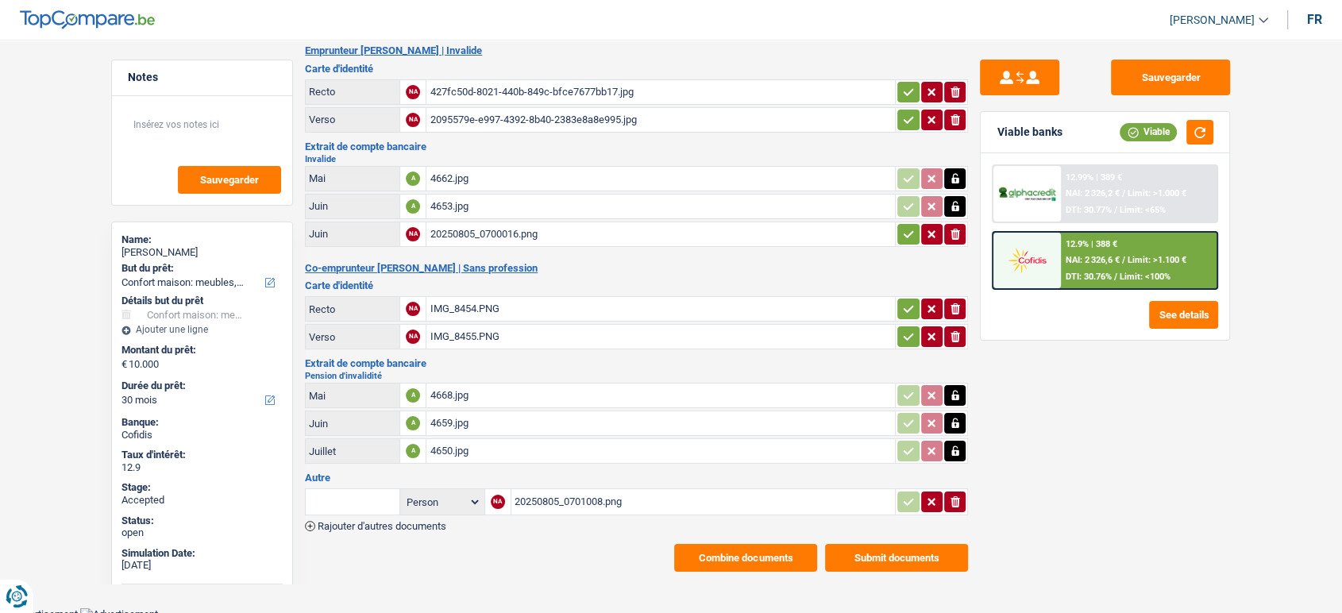
click at [890, 544] on button "Submit documents" at bounding box center [896, 558] width 143 height 28
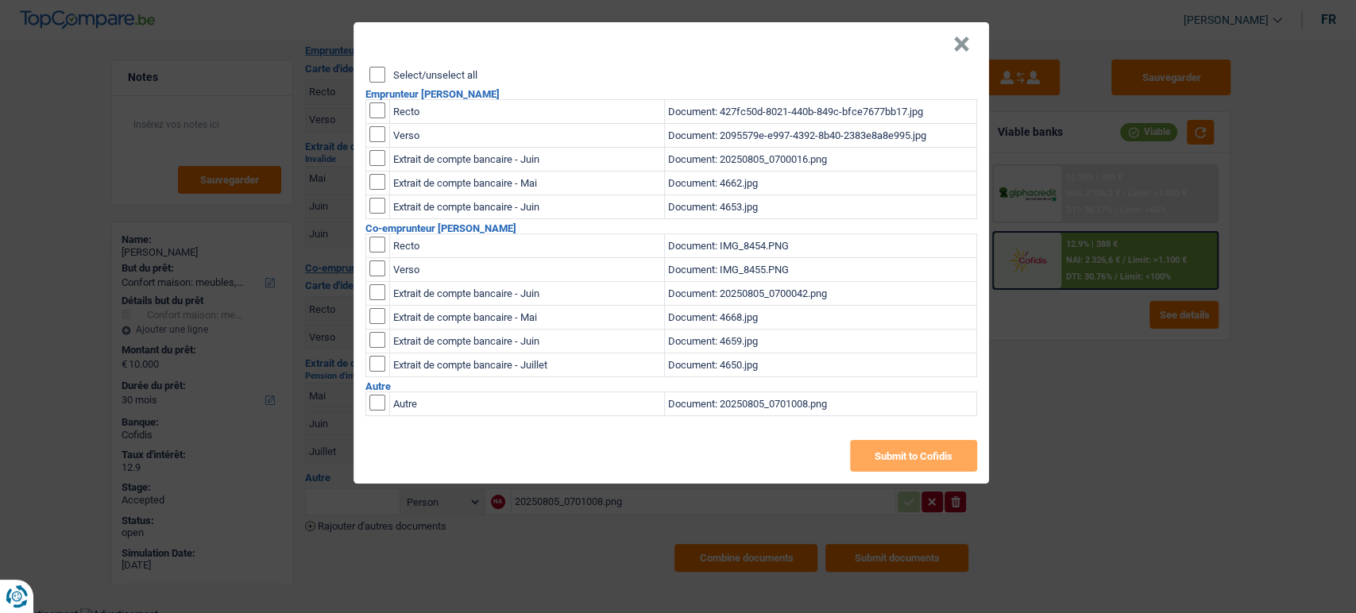
click at [960, 41] on button "×" at bounding box center [961, 45] width 17 height 16
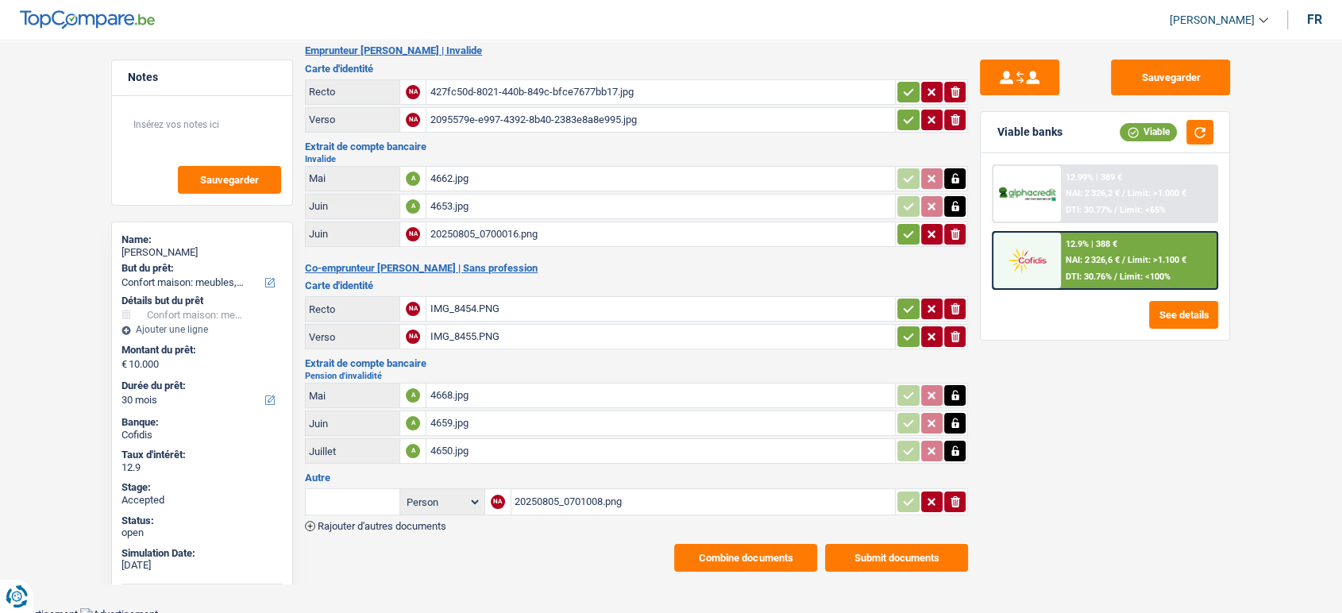
drag, startPoint x: 980, startPoint y: 570, endPoint x: 944, endPoint y: 564, distance: 37.0
click at [975, 570] on div "Sauvegarder Viable banks Viable 12.99% | 389 € NAI: 2 326,2 € / Limit: >1.000 €…" at bounding box center [1105, 322] width 274 height 524
click at [929, 555] on button "Submit documents" at bounding box center [896, 558] width 143 height 28
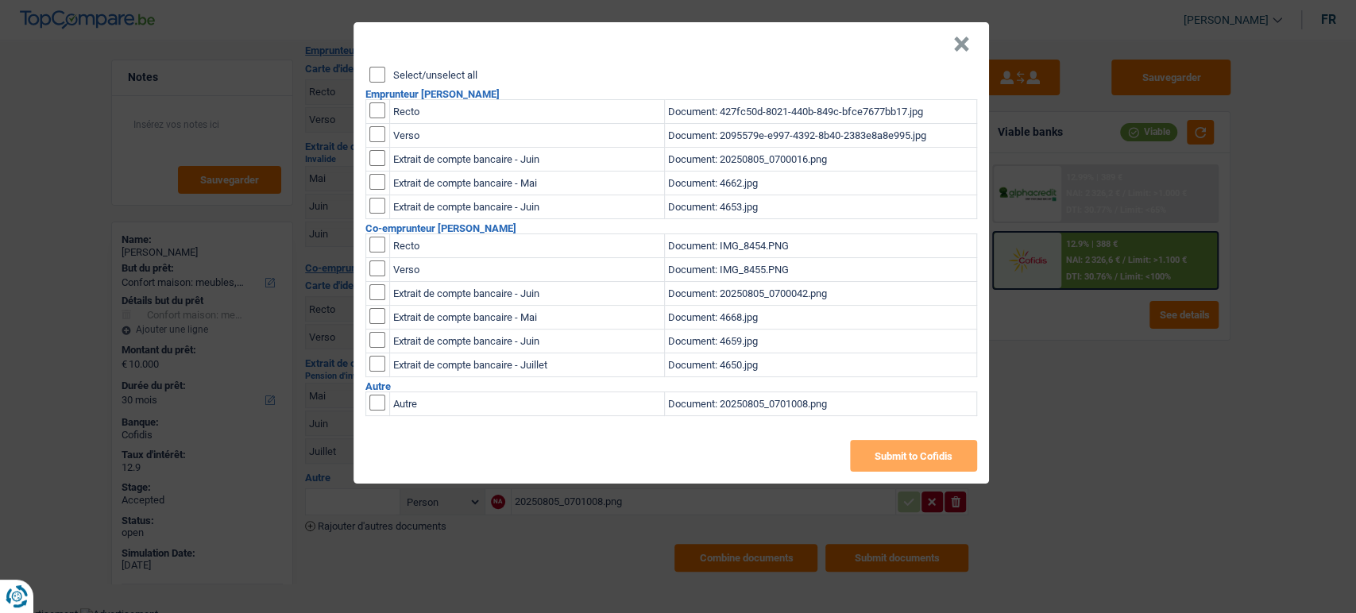
click at [960, 49] on button "×" at bounding box center [961, 45] width 17 height 16
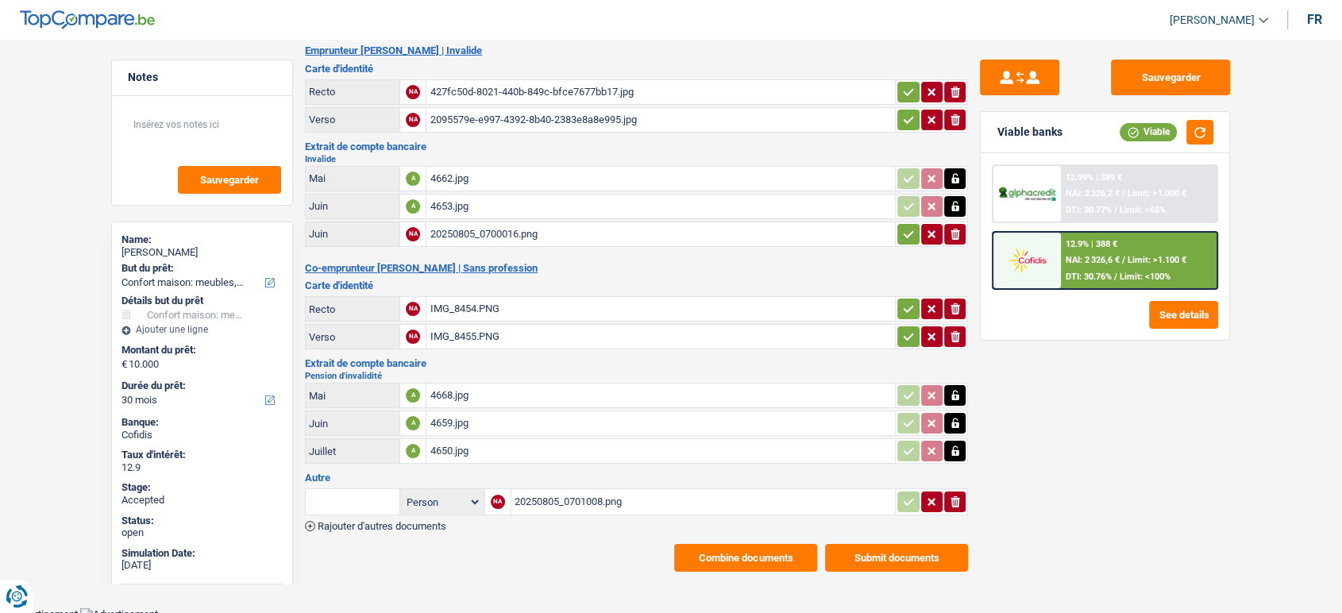
click at [508, 231] on div "20250805_0700016.png" at bounding box center [661, 234] width 462 height 24
click at [512, 203] on div "4653.jpg" at bounding box center [661, 207] width 462 height 24
click at [897, 546] on button "Submit documents" at bounding box center [896, 558] width 143 height 28
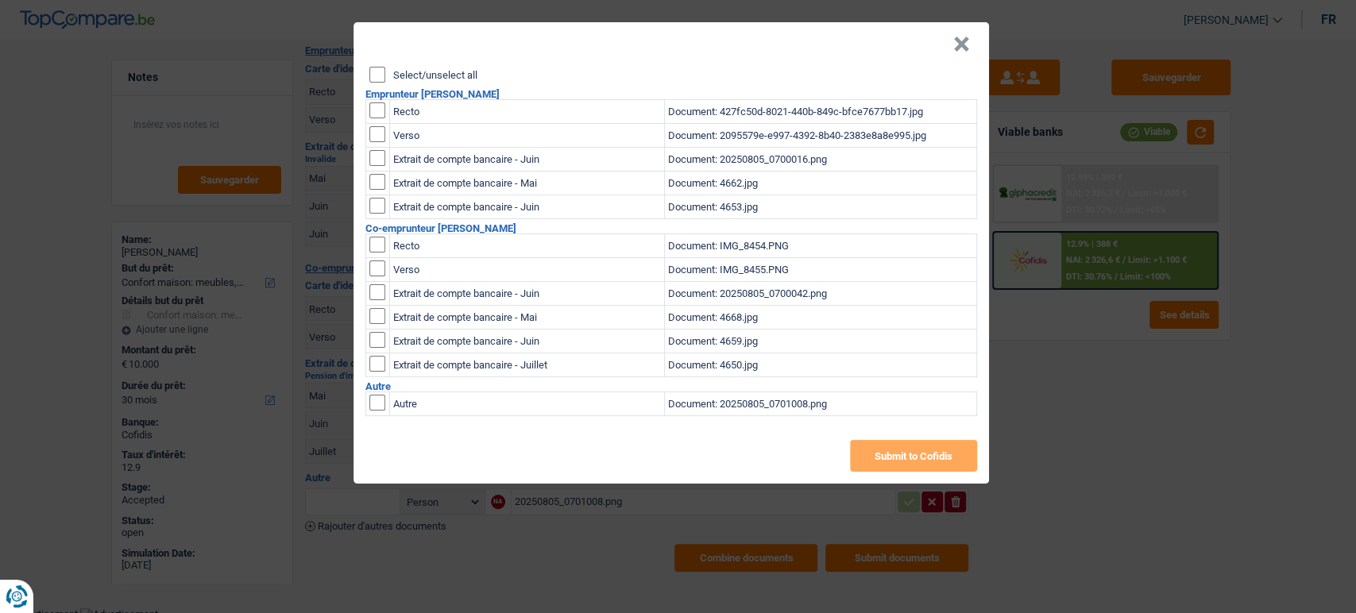
drag, startPoint x: 370, startPoint y: 156, endPoint x: 384, endPoint y: 191, distance: 37.0
click at [370, 157] on input "checkbox" at bounding box center [377, 158] width 16 height 16
checkbox input "true"
click at [384, 191] on td at bounding box center [378, 184] width 24 height 24
click at [375, 166] on input "checkbox" at bounding box center [377, 158] width 16 height 16
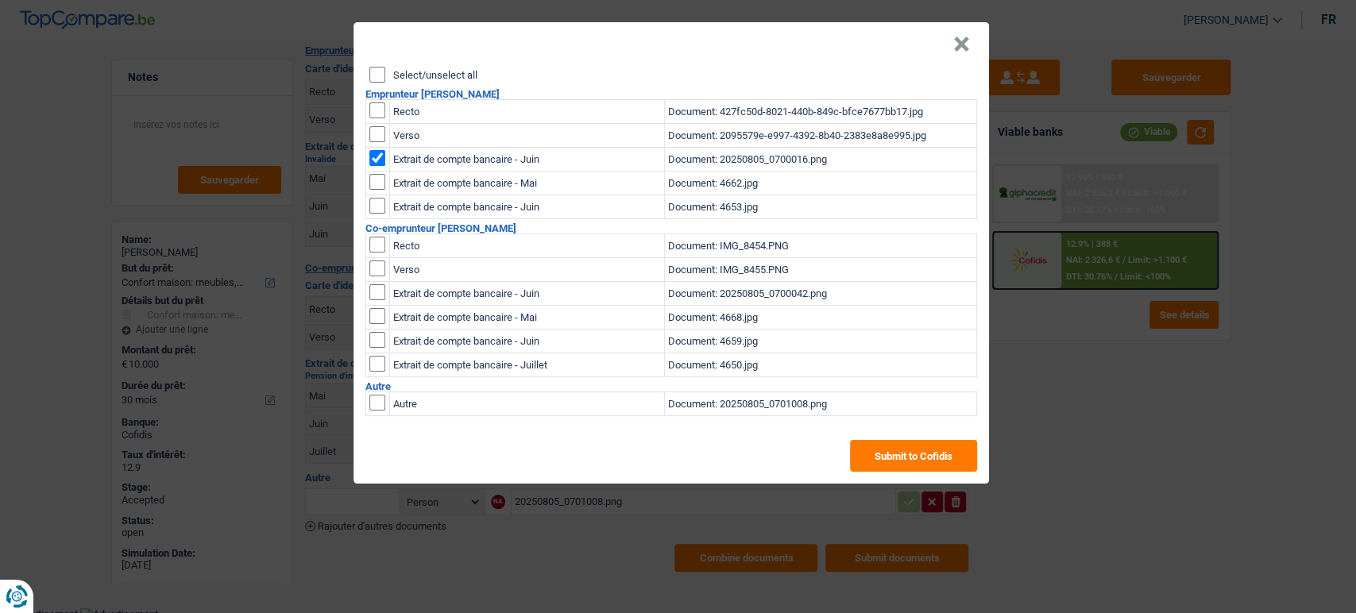
checkbox input "true"
click at [378, 166] on input "checkbox" at bounding box center [377, 158] width 16 height 16
checkbox input "true"
click at [967, 44] on button "×" at bounding box center [961, 45] width 17 height 16
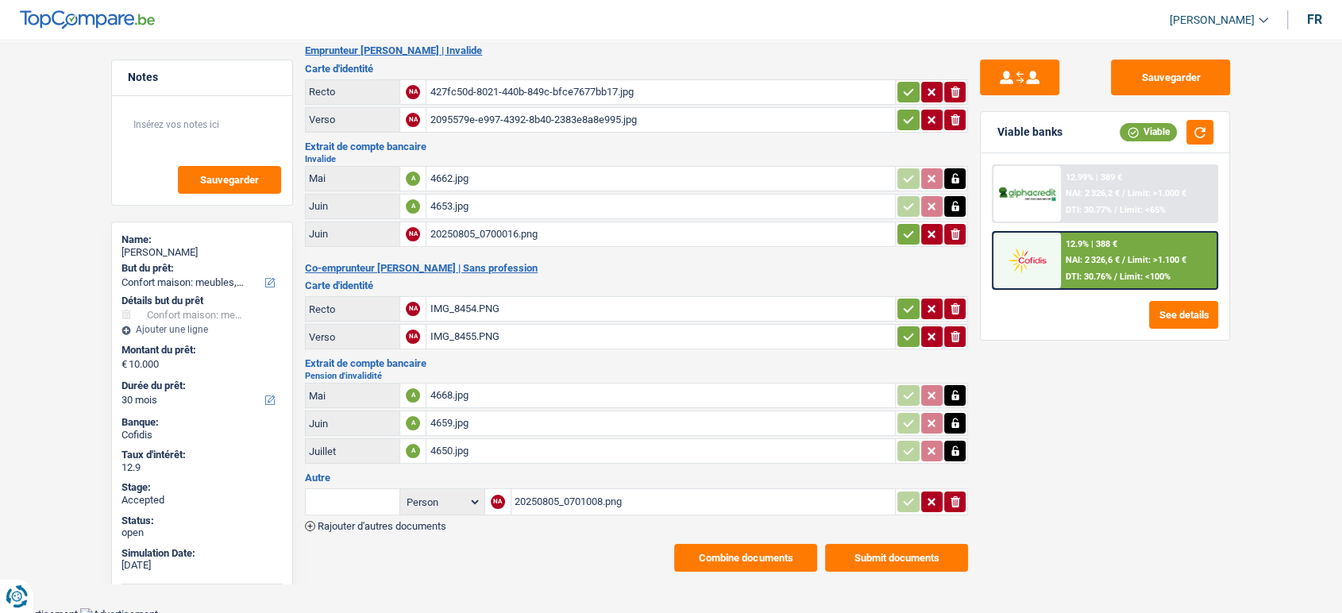
click at [481, 389] on div "4668.jpg" at bounding box center [661, 396] width 462 height 24
click at [883, 544] on button "Submit documents" at bounding box center [896, 558] width 143 height 28
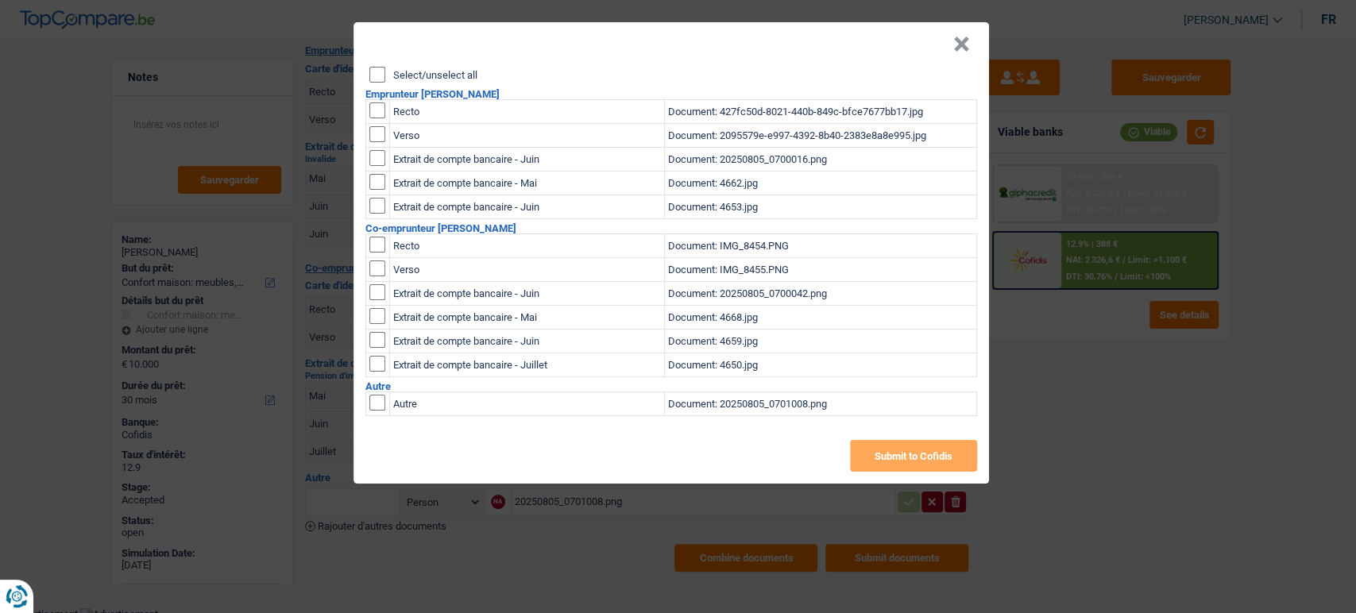
click at [373, 195] on td at bounding box center [378, 207] width 24 height 24
click at [376, 172] on td at bounding box center [378, 184] width 24 height 24
drag, startPoint x: 376, startPoint y: 158, endPoint x: 375, endPoint y: 199, distance: 40.5
click at [375, 164] on input "checkbox" at bounding box center [377, 158] width 16 height 16
checkbox input "true"
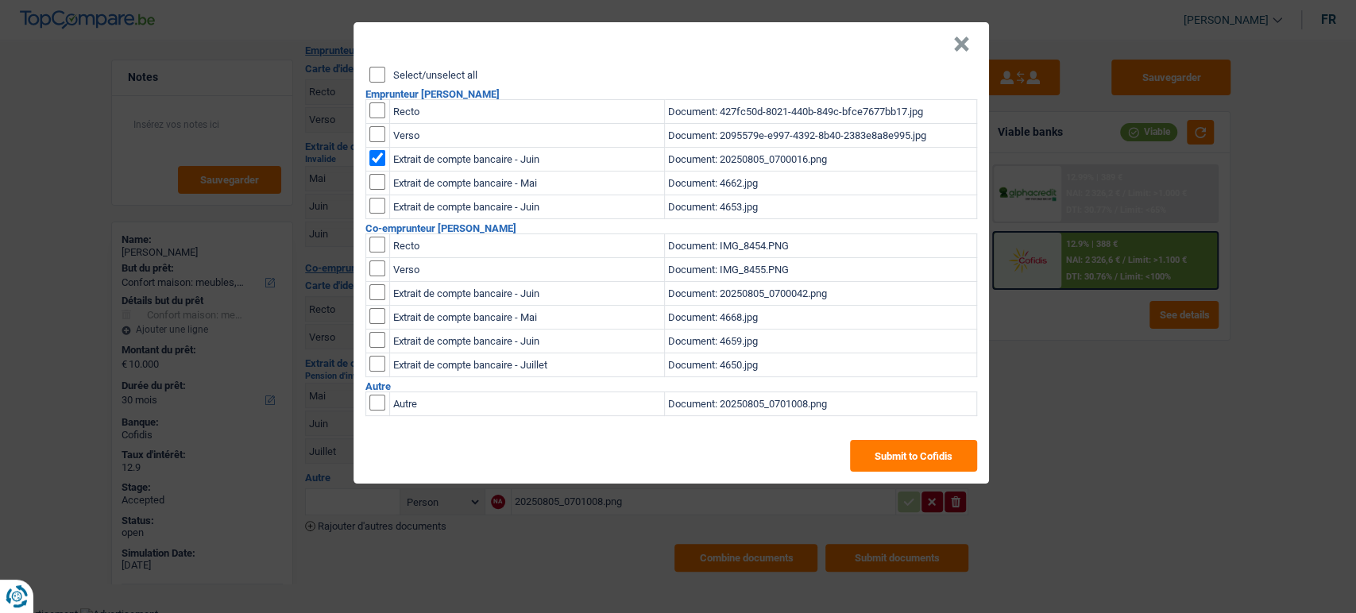
click at [377, 166] on input "checkbox" at bounding box center [377, 158] width 16 height 16
checkbox input "true"
click at [381, 166] on input "checkbox" at bounding box center [377, 158] width 16 height 16
checkbox input "true"
click at [921, 438] on div "Select/unselect all Emprunteur [PERSON_NAME] Recto Document: 427fc50d-8021-440b…" at bounding box center [670, 275] width 635 height 417
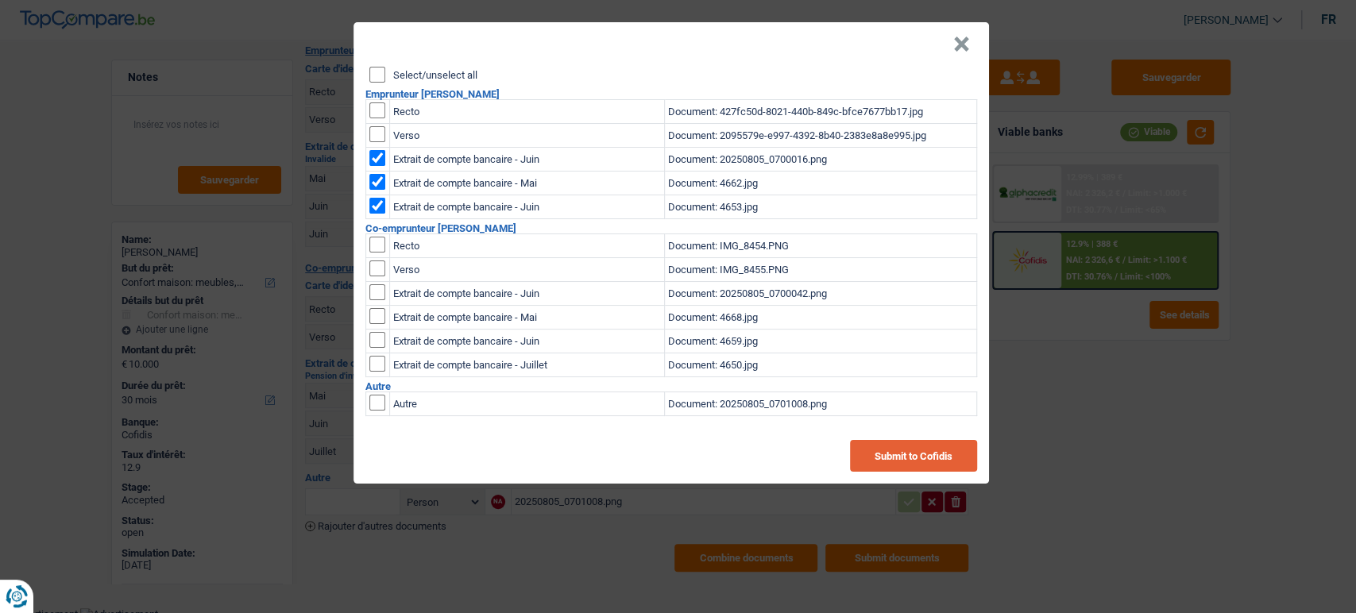
click at [921, 454] on button "Submit to Cofidis" at bounding box center [913, 456] width 127 height 32
click at [964, 37] on button "×" at bounding box center [961, 45] width 17 height 16
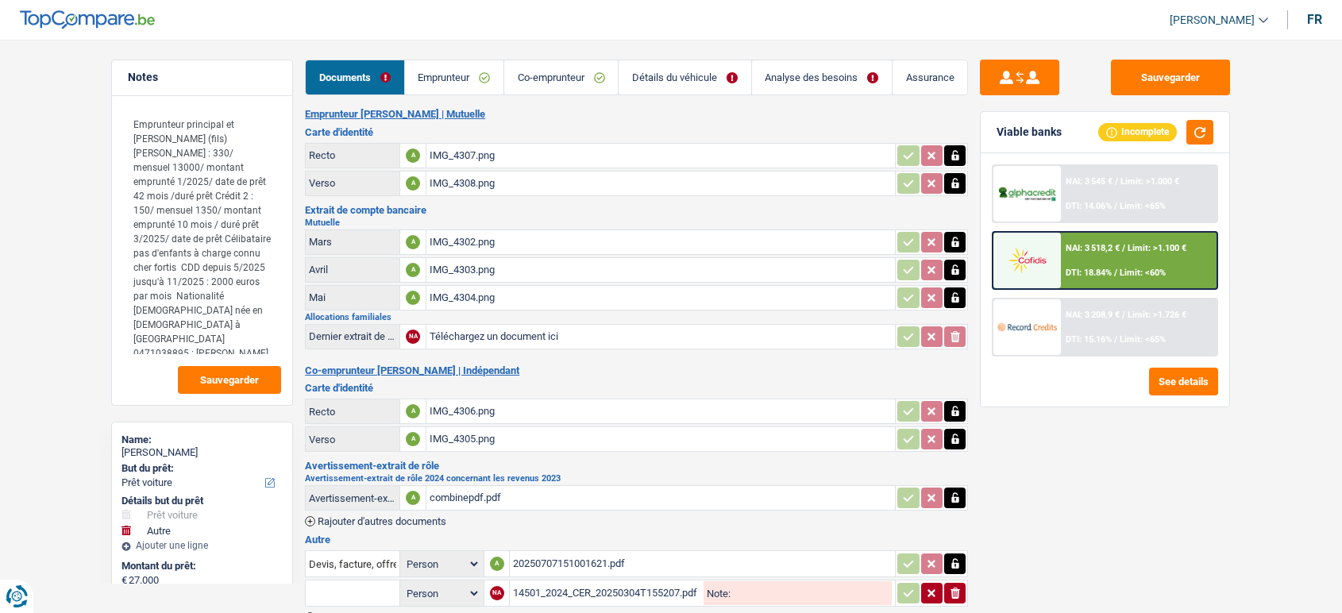
select select "car"
select select "other"
select select "60"
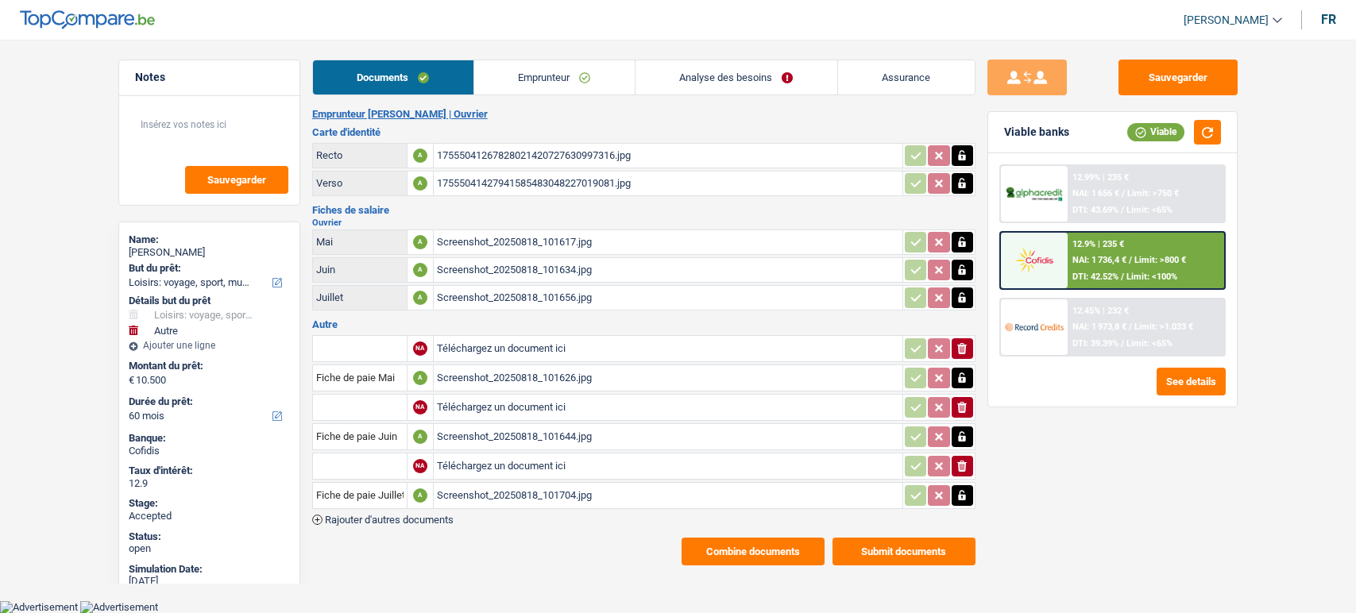
select select "hobbies"
select select "other"
select select "60"
click at [1132, 342] on span "Limit: <65%" at bounding box center [1149, 343] width 46 height 10
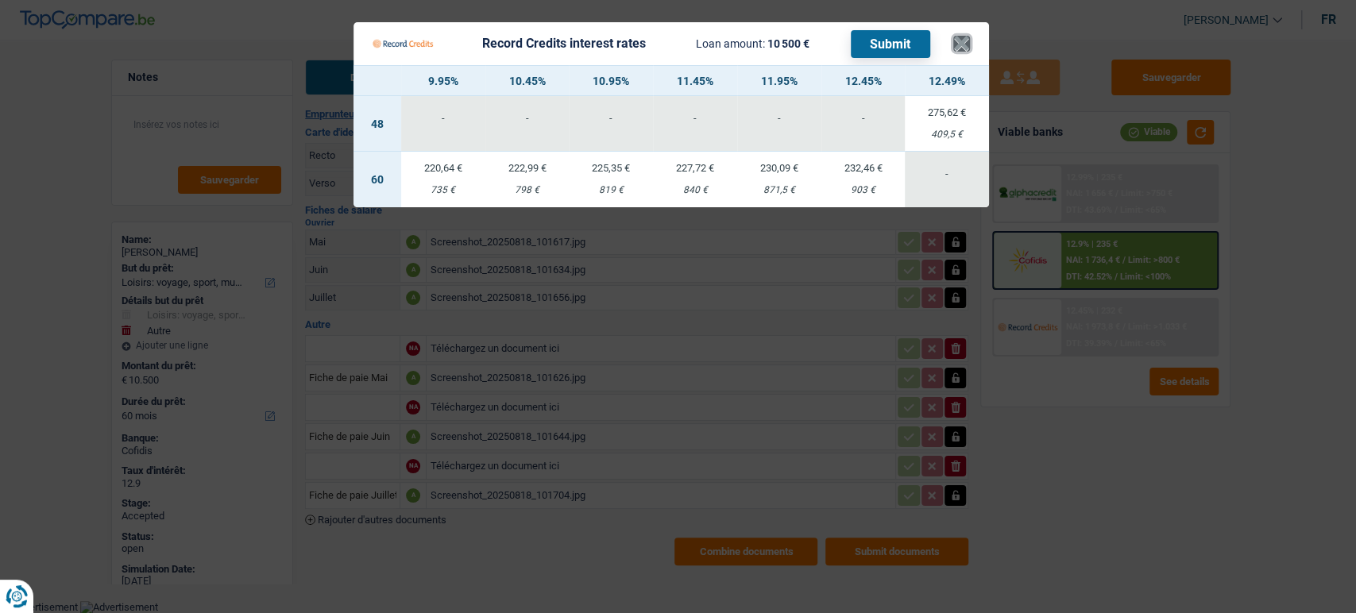
click at [964, 42] on button "×" at bounding box center [961, 44] width 17 height 16
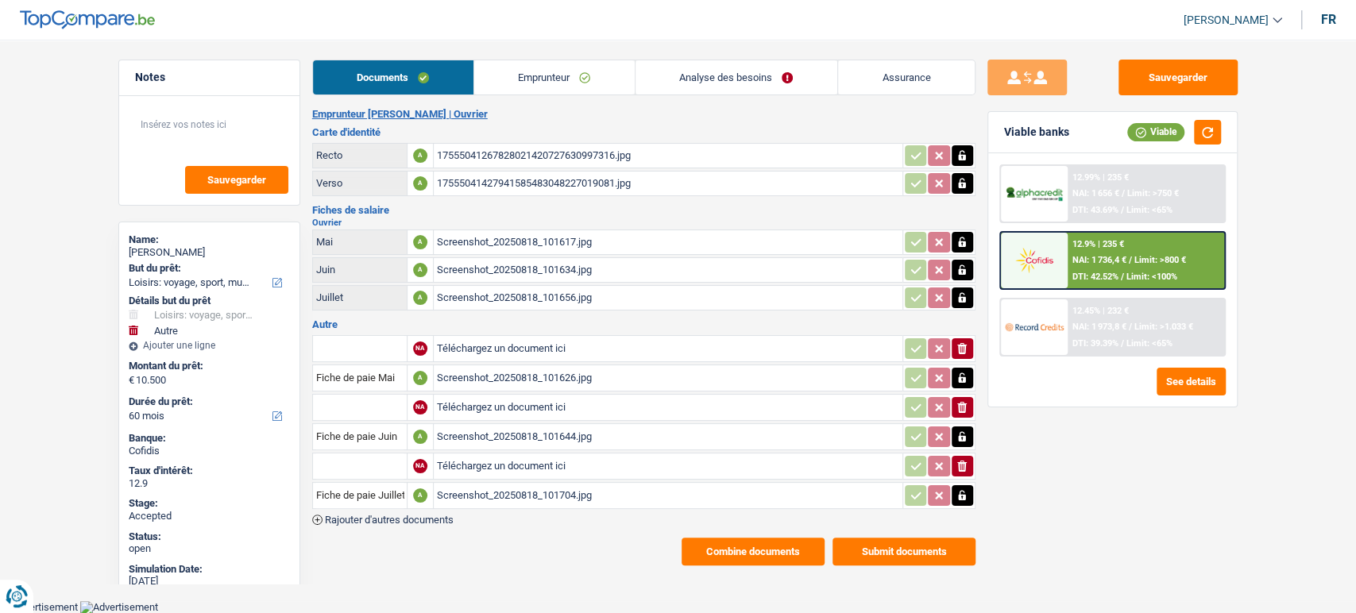
click at [1115, 330] on span "NAI: 1 973,8 €" at bounding box center [1099, 327] width 54 height 10
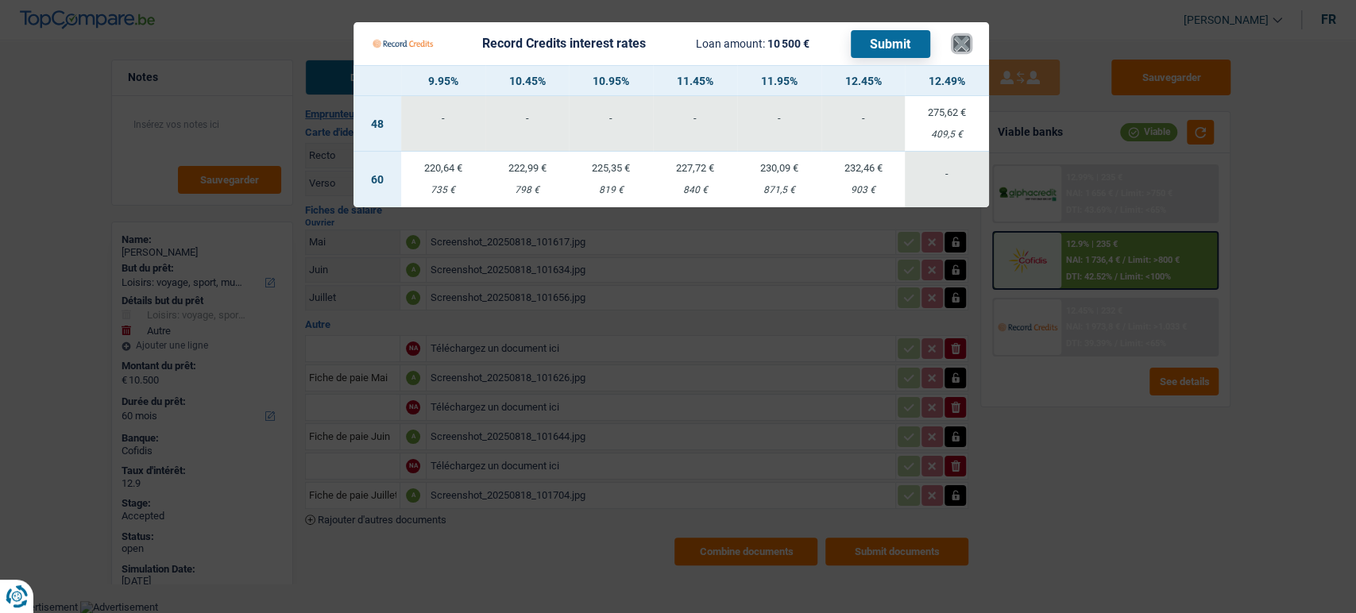
click at [964, 44] on button "×" at bounding box center [961, 44] width 17 height 16
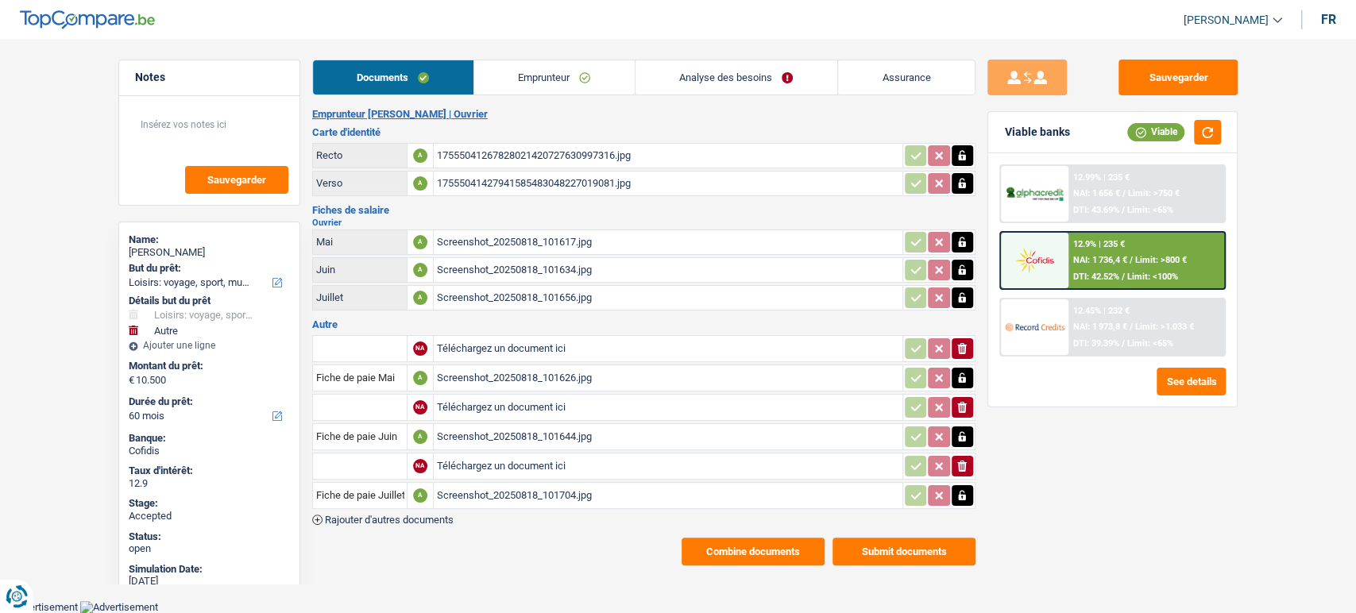
click at [747, 552] on button "Combine documents" at bounding box center [753, 552] width 143 height 28
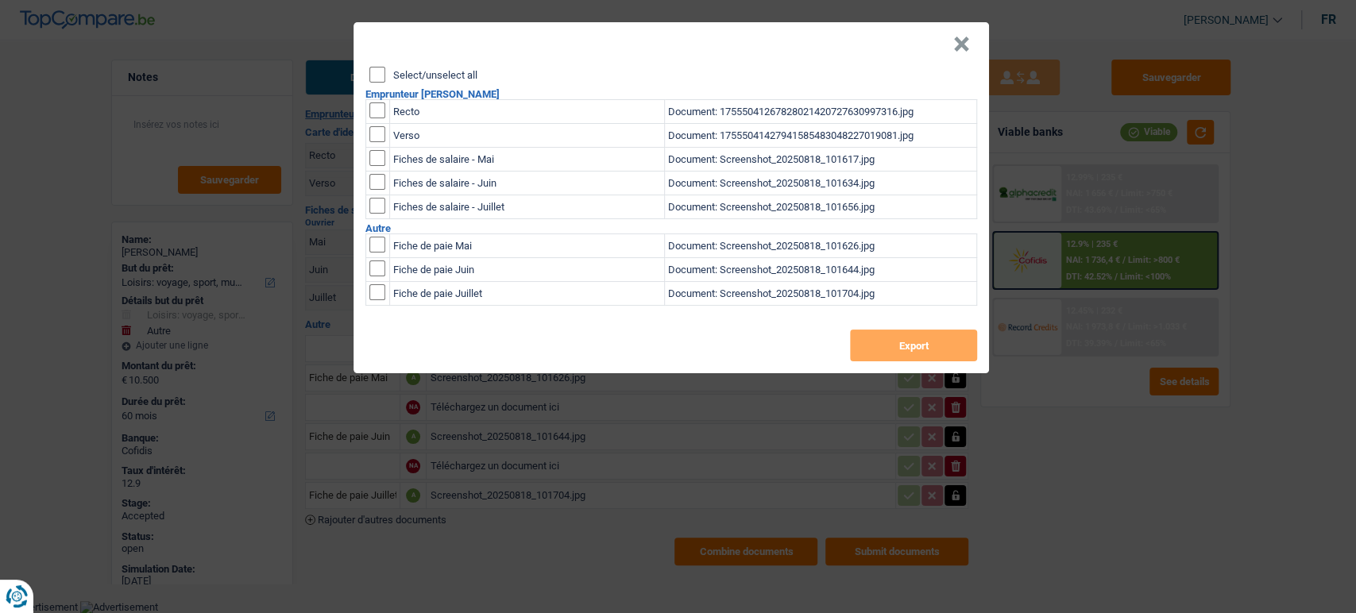
click at [369, 87] on div "Select/unselect all Emprunteur Fabrizio Ballone Recto Document: 175550412678280…" at bounding box center [670, 220] width 635 height 307
drag, startPoint x: 376, startPoint y: 75, endPoint x: 402, endPoint y: 88, distance: 29.5
click at [375, 75] on input "Select/unselect all" at bounding box center [377, 75] width 16 height 16
checkbox input "true"
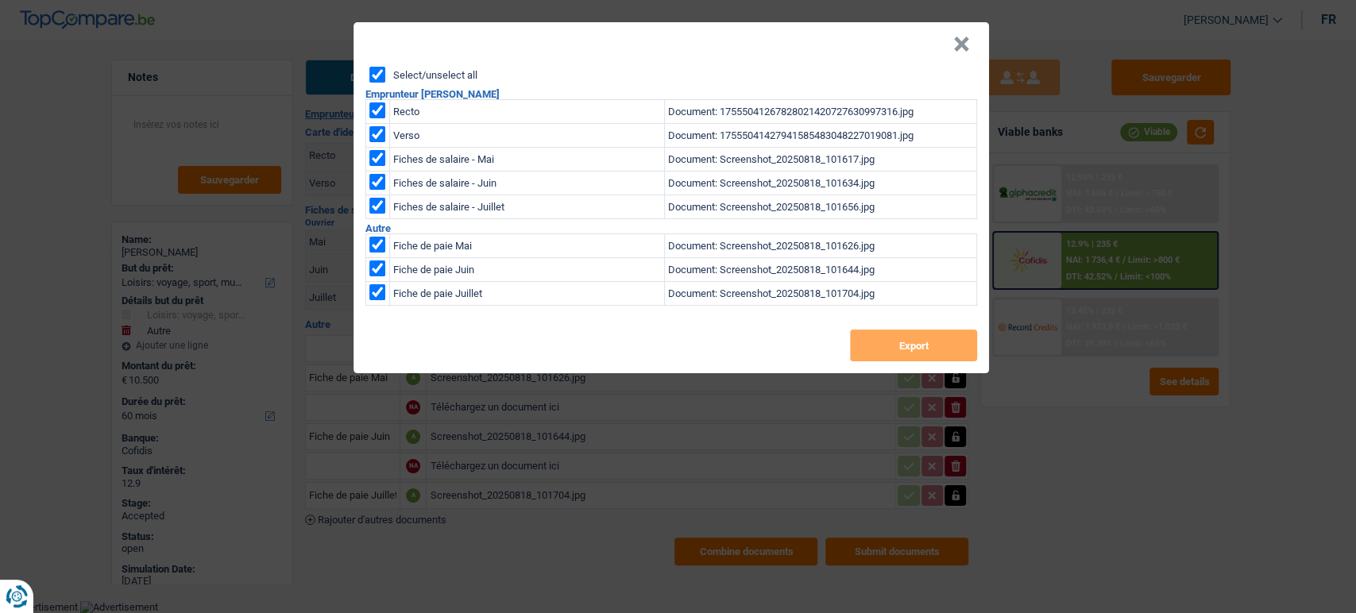
checkbox input "true"
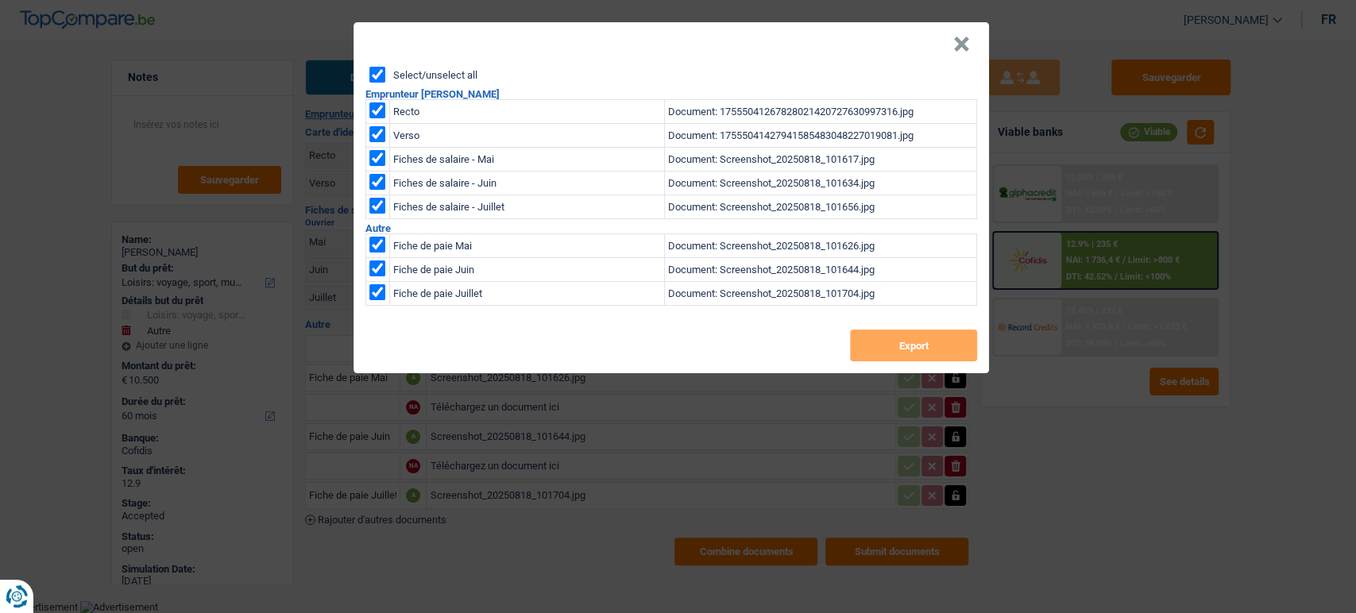
checkbox input "true"
click at [883, 338] on button "Export" at bounding box center [913, 346] width 127 height 32
click at [963, 44] on button "×" at bounding box center [961, 45] width 17 height 16
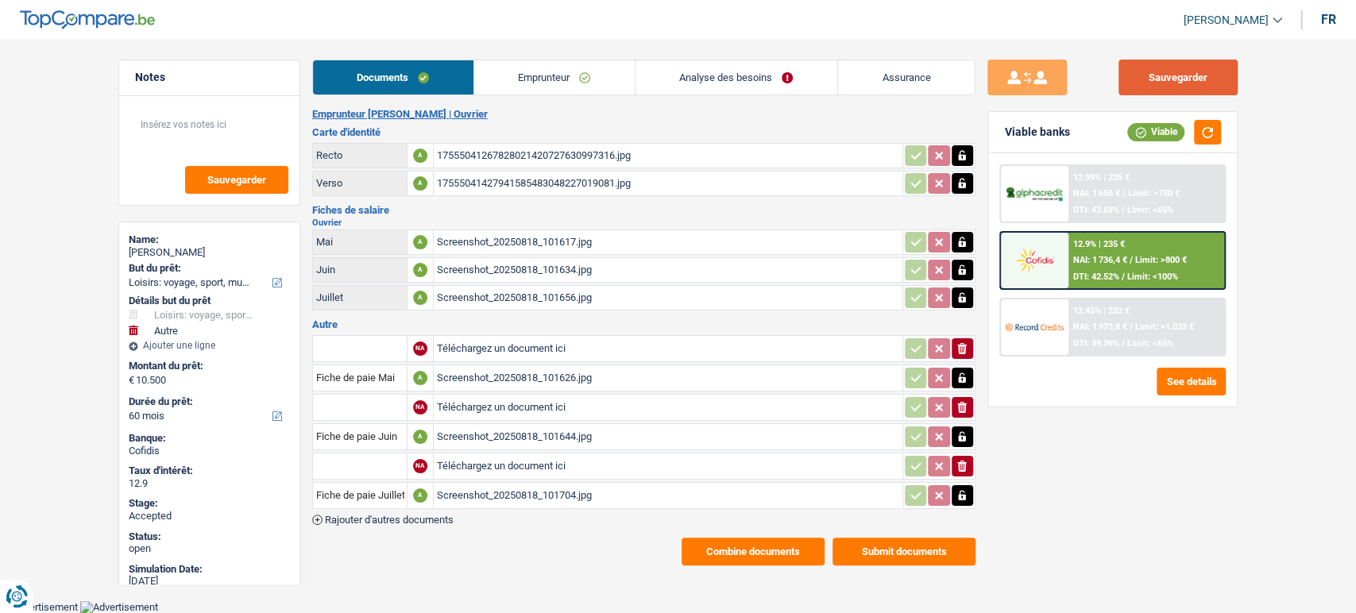
click at [1188, 77] on button "Sauvegarder" at bounding box center [1177, 78] width 119 height 36
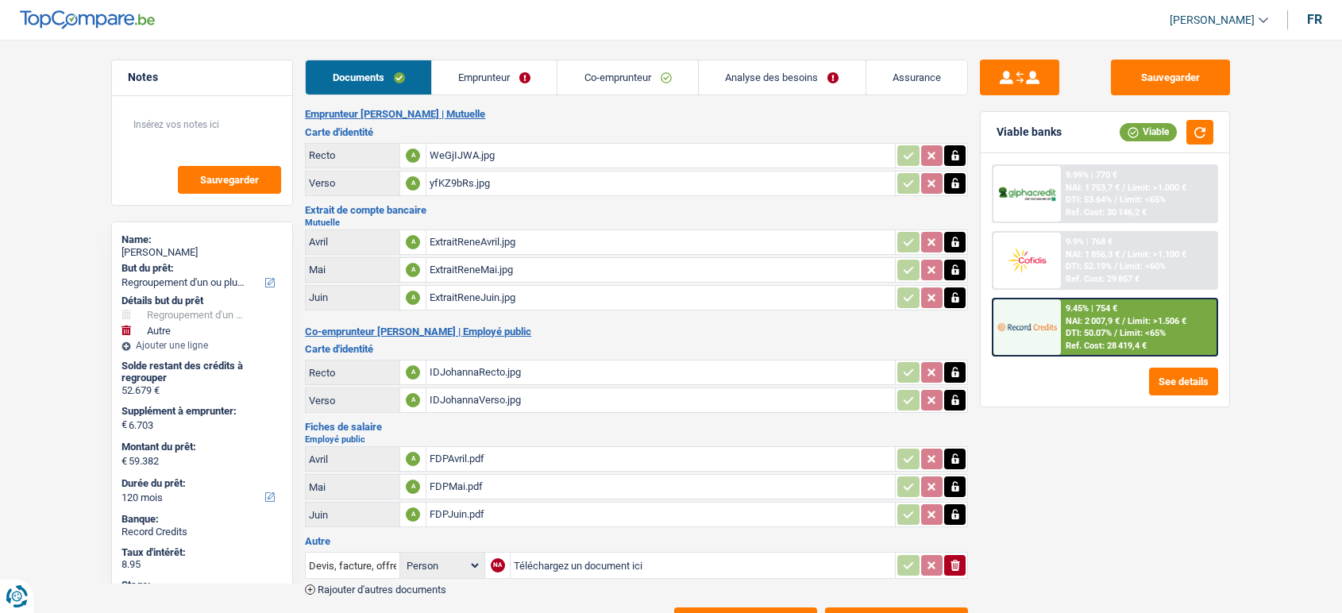
select select "refinancing"
select select "other"
select select "120"
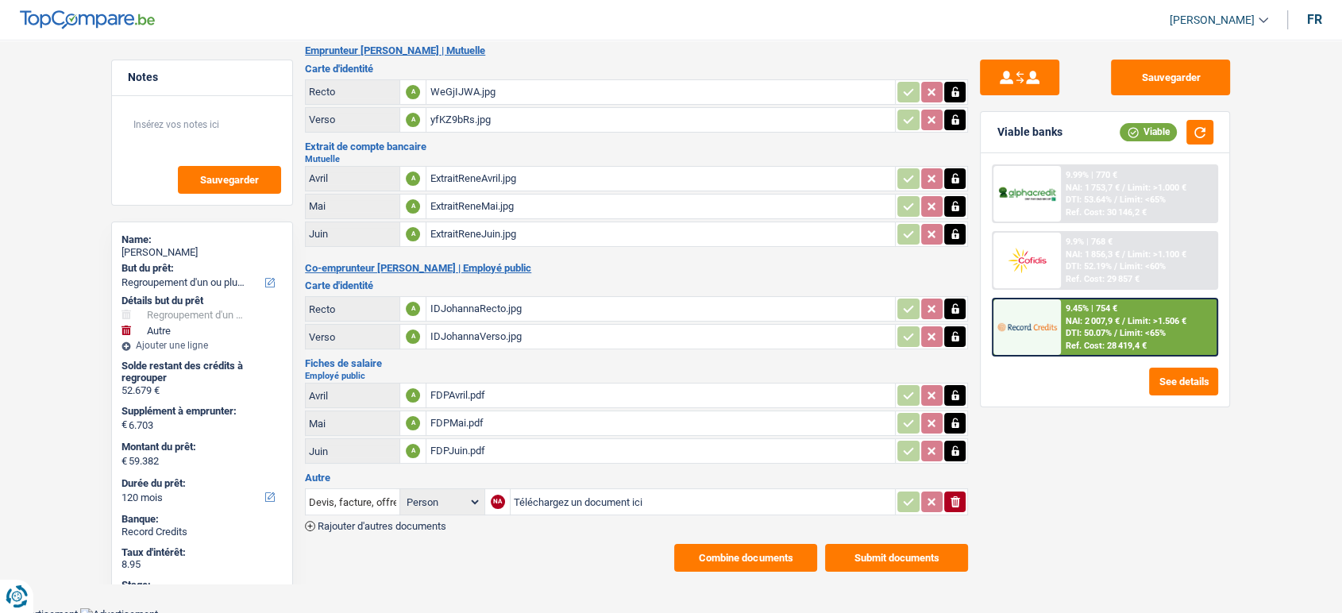
click at [743, 557] on button "Combine documents" at bounding box center [745, 558] width 143 height 28
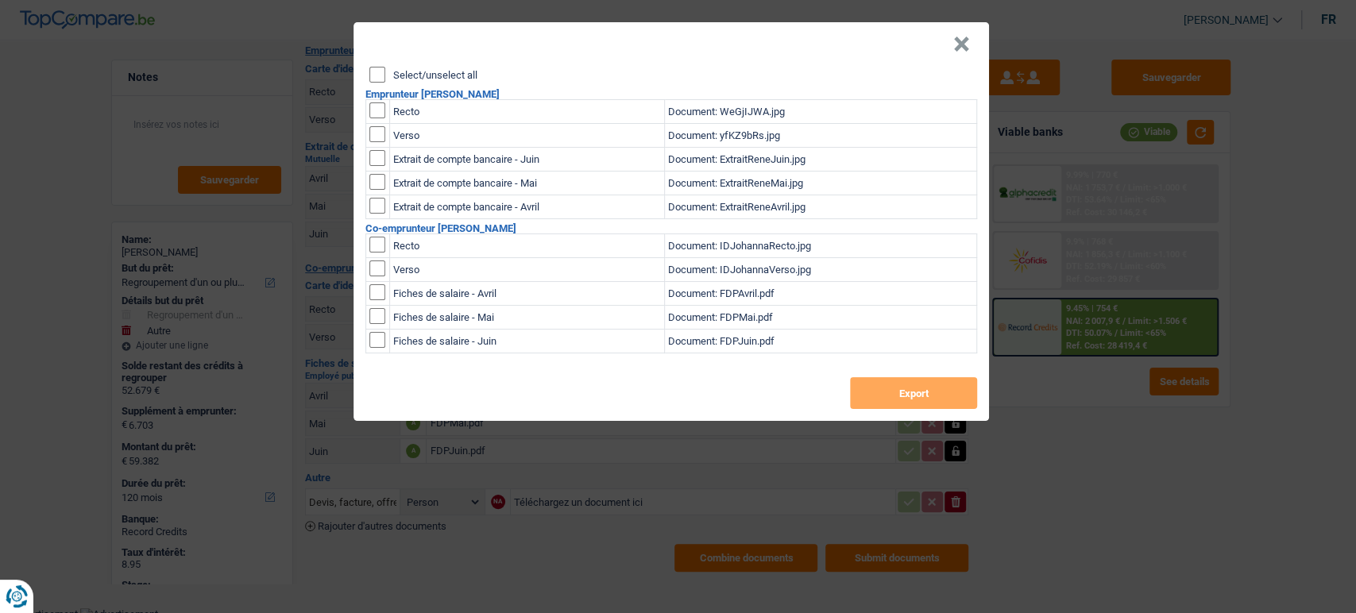
drag, startPoint x: 365, startPoint y: 71, endPoint x: 385, endPoint y: 86, distance: 25.1
click at [366, 79] on div "Select/unselect all Emprunteur René Oversteyns Recto Document: WeGjIJWA.jpg Ver…" at bounding box center [670, 244] width 635 height 354
click at [372, 76] on input "Select/unselect all" at bounding box center [377, 75] width 16 height 16
checkbox input "true"
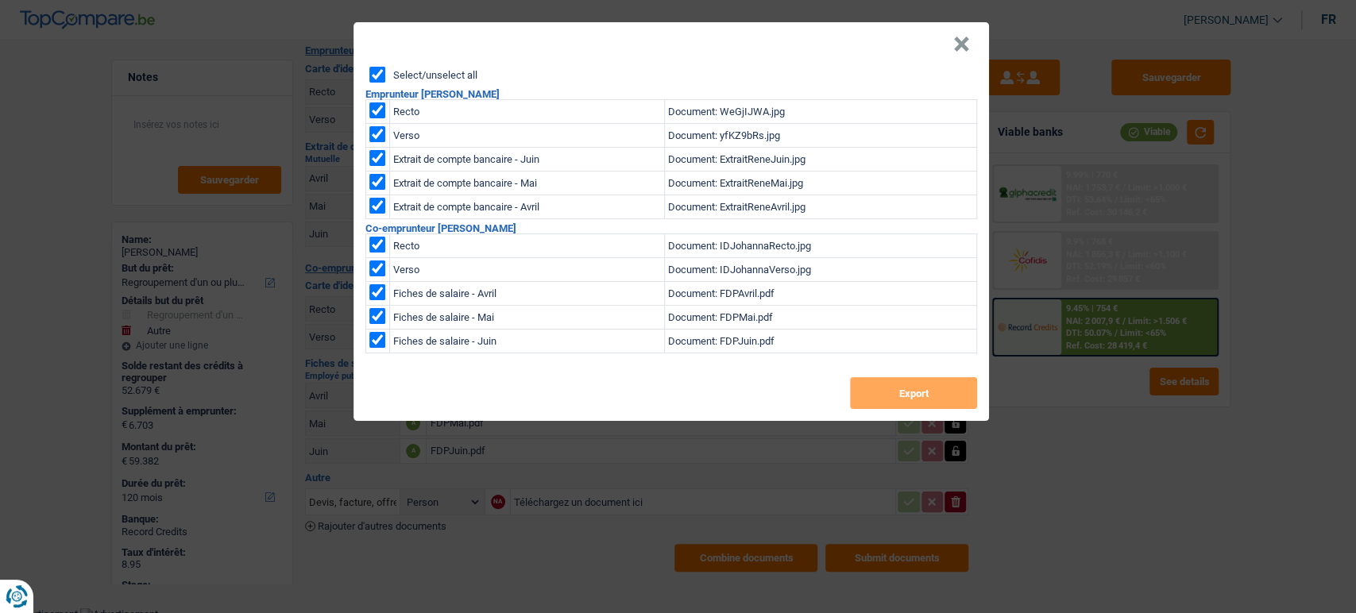
checkbox input "true"
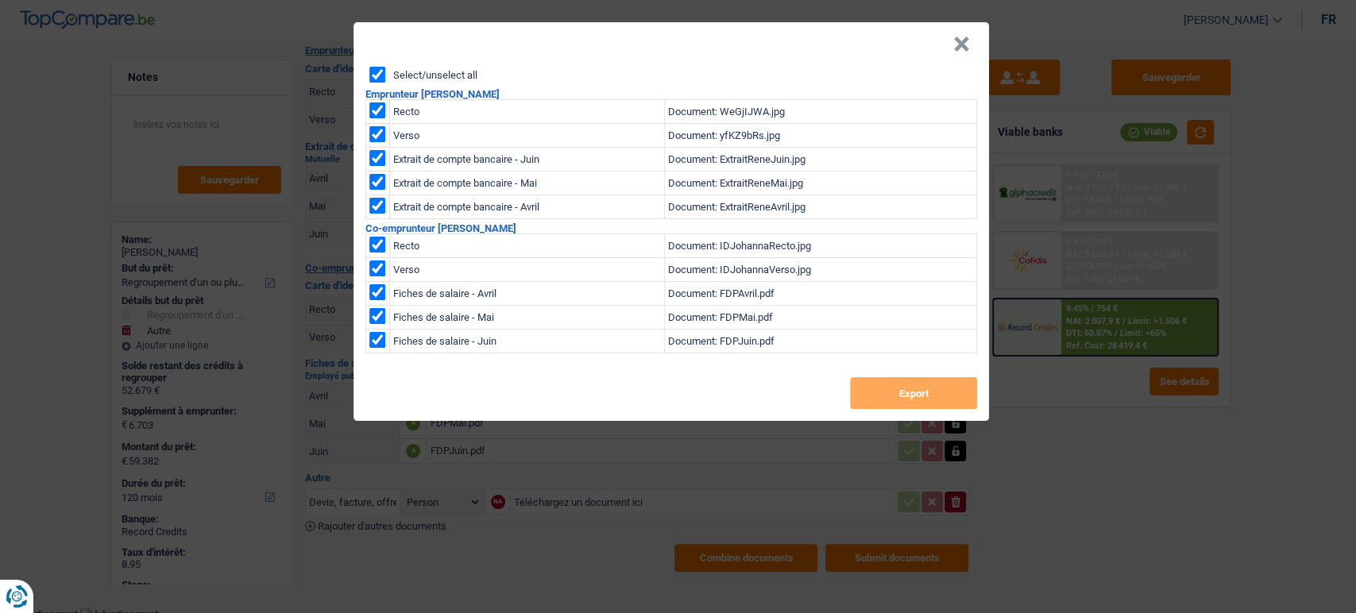
checkbox input "true"
click at [941, 406] on button "Export" at bounding box center [913, 393] width 127 height 32
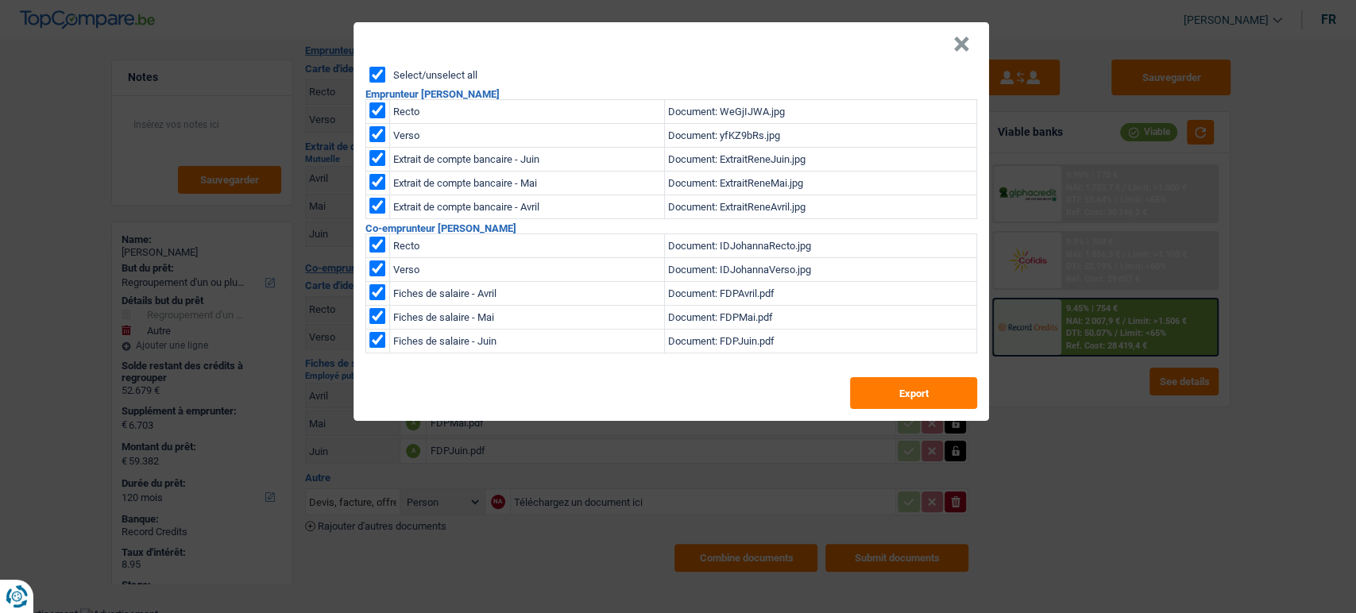
click at [963, 41] on button "×" at bounding box center [961, 45] width 17 height 16
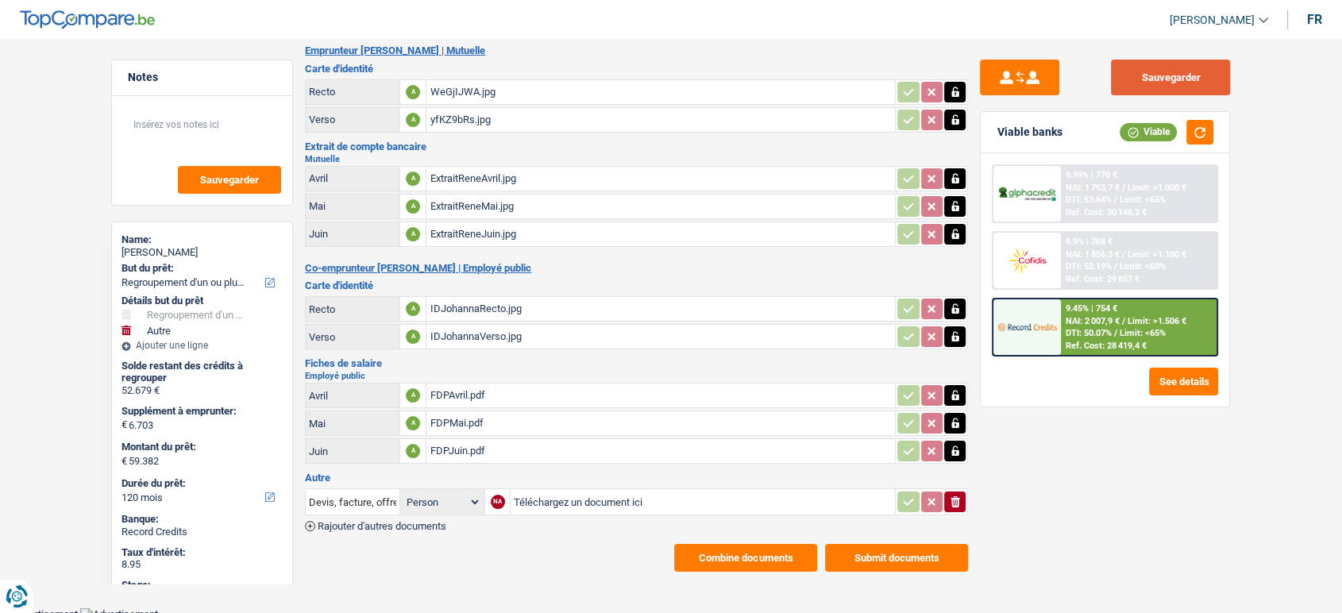
click at [1146, 90] on button "Sauvegarder" at bounding box center [1170, 78] width 119 height 36
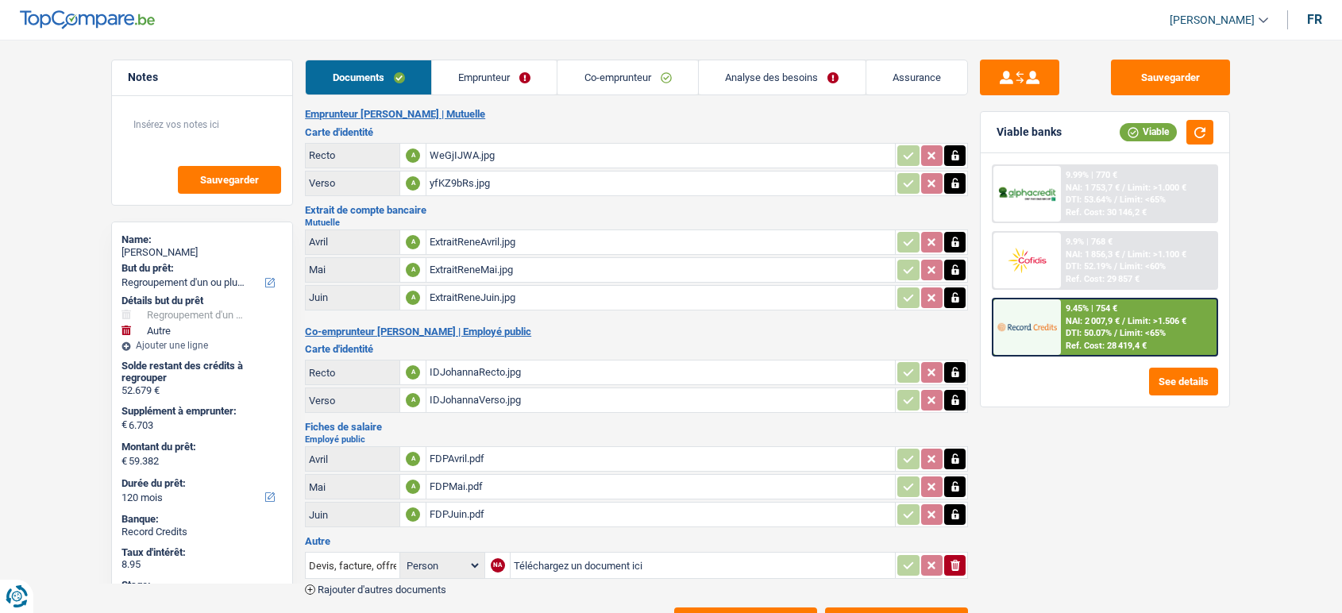
select select "refinancing"
select select "other"
select select "120"
click at [1103, 333] on span "DTI: 50.07%" at bounding box center [1089, 333] width 46 height 10
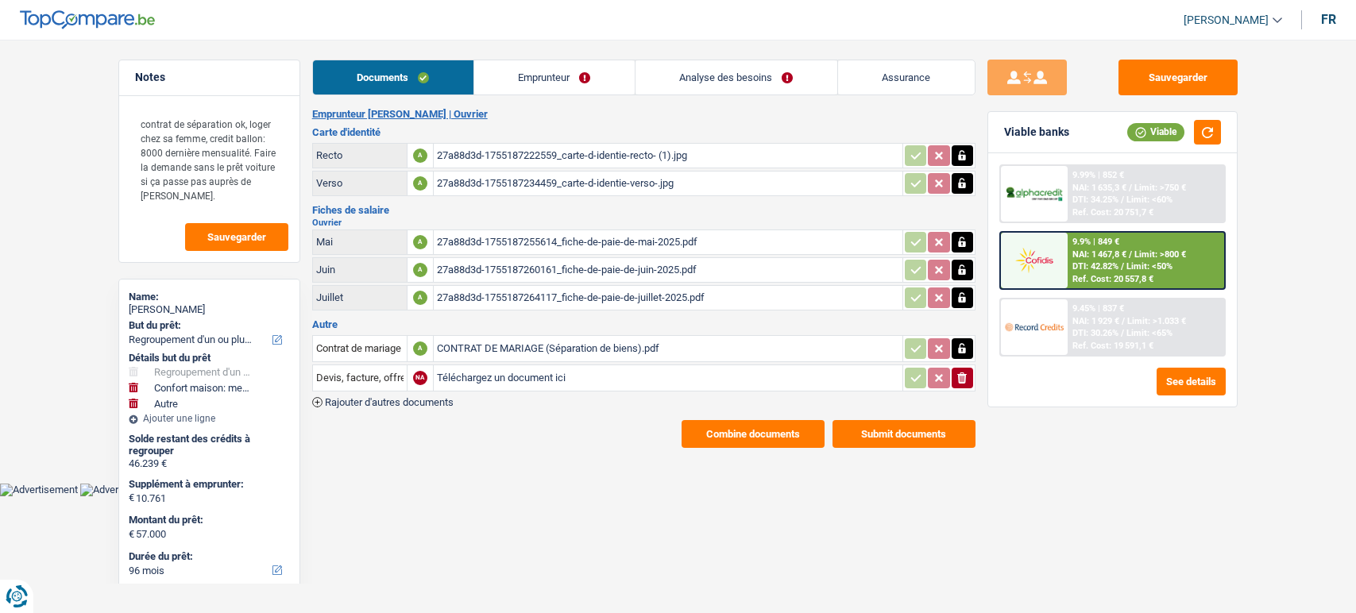
select select "refinancing"
select select "household"
select select "other"
select select "96"
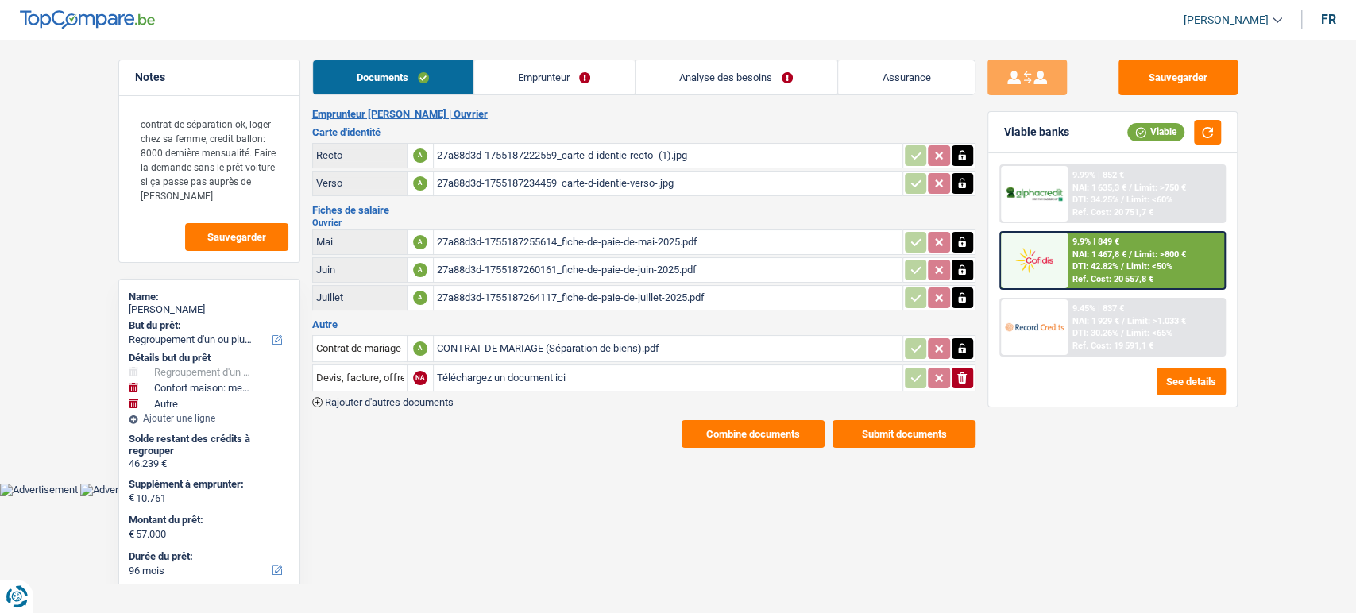
click at [740, 420] on button "Combine documents" at bounding box center [753, 434] width 143 height 28
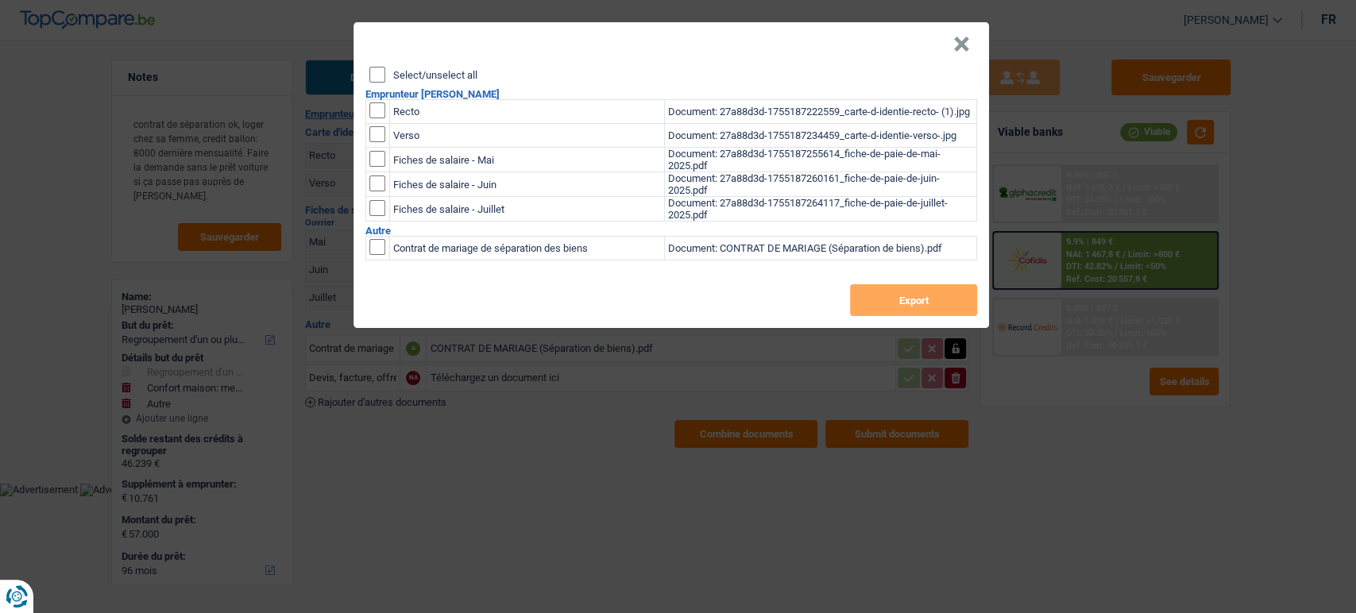
drag, startPoint x: 369, startPoint y: 81, endPoint x: 381, endPoint y: 79, distance: 12.8
click at [375, 79] on input "Select/unselect all" at bounding box center [377, 75] width 16 height 16
checkbox input "true"
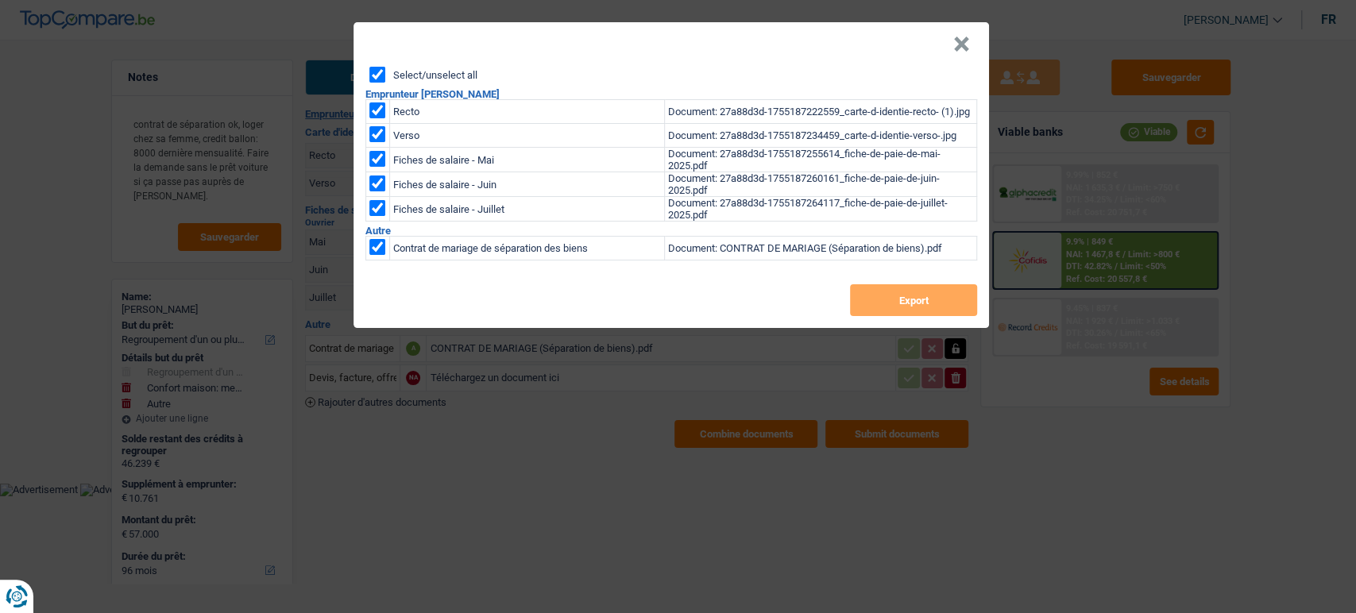
checkbox input "true"
click at [382, 79] on input "Select/unselect all" at bounding box center [377, 75] width 16 height 16
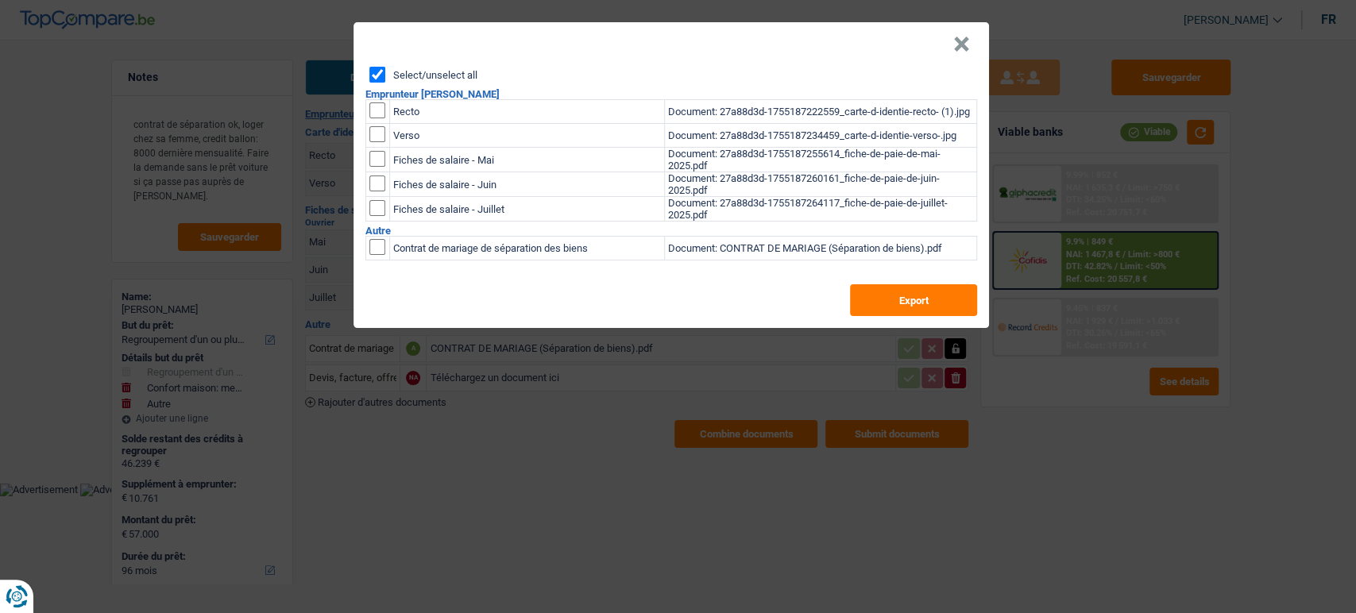
checkbox input "false"
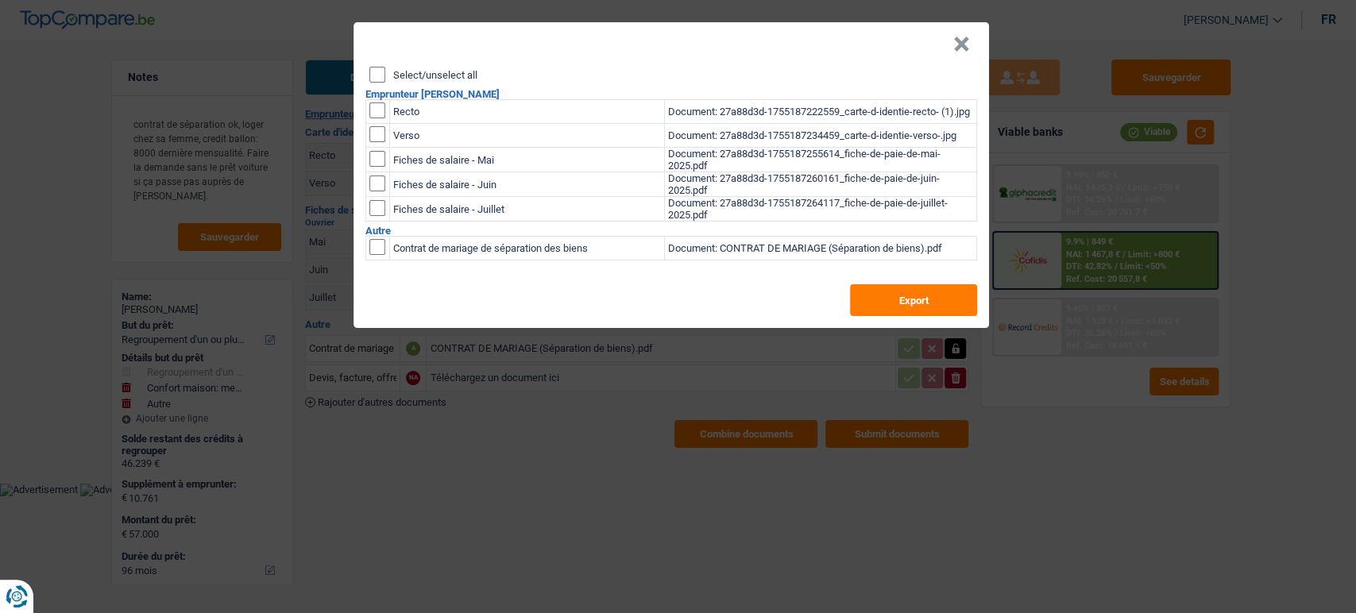
checkbox input "false"
click at [382, 73] on input "Select/unselect all" at bounding box center [377, 75] width 16 height 16
checkbox input "true"
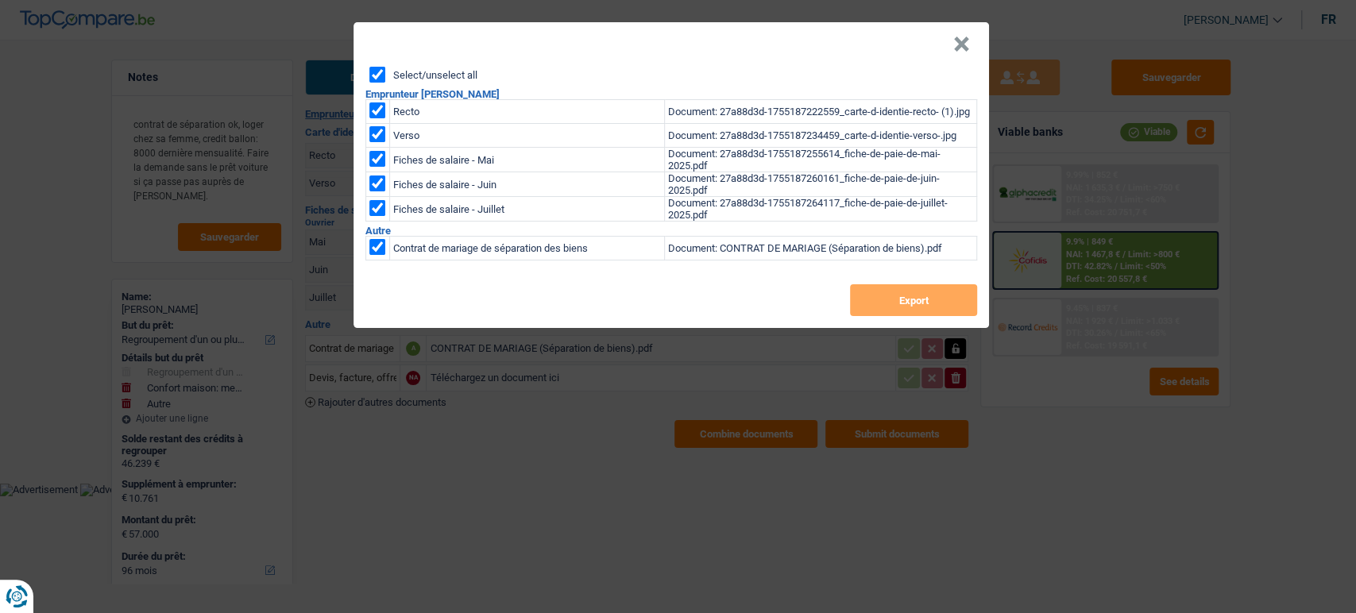
checkbox input "true"
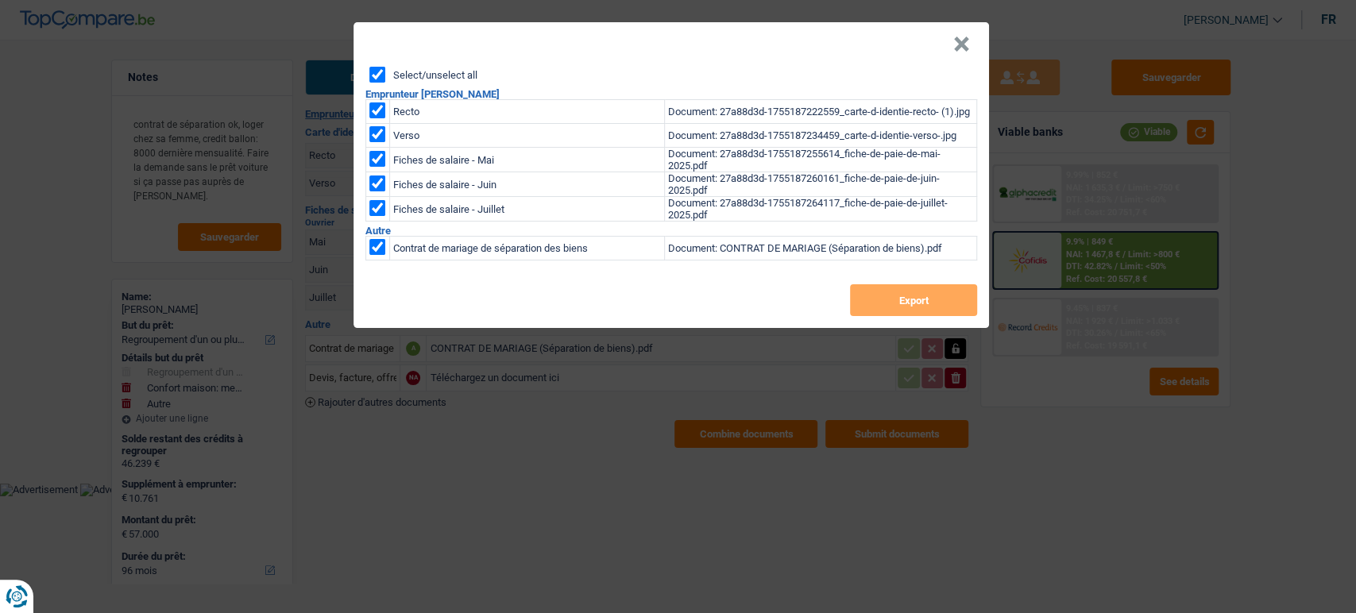
checkbox input "true"
click at [927, 311] on button "Export" at bounding box center [913, 300] width 127 height 32
drag, startPoint x: 955, startPoint y: 43, endPoint x: 965, endPoint y: 43, distance: 10.3
click at [960, 43] on button "×" at bounding box center [961, 45] width 17 height 16
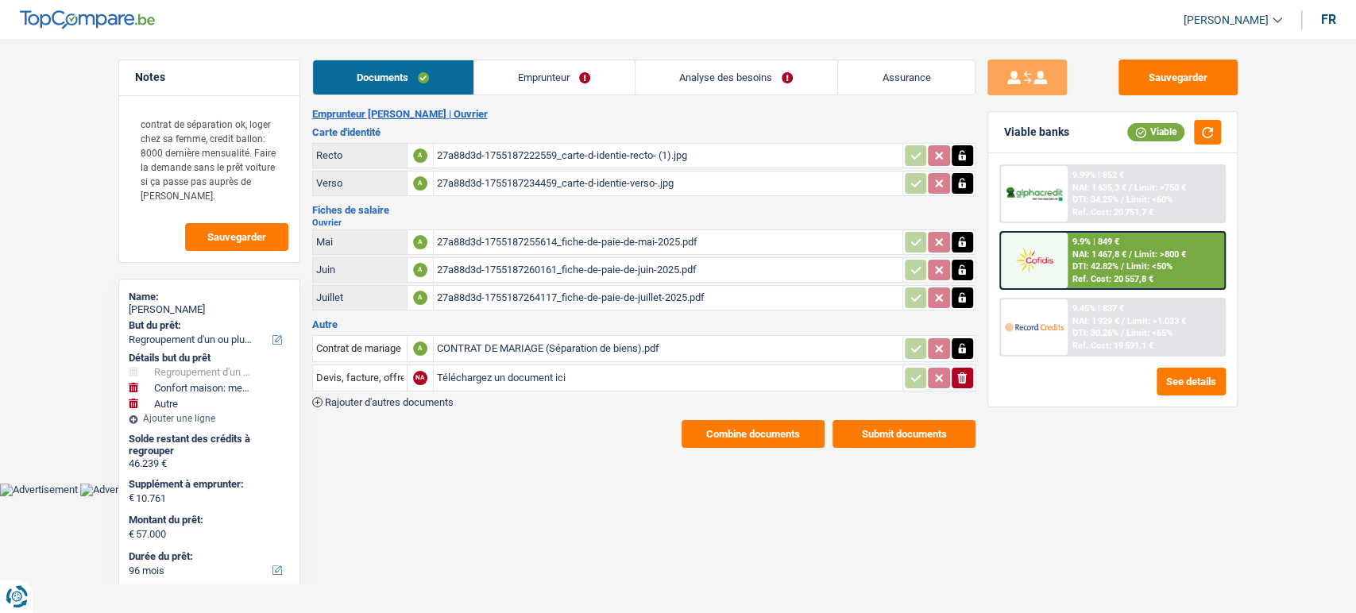
click at [1130, 243] on div "9.9% | 849 € NAI: 1 467,8 € / Limit: >800 € DTI: 42.82% / Limit: <50% Ref. Cost…" at bounding box center [1146, 261] width 156 height 56
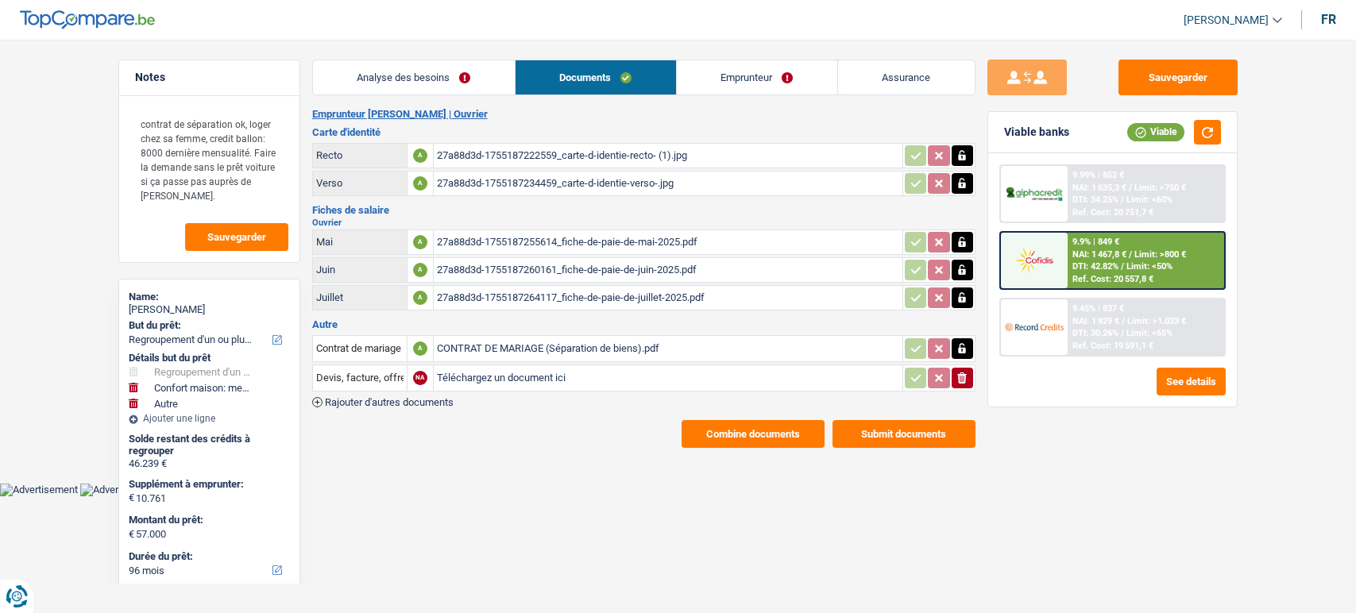
select select "refinancing"
select select "household"
select select "other"
select select "96"
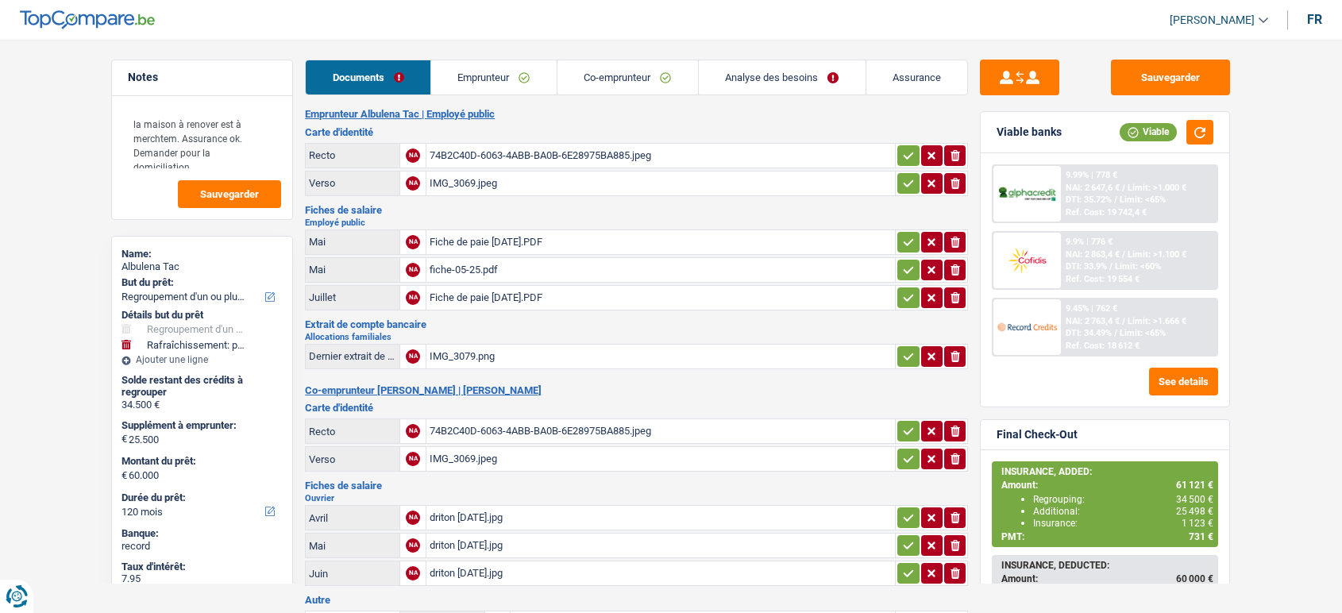
select select "refinancing"
select select "houseOrGarden"
select select "120"
click at [1205, 143] on button "button" at bounding box center [1200, 132] width 27 height 25
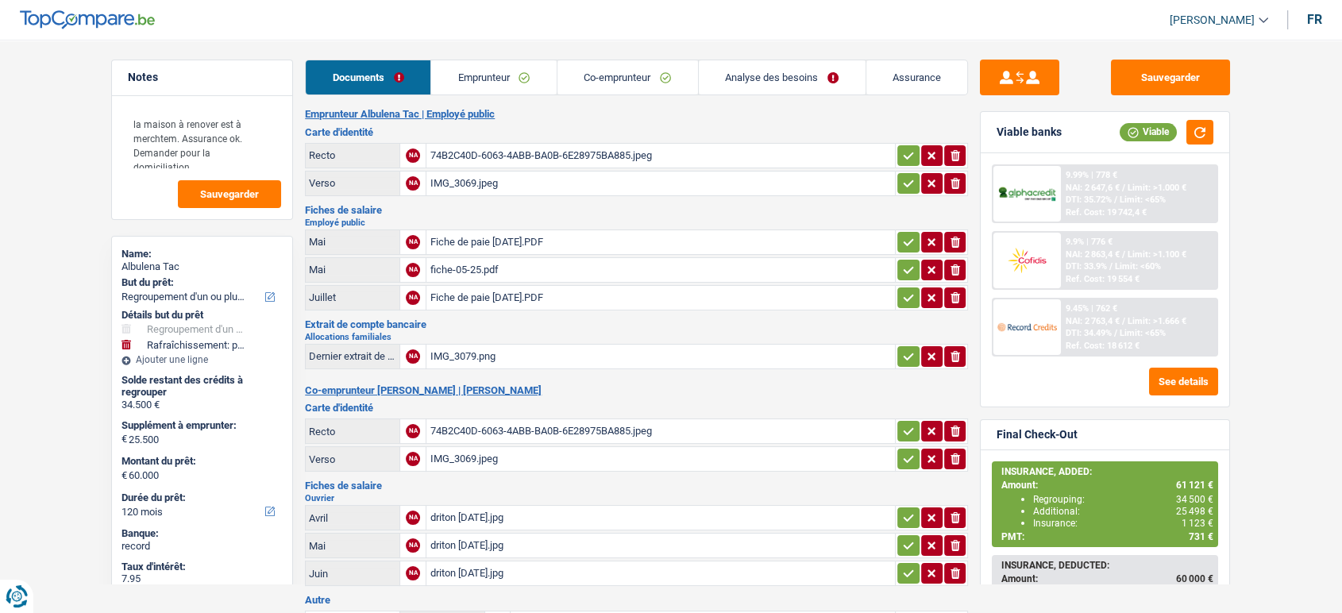
click at [1131, 261] on span "Limit: <60%" at bounding box center [1138, 266] width 46 height 10
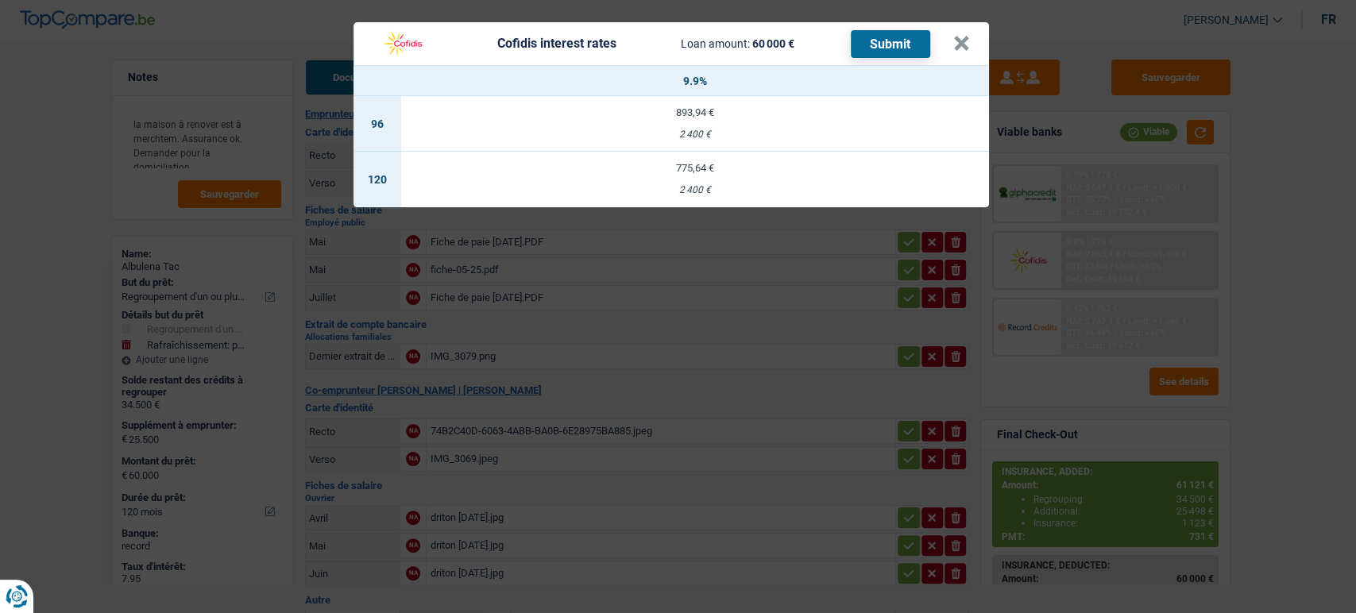
click at [774, 187] on div "2 400 €" at bounding box center [695, 190] width 588 height 10
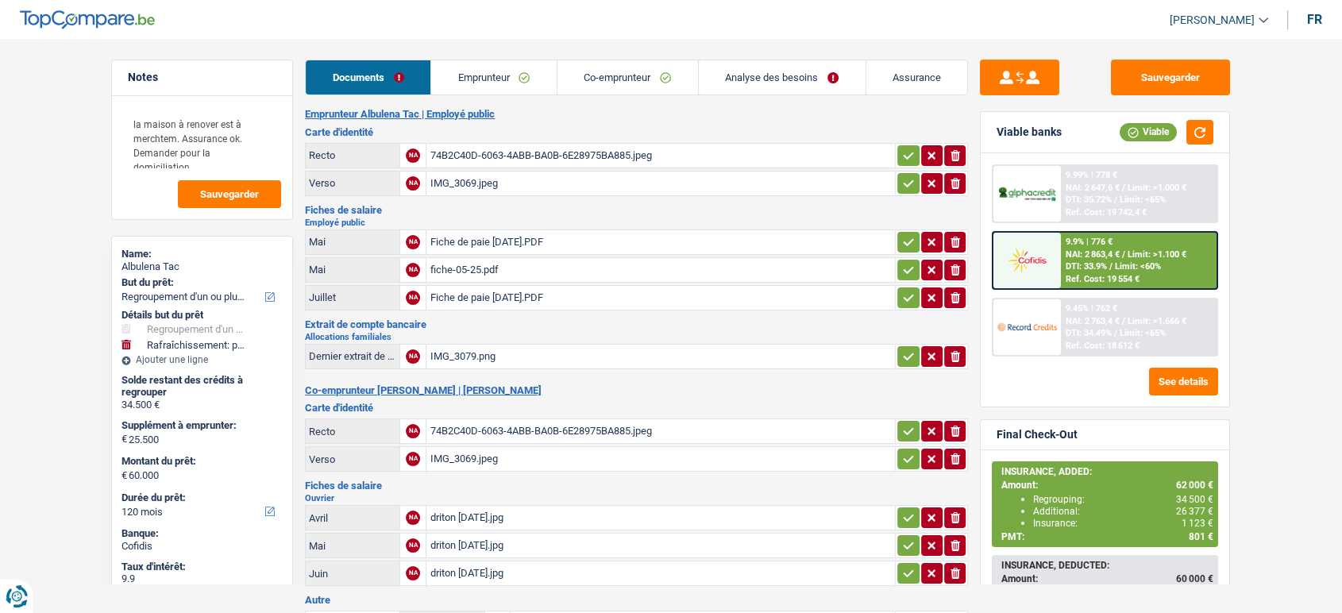
click at [1119, 252] on span "NAI: 2 863,4 €" at bounding box center [1093, 254] width 54 height 10
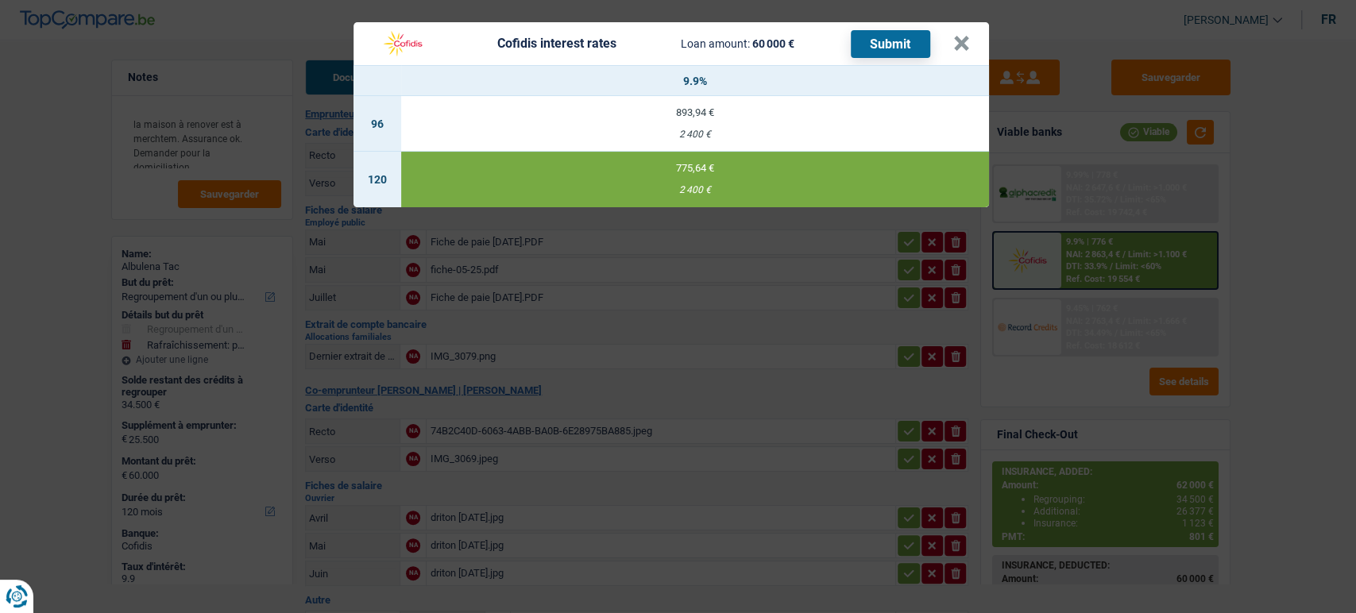
click at [875, 47] on button "Submit" at bounding box center [890, 44] width 79 height 28
click at [968, 47] on button "×" at bounding box center [961, 44] width 17 height 16
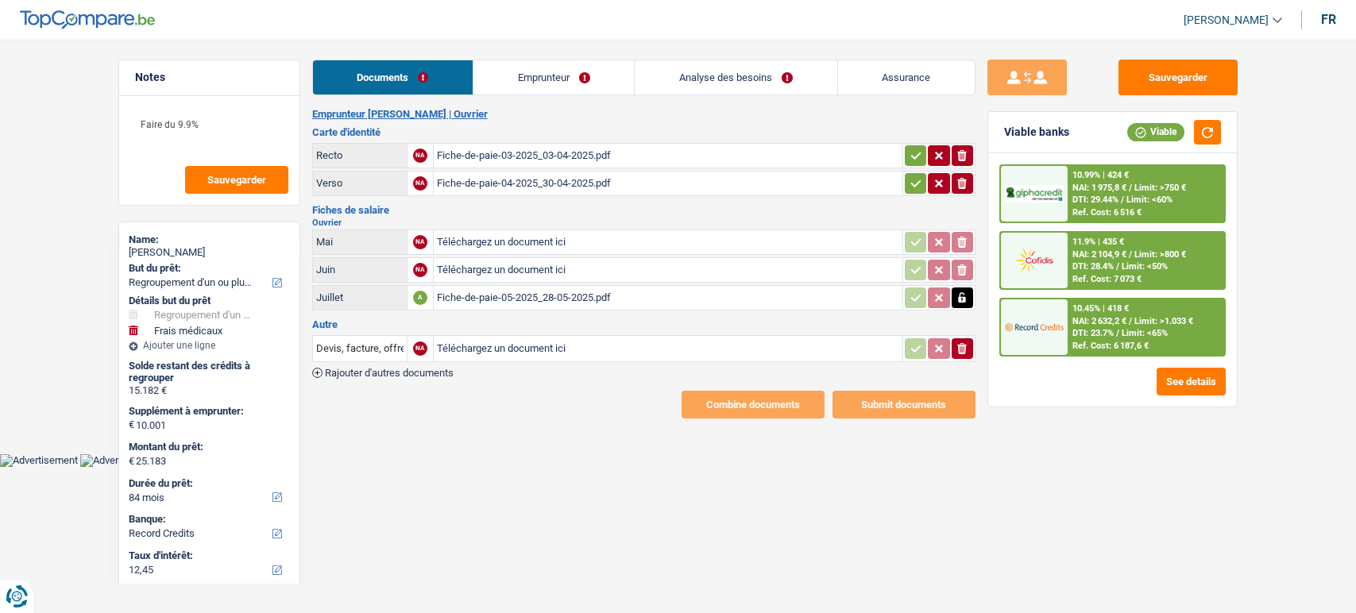
select select "refinancing"
select select "medical"
select select "84"
select select "record credits"
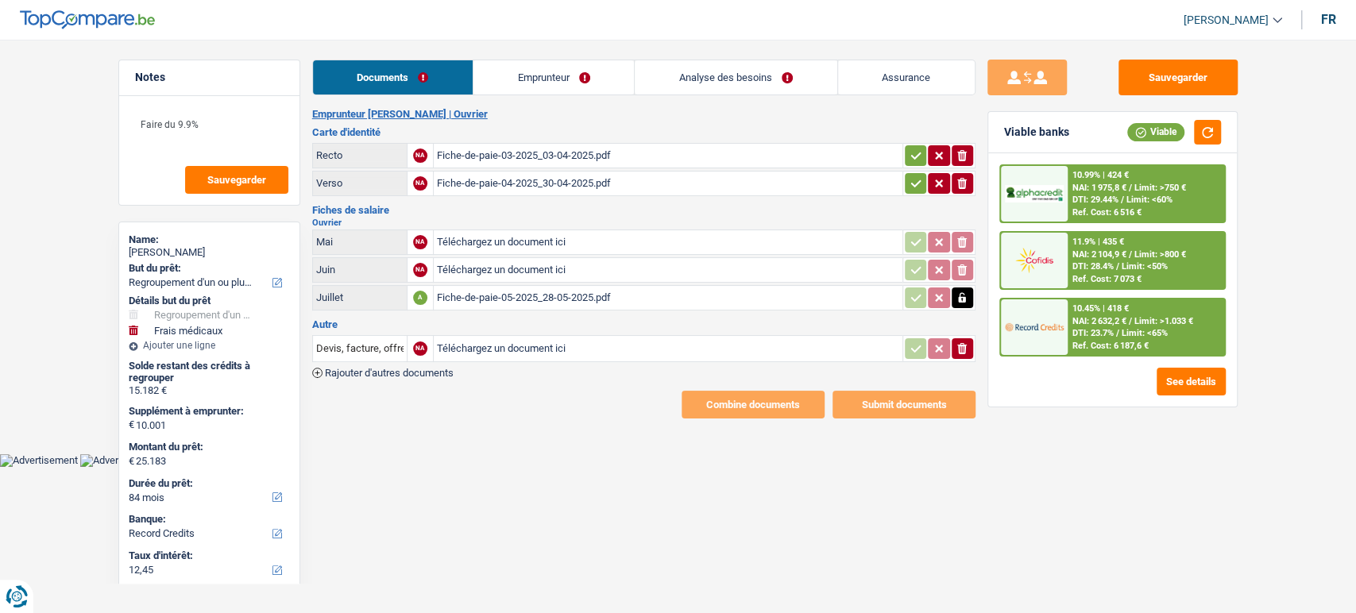
click at [549, 156] on div "Fiche-de-paie-03-2025_03-04-2025.pdf" at bounding box center [668, 156] width 462 height 24
click at [598, 177] on div "Fiche-de-paie-04-2025_30-04-2025.pdf" at bounding box center [668, 184] width 462 height 24
click at [567, 156] on div "Fiche-de-paie-03-2025_03-04-2025.pdf" at bounding box center [668, 156] width 462 height 24
click at [612, 297] on div "Fiche-de-paie-05-2025_28-05-2025.pdf" at bounding box center [668, 298] width 462 height 24
click at [902, 174] on td "ionicons-v5-e" at bounding box center [938, 183] width 73 height 25
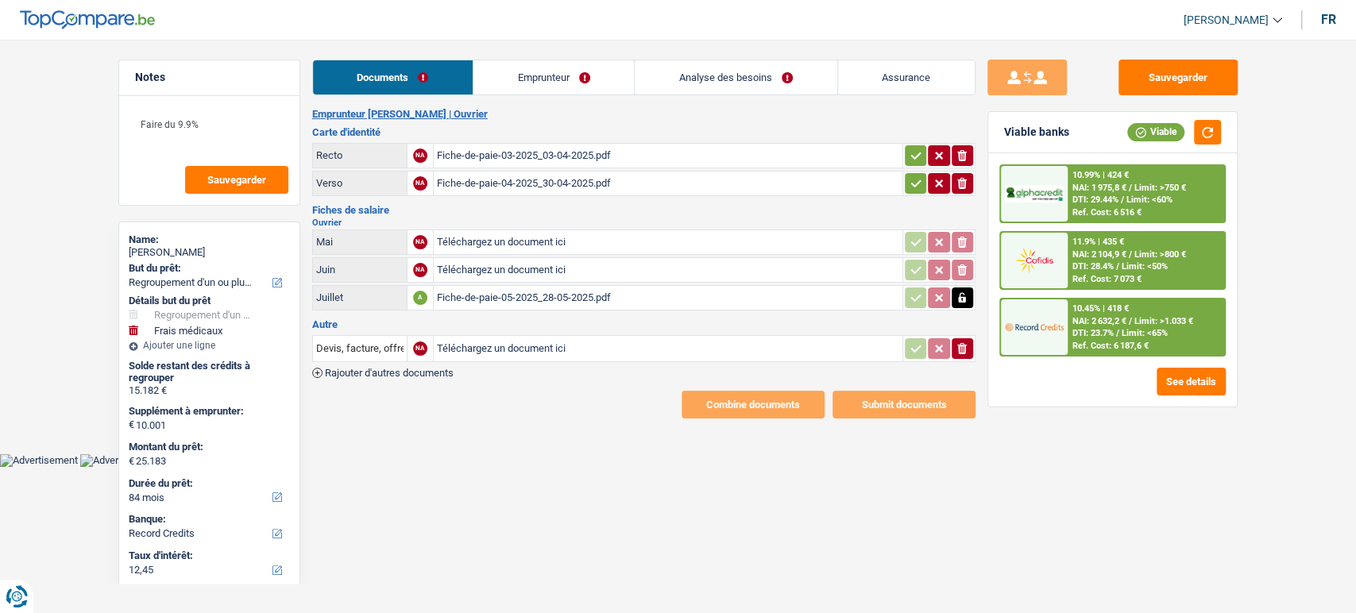
click at [912, 178] on icon "button" at bounding box center [916, 184] width 13 height 16
click at [913, 153] on icon "button" at bounding box center [916, 156] width 13 height 16
click at [1270, 51] on main "Notes Faire du 9.9% Sauvegarder Name: [PERSON_NAME] But du prêt: Confort maison…" at bounding box center [678, 239] width 1356 height 431
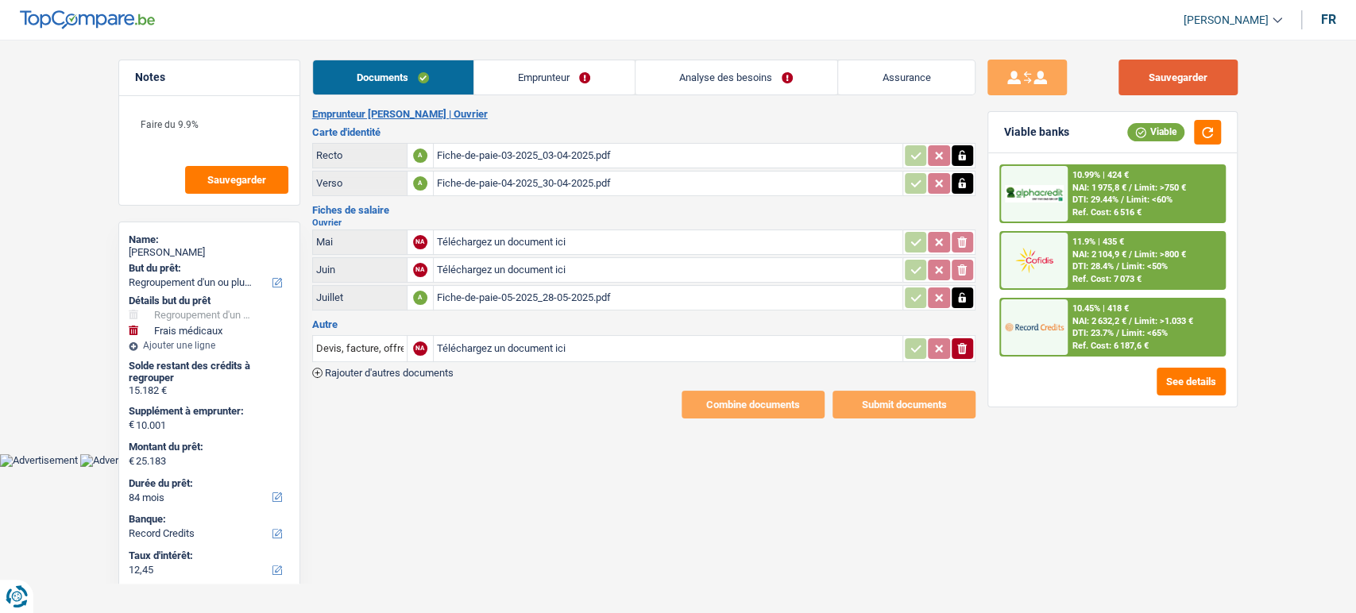
click at [1195, 81] on button "Sauvegarder" at bounding box center [1177, 78] width 119 height 36
click at [590, 82] on link "Emprunteur" at bounding box center [554, 77] width 160 height 34
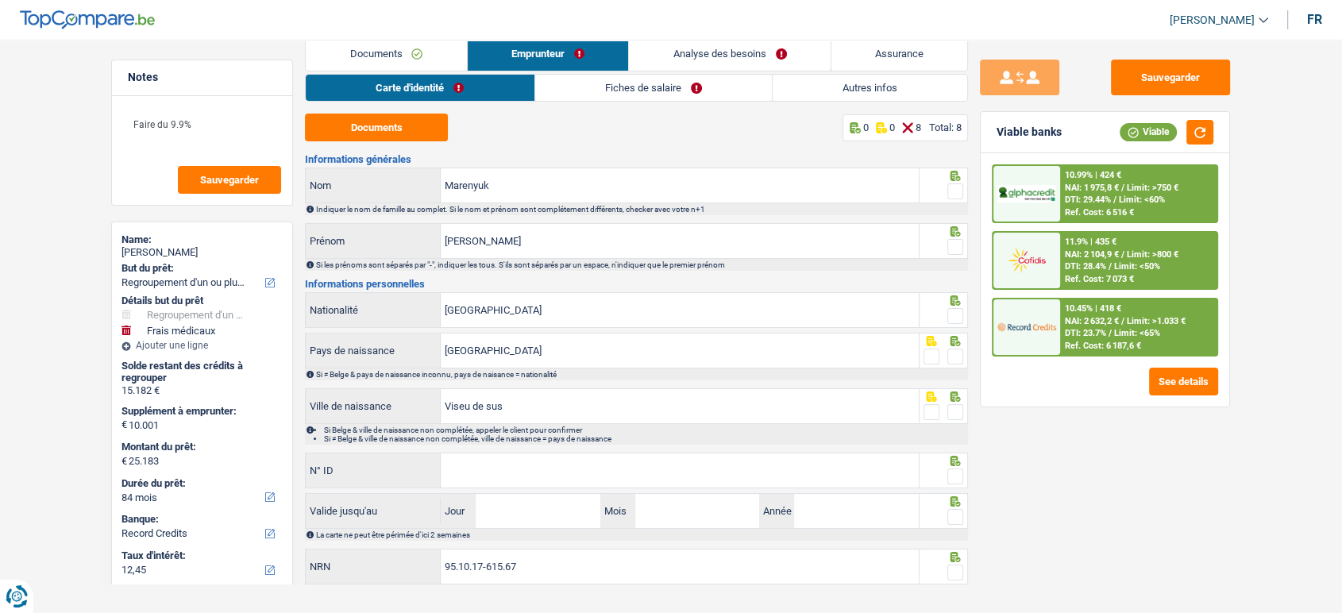
scroll to position [46, 0]
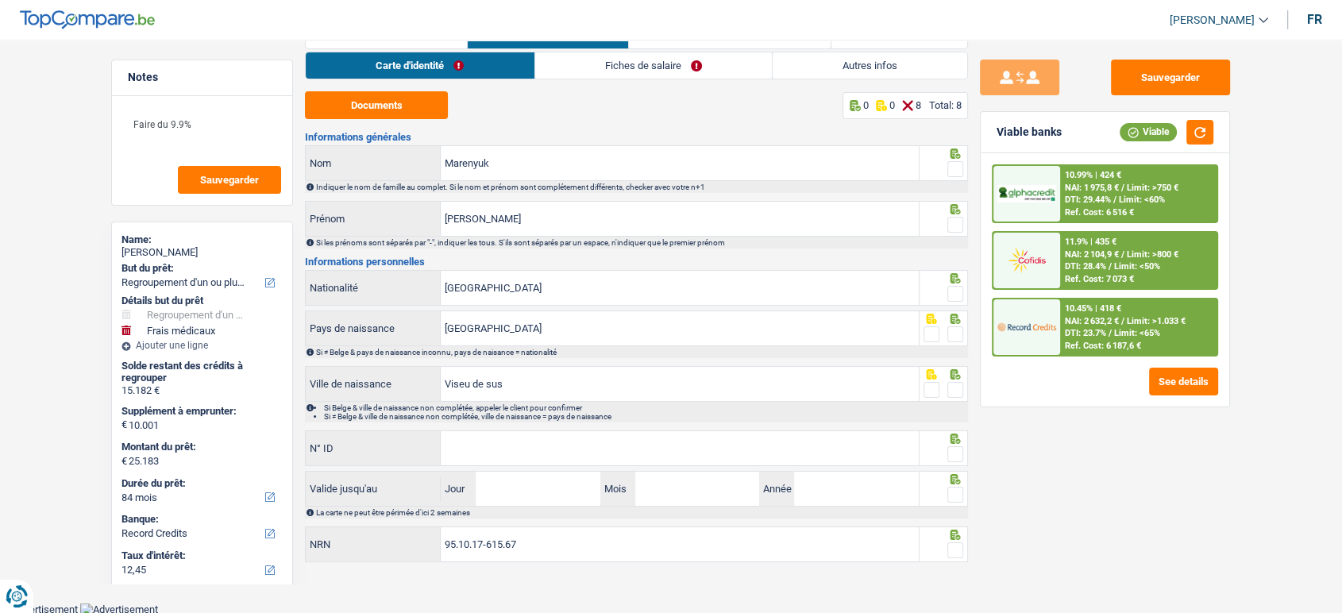
click at [958, 170] on span at bounding box center [956, 169] width 16 height 16
click at [0, 0] on input "radio" at bounding box center [0, 0] width 0 height 0
click at [959, 234] on div at bounding box center [956, 225] width 16 height 20
click at [952, 217] on span at bounding box center [956, 225] width 16 height 16
click at [0, 0] on input "radio" at bounding box center [0, 0] width 0 height 0
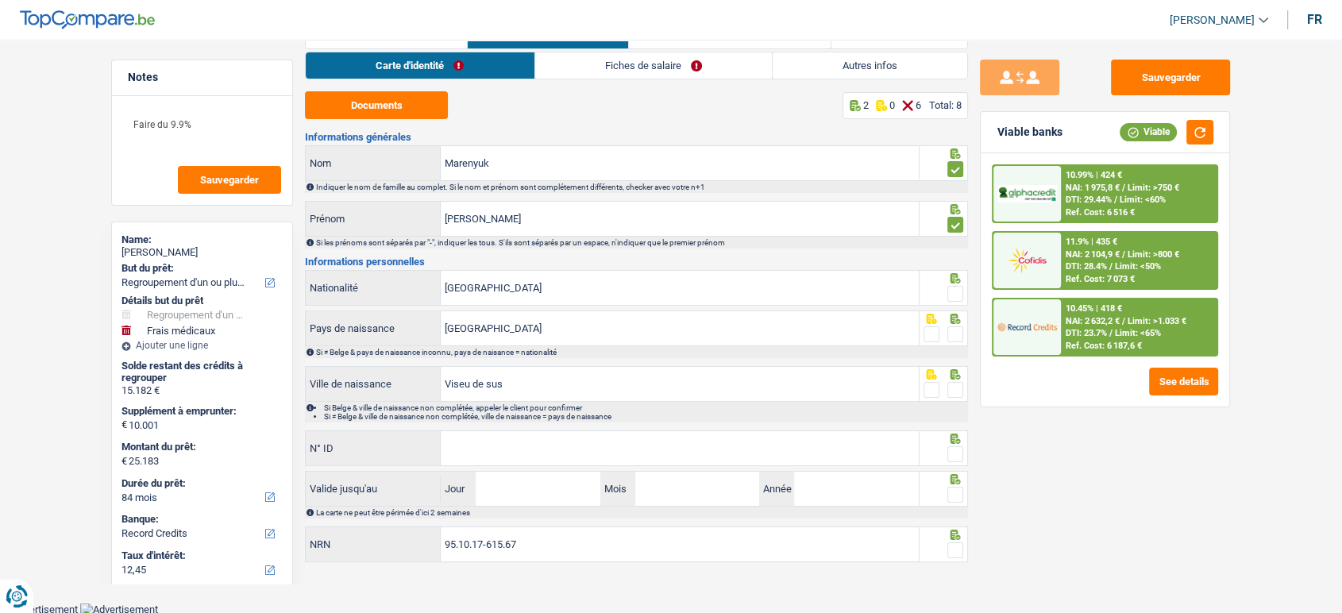
click at [987, 461] on div "Sauvegarder Viable banks Viable 10.99% | 424 € NAI: 1 975,8 € / Limit: >750 € D…" at bounding box center [1105, 322] width 274 height 524
click at [959, 159] on icon at bounding box center [956, 154] width 10 height 10
click at [957, 297] on span at bounding box center [956, 294] width 16 height 16
click at [0, 0] on input "radio" at bounding box center [0, 0] width 0 height 0
click at [949, 334] on span at bounding box center [956, 334] width 16 height 16
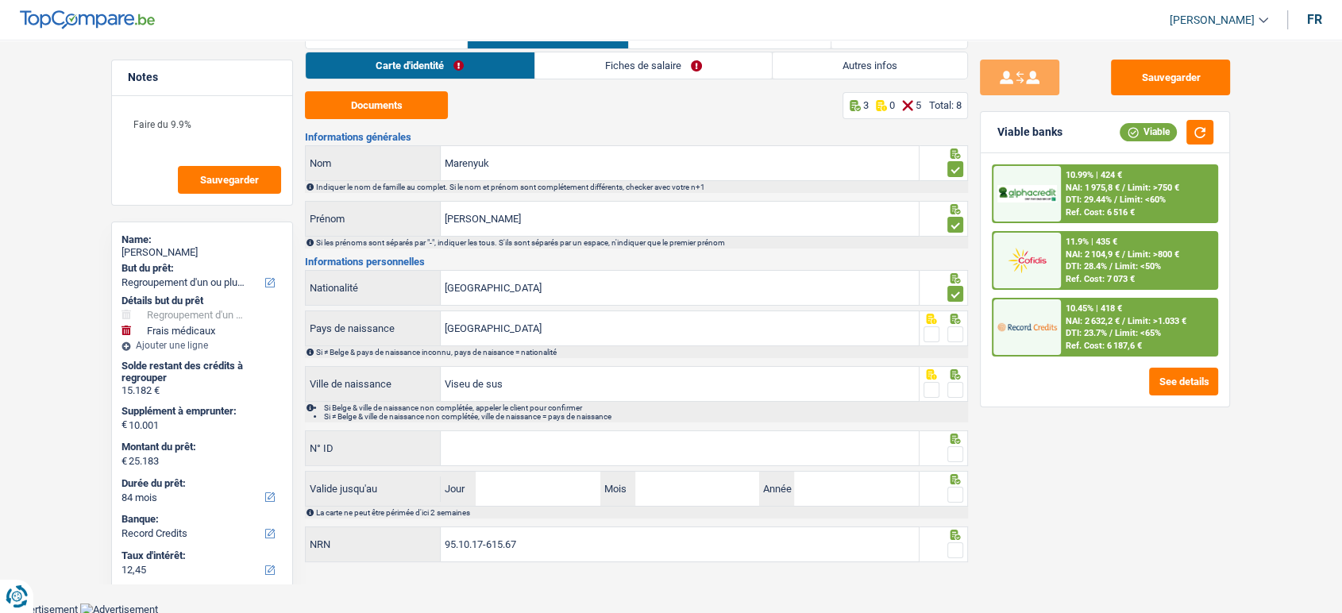
click at [0, 0] on input "radio" at bounding box center [0, 0] width 0 height 0
click at [952, 389] on span at bounding box center [956, 390] width 16 height 16
click at [0, 0] on input "radio" at bounding box center [0, 0] width 0 height 0
click at [952, 396] on div at bounding box center [956, 390] width 16 height 20
click at [952, 392] on span at bounding box center [956, 390] width 16 height 16
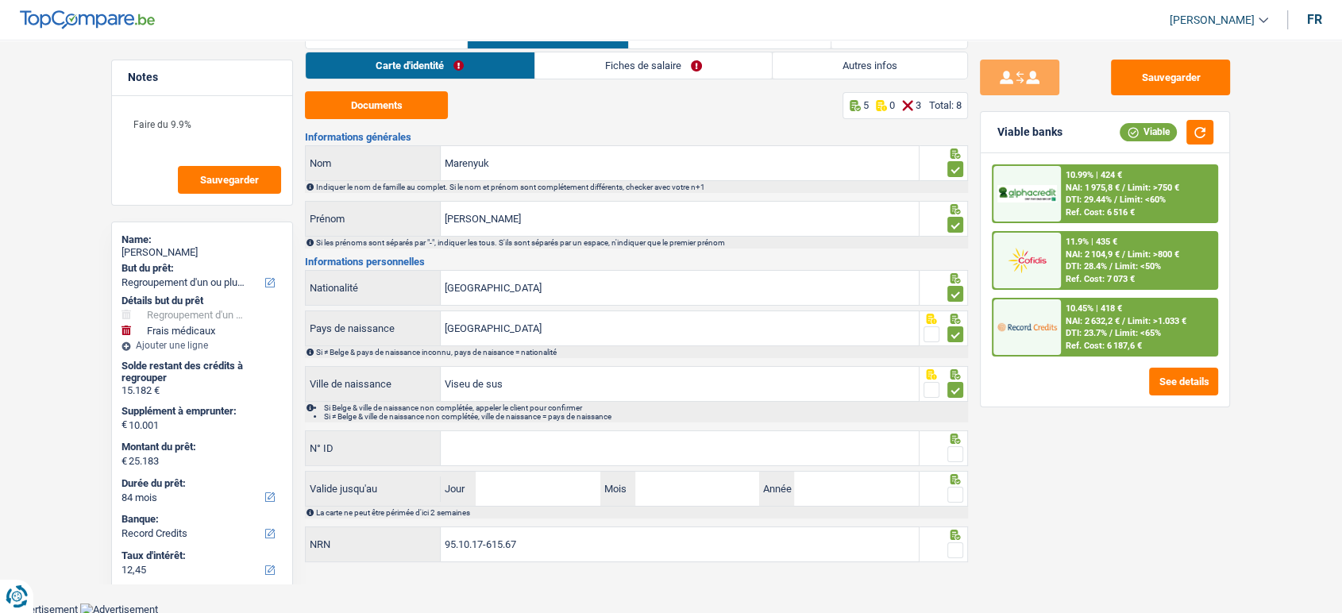
click at [0, 0] on input "radio" at bounding box center [0, 0] width 0 height 0
click at [956, 396] on div at bounding box center [956, 390] width 16 height 20
click at [956, 392] on span at bounding box center [956, 390] width 16 height 16
click at [0, 0] on input "radio" at bounding box center [0, 0] width 0 height 0
drag, startPoint x: 571, startPoint y: 74, endPoint x: 563, endPoint y: 87, distance: 15.7
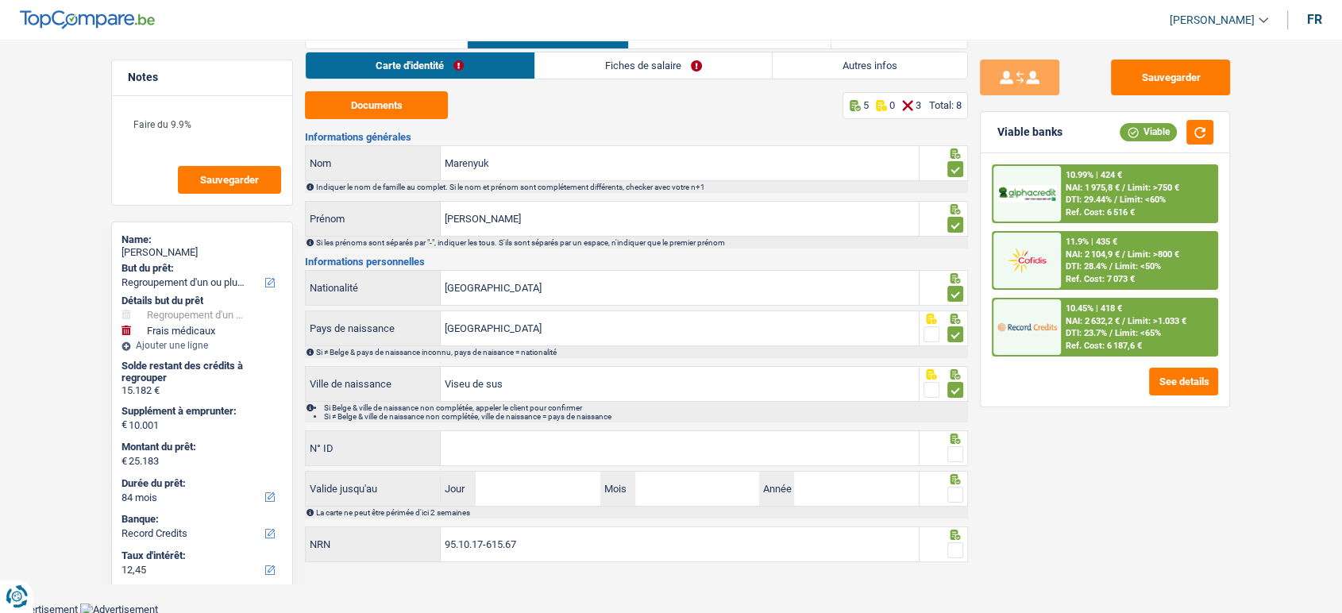
click at [571, 74] on link "Fiches de salaire" at bounding box center [653, 65] width 237 height 26
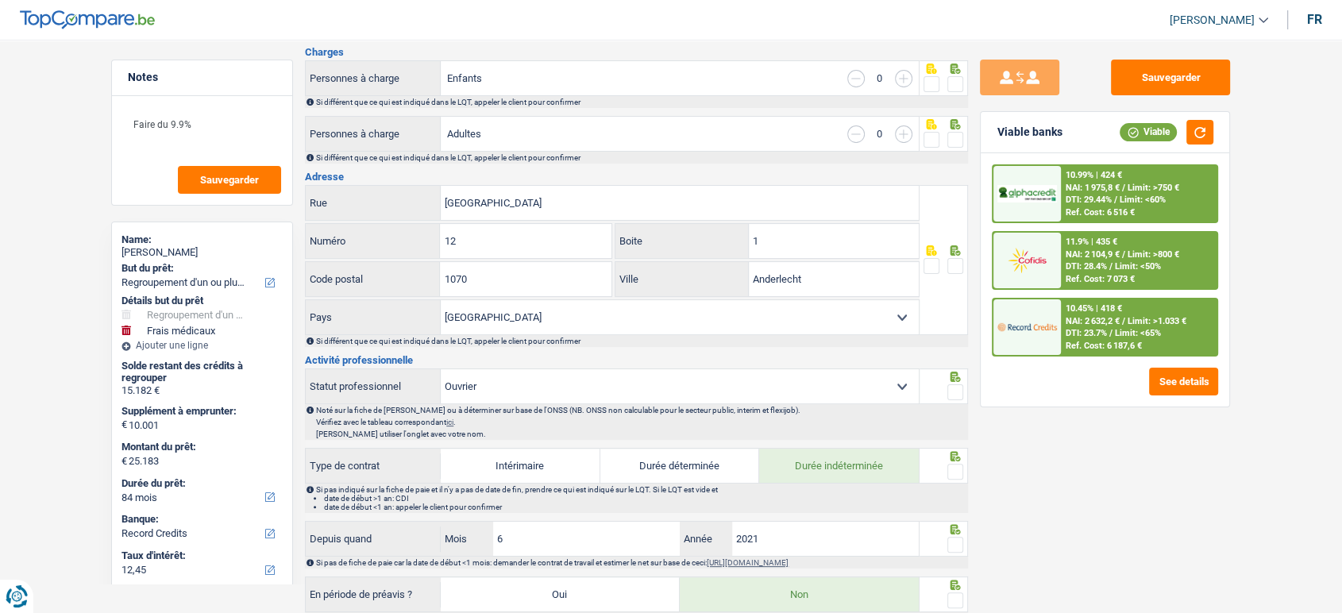
scroll to position [488, 0]
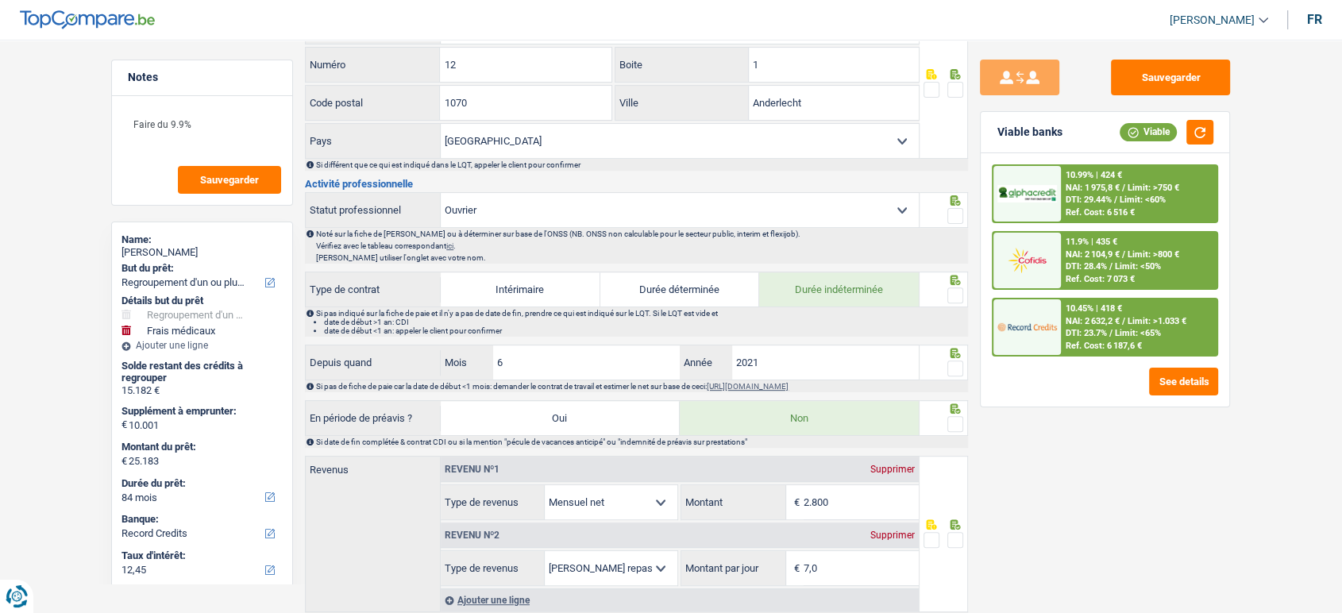
click at [959, 208] on span at bounding box center [956, 216] width 16 height 16
click at [0, 0] on input "radio" at bounding box center [0, 0] width 0 height 0
click at [956, 295] on span at bounding box center [956, 296] width 16 height 16
click at [0, 0] on input "radio" at bounding box center [0, 0] width 0 height 0
drag, startPoint x: 524, startPoint y: 365, endPoint x: 448, endPoint y: 365, distance: 76.3
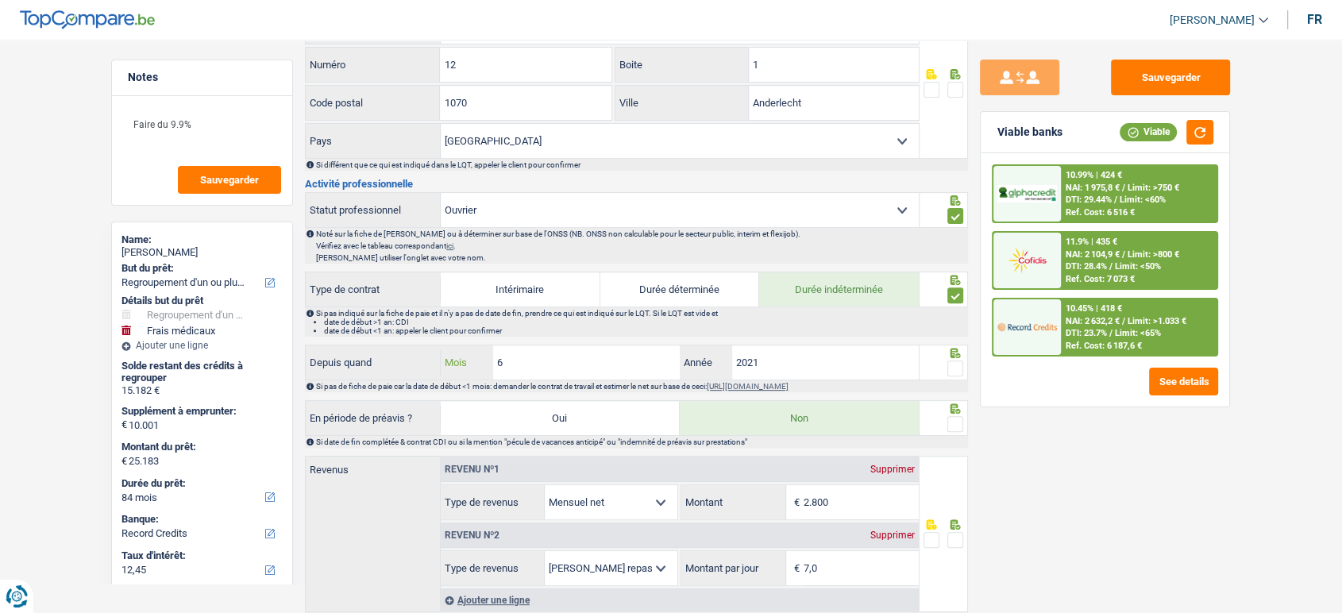
click at [448, 365] on div "6 Mois" at bounding box center [560, 363] width 239 height 34
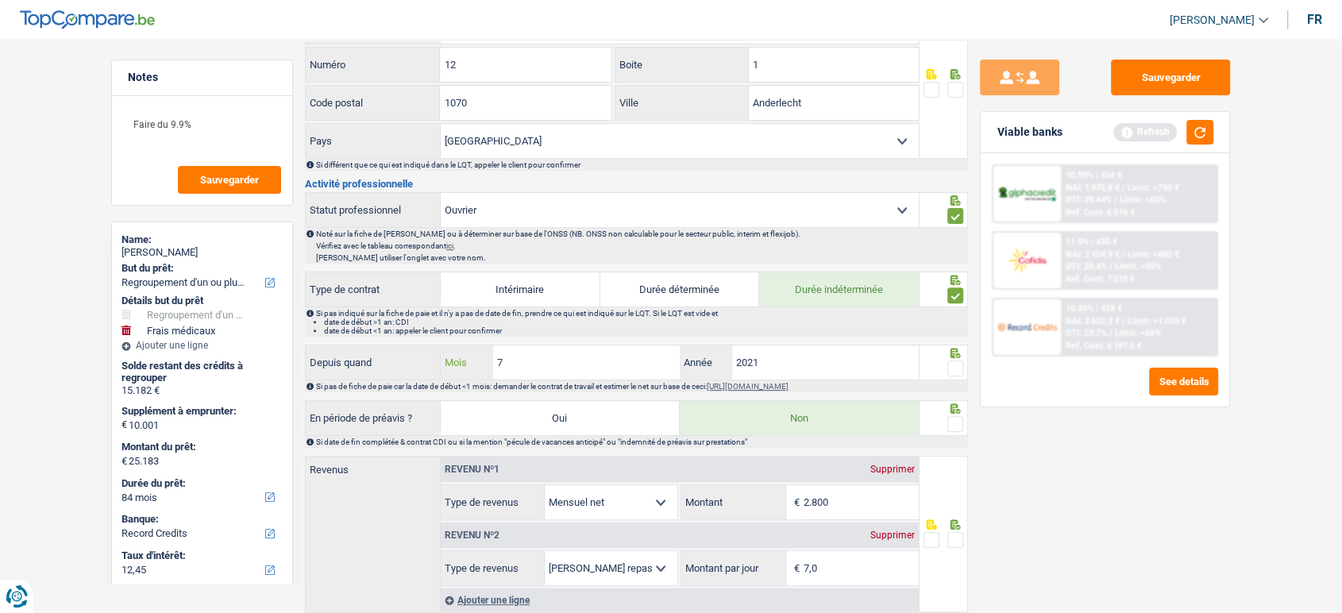
type input "7"
click at [953, 361] on span at bounding box center [956, 369] width 16 height 16
click at [0, 0] on input "radio" at bounding box center [0, 0] width 0 height 0
click at [1184, 80] on button "Sauvegarder" at bounding box center [1170, 78] width 119 height 36
click at [1196, 126] on button "button" at bounding box center [1200, 132] width 27 height 25
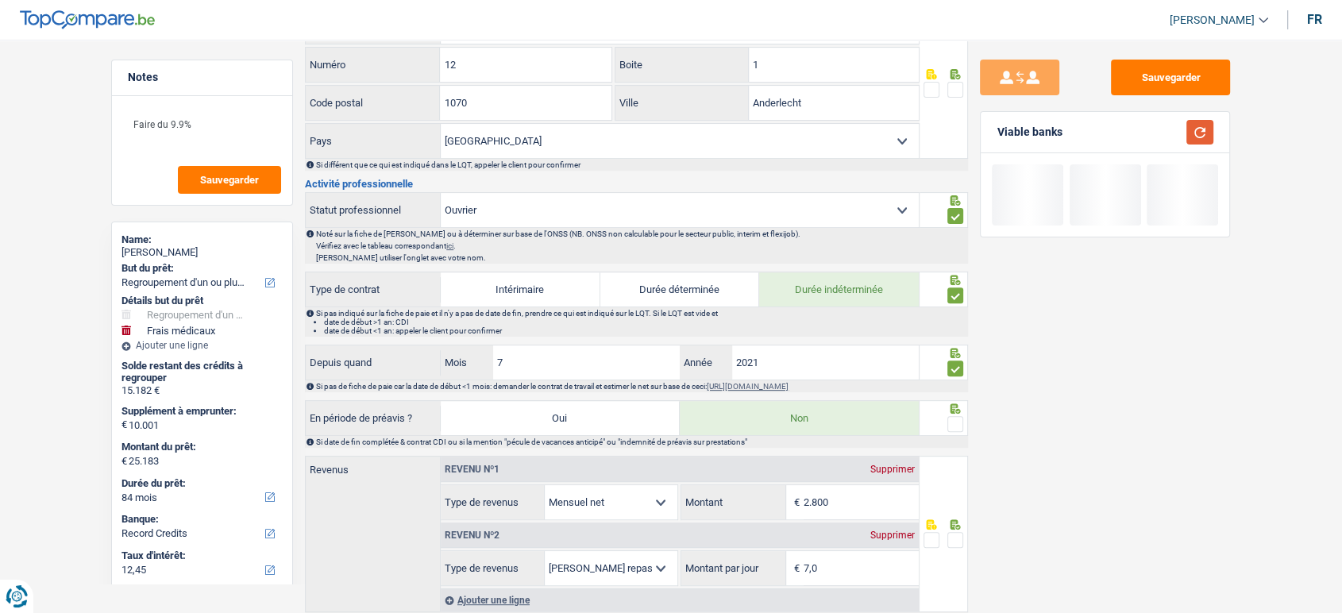
scroll to position [752, 0]
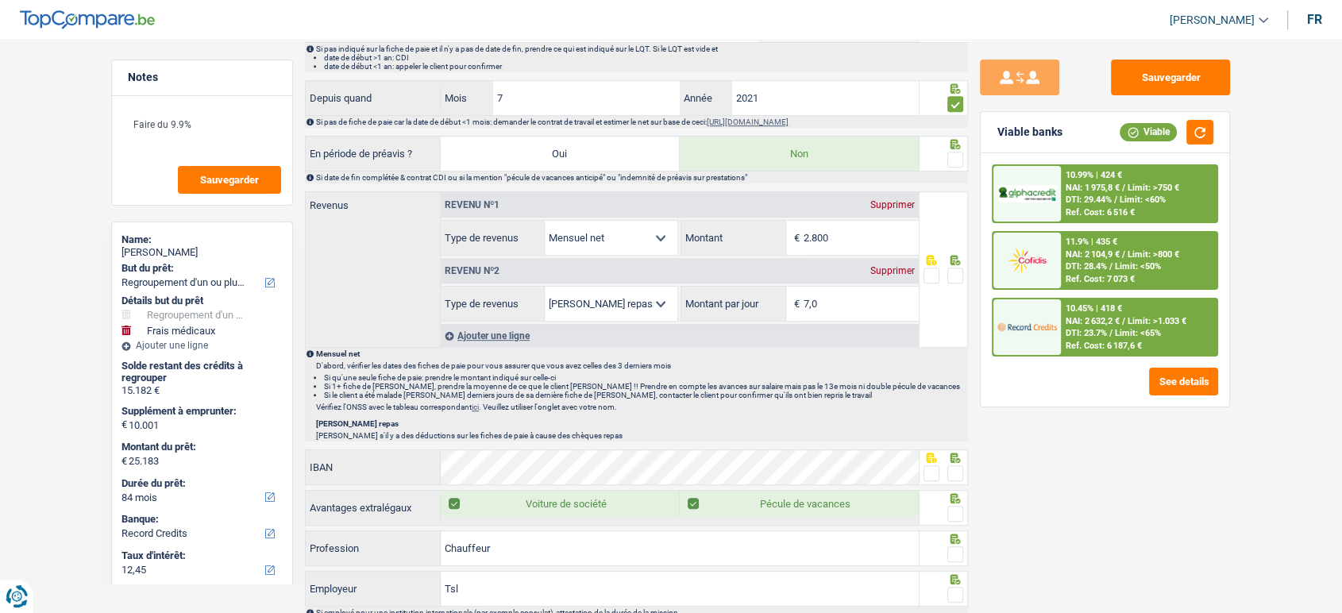
click at [953, 143] on icon at bounding box center [956, 144] width 16 height 10
click at [953, 156] on span at bounding box center [956, 160] width 16 height 16
click at [0, 0] on input "radio" at bounding box center [0, 0] width 0 height 0
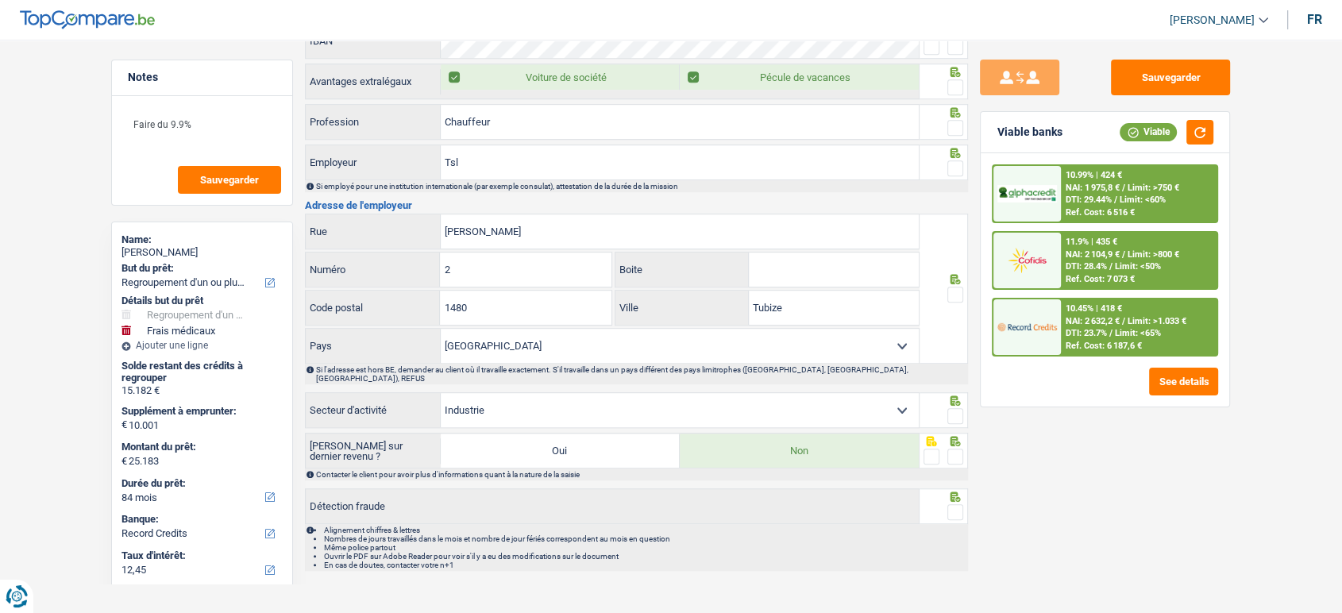
click at [438, 221] on label "Rue" at bounding box center [373, 231] width 135 height 34
click at [441, 221] on input "[PERSON_NAME]" at bounding box center [680, 231] width 478 height 34
click at [444, 221] on input "[PERSON_NAME]" at bounding box center [680, 231] width 478 height 34
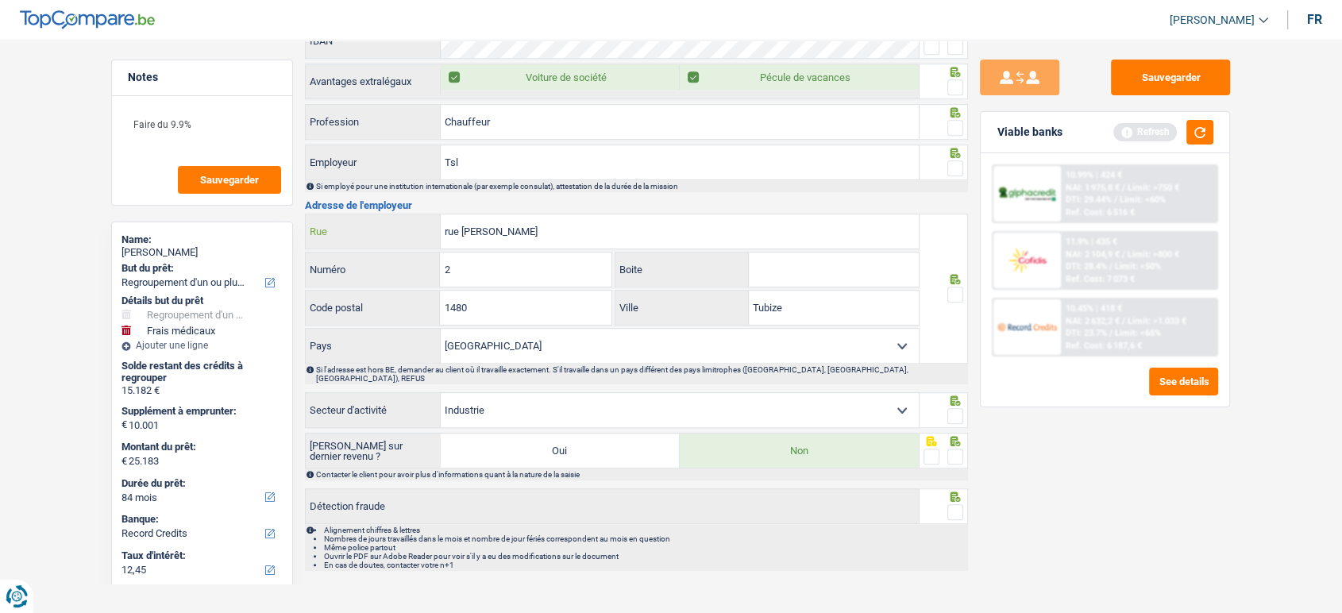
type input "rue [PERSON_NAME]"
click at [954, 288] on span at bounding box center [956, 295] width 16 height 16
click at [0, 0] on input "radio" at bounding box center [0, 0] width 0 height 0
click at [1148, 93] on button "Sauvegarder" at bounding box center [1170, 78] width 119 height 36
click at [959, 160] on span at bounding box center [956, 168] width 16 height 16
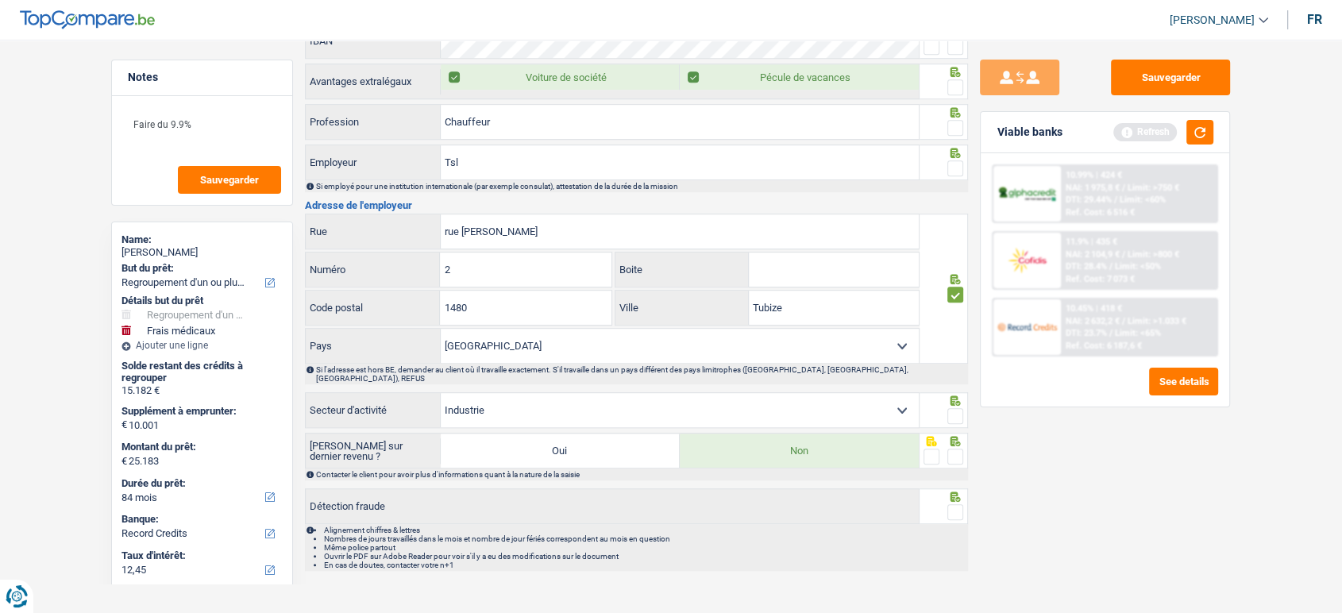
click at [0, 0] on input "radio" at bounding box center [0, 0] width 0 height 0
drag, startPoint x: 969, startPoint y: 396, endPoint x: 961, endPoint y: 398, distance: 8.1
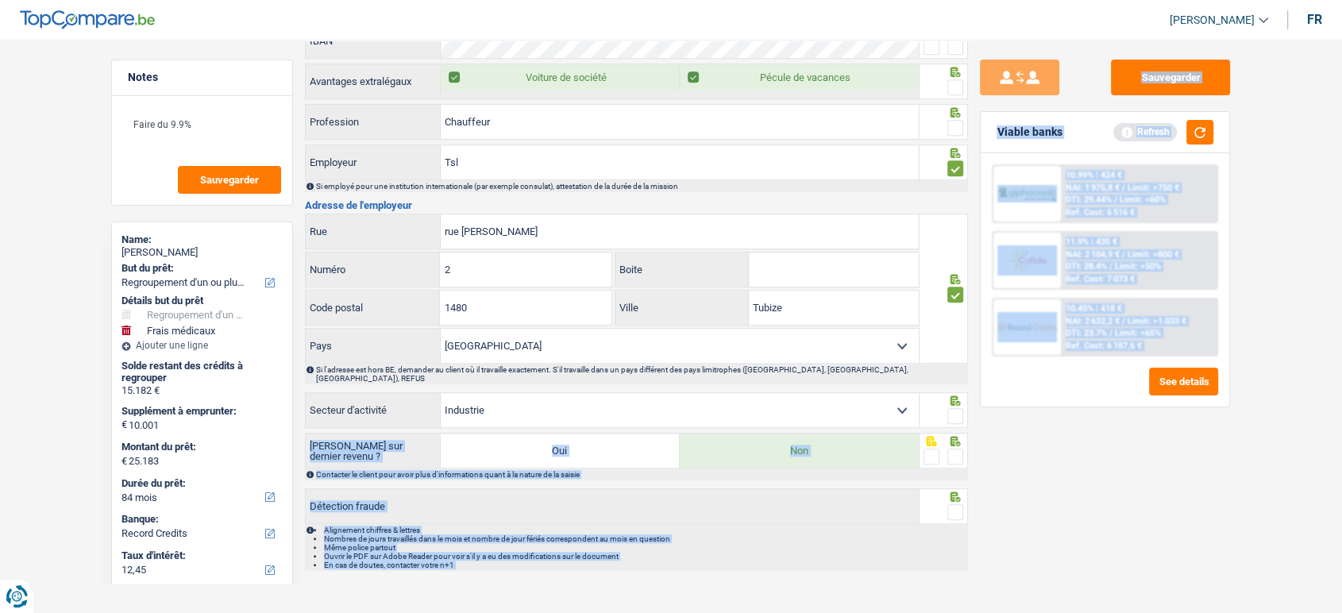
click at [952, 447] on div at bounding box center [956, 457] width 16 height 20
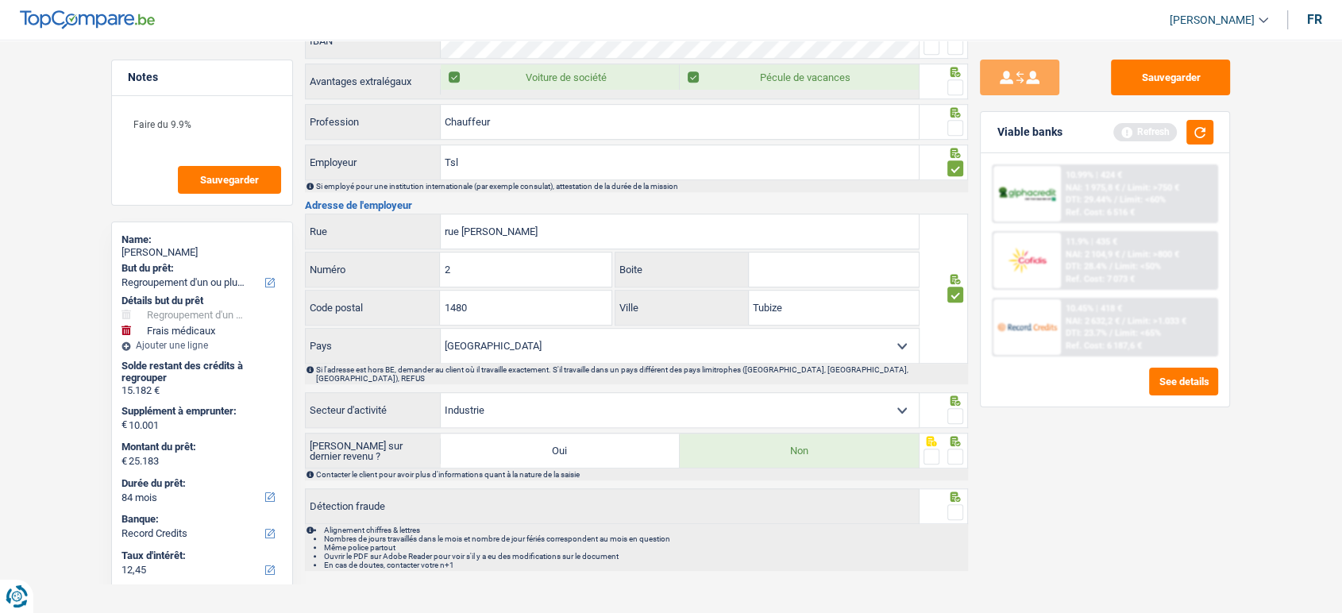
click at [988, 528] on div "Sauvegarder Viable banks Refresh 10.99% | 424 € NAI: 1 975,8 € / Limit: >750 € …" at bounding box center [1105, 322] width 274 height 524
click at [953, 504] on span at bounding box center [956, 512] width 16 height 16
click at [0, 0] on input "radio" at bounding box center [0, 0] width 0 height 0
click at [958, 449] on span at bounding box center [956, 457] width 16 height 16
click at [0, 0] on input "radio" at bounding box center [0, 0] width 0 height 0
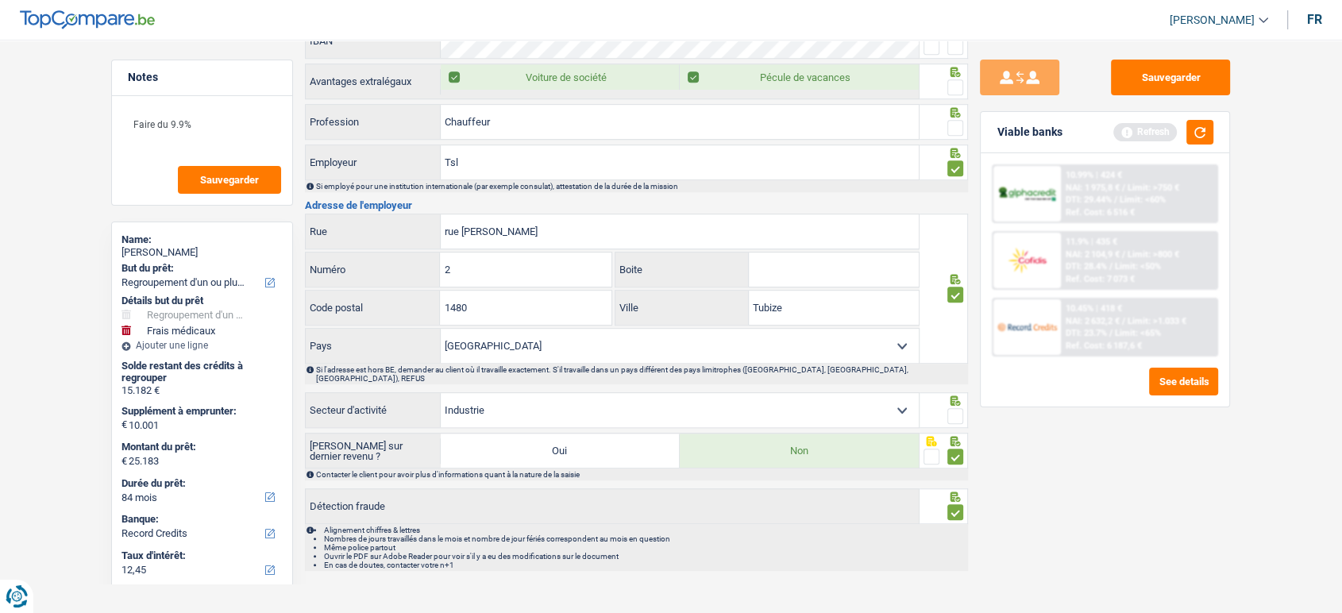
click at [956, 408] on span at bounding box center [956, 416] width 16 height 16
click at [0, 0] on input "radio" at bounding box center [0, 0] width 0 height 0
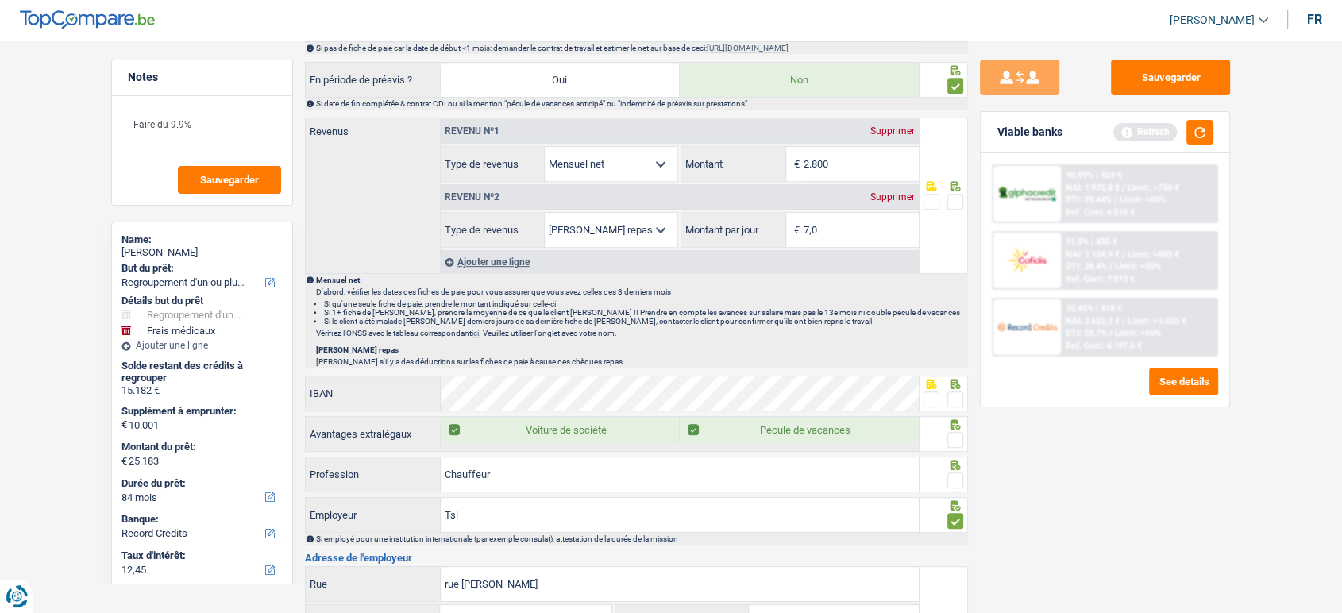
click at [954, 397] on span at bounding box center [956, 400] width 16 height 16
click at [0, 0] on input "radio" at bounding box center [0, 0] width 0 height 0
click at [958, 458] on div at bounding box center [956, 463] width 16 height 10
click at [958, 436] on span at bounding box center [956, 440] width 16 height 16
click at [0, 0] on input "radio" at bounding box center [0, 0] width 0 height 0
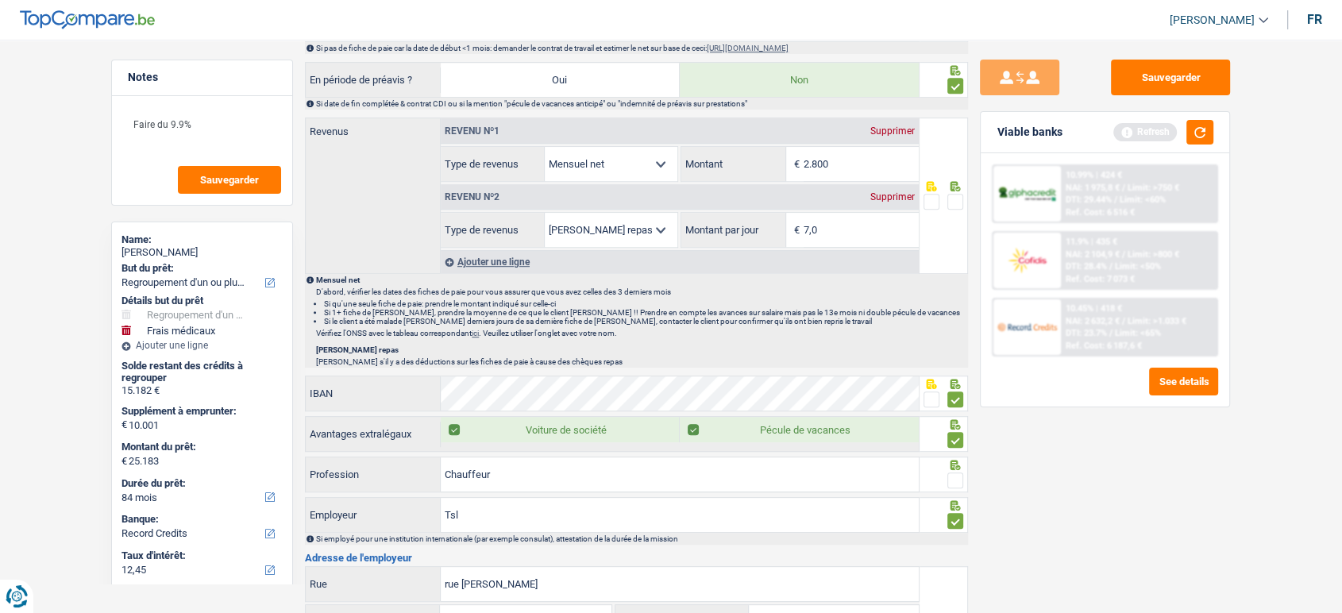
click at [957, 471] on div at bounding box center [956, 481] width 16 height 20
drag, startPoint x: 958, startPoint y: 474, endPoint x: 979, endPoint y: 493, distance: 28.1
click at [960, 479] on span at bounding box center [956, 481] width 16 height 16
click at [0, 0] on input "radio" at bounding box center [0, 0] width 0 height 0
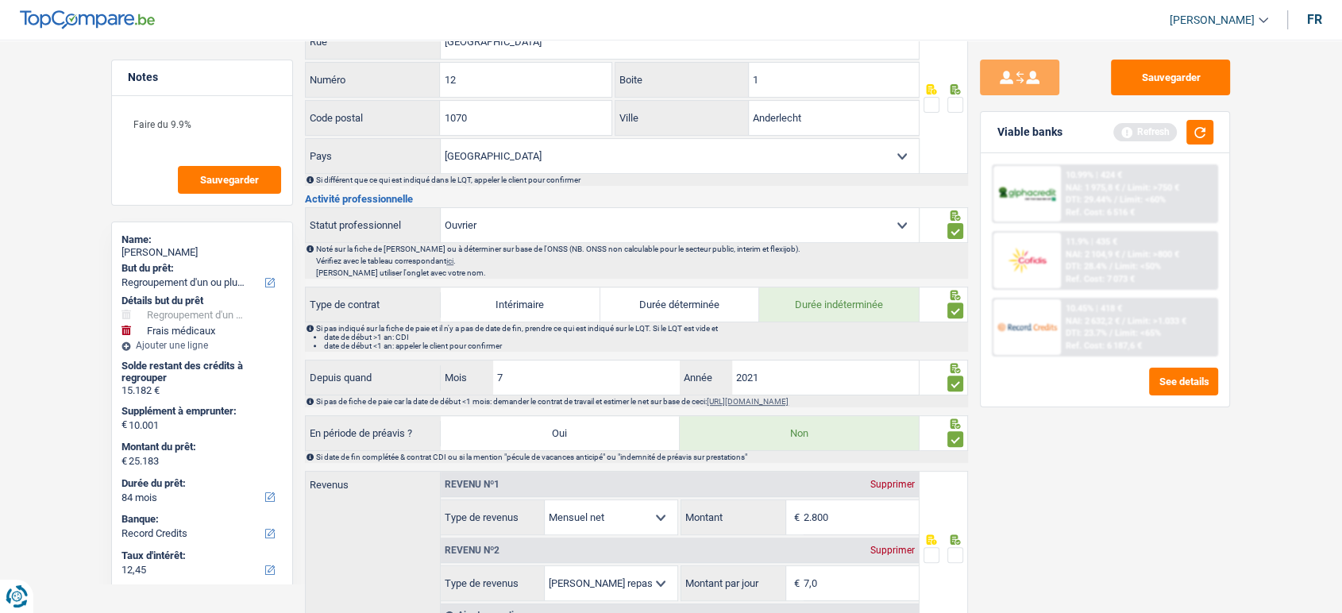
click at [959, 98] on span at bounding box center [956, 105] width 16 height 16
click at [0, 0] on input "radio" at bounding box center [0, 0] width 0 height 0
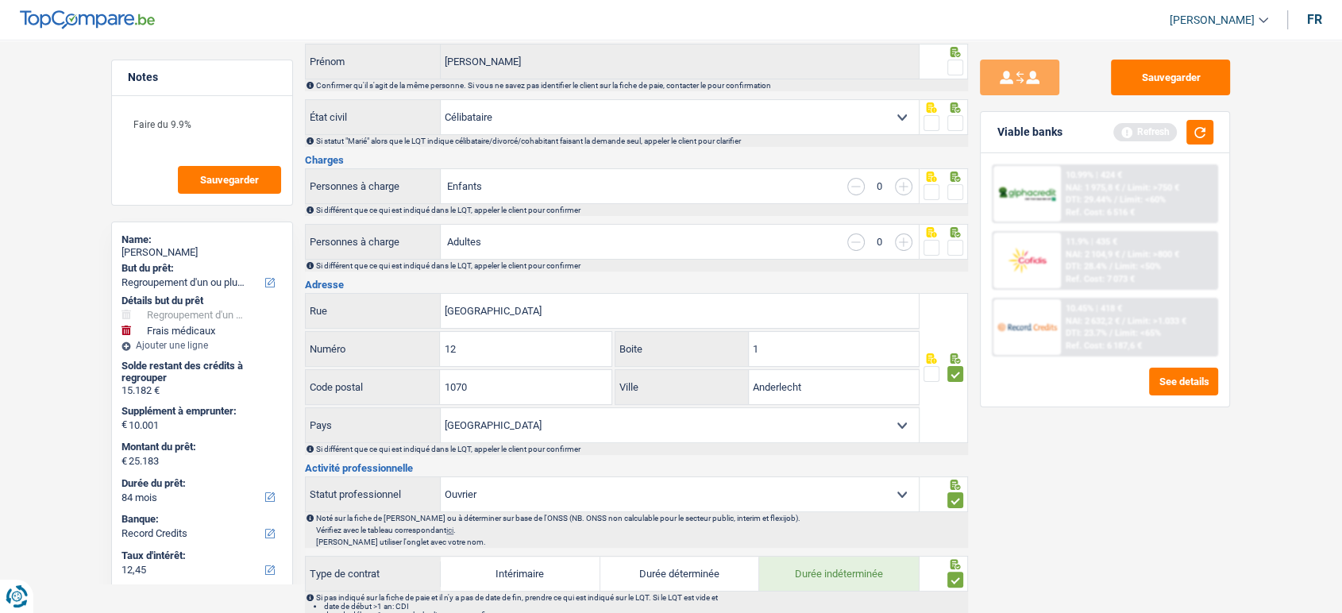
scroll to position [0, 0]
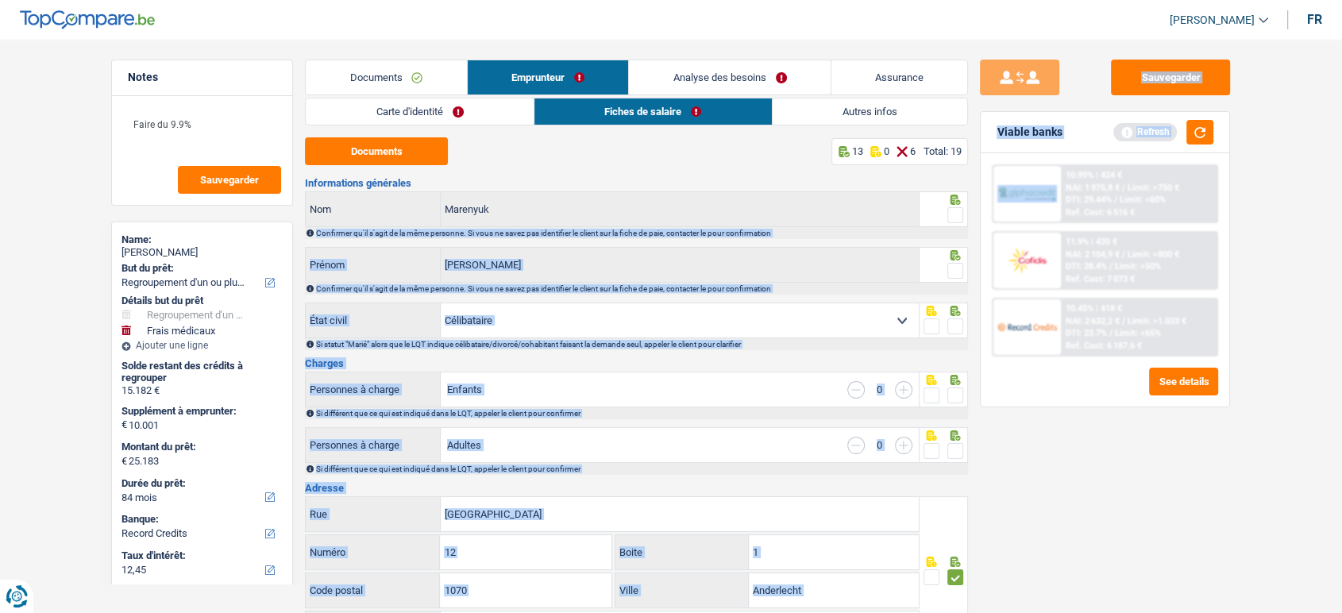
click at [960, 219] on span at bounding box center [956, 215] width 16 height 16
click at [0, 0] on input "radio" at bounding box center [0, 0] width 0 height 0
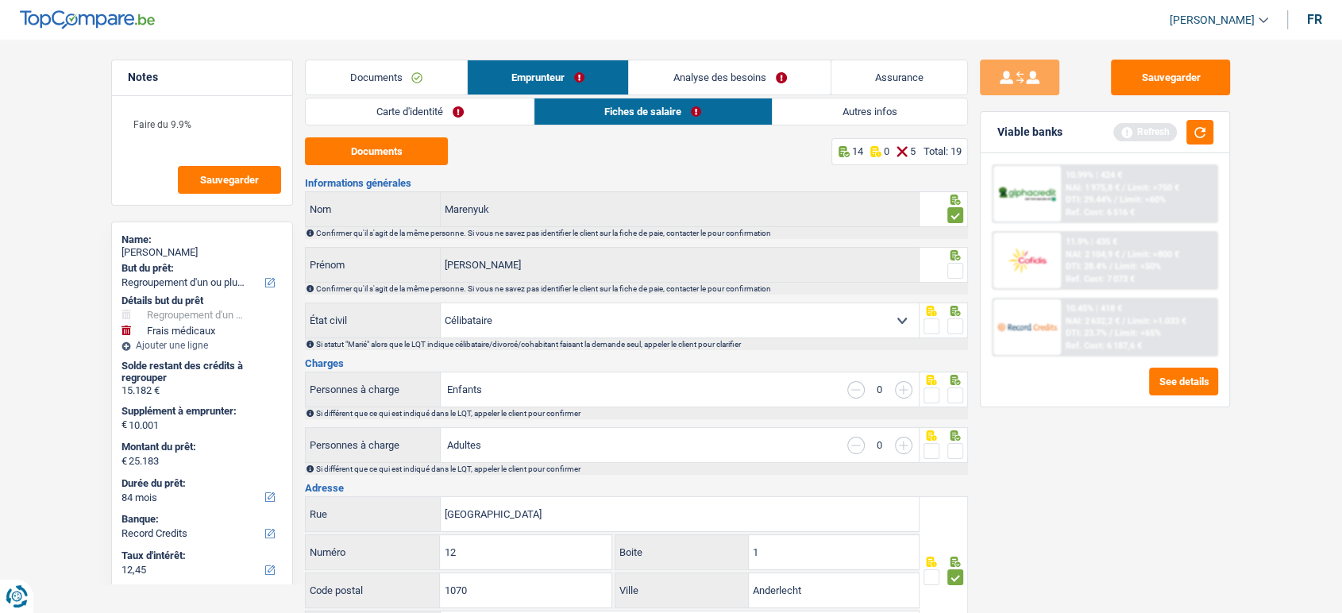
click at [1097, 458] on div "Sauvegarder Viable banks Refresh 10.99% | 424 € NAI: 1 975,8 € / Limit: >750 € …" at bounding box center [1105, 322] width 274 height 524
click at [953, 265] on span at bounding box center [956, 271] width 16 height 16
click at [0, 0] on input "radio" at bounding box center [0, 0] width 0 height 0
click at [957, 326] on span at bounding box center [956, 327] width 16 height 16
click at [0, 0] on input "radio" at bounding box center [0, 0] width 0 height 0
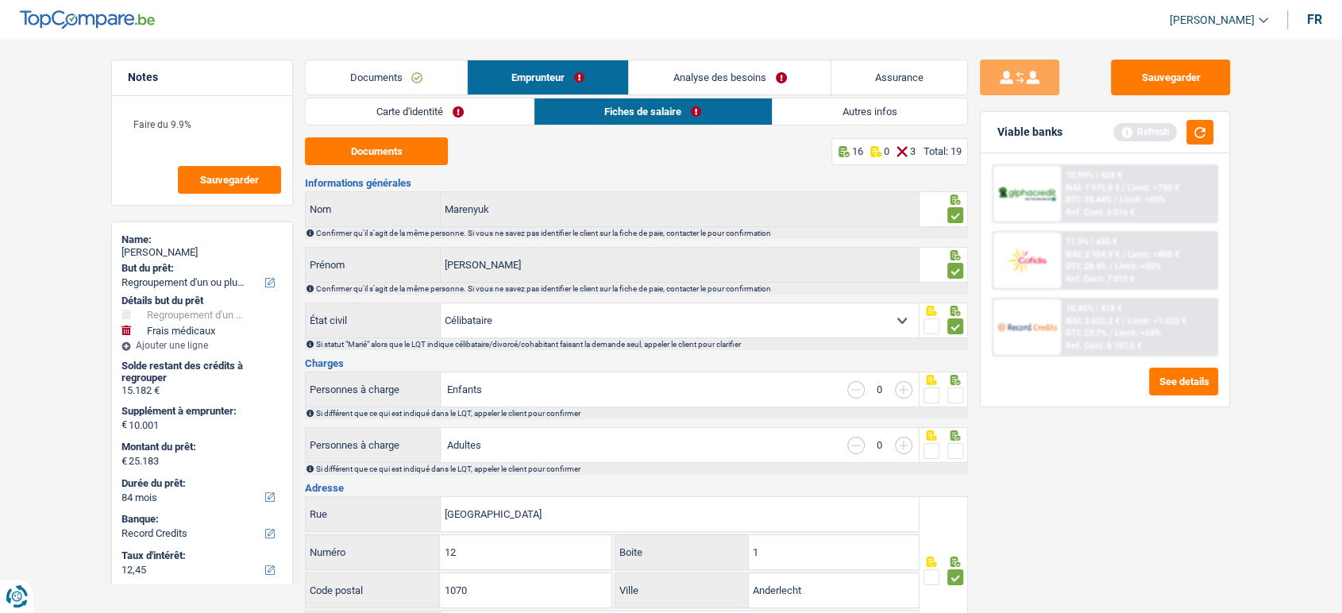
click at [962, 392] on span at bounding box center [956, 396] width 16 height 16
click at [0, 0] on input "radio" at bounding box center [0, 0] width 0 height 0
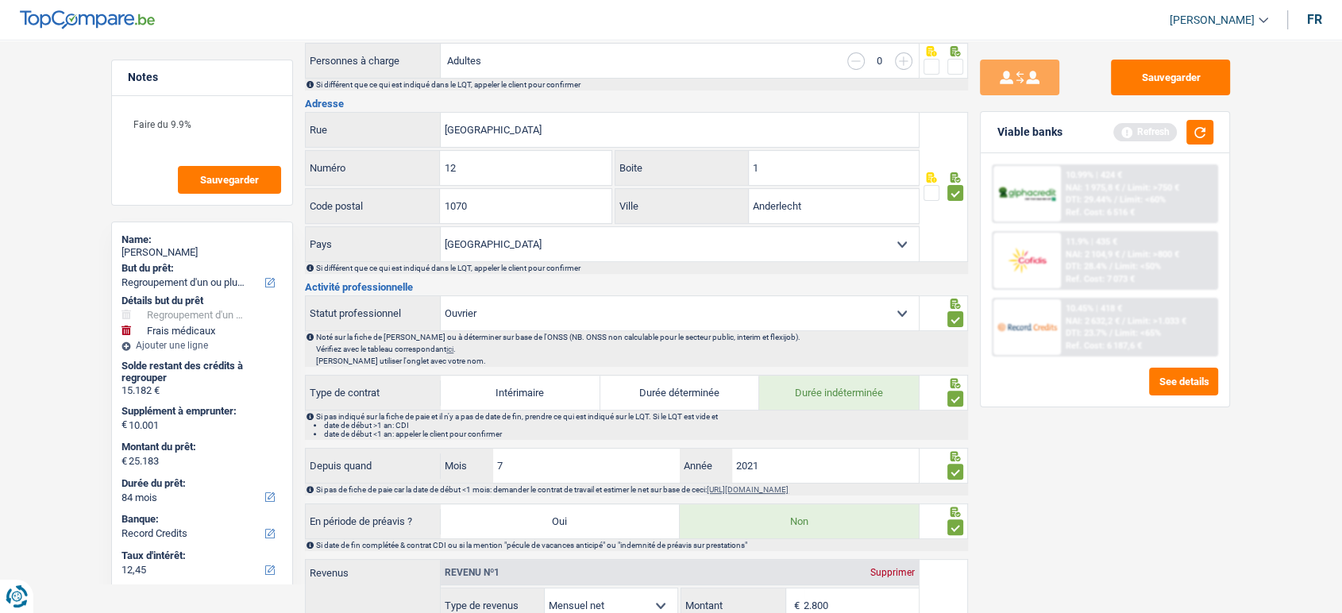
scroll to position [120, 0]
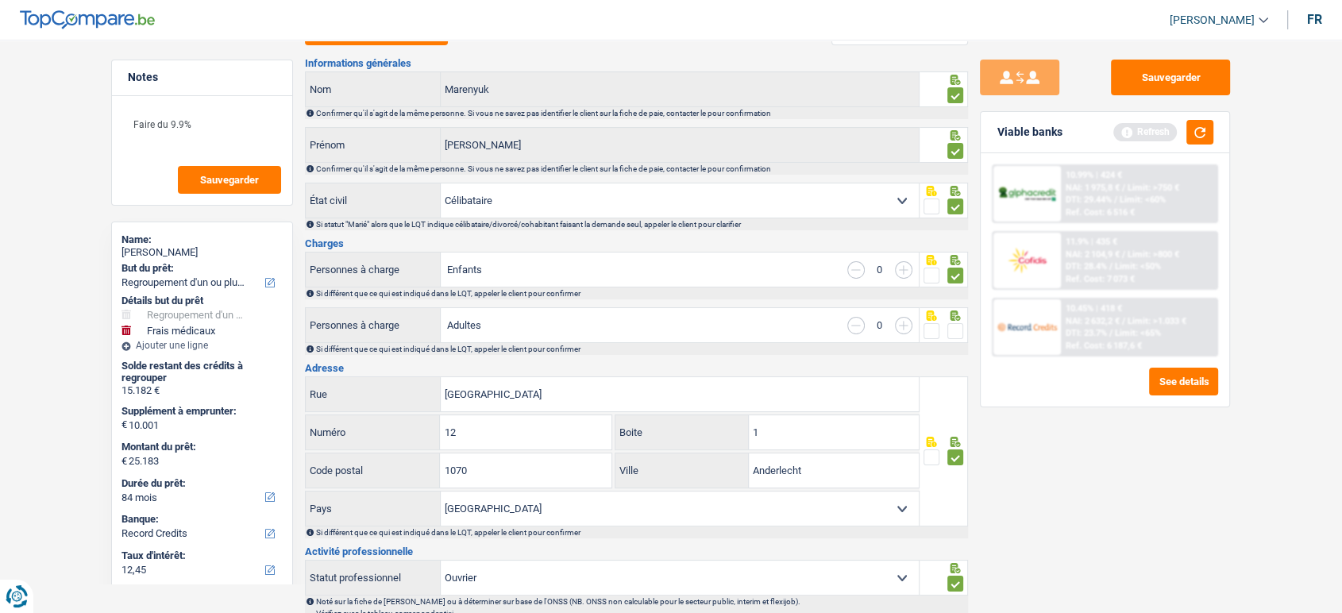
click at [959, 325] on div at bounding box center [956, 332] width 16 height 20
click at [960, 330] on span at bounding box center [956, 331] width 16 height 16
click at [0, 0] on input "radio" at bounding box center [0, 0] width 0 height 0
click at [1179, 82] on button "Sauvegarder" at bounding box center [1170, 78] width 119 height 36
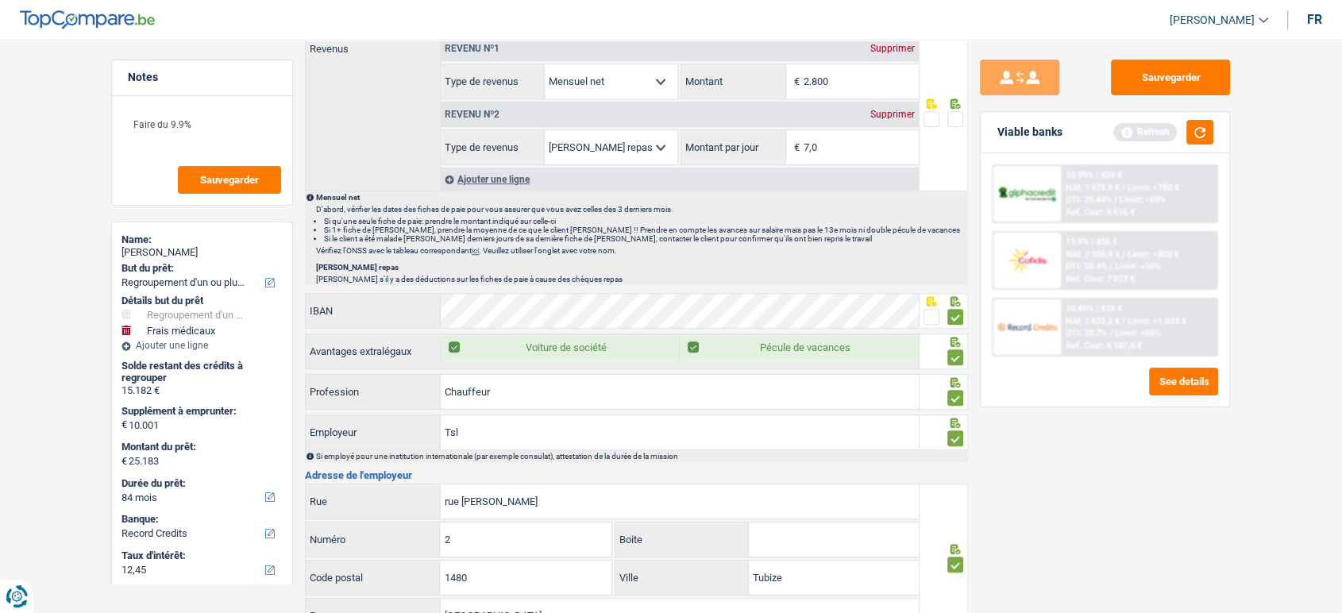
scroll to position [649, 0]
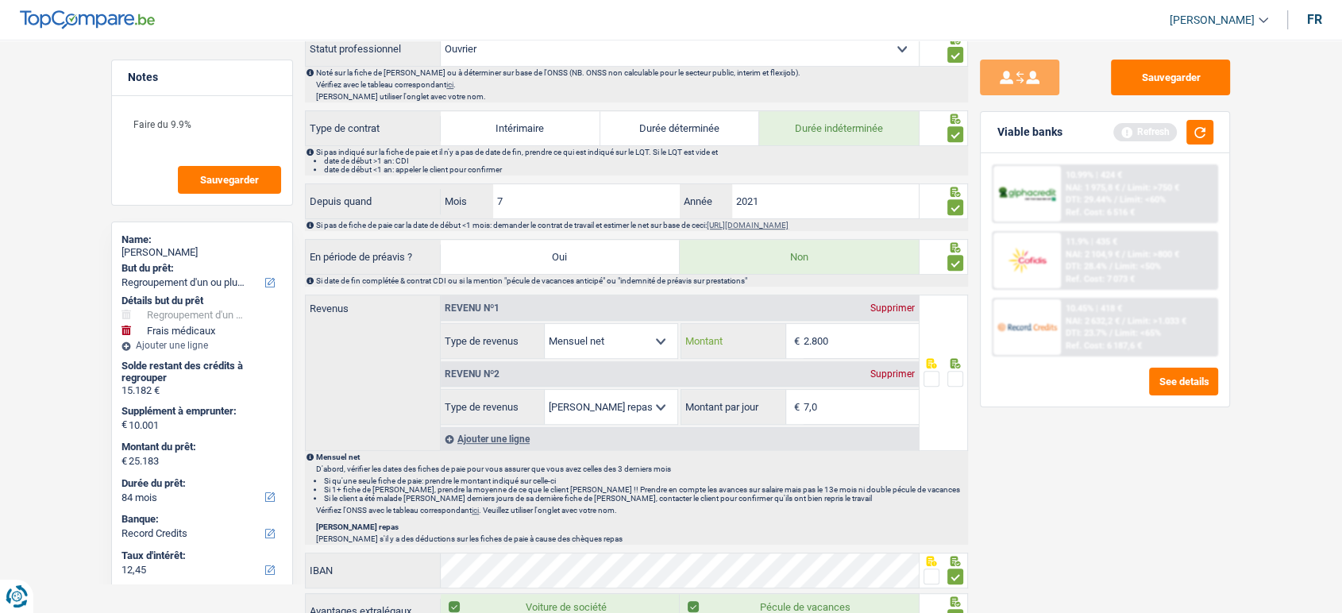
click at [813, 334] on input "2.800" at bounding box center [861, 341] width 115 height 34
drag, startPoint x: 818, startPoint y: 334, endPoint x: 921, endPoint y: 360, distance: 105.8
click at [892, 345] on input "2.800" at bounding box center [861, 341] width 115 height 34
type input "2.813"
click at [965, 369] on div at bounding box center [944, 373] width 49 height 156
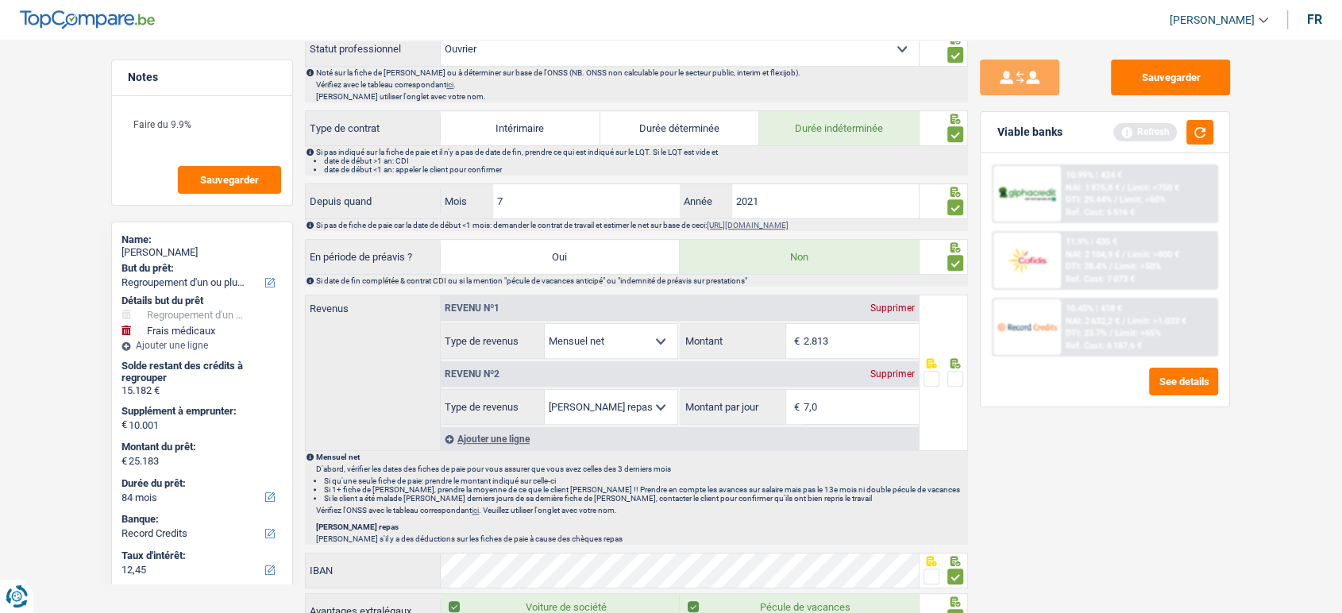
click at [961, 378] on span at bounding box center [956, 379] width 16 height 16
click at [0, 0] on input "radio" at bounding box center [0, 0] width 0 height 0
click at [957, 378] on span at bounding box center [956, 379] width 16 height 16
click at [0, 0] on input "radio" at bounding box center [0, 0] width 0 height 0
click at [955, 380] on span at bounding box center [956, 379] width 16 height 16
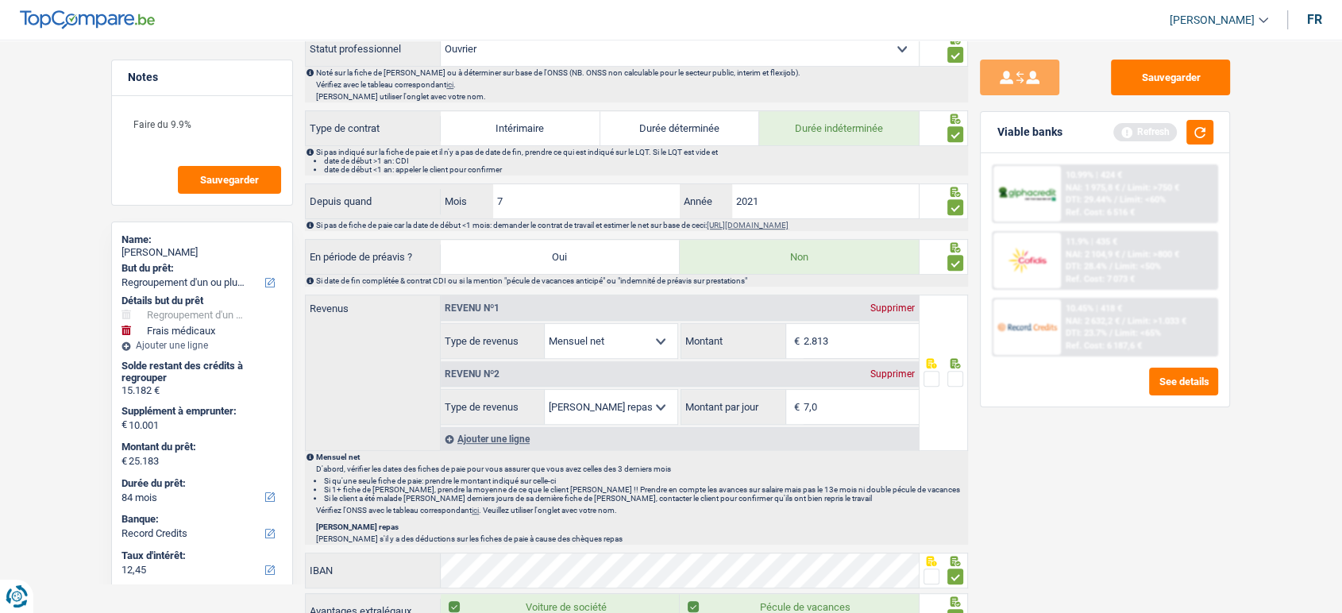
click at [0, 0] on input "radio" at bounding box center [0, 0] width 0 height 0
click at [1213, 77] on button "Sauvegarder" at bounding box center [1170, 78] width 119 height 36
click at [1206, 134] on button "button" at bounding box center [1200, 132] width 27 height 25
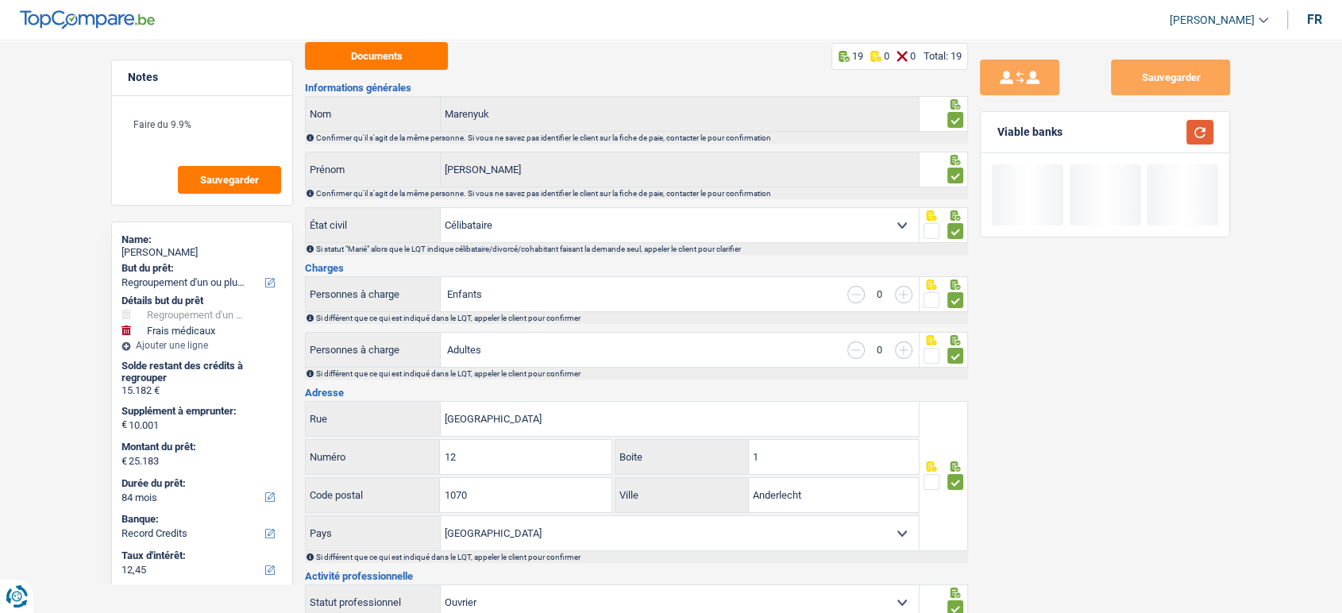
scroll to position [0, 0]
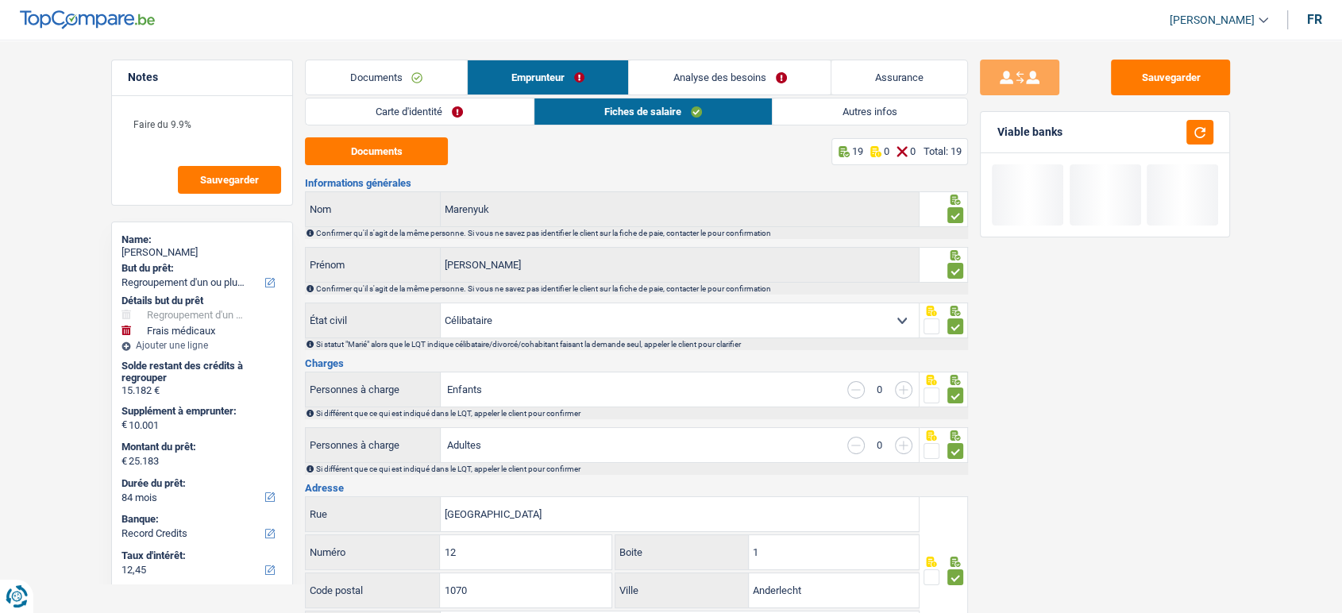
click at [856, 113] on link "Autres infos" at bounding box center [870, 111] width 195 height 26
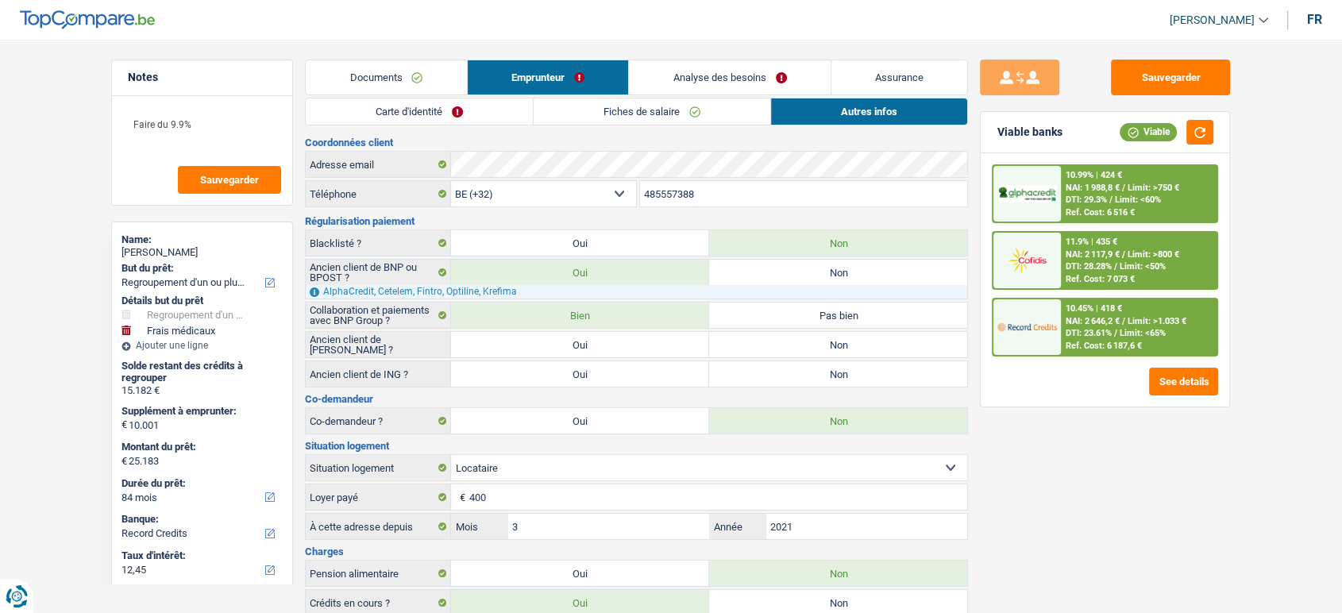
click at [814, 368] on label "Non" at bounding box center [838, 373] width 258 height 25
click at [814, 368] on input "Non" at bounding box center [838, 373] width 258 height 25
radio input "true"
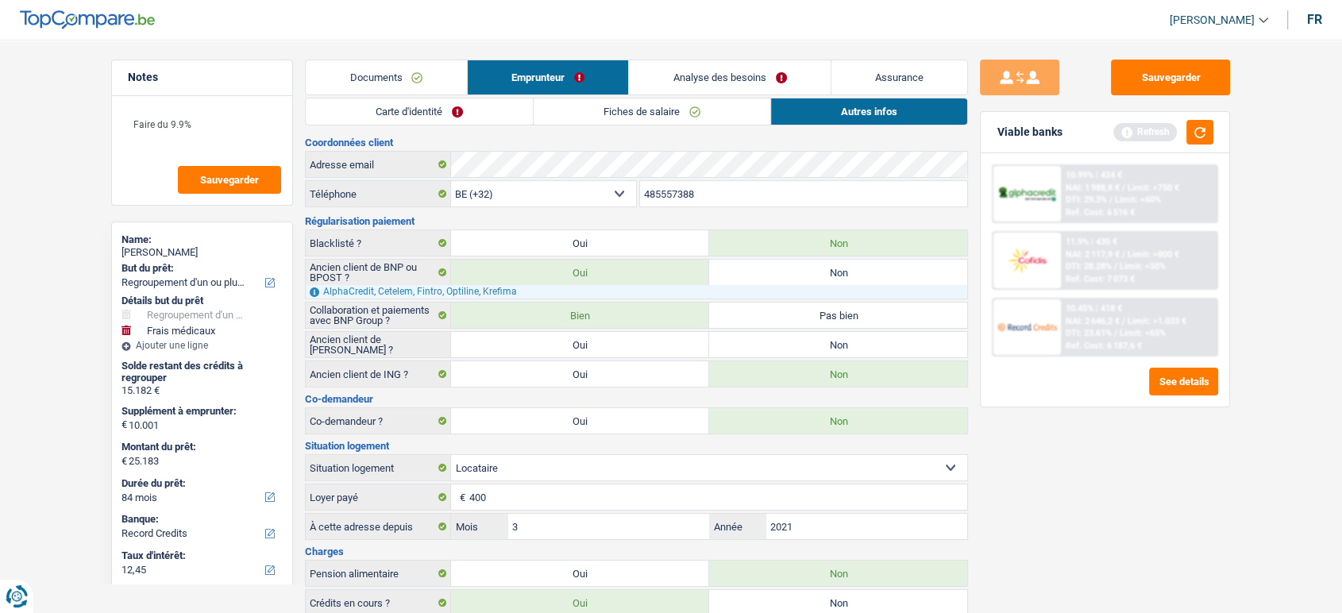
click at [811, 351] on label "Non" at bounding box center [838, 344] width 258 height 25
click at [811, 351] on input "Non" at bounding box center [838, 344] width 258 height 25
radio input "true"
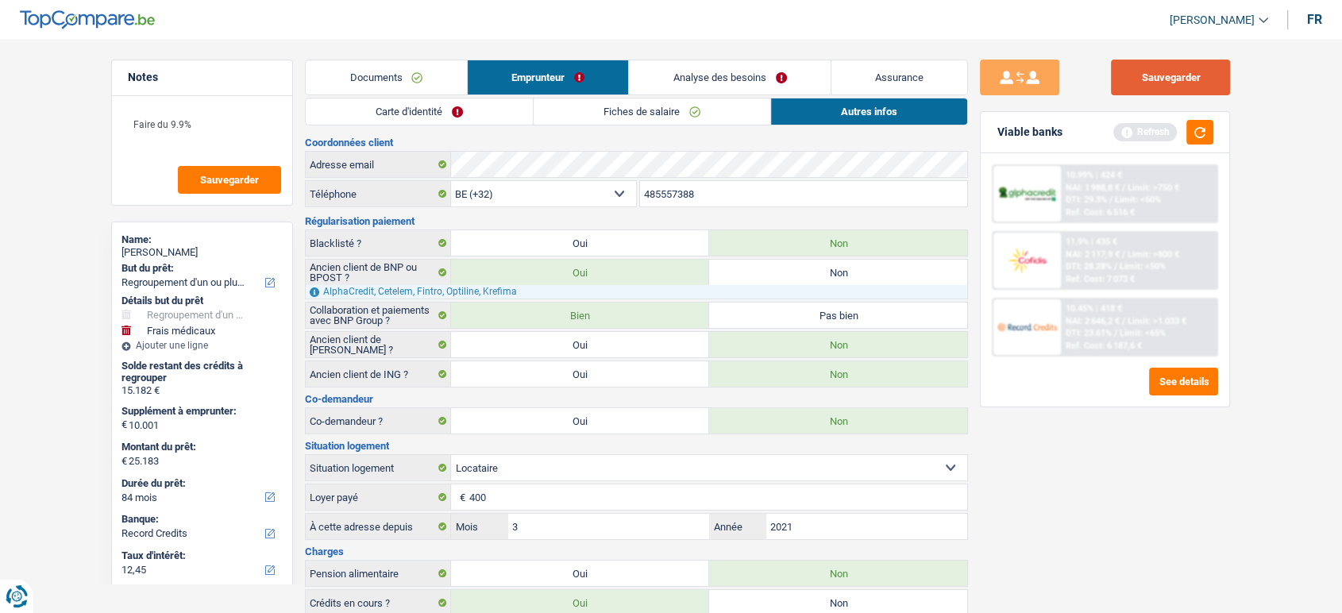
click at [1134, 85] on button "Sauvegarder" at bounding box center [1170, 78] width 119 height 36
click at [1187, 131] on button "button" at bounding box center [1200, 132] width 27 height 25
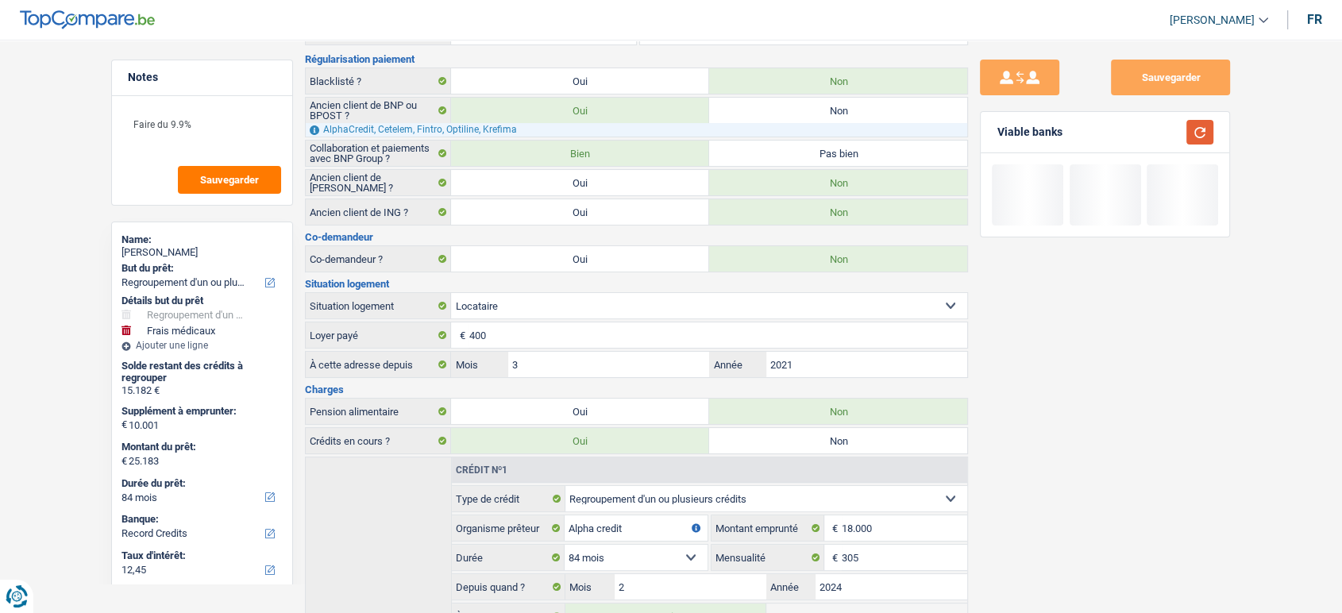
scroll to position [305, 0]
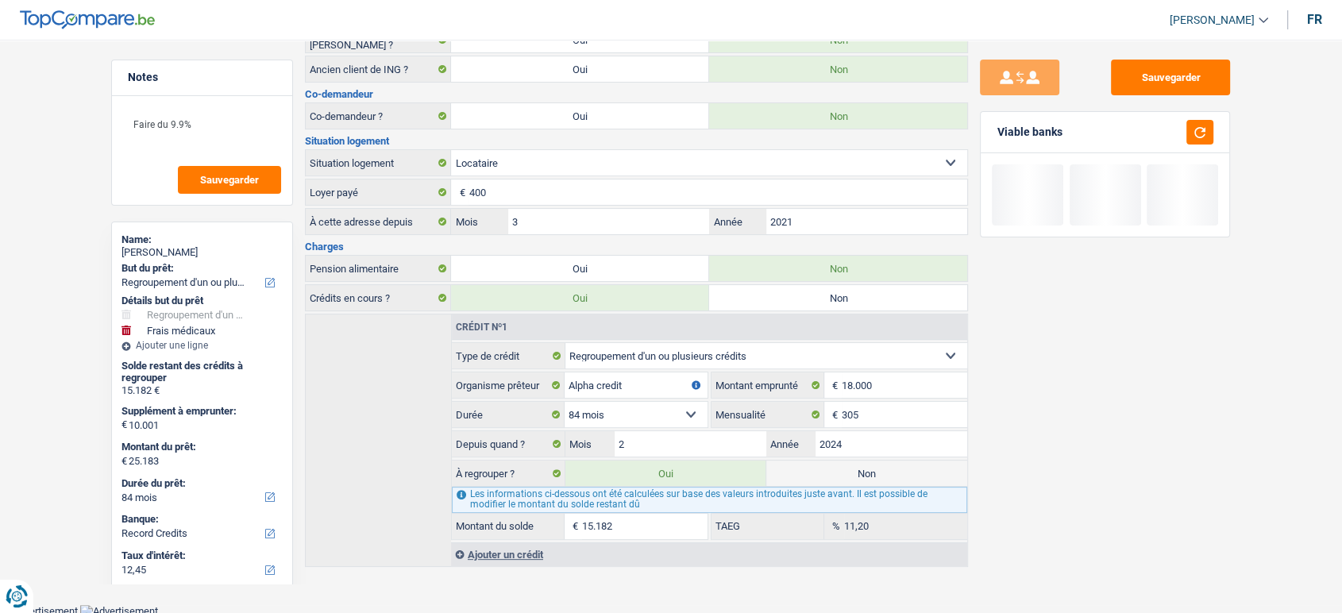
click at [1120, 439] on div "Sauvegarder Viable banks" at bounding box center [1105, 322] width 274 height 524
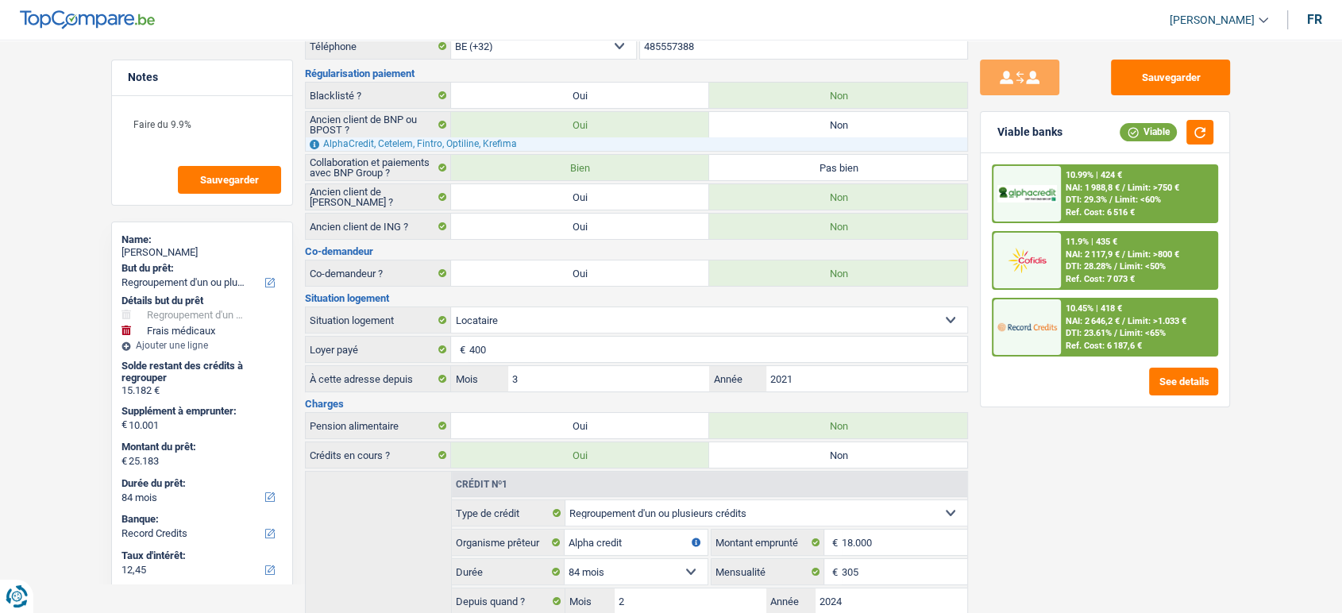
scroll to position [0, 0]
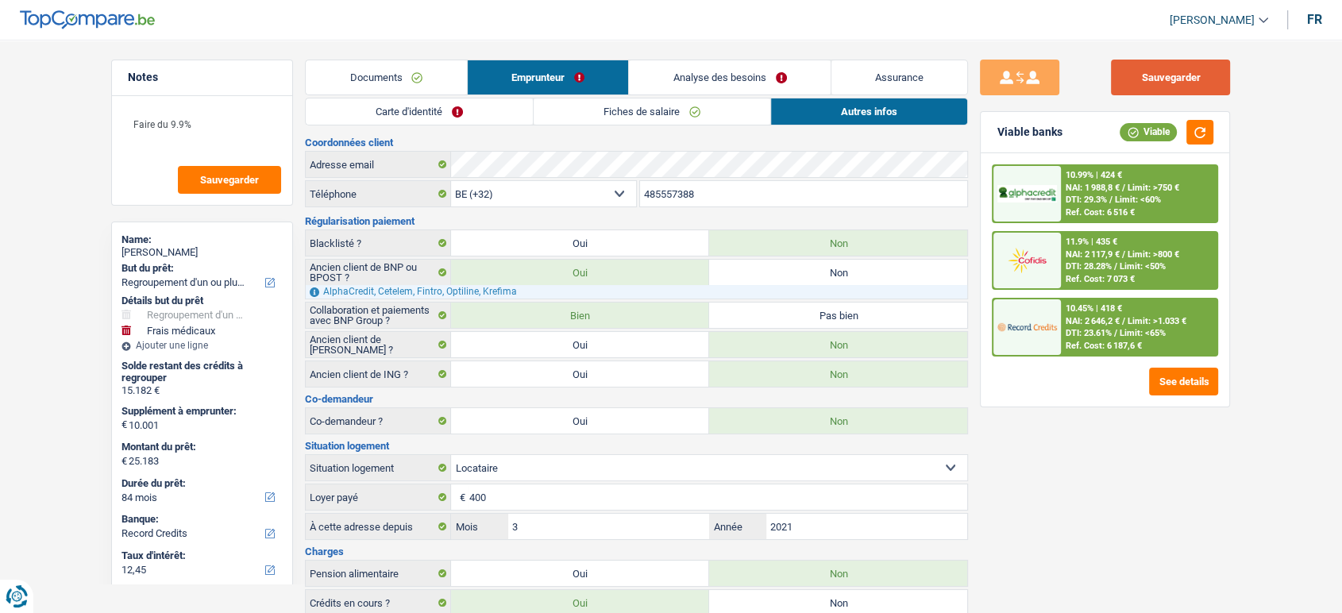
click at [1172, 91] on button "Sauvegarder" at bounding box center [1170, 78] width 119 height 36
click at [1202, 127] on button "button" at bounding box center [1200, 132] width 27 height 25
click at [416, 66] on link "Documents" at bounding box center [386, 77] width 161 height 34
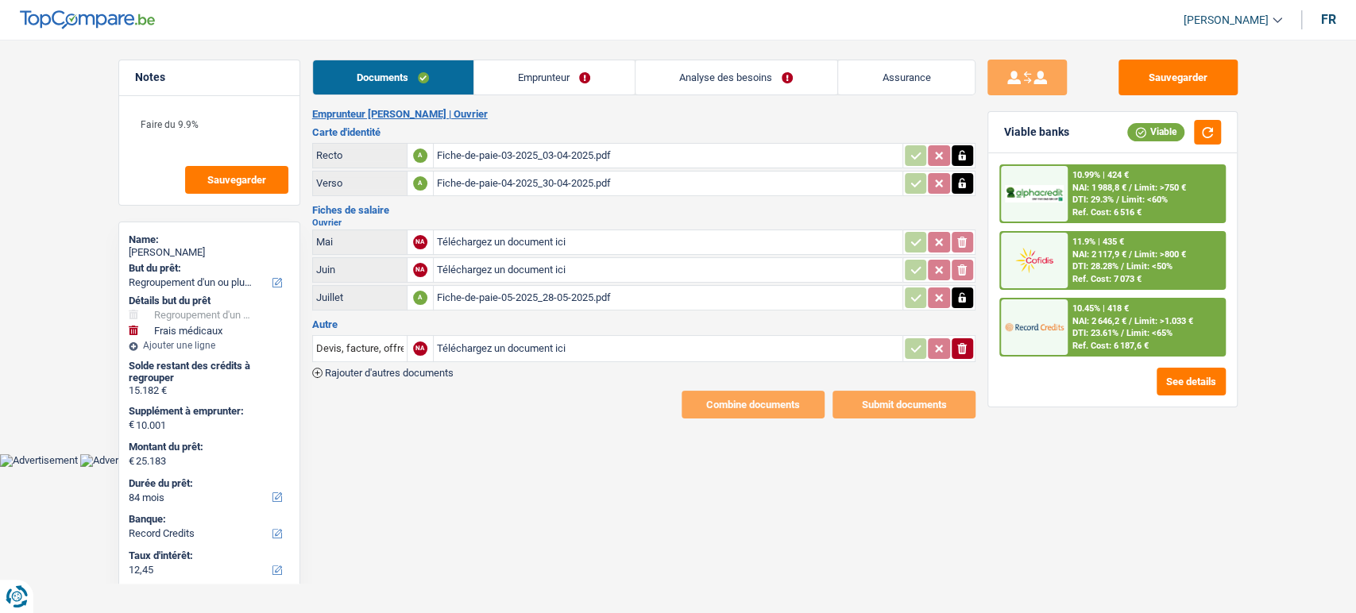
click at [562, 84] on link "Emprunteur" at bounding box center [554, 77] width 160 height 34
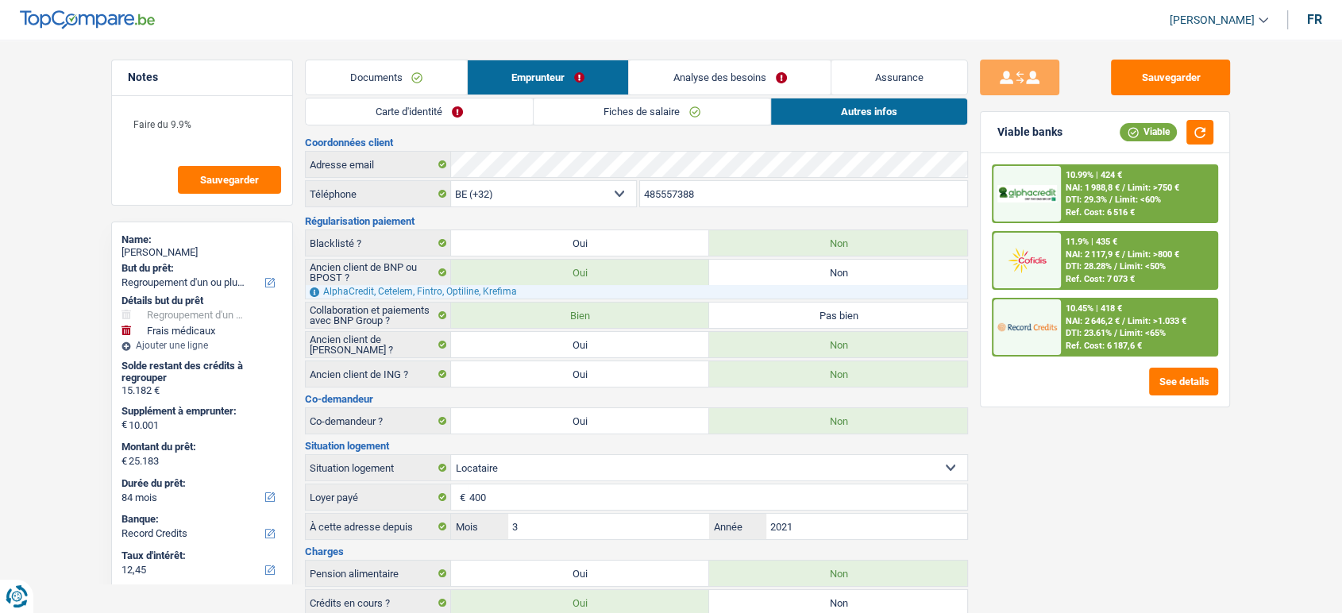
drag, startPoint x: 1172, startPoint y: 512, endPoint x: 1064, endPoint y: 512, distance: 108.0
click at [1172, 512] on div "Sauvegarder Viable banks Viable 10.99% | 424 € NAI: 1 988,8 € / Limit: >750 € D…" at bounding box center [1105, 322] width 274 height 524
drag, startPoint x: 859, startPoint y: 98, endPoint x: 871, endPoint y: 90, distance: 14.1
click at [860, 98] on link "Autres infos" at bounding box center [869, 111] width 196 height 26
click at [786, 81] on link "Analyse des besoins" at bounding box center [730, 77] width 202 height 34
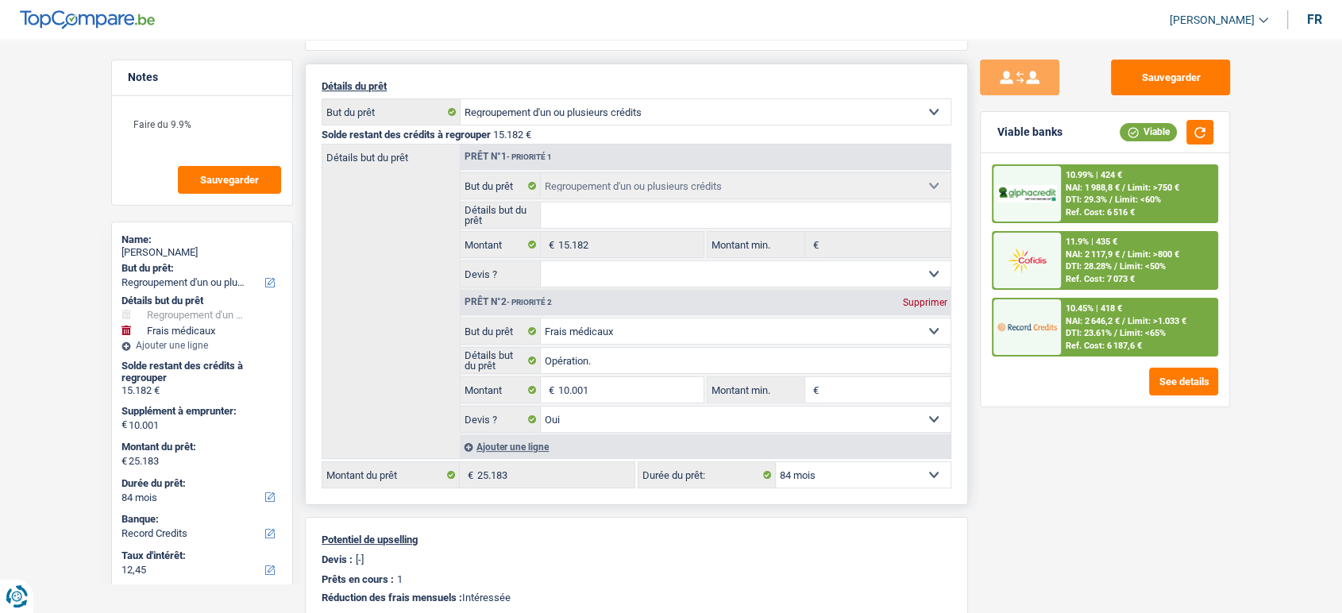
scroll to position [176, 0]
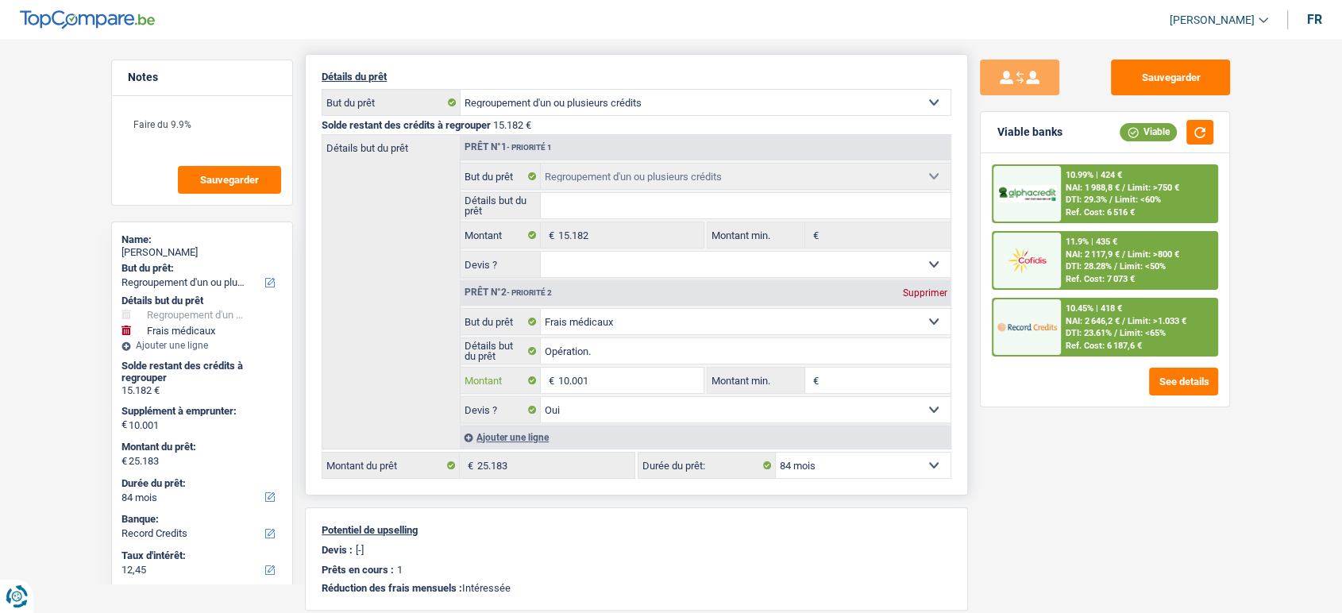
click at [612, 380] on input "10.001" at bounding box center [630, 380] width 145 height 25
click at [1131, 465] on div "Sauvegarder Viable banks Viable 10.99% | 424 € NAI: 1 988,8 € / Limit: >750 € D…" at bounding box center [1105, 322] width 274 height 524
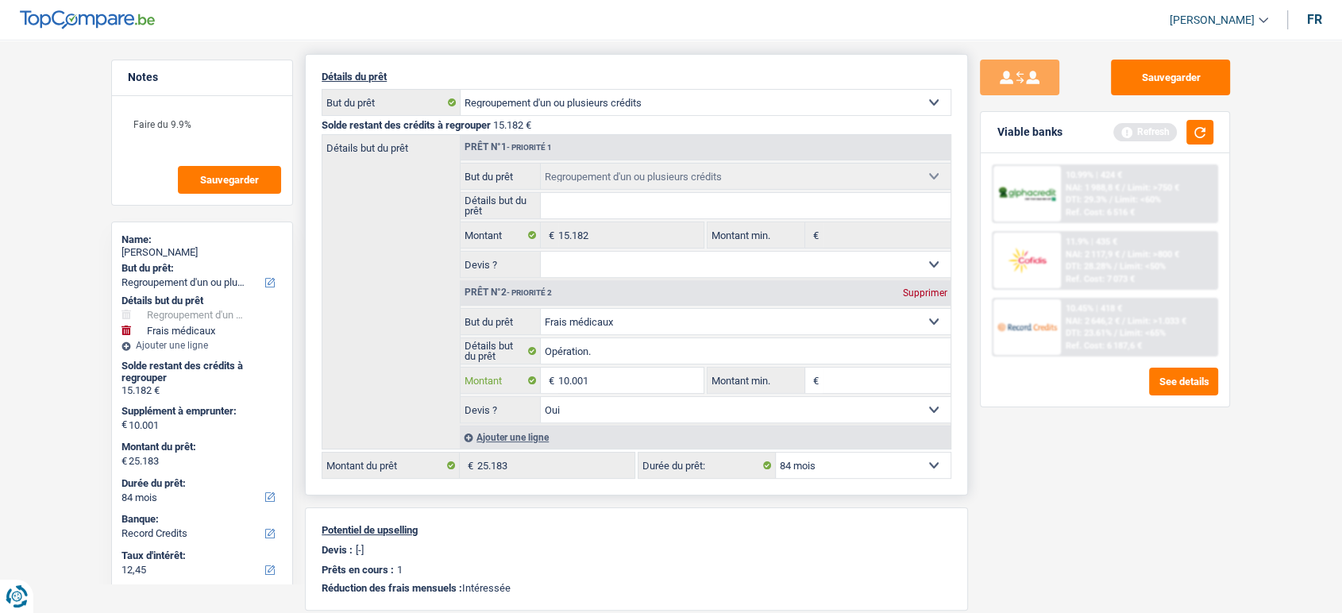
click at [597, 380] on input "10.001" at bounding box center [630, 380] width 145 height 25
type input "10.018"
type input "25.200"
select select "120"
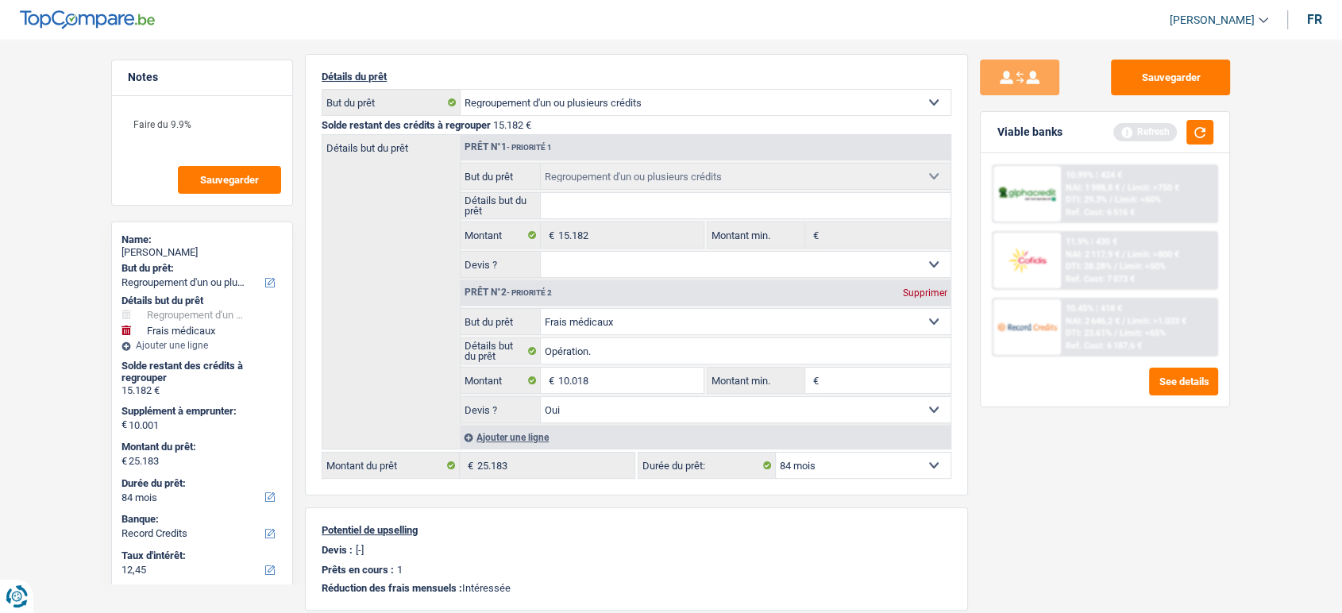
type input "25.200"
select select "120"
type input "25.200"
select select "120"
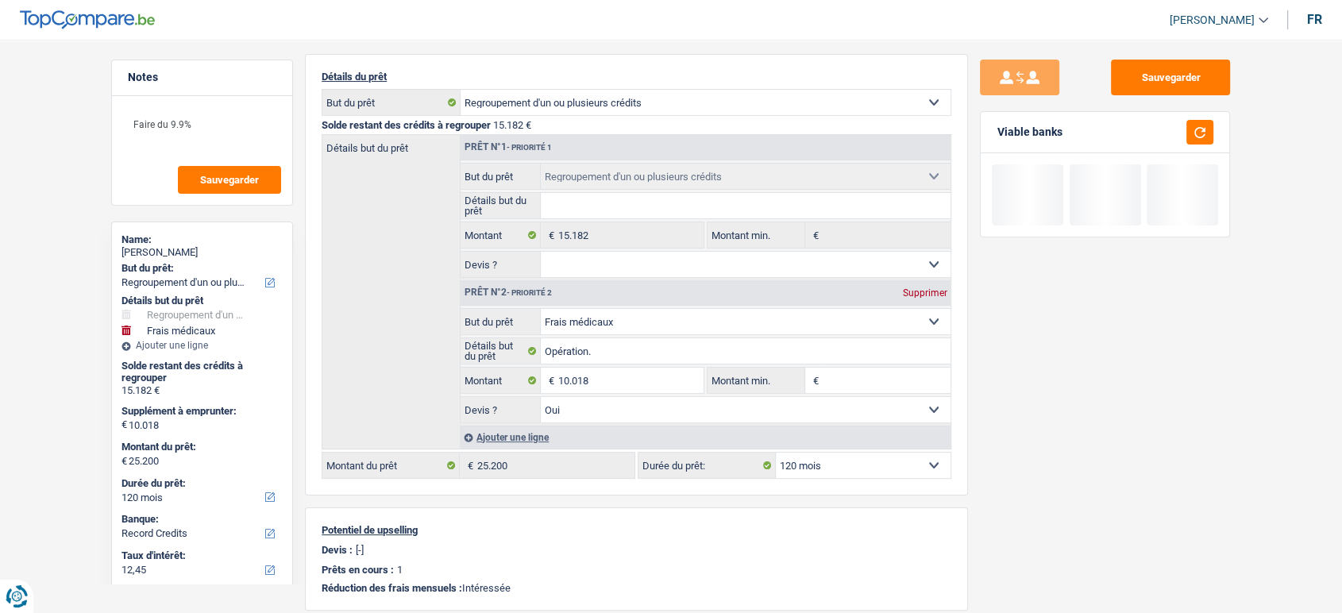
click at [1222, 471] on div "Sauvegarder Viable banks" at bounding box center [1105, 322] width 274 height 524
click at [1204, 127] on button "button" at bounding box center [1200, 132] width 27 height 25
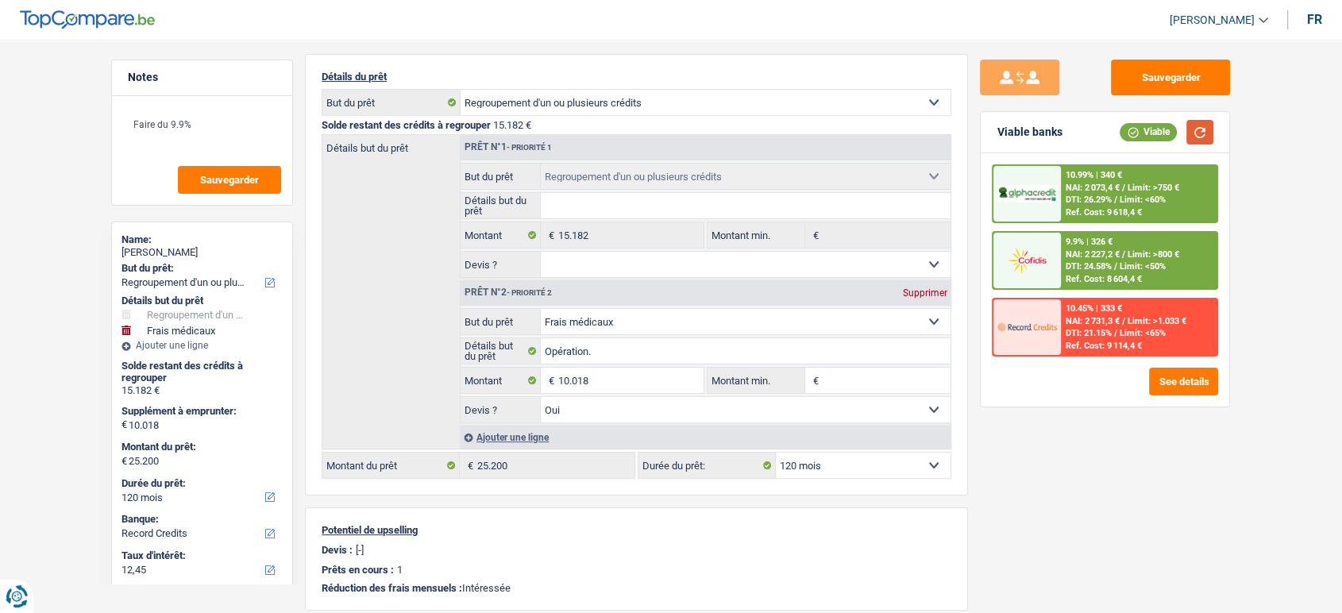
click at [1208, 126] on button "button" at bounding box center [1200, 132] width 27 height 25
click at [1205, 130] on button "button" at bounding box center [1200, 132] width 27 height 25
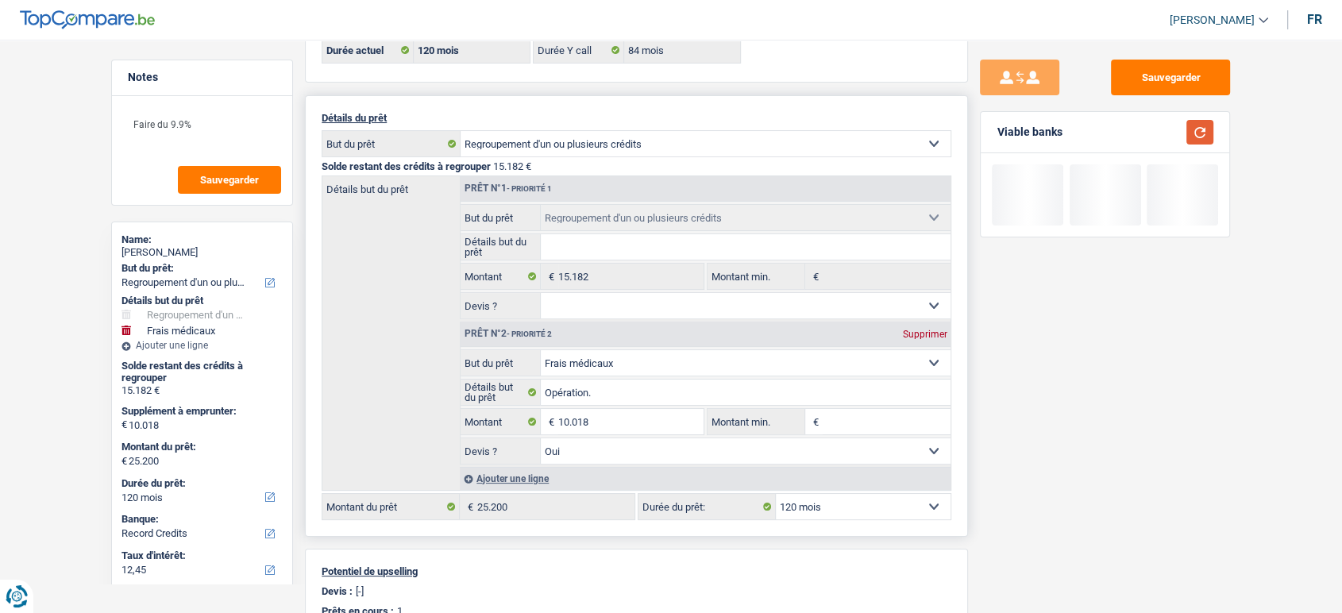
scroll to position [0, 0]
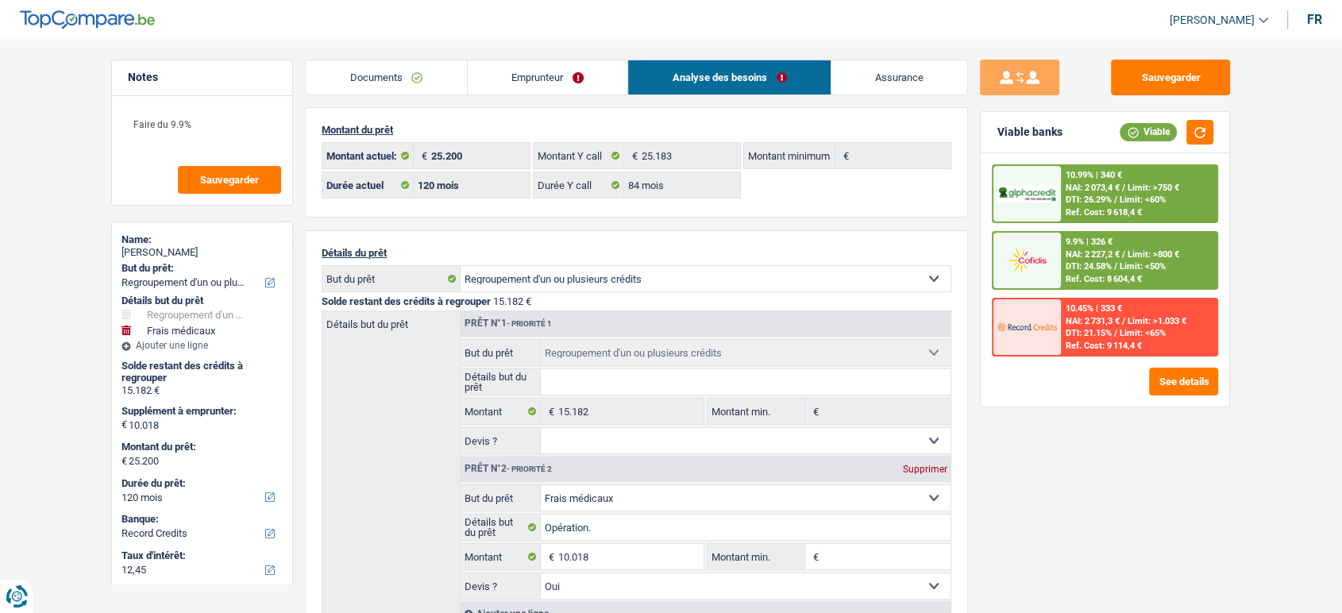
drag, startPoint x: 504, startPoint y: 83, endPoint x: 718, endPoint y: 106, distance: 215.7
click at [504, 83] on link "Emprunteur" at bounding box center [548, 77] width 160 height 34
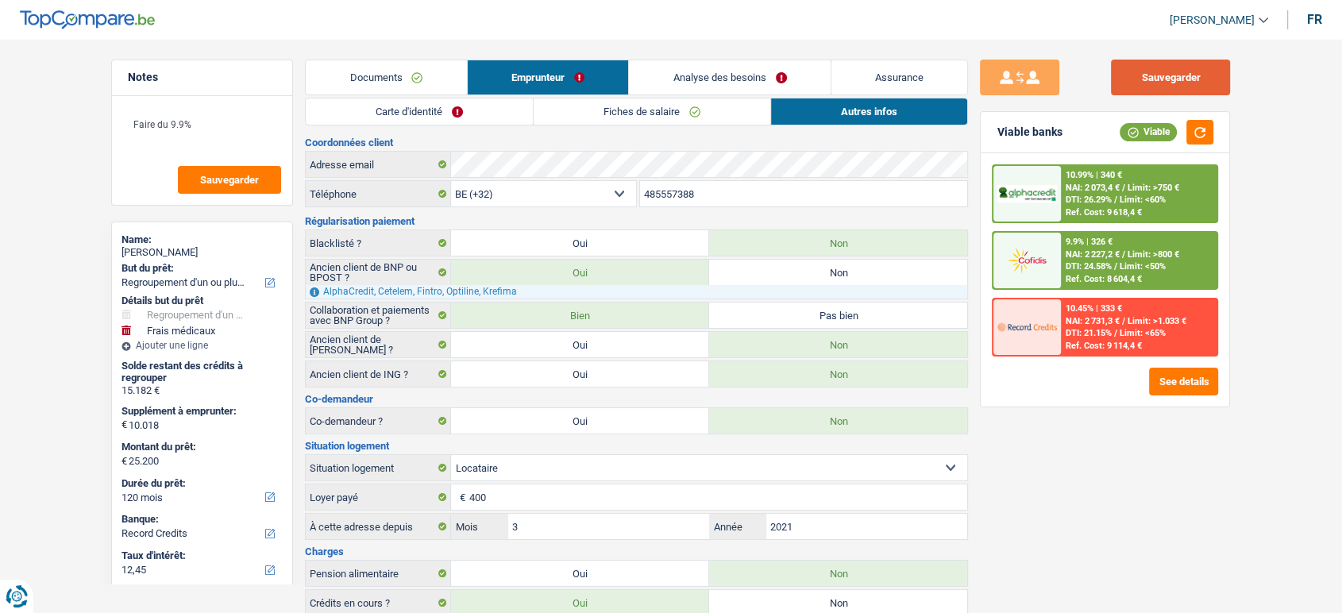
click at [1195, 63] on button "Sauvegarder" at bounding box center [1170, 78] width 119 height 36
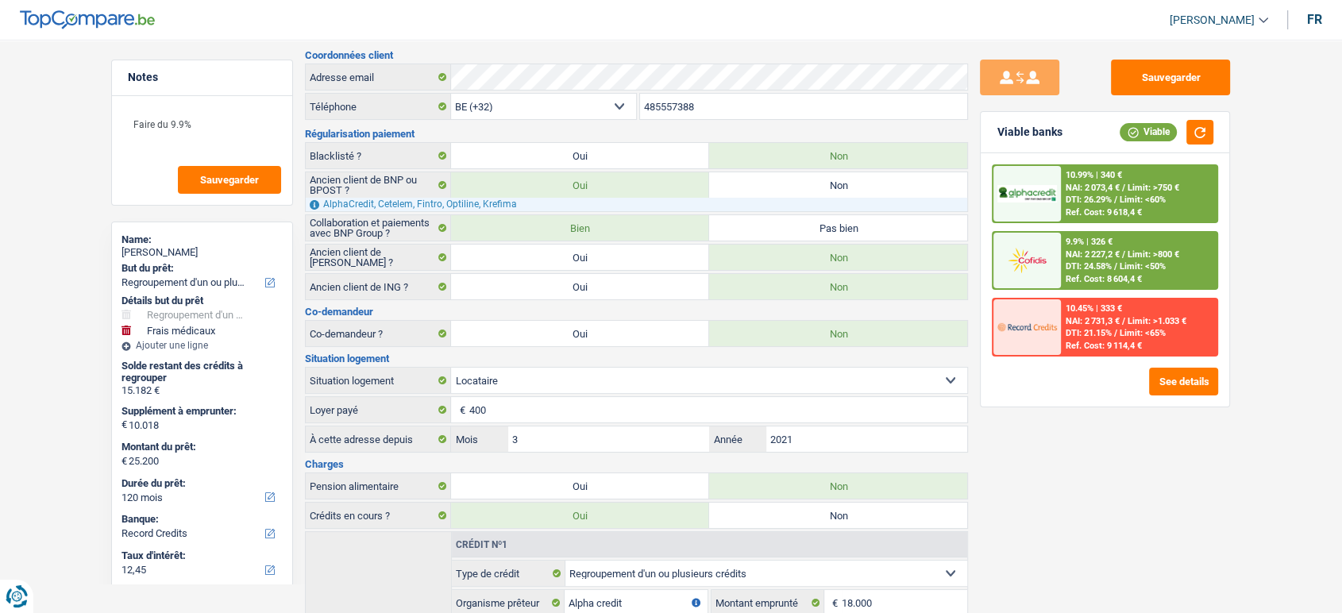
scroll to position [176, 0]
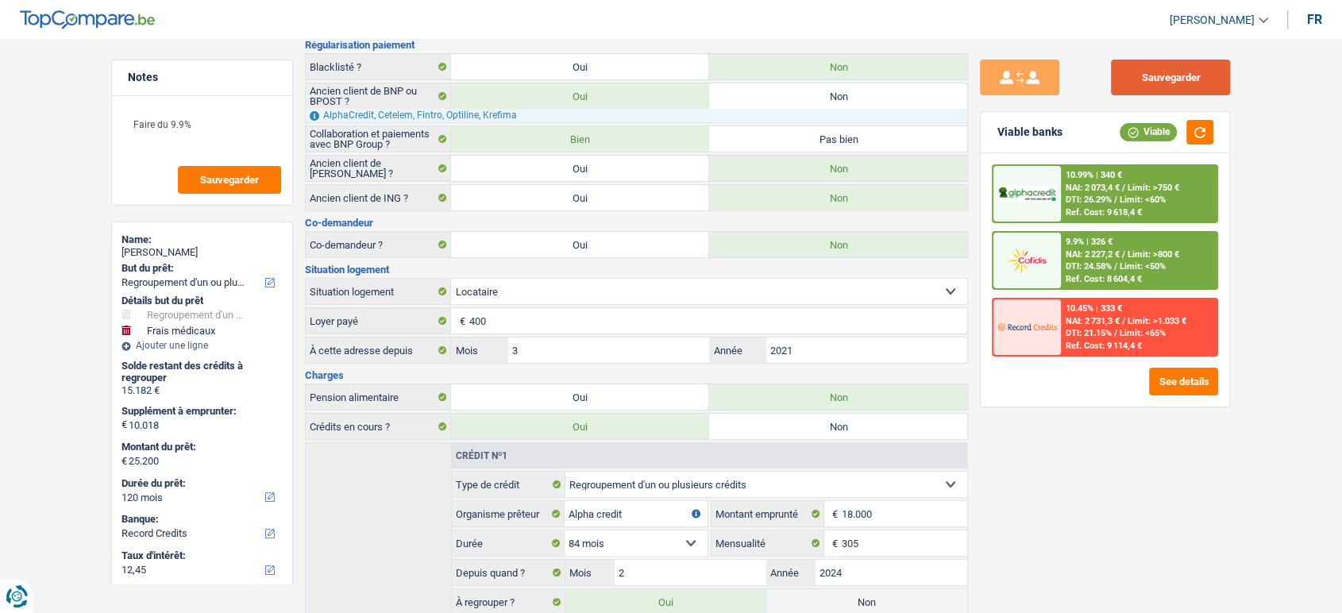
click at [1159, 83] on button "Sauvegarder" at bounding box center [1170, 78] width 119 height 36
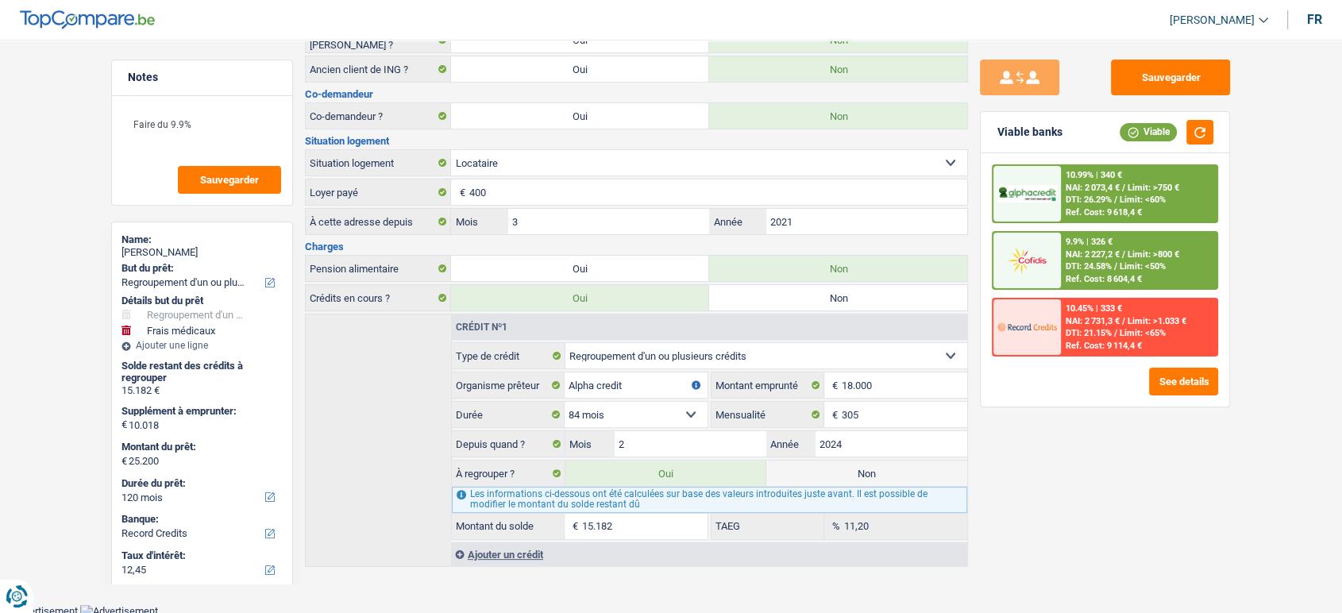
scroll to position [0, 0]
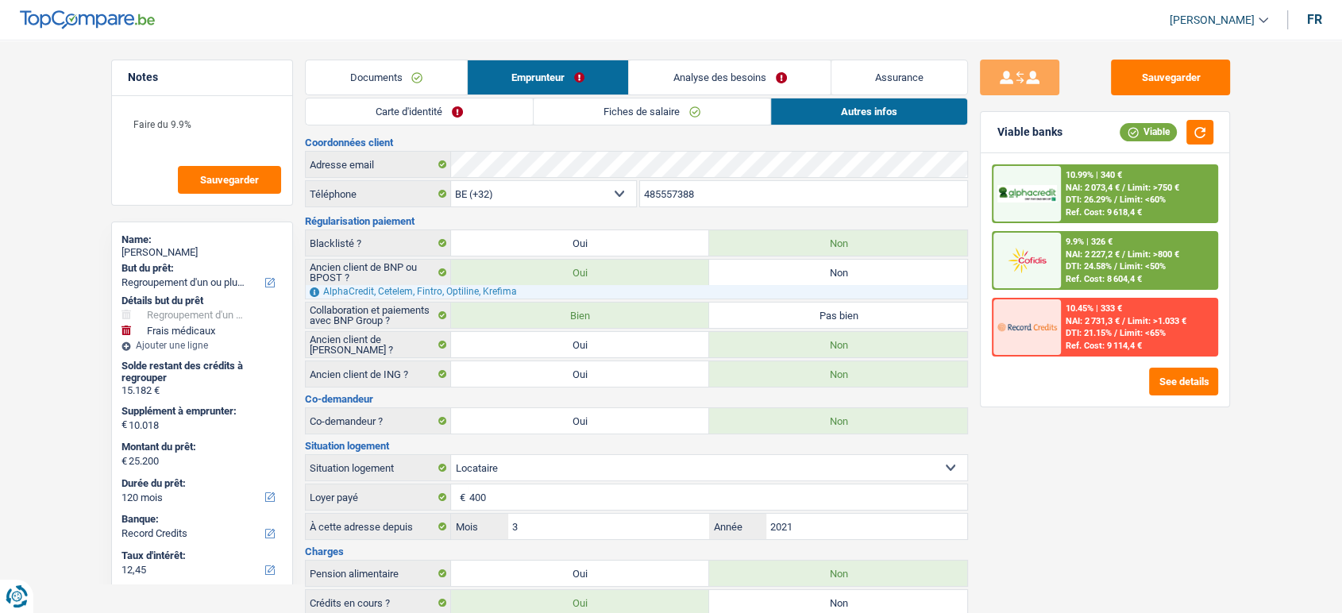
click at [705, 98] on link "Fiches de salaire" at bounding box center [652, 111] width 237 height 26
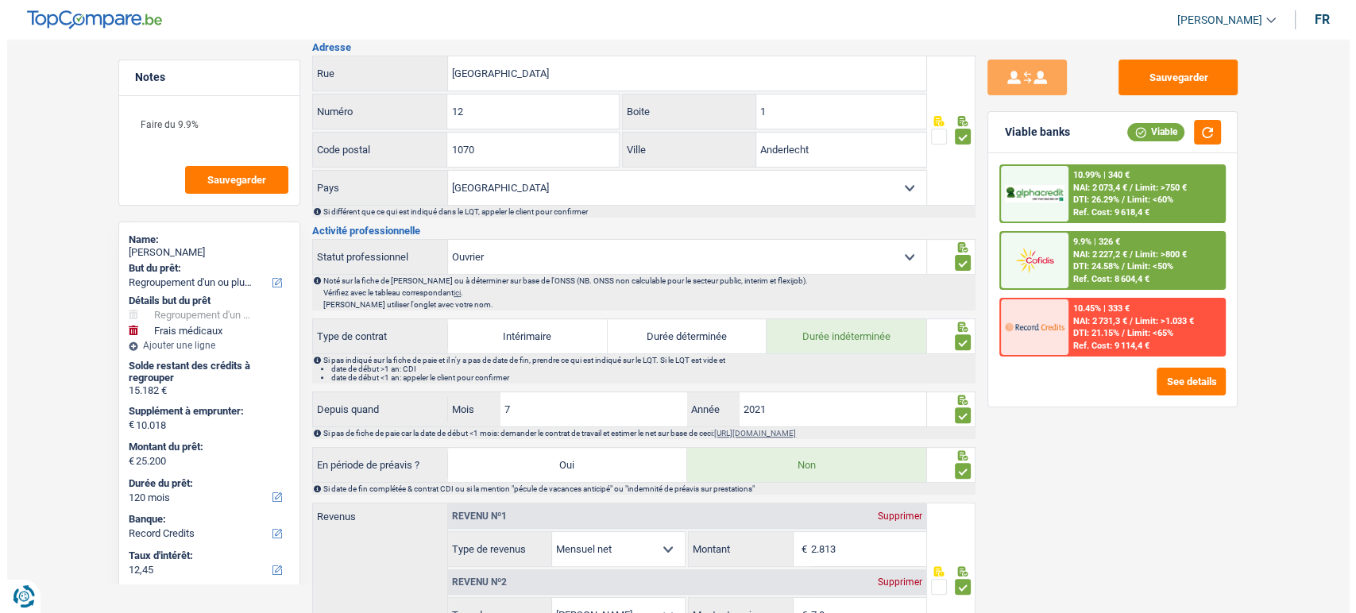
scroll to position [1179, 0]
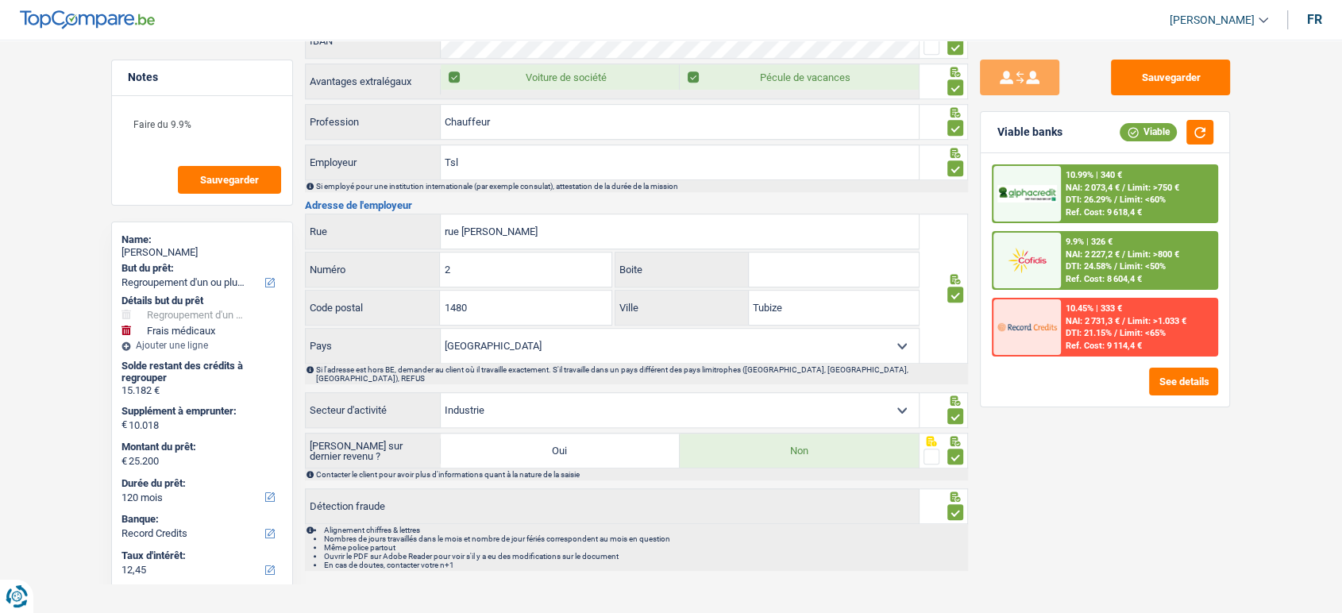
click at [1139, 186] on span "Limit: >750 €" at bounding box center [1154, 188] width 52 height 10
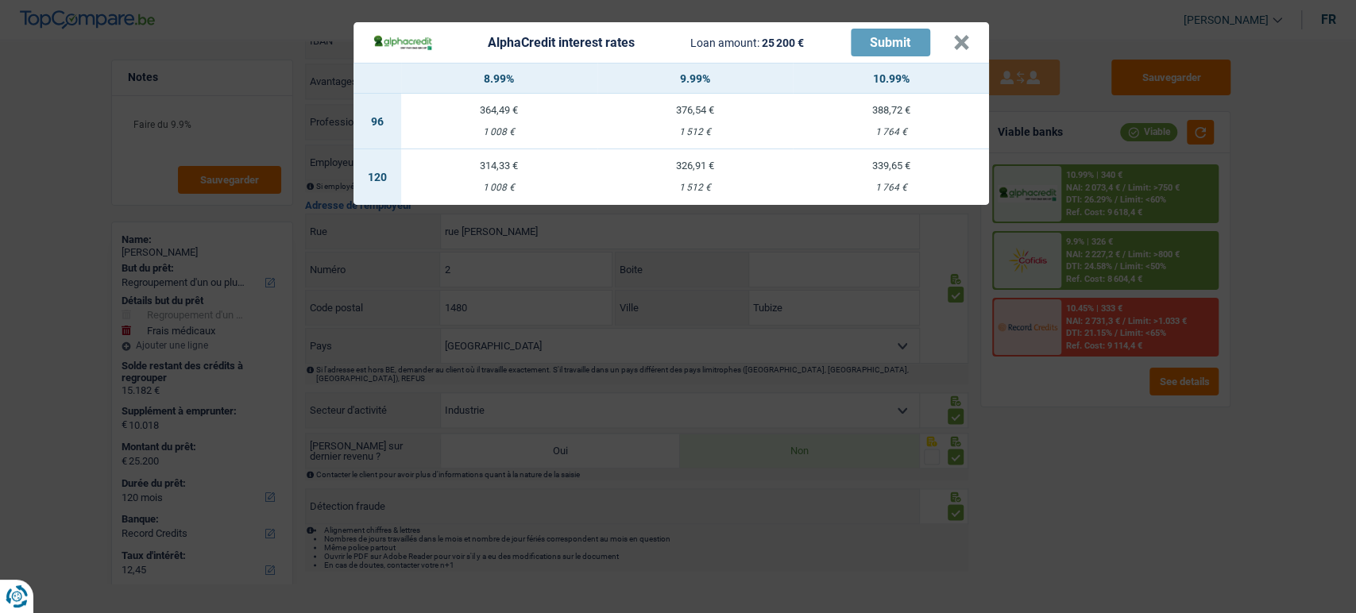
click at [694, 192] on div "1 512 €" at bounding box center [695, 188] width 196 height 10
select select "alphacredit"
type input "9,99"
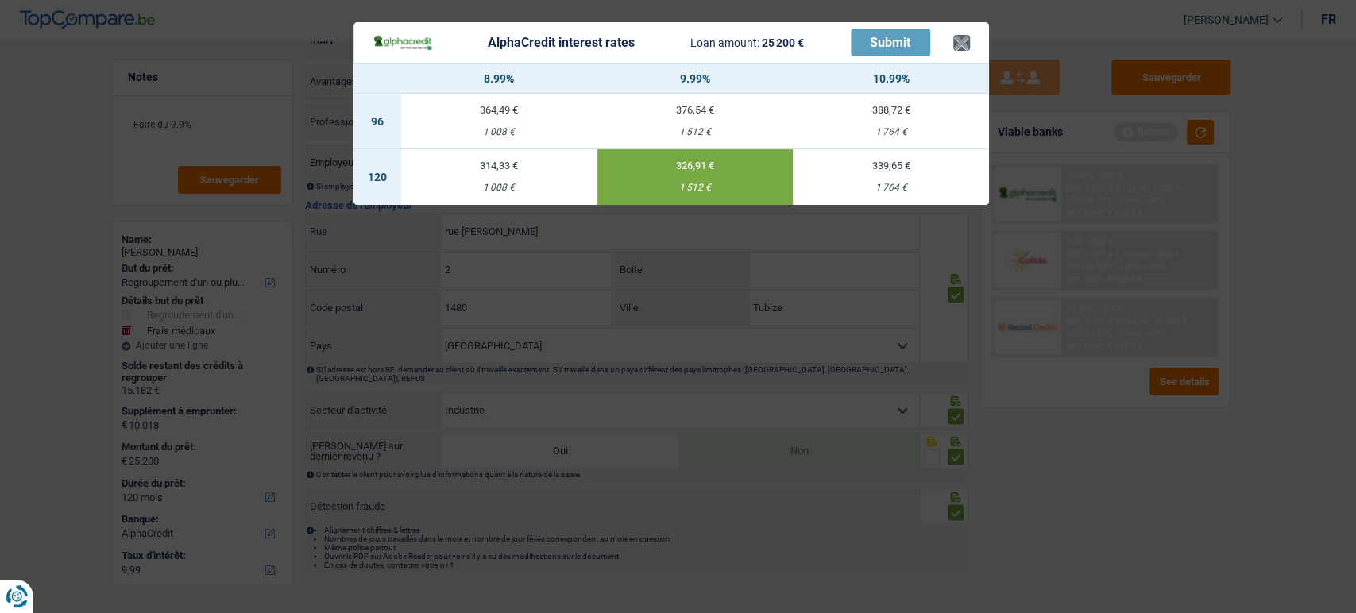
click at [969, 44] on header "AlphaCredit interest rates Loan amount: 25 200 € Submit ×" at bounding box center [670, 42] width 635 height 41
click at [964, 49] on button "×" at bounding box center [961, 43] width 17 height 16
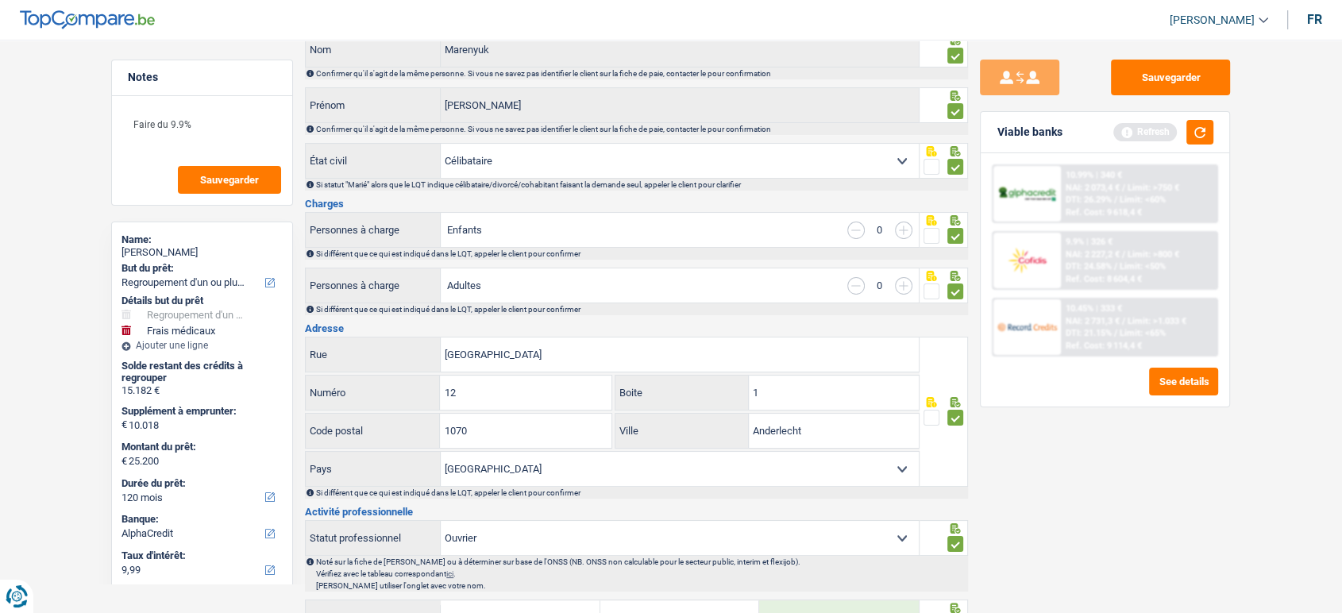
scroll to position [32, 0]
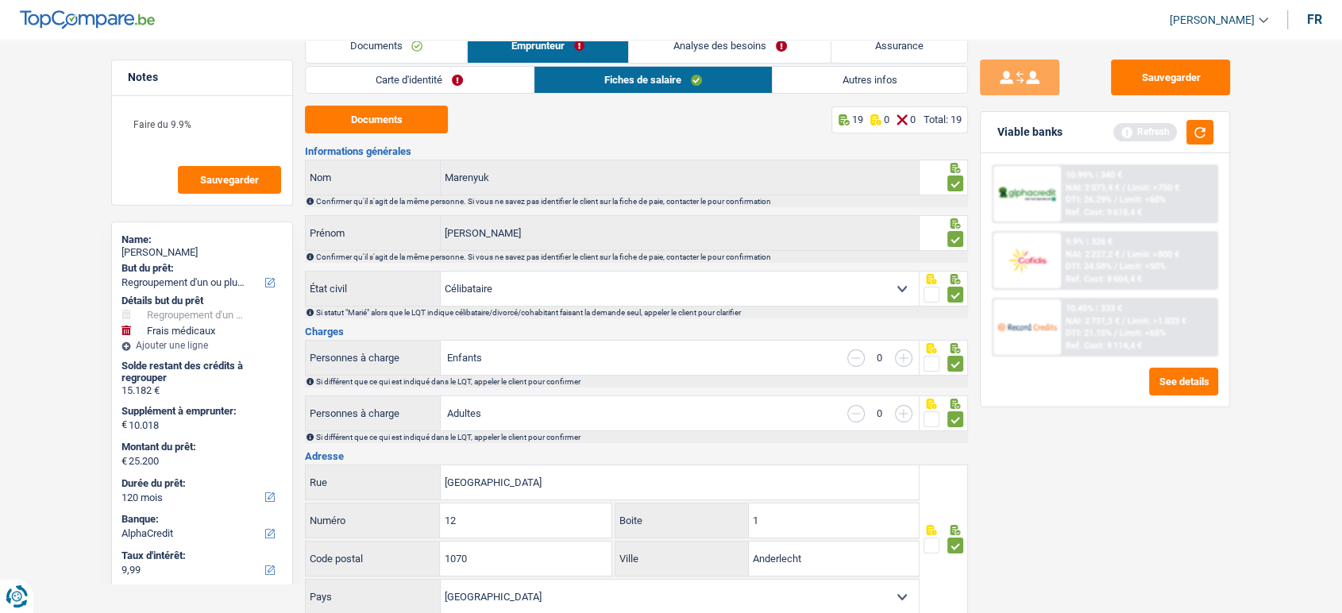
click at [821, 88] on link "Autres infos" at bounding box center [870, 80] width 195 height 26
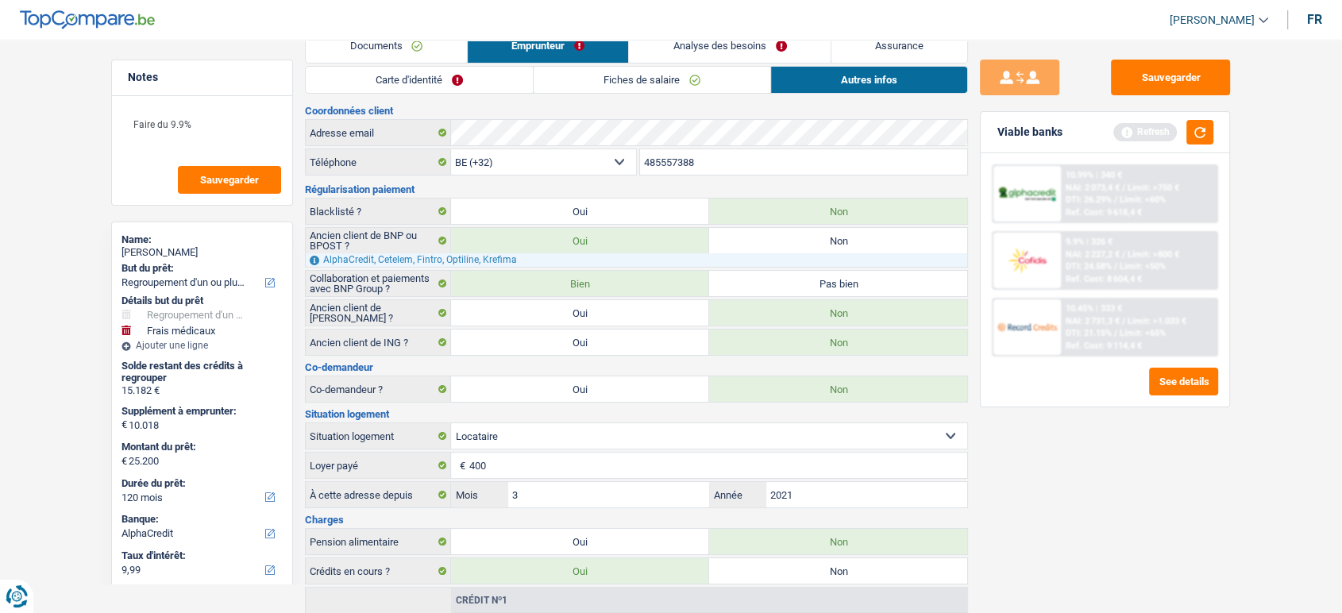
click at [479, 76] on link "Carte d'identité" at bounding box center [419, 80] width 227 height 26
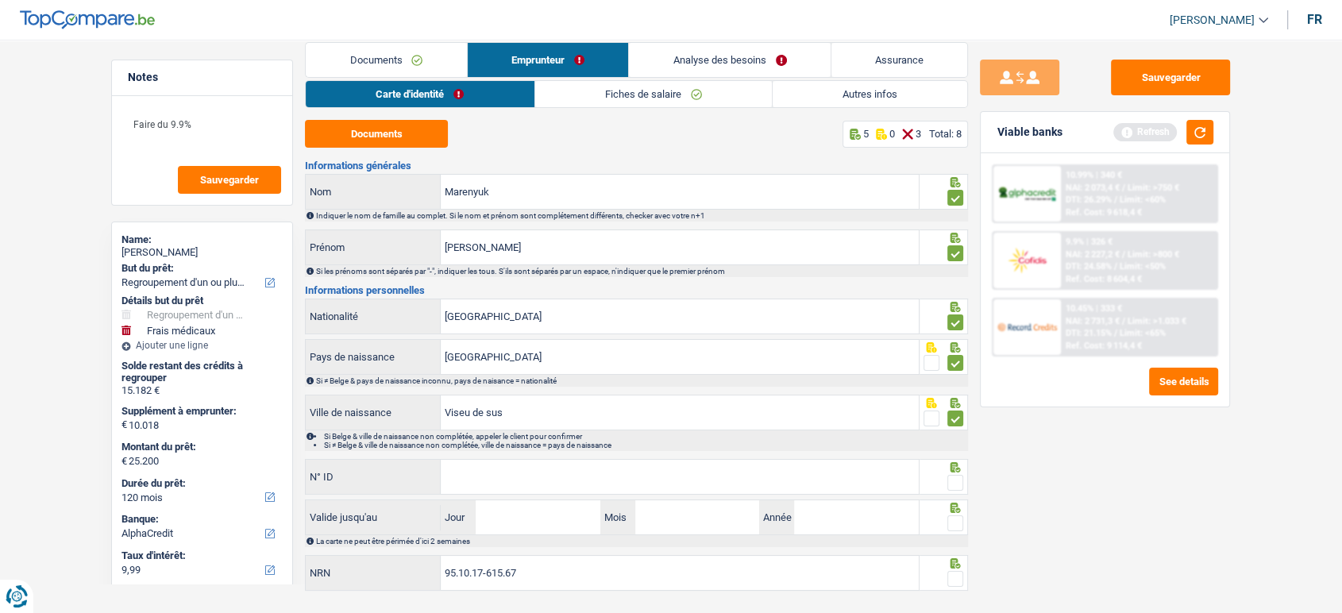
scroll to position [46, 0]
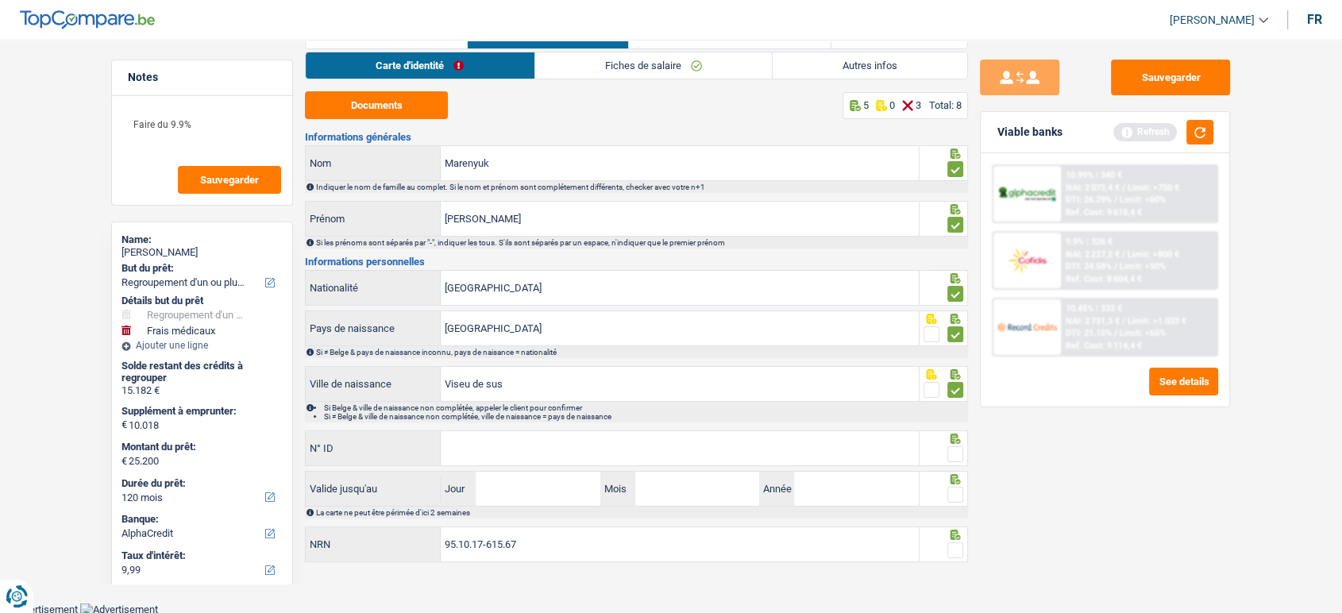
drag, startPoint x: 960, startPoint y: 454, endPoint x: 968, endPoint y: 481, distance: 29.1
click at [960, 454] on span at bounding box center [956, 454] width 16 height 16
click at [0, 0] on input "radio" at bounding box center [0, 0] width 0 height 0
click at [952, 494] on span at bounding box center [956, 495] width 16 height 16
click at [0, 0] on input "radio" at bounding box center [0, 0] width 0 height 0
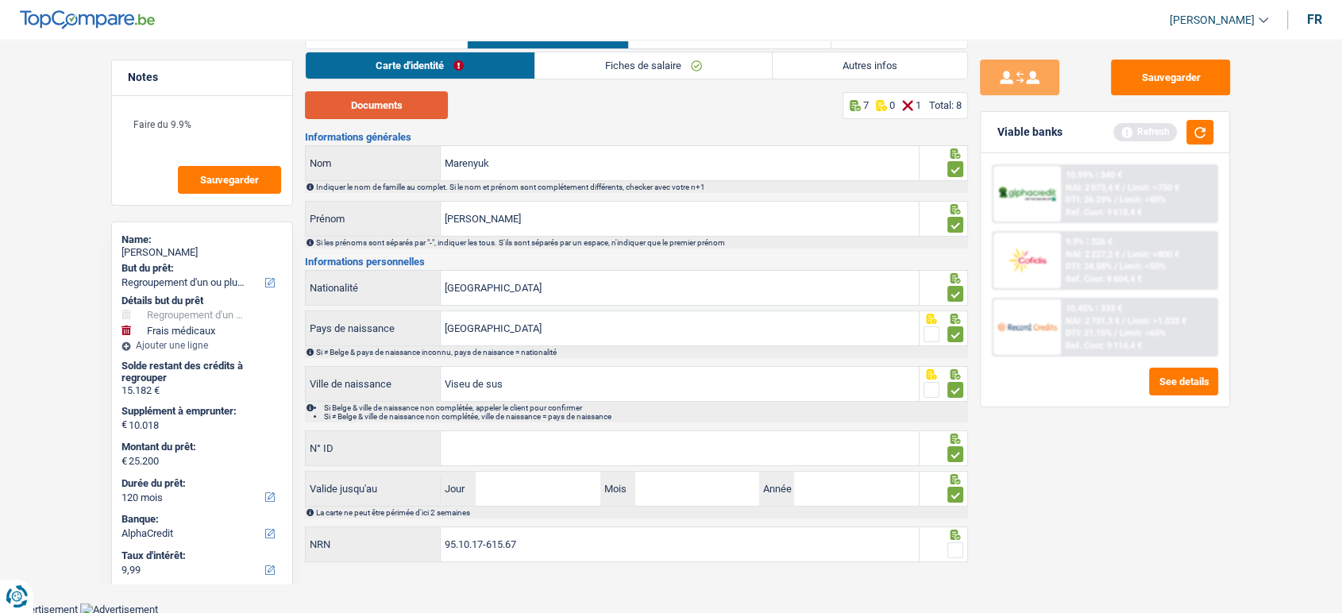
click at [396, 110] on button "Documents" at bounding box center [376, 105] width 143 height 28
drag, startPoint x: 477, startPoint y: 450, endPoint x: 515, endPoint y: 409, distance: 55.6
click at [477, 450] on input "N° ID" at bounding box center [680, 448] width 478 height 34
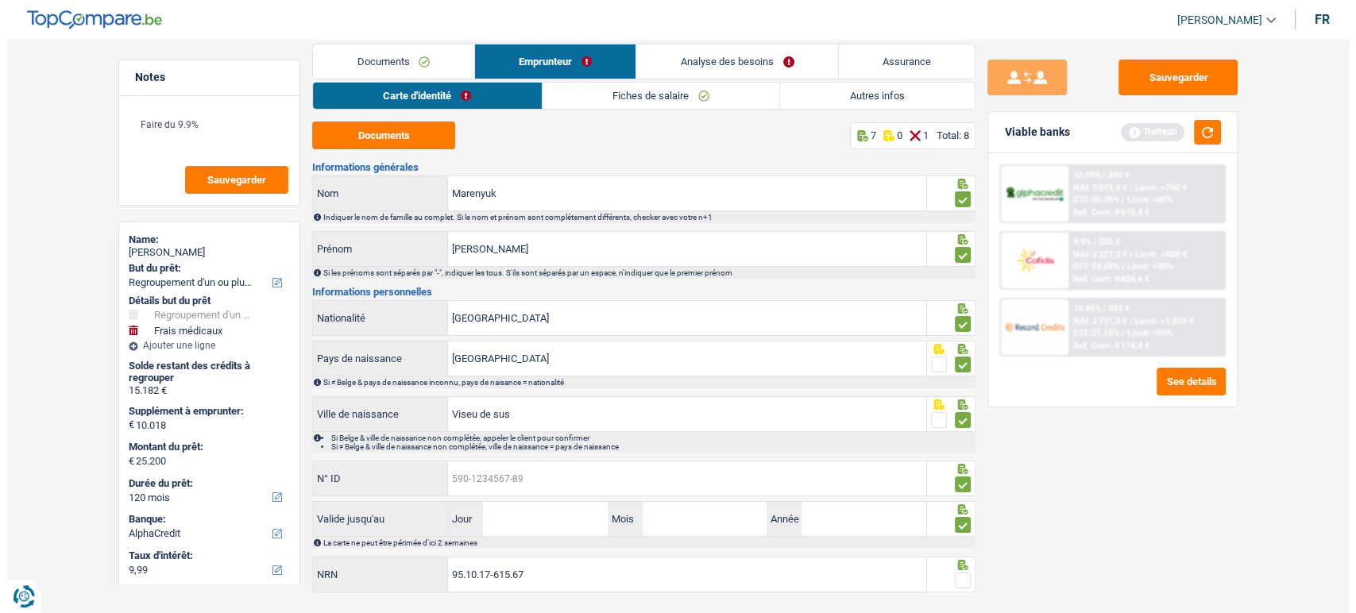
scroll to position [0, 0]
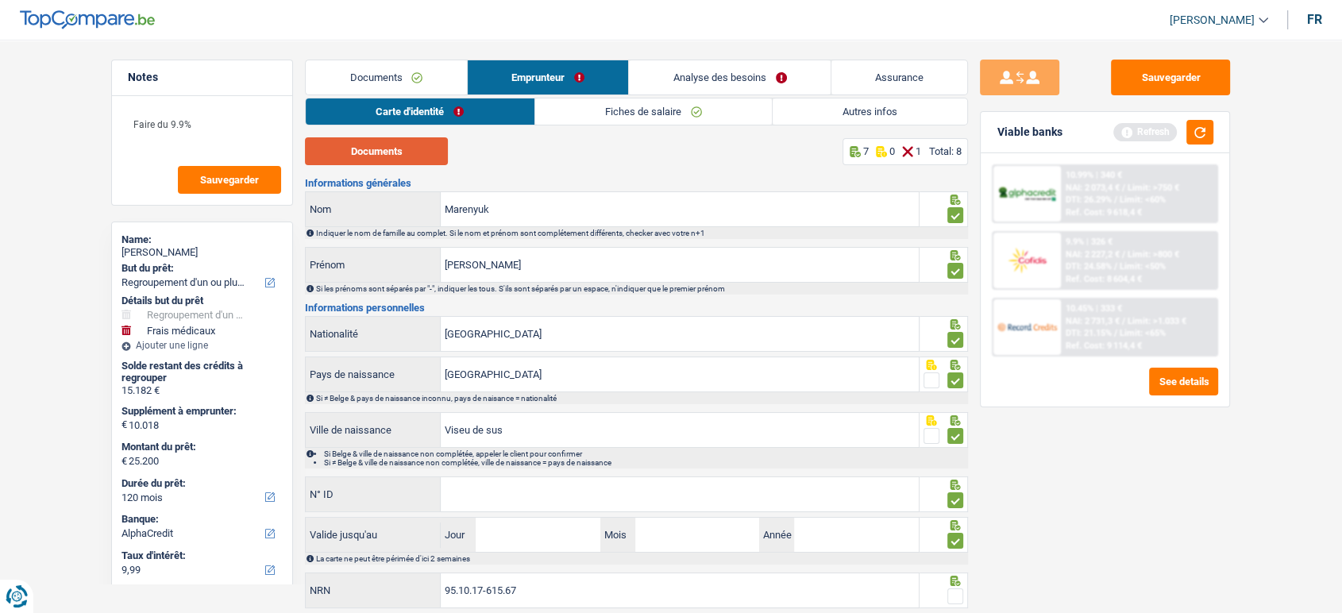
click at [407, 138] on button "Documents" at bounding box center [376, 151] width 143 height 28
click at [371, 75] on link "Documents" at bounding box center [386, 77] width 161 height 34
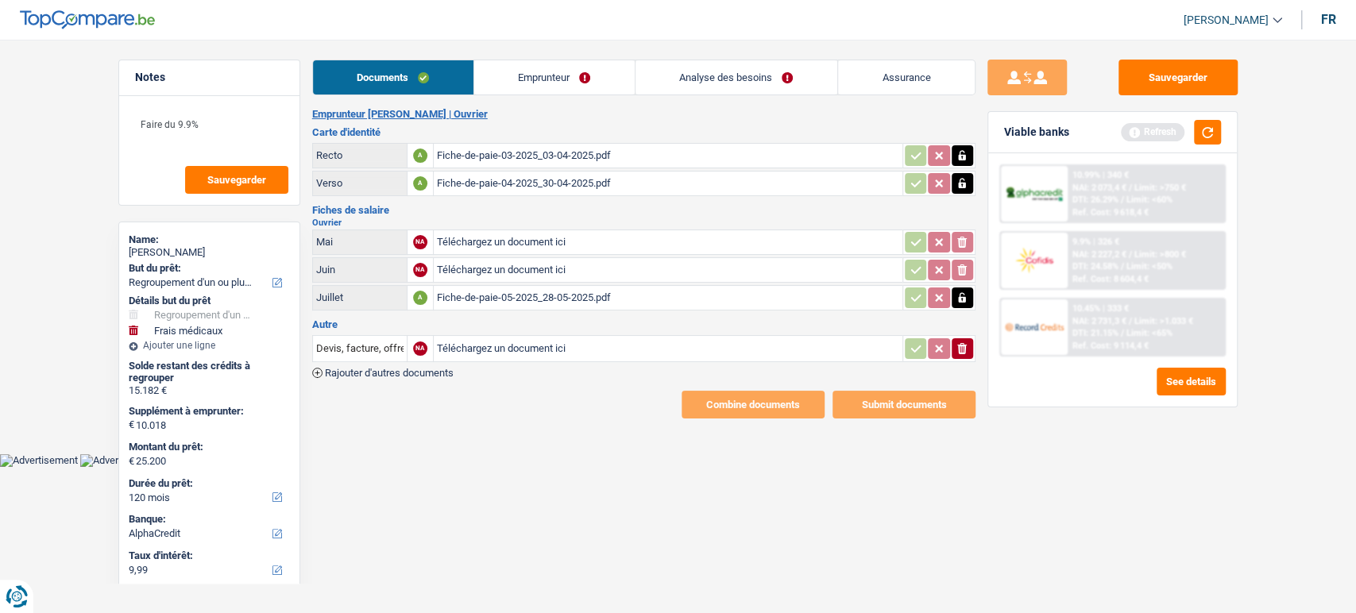
click at [572, 83] on link "Emprunteur" at bounding box center [554, 77] width 160 height 34
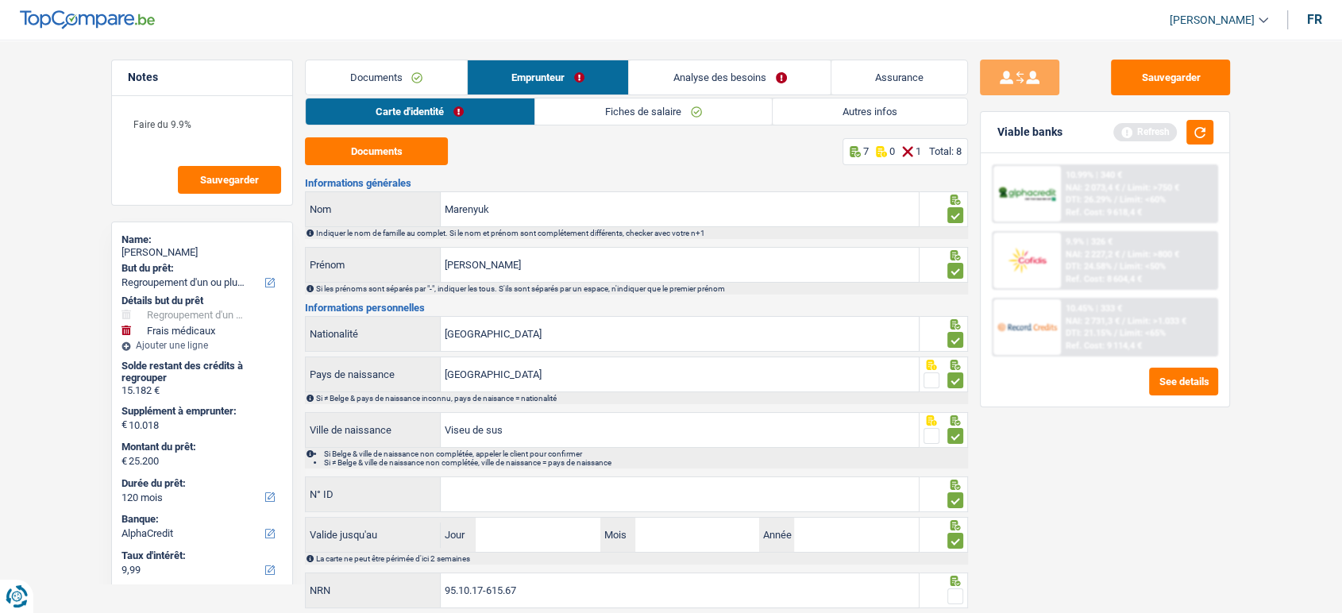
click at [406, 71] on link "Documents" at bounding box center [386, 77] width 161 height 34
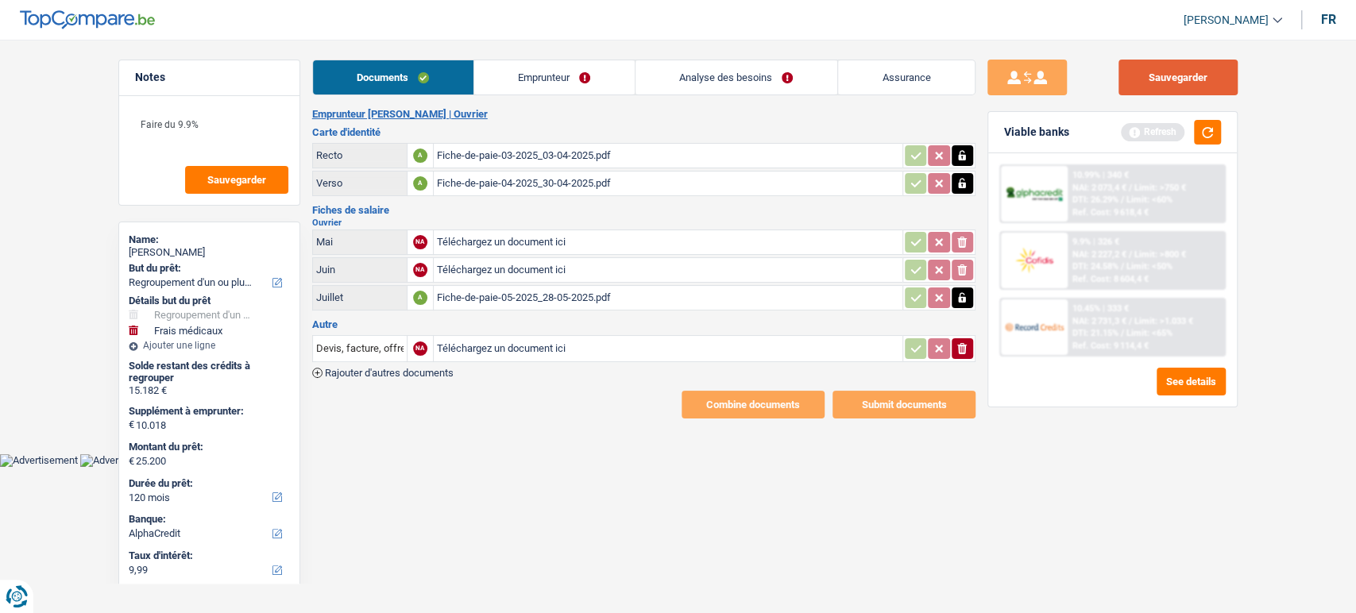
click at [1155, 80] on button "Sauvegarder" at bounding box center [1177, 78] width 119 height 36
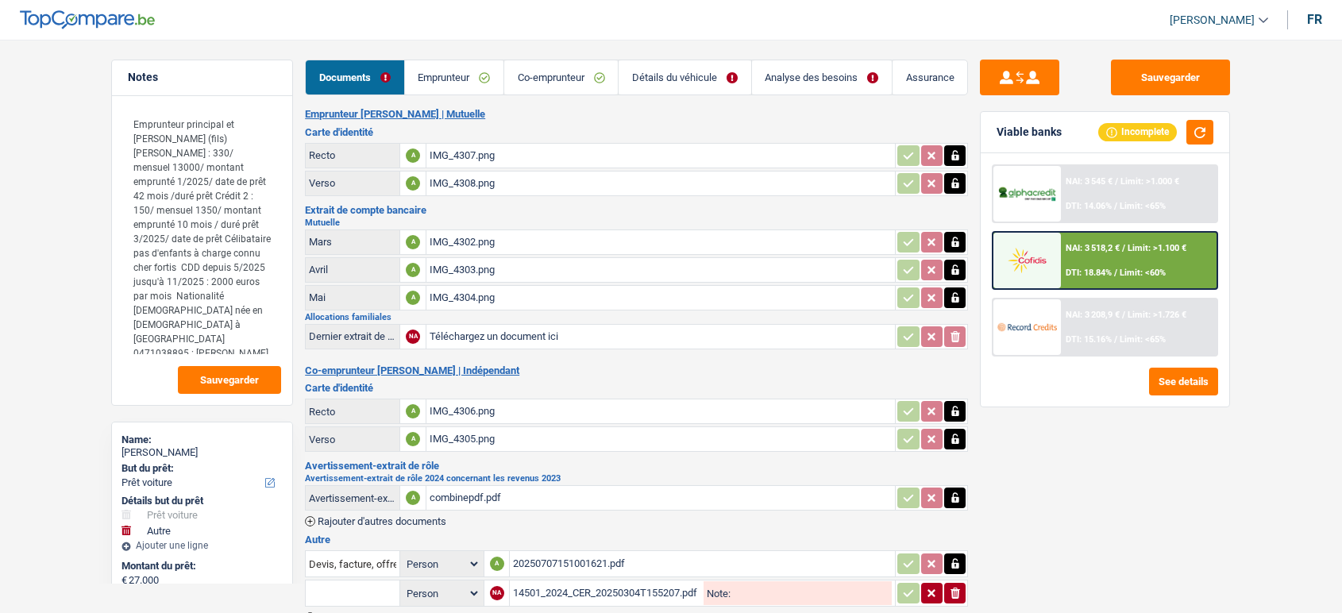
select select "car"
select select "other"
select select "60"
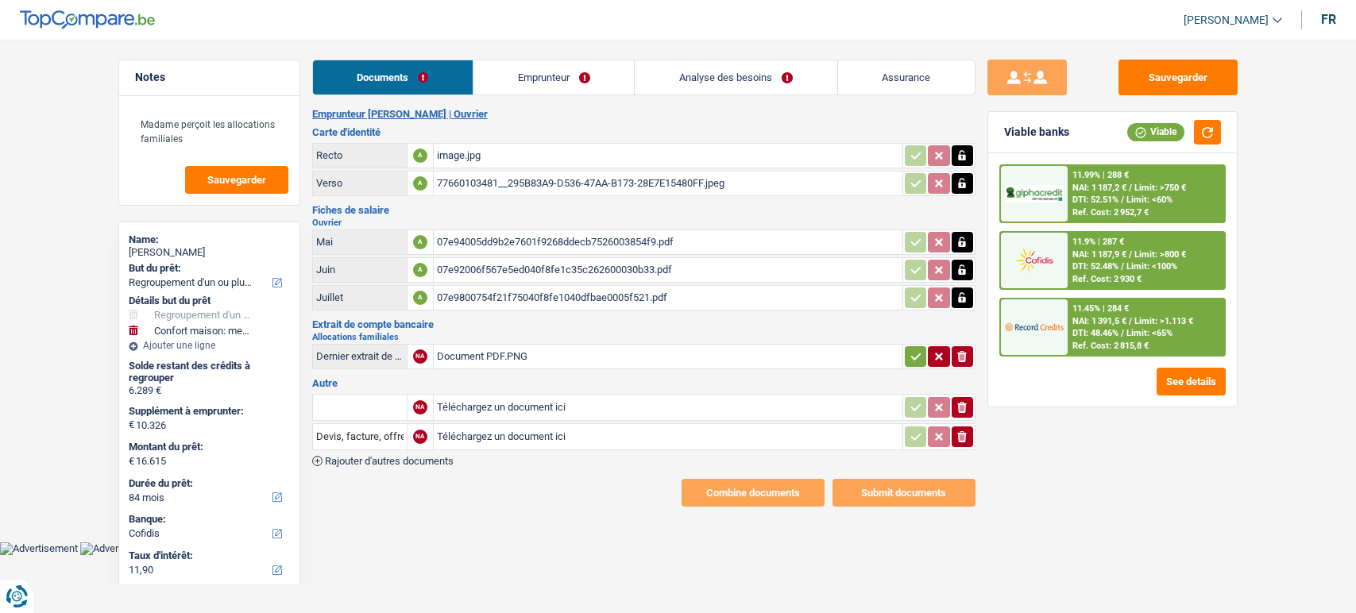
select select "refinancing"
select select "household"
select select "84"
select select "cofidis"
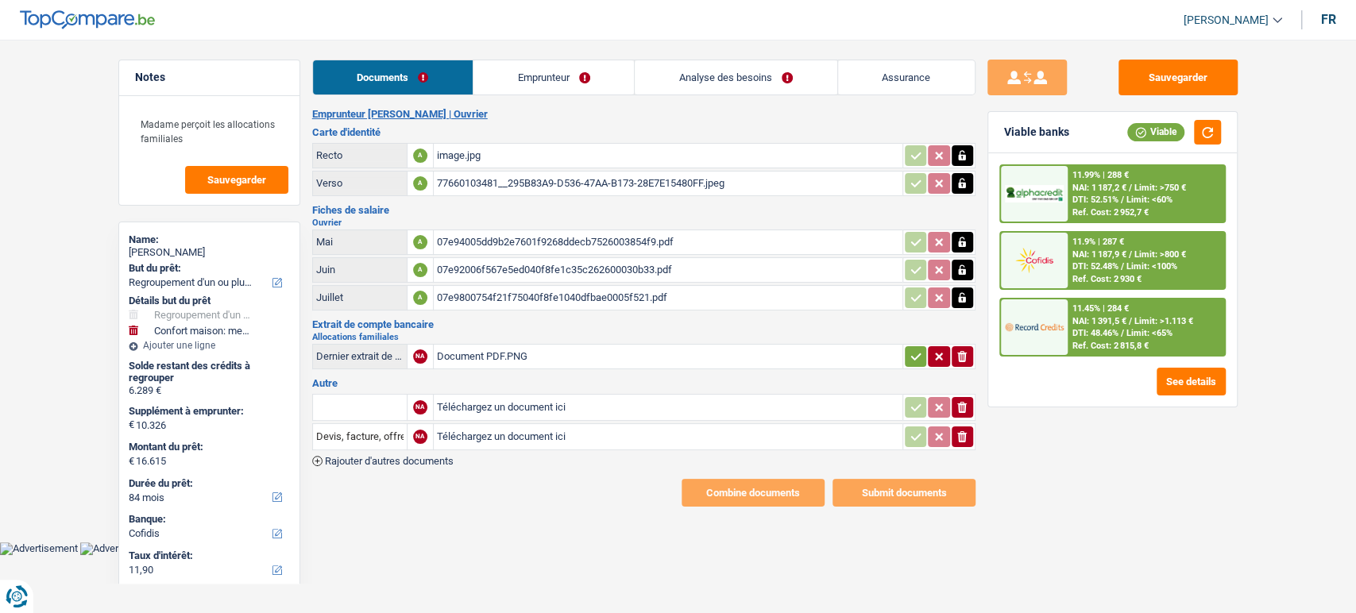
click at [539, 144] on div "image.jpg" at bounding box center [668, 156] width 462 height 24
click at [509, 187] on div "77660103481__295B83A9-D536-47AA-B173-28E7E15480FF.jpeg" at bounding box center [668, 184] width 462 height 24
click at [557, 234] on div "07e94005dd9b2e7601f9268ddecb7526003854f9.pdf" at bounding box center [668, 242] width 462 height 24
click at [552, 258] on div "07e92006f567e5ed040f8fe1c35c262600030b33.pdf" at bounding box center [668, 270] width 462 height 24
click at [593, 296] on div "07e9800754f21f75040f8fe1040dfbae0005f521.pdf" at bounding box center [668, 298] width 462 height 24
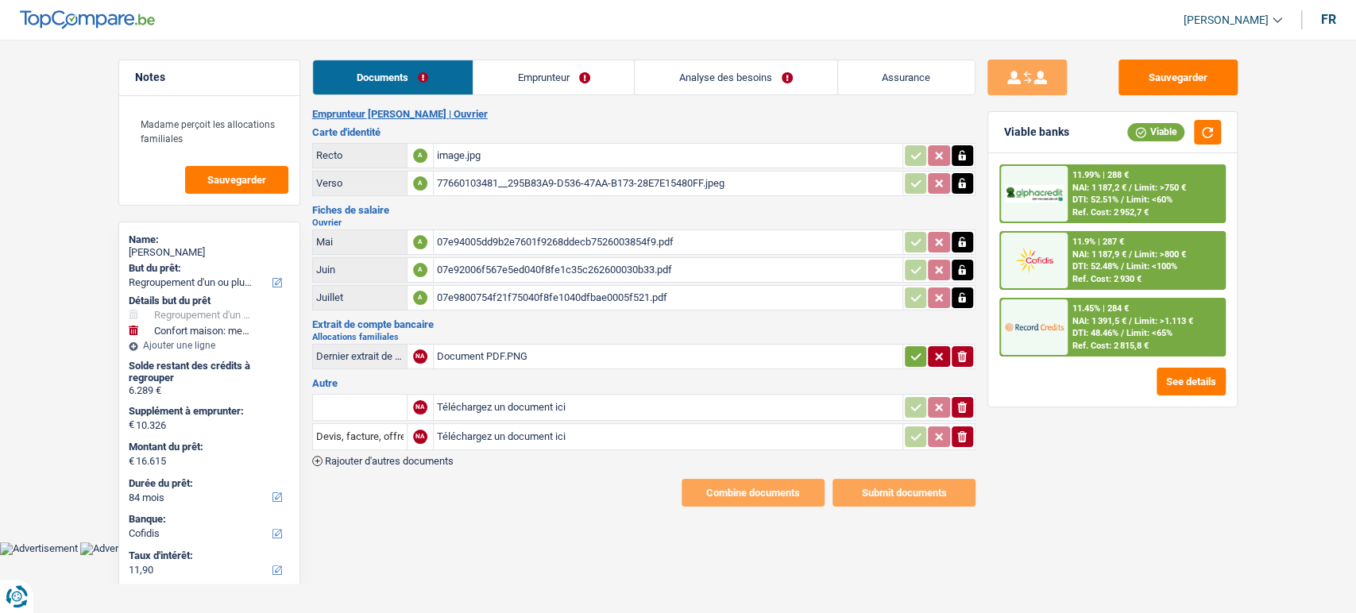
click at [494, 356] on div "Document PDF.PNG" at bounding box center [668, 357] width 462 height 24
click at [961, 353] on icon "ionicons-v5-e" at bounding box center [962, 357] width 13 height 16
click at [835, 351] on input "Téléchargez un document ici" at bounding box center [668, 357] width 462 height 24
type input "C:\fakepath\5d0d83d1-1755256141454_document-pdf.PNG"
click at [952, 434] on button "ionicons-v5-e" at bounding box center [962, 437] width 21 height 21
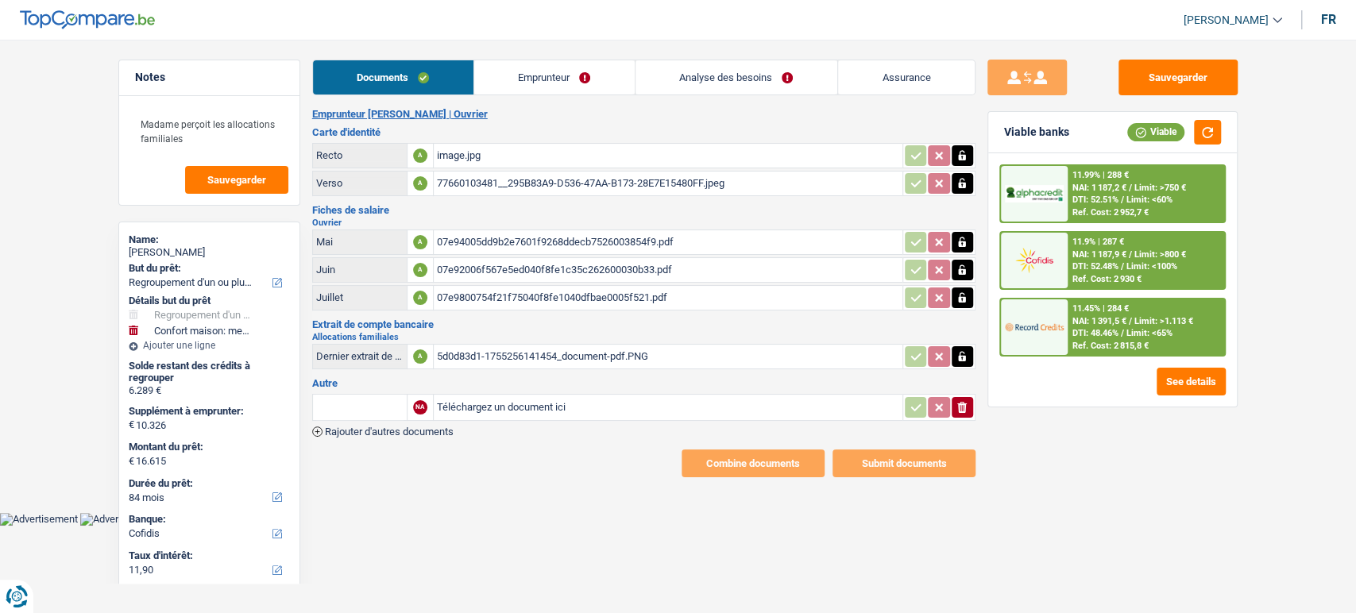
click at [968, 407] on icon "ionicons-v5-e" at bounding box center [962, 408] width 13 height 16
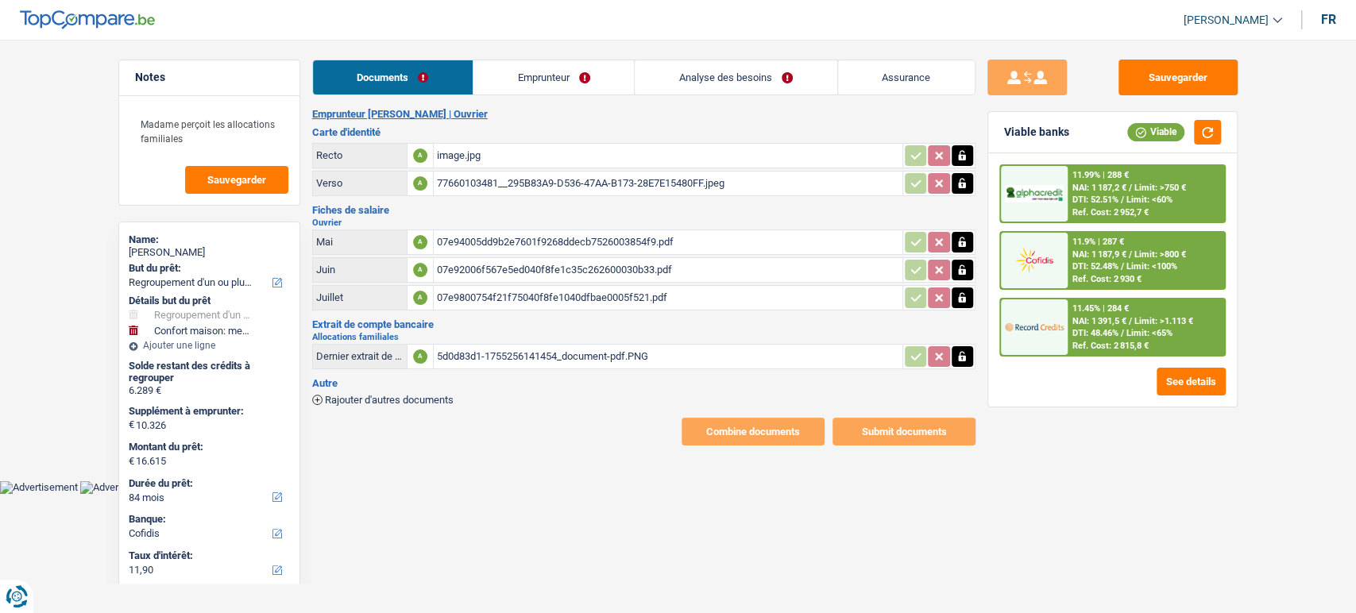
click at [519, 76] on link "Emprunteur" at bounding box center [553, 77] width 160 height 34
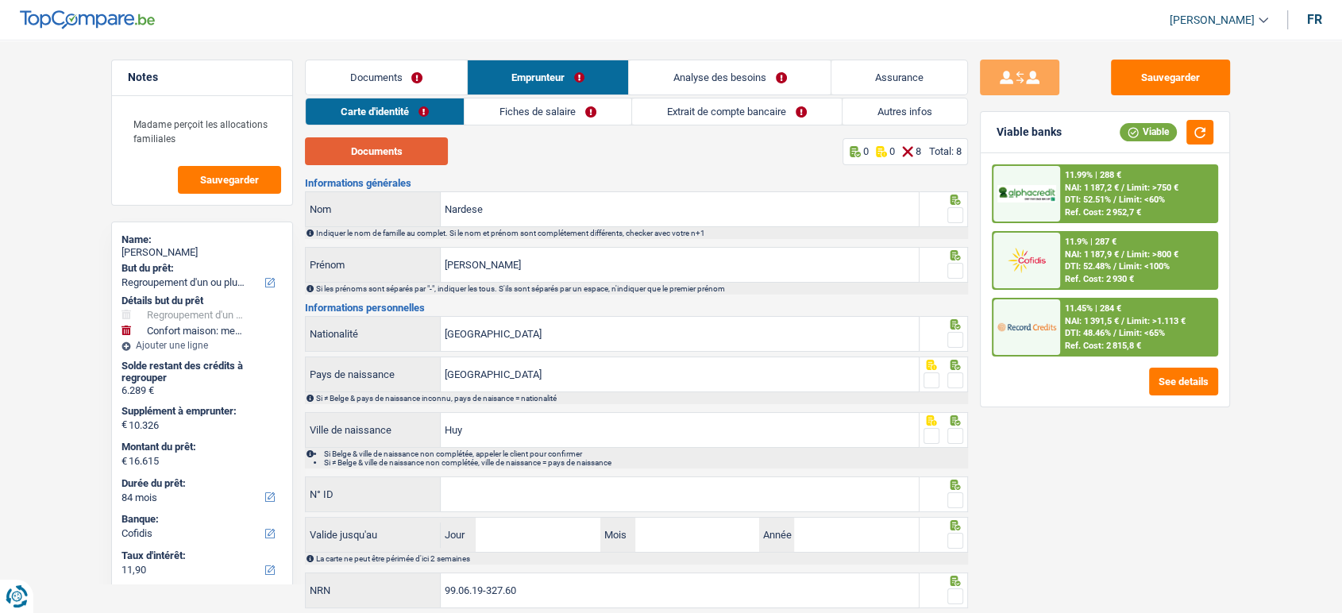
click at [419, 157] on button "Documents" at bounding box center [376, 151] width 143 height 28
click at [967, 216] on div at bounding box center [944, 209] width 49 height 36
drag, startPoint x: 960, startPoint y: 216, endPoint x: 955, endPoint y: 272, distance: 55.9
click at [960, 216] on span at bounding box center [956, 215] width 16 height 16
click at [0, 0] on input "radio" at bounding box center [0, 0] width 0 height 0
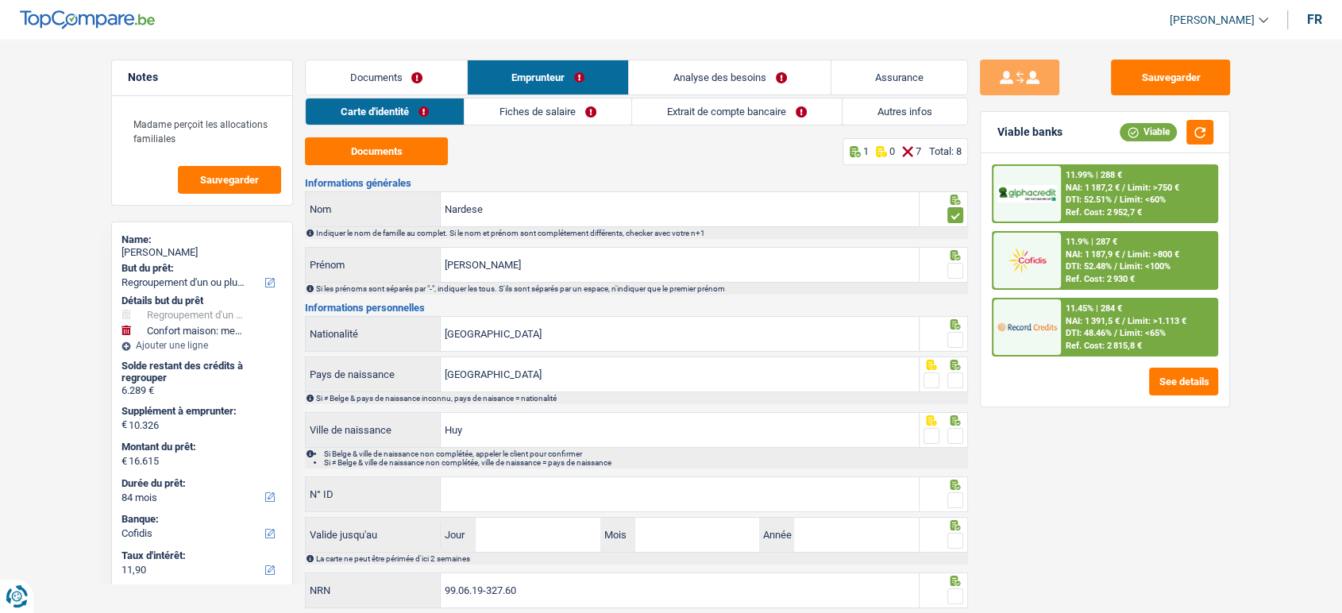
click at [955, 272] on span at bounding box center [956, 271] width 16 height 16
click at [0, 0] on input "radio" at bounding box center [0, 0] width 0 height 0
click at [960, 335] on span at bounding box center [956, 340] width 16 height 16
click at [0, 0] on input "radio" at bounding box center [0, 0] width 0 height 0
drag, startPoint x: 952, startPoint y: 428, endPoint x: 953, endPoint y: 396, distance: 32.6
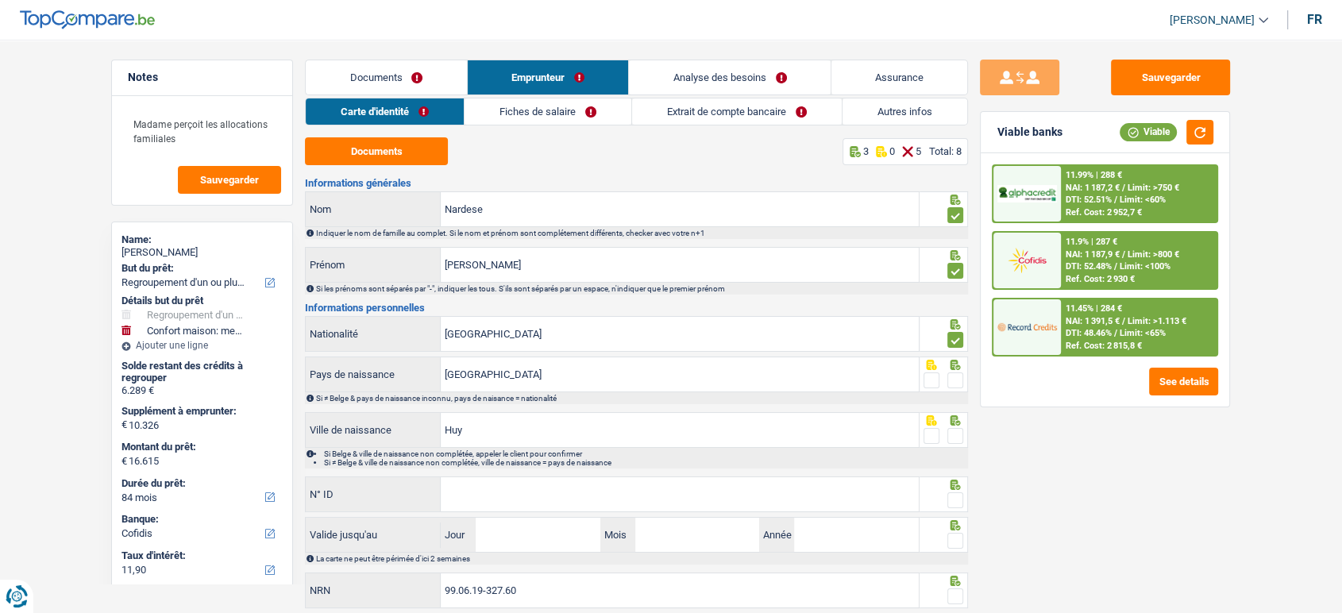
click at [952, 428] on span at bounding box center [956, 436] width 16 height 16
click at [0, 0] on input "radio" at bounding box center [0, 0] width 0 height 0
click at [951, 388] on div at bounding box center [956, 381] width 16 height 20
click at [952, 373] on span at bounding box center [956, 381] width 16 height 16
click at [0, 0] on input "radio" at bounding box center [0, 0] width 0 height 0
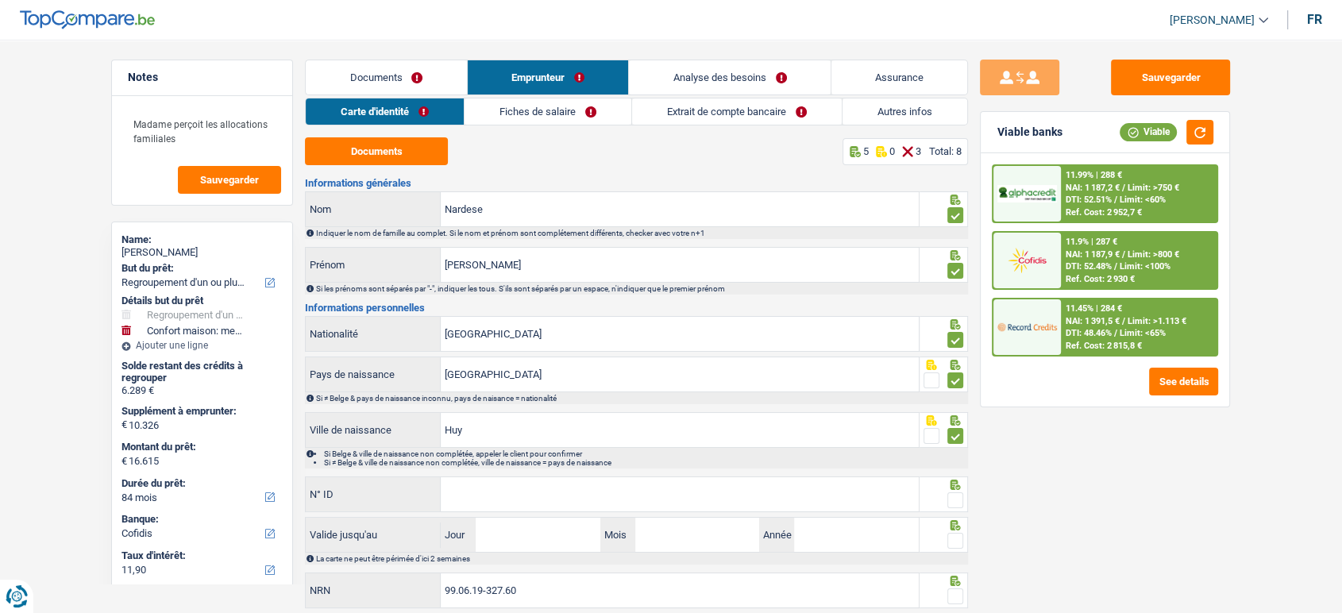
click at [952, 494] on span at bounding box center [956, 500] width 16 height 16
click at [0, 0] on input "radio" at bounding box center [0, 0] width 0 height 0
drag, startPoint x: 788, startPoint y: 502, endPoint x: 786, endPoint y: 484, distance: 18.3
click at [787, 503] on input "N° ID" at bounding box center [680, 494] width 478 height 34
drag, startPoint x: 502, startPoint y: 465, endPoint x: 488, endPoint y: 486, distance: 25.1
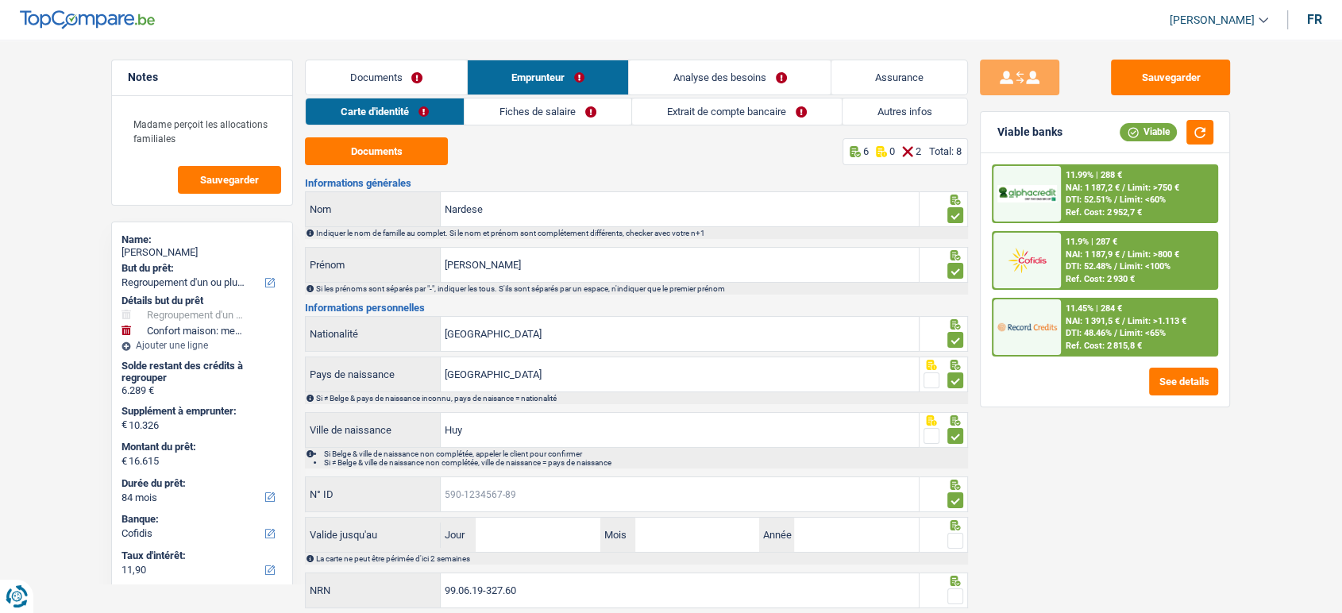
paste input "[PHONE_NUMBER]"
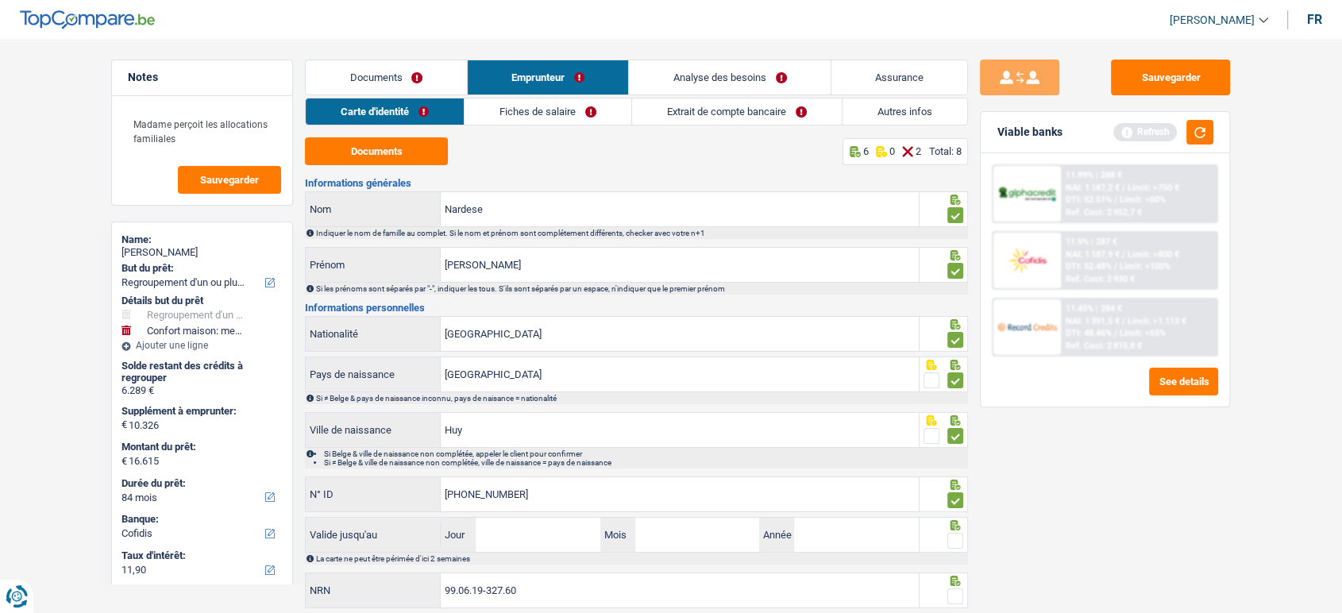
scroll to position [46, 0]
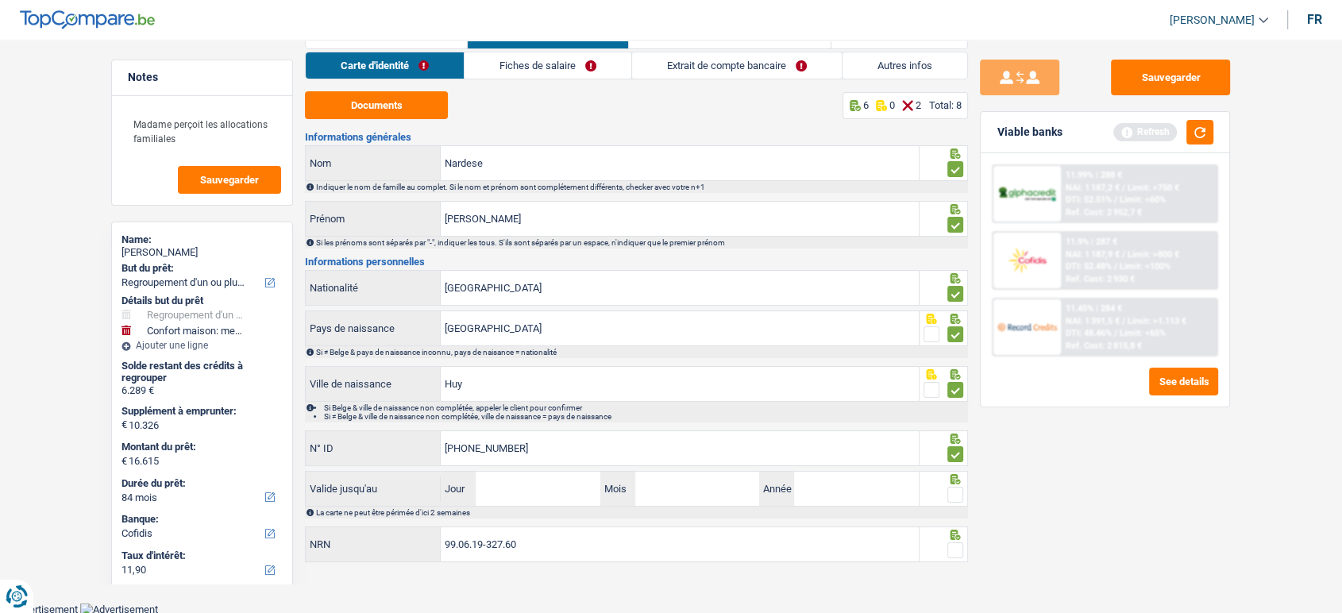
type input "[PHONE_NUMBER]"
click at [547, 488] on input "Jour" at bounding box center [538, 489] width 124 height 34
type input "20"
type input "11"
type input "2029"
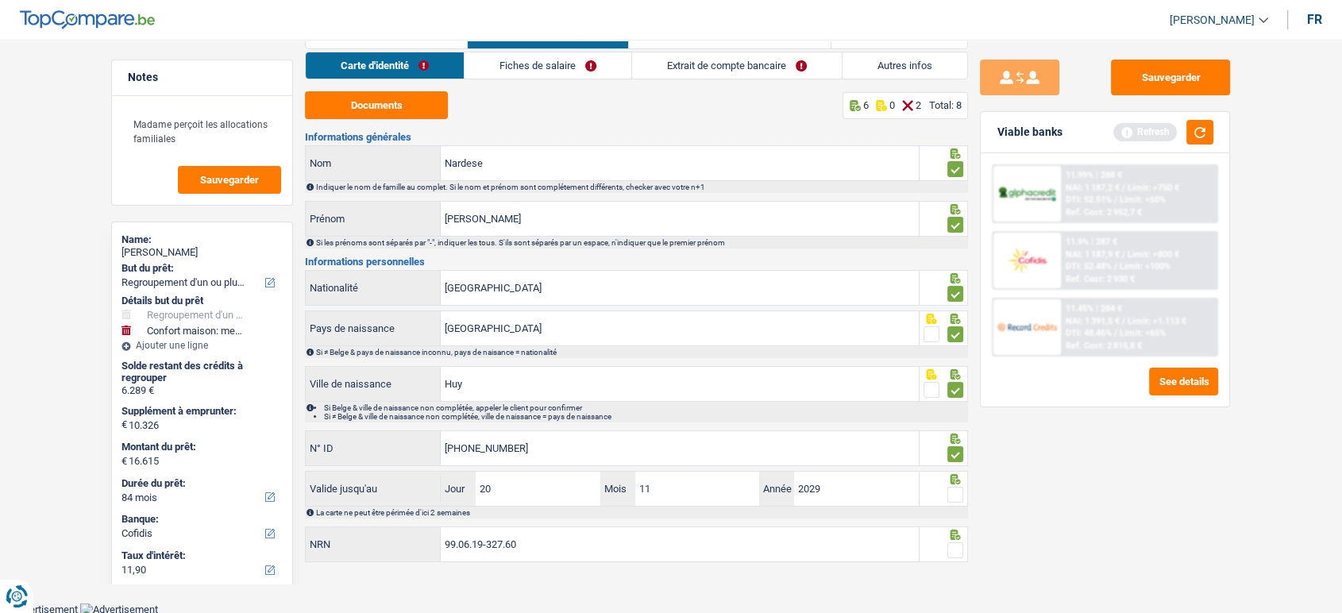
drag, startPoint x: 956, startPoint y: 492, endPoint x: 960, endPoint y: 528, distance: 36.8
click at [957, 495] on span at bounding box center [956, 495] width 16 height 16
click at [0, 0] on input "radio" at bounding box center [0, 0] width 0 height 0
click at [961, 538] on icon at bounding box center [956, 535] width 16 height 10
click at [960, 545] on span at bounding box center [956, 551] width 16 height 16
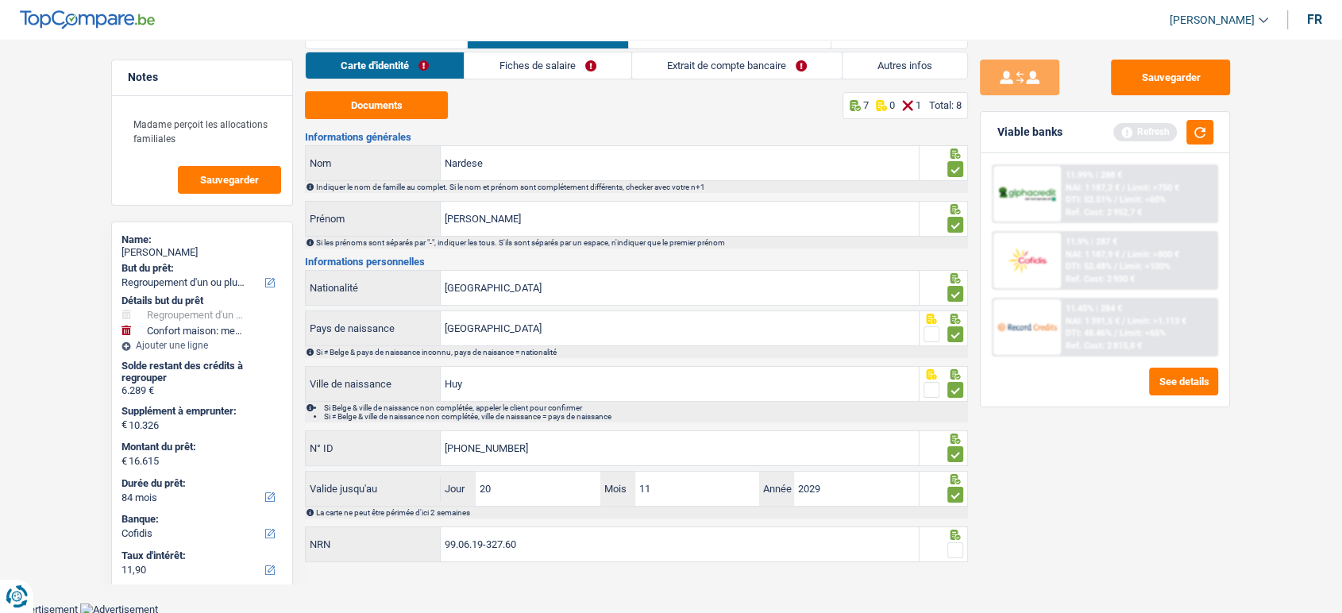
click at [0, 0] on input "radio" at bounding box center [0, 0] width 0 height 0
click at [1141, 77] on button "Sauvegarder" at bounding box center [1170, 78] width 119 height 36
click at [562, 83] on div "Carte d'identité Fiches de salaire Extrait de compte bancaire Autres infos Docu…" at bounding box center [636, 308] width 663 height 513
click at [557, 69] on link "Fiches de salaire" at bounding box center [548, 65] width 167 height 26
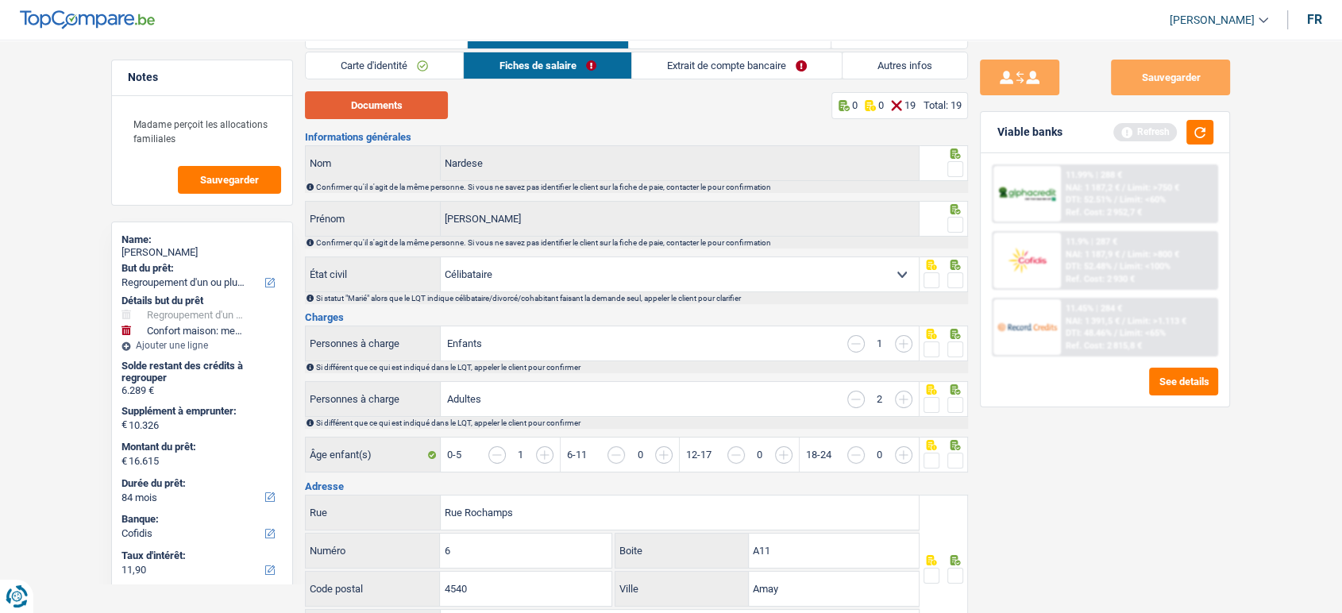
click at [416, 114] on button "Documents" at bounding box center [376, 105] width 143 height 28
click at [952, 166] on span at bounding box center [956, 169] width 16 height 16
click at [0, 0] on input "radio" at bounding box center [0, 0] width 0 height 0
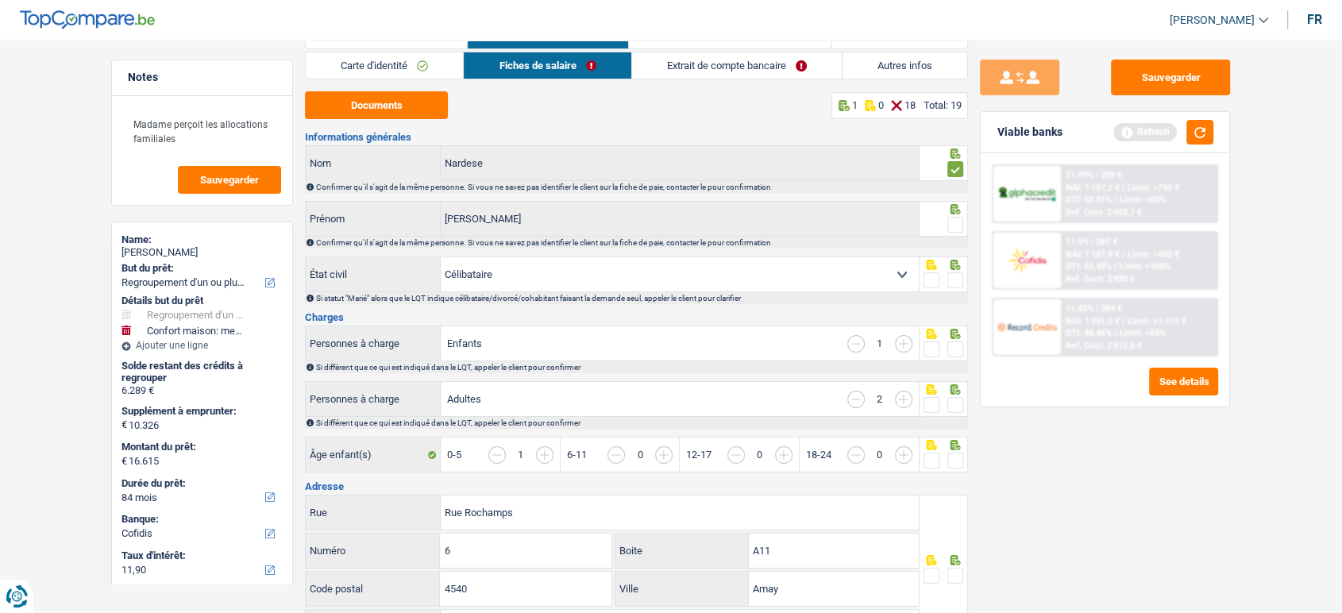
click at [952, 159] on icon at bounding box center [956, 154] width 10 height 10
click at [957, 221] on span at bounding box center [956, 225] width 16 height 16
click at [0, 0] on input "radio" at bounding box center [0, 0] width 0 height 0
click at [955, 282] on span at bounding box center [956, 280] width 16 height 16
click at [0, 0] on input "radio" at bounding box center [0, 0] width 0 height 0
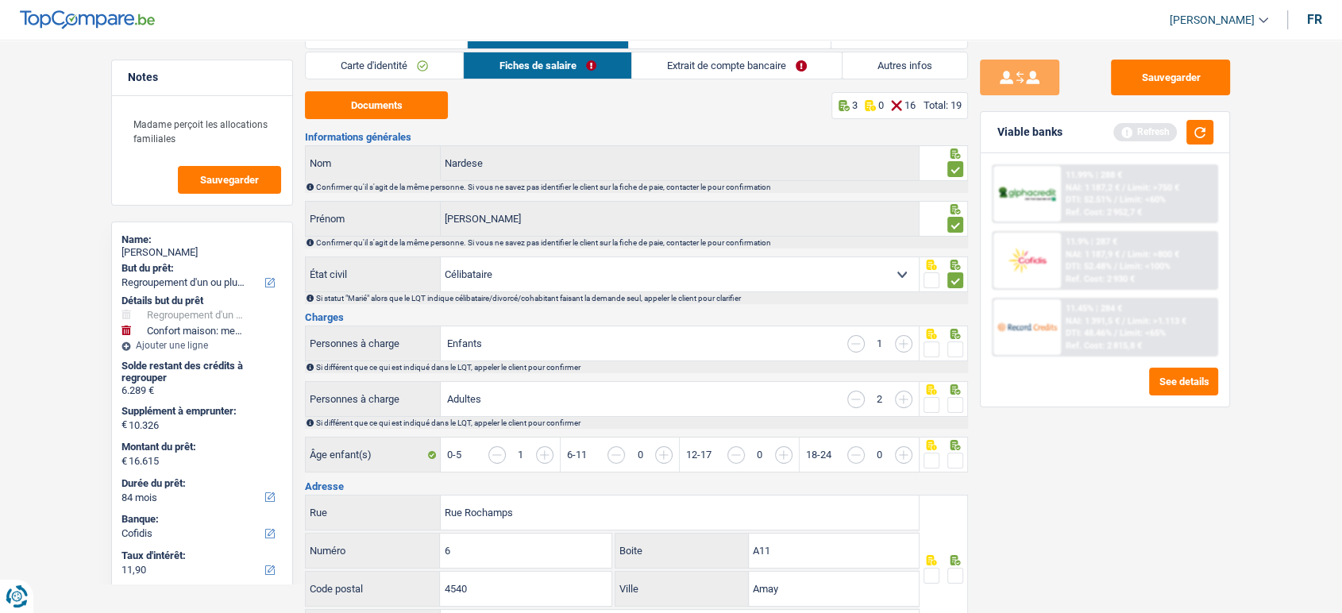
click at [954, 357] on div at bounding box center [956, 350] width 16 height 20
click at [953, 348] on span at bounding box center [956, 350] width 16 height 16
click at [0, 0] on input "radio" at bounding box center [0, 0] width 0 height 0
click at [953, 399] on span at bounding box center [956, 405] width 16 height 16
click at [0, 0] on input "radio" at bounding box center [0, 0] width 0 height 0
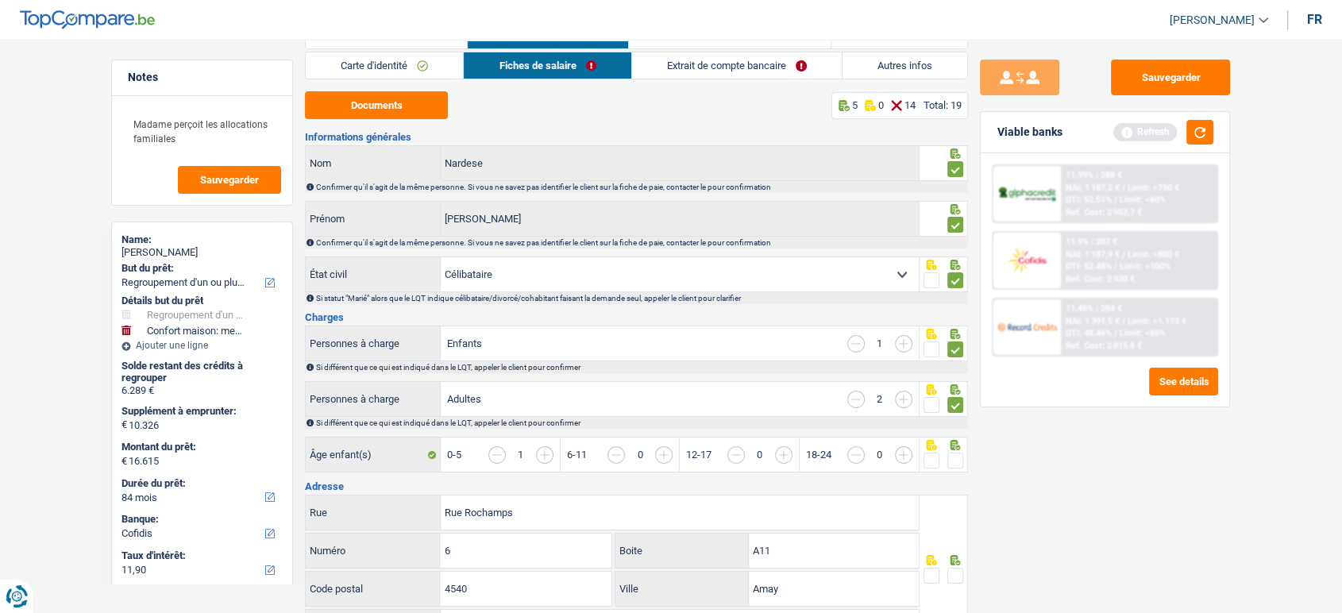
click at [956, 453] on span at bounding box center [956, 461] width 16 height 16
click at [0, 0] on input "radio" at bounding box center [0, 0] width 0 height 0
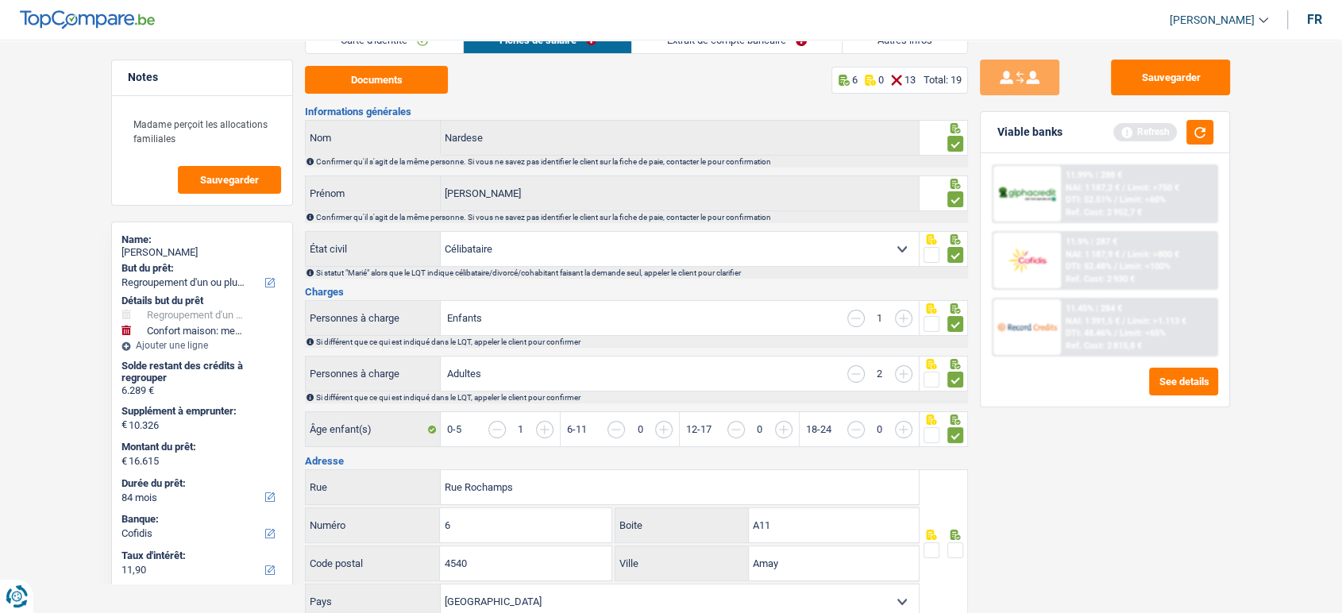
scroll to position [176, 0]
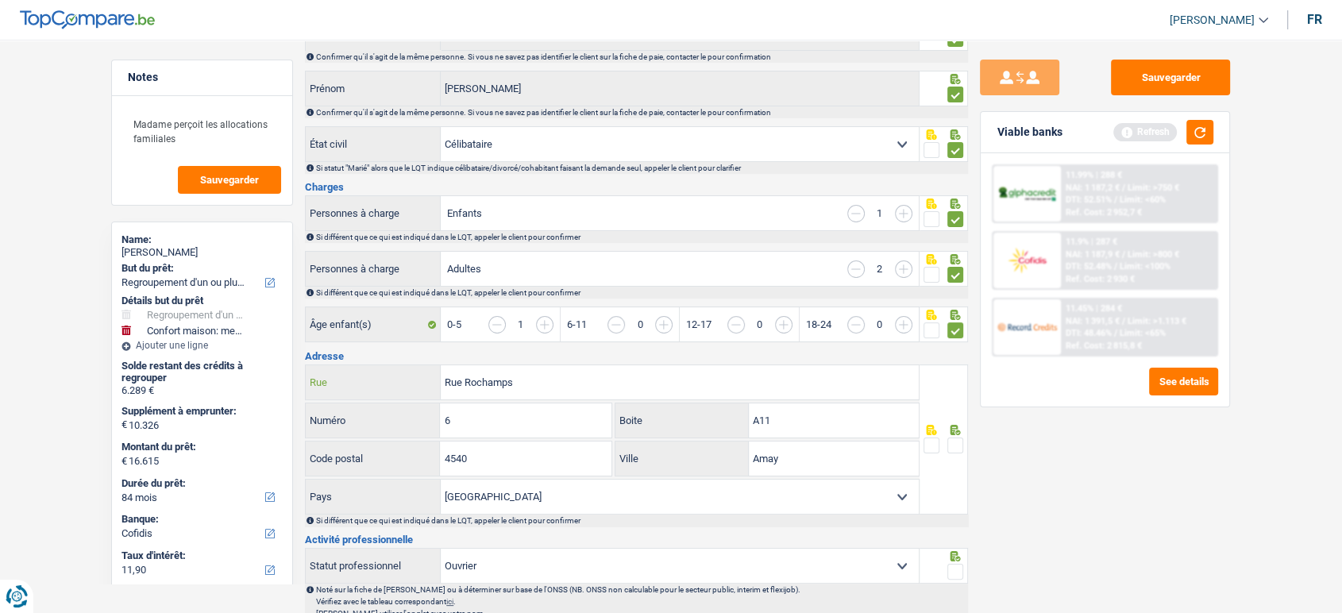
drag, startPoint x: 565, startPoint y: 375, endPoint x: 392, endPoint y: 375, distance: 172.4
click at [392, 375] on div "Rue Rochamps Rue" at bounding box center [612, 382] width 613 height 34
drag, startPoint x: 594, startPoint y: 375, endPoint x: 1207, endPoint y: 570, distance: 643.4
click at [1207, 570] on div "Sauvegarder Viable banks Refresh 11.99% | 288 € NAI: 1 187,2 € / Limit: >750 € …" at bounding box center [1105, 322] width 274 height 524
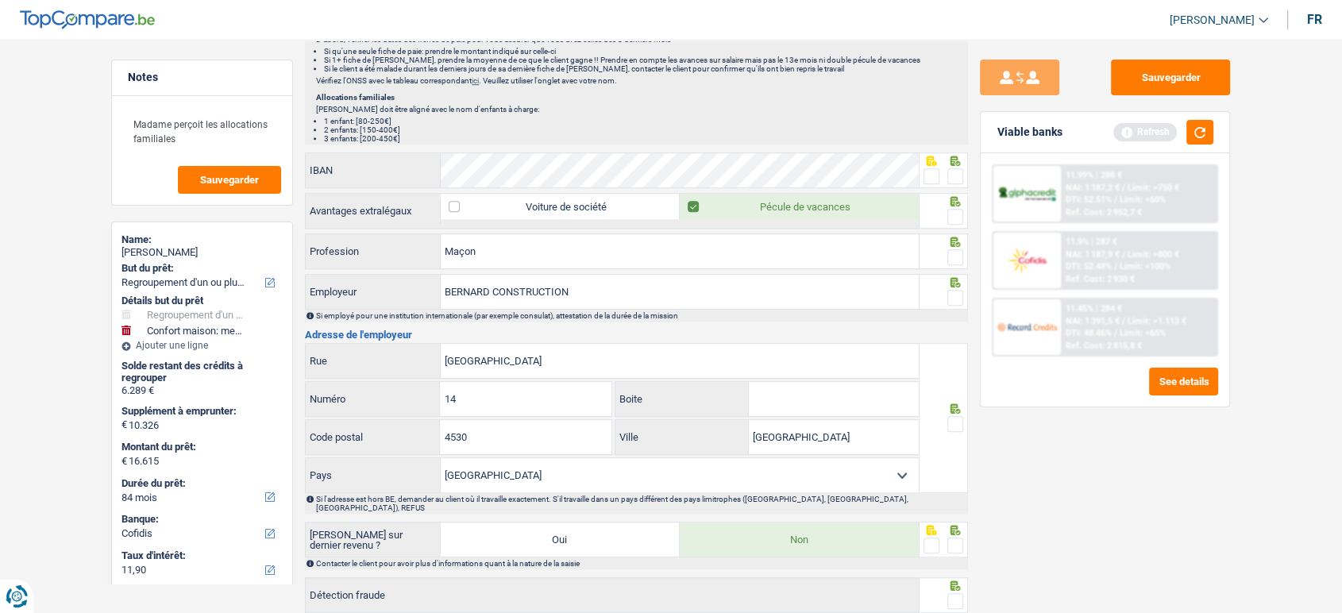
scroll to position [1213, 0]
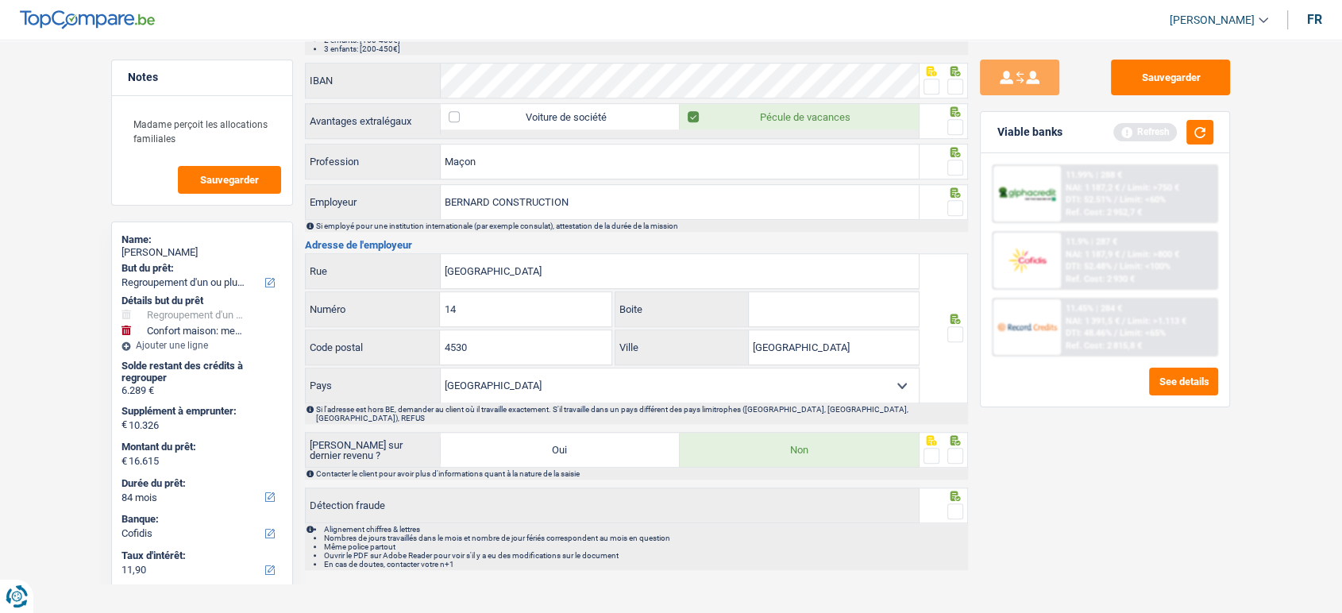
click at [952, 334] on span at bounding box center [956, 334] width 16 height 16
click at [0, 0] on input "radio" at bounding box center [0, 0] width 0 height 0
click at [949, 448] on span at bounding box center [956, 456] width 16 height 16
click at [0, 0] on input "radio" at bounding box center [0, 0] width 0 height 0
click at [954, 502] on div at bounding box center [956, 512] width 16 height 20
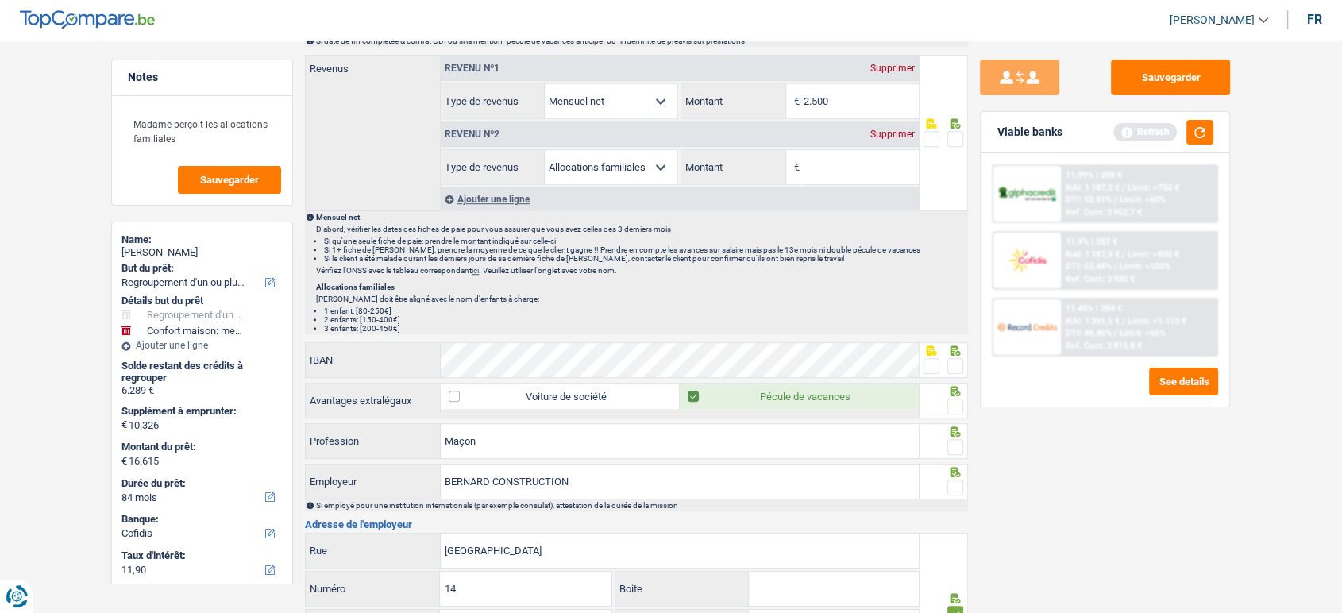
scroll to position [1036, 0]
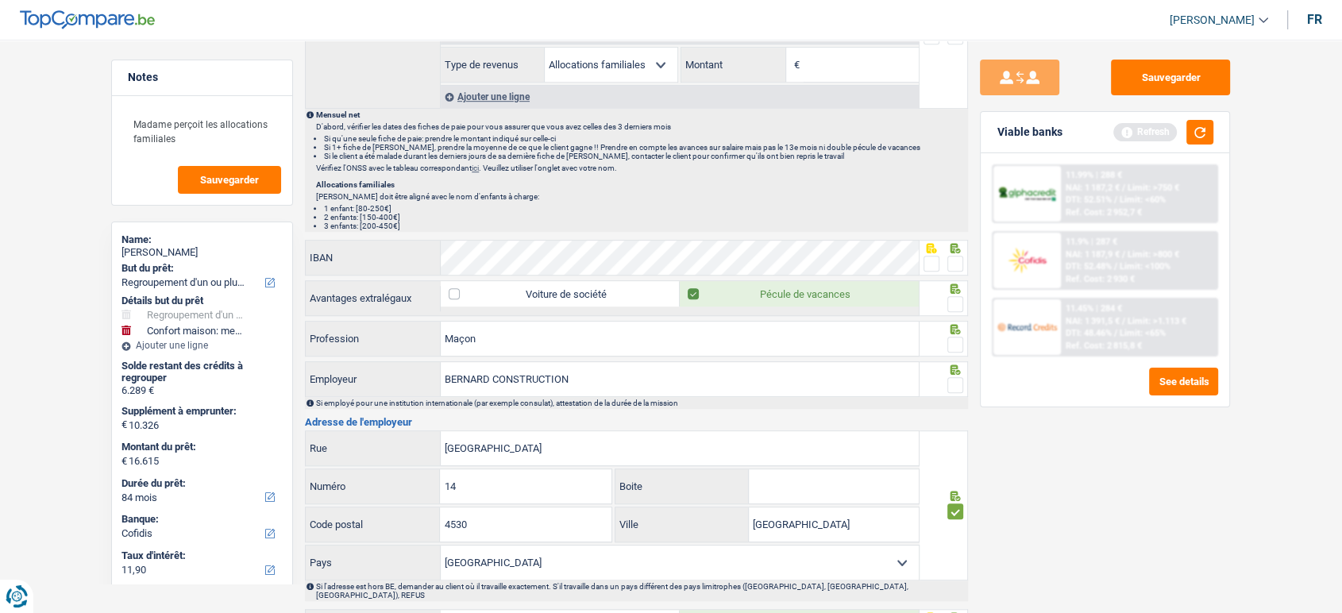
click at [952, 380] on span at bounding box center [956, 385] width 16 height 16
click at [0, 0] on input "radio" at bounding box center [0, 0] width 0 height 0
click at [960, 300] on span at bounding box center [956, 304] width 16 height 16
click at [0, 0] on input "radio" at bounding box center [0, 0] width 0 height 0
click at [948, 342] on span at bounding box center [956, 345] width 16 height 16
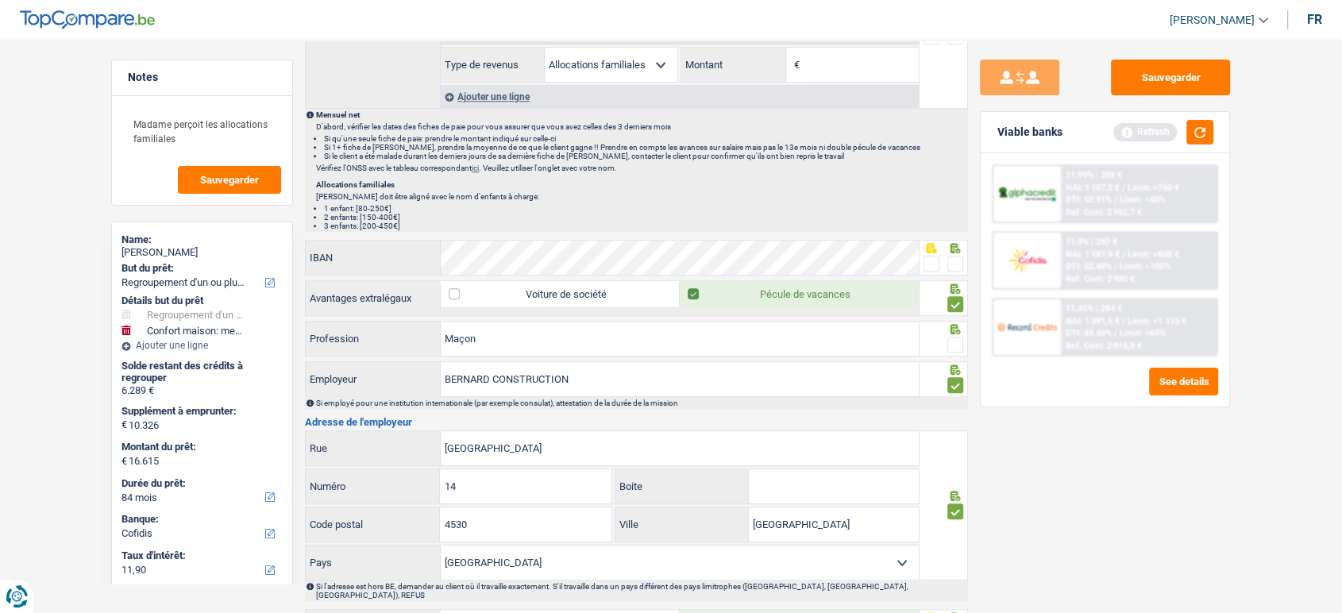
click at [0, 0] on input "radio" at bounding box center [0, 0] width 0 height 0
click at [953, 337] on span at bounding box center [956, 345] width 16 height 16
click at [0, 0] on input "radio" at bounding box center [0, 0] width 0 height 0
click at [961, 346] on span at bounding box center [956, 345] width 16 height 16
click at [0, 0] on input "radio" at bounding box center [0, 0] width 0 height 0
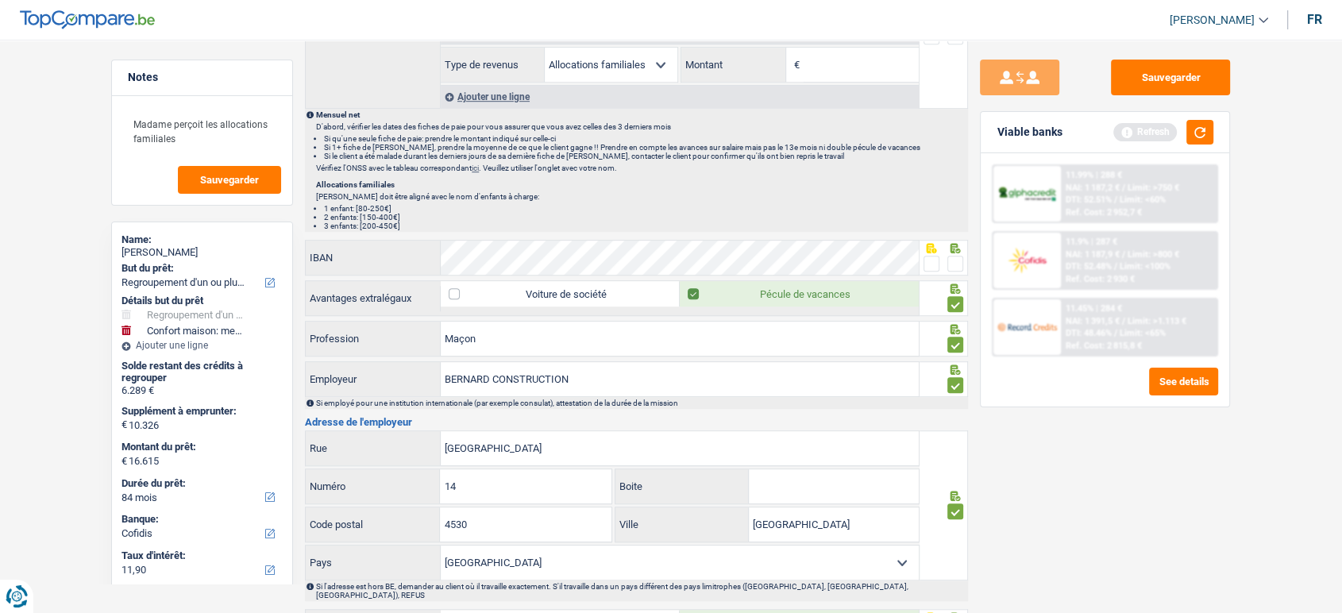
click at [931, 256] on span at bounding box center [932, 264] width 16 height 16
click at [0, 0] on input "radio" at bounding box center [0, 0] width 0 height 0
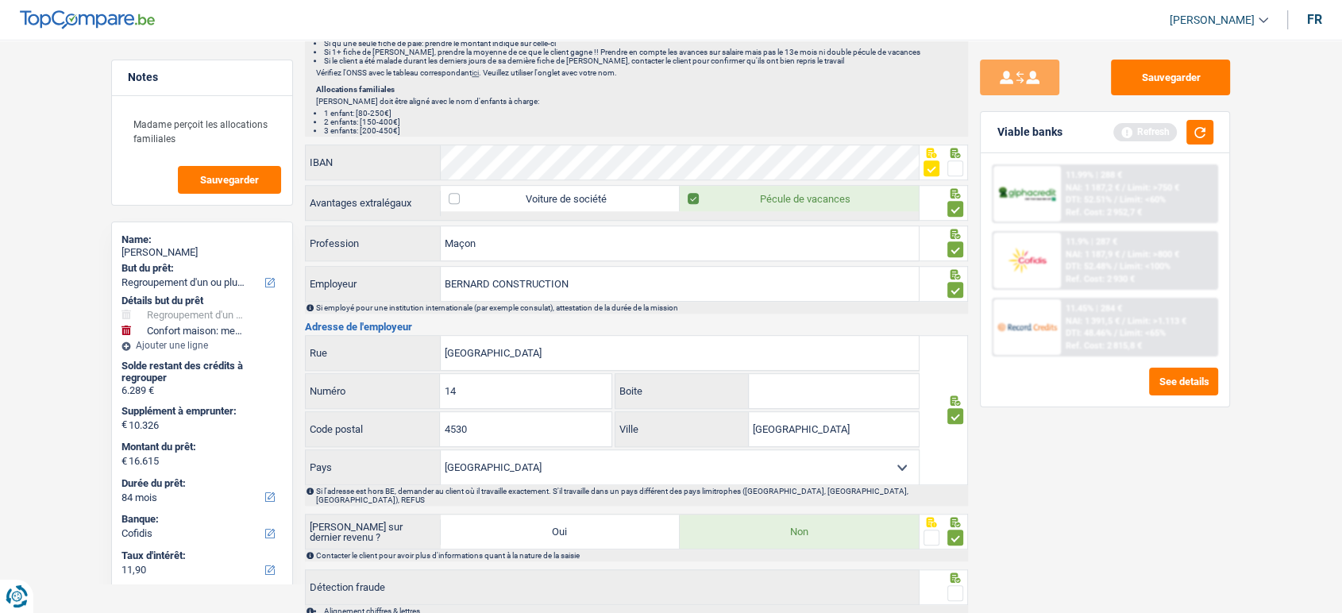
scroll to position [1213, 0]
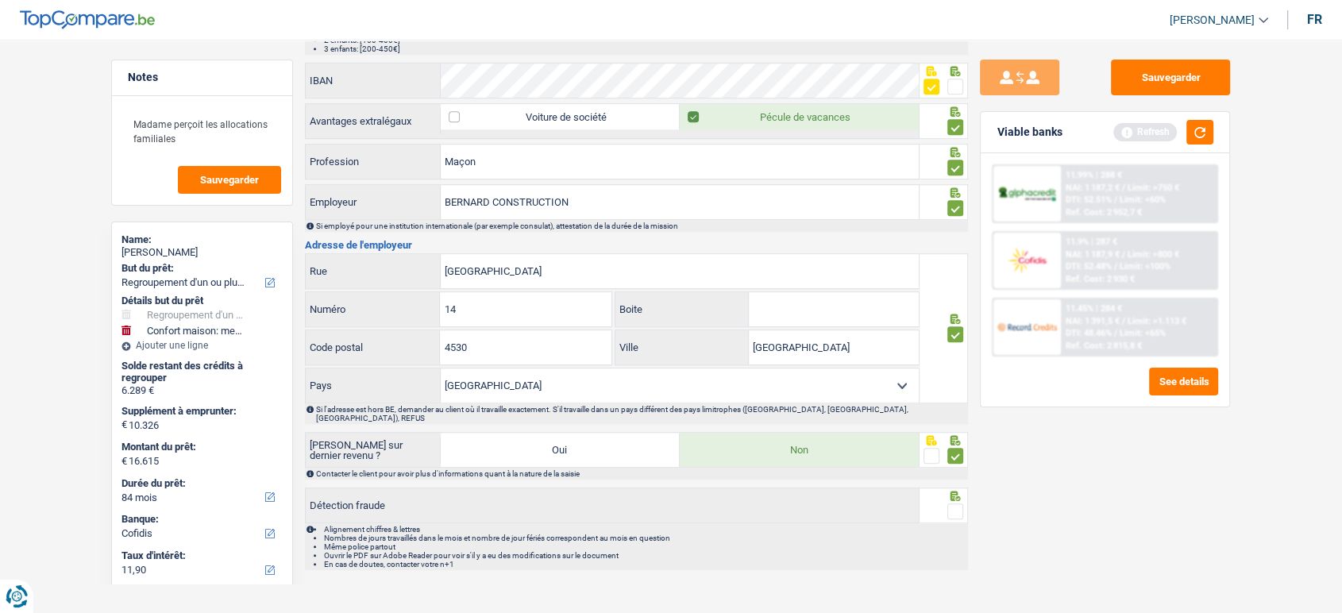
click at [958, 504] on span at bounding box center [956, 512] width 16 height 16
click at [0, 0] on input "radio" at bounding box center [0, 0] width 0 height 0
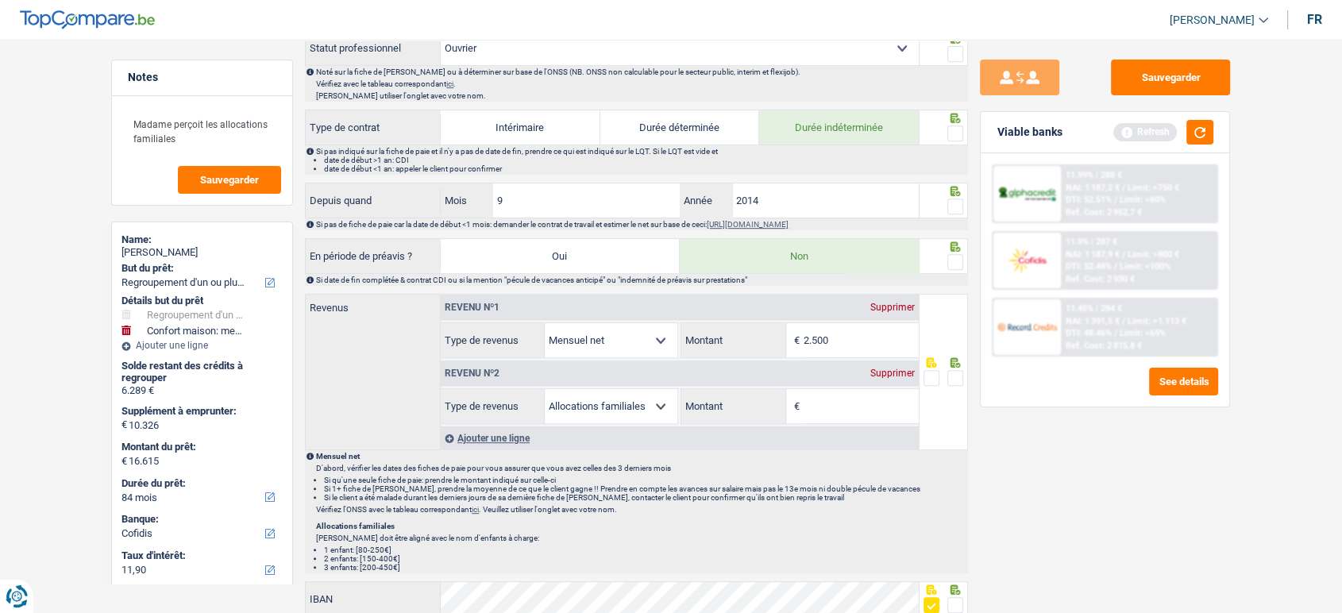
scroll to position [771, 0]
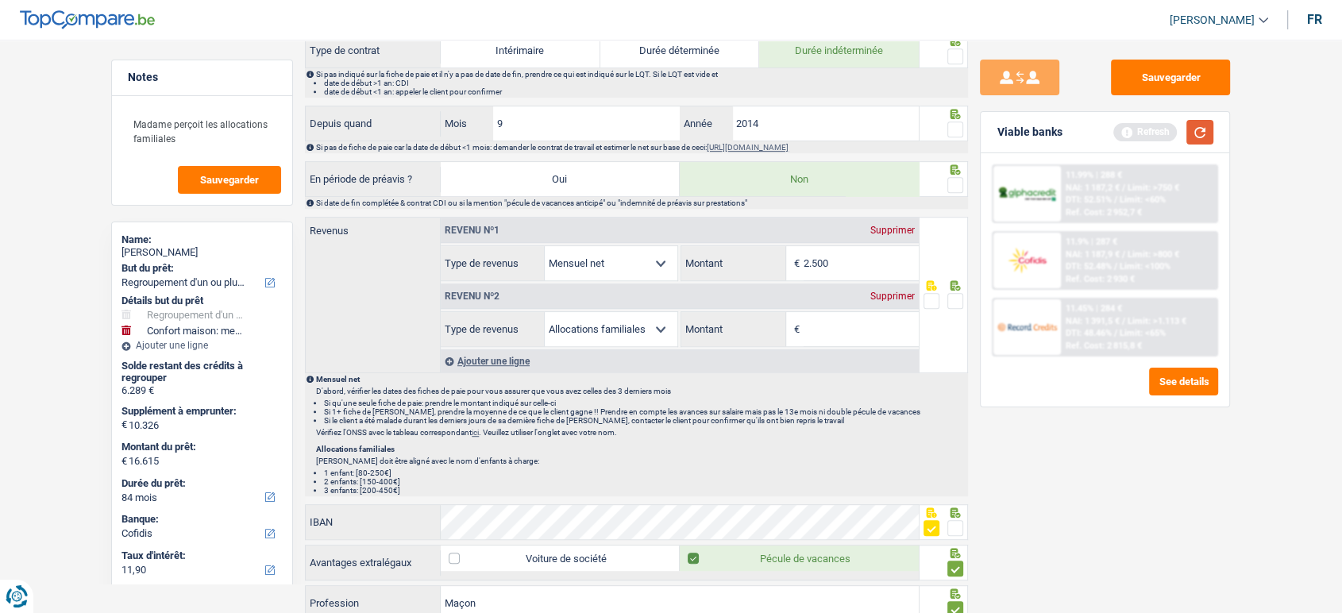
click at [1197, 141] on button "button" at bounding box center [1200, 132] width 27 height 25
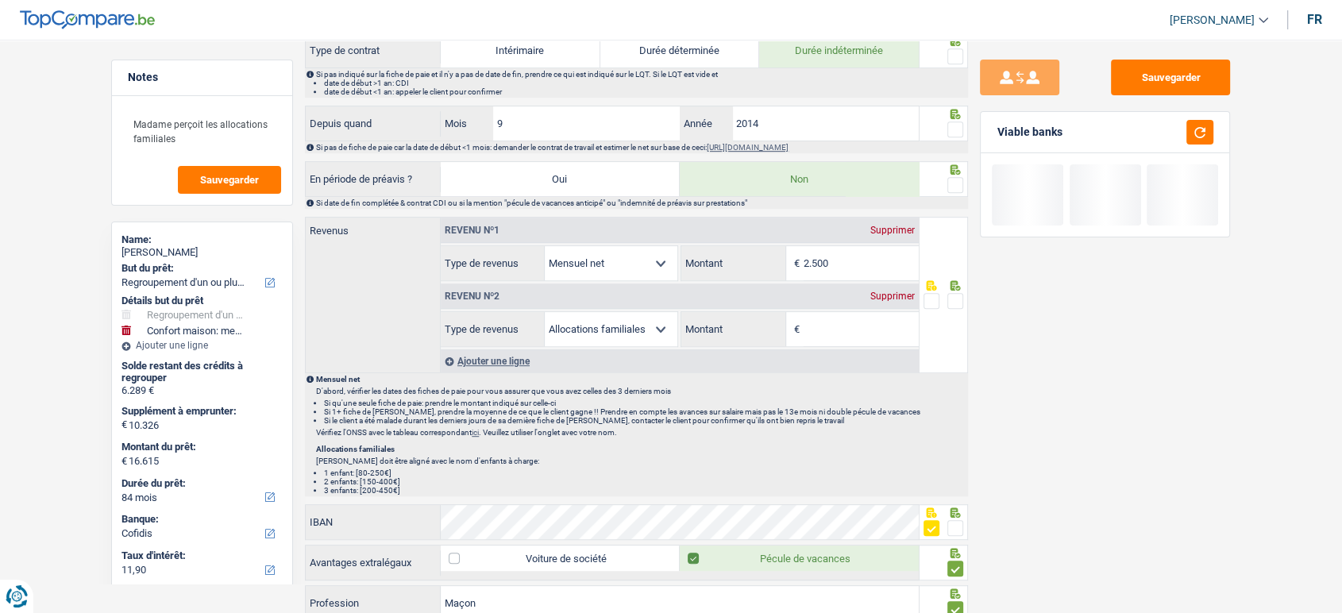
click at [948, 520] on span at bounding box center [956, 528] width 16 height 16
click at [0, 0] on input "radio" at bounding box center [0, 0] width 0 height 0
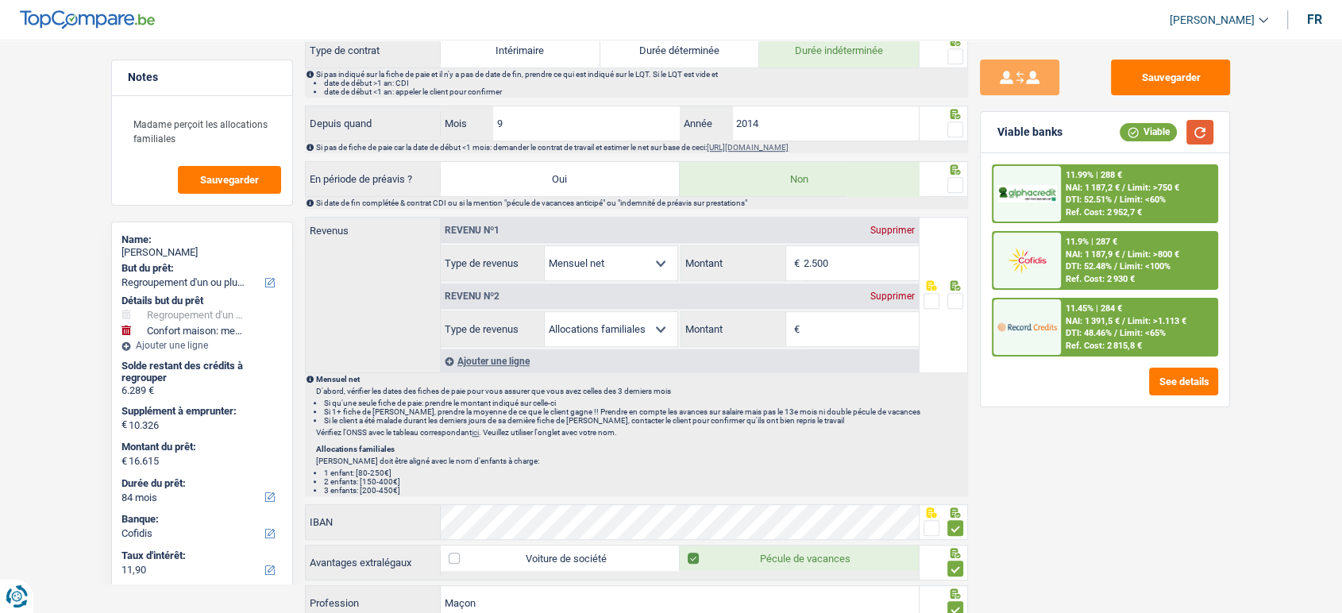
click at [1195, 133] on button "button" at bounding box center [1200, 132] width 27 height 25
click at [1194, 65] on button "Sauvegarder" at bounding box center [1170, 78] width 119 height 36
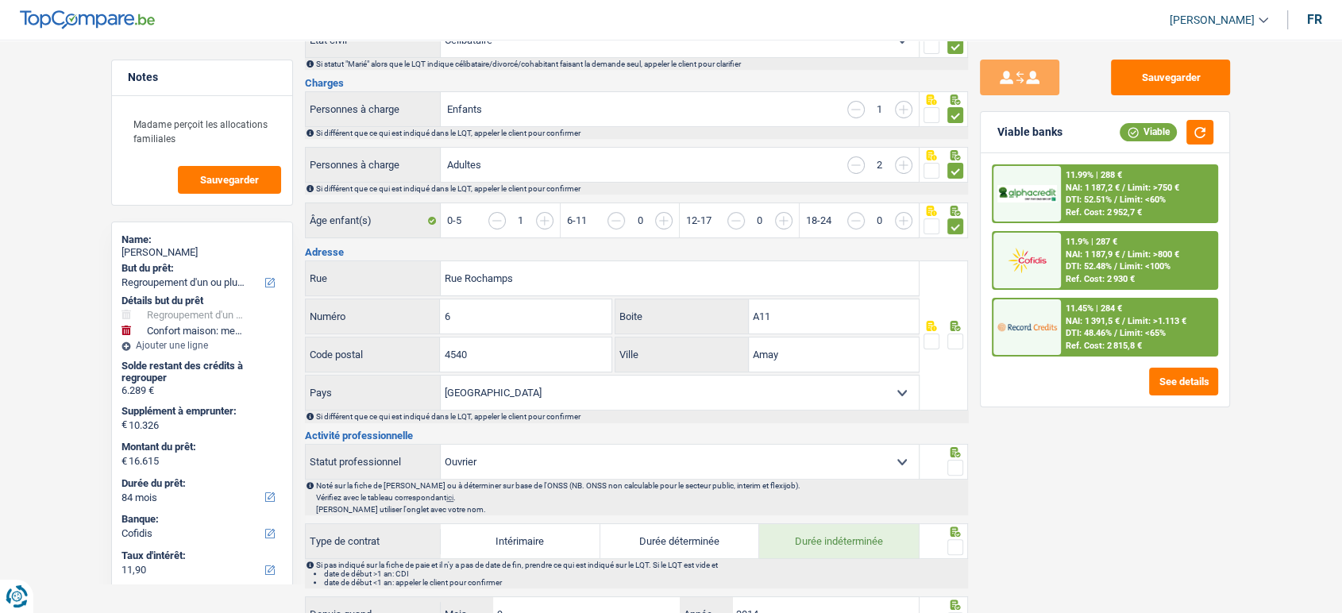
scroll to position [153, 0]
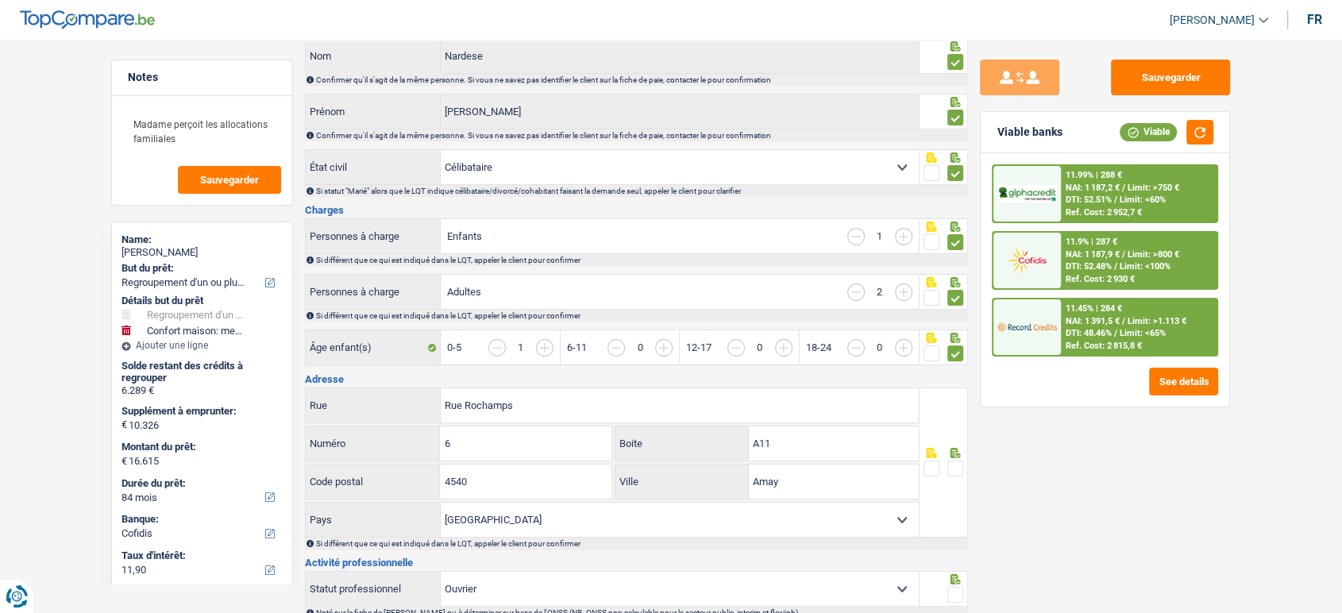
click at [856, 239] on input "button" at bounding box center [856, 236] width 17 height 17
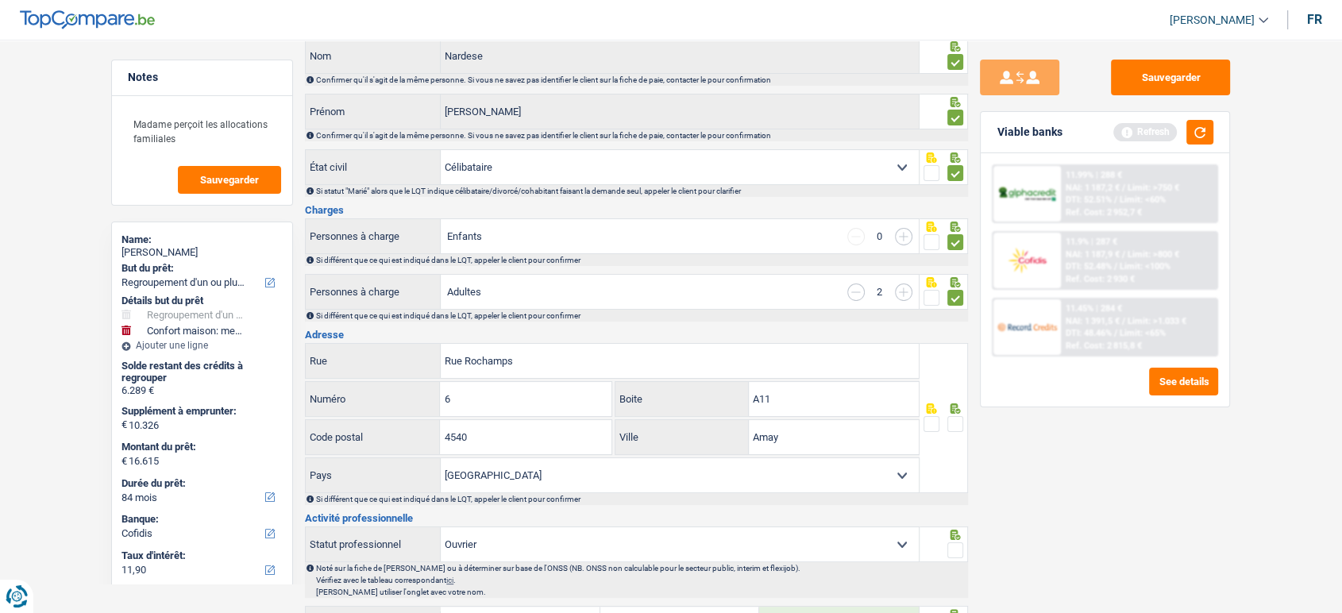
click at [892, 234] on div "0" at bounding box center [880, 236] width 65 height 17
click at [905, 249] on div "Enfants 0" at bounding box center [680, 236] width 478 height 34
click at [899, 237] on input "button" at bounding box center [903, 236] width 17 height 17
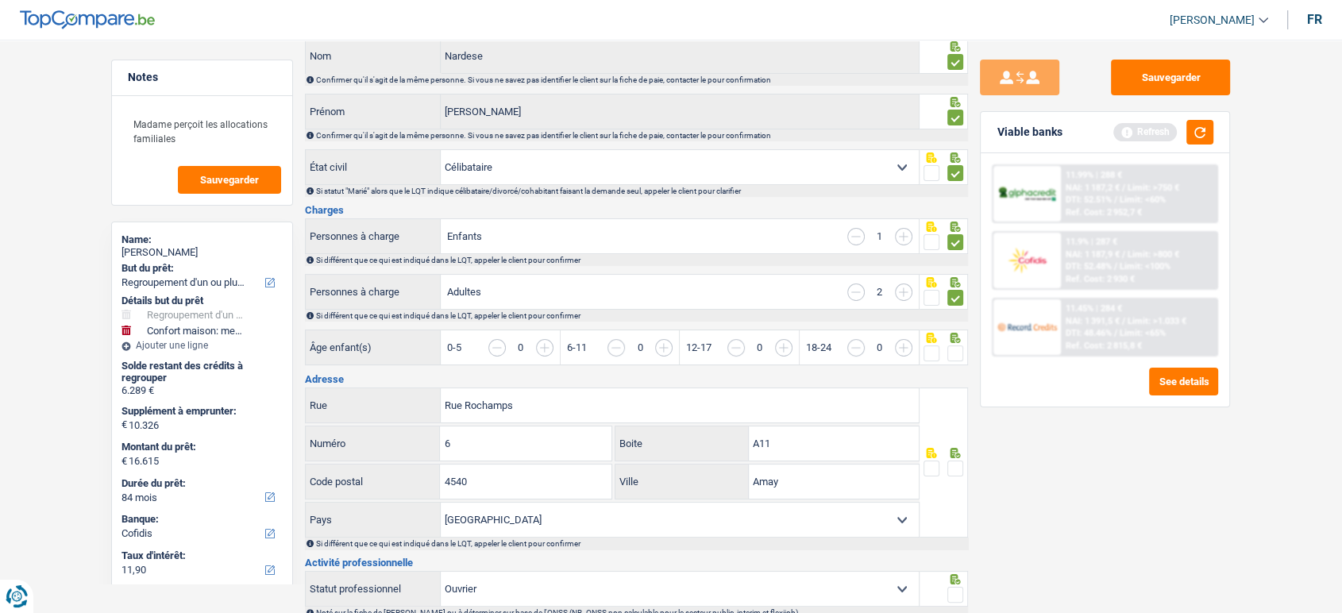
click at [854, 294] on input "button" at bounding box center [856, 292] width 17 height 17
drag, startPoint x: 1195, startPoint y: 67, endPoint x: 1194, endPoint y: 130, distance: 63.6
click at [1195, 73] on button "Sauvegarder" at bounding box center [1170, 78] width 119 height 36
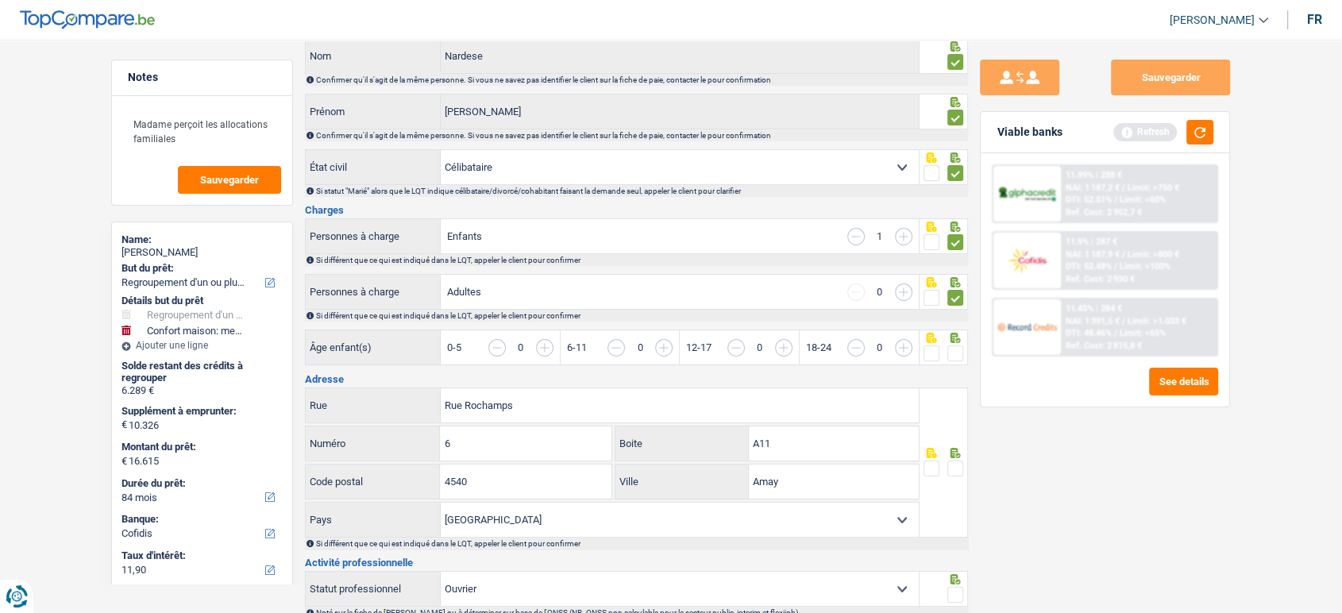
drag, startPoint x: 952, startPoint y: 346, endPoint x: 663, endPoint y: 358, distance: 288.6
click at [949, 346] on span at bounding box center [956, 354] width 16 height 16
click at [0, 0] on input "radio" at bounding box center [0, 0] width 0 height 0
click at [937, 353] on span at bounding box center [932, 354] width 16 height 16
click at [0, 0] on input "radio" at bounding box center [0, 0] width 0 height 0
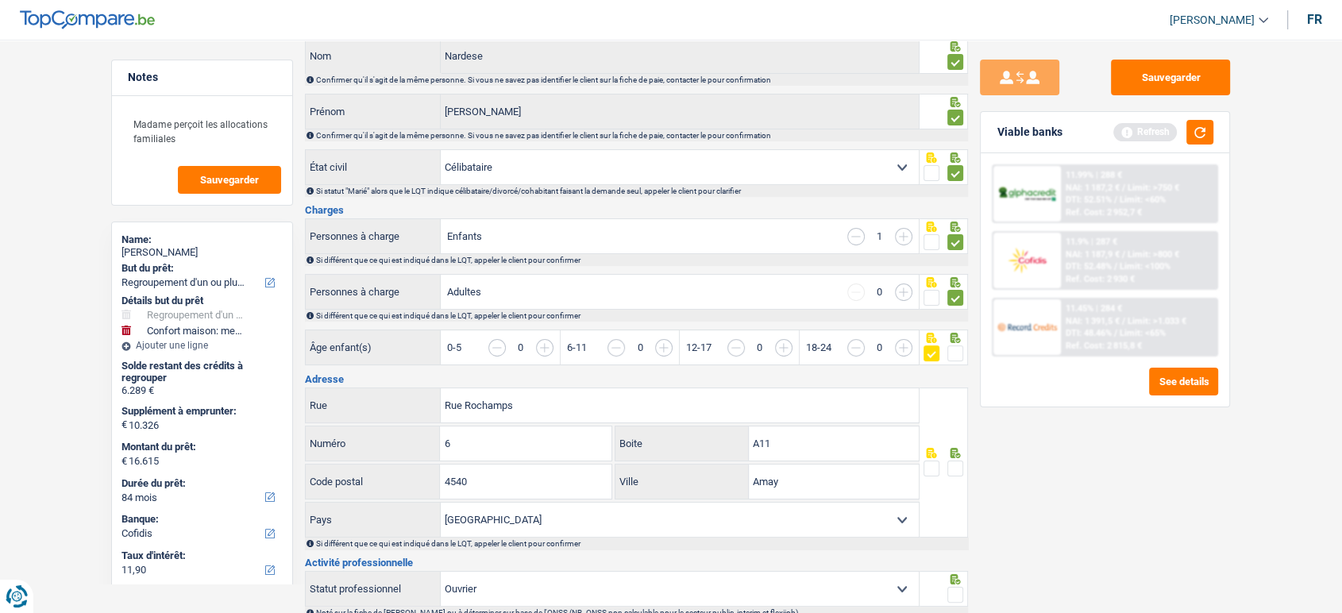
click at [956, 462] on span at bounding box center [956, 469] width 16 height 16
click at [0, 0] on input "radio" at bounding box center [0, 0] width 0 height 0
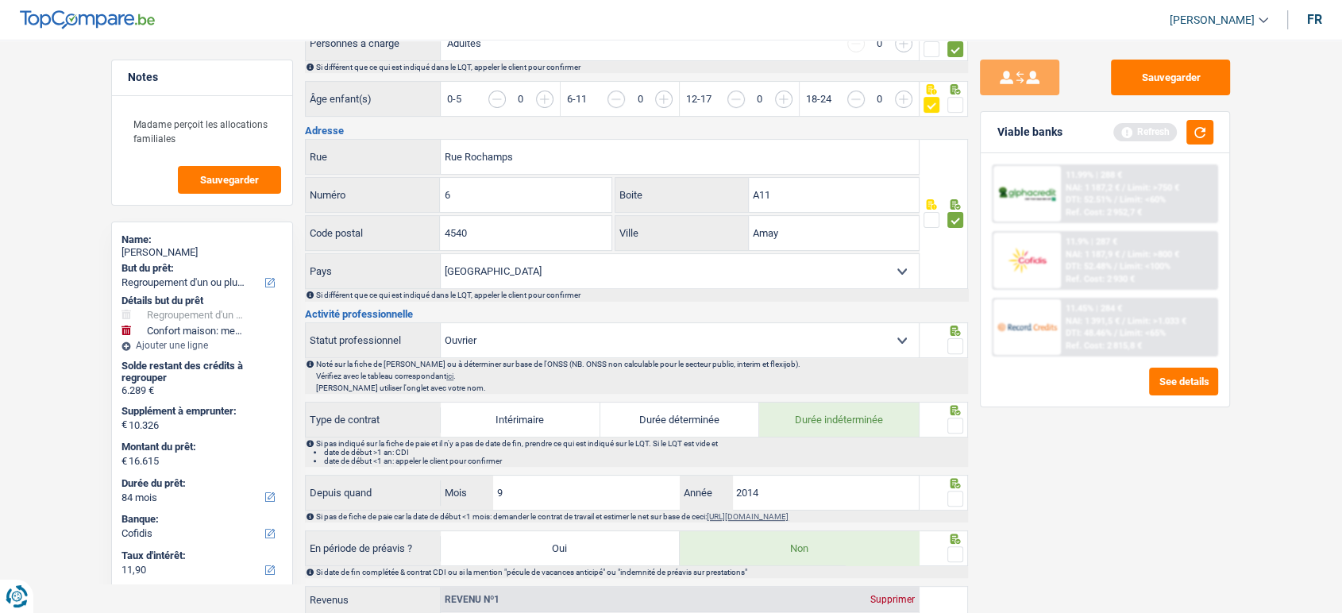
scroll to position [507, 0]
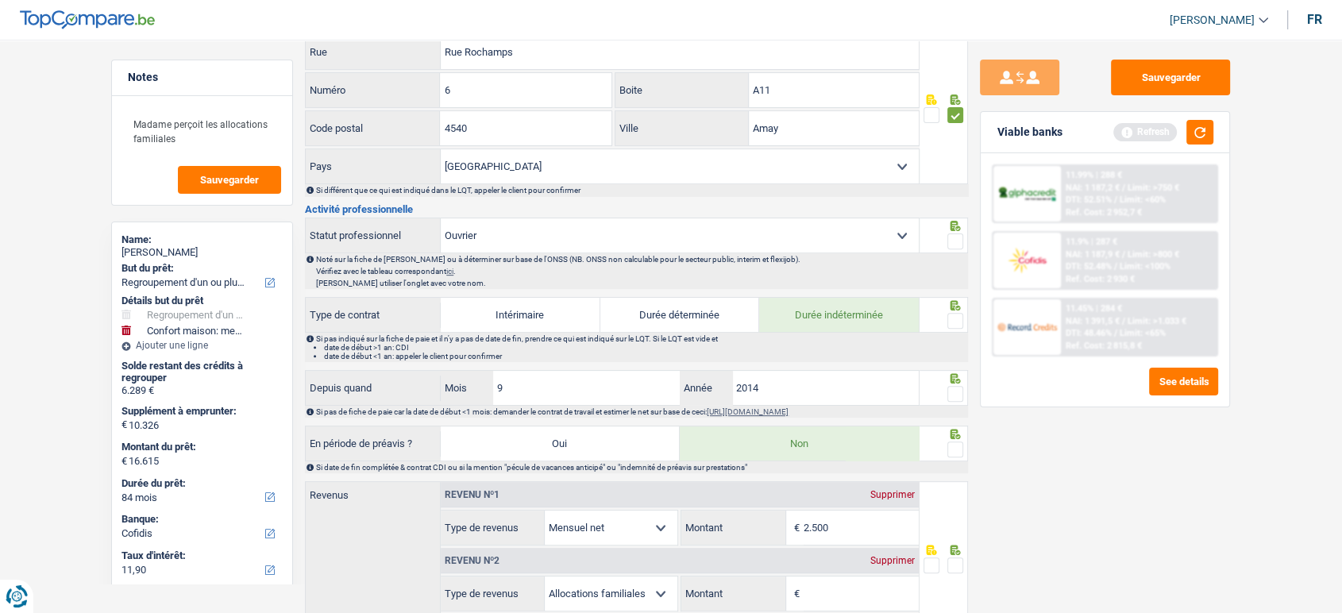
click at [950, 237] on span at bounding box center [956, 242] width 16 height 16
click at [0, 0] on input "radio" at bounding box center [0, 0] width 0 height 0
click at [961, 322] on span at bounding box center [956, 321] width 16 height 16
click at [0, 0] on input "radio" at bounding box center [0, 0] width 0 height 0
click at [962, 384] on div at bounding box center [956, 394] width 16 height 20
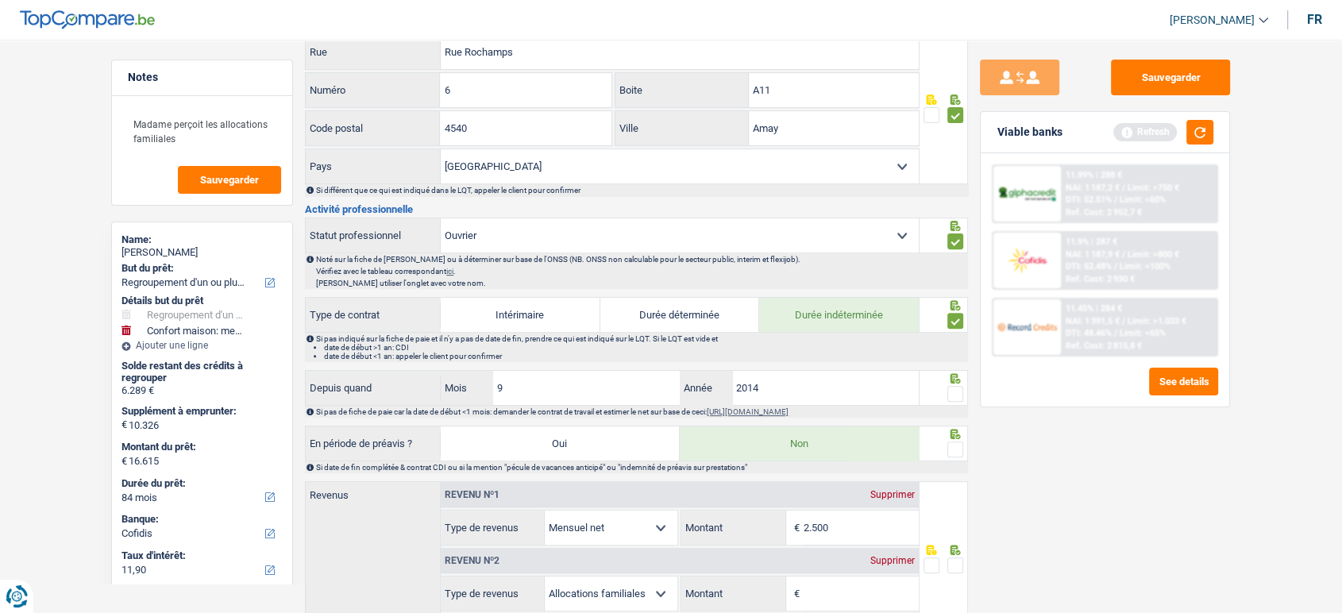
click at [956, 391] on span at bounding box center [956, 394] width 16 height 16
click at [0, 0] on input "radio" at bounding box center [0, 0] width 0 height 0
click at [956, 443] on span at bounding box center [956, 450] width 16 height 16
click at [0, 0] on input "radio" at bounding box center [0, 0] width 0 height 0
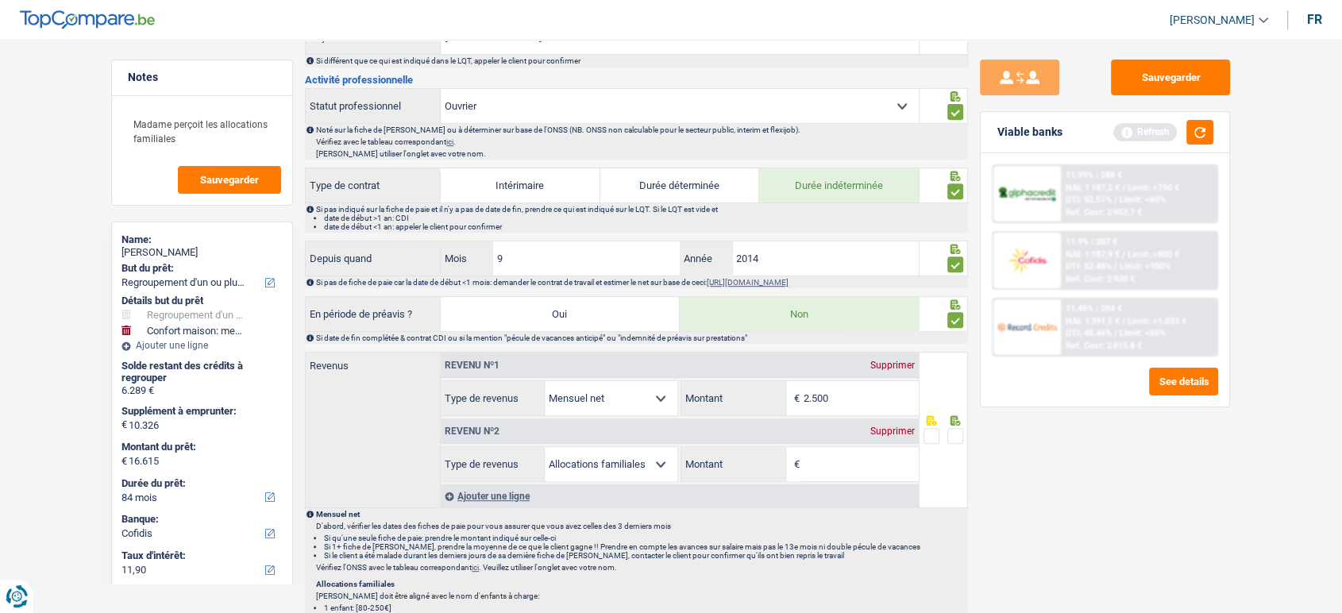
scroll to position [771, 0]
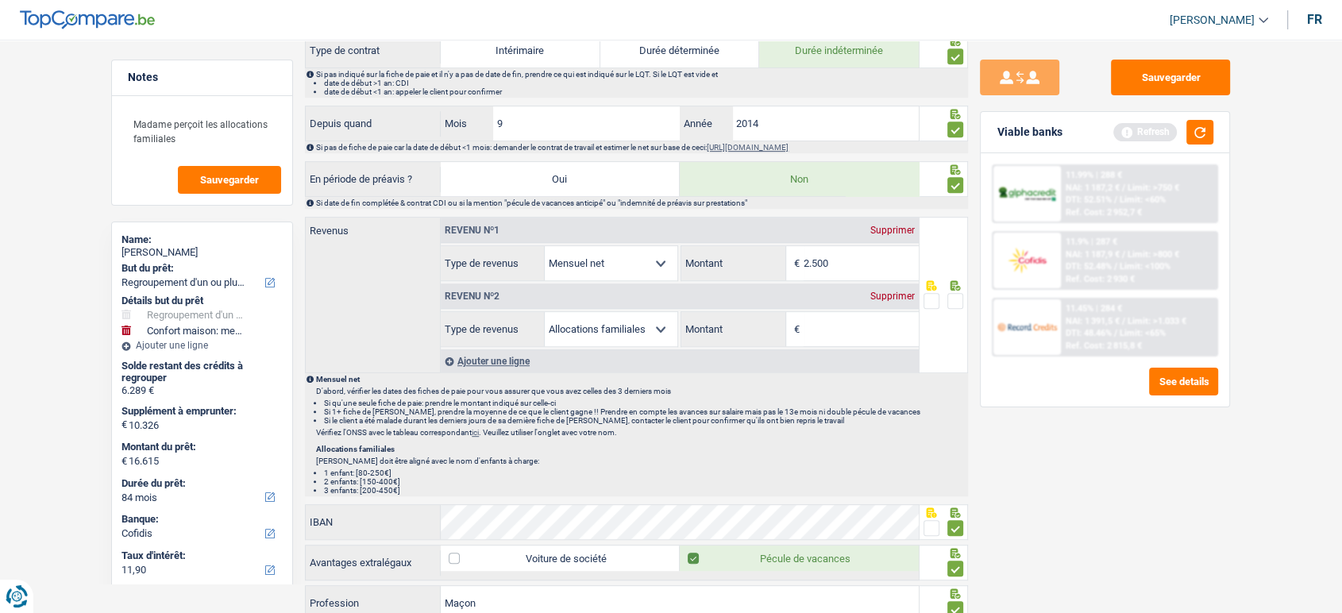
click at [960, 299] on span at bounding box center [956, 301] width 16 height 16
click at [0, 0] on input "radio" at bounding box center [0, 0] width 0 height 0
drag, startPoint x: 852, startPoint y: 242, endPoint x: 838, endPoint y: 254, distance: 18.0
click at [838, 254] on input "2.500" at bounding box center [861, 263] width 115 height 34
click at [839, 255] on input "2.500" at bounding box center [861, 263] width 115 height 34
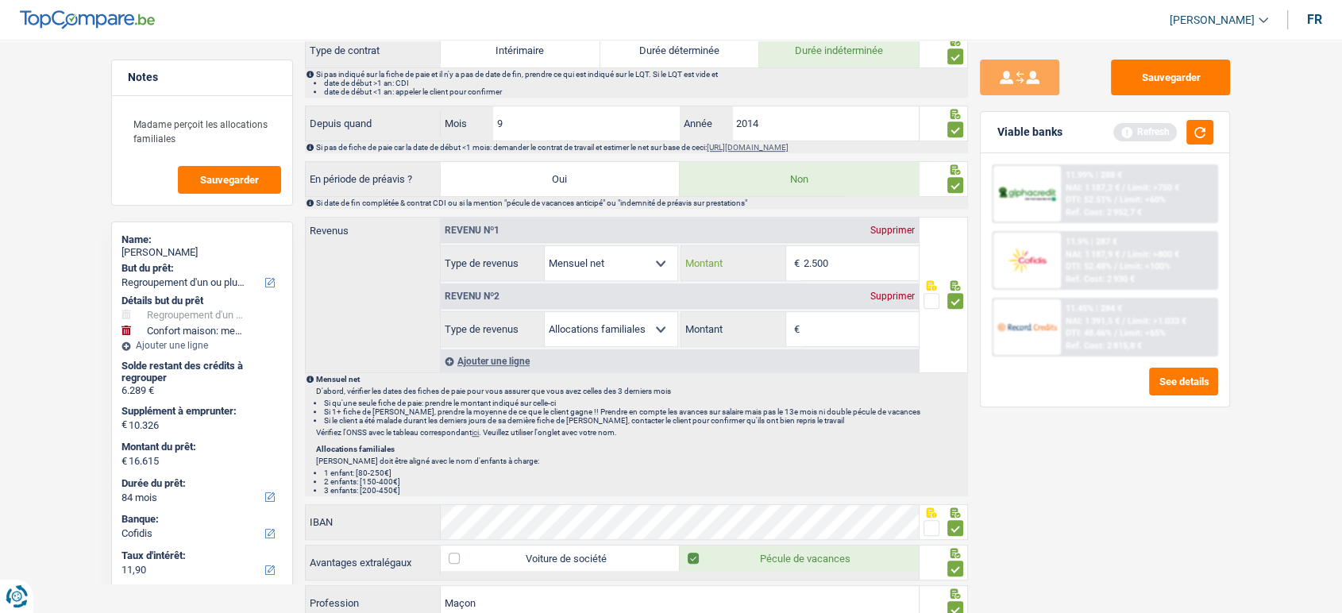
drag, startPoint x: 858, startPoint y: 265, endPoint x: 774, endPoint y: 266, distance: 84.2
click at [774, 266] on div "2.500 € Montant" at bounding box center [800, 263] width 237 height 34
click at [1048, 574] on div "Sauvegarder Viable banks Refresh 11.99% | 288 € NAI: 1 187,2 € / Limit: >750 € …" at bounding box center [1105, 322] width 274 height 524
click at [883, 249] on input "211" at bounding box center [861, 263] width 115 height 34
type input "2.116"
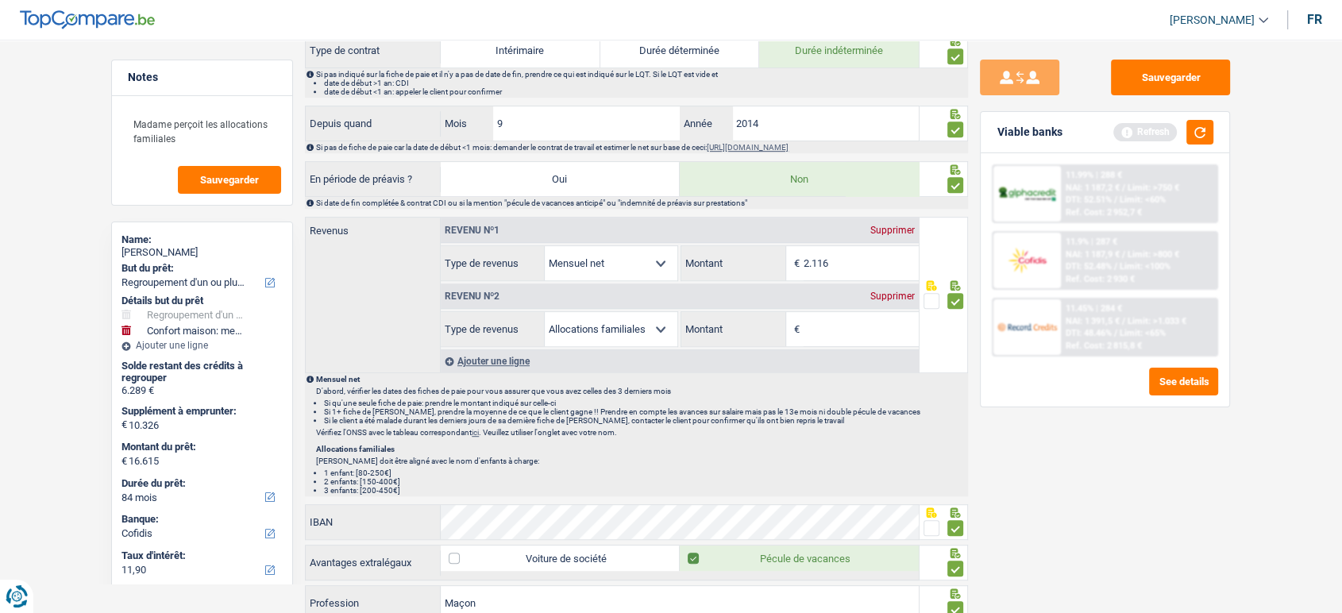
click at [902, 293] on div "Supprimer" at bounding box center [893, 297] width 52 height 10
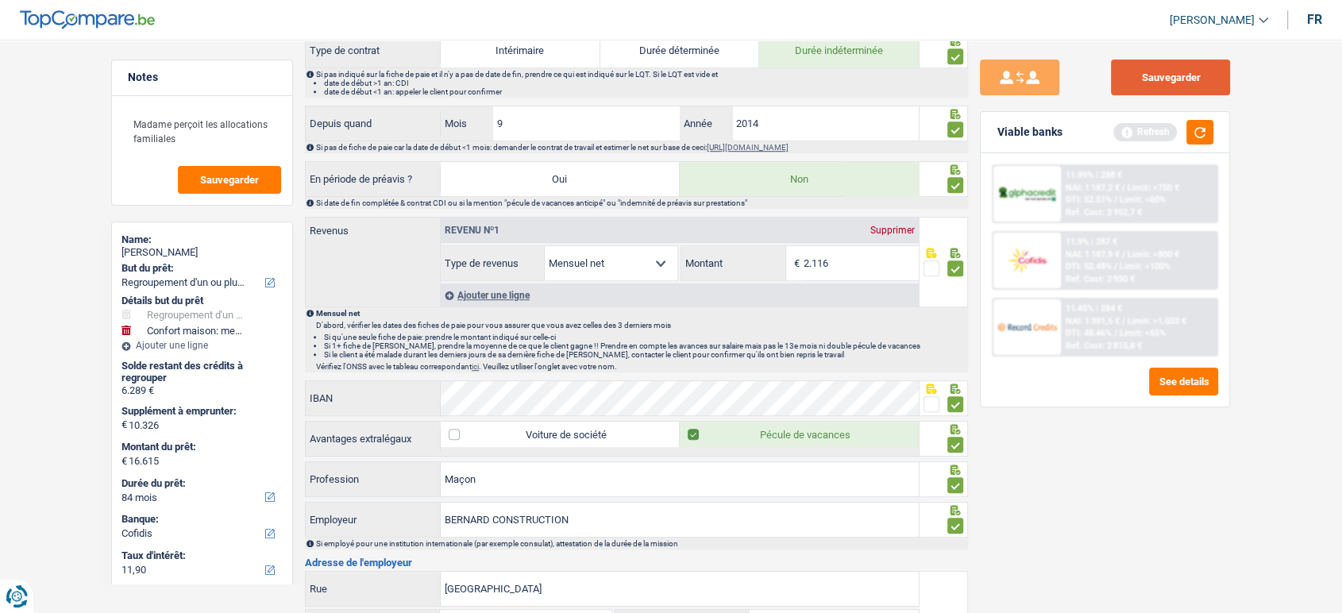
click at [1161, 75] on button "Sauvegarder" at bounding box center [1170, 78] width 119 height 36
click at [1199, 142] on button "button" at bounding box center [1200, 132] width 27 height 25
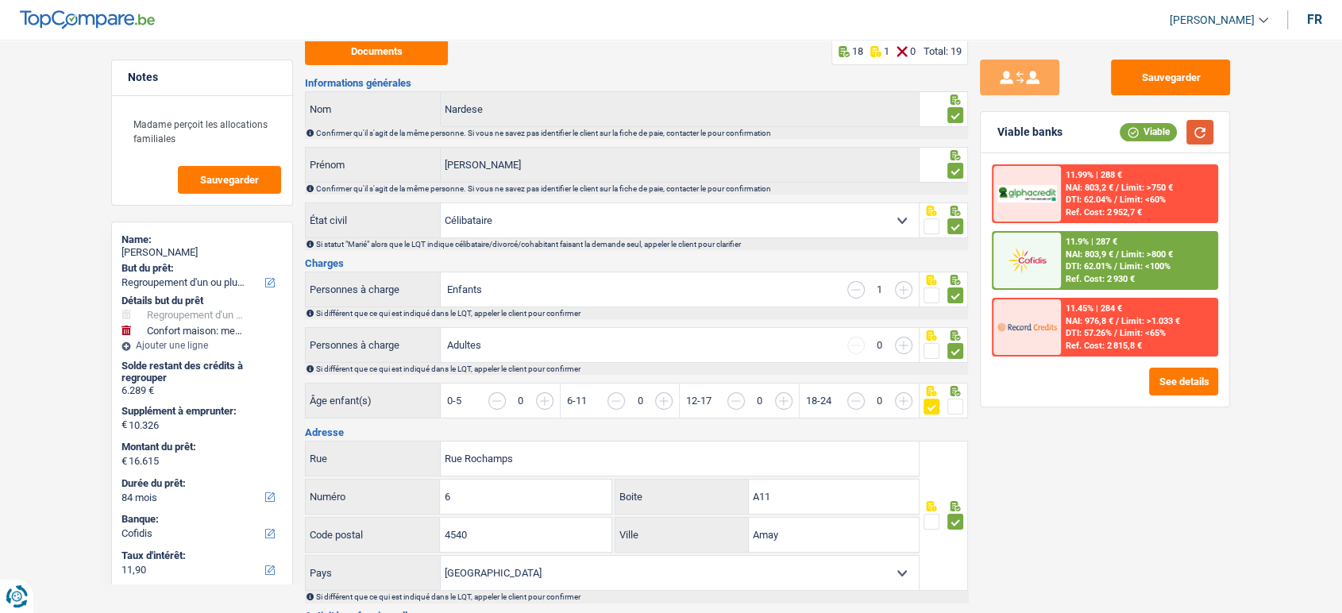
scroll to position [0, 0]
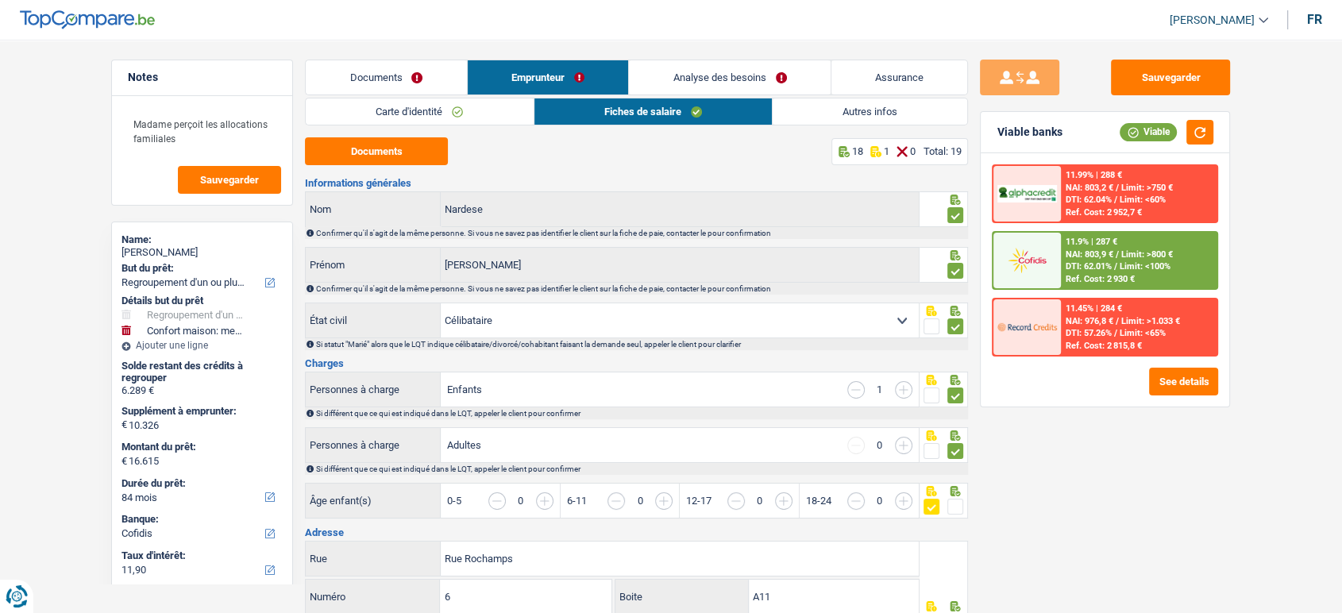
click at [845, 75] on link "Assurance" at bounding box center [900, 77] width 137 height 34
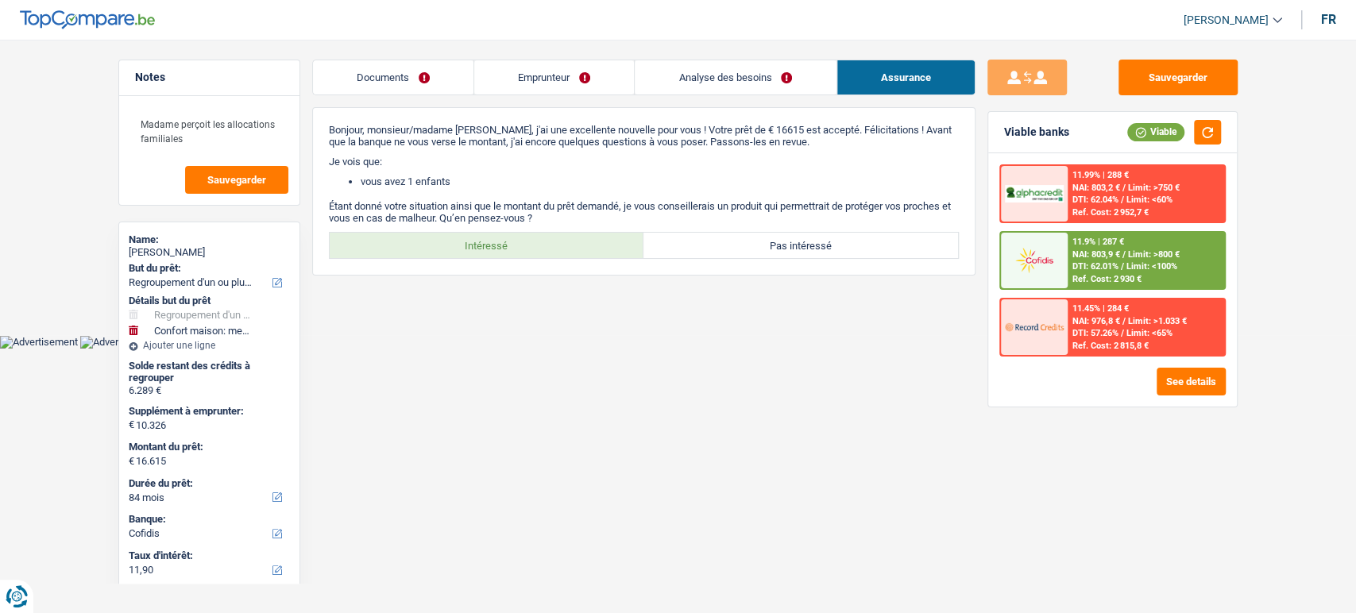
drag, startPoint x: 636, startPoint y: 75, endPoint x: 731, endPoint y: 86, distance: 95.2
click at [636, 74] on link "Analyse des besoins" at bounding box center [735, 77] width 201 height 34
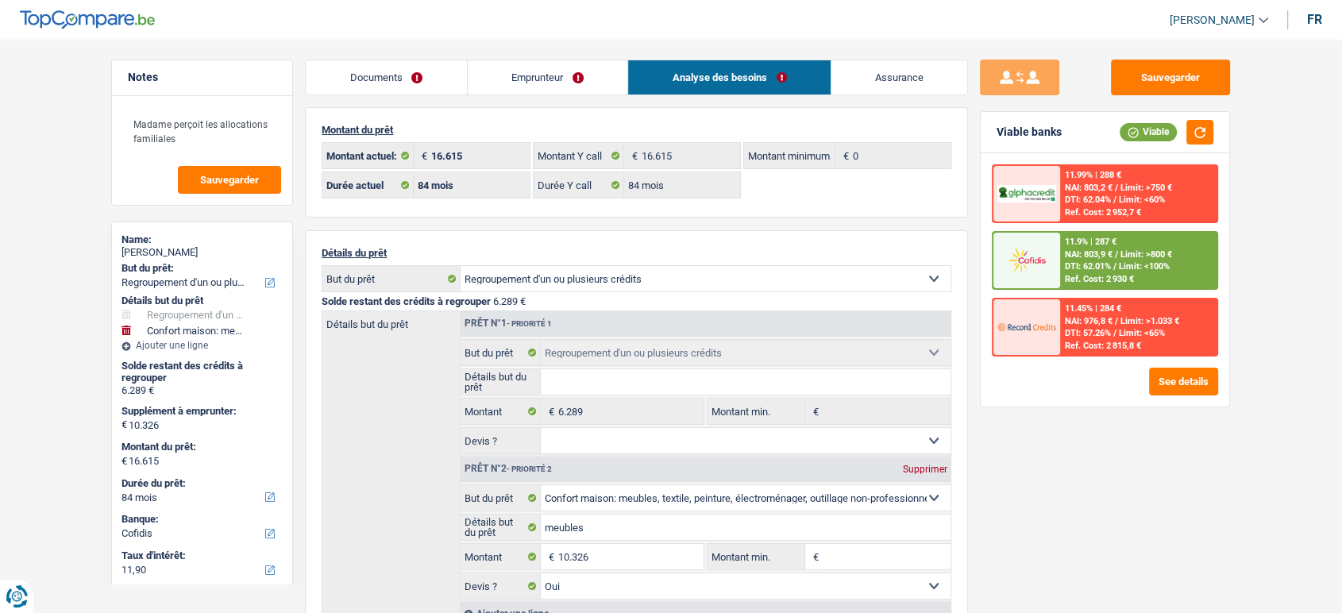
drag, startPoint x: 566, startPoint y: 84, endPoint x: 626, endPoint y: 95, distance: 61.2
click at [566, 85] on link "Emprunteur" at bounding box center [548, 77] width 160 height 34
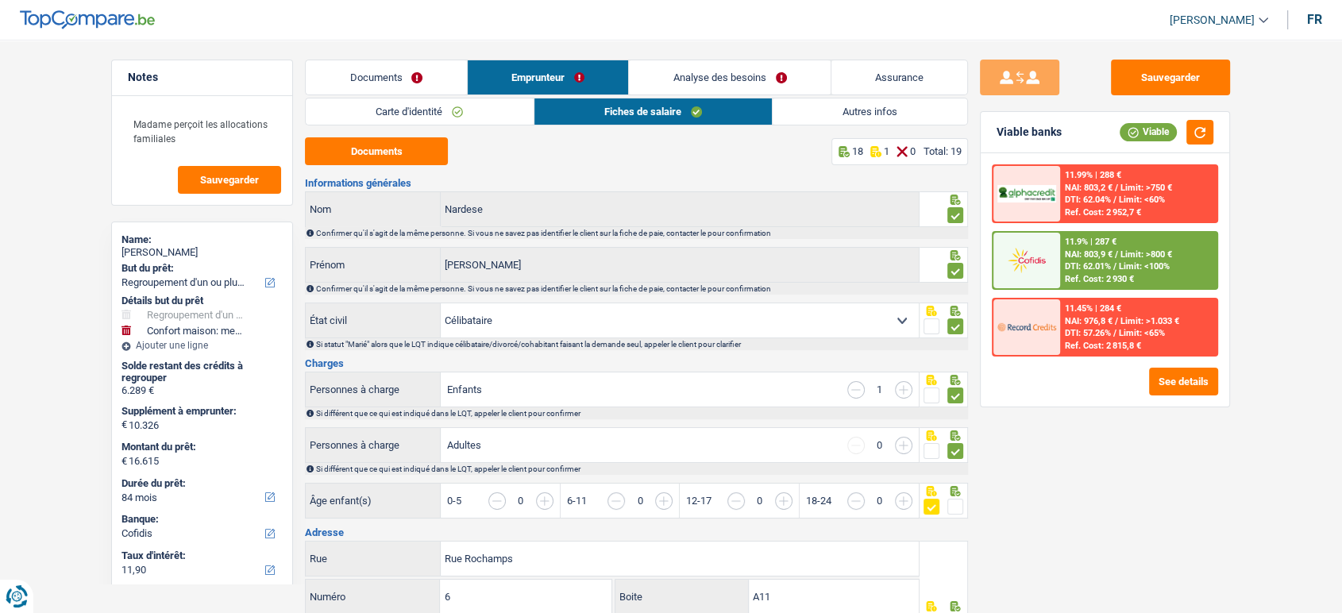
click at [837, 117] on link "Autres infos" at bounding box center [870, 111] width 195 height 26
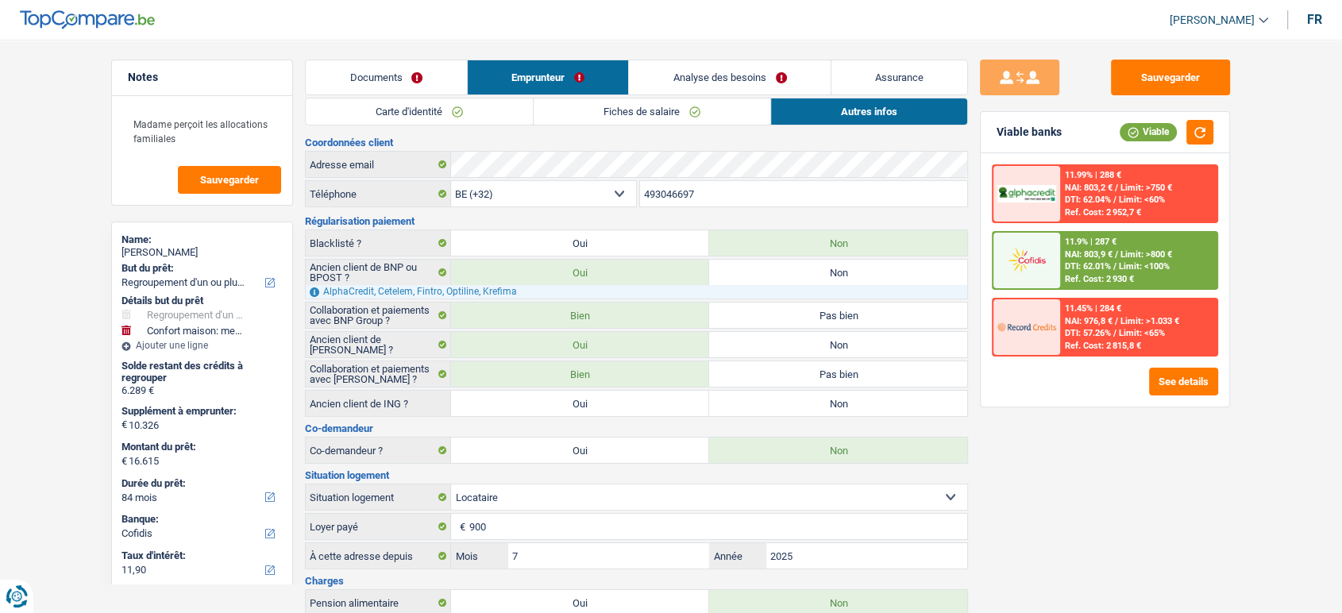
click at [1087, 247] on div "11.9% | 287 € NAI: 803,9 € / Limit: >800 € DTI: 62.01% / Limit: <100% Ref. Cost…" at bounding box center [1139, 261] width 156 height 56
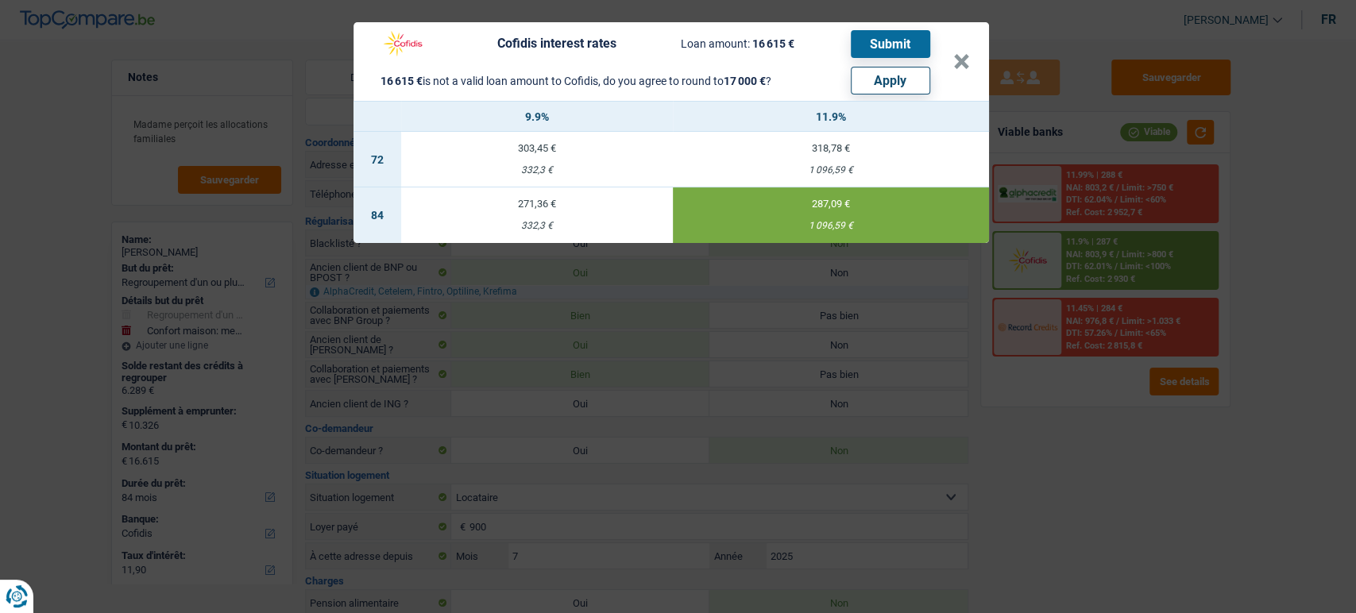
click at [912, 87] on button "Apply" at bounding box center [890, 81] width 79 height 28
type input "10.711"
type input "17.000"
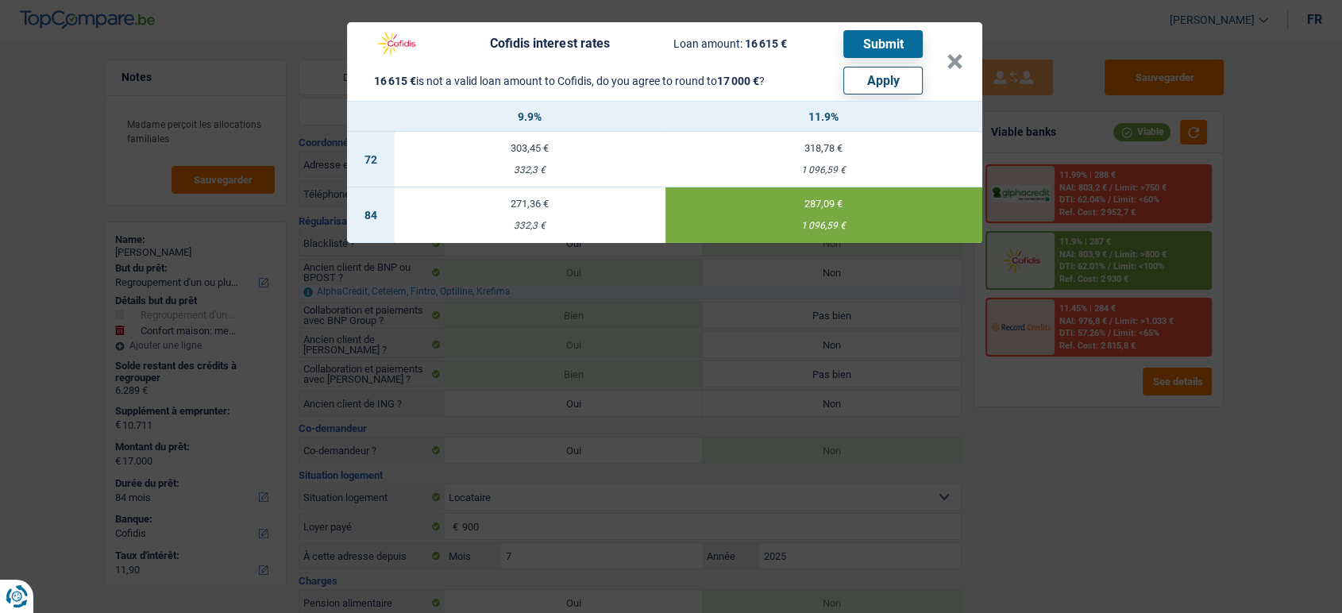
select select "other"
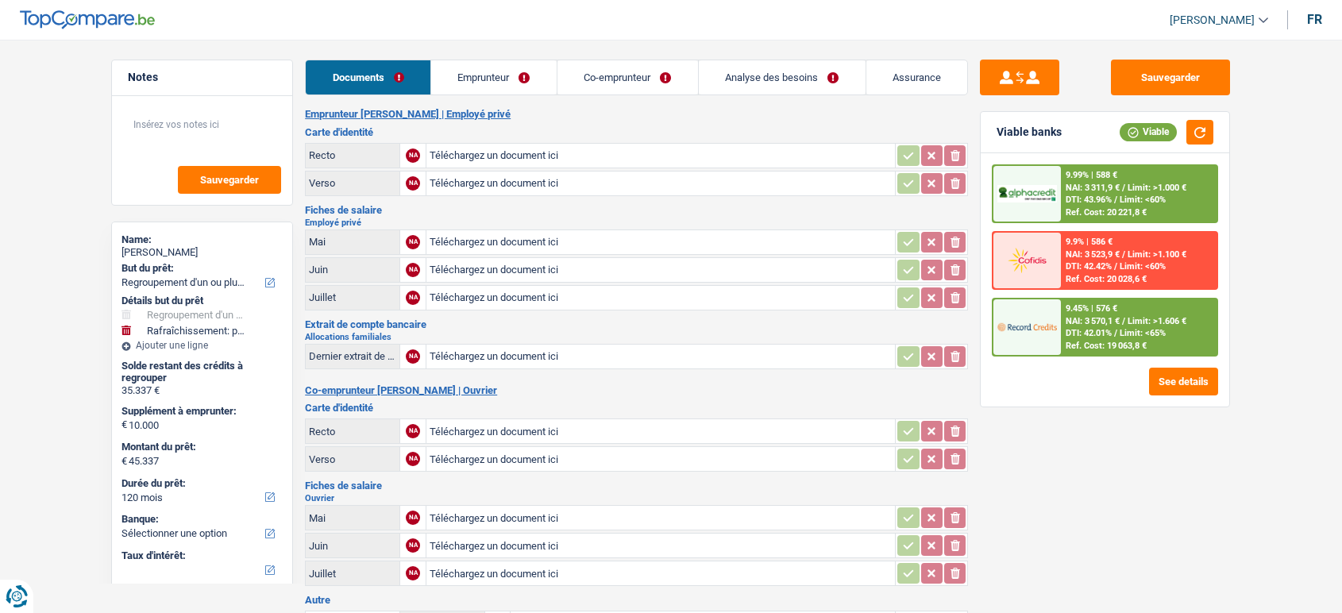
select select "refinancing"
select select "houseOrGarden"
select select "120"
click at [470, 71] on link "Emprunteur" at bounding box center [494, 77] width 126 height 34
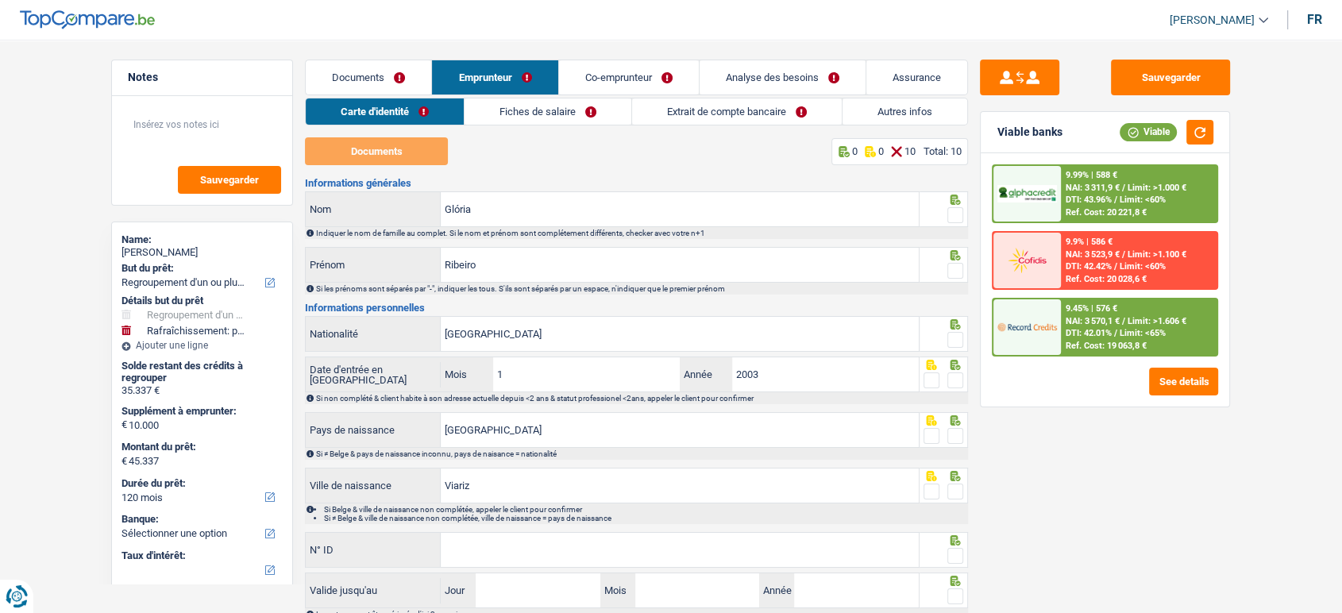
click at [684, 119] on link "Extrait de compte bancaire" at bounding box center [737, 111] width 210 height 26
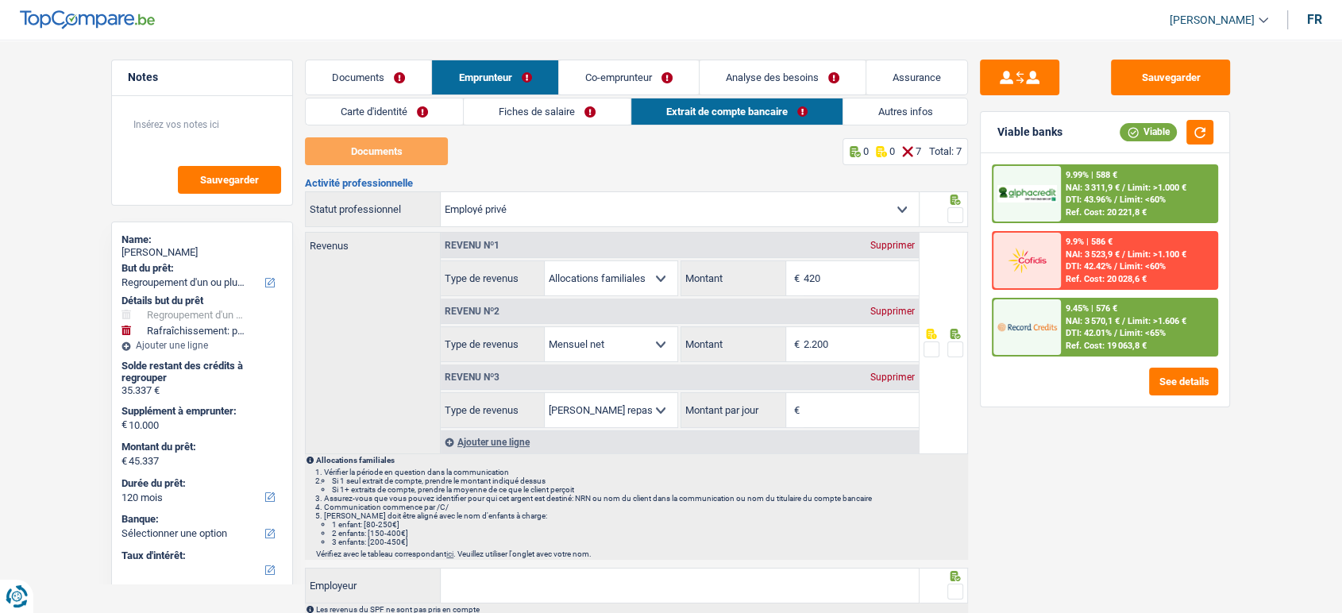
click at [898, 111] on link "Autres infos" at bounding box center [906, 111] width 125 height 26
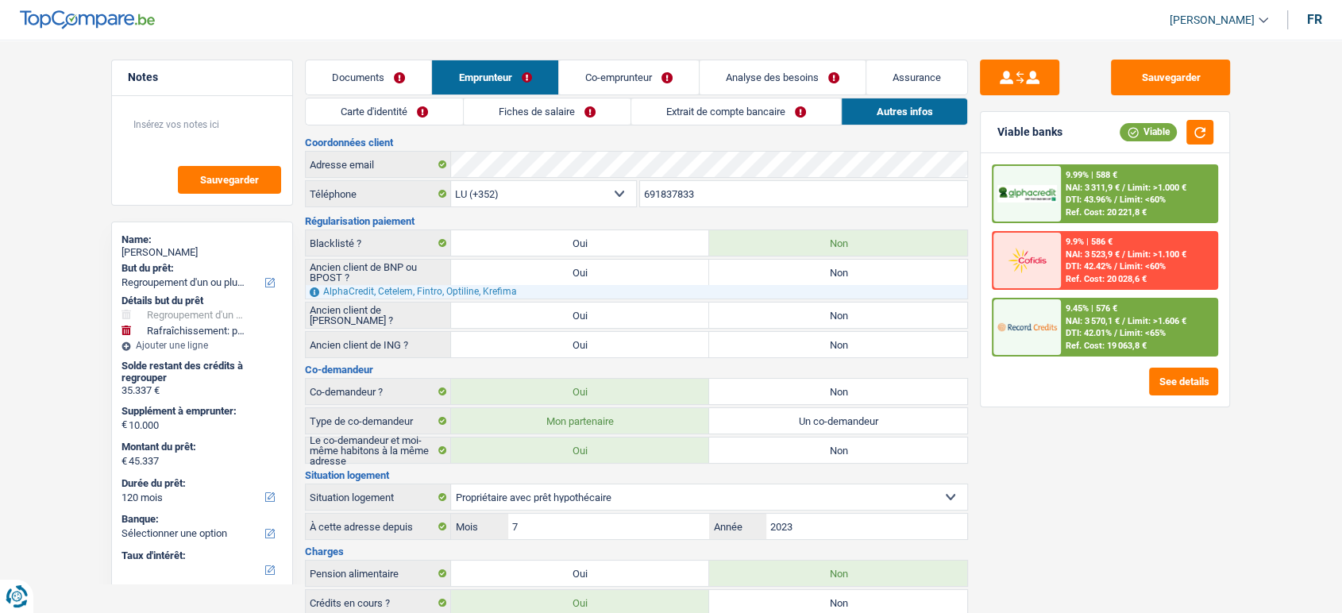
click at [566, 111] on link "Fiches de salaire" at bounding box center [547, 111] width 167 height 26
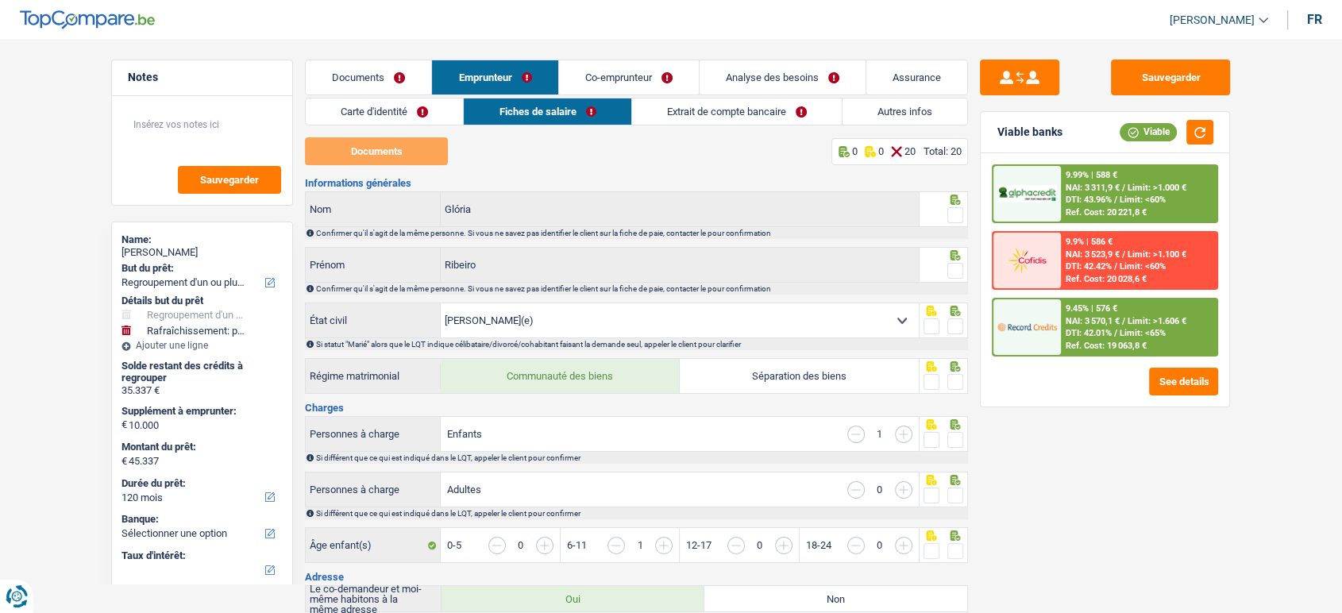
click at [702, 119] on link "Extrait de compte bancaire" at bounding box center [737, 111] width 210 height 26
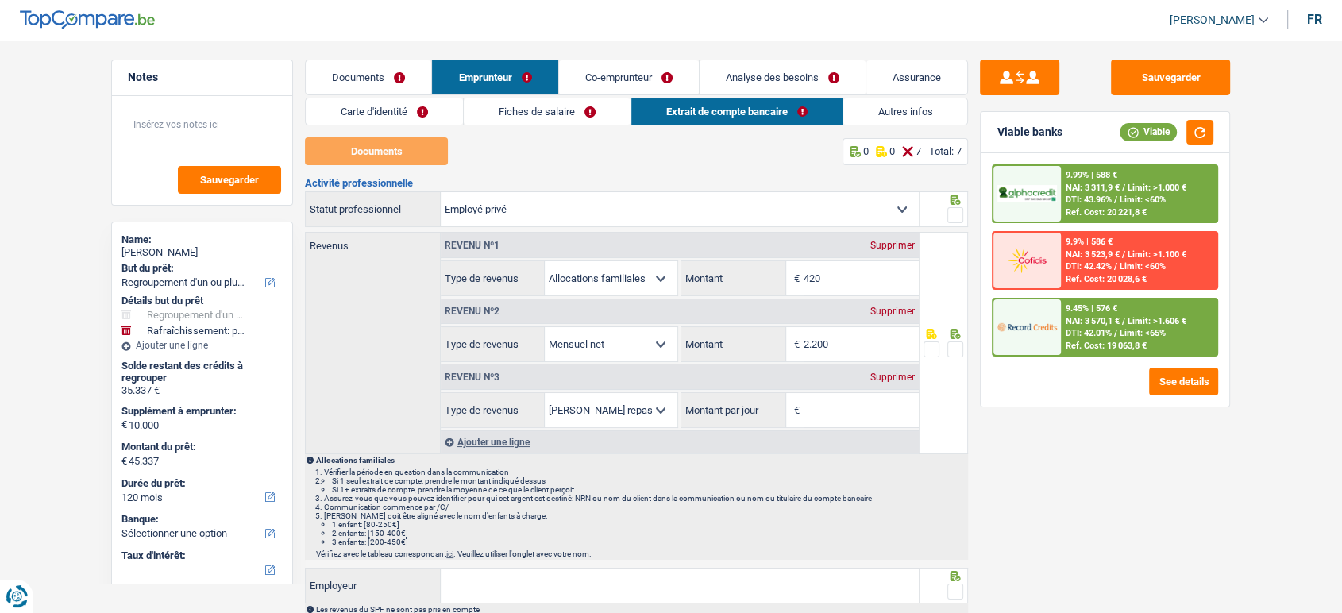
click at [850, 126] on div "Carte d'identité Fiches de salaire Extrait de compte bancaire Autres infos Docu…" at bounding box center [636, 546] width 663 height 897
click at [635, 68] on link "Co-emprunteur" at bounding box center [629, 77] width 140 height 34
